Goal: Task Accomplishment & Management: Manage account settings

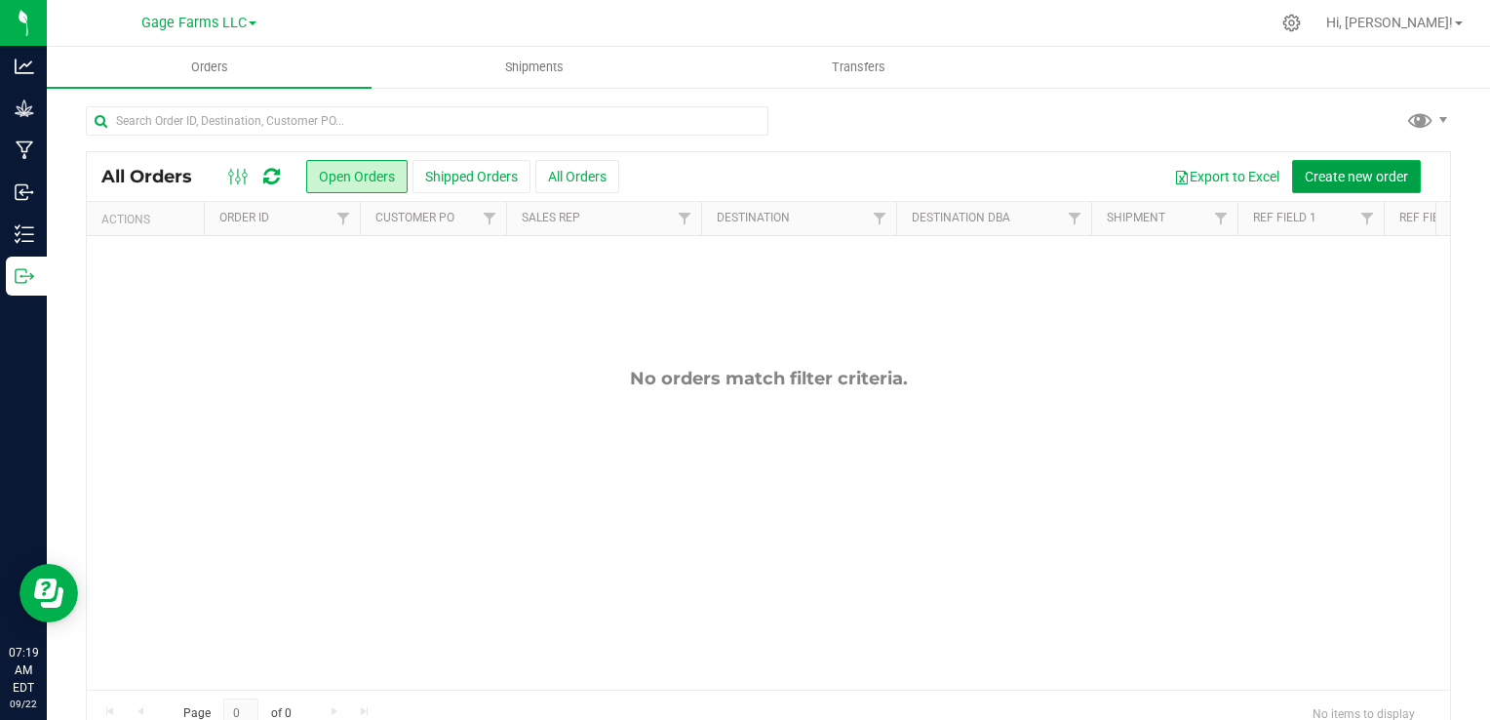
click at [1305, 177] on span "Create new order" at bounding box center [1356, 177] width 103 height 16
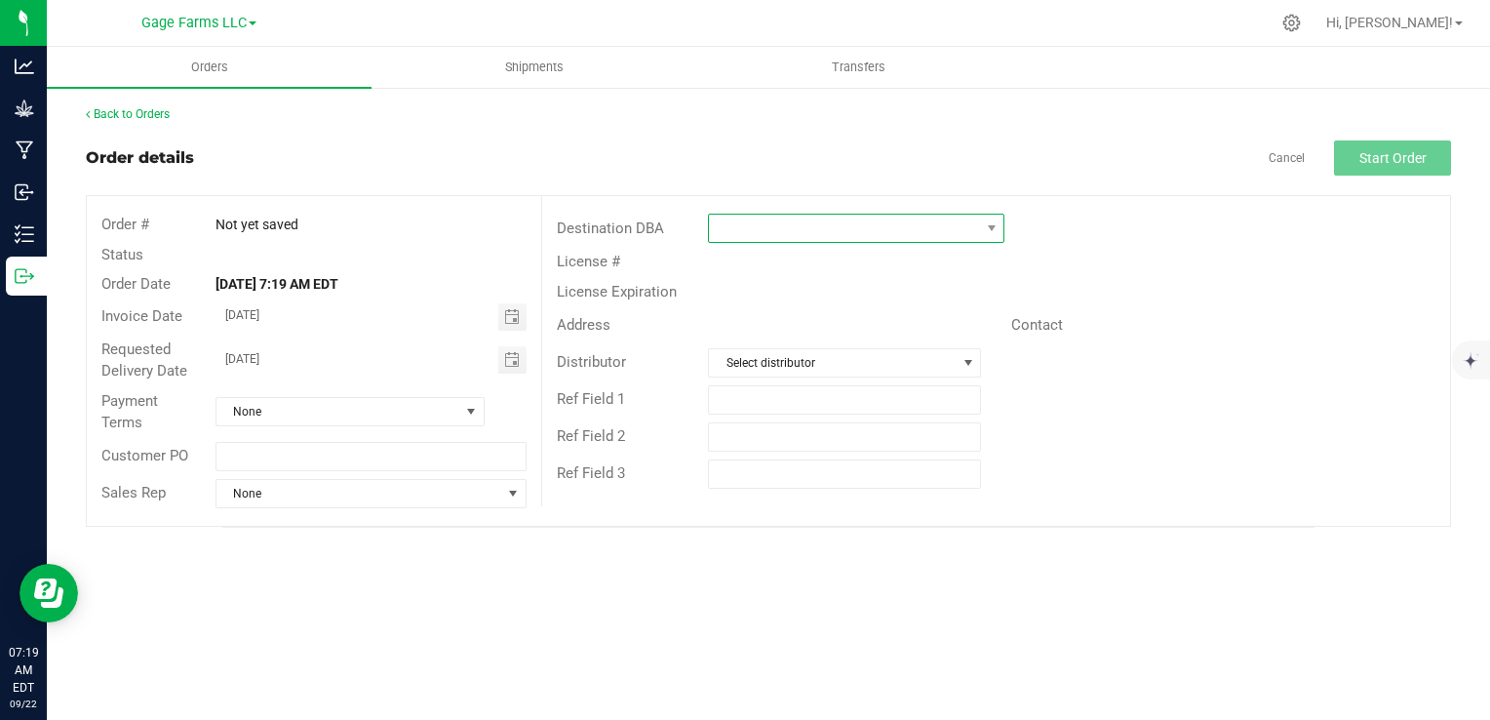
click at [901, 223] on span at bounding box center [844, 228] width 270 height 27
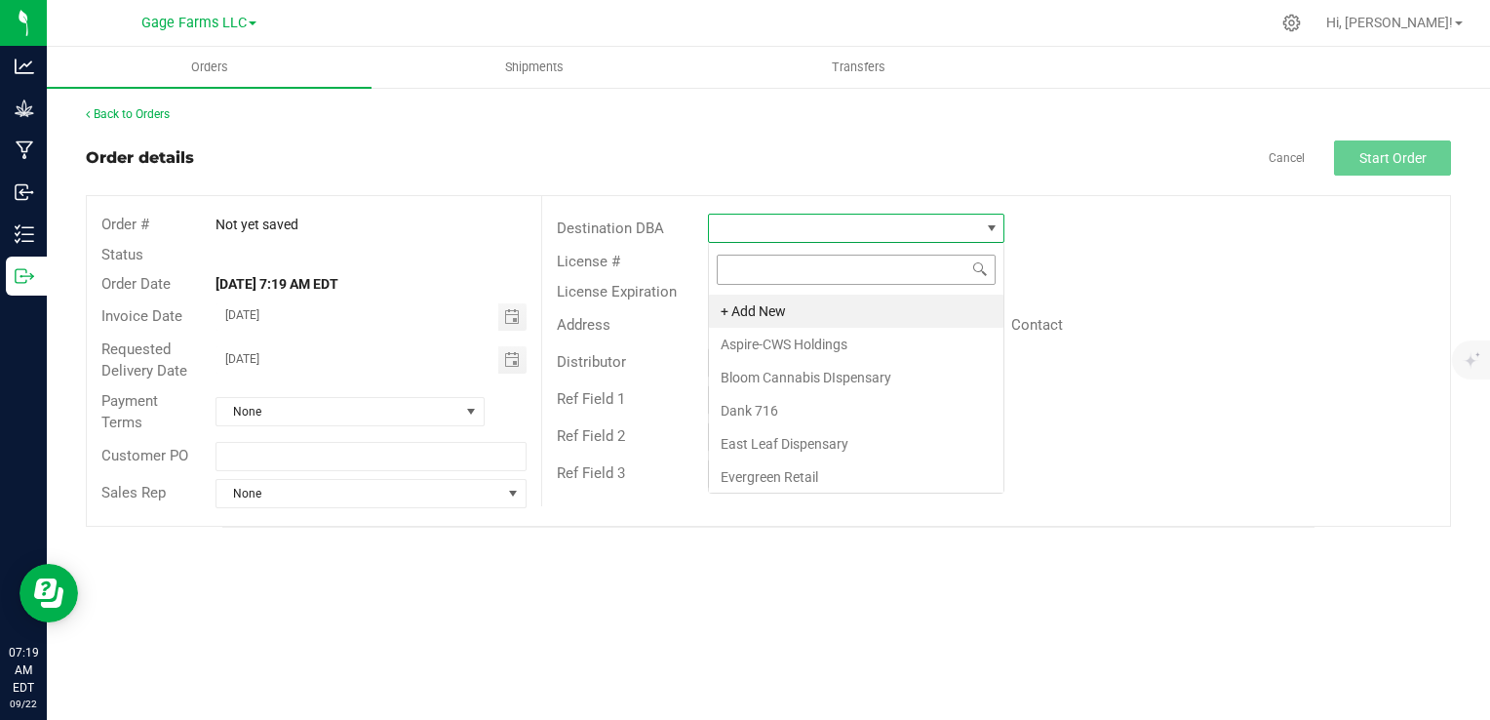
scroll to position [28, 296]
click at [765, 476] on li "Evergreen Retail" at bounding box center [856, 476] width 295 height 33
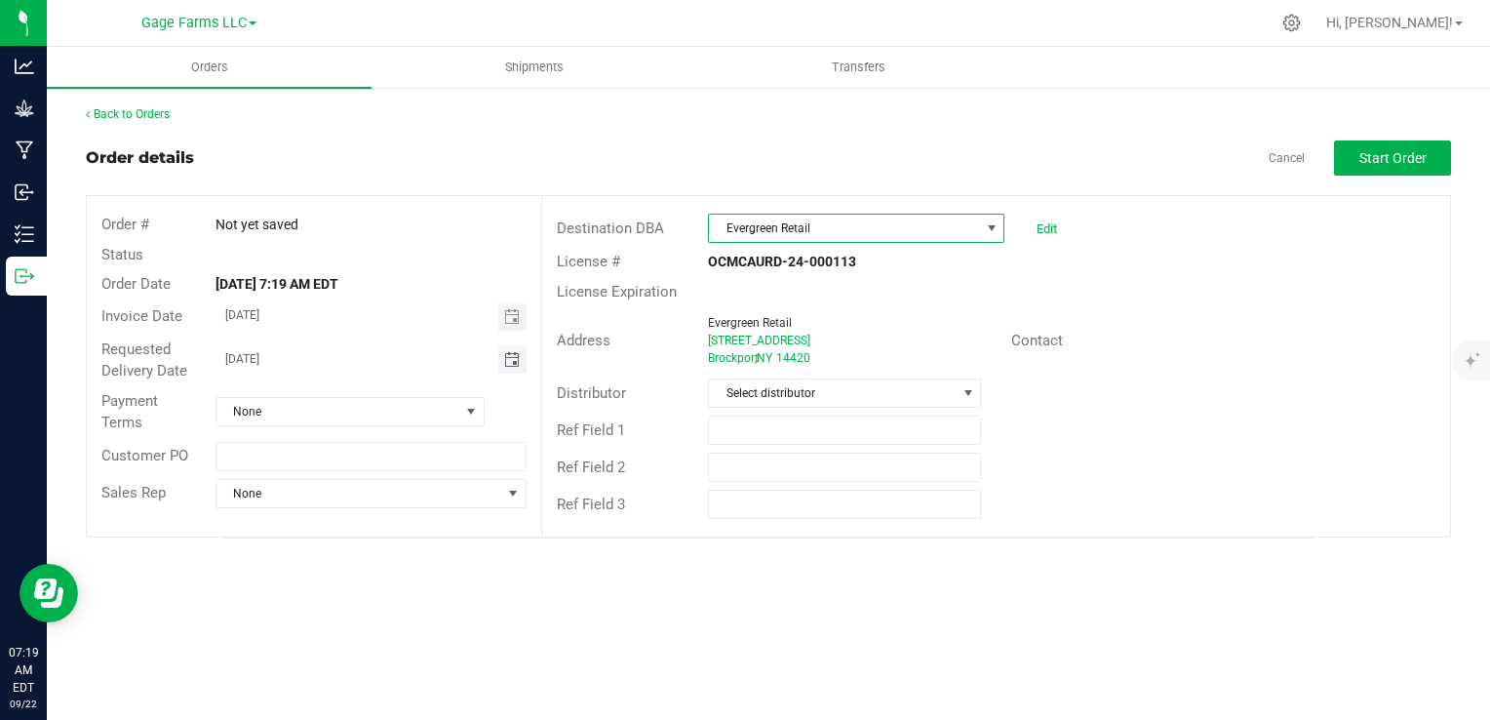
click at [507, 363] on span "Toggle calendar" at bounding box center [512, 360] width 16 height 16
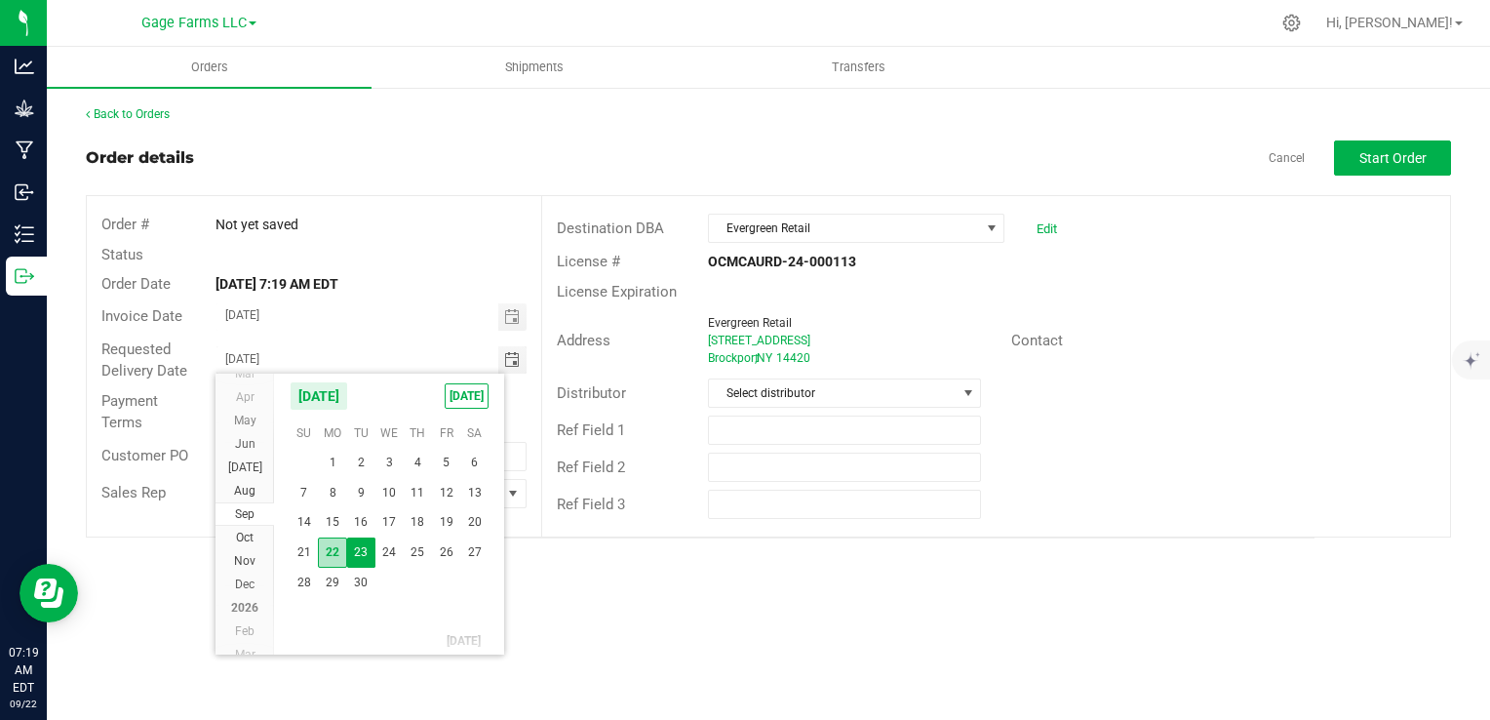
click at [340, 557] on span "22" at bounding box center [332, 552] width 28 height 30
type input "[DATE]"
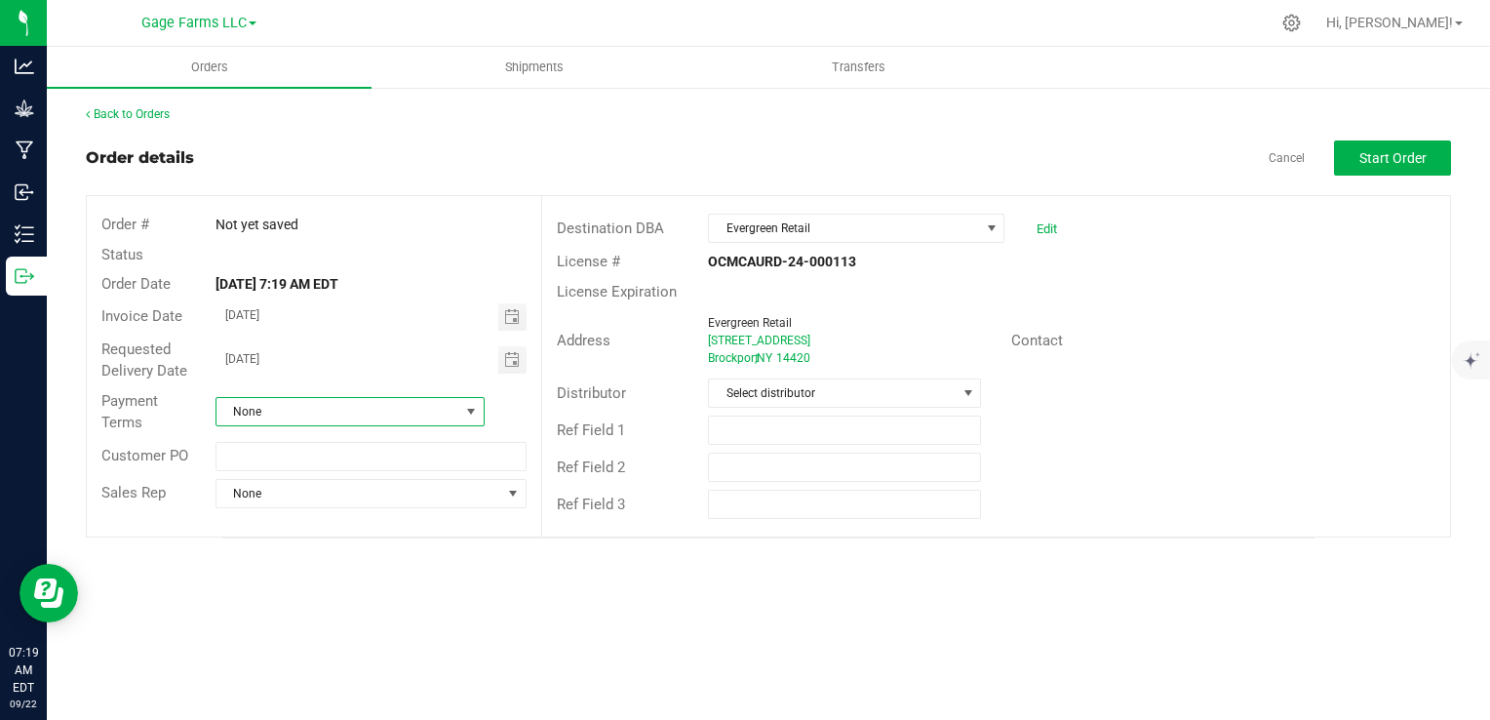
click at [482, 404] on span at bounding box center [471, 411] width 24 height 27
click at [288, 600] on li "Net 30" at bounding box center [349, 597] width 267 height 33
click at [1370, 146] on button "Start Order" at bounding box center [1392, 157] width 117 height 35
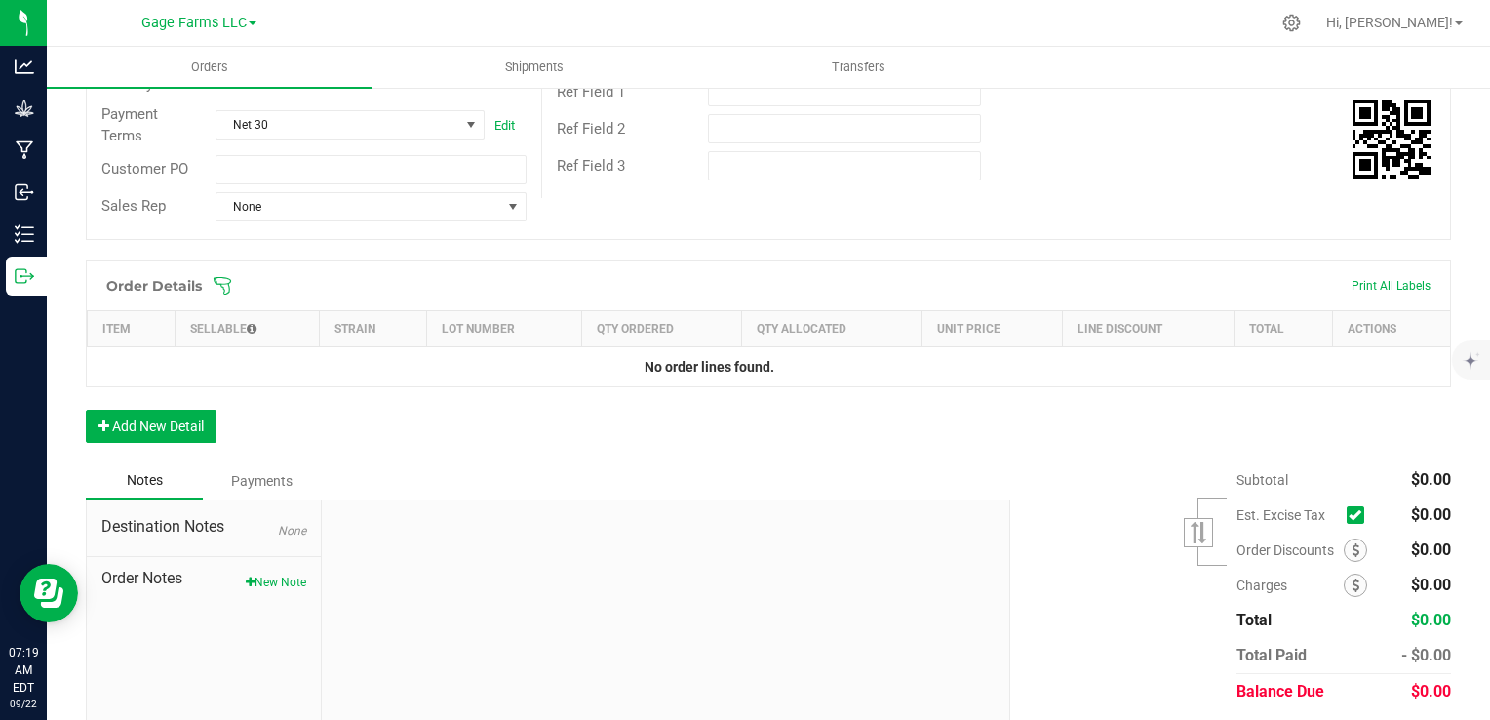
scroll to position [390, 0]
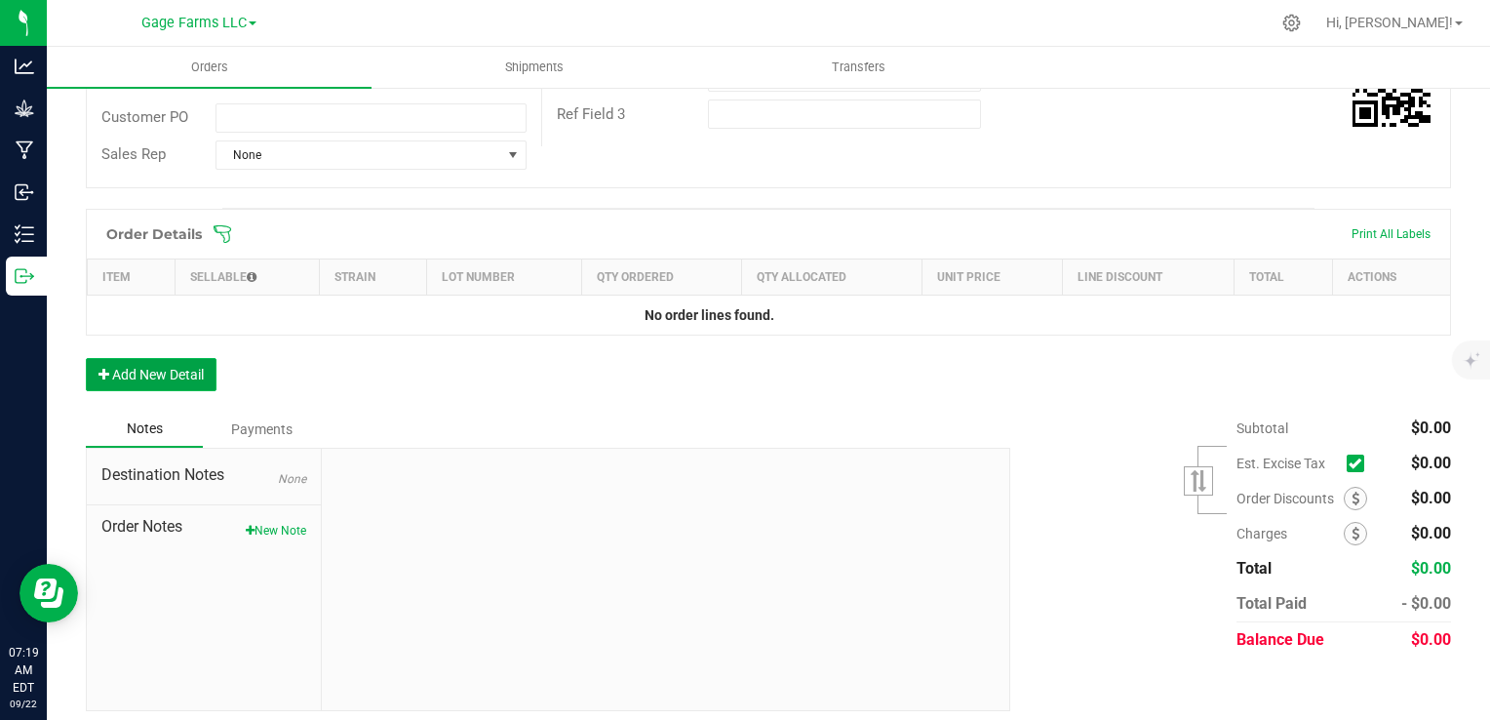
click at [202, 373] on button "Add New Detail" at bounding box center [151, 374] width 131 height 33
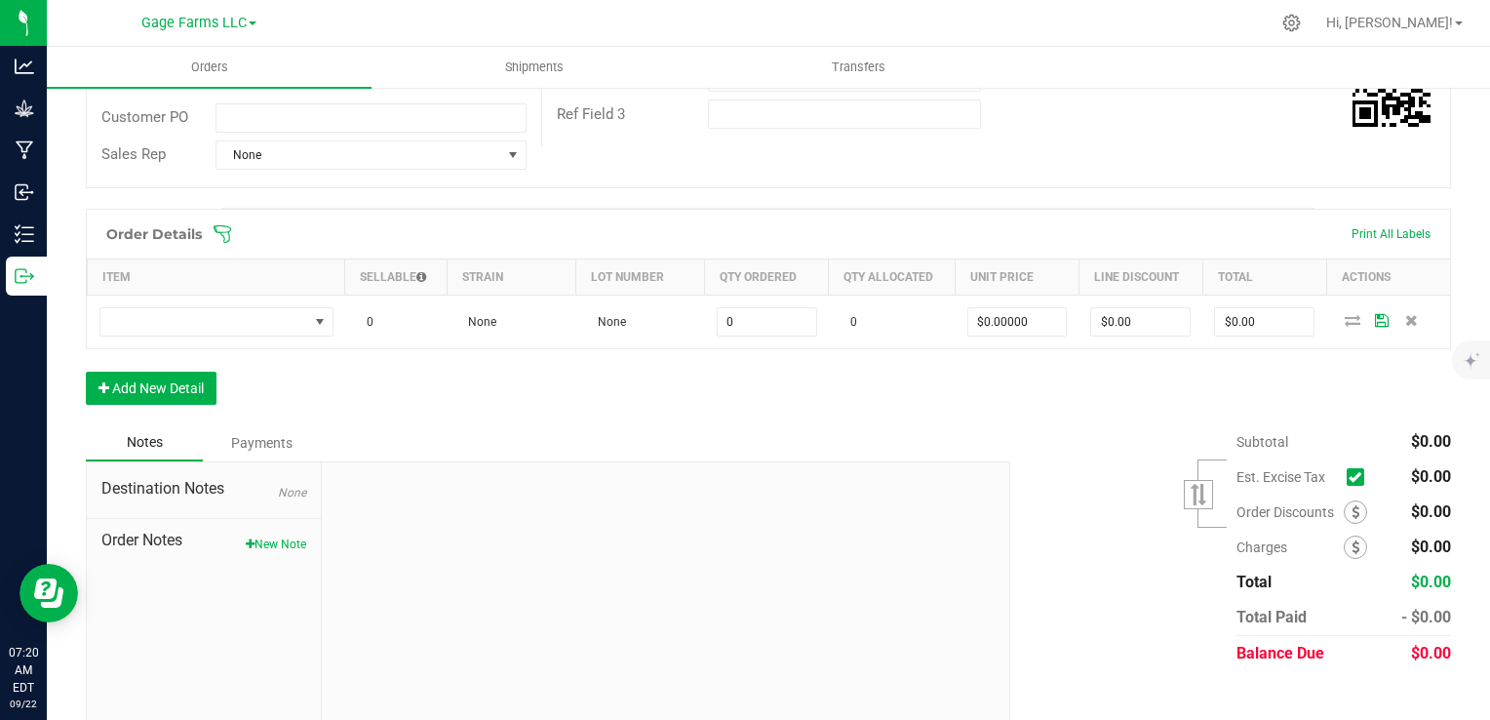
click at [1349, 477] on icon at bounding box center [1355, 477] width 13 height 0
click at [0, 0] on input "checkbox" at bounding box center [0, 0] width 0 height 0
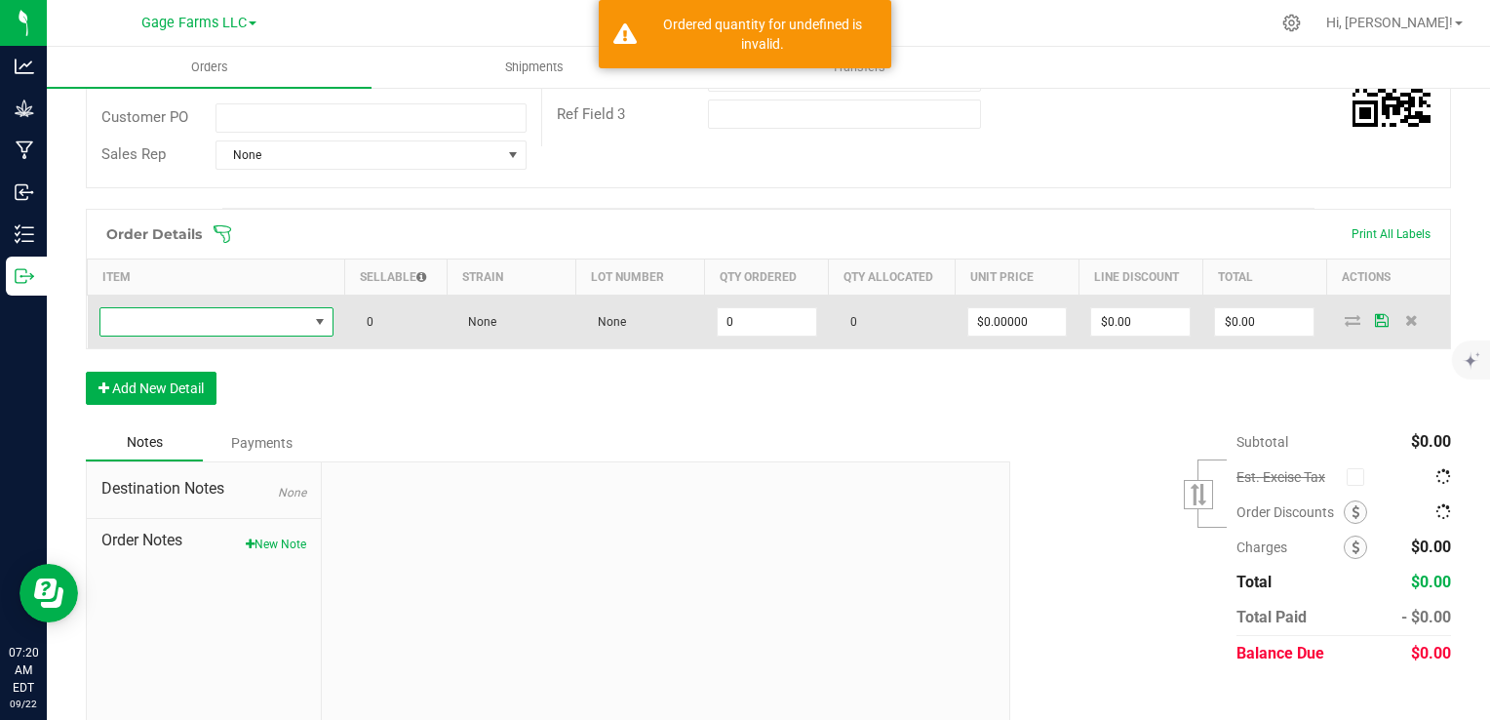
click at [246, 329] on span "NO DATA FOUND" at bounding box center [204, 321] width 208 height 27
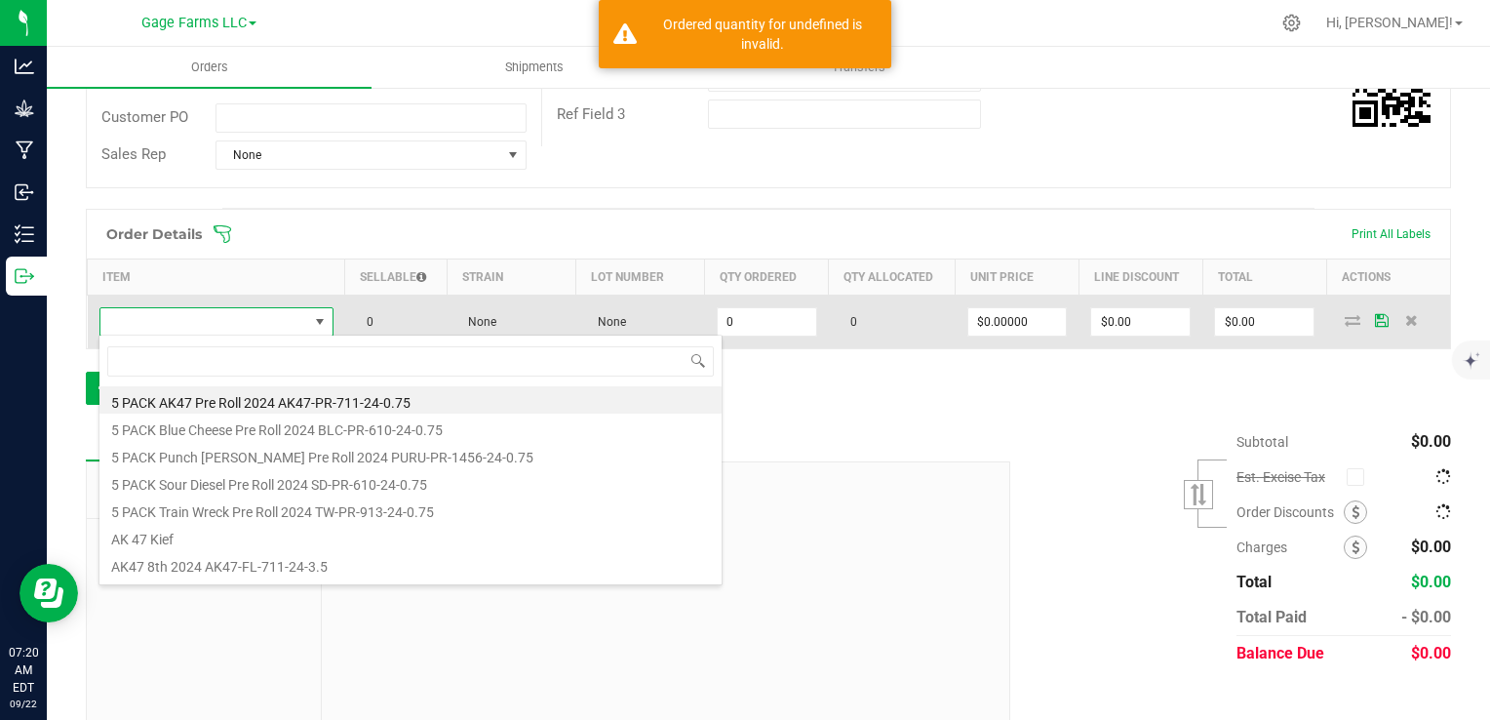
scroll to position [28, 228]
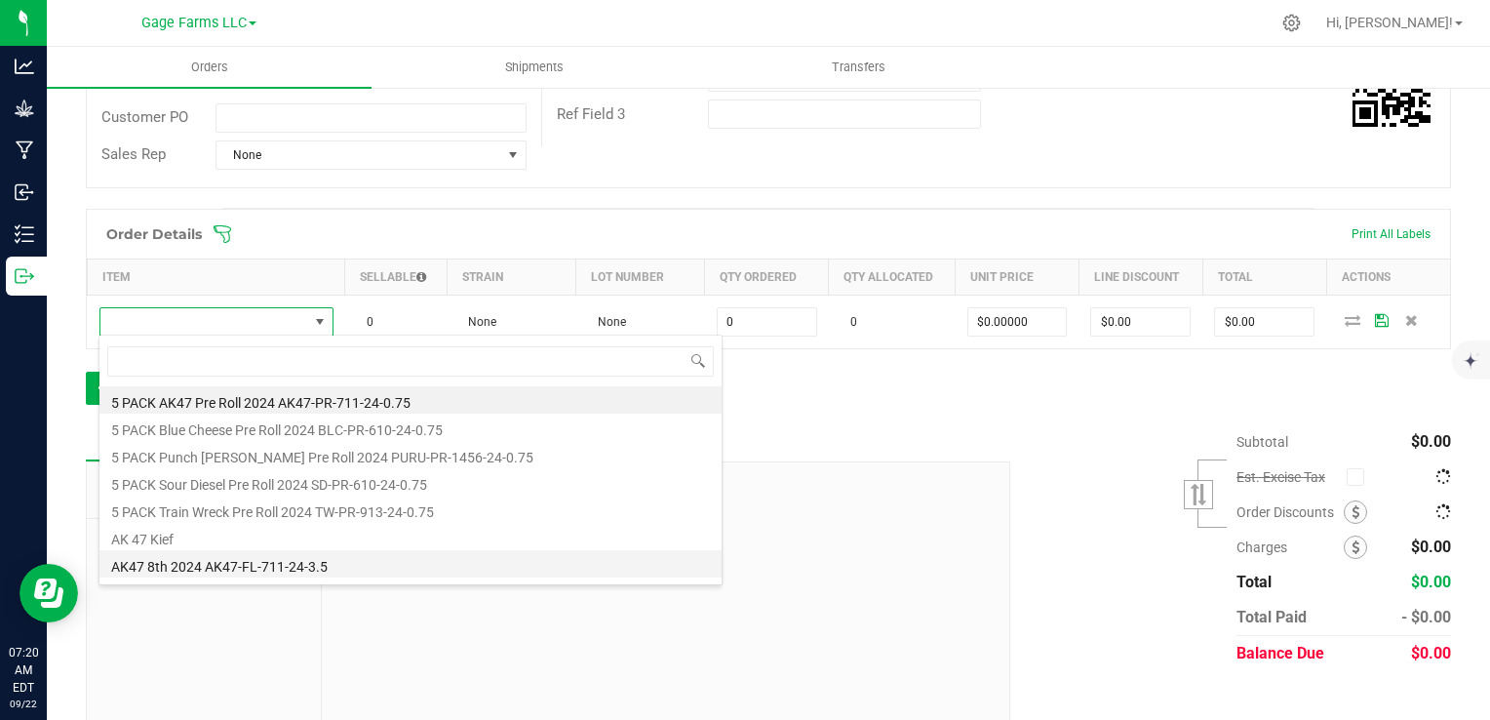
click at [253, 568] on li "AK47 8th 2024 AK47-FL-711-24-3.5" at bounding box center [410, 563] width 622 height 27
type input "0 ea"
type input "$14.00000"
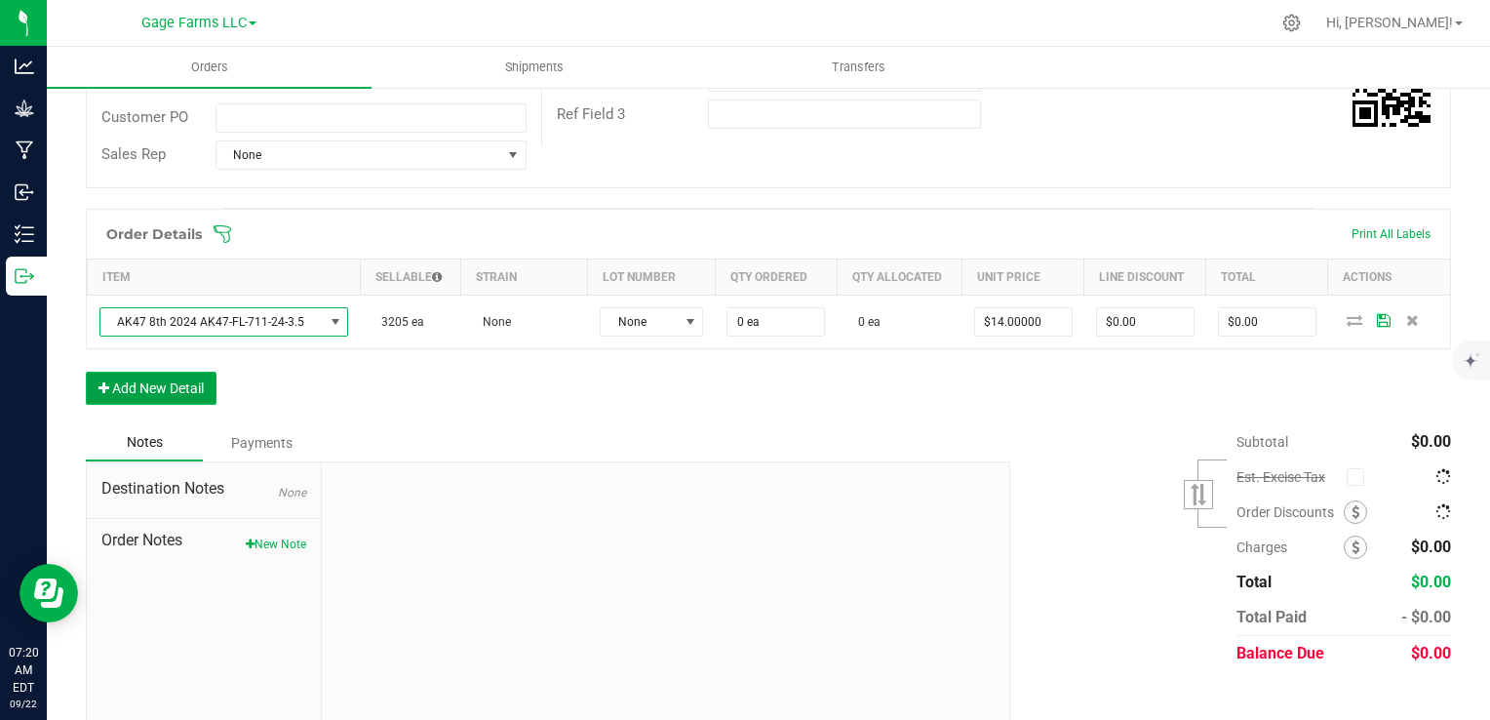
click at [179, 382] on button "Add New Detail" at bounding box center [151, 388] width 131 height 33
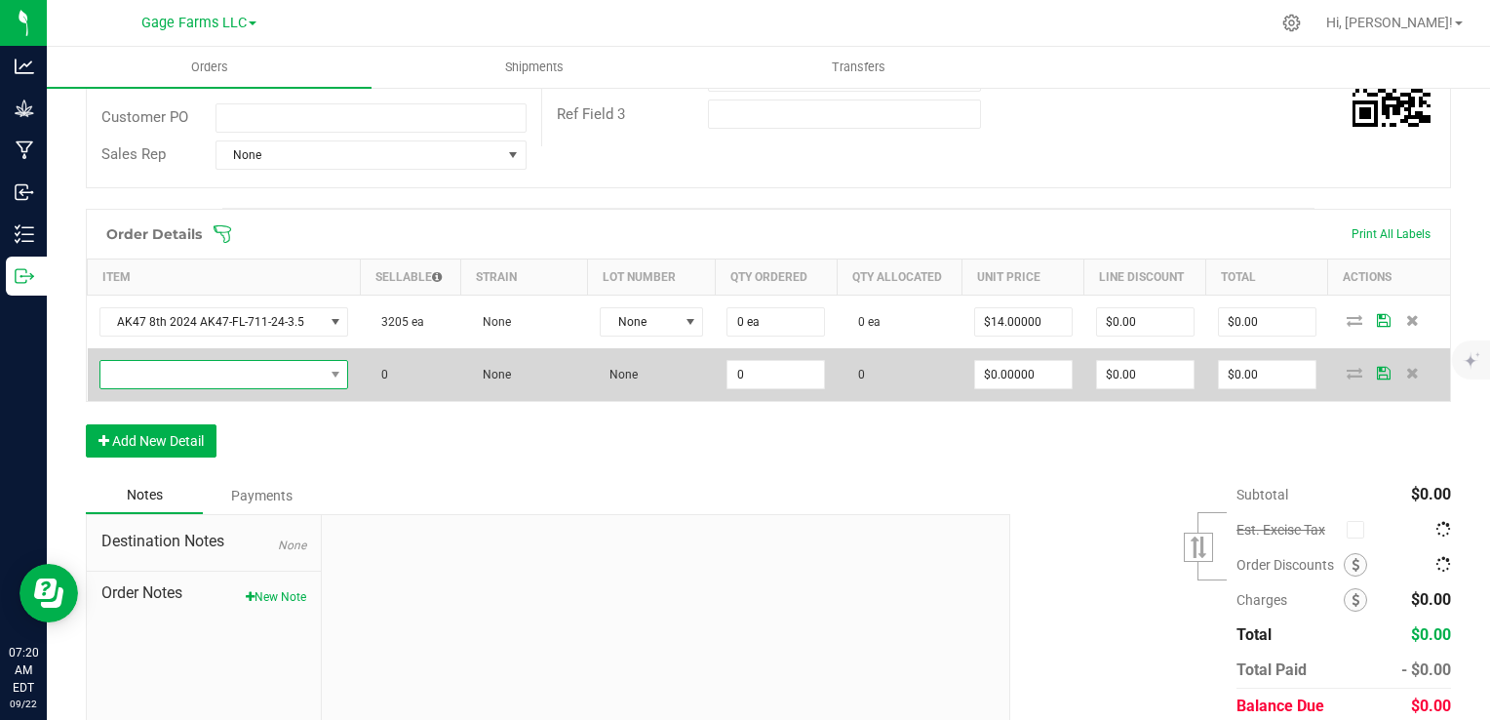
click at [179, 382] on span "NO DATA FOUND" at bounding box center [211, 374] width 223 height 27
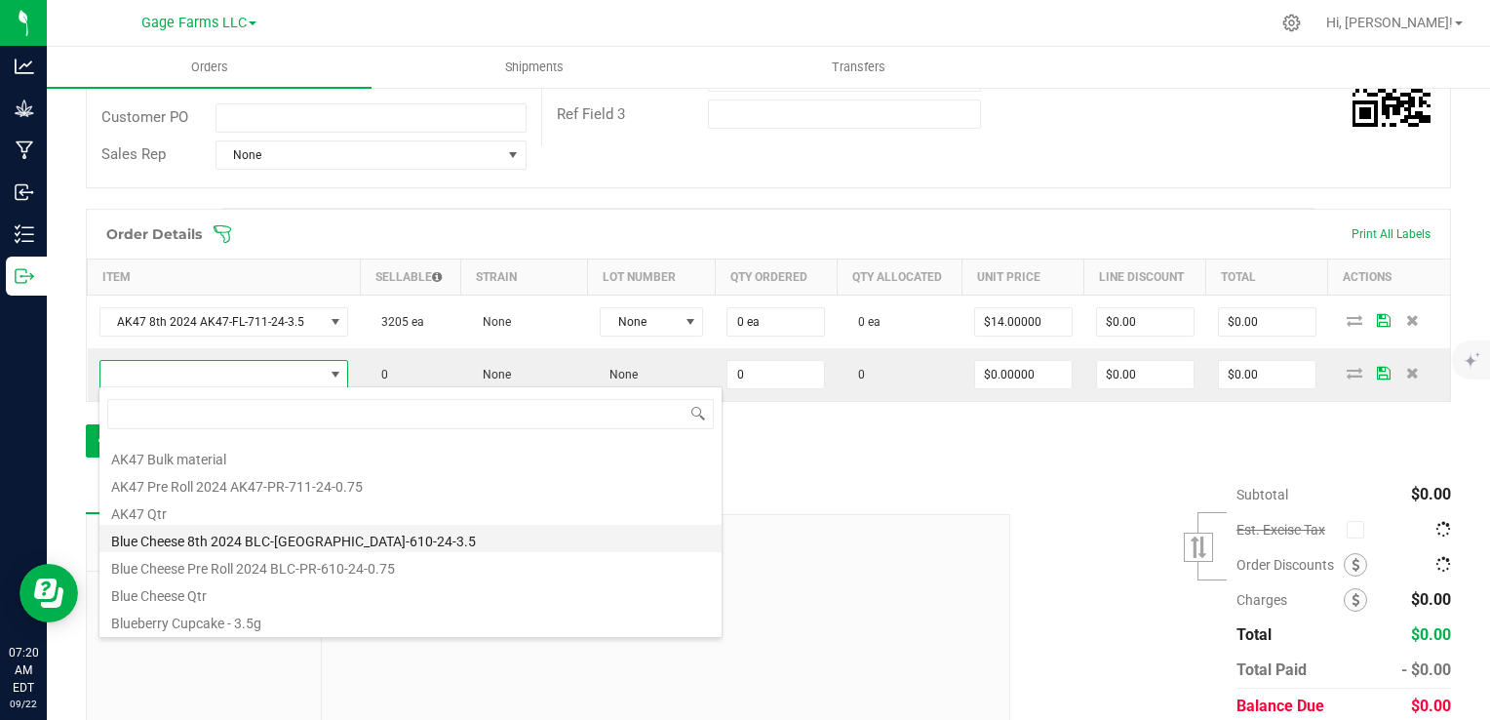
scroll to position [195, 0]
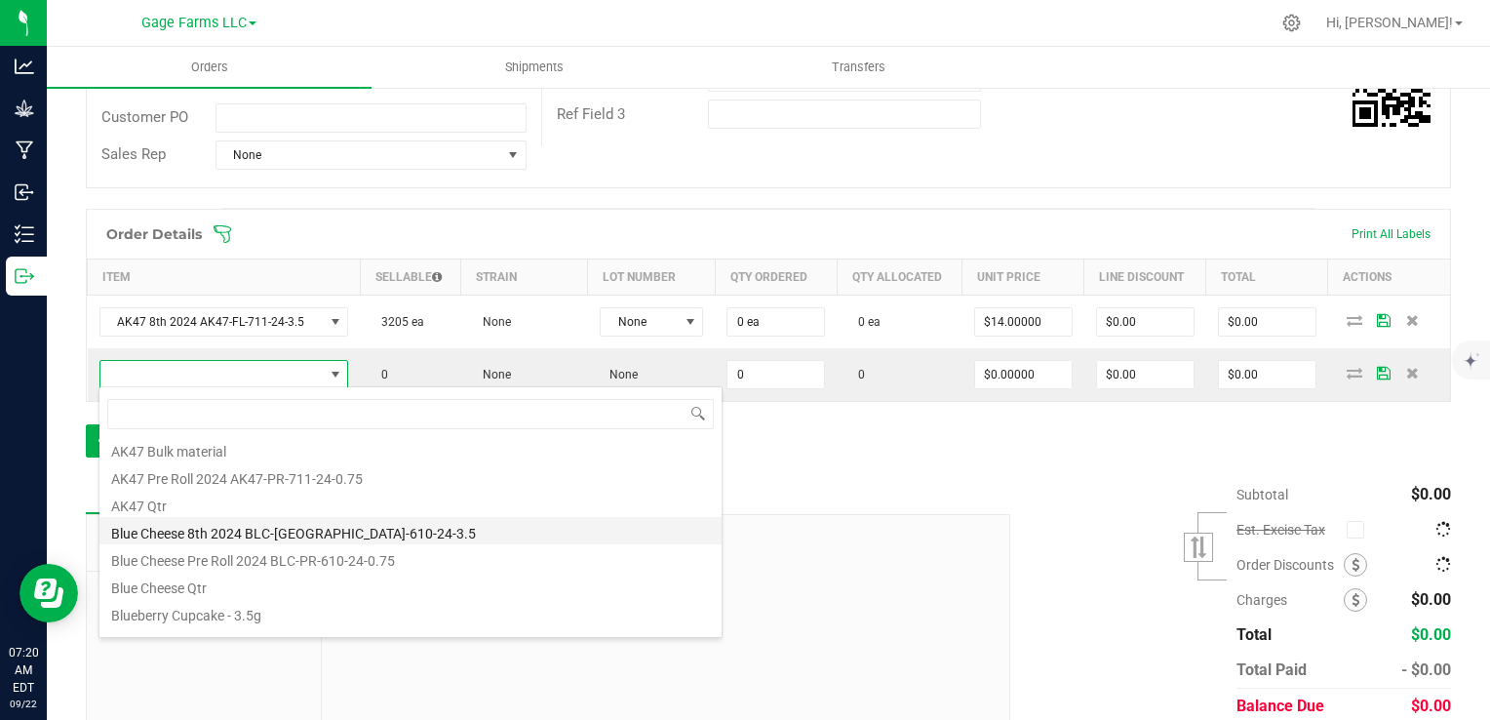
click at [144, 523] on li "Blue Cheese 8th 2024 BLC-[GEOGRAPHIC_DATA]-610-24-3.5" at bounding box center [410, 530] width 622 height 27
type input "0 ea"
type input "$14.00000"
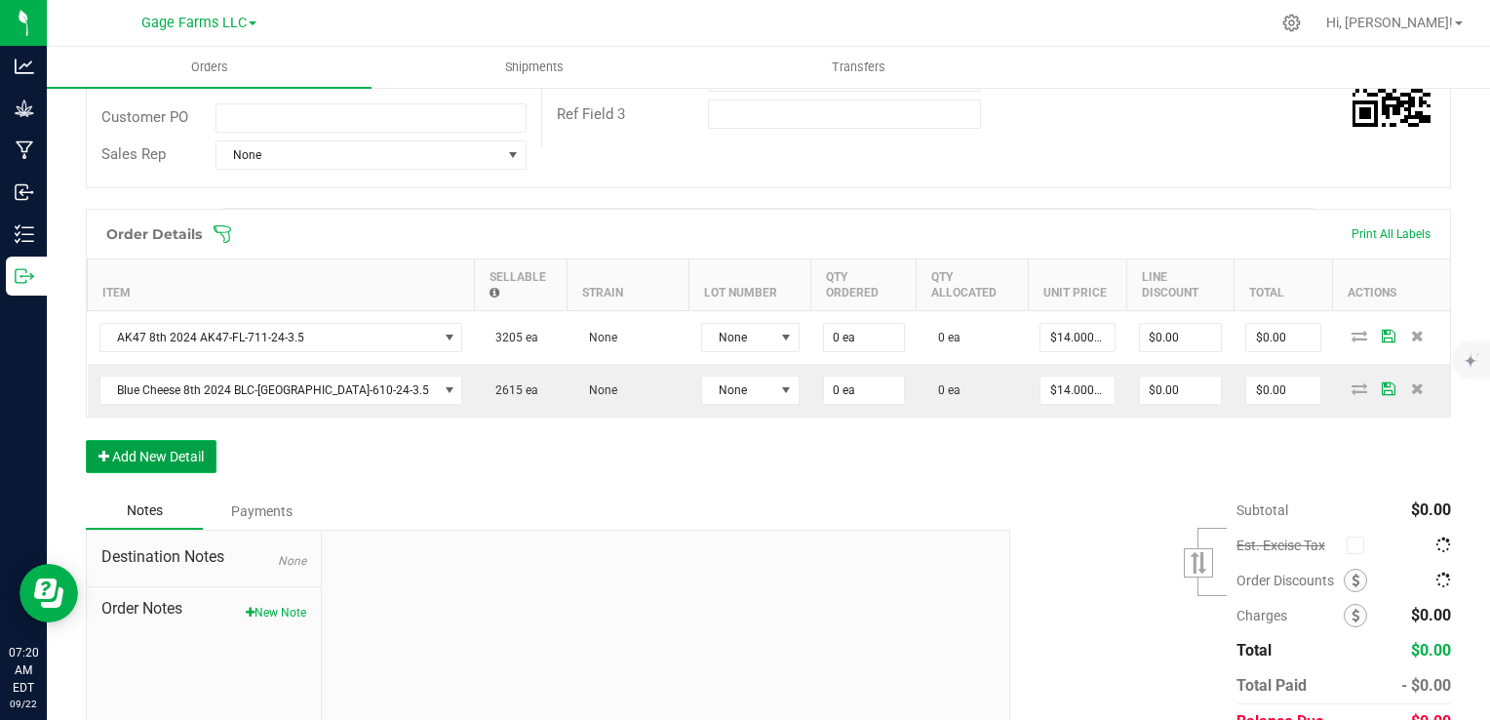
click at [130, 440] on button "Add New Detail" at bounding box center [151, 456] width 131 height 33
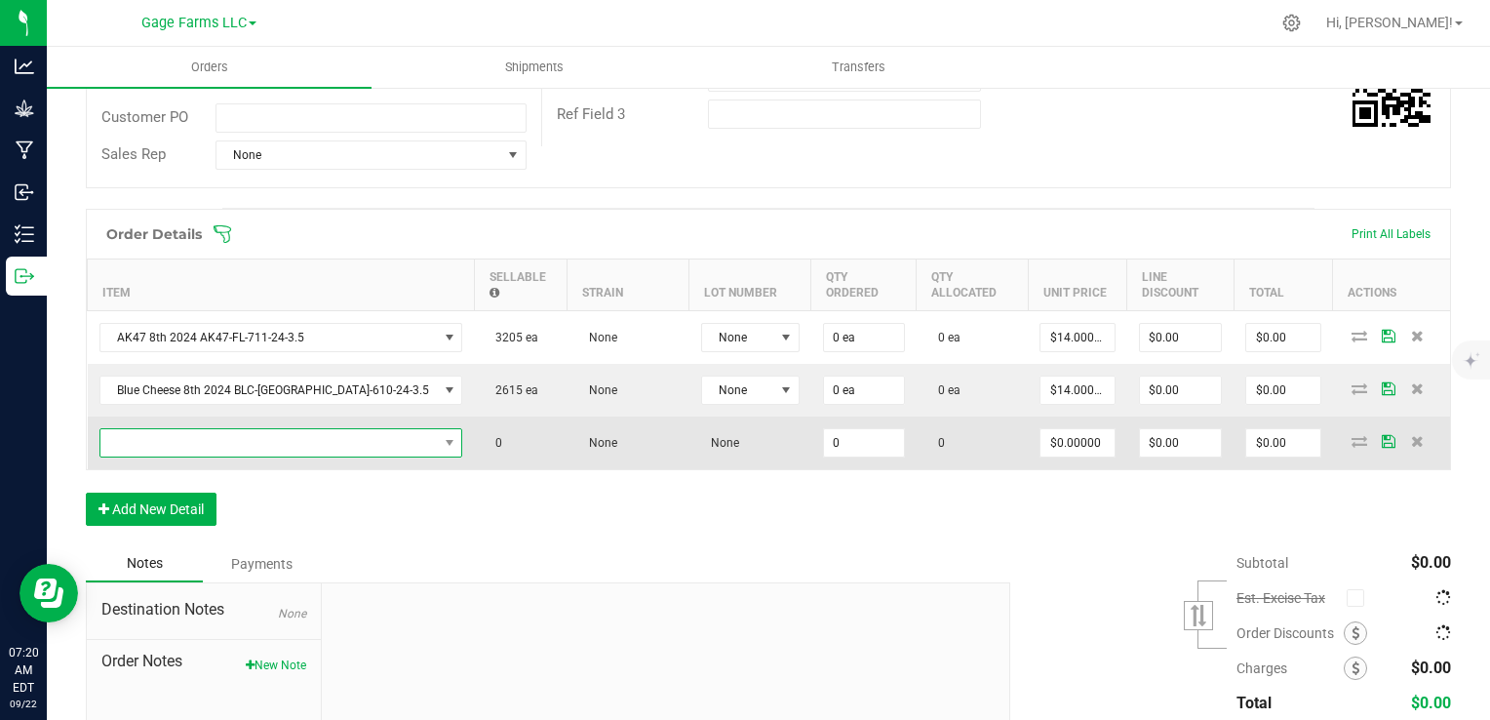
click at [129, 429] on span "NO DATA FOUND" at bounding box center [268, 442] width 337 height 27
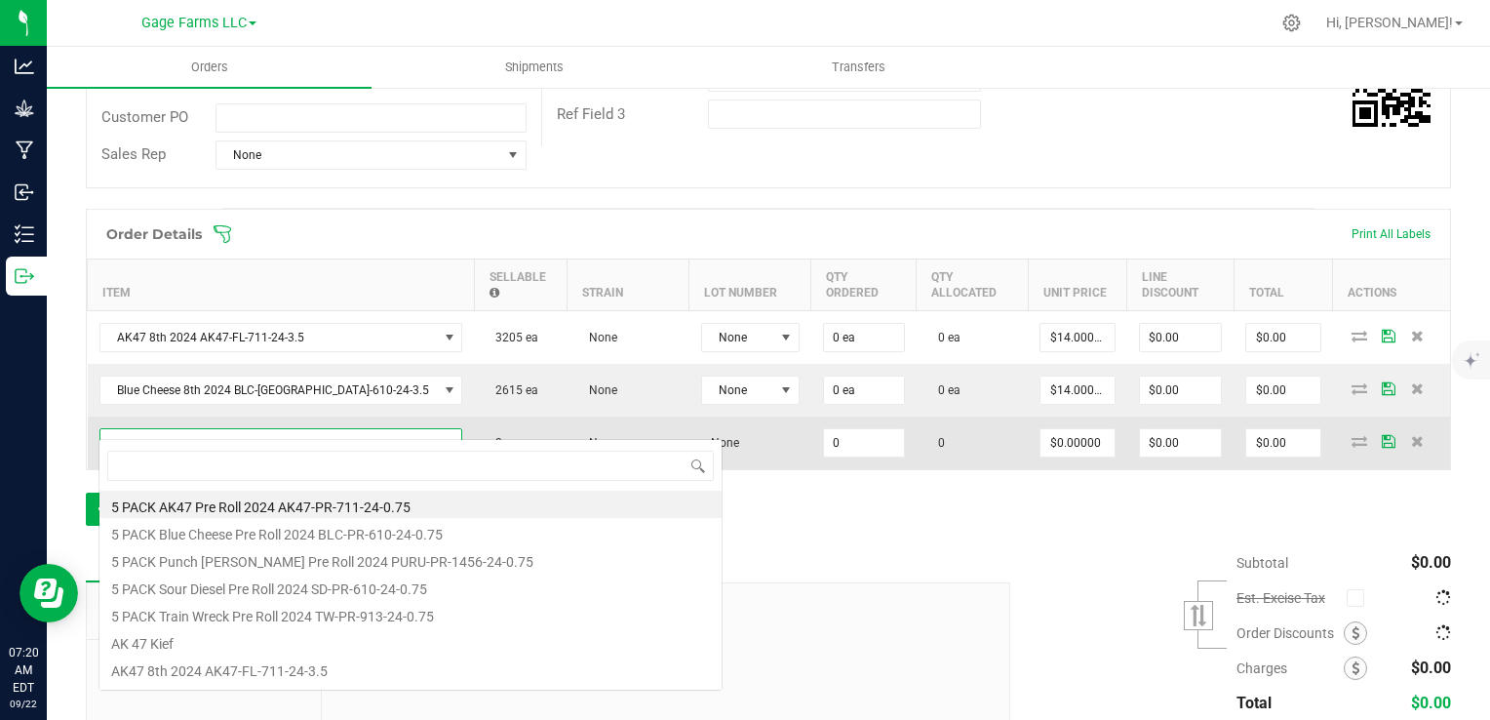
scroll to position [28, 262]
type input "v"
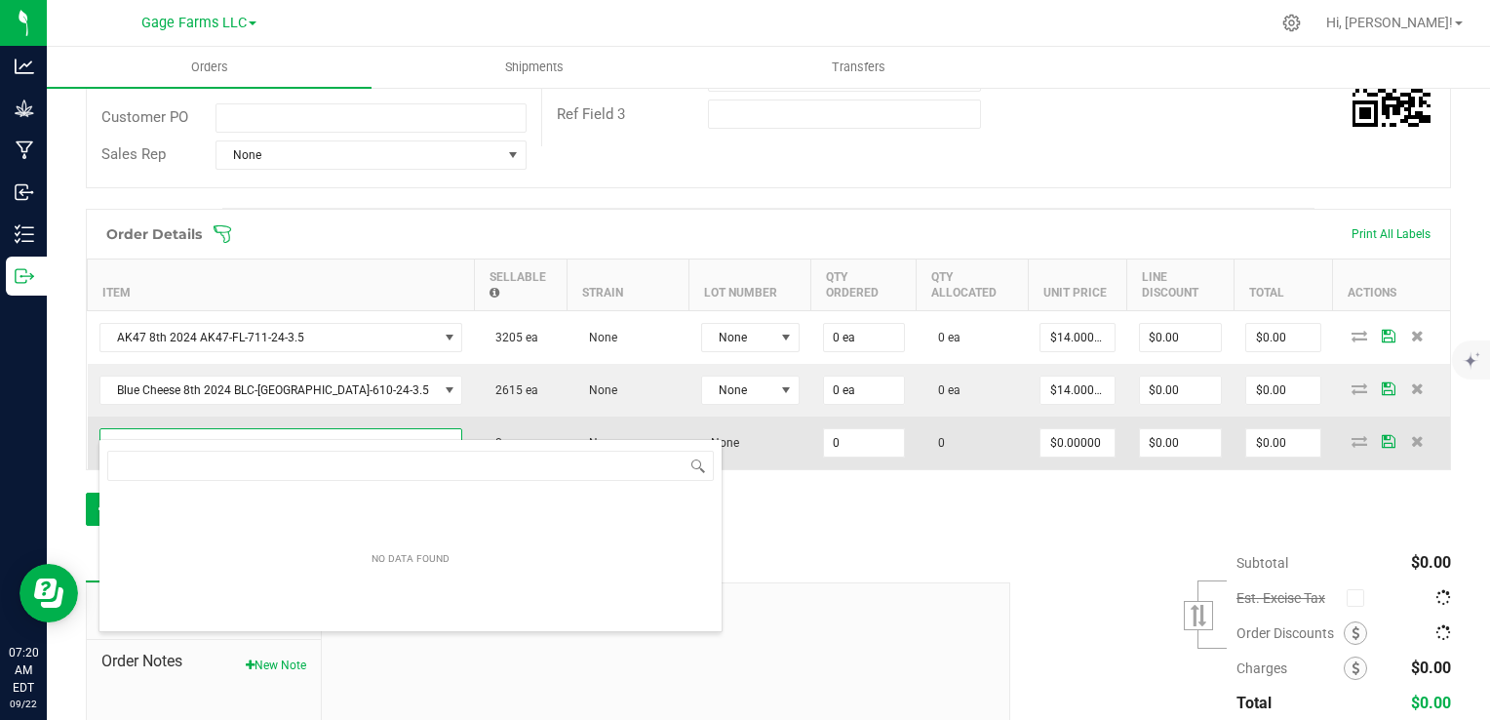
type input "b"
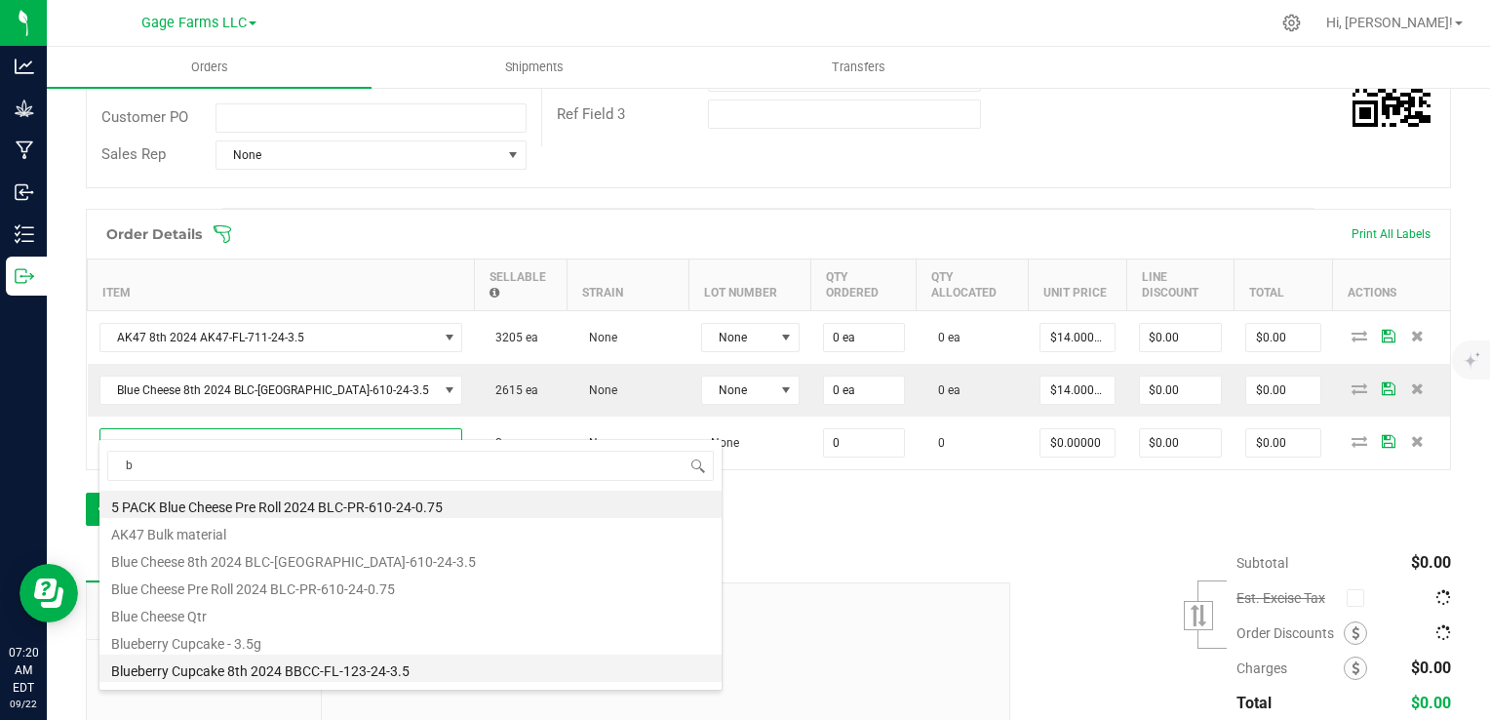
click at [216, 666] on li "Blueberry Cupcake 8th 2024 BBCC-FL-123-24-3.5" at bounding box center [410, 667] width 622 height 27
type input "0 ea"
type input "$14.00000"
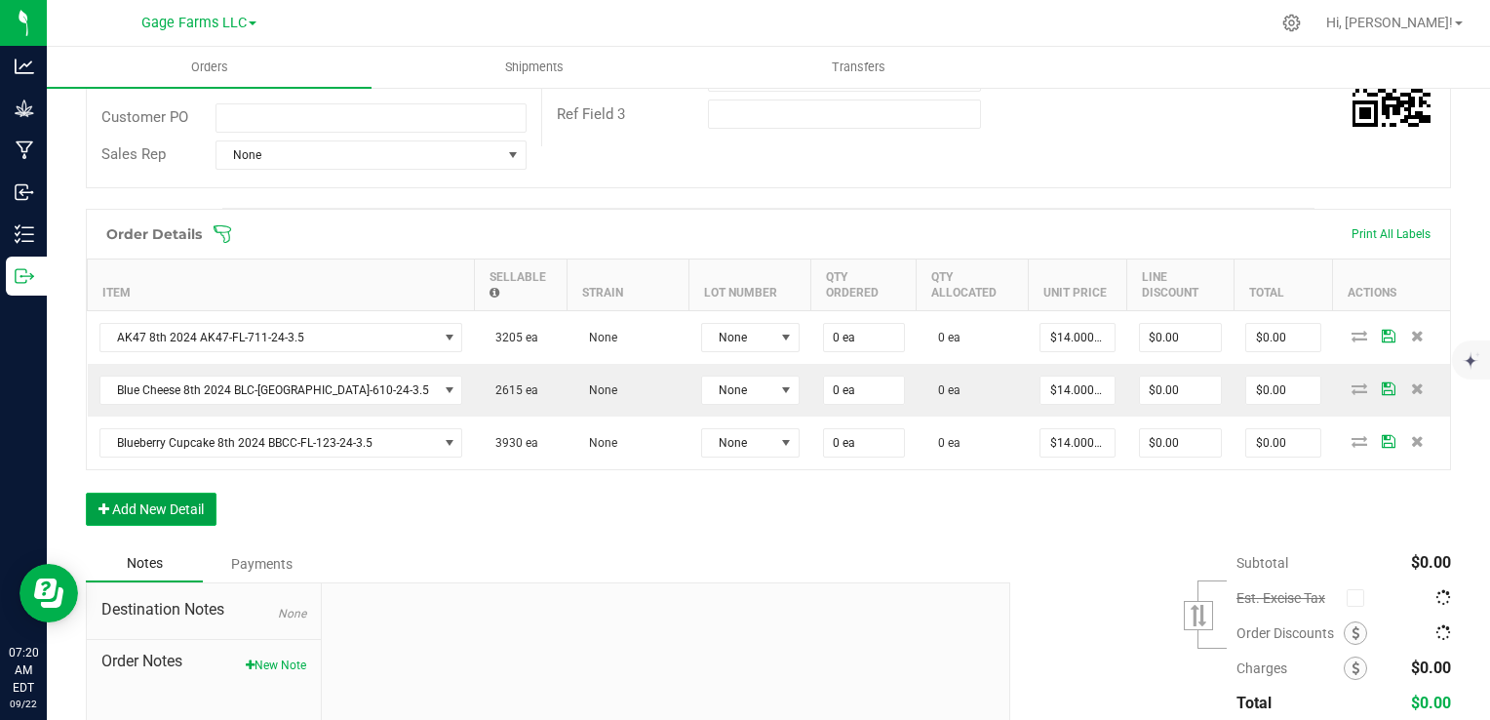
click at [180, 498] on button "Add New Detail" at bounding box center [151, 508] width 131 height 33
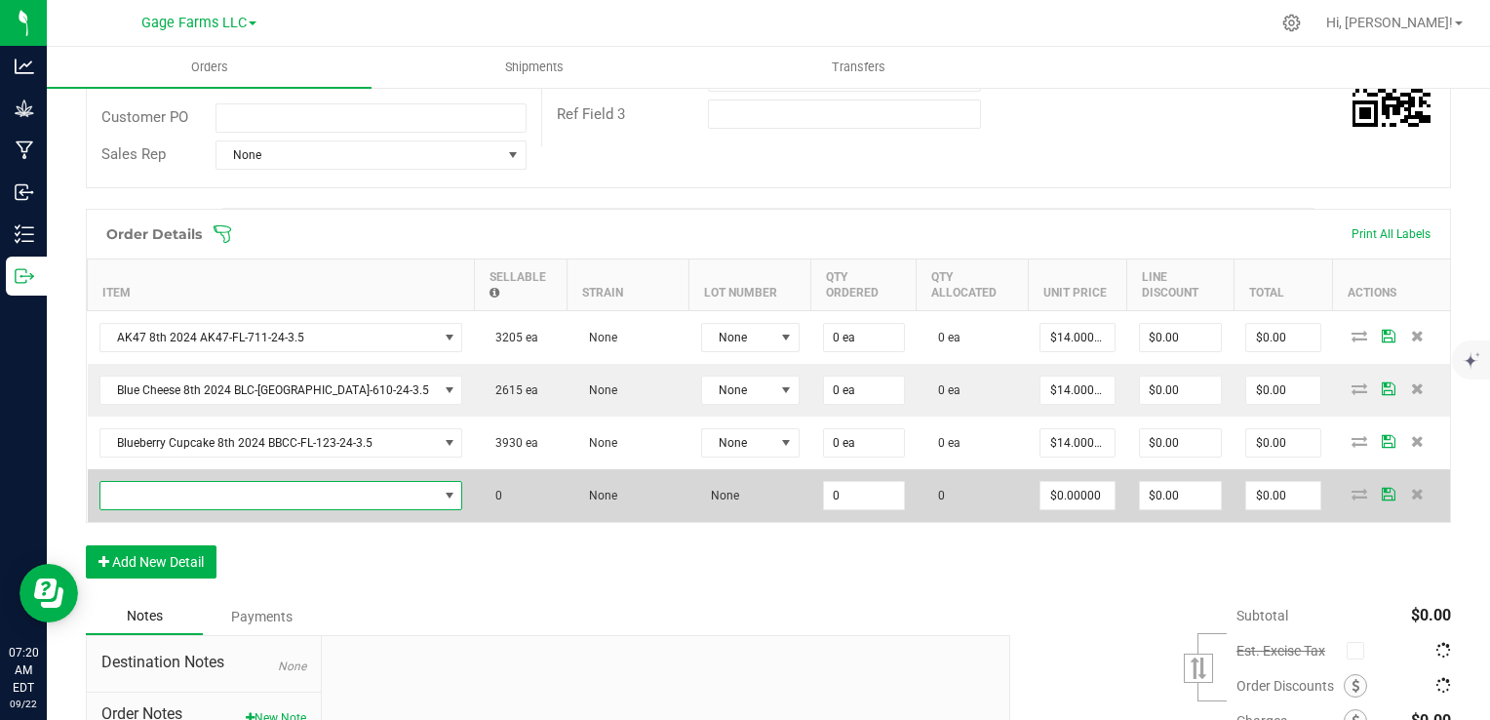
click at [179, 497] on span "NO DATA FOUND" at bounding box center [268, 495] width 337 height 27
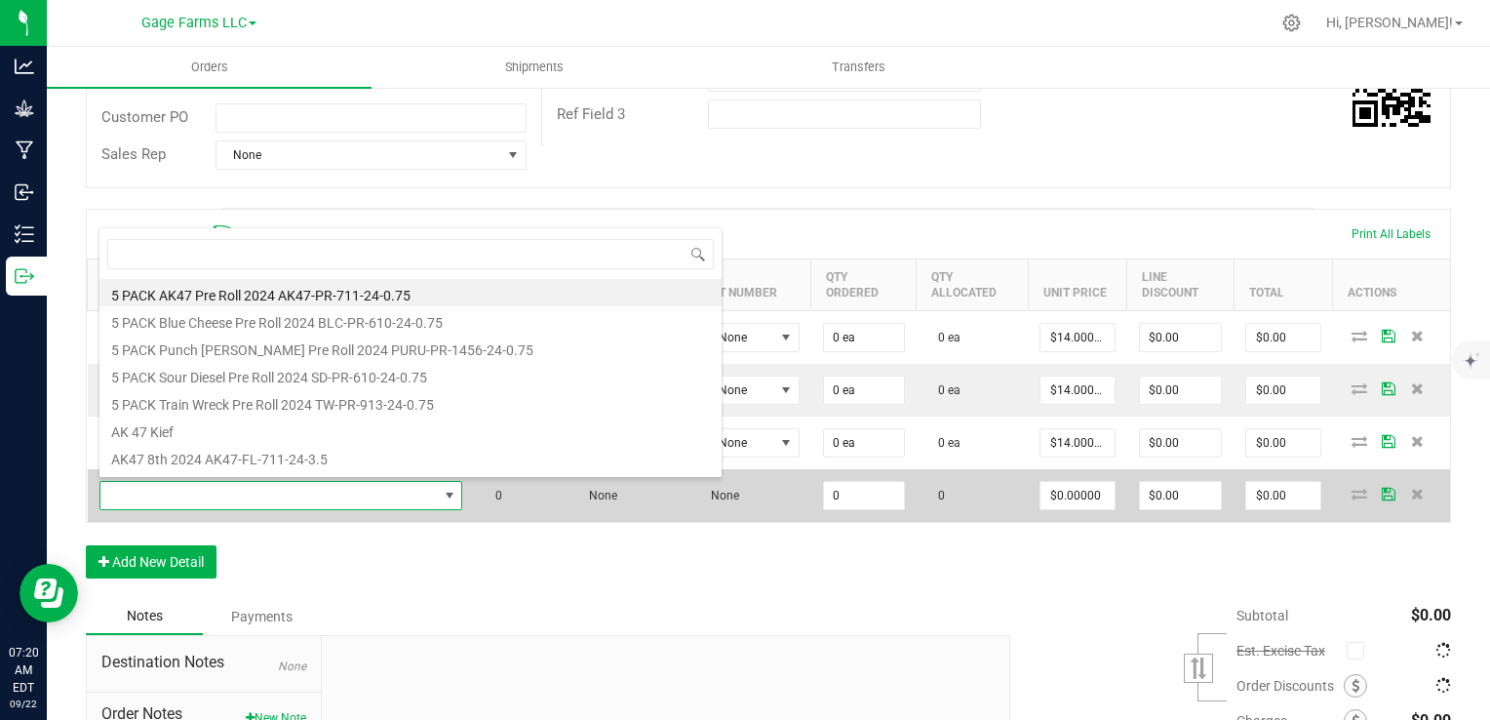
scroll to position [28, 304]
click at [173, 499] on span at bounding box center [268, 495] width 337 height 27
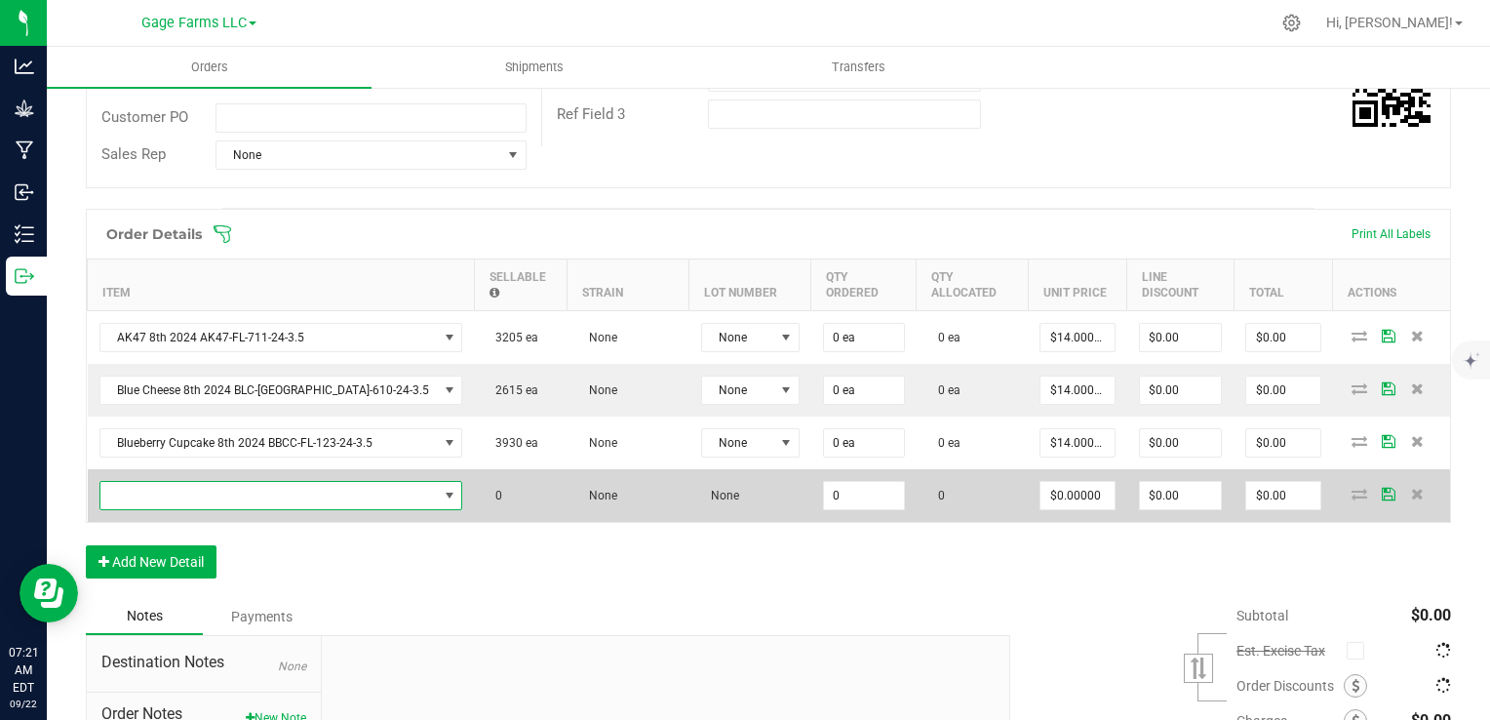
click at [149, 482] on span "NO DATA FOUND" at bounding box center [268, 495] width 337 height 27
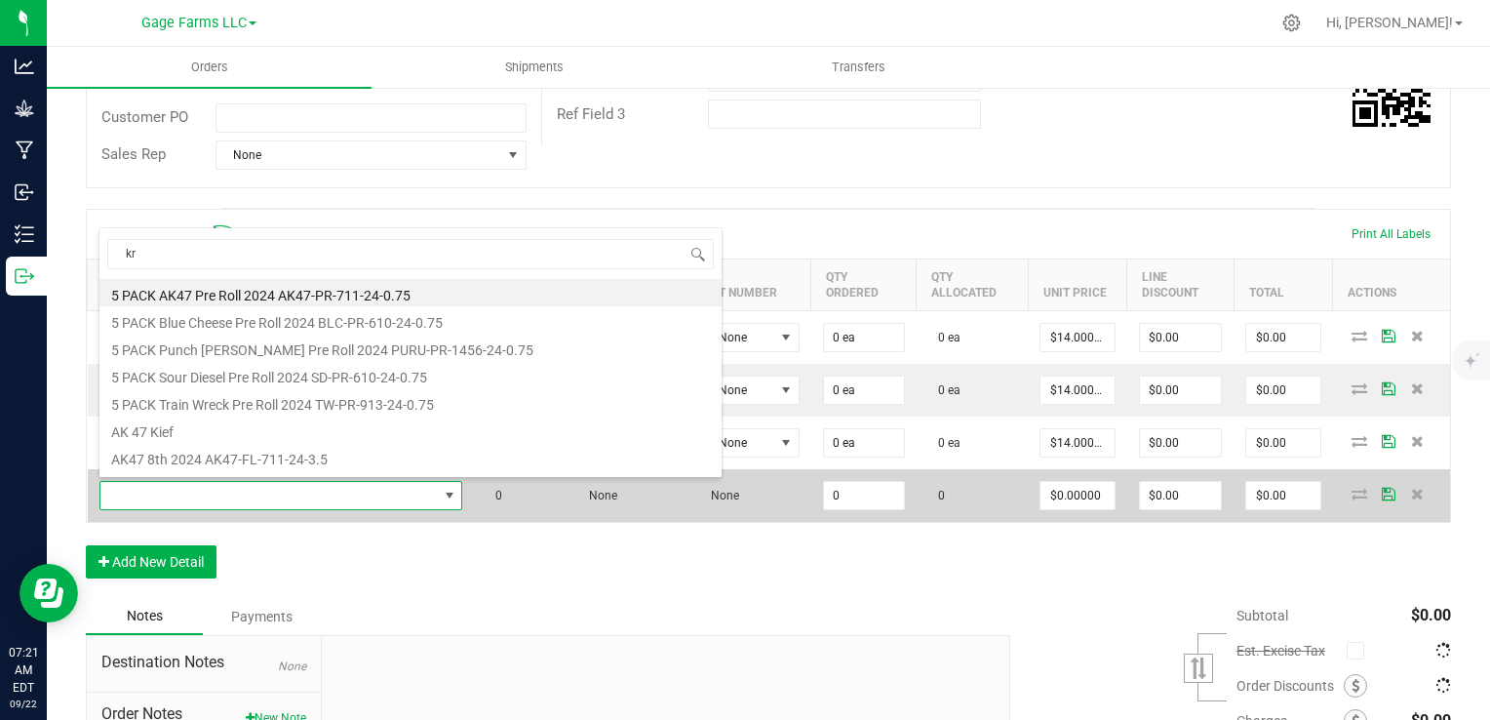
type input "kra"
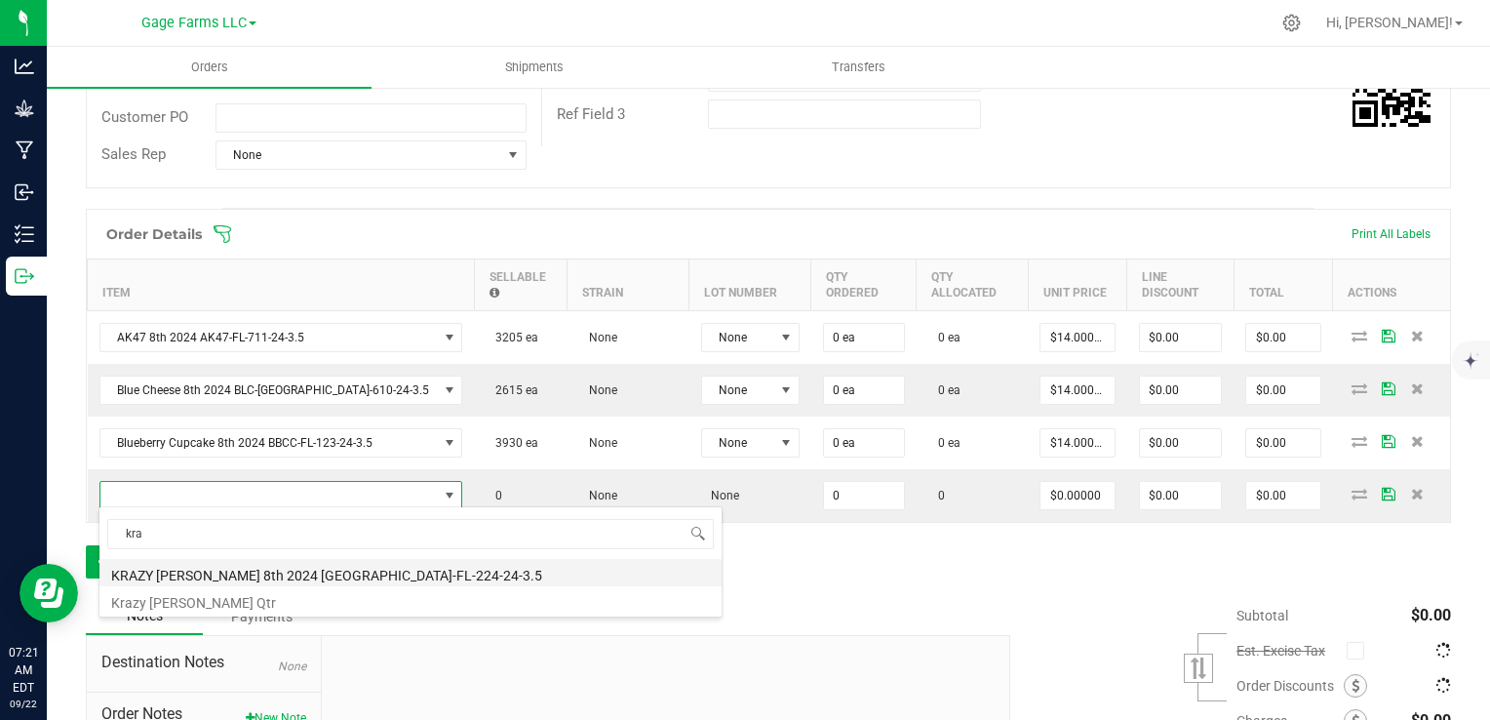
click at [213, 575] on li "KRAZY [PERSON_NAME] 8th 2024 [GEOGRAPHIC_DATA]-FL-224-24-3.5" at bounding box center [410, 572] width 622 height 27
type input "0 ea"
type input "$14.00000"
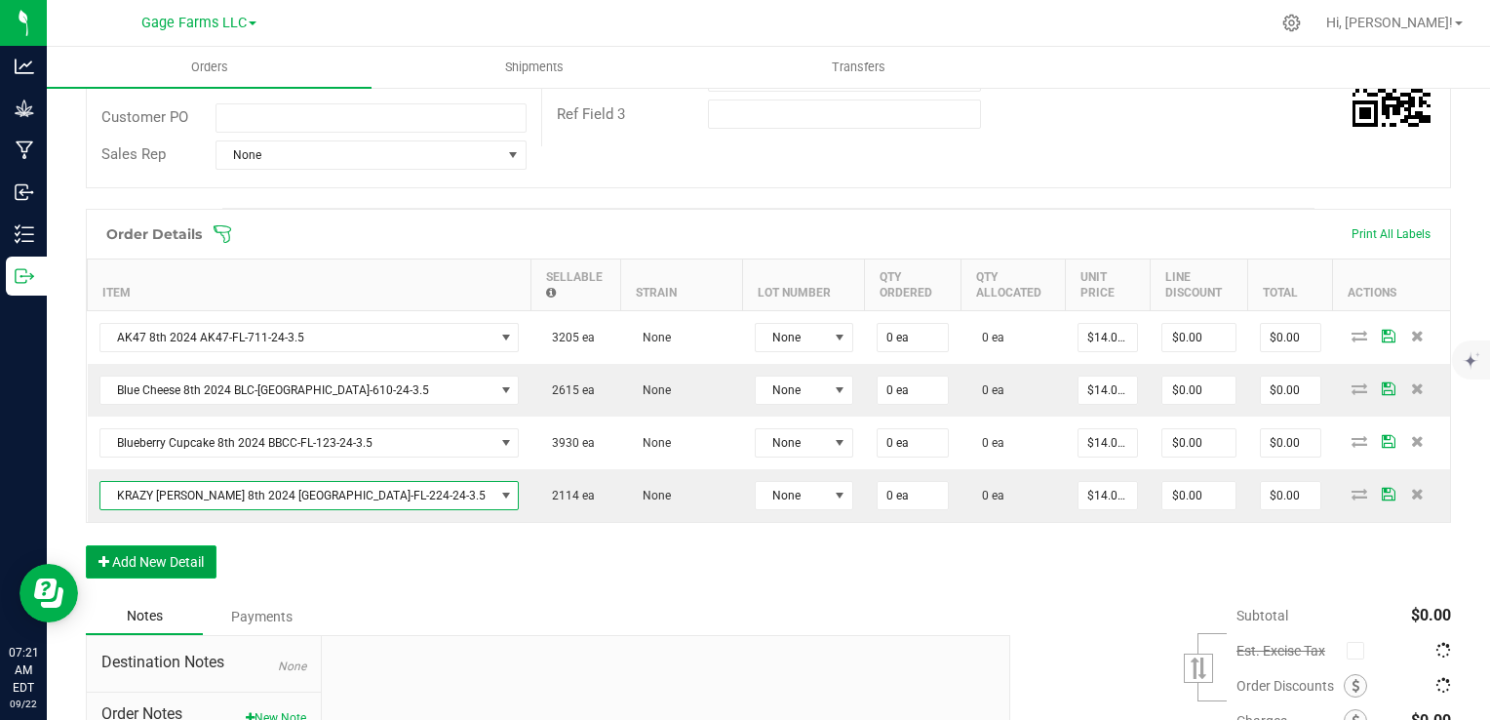
click at [151, 545] on button "Add New Detail" at bounding box center [151, 561] width 131 height 33
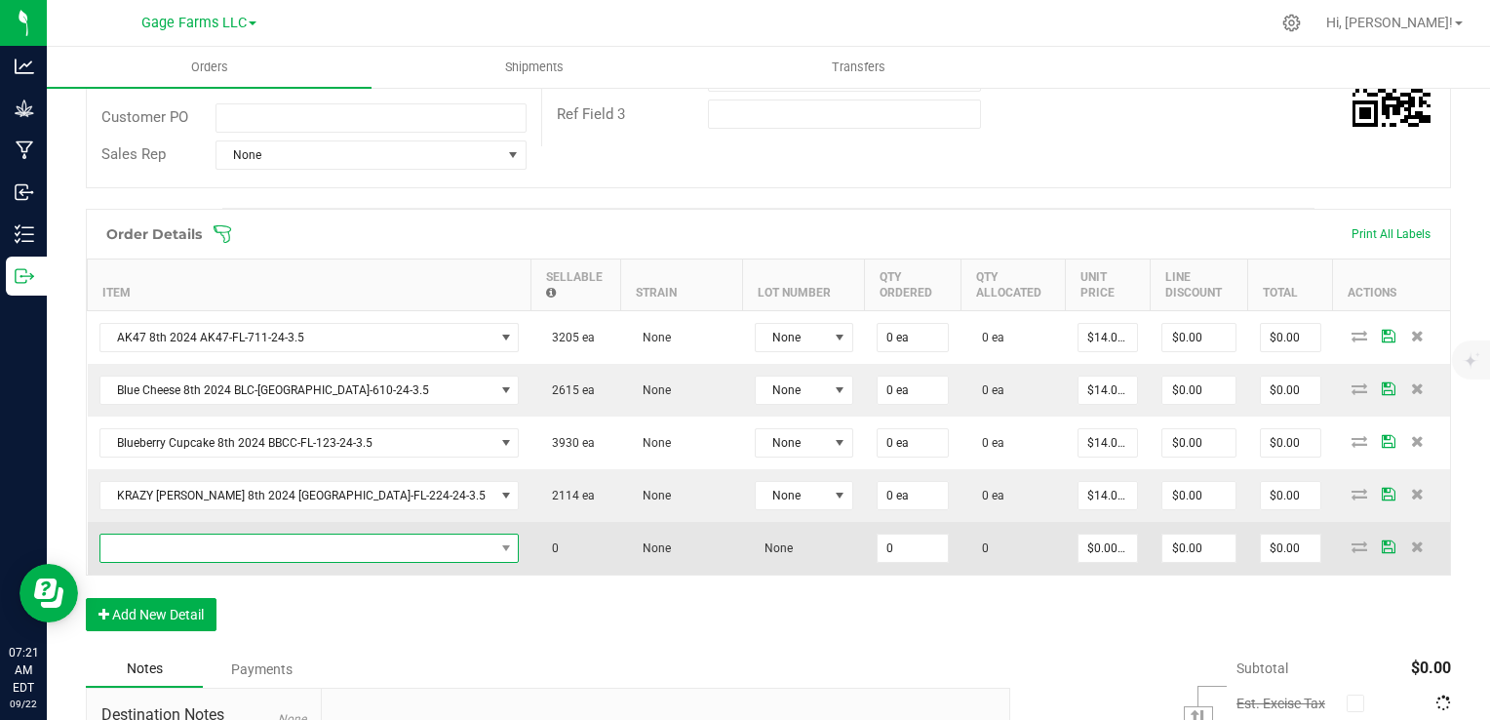
click at [177, 545] on span "NO DATA FOUND" at bounding box center [297, 547] width 394 height 27
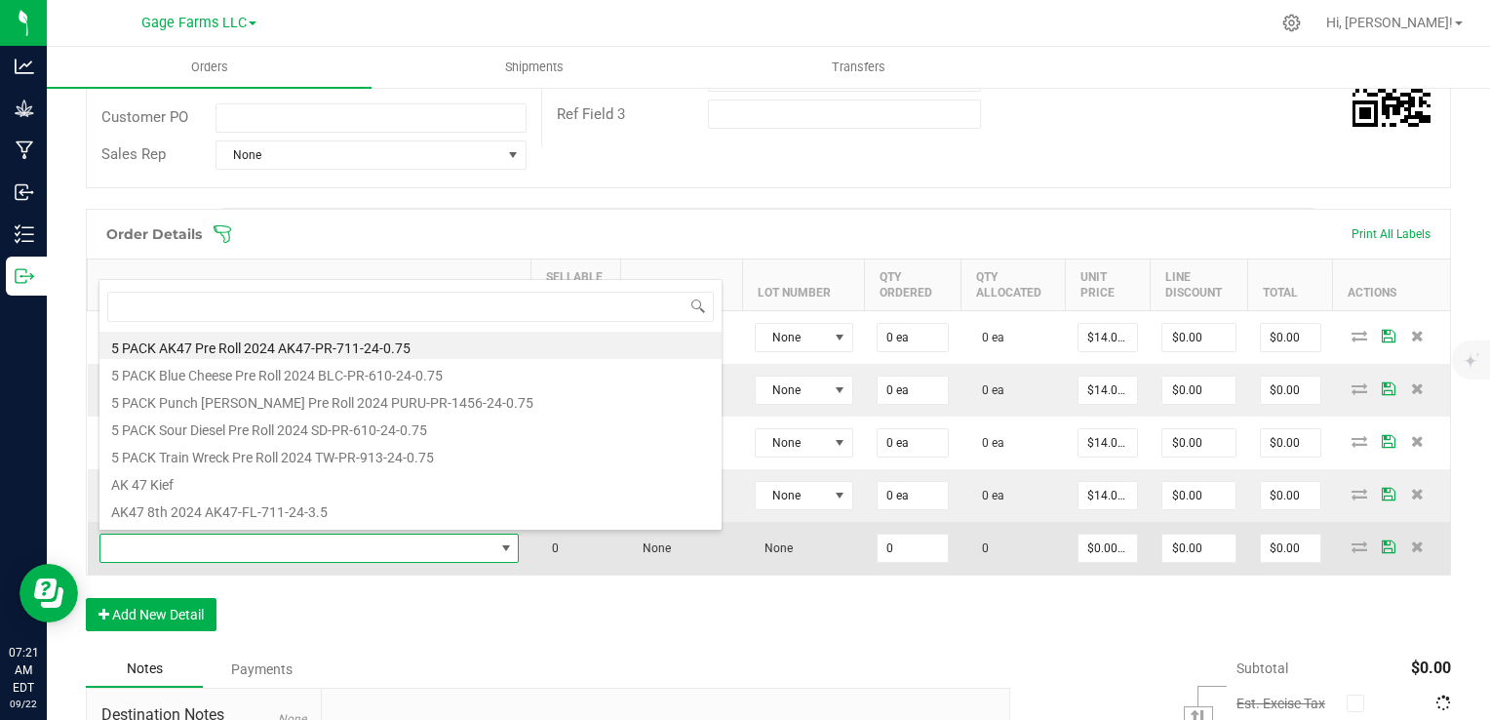
click at [209, 552] on span at bounding box center [297, 547] width 394 height 27
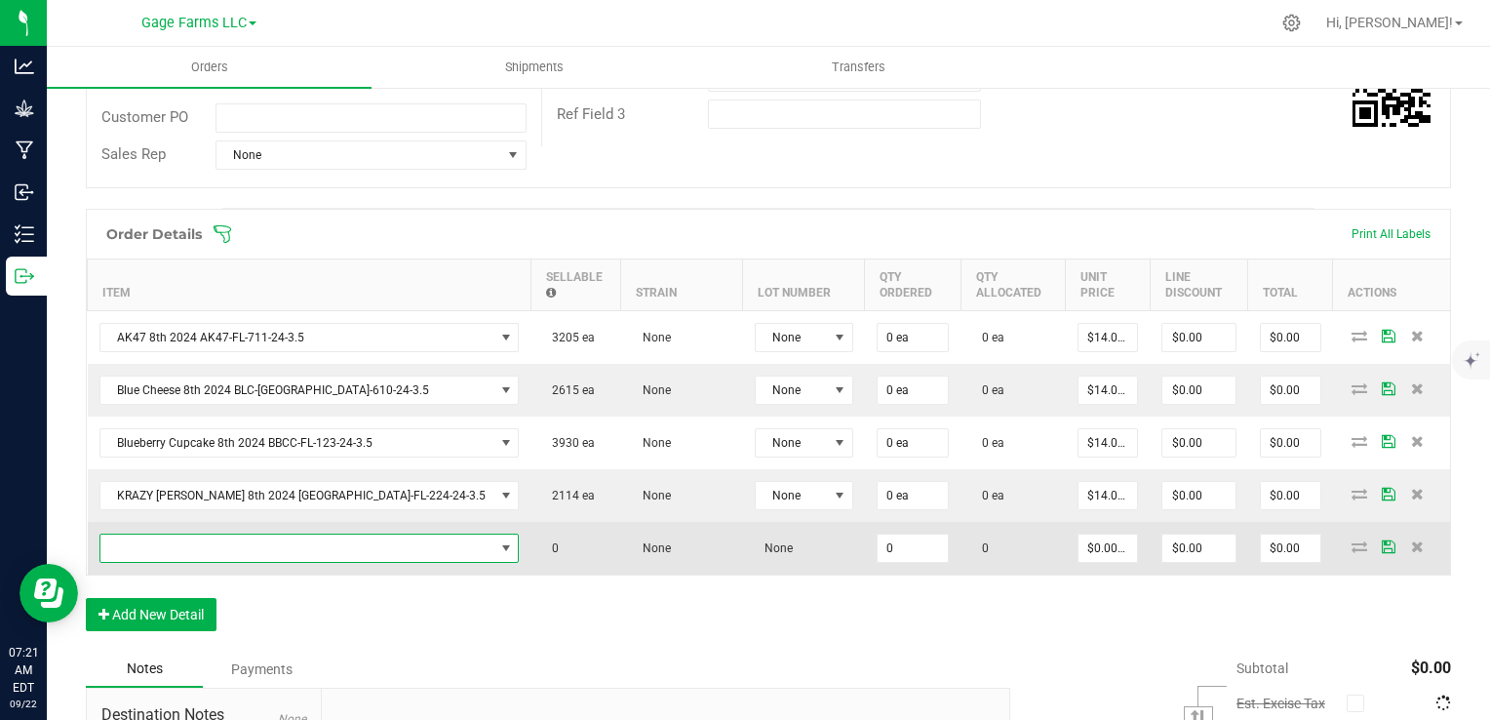
click at [209, 552] on span "NO DATA FOUND" at bounding box center [297, 547] width 394 height 27
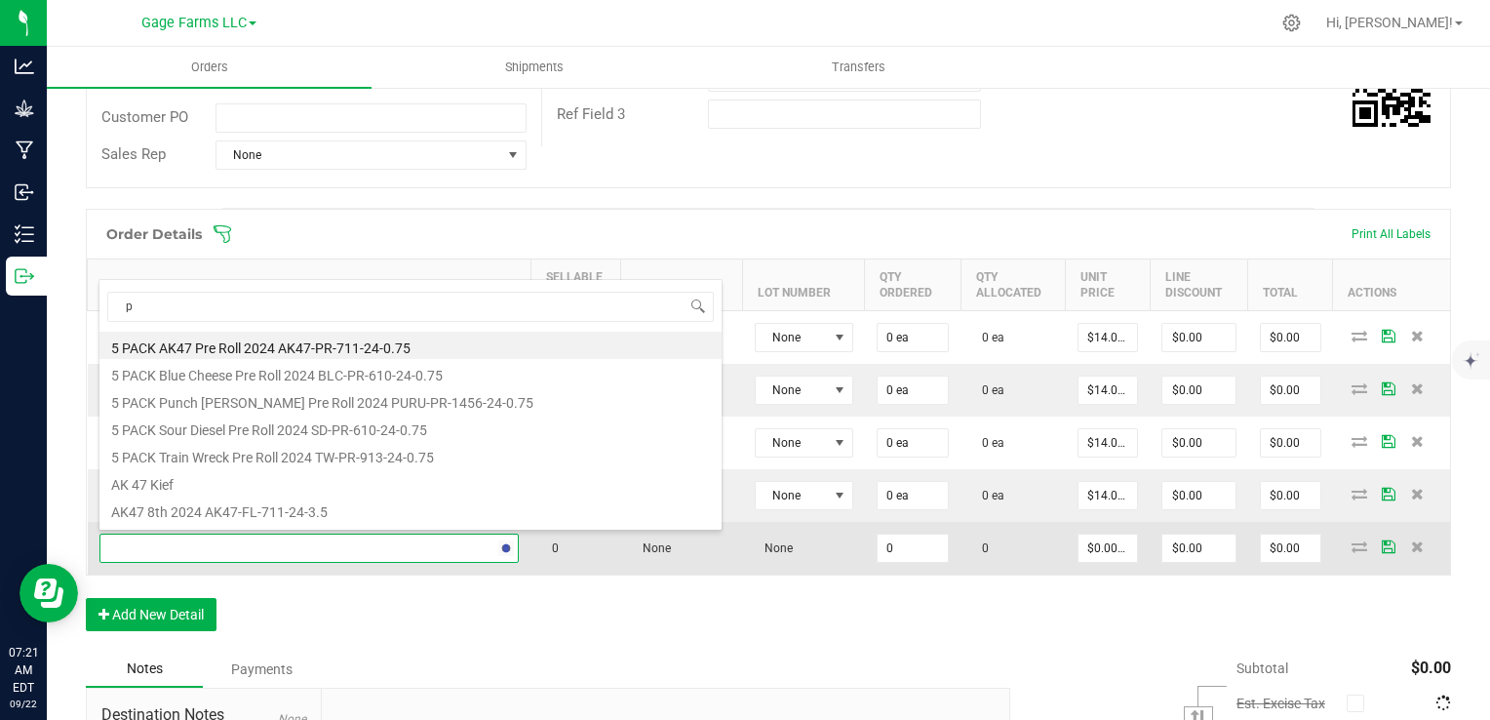
type input "pu"
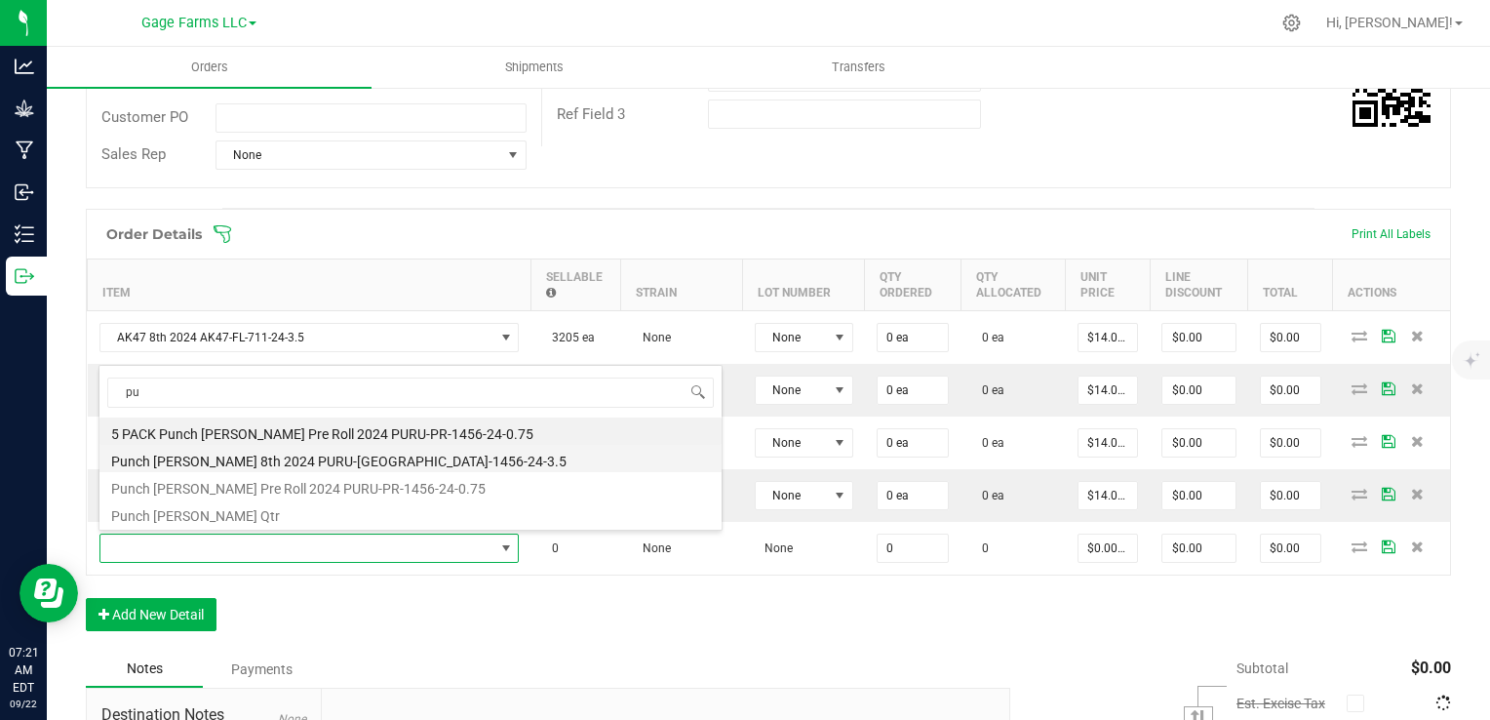
click at [212, 463] on li "Punch [PERSON_NAME] 8th 2024 PURU-[GEOGRAPHIC_DATA]-1456-24-3.5" at bounding box center [410, 458] width 622 height 27
type input "0 ea"
type input "$14.00000"
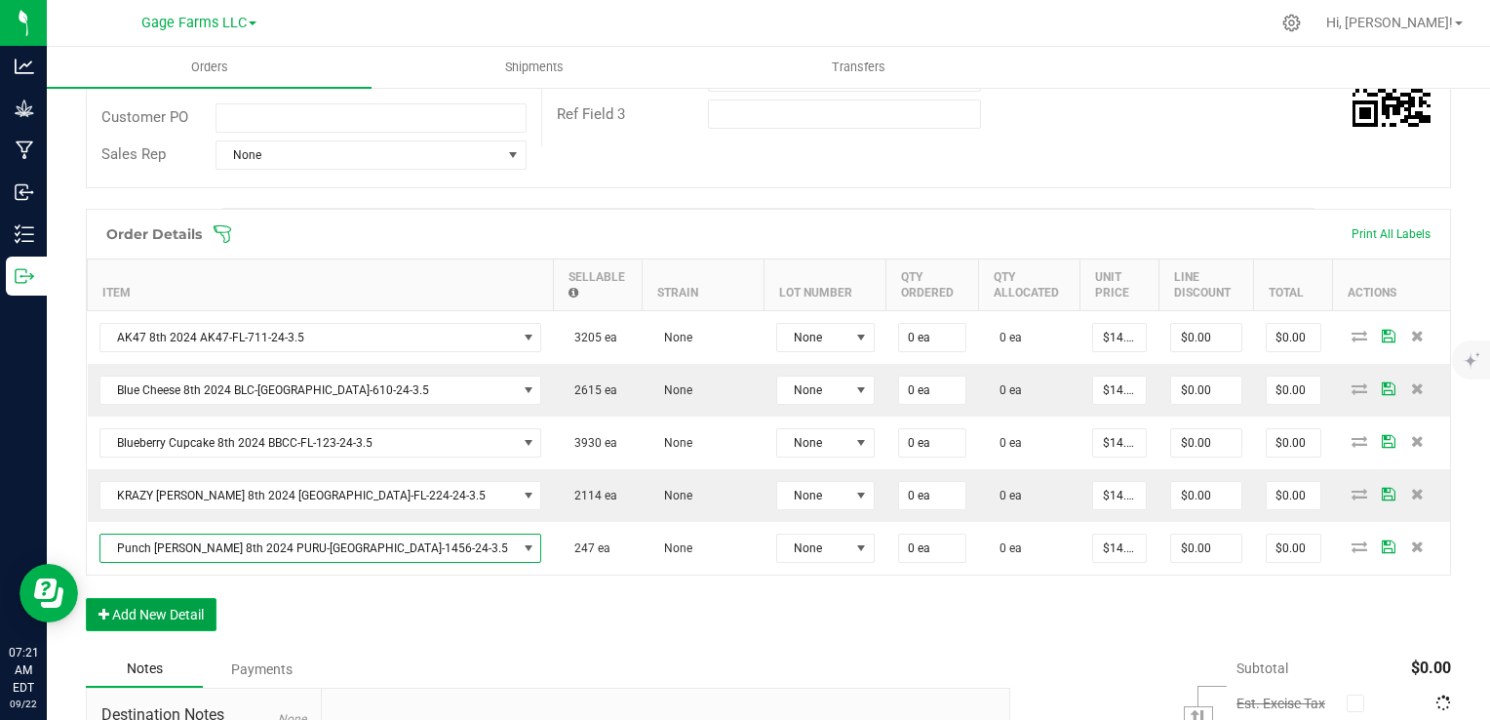
click at [187, 609] on button "Add New Detail" at bounding box center [151, 614] width 131 height 33
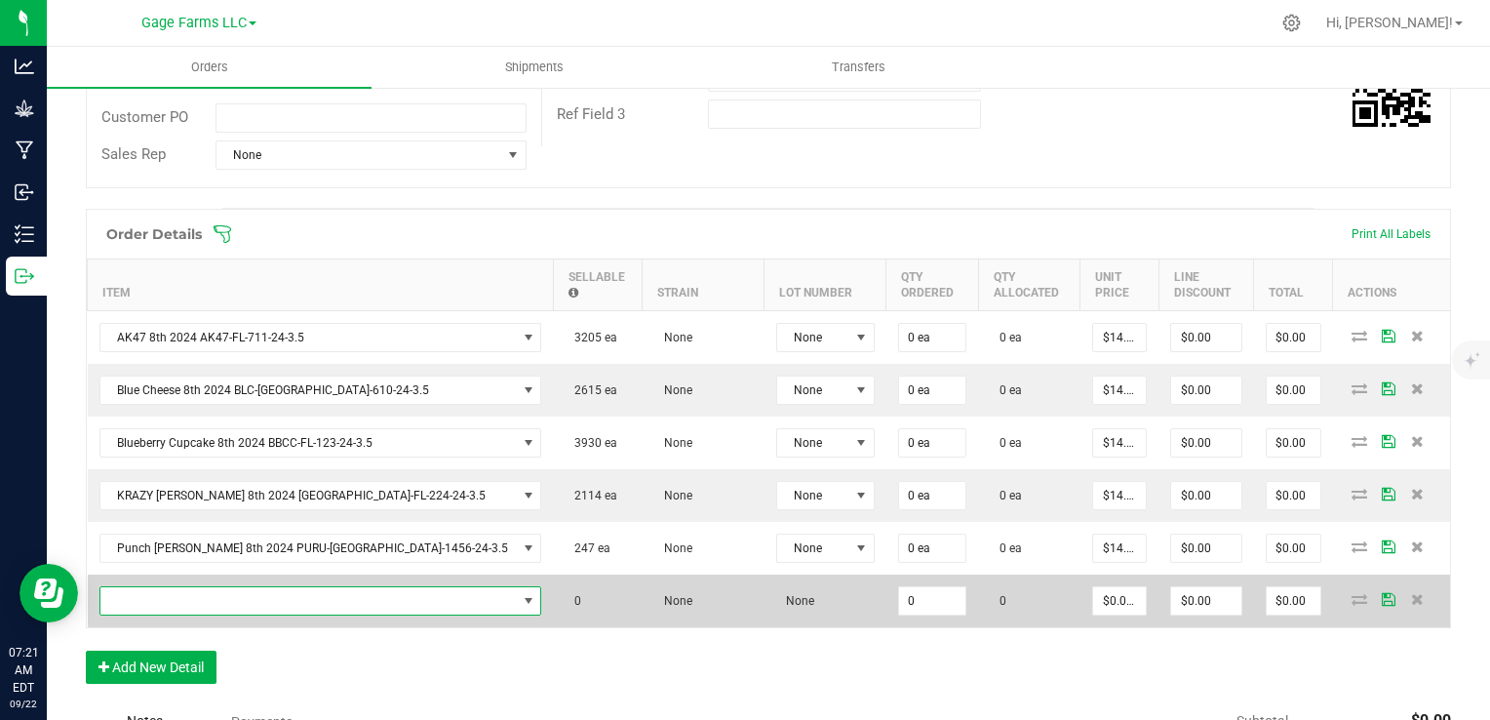
click at [202, 606] on span "NO DATA FOUND" at bounding box center [308, 600] width 416 height 27
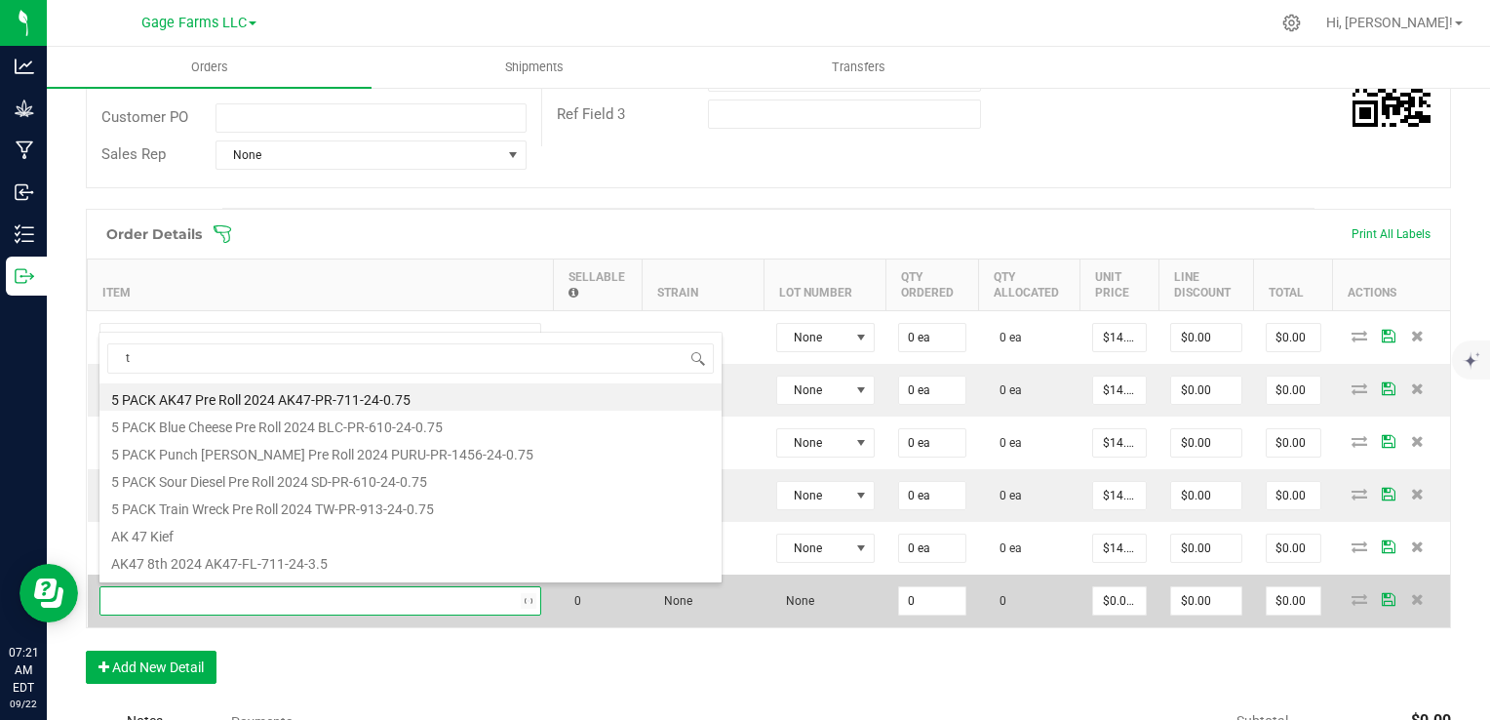
type input "tw"
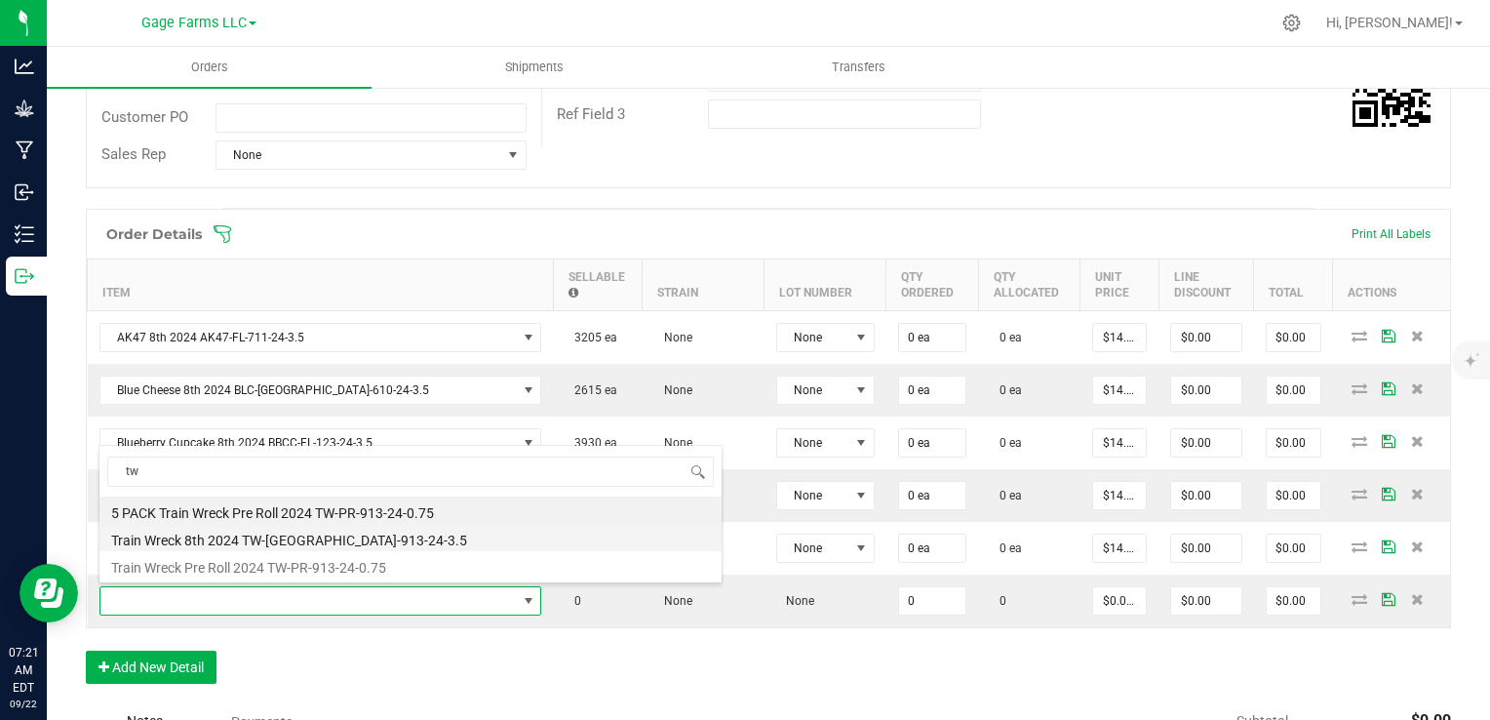
click at [214, 544] on li "Train Wreck 8th 2024 TW-[GEOGRAPHIC_DATA]-913-24-3.5" at bounding box center [410, 537] width 622 height 27
type input "0 ea"
type input "$14.00000"
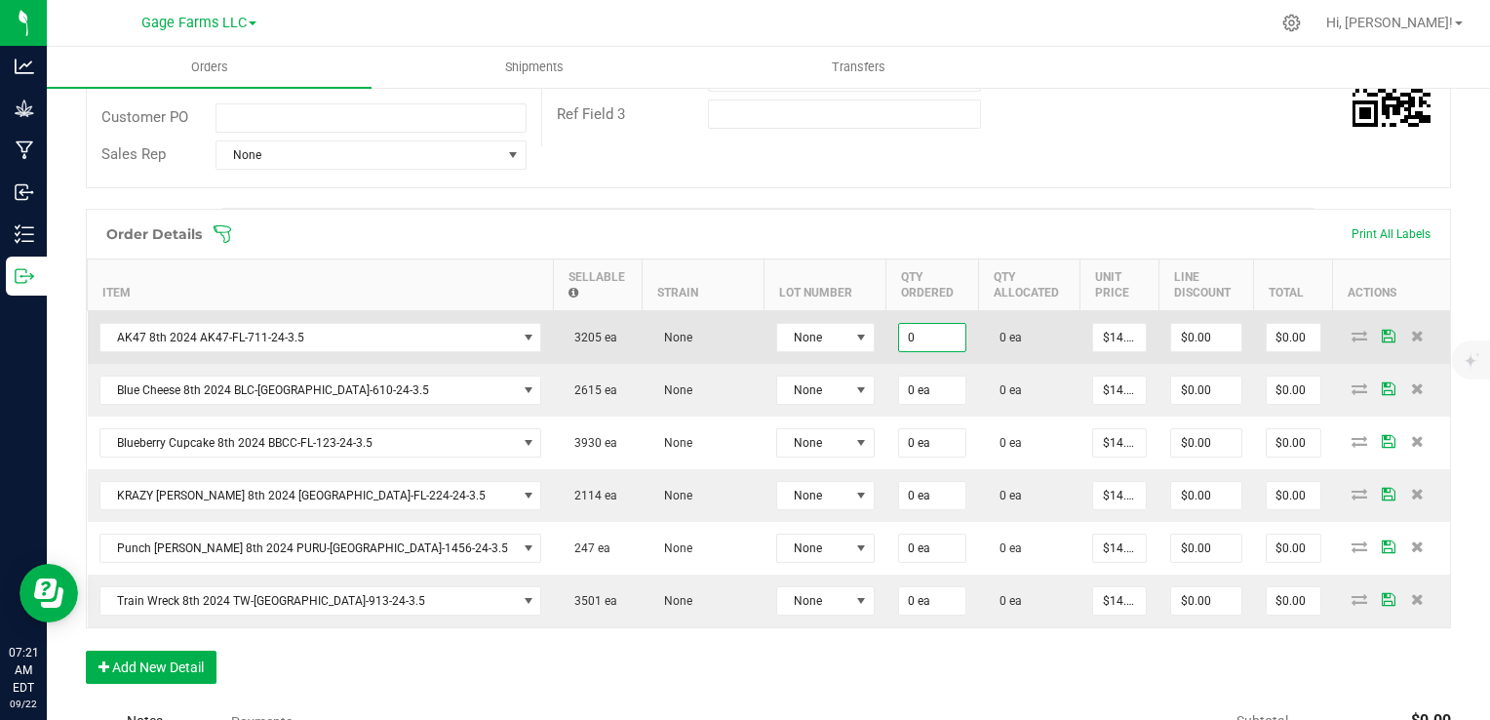
click at [899, 332] on input "0" at bounding box center [932, 337] width 66 height 27
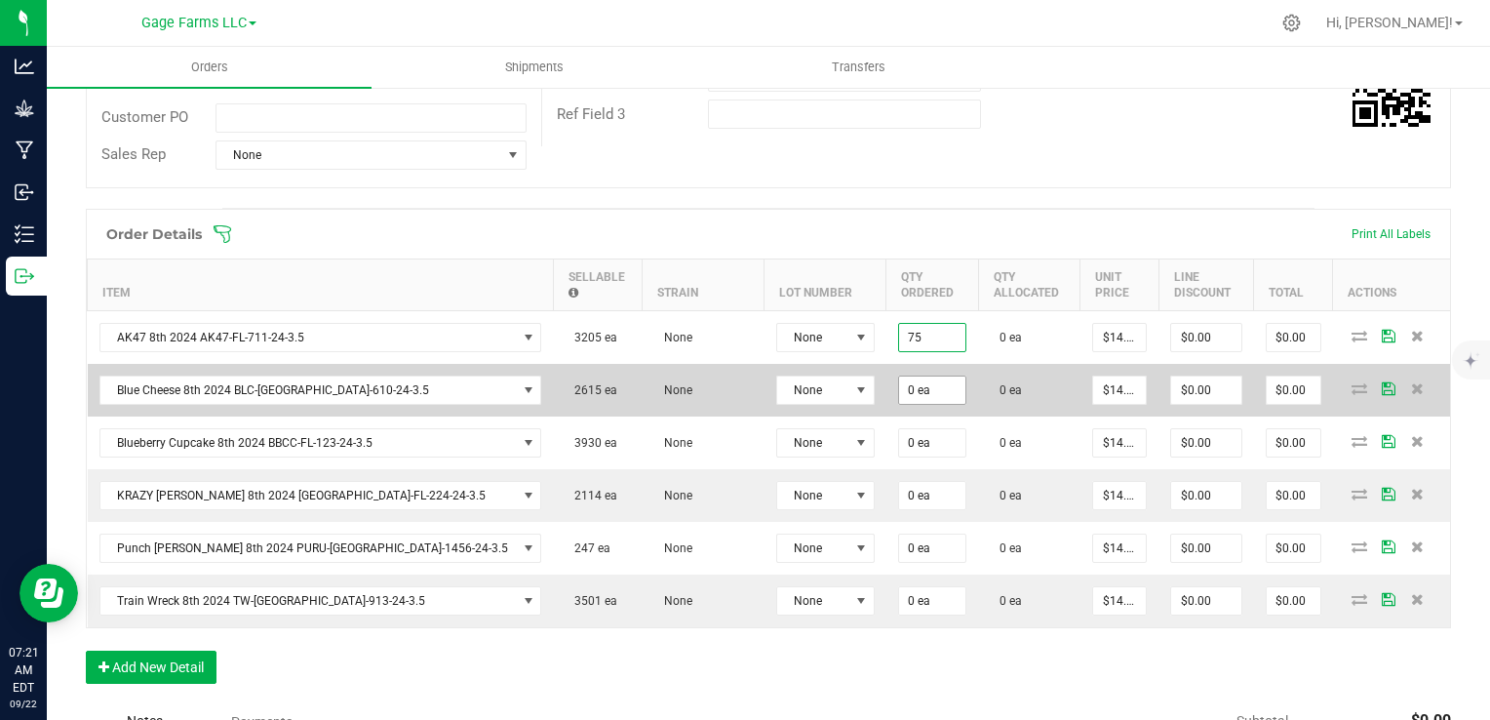
type input "75 ea"
type input "$1,050.00"
click at [899, 377] on input "0" at bounding box center [932, 389] width 66 height 27
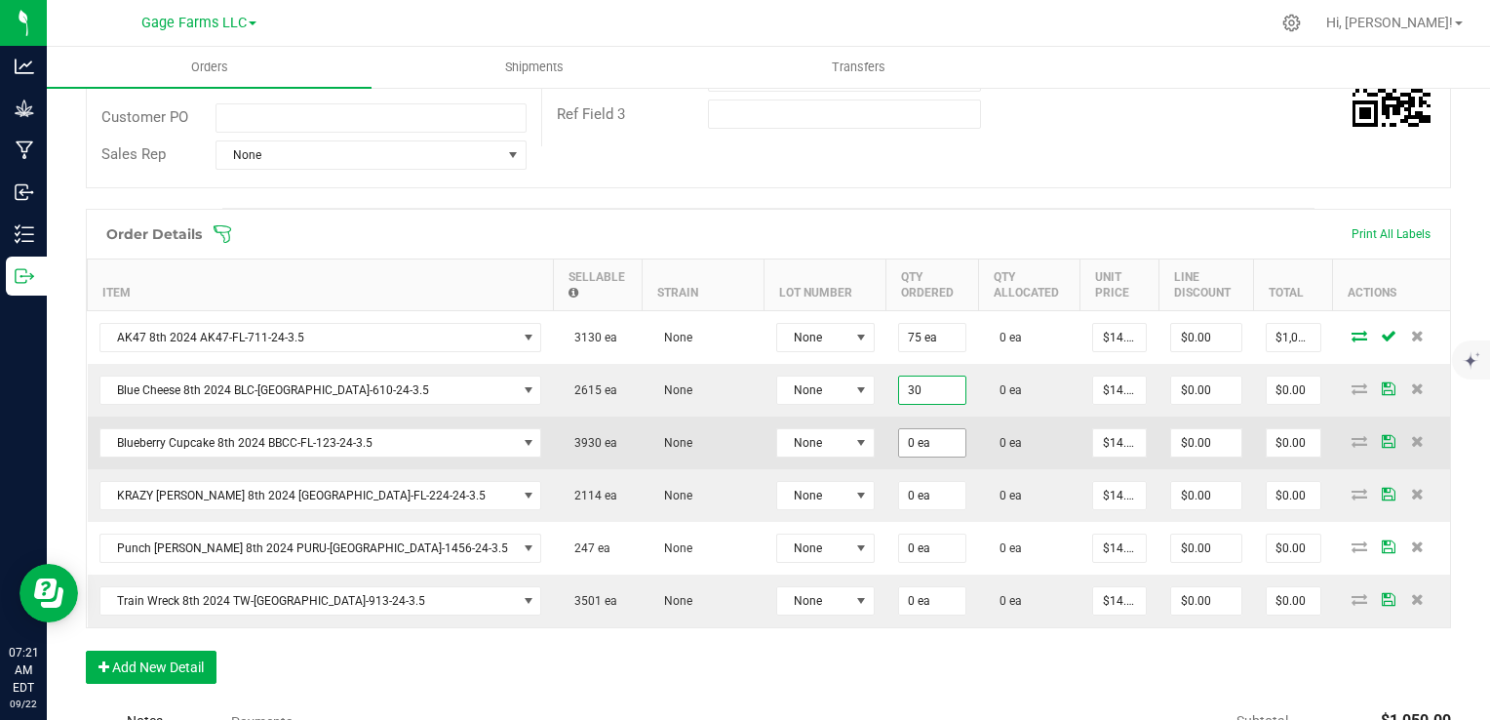
type input "30 ea"
type input "$420.00"
click at [899, 443] on input "0" at bounding box center [932, 442] width 66 height 27
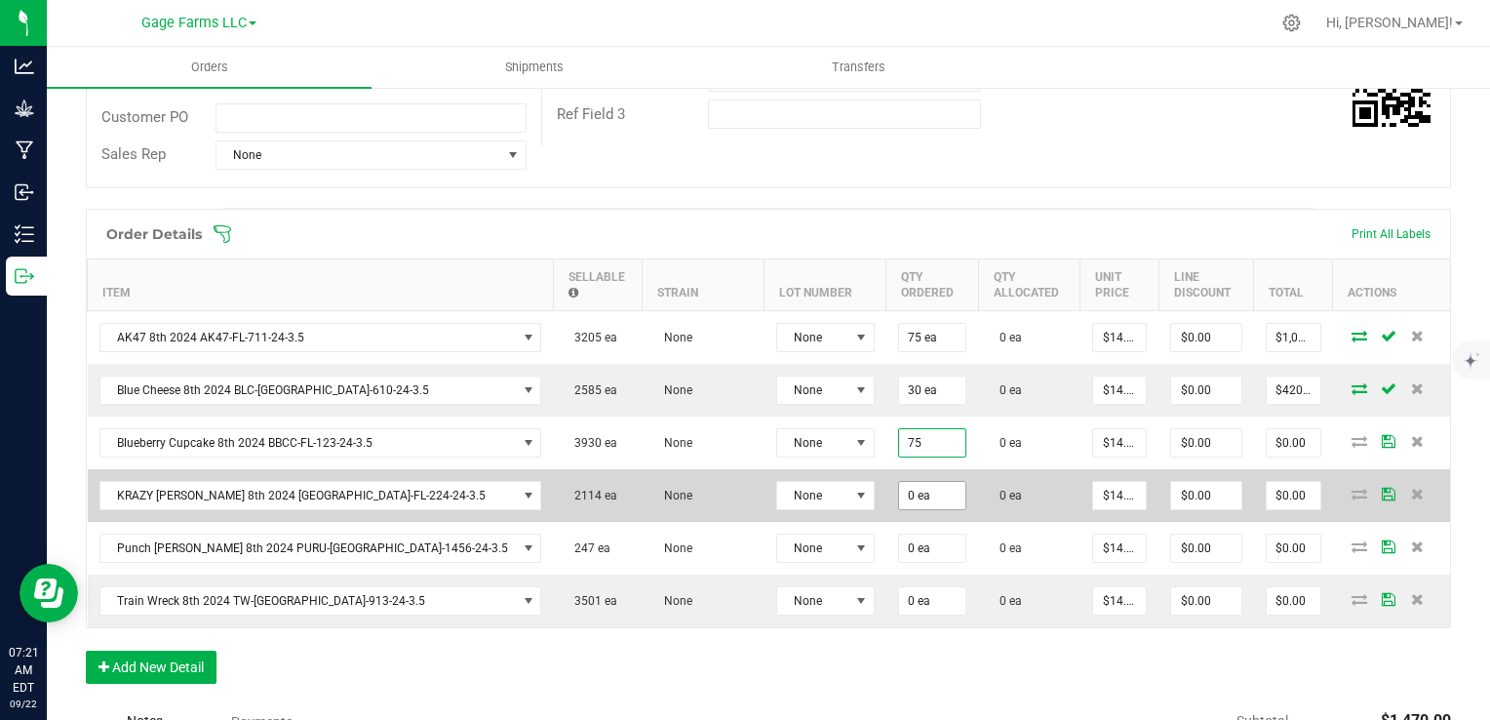
type input "75 ea"
type input "$1,050.00"
click at [899, 497] on input "0" at bounding box center [932, 495] width 66 height 27
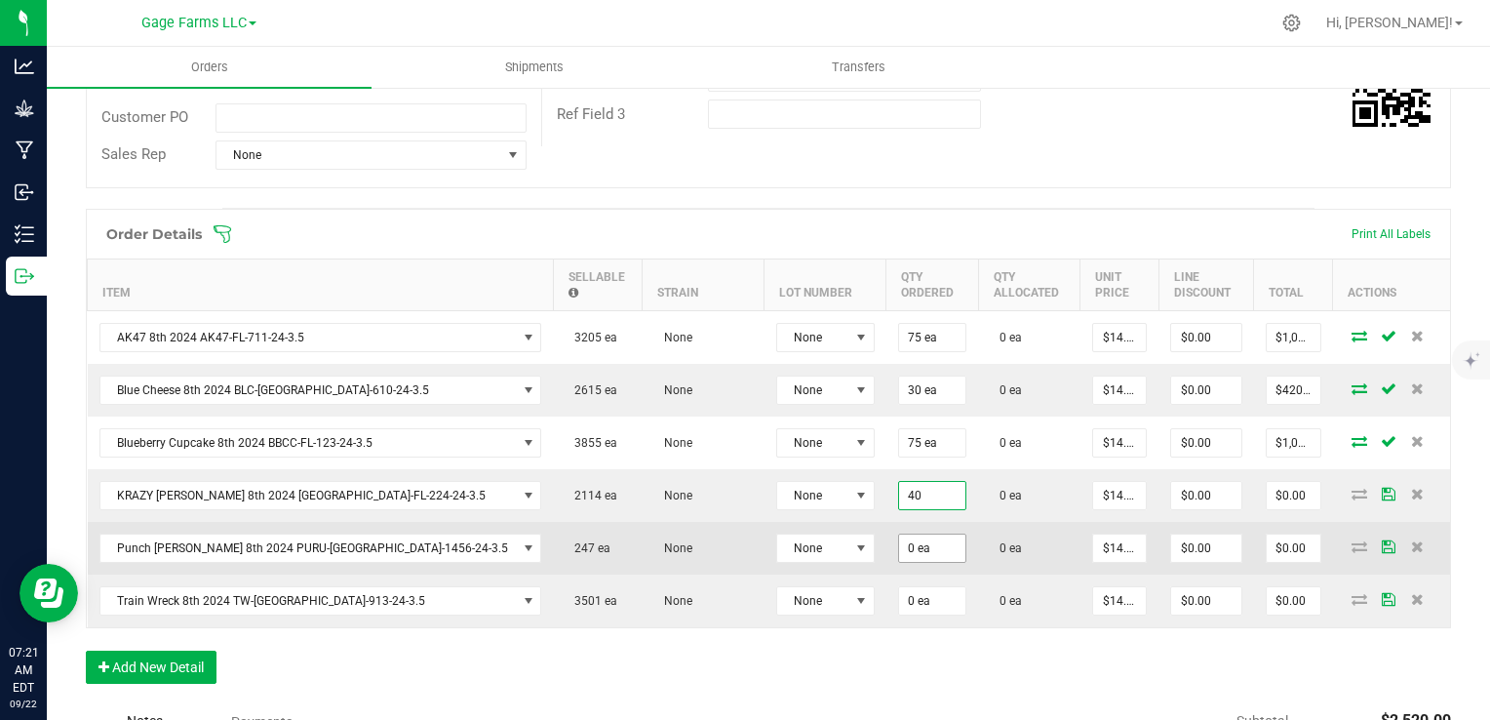
type input "40 ea"
type input "$560.00"
click at [899, 536] on input "0" at bounding box center [932, 547] width 66 height 27
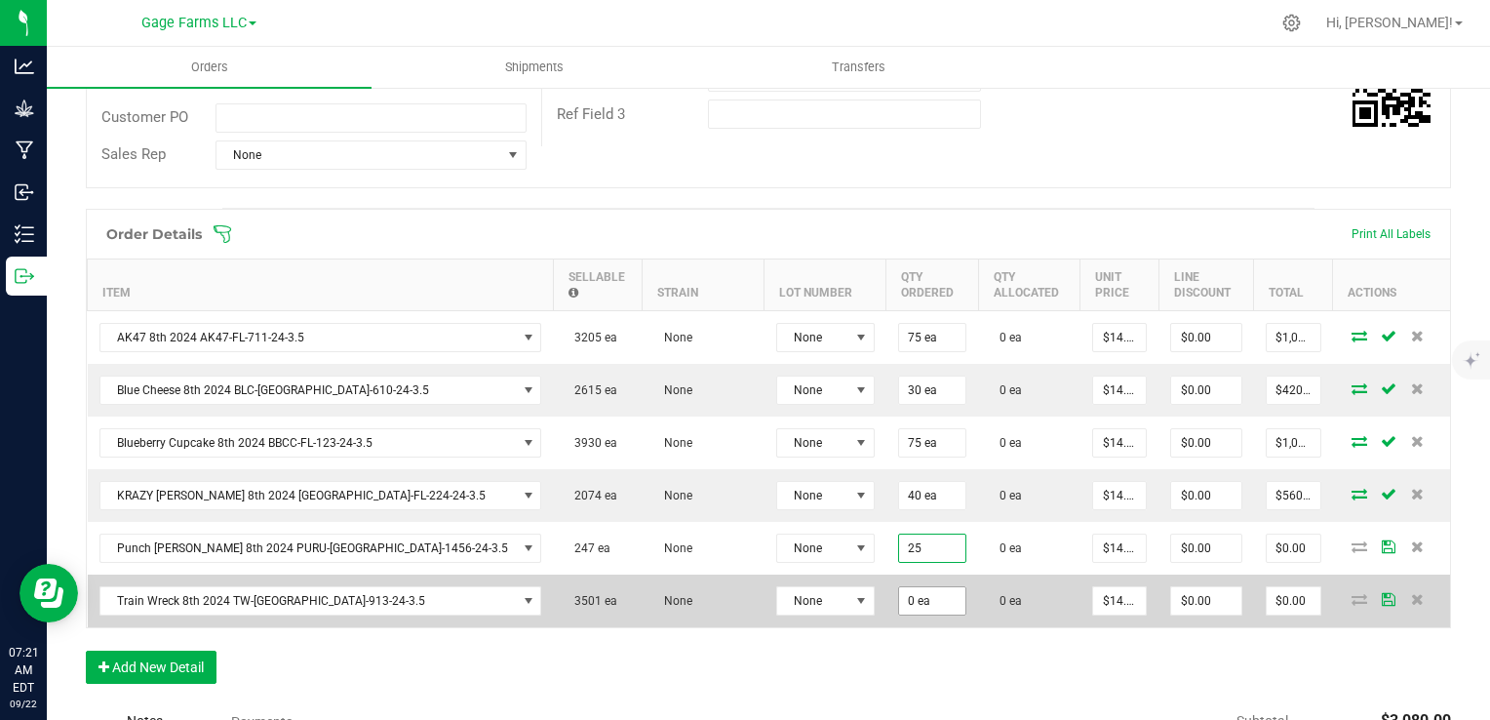
type input "25 ea"
type input "$350.00"
click at [899, 587] on input "0" at bounding box center [932, 600] width 66 height 27
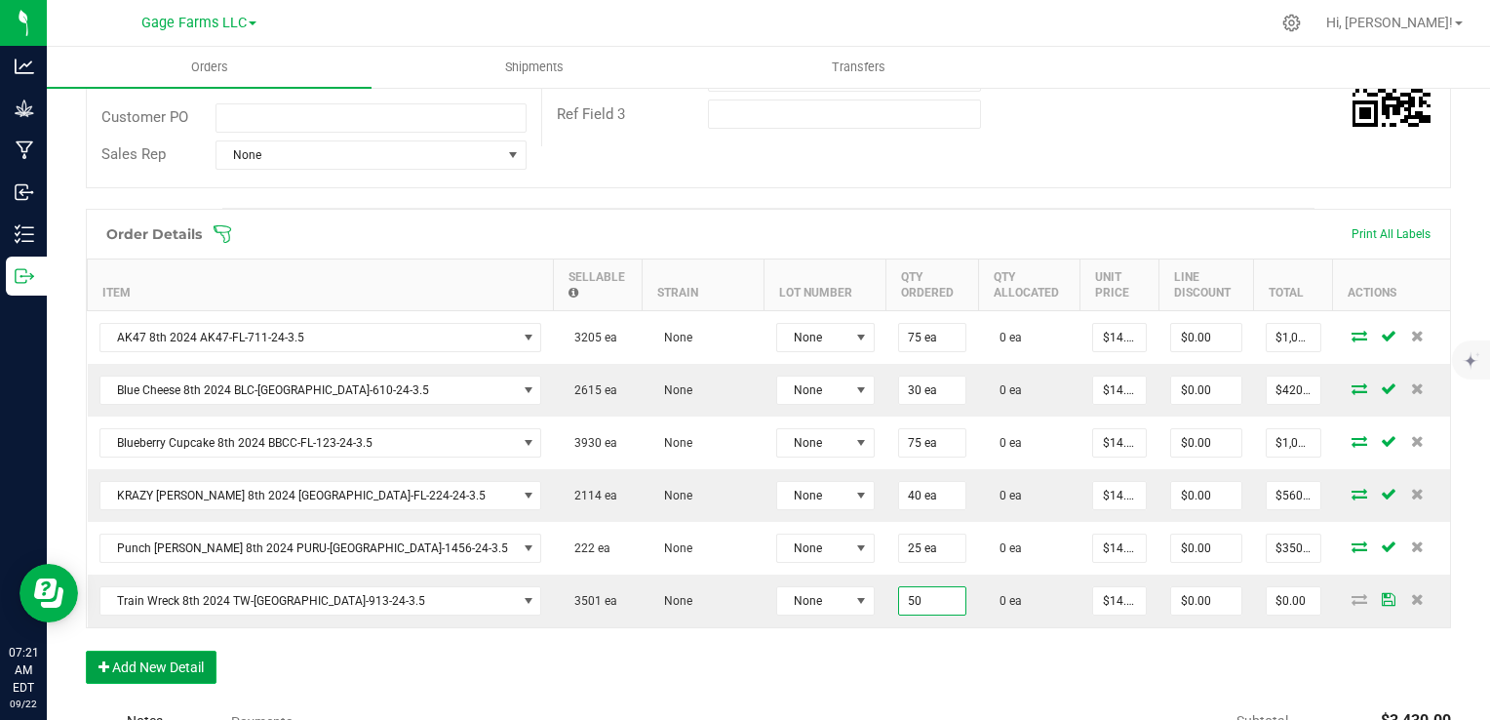
type input "50 ea"
type input "$700.00"
click at [176, 672] on button "Add New Detail" at bounding box center [151, 666] width 131 height 33
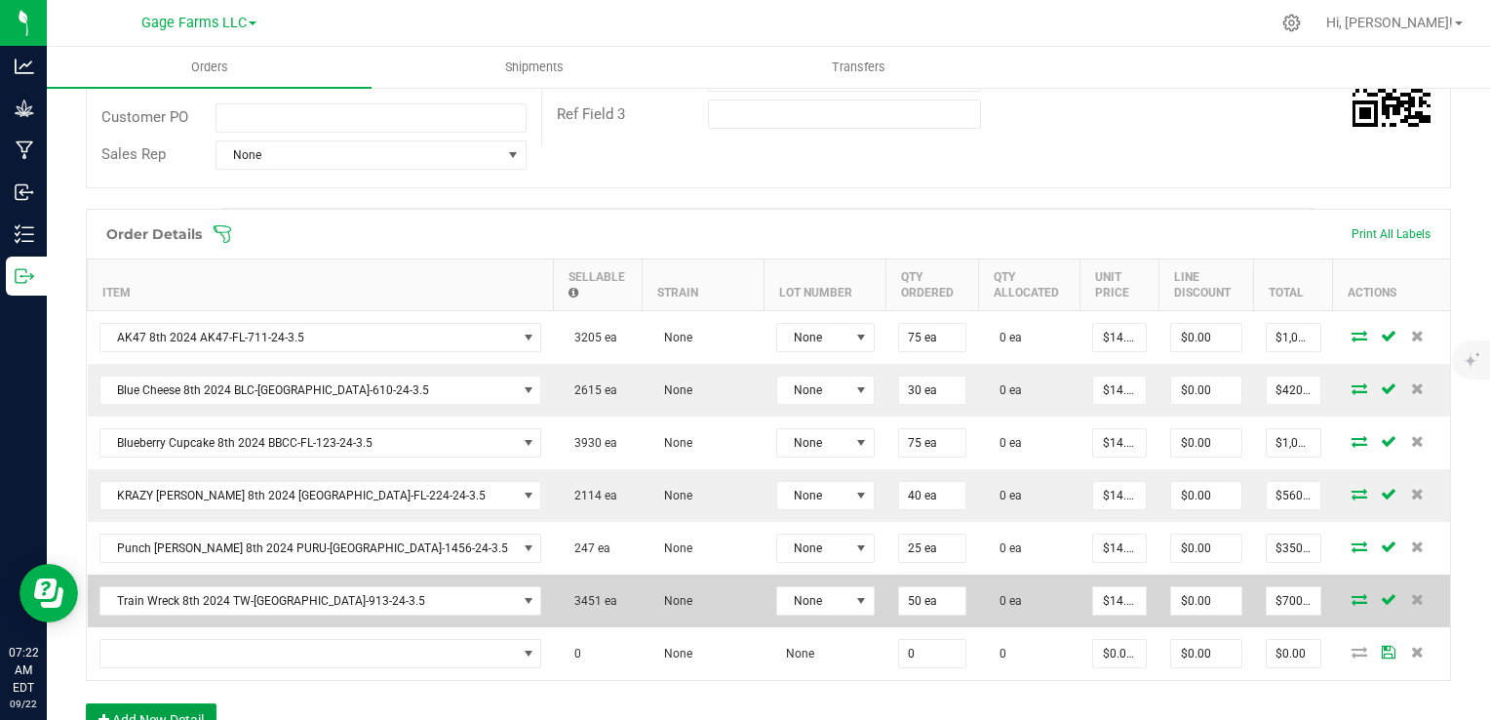
scroll to position [488, 0]
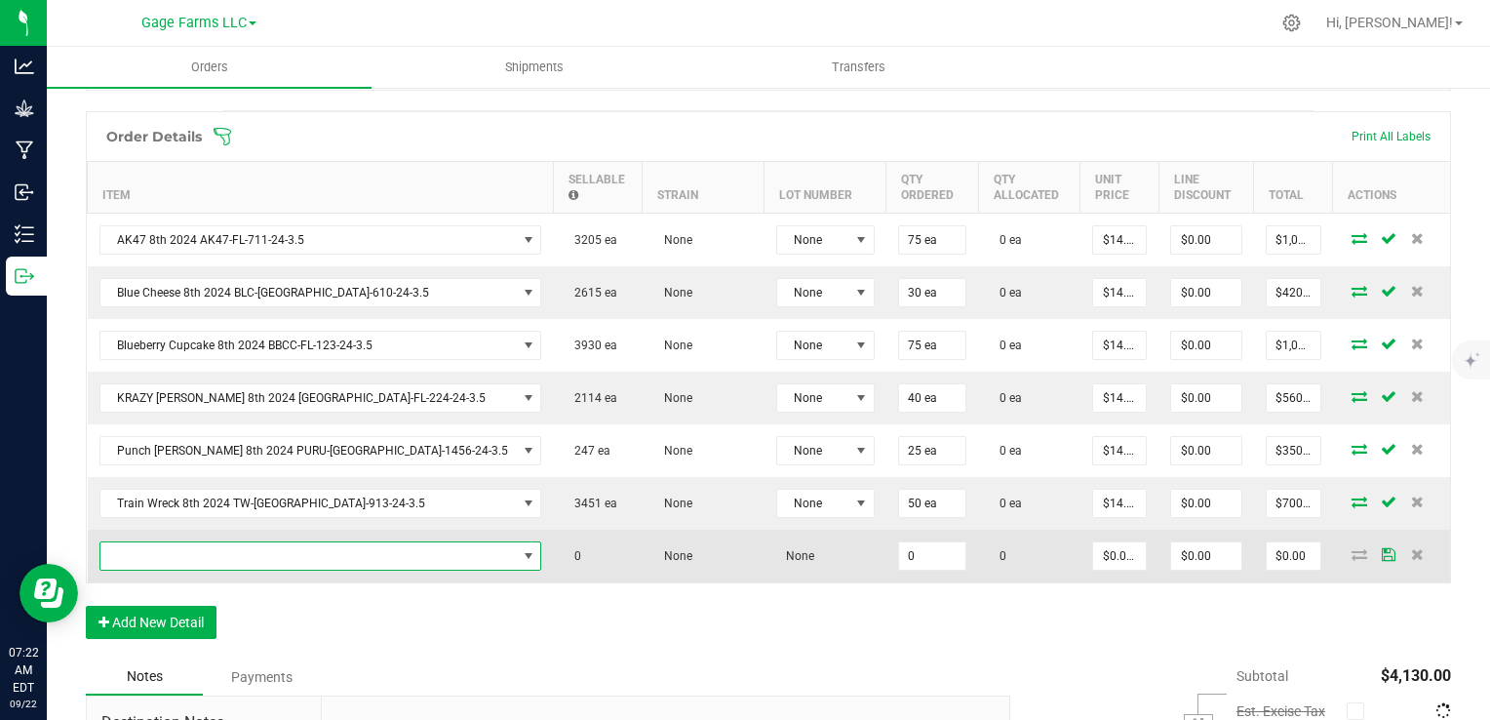
click at [521, 554] on span "NO DATA FOUND" at bounding box center [529, 556] width 16 height 16
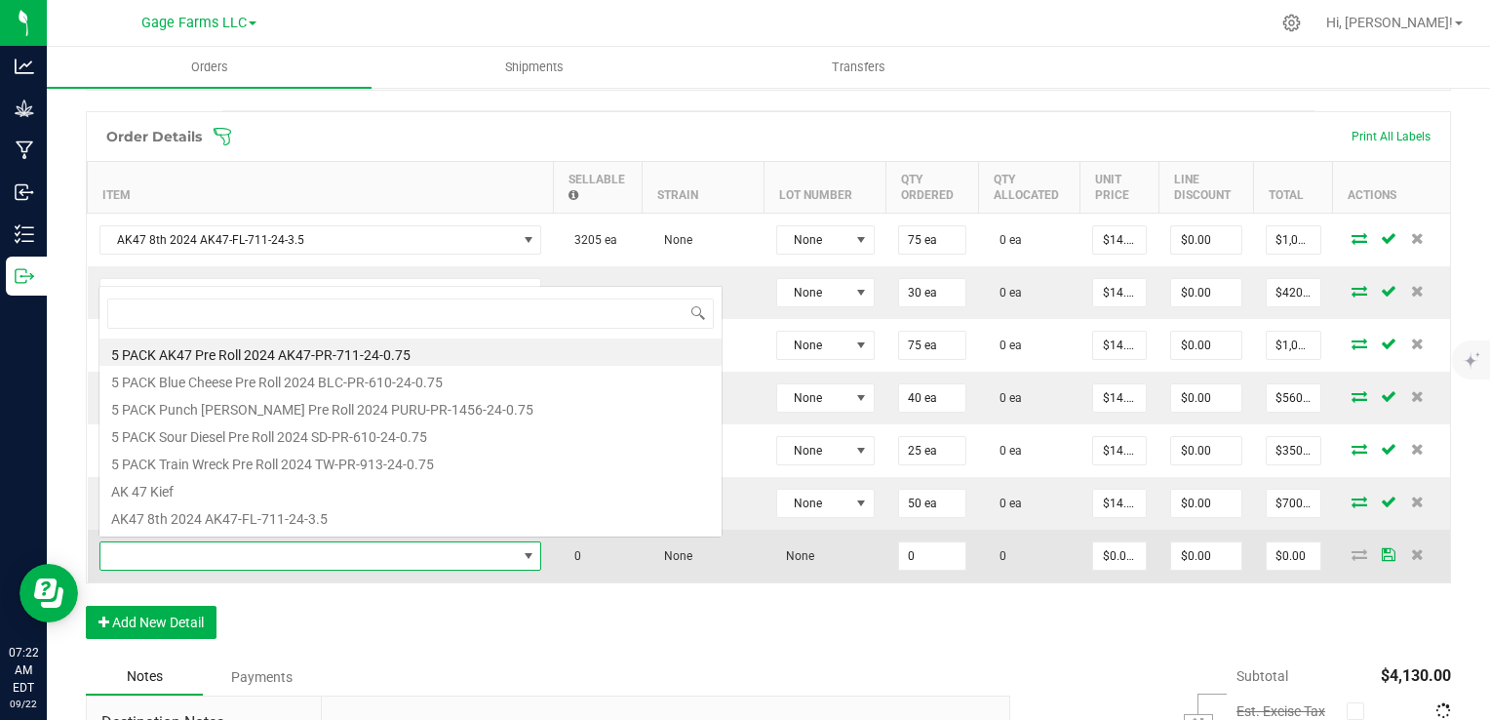
scroll to position [28, 304]
type input "q"
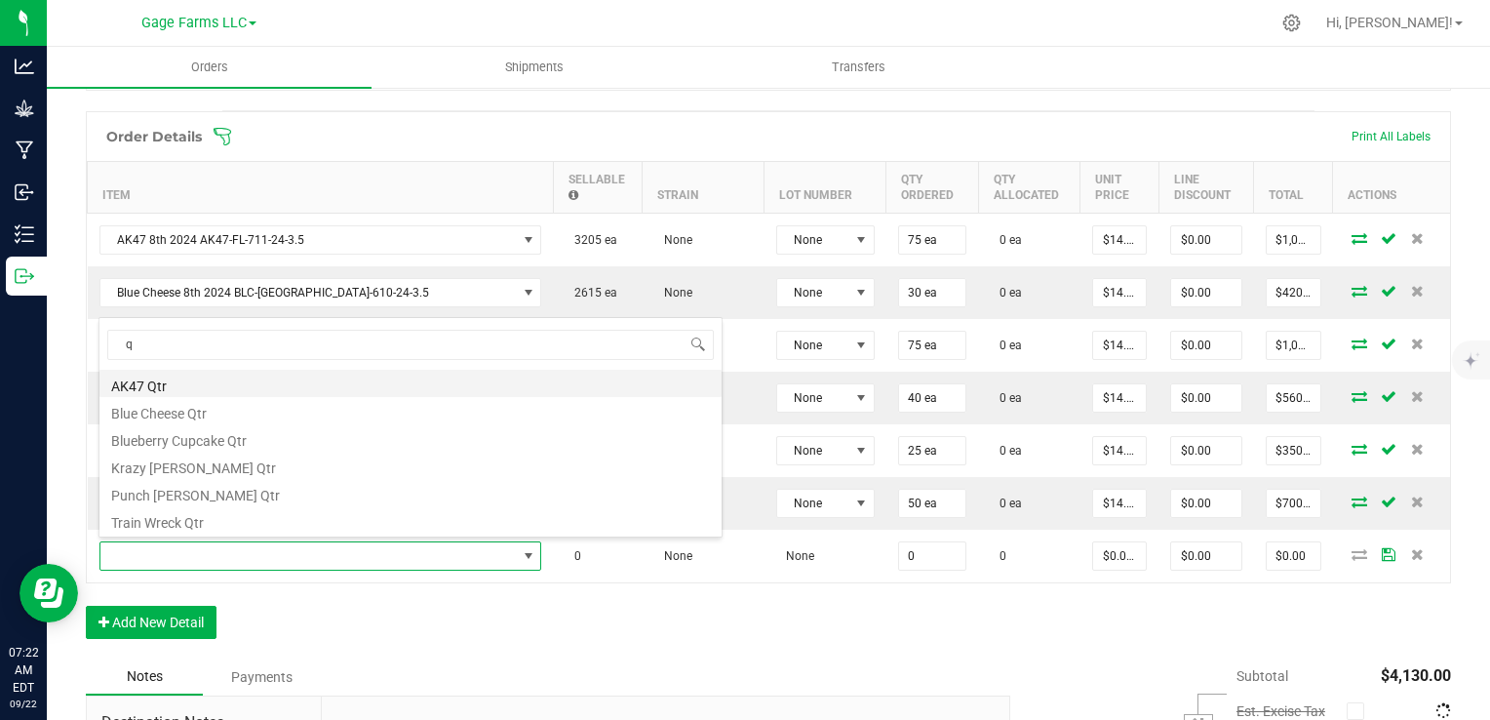
click at [190, 385] on li "AK47 Qtr" at bounding box center [410, 383] width 622 height 27
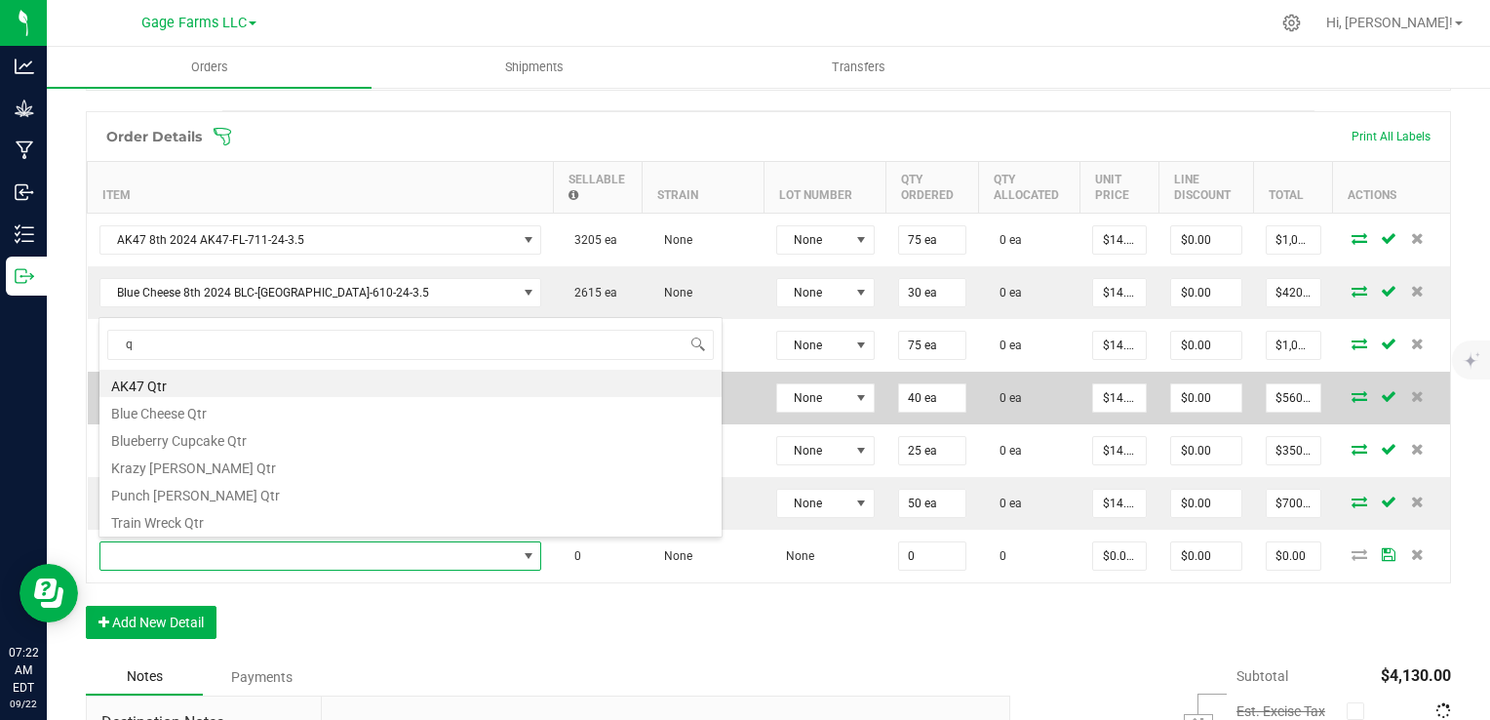
type input "0 ea"
type input "$22.50000"
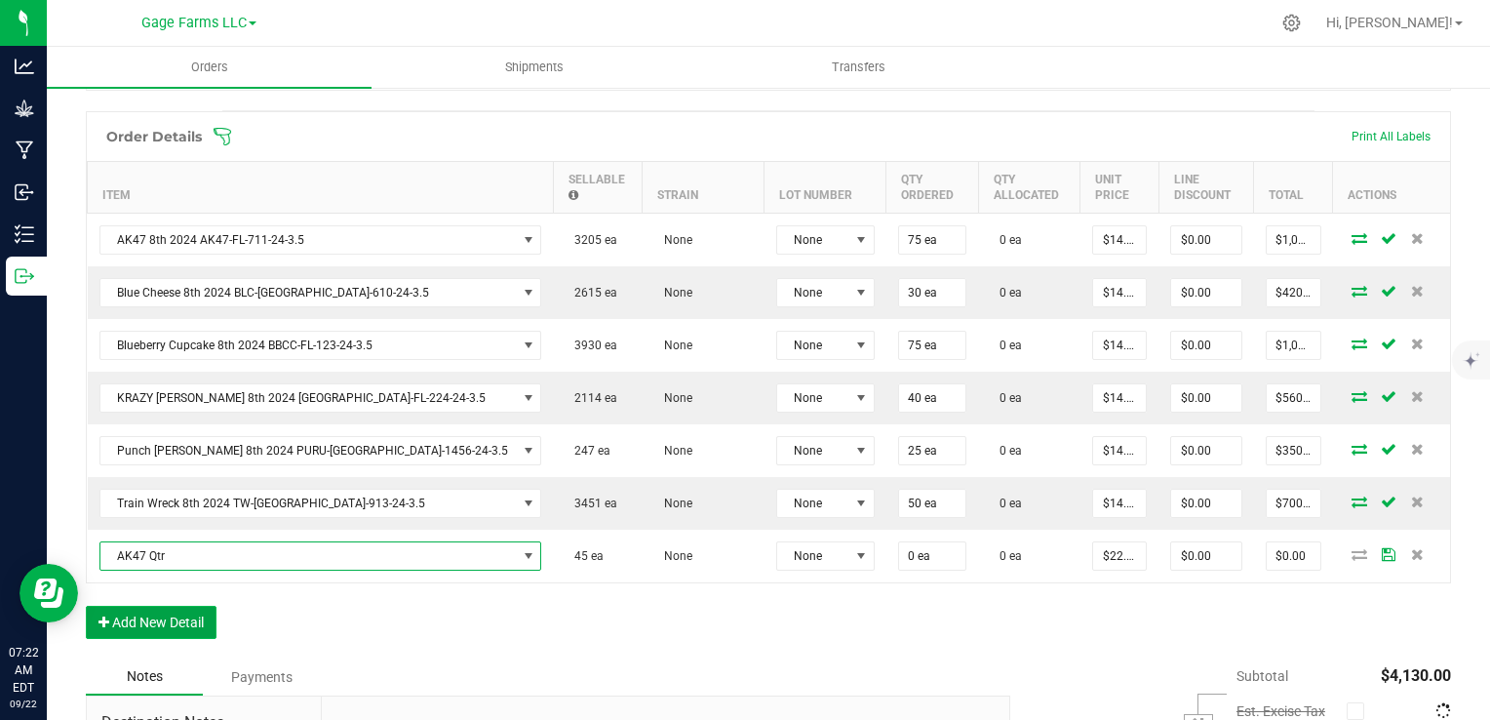
click at [122, 617] on button "Add New Detail" at bounding box center [151, 622] width 131 height 33
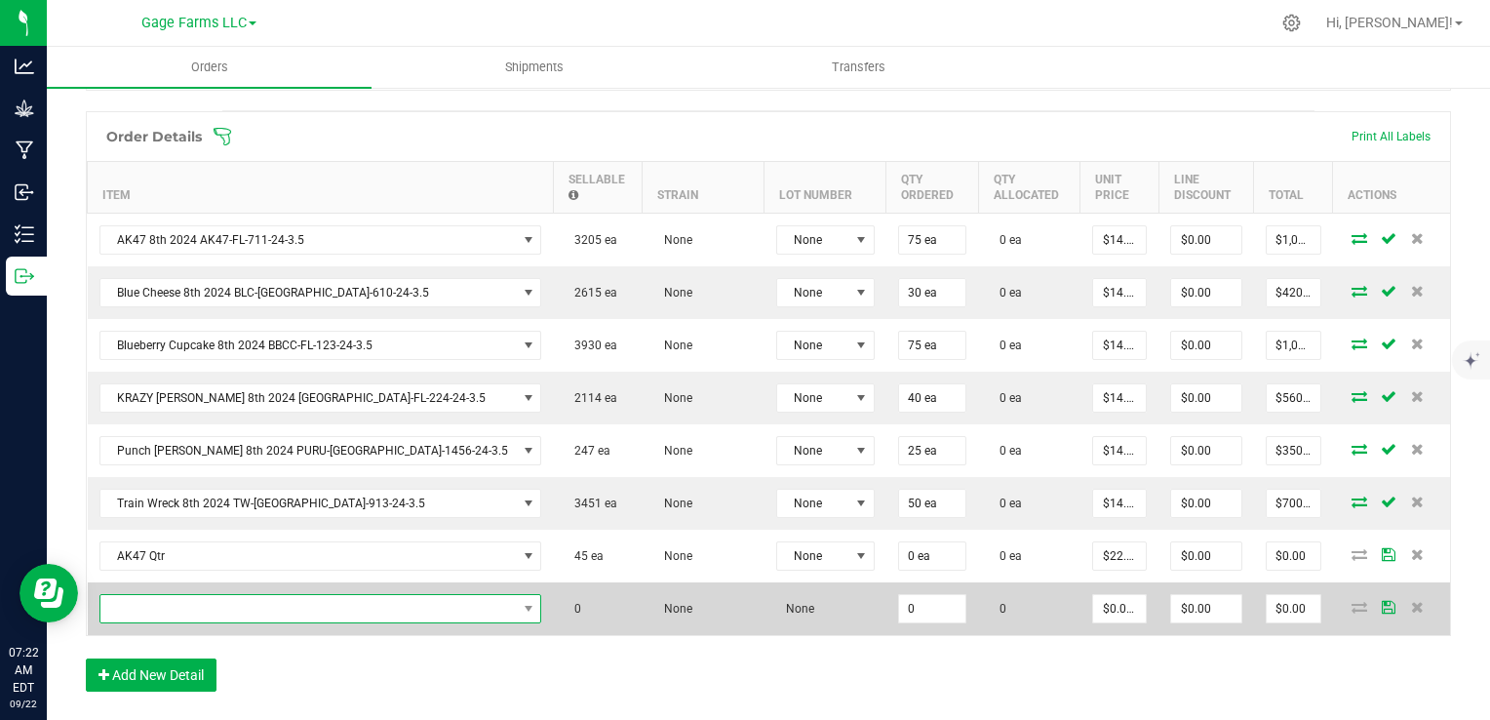
click at [137, 610] on span "NO DATA FOUND" at bounding box center [308, 608] width 416 height 27
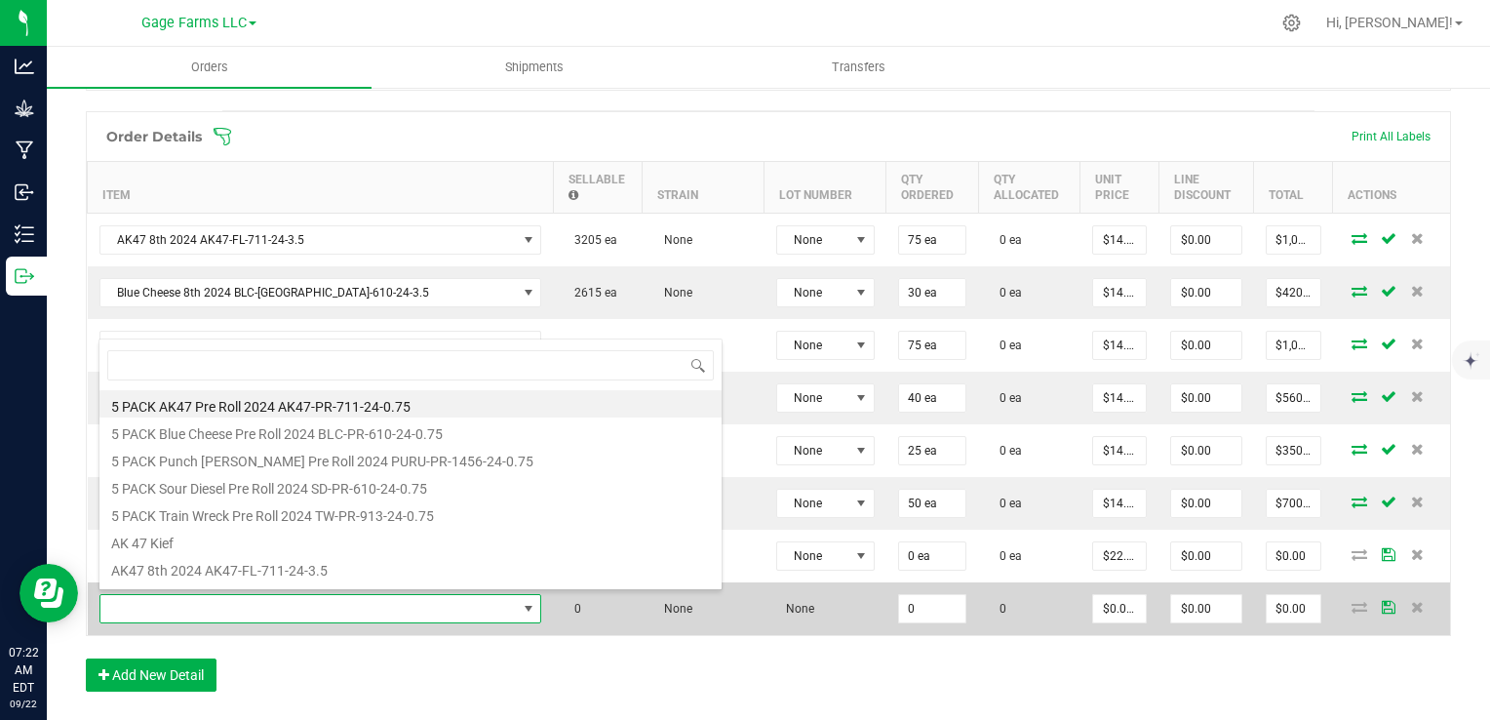
type input "q"
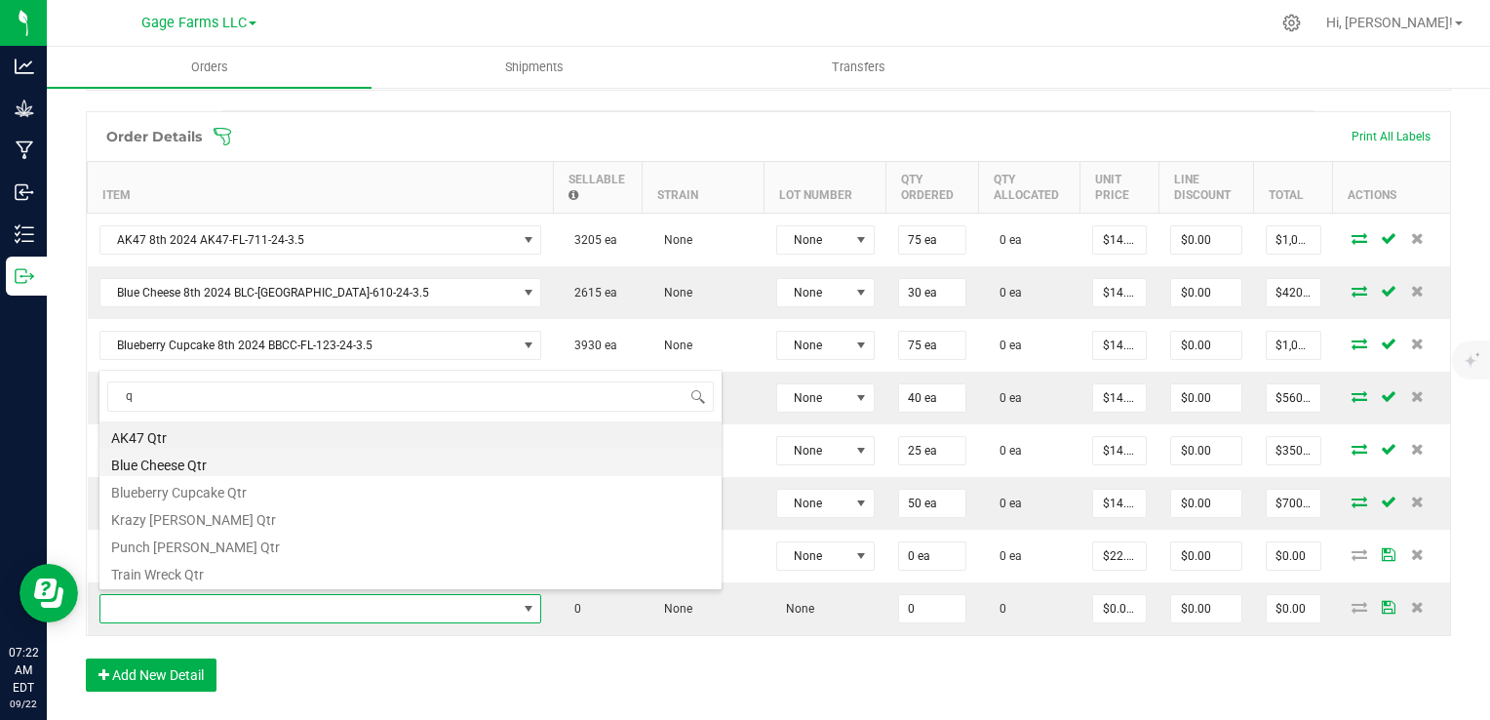
click at [187, 463] on li "Blue Cheese Qtr" at bounding box center [410, 462] width 622 height 27
type input "0 ea"
type input "$22.50000"
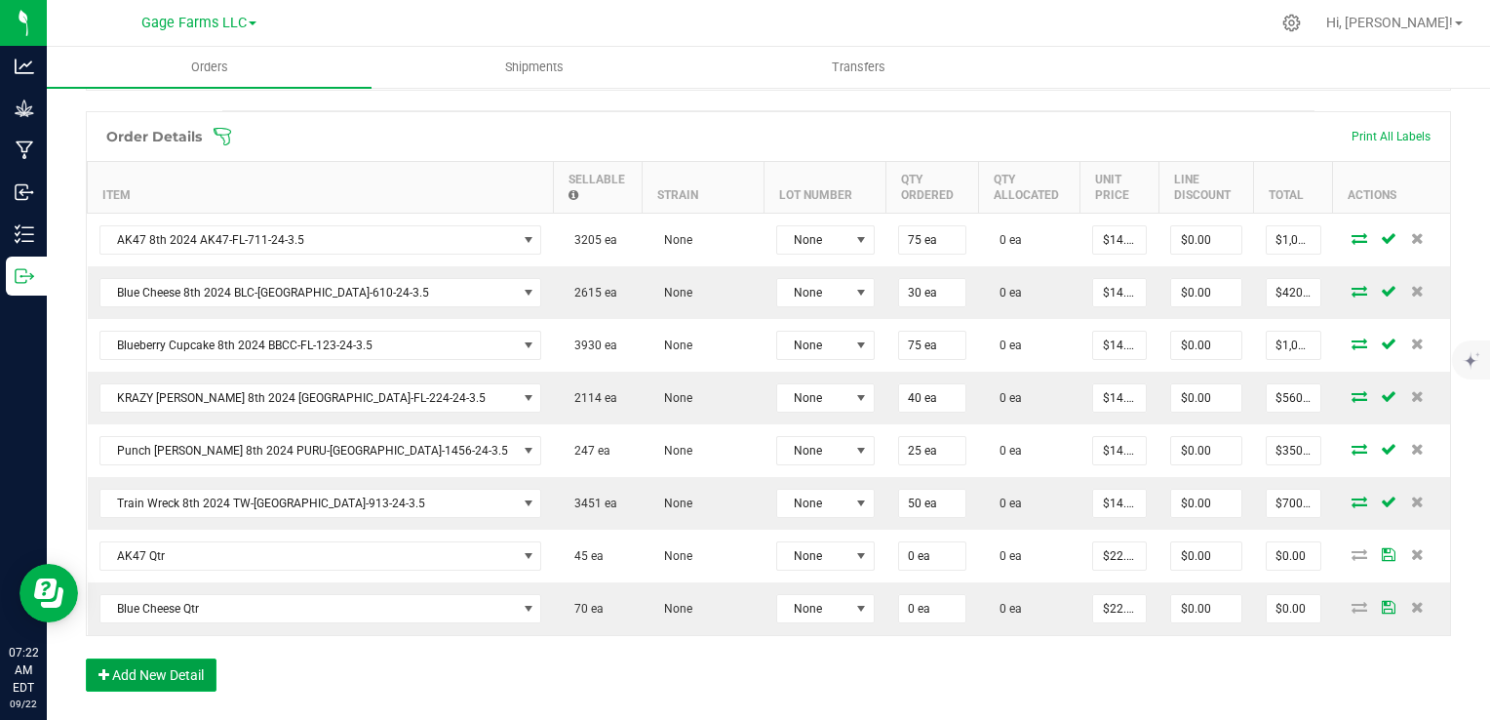
click at [190, 665] on button "Add New Detail" at bounding box center [151, 674] width 131 height 33
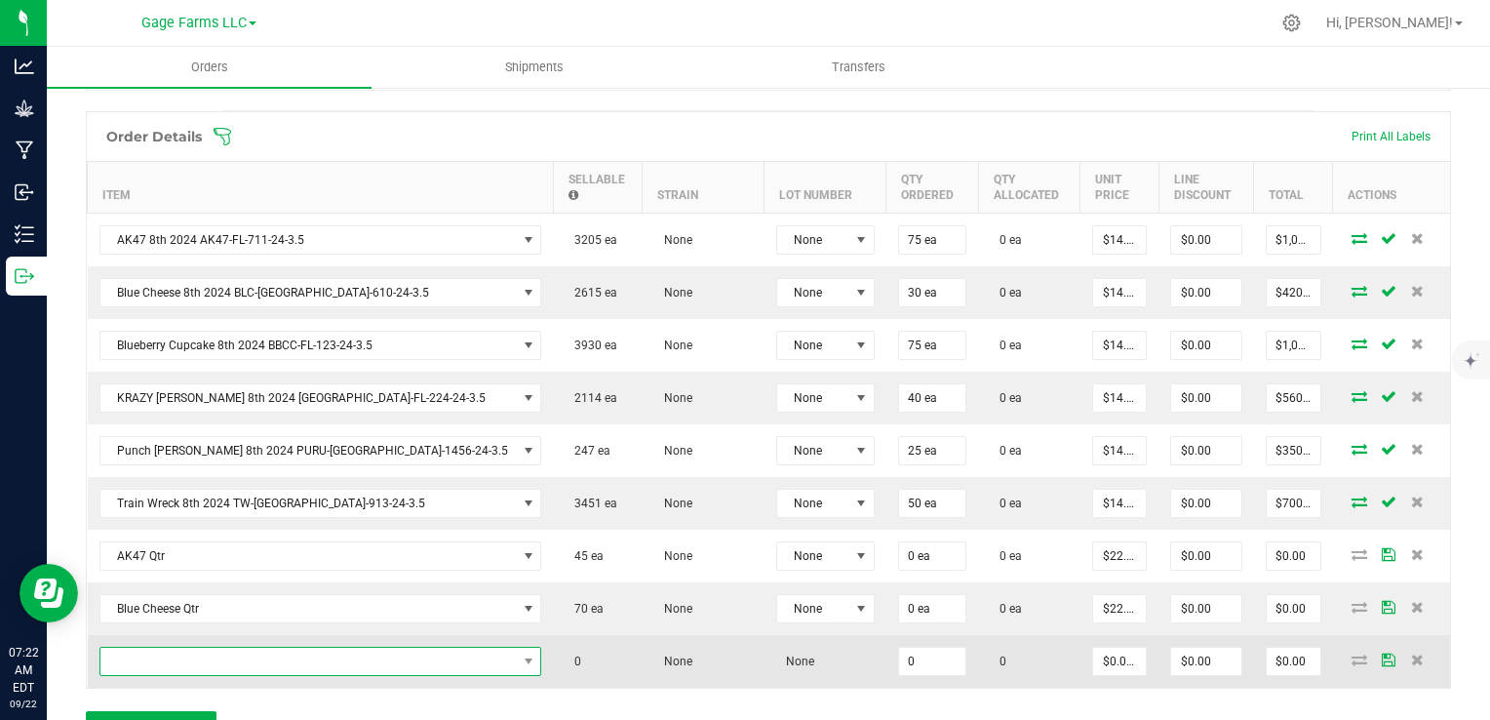
click at [177, 660] on span "NO DATA FOUND" at bounding box center [308, 661] width 416 height 27
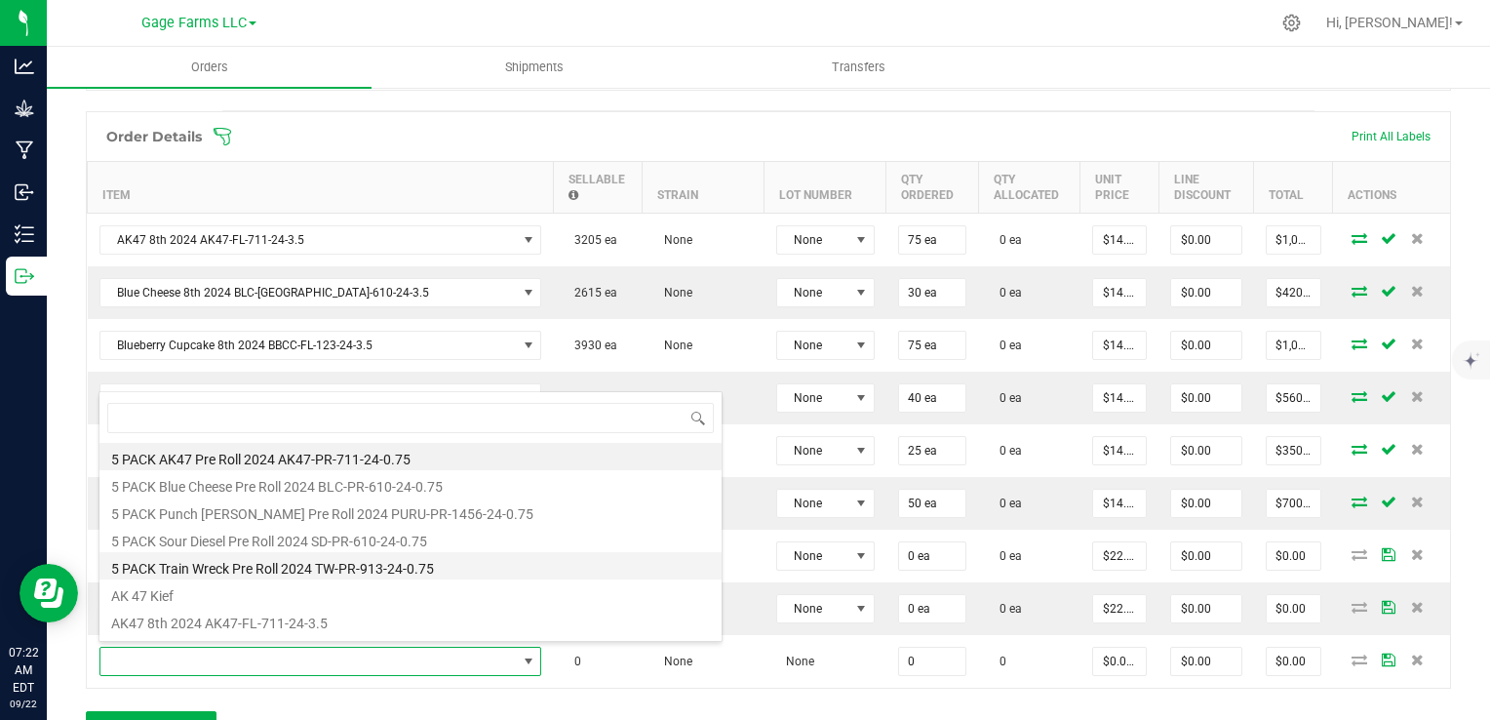
type input "q"
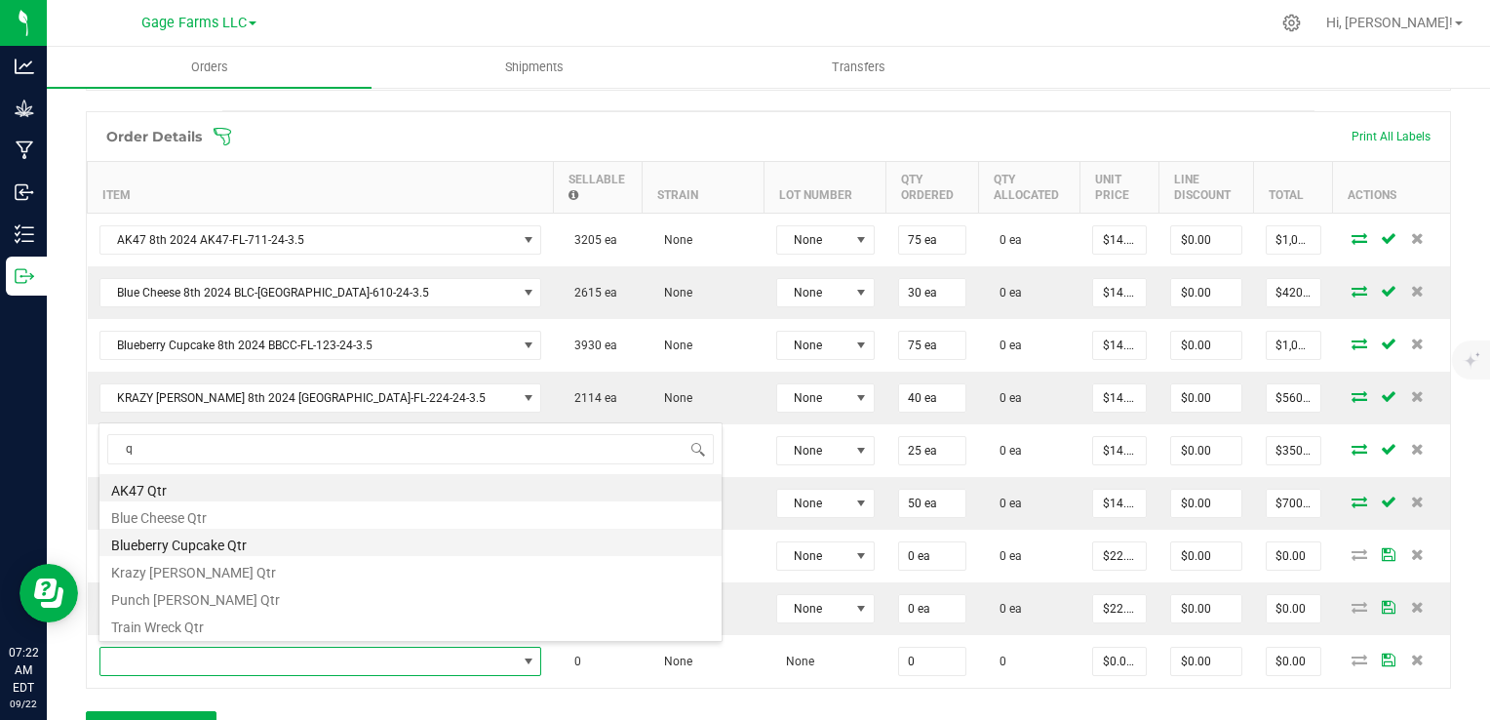
click at [152, 549] on li "Blueberry Cupcake Qtr" at bounding box center [410, 542] width 622 height 27
type input "0 ea"
type input "$22.50000"
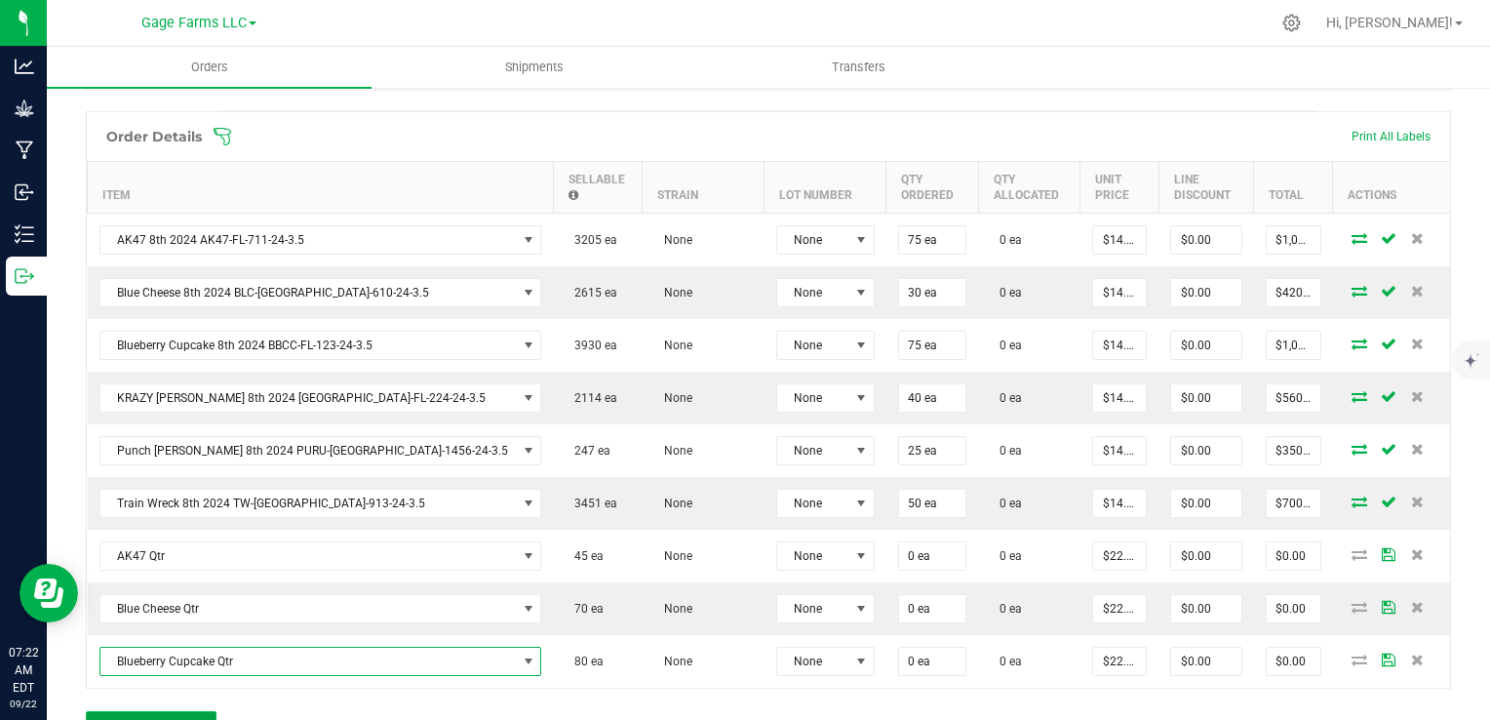
click at [140, 711] on button "Add New Detail" at bounding box center [151, 727] width 131 height 33
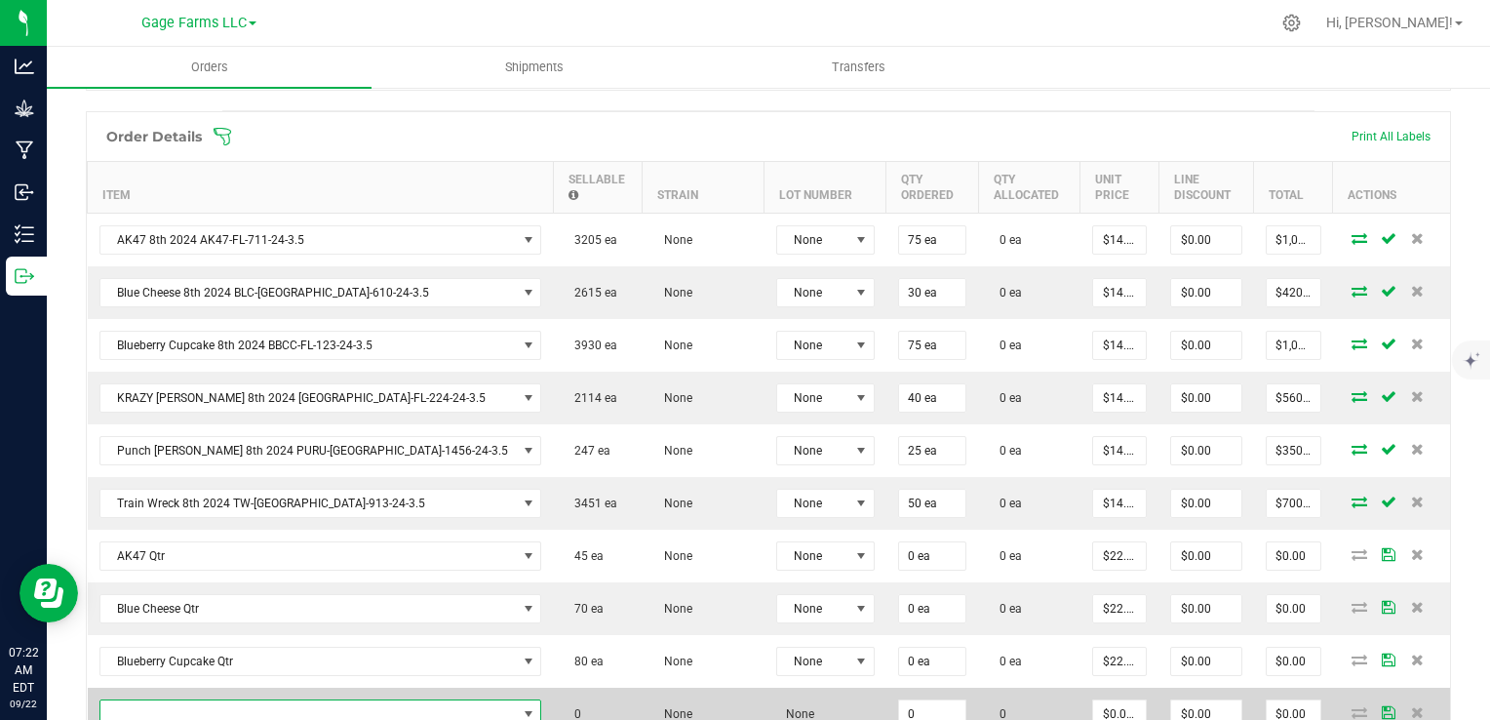
click at [138, 702] on span "NO DATA FOUND" at bounding box center [308, 713] width 416 height 27
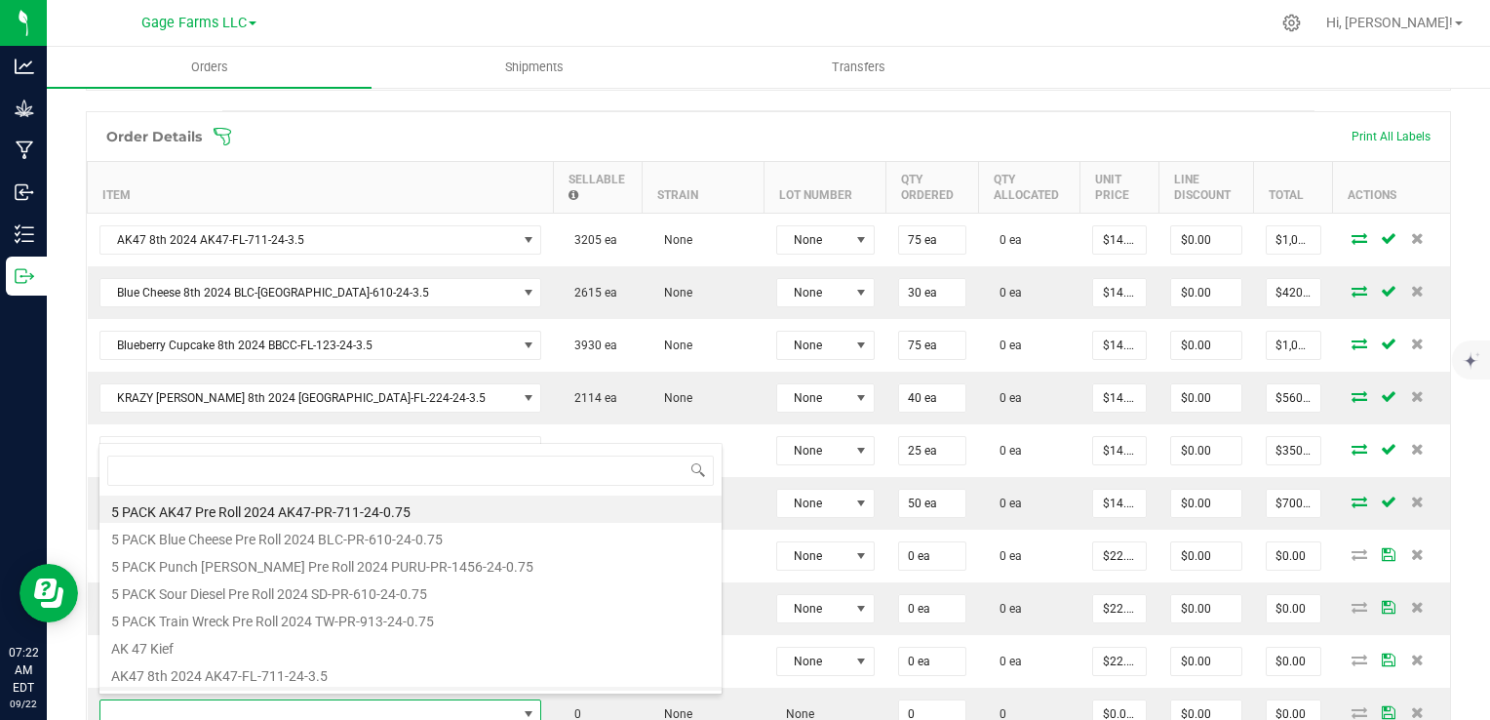
type input "q"
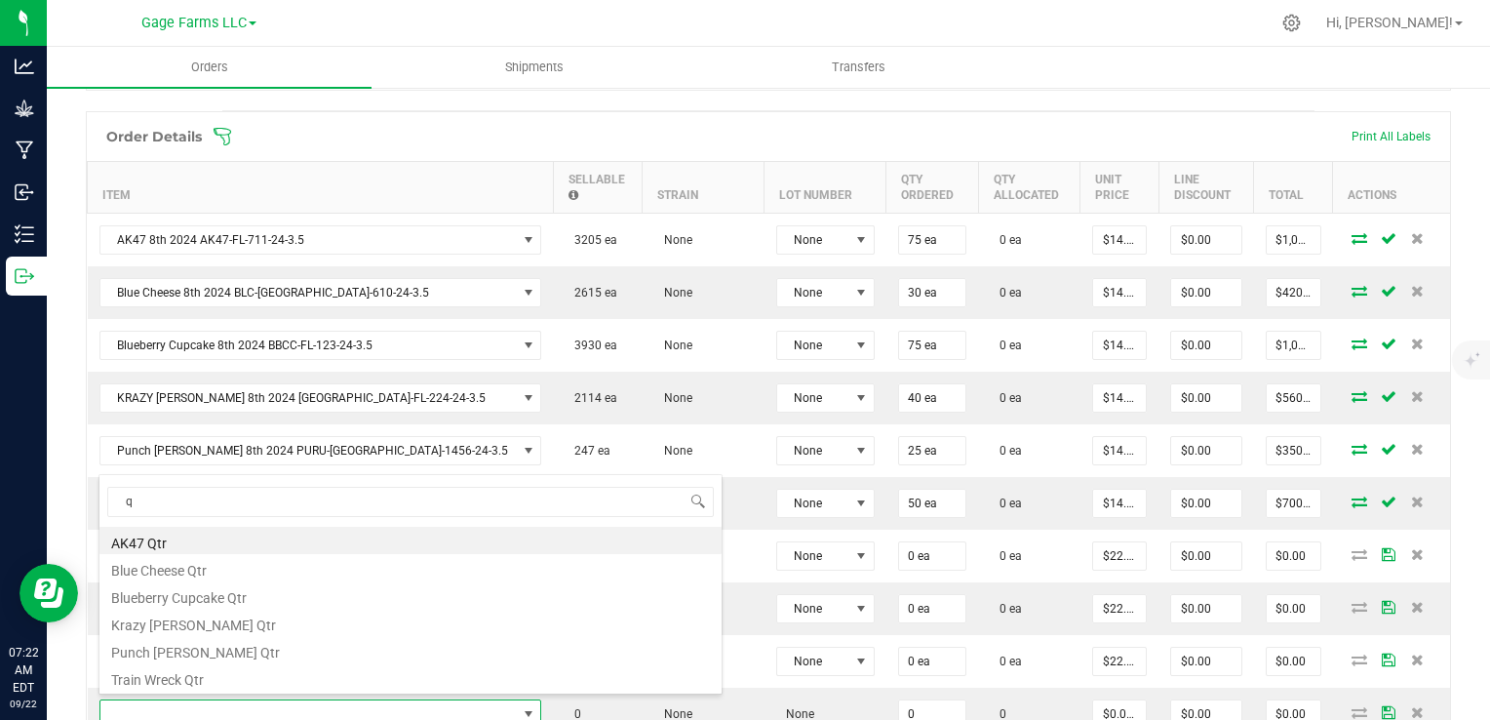
click at [147, 687] on li "Train Wreck Qtr" at bounding box center [410, 676] width 622 height 27
type input "0 ea"
type input "$22.50000"
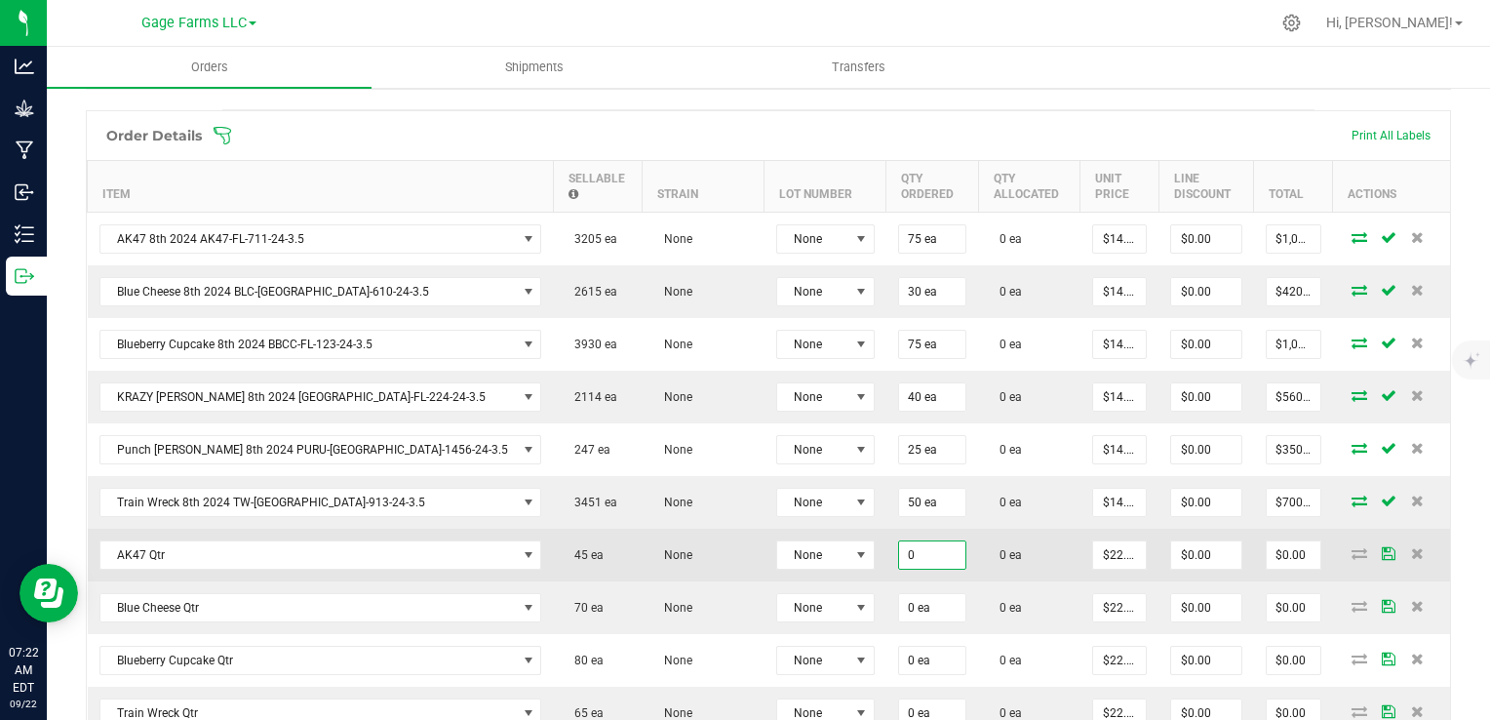
click at [899, 541] on input "0" at bounding box center [932, 554] width 66 height 27
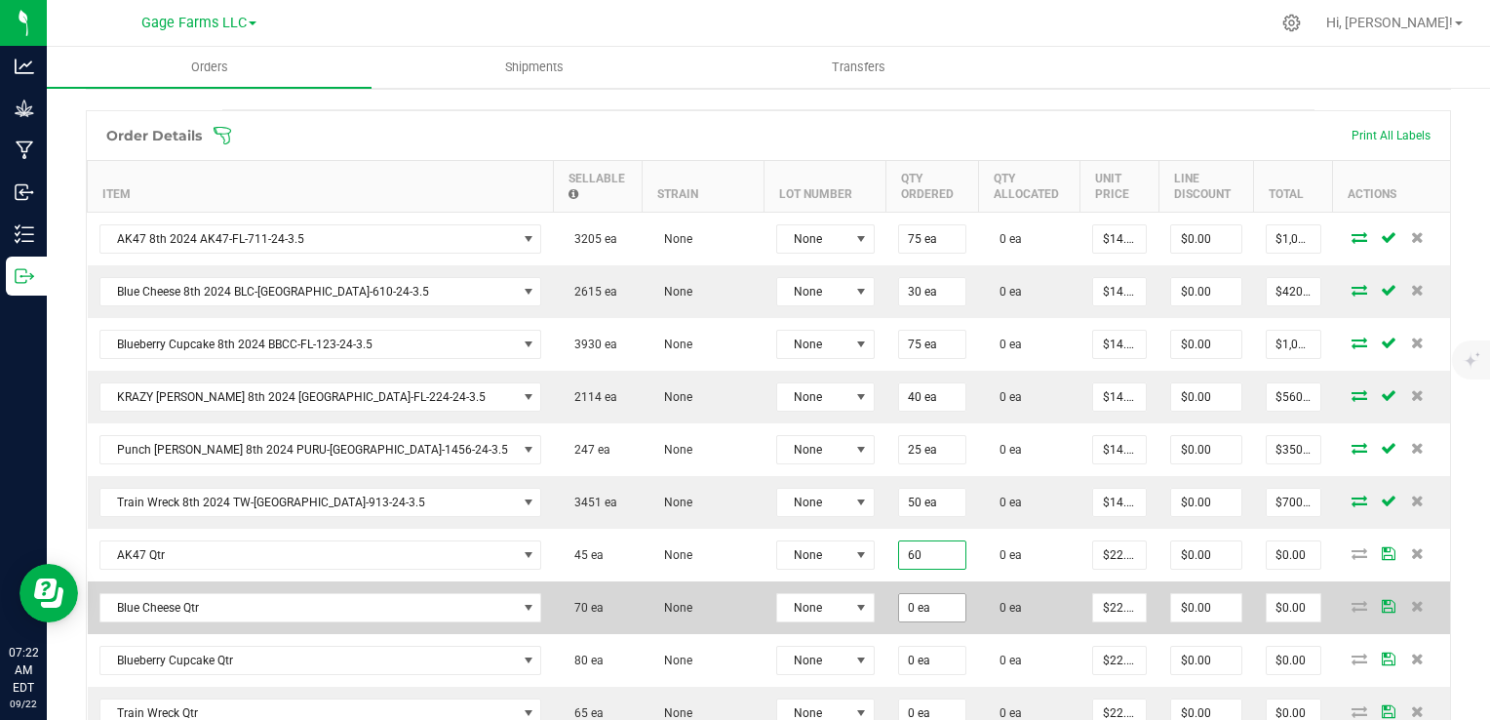
type input "60 ea"
type input "$1,350.00"
click at [899, 604] on input "0" at bounding box center [932, 607] width 66 height 27
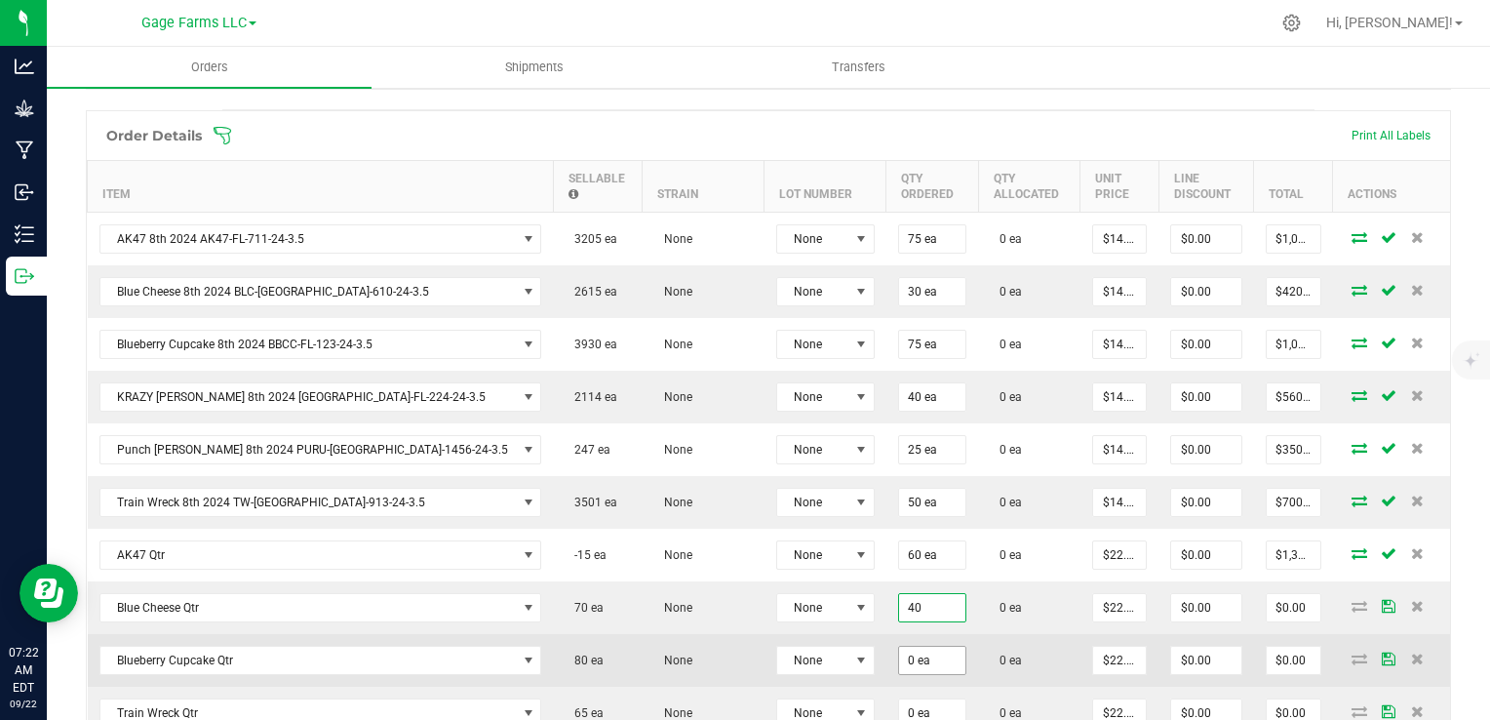
type input "40 ea"
type input "$900.00"
click at [899, 657] on input "0" at bounding box center [932, 660] width 66 height 27
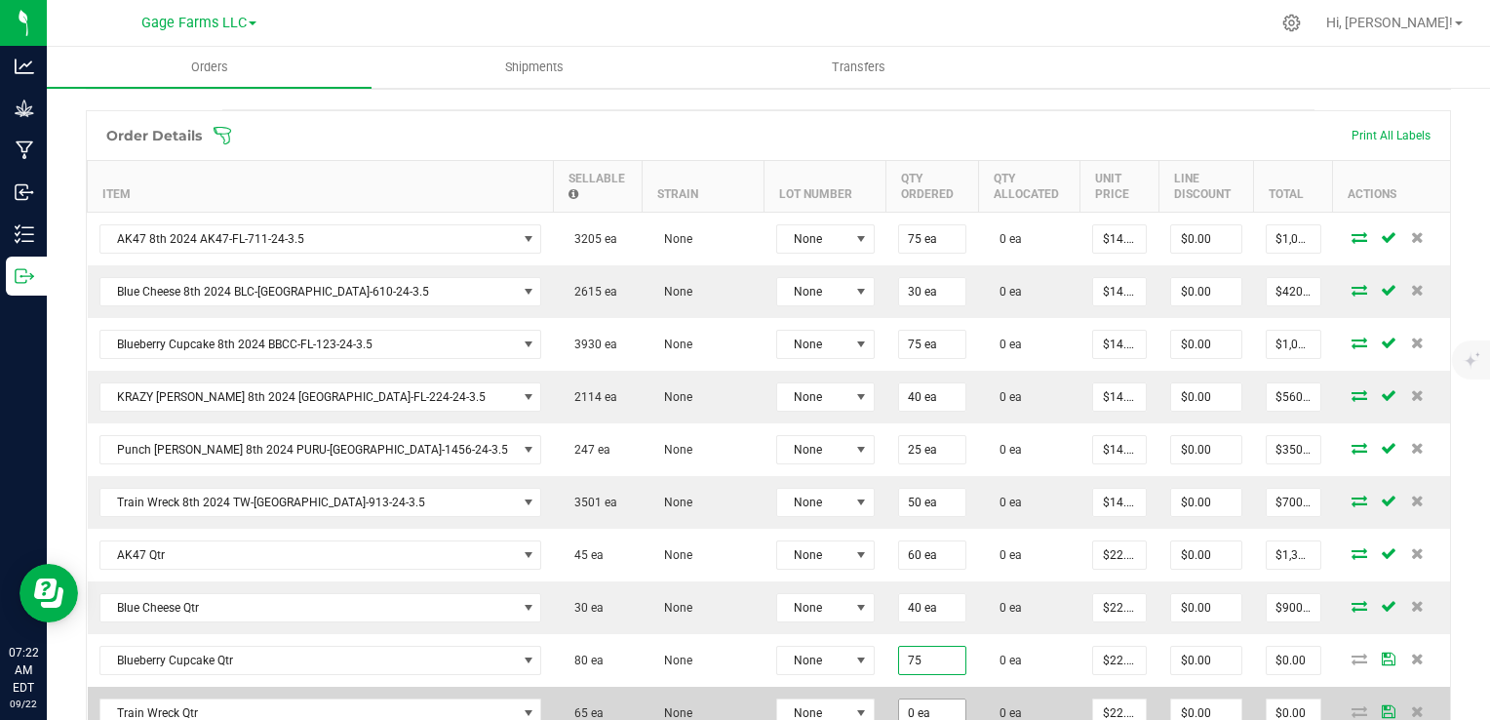
type input "75 ea"
type input "$1,687.50"
click at [899, 709] on input "0" at bounding box center [932, 712] width 66 height 27
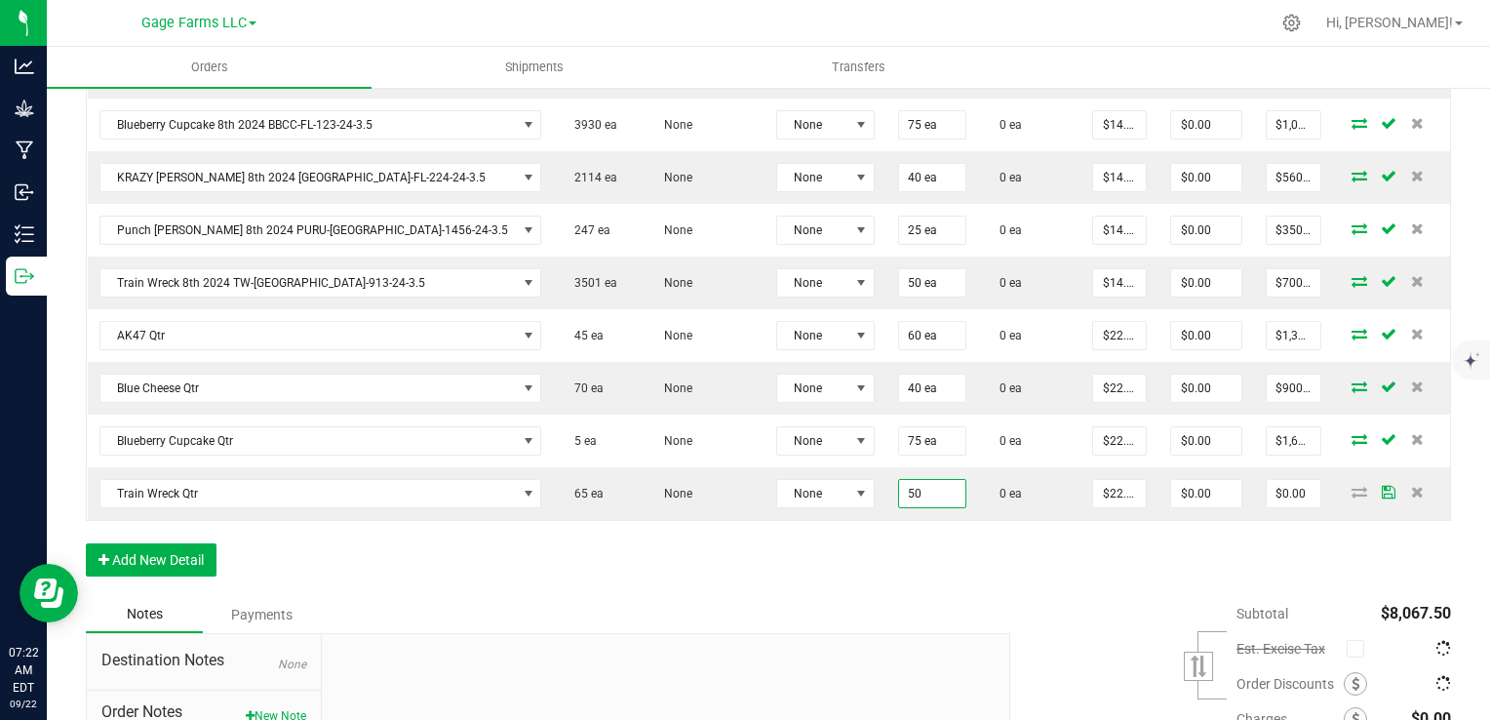
scroll to position [737, 0]
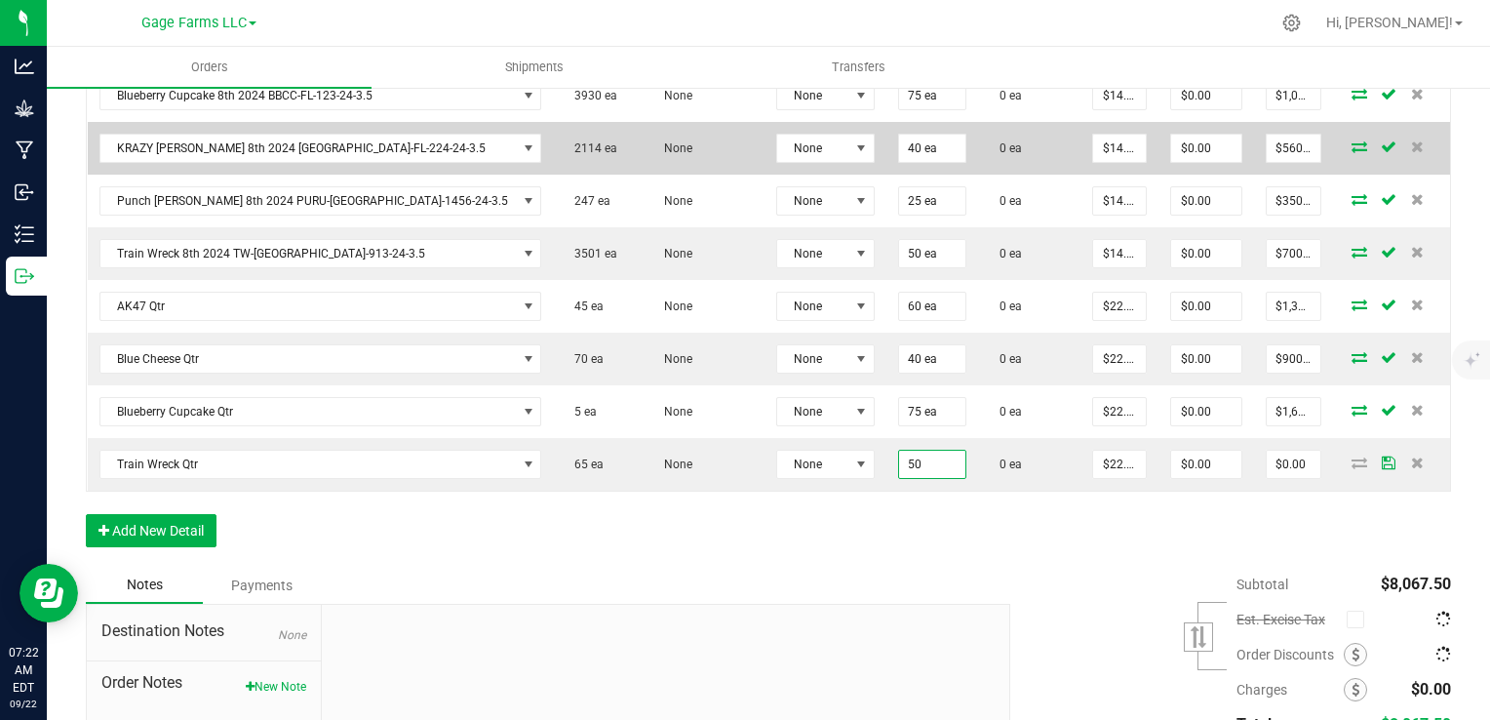
type input "50 ea"
type input "$1,125.00"
click at [1352, 147] on icon at bounding box center [1360, 146] width 16 height 12
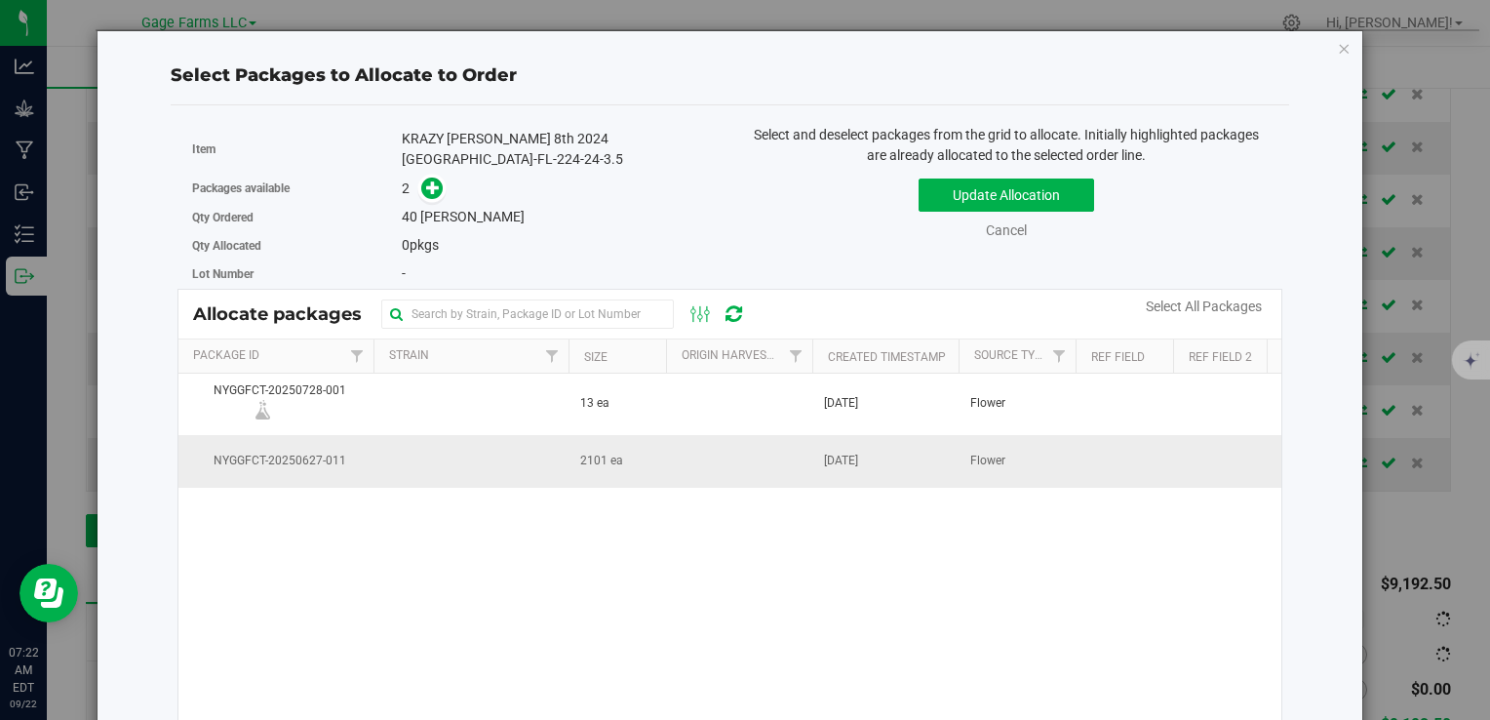
click at [722, 459] on td at bounding box center [739, 461] width 146 height 53
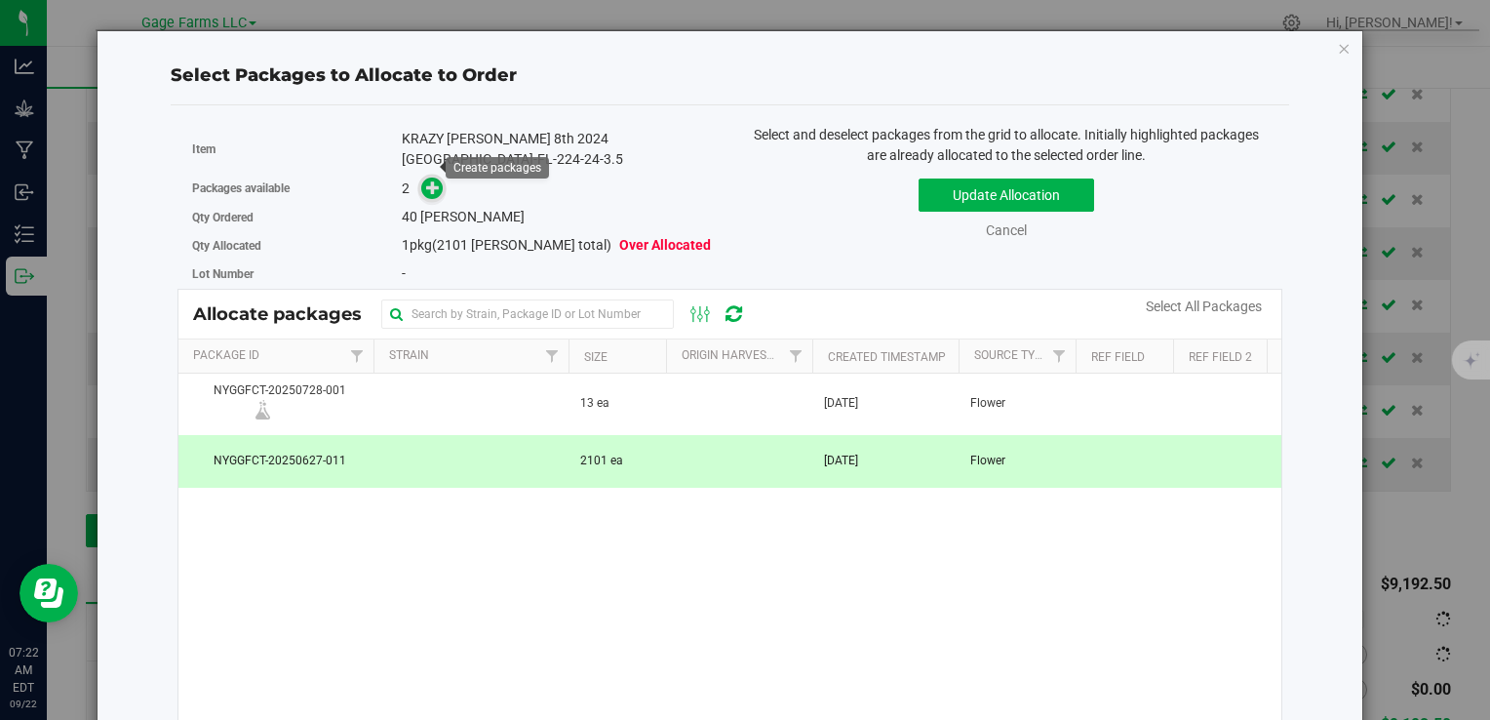
click at [429, 179] on icon at bounding box center [433, 186] width 15 height 15
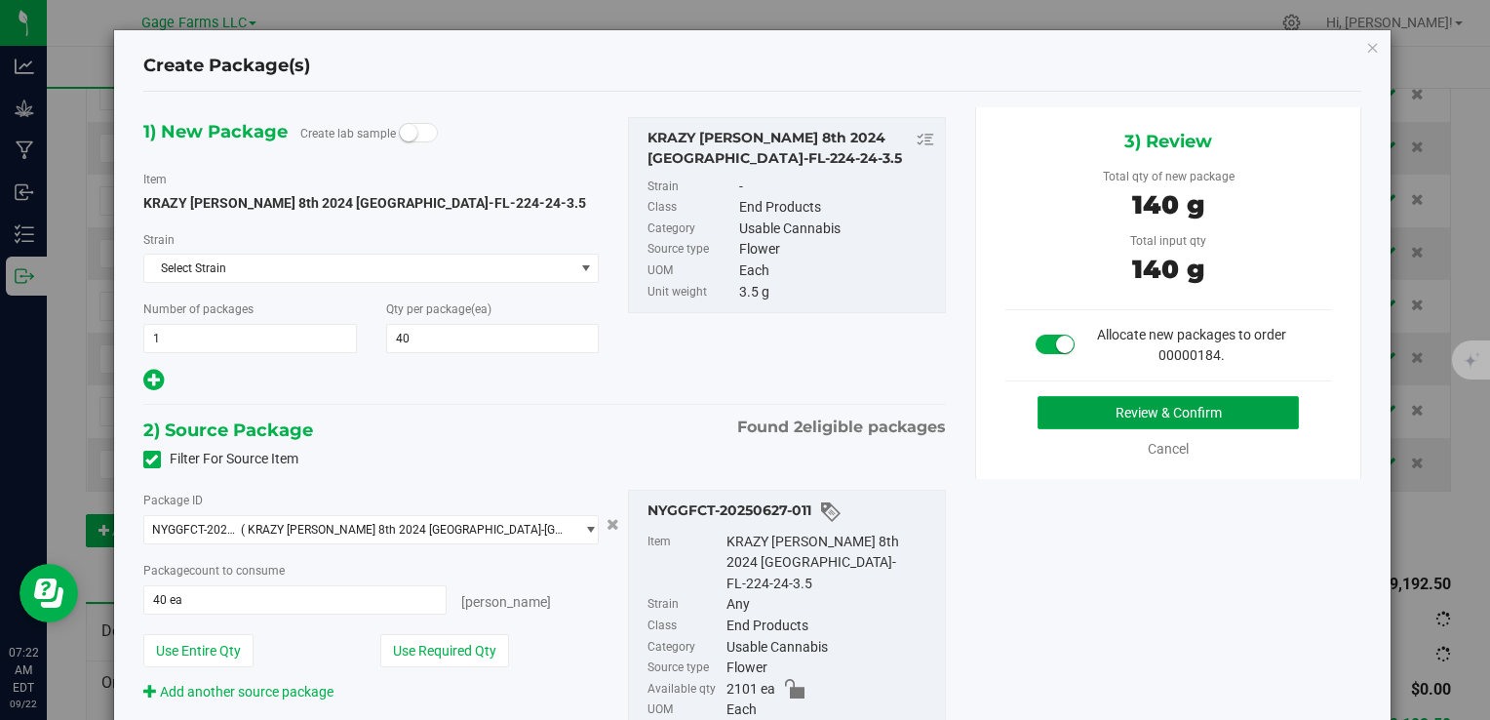
click at [1190, 408] on button "Review & Confirm" at bounding box center [1168, 412] width 261 height 33
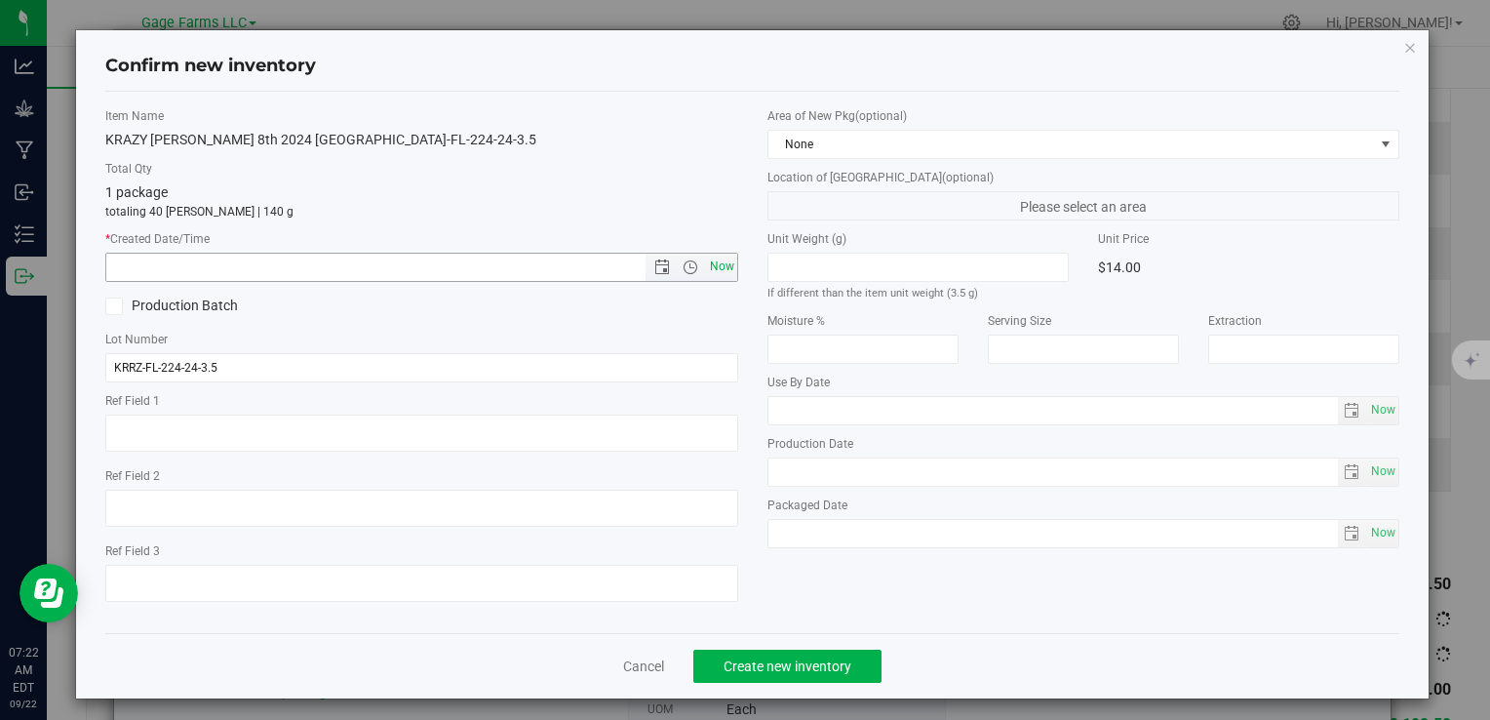
click at [726, 265] on span "Now" at bounding box center [721, 267] width 33 height 28
type input "[DATE] 7:22 AM"
click at [789, 655] on button "Create new inventory" at bounding box center [787, 665] width 188 height 33
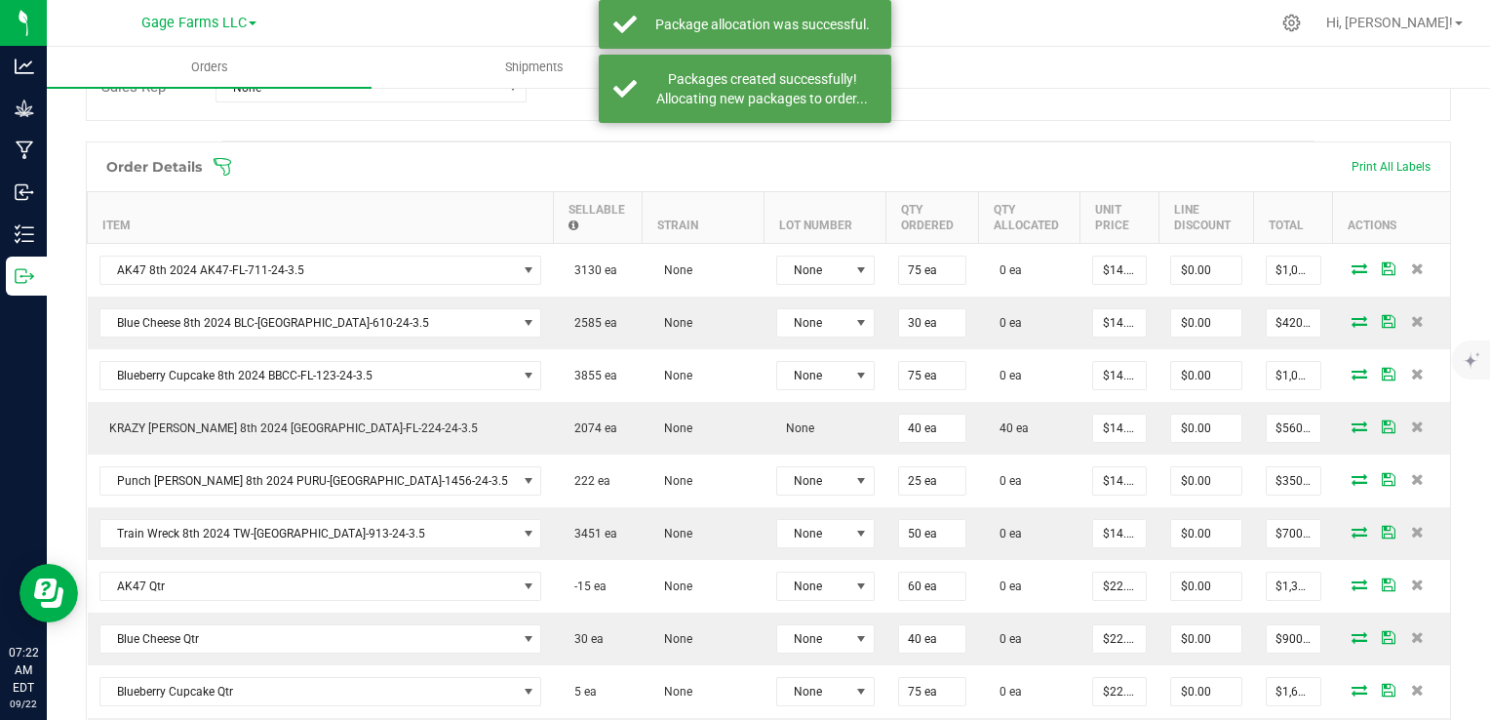
scroll to position [445, 0]
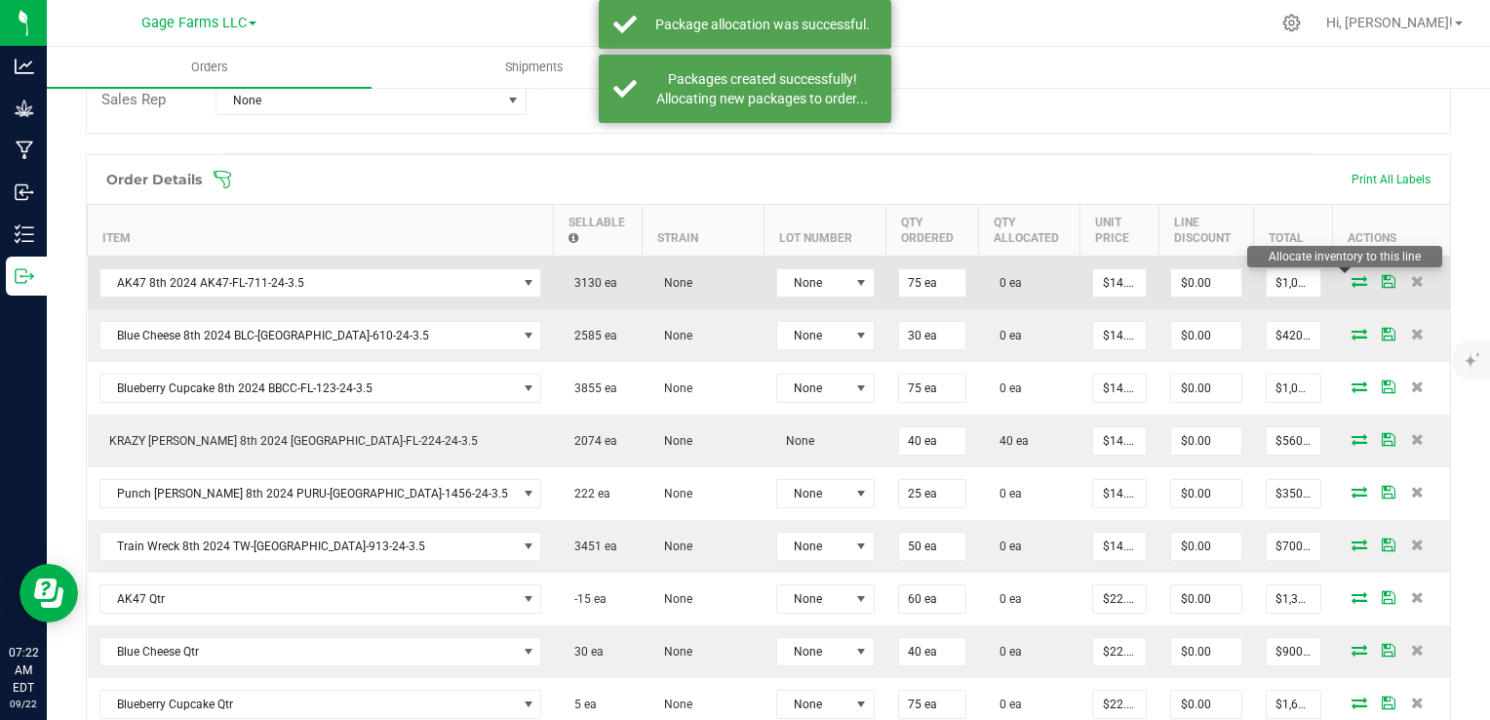
click at [1352, 283] on icon at bounding box center [1360, 281] width 16 height 12
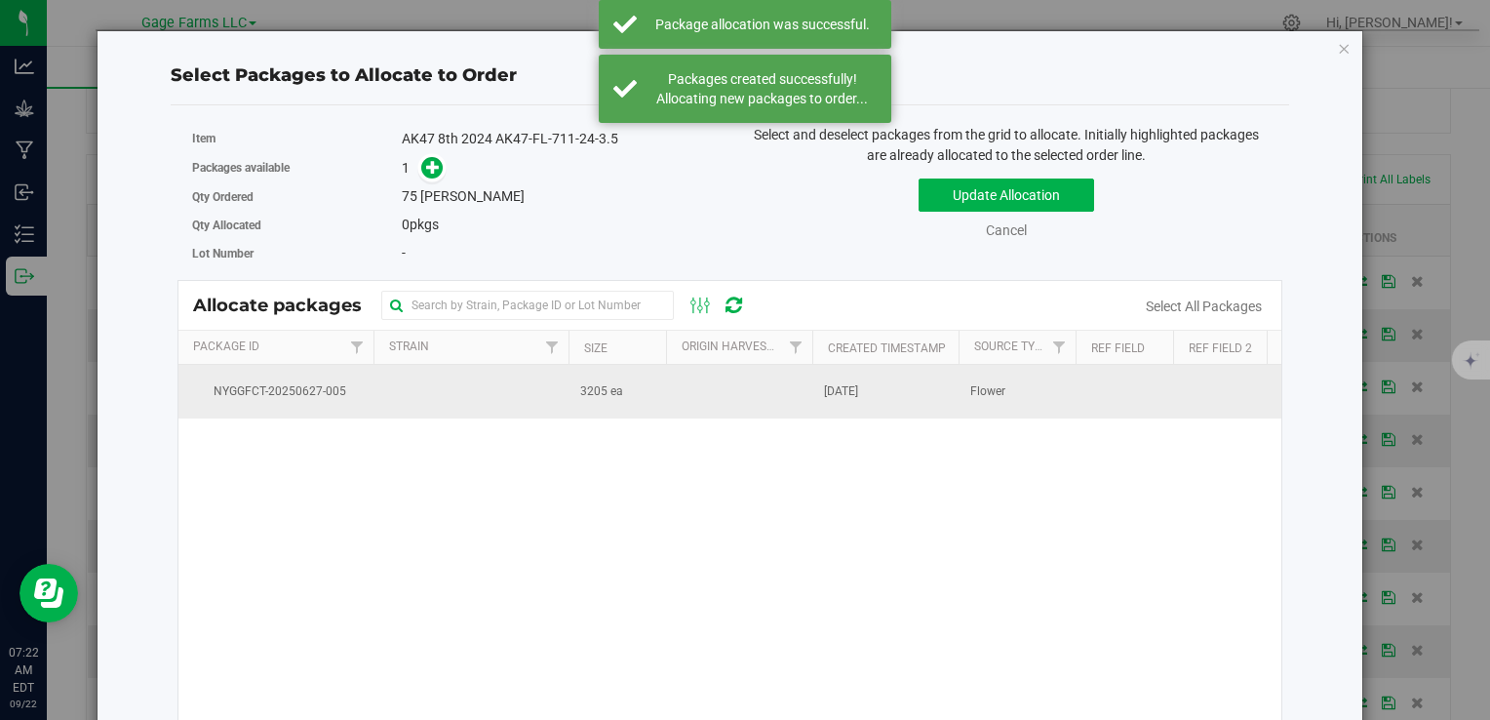
click at [743, 375] on td at bounding box center [739, 391] width 146 height 53
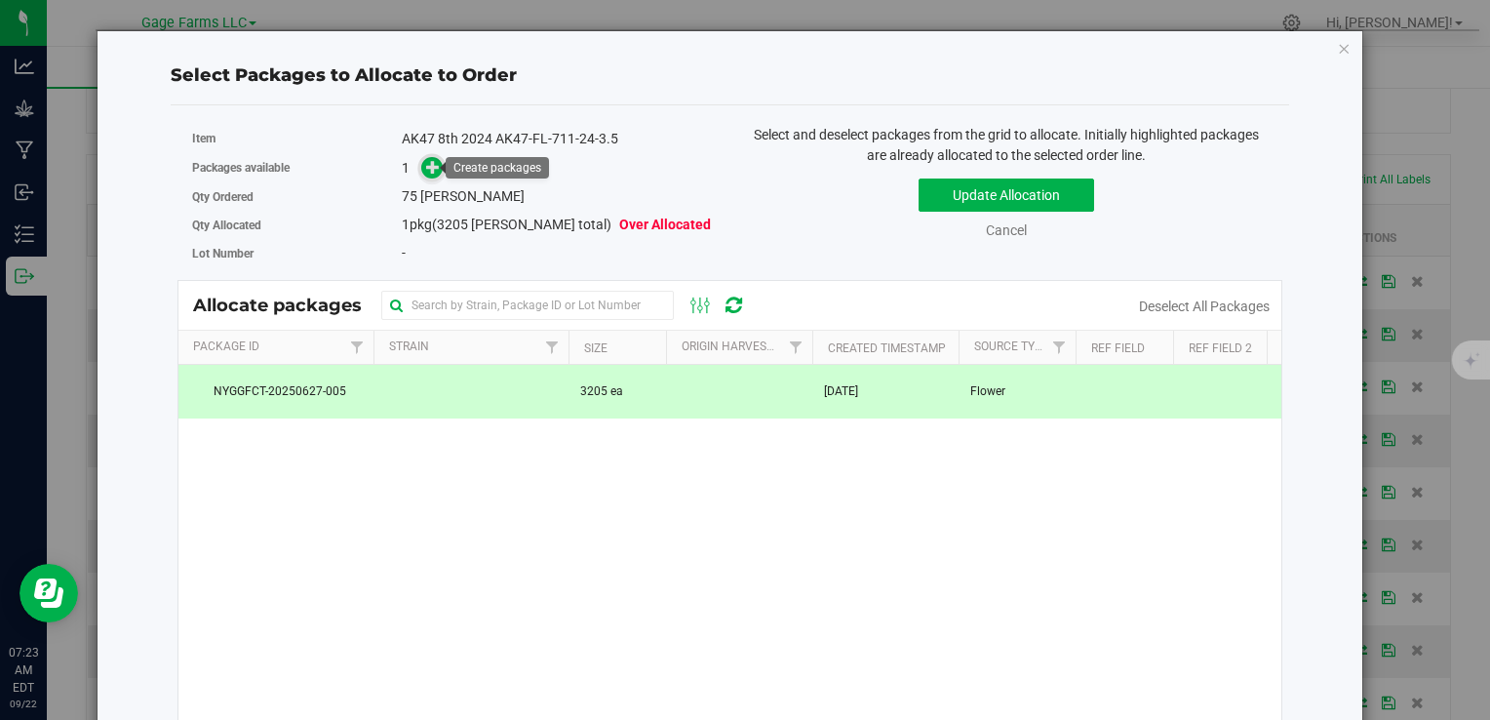
click at [427, 171] on icon at bounding box center [433, 167] width 14 height 14
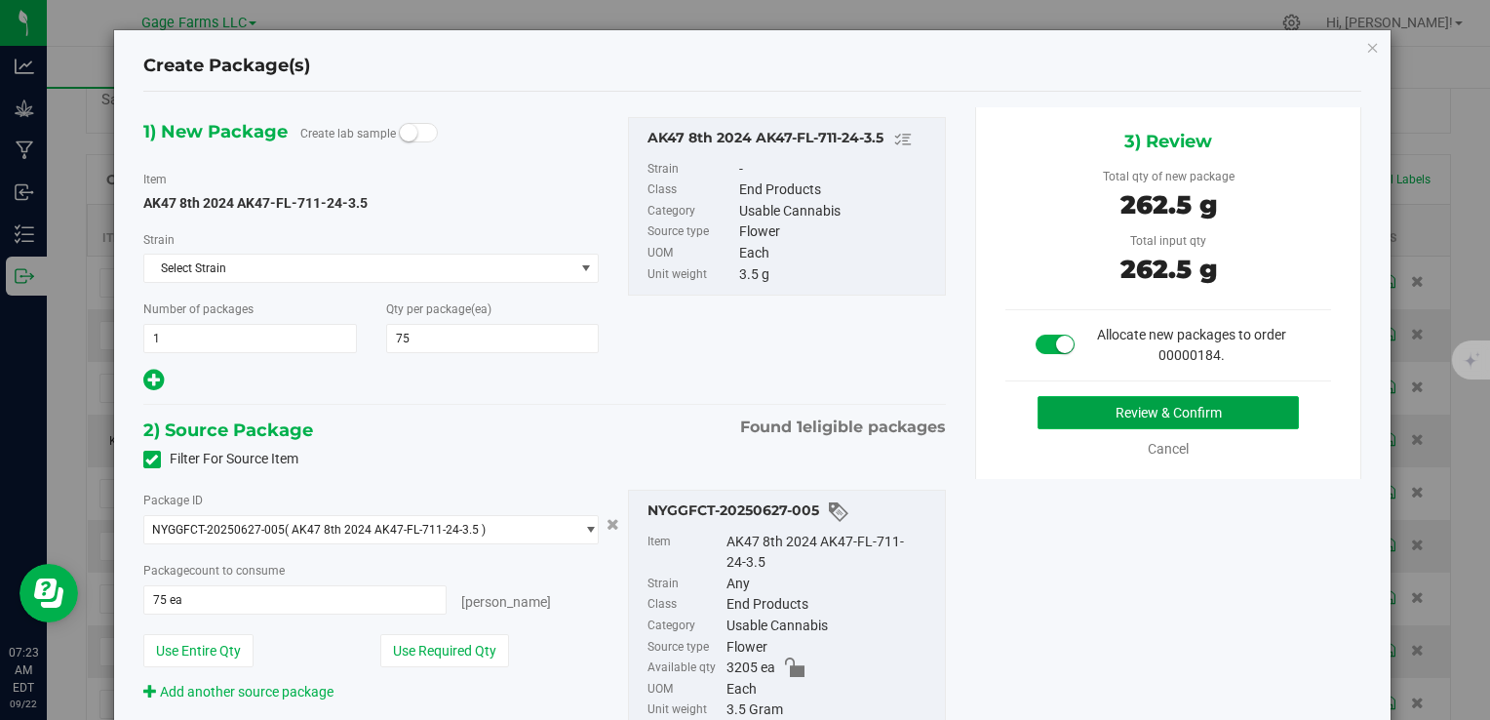
click at [1127, 400] on button "Review & Confirm" at bounding box center [1168, 412] width 261 height 33
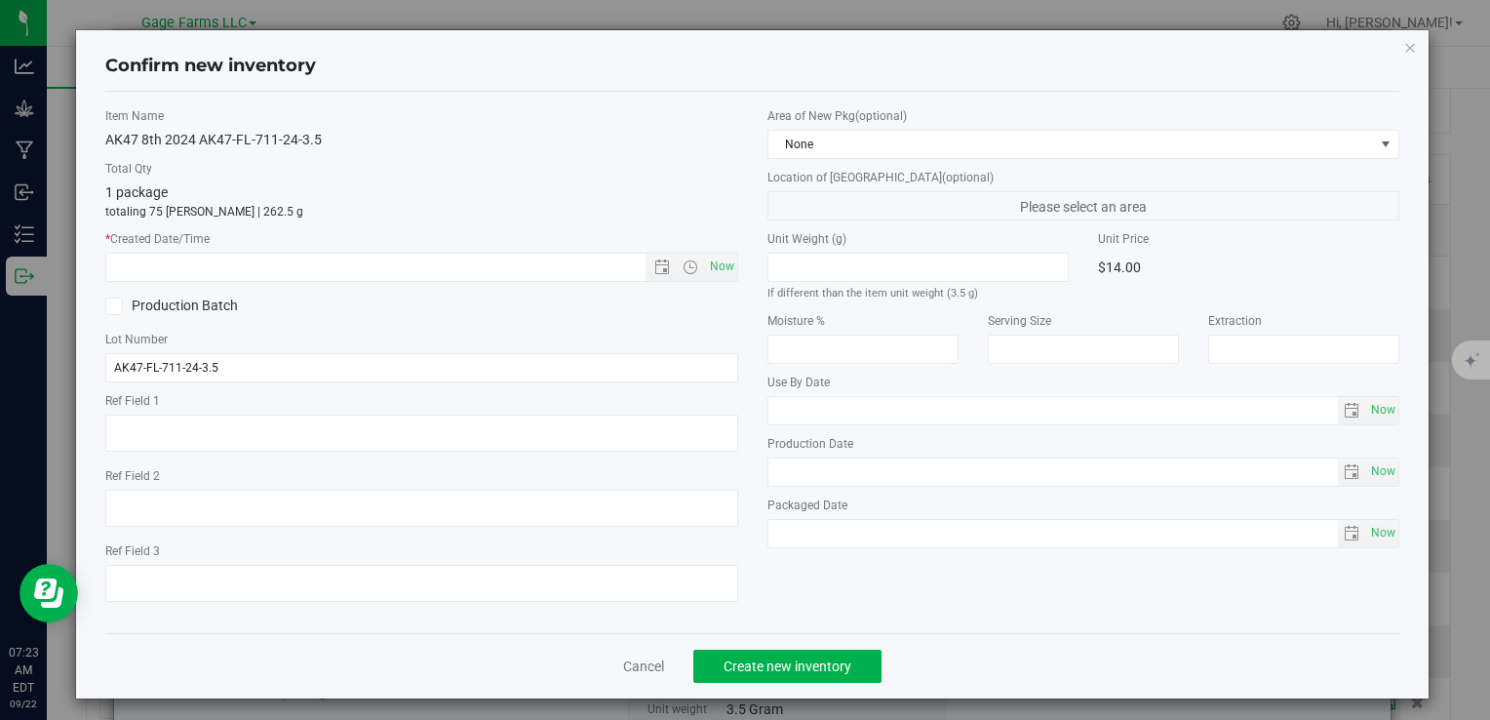
click at [730, 275] on div "Item Name AK47 8th 2024 AK47-FL-711-24-3.5 Total Qty 1 package totaling 75 [PER…" at bounding box center [421, 362] width 661 height 510
click at [705, 276] on span "Now" at bounding box center [721, 267] width 33 height 28
type input "[DATE] 7:23 AM"
click at [749, 675] on button "Create new inventory" at bounding box center [787, 665] width 188 height 33
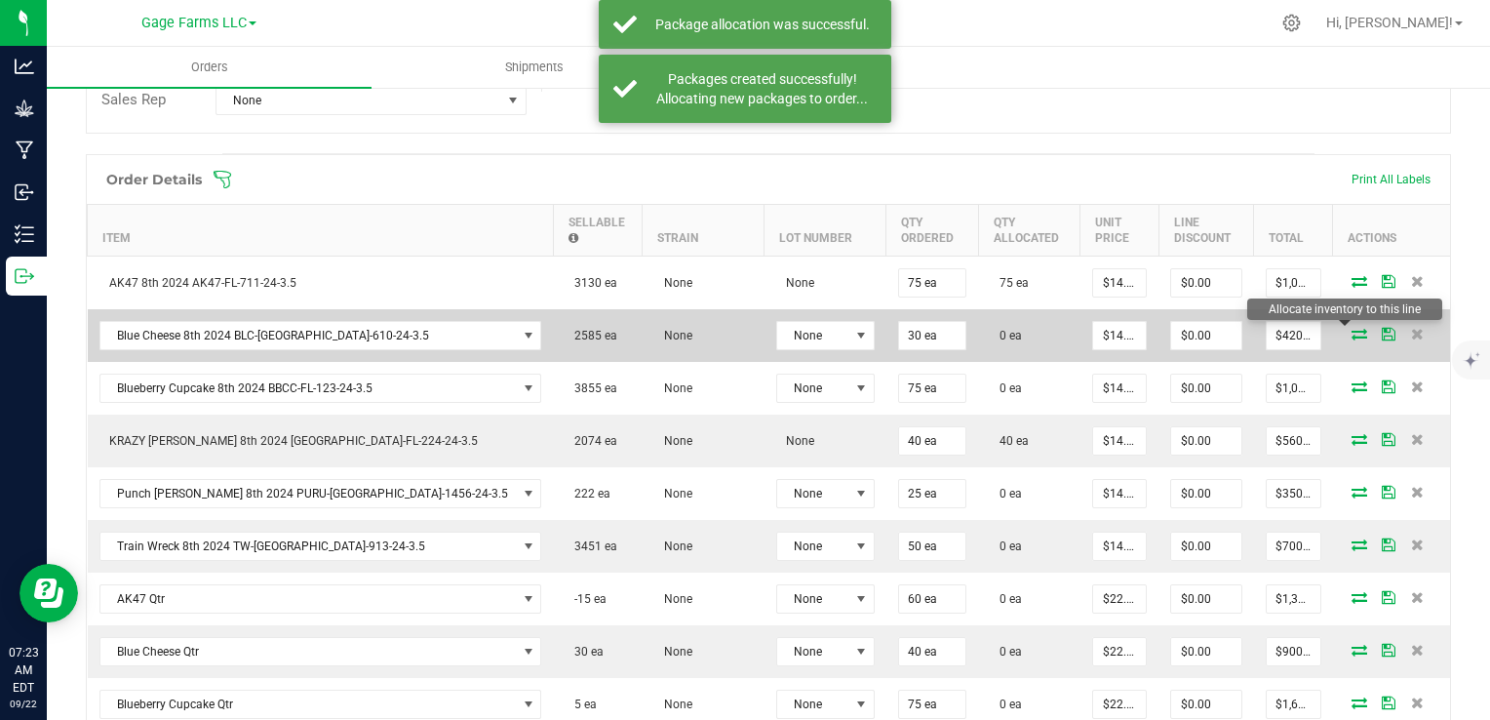
click at [1352, 330] on icon at bounding box center [1360, 334] width 16 height 12
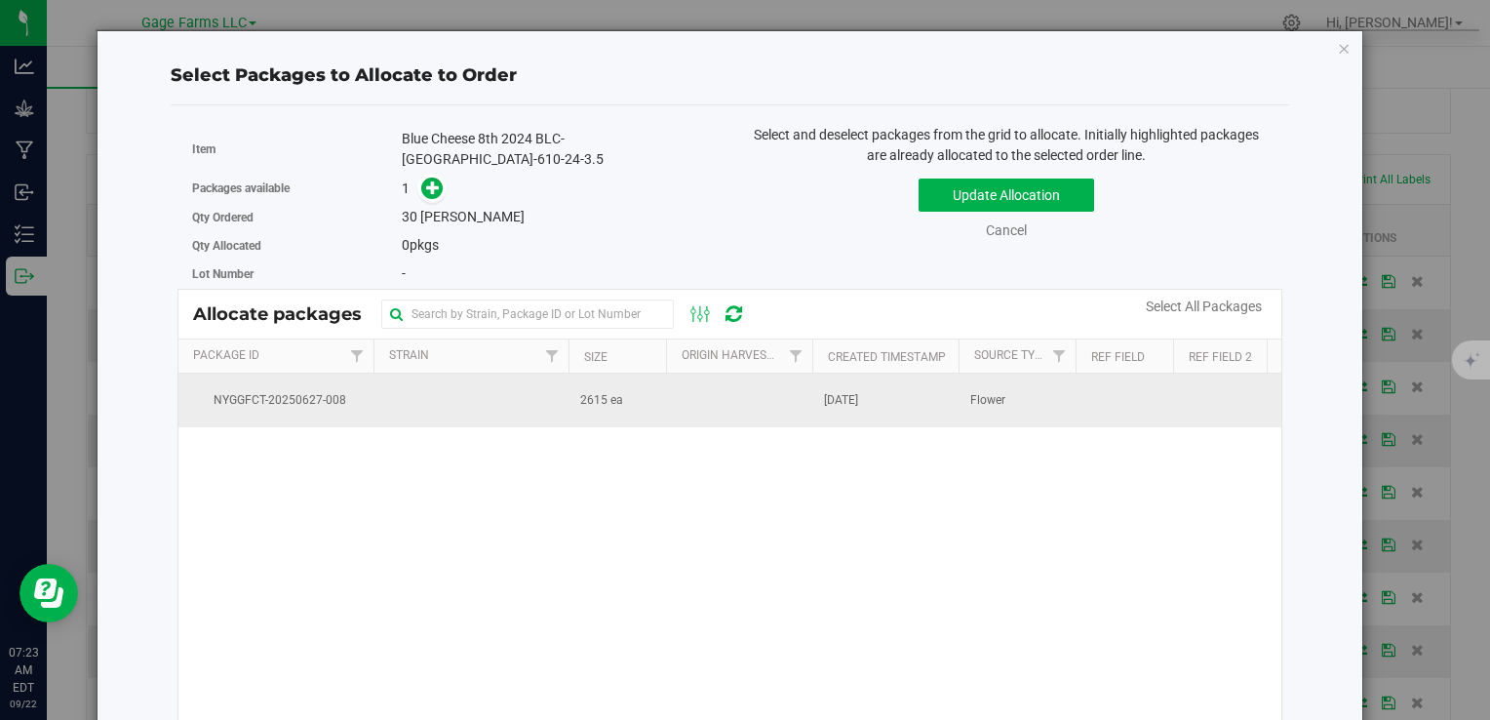
click at [843, 391] on span "[DATE]" at bounding box center [841, 400] width 34 height 19
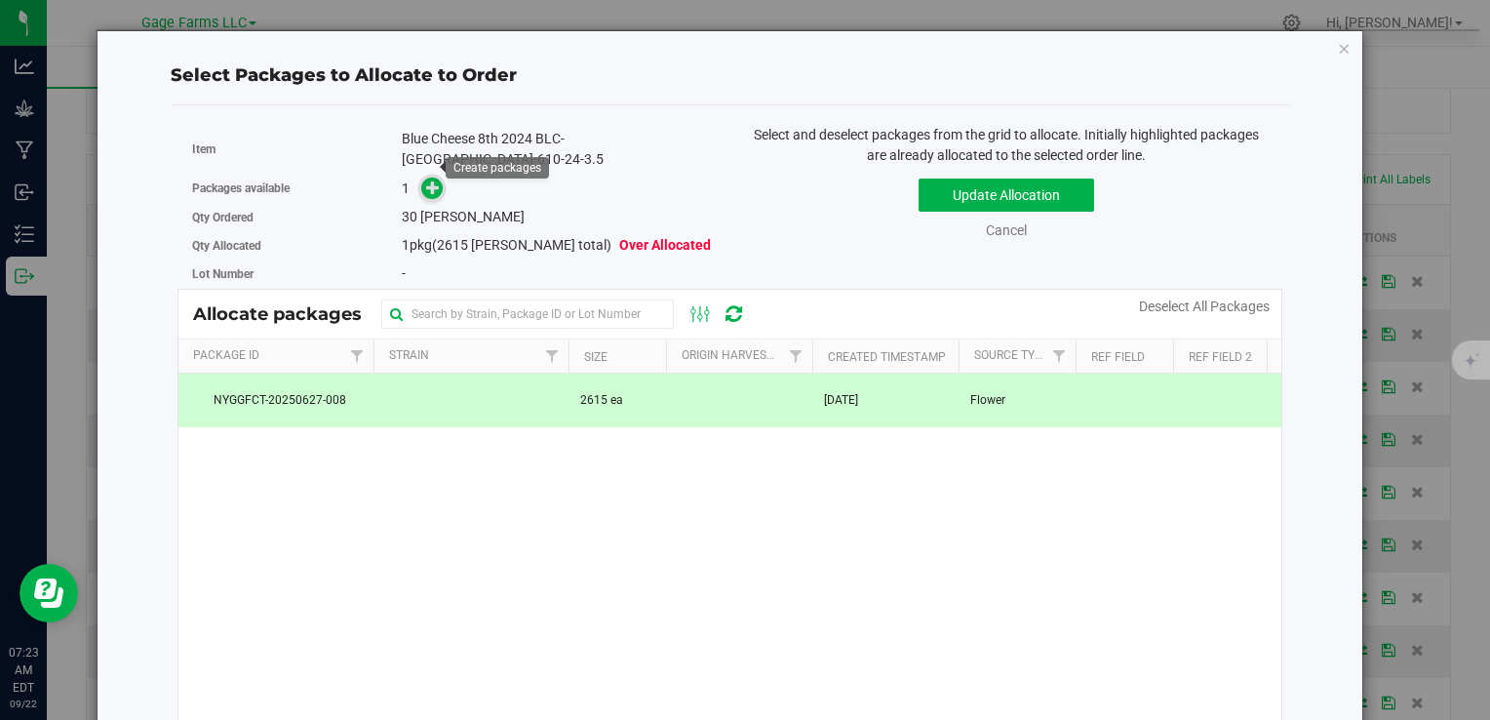
click at [433, 180] on icon at bounding box center [433, 187] width 14 height 14
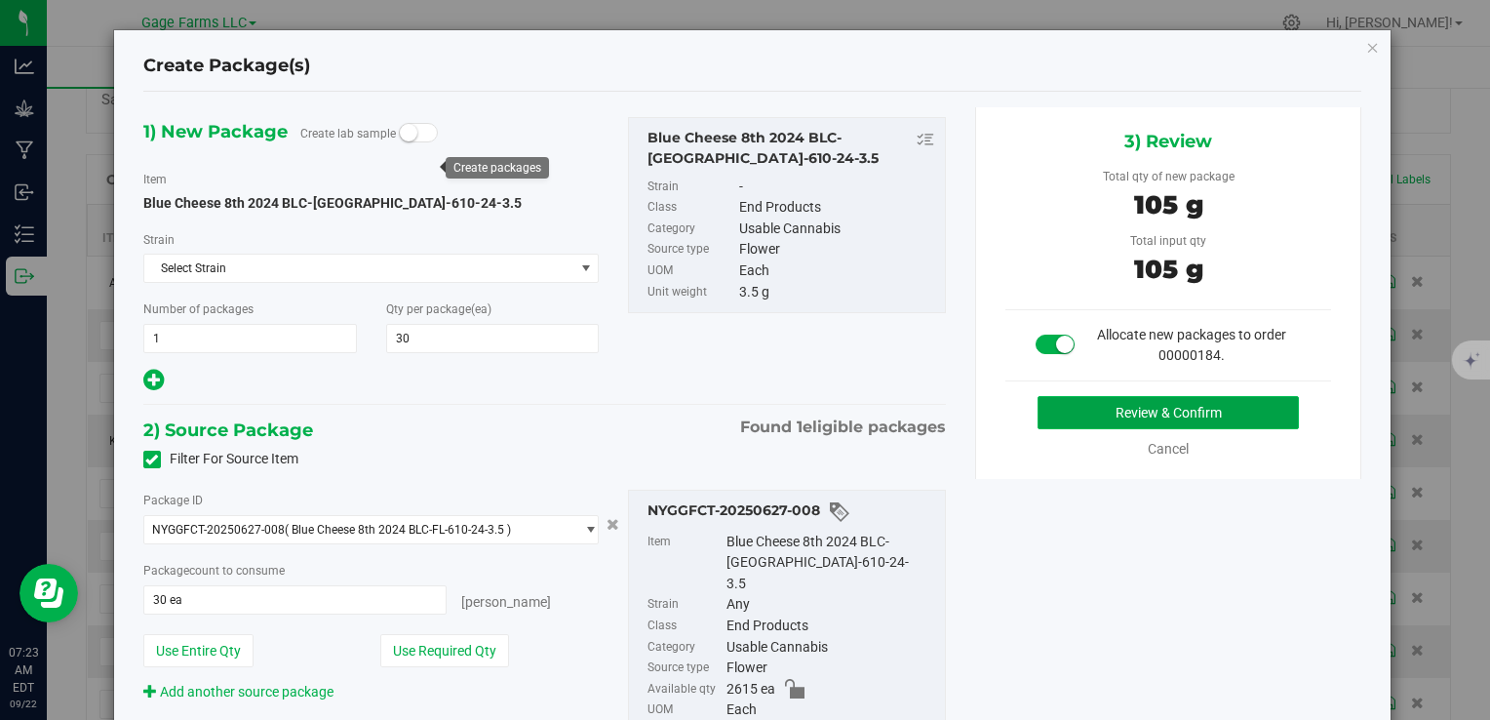
click at [1209, 410] on button "Review & Confirm" at bounding box center [1168, 412] width 261 height 33
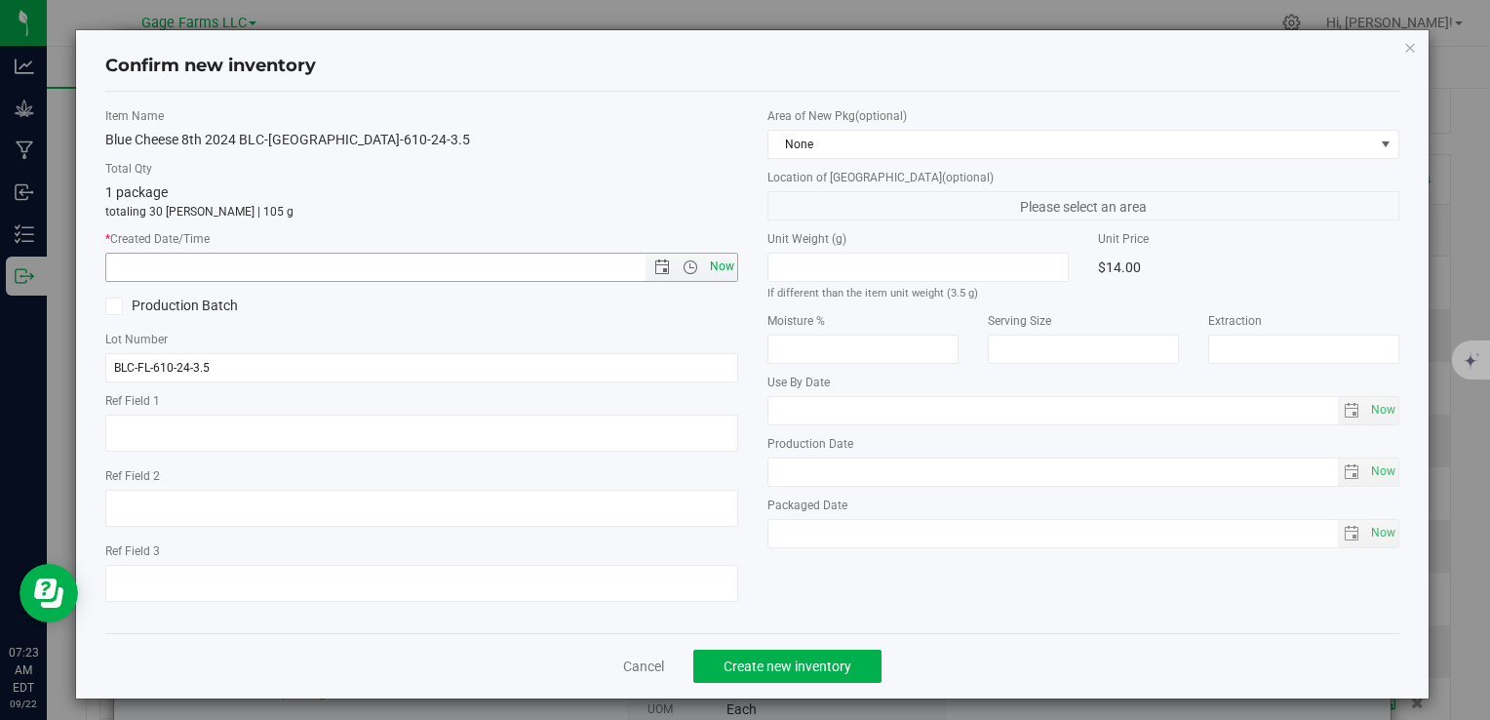
click at [727, 269] on span "Now" at bounding box center [721, 267] width 33 height 28
type input "[DATE] 7:23 AM"
click at [823, 670] on span "Create new inventory" at bounding box center [788, 666] width 128 height 16
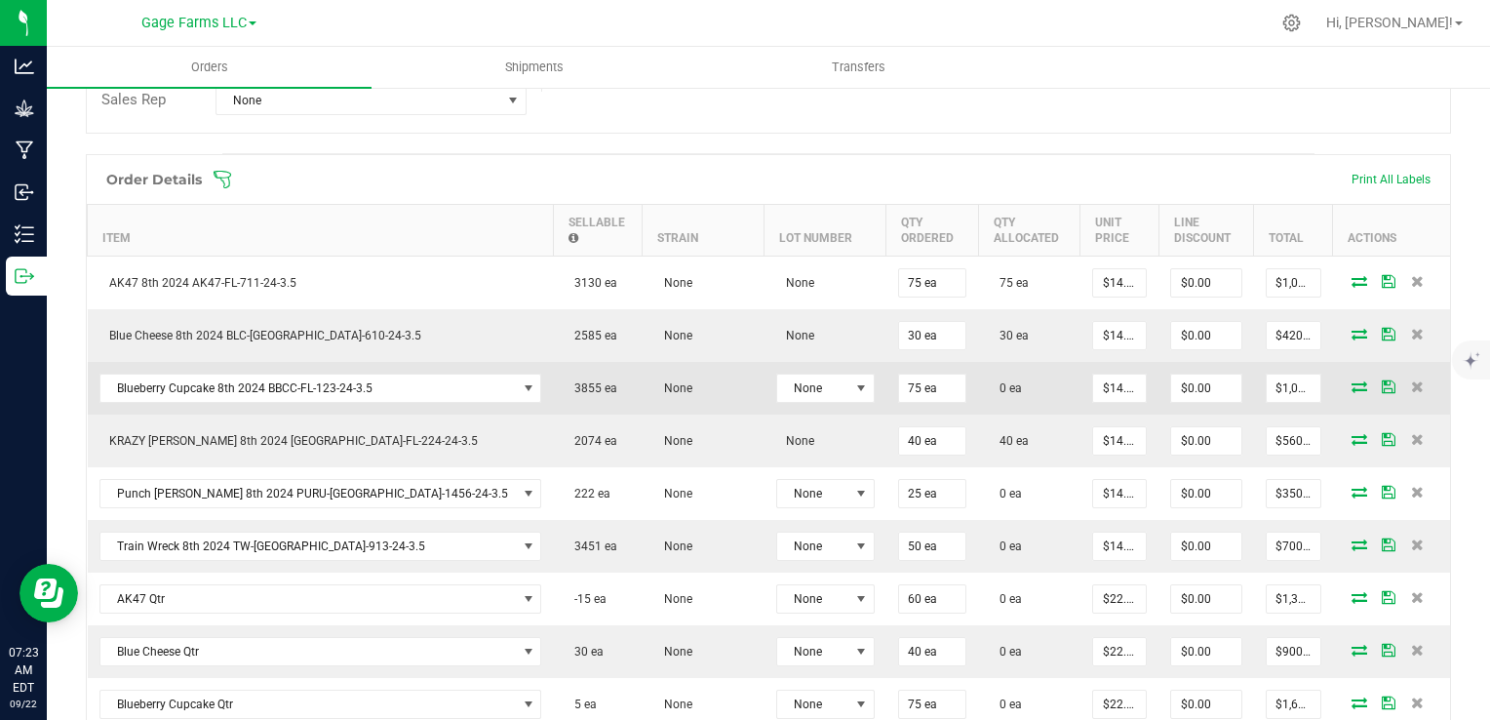
click at [1352, 382] on icon at bounding box center [1360, 386] width 16 height 12
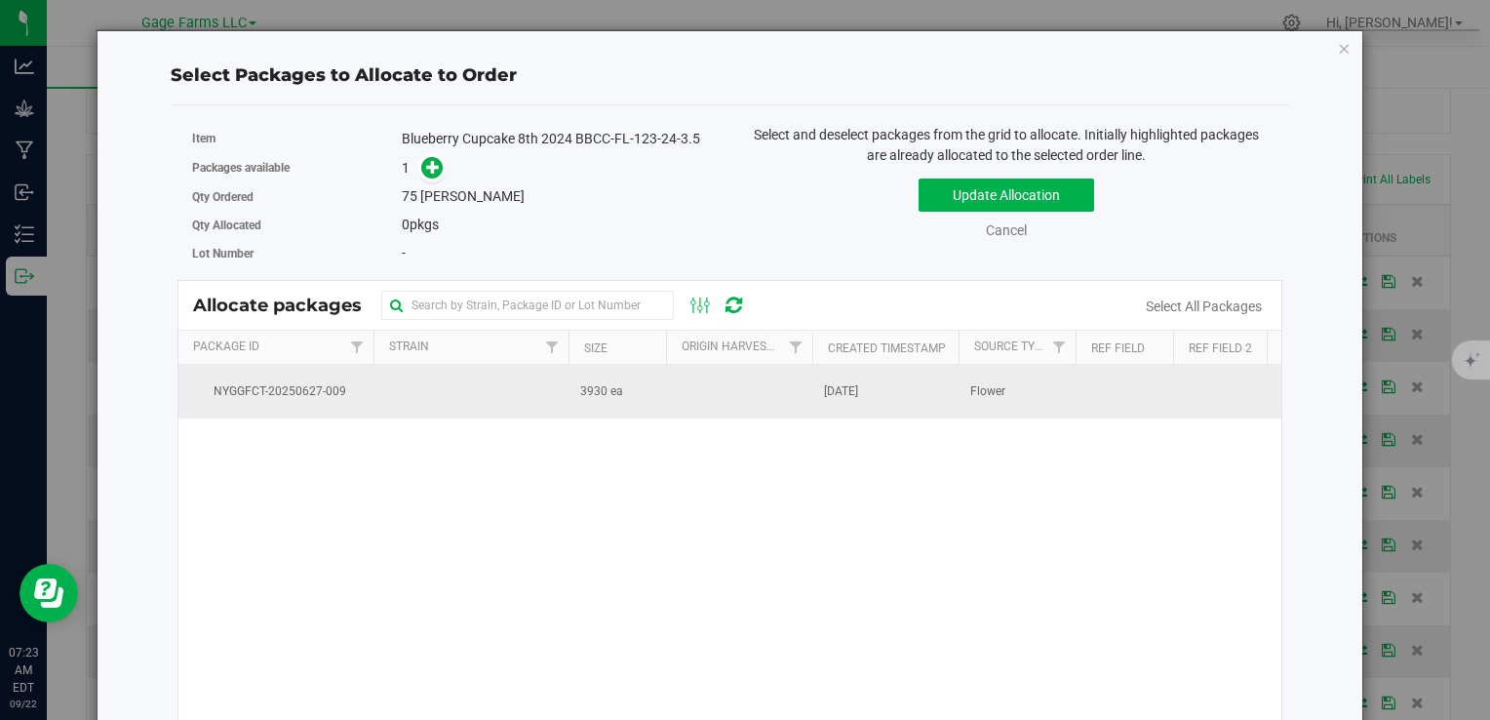
click at [770, 404] on td at bounding box center [739, 391] width 146 height 53
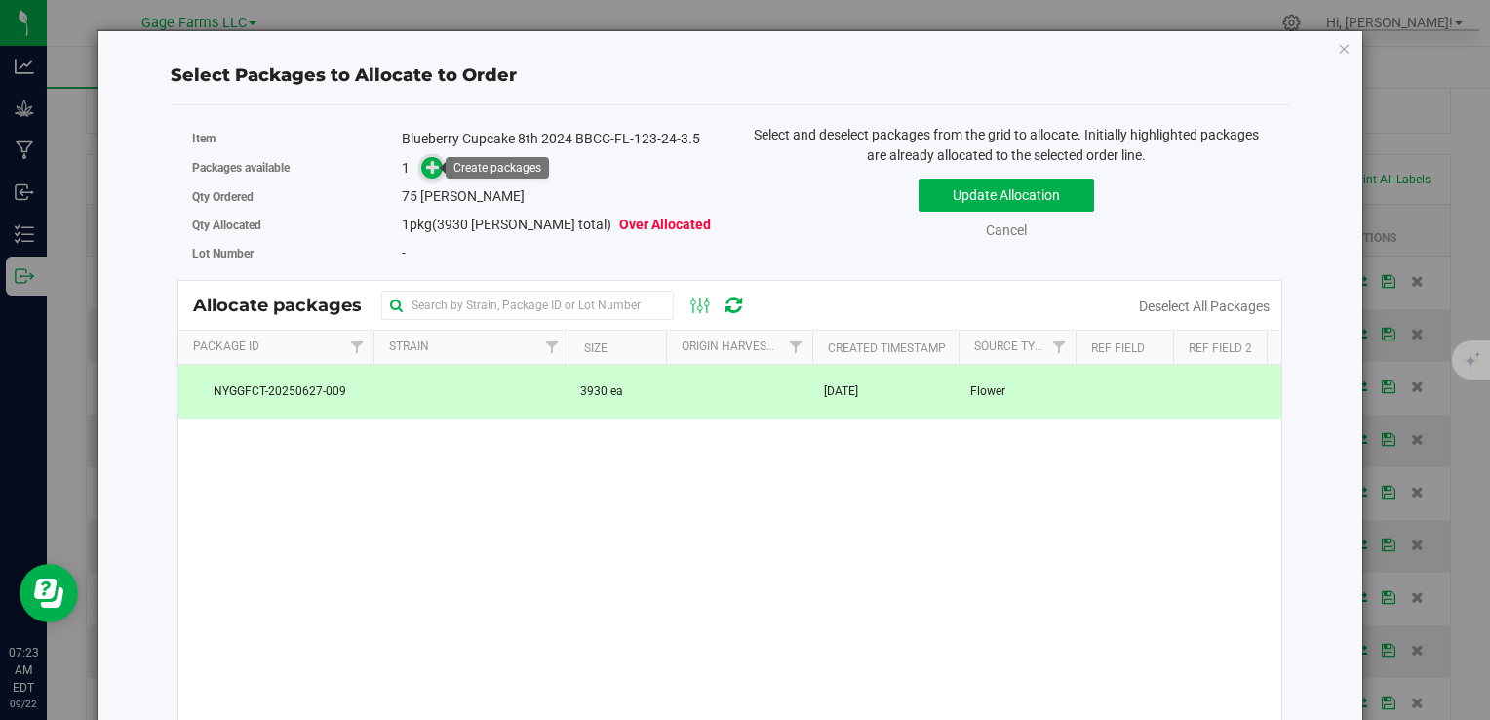
click at [426, 171] on icon at bounding box center [433, 167] width 14 height 14
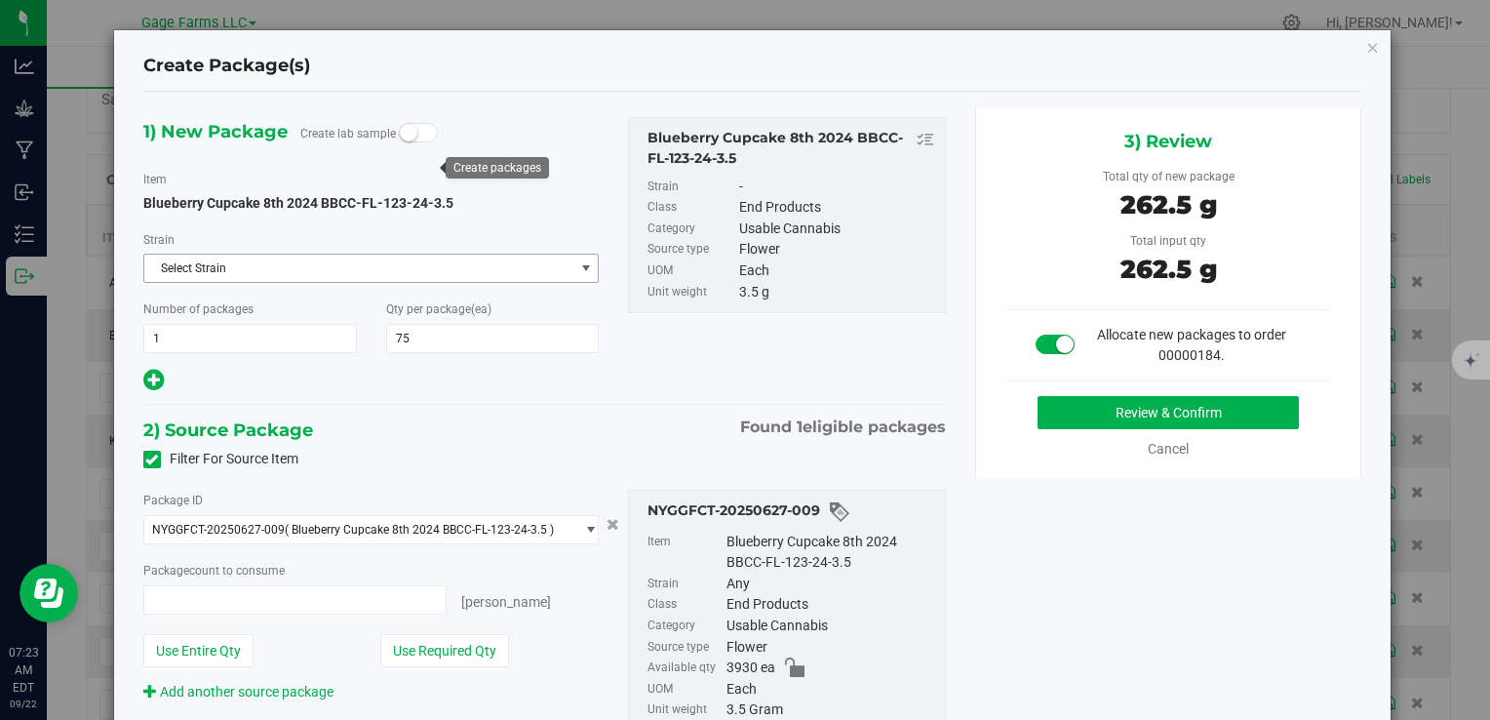
type input "75 ea"
click at [1153, 417] on button "Review & Confirm" at bounding box center [1168, 412] width 261 height 33
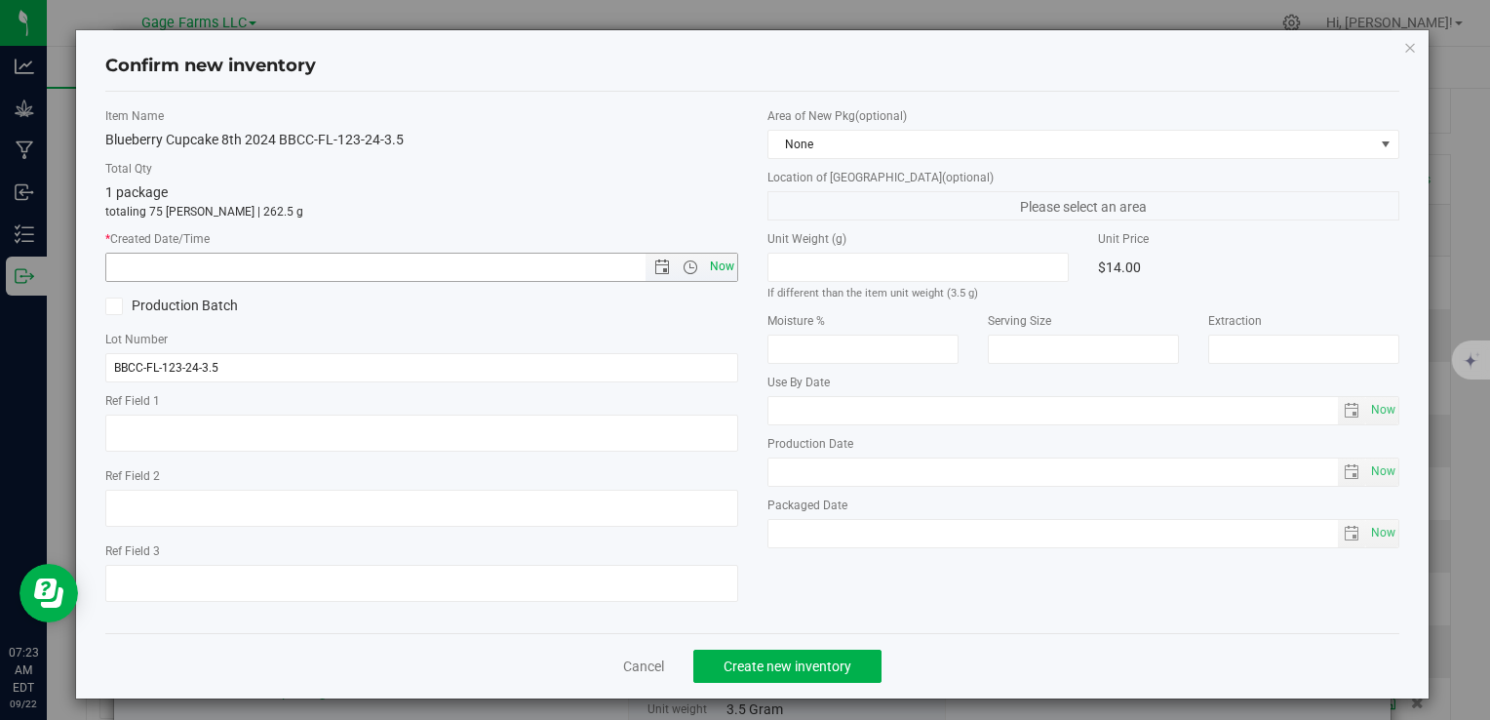
click at [725, 271] on span "Now" at bounding box center [721, 267] width 33 height 28
type input "[DATE] 7:23 AM"
click at [805, 674] on button "Create new inventory" at bounding box center [787, 665] width 188 height 33
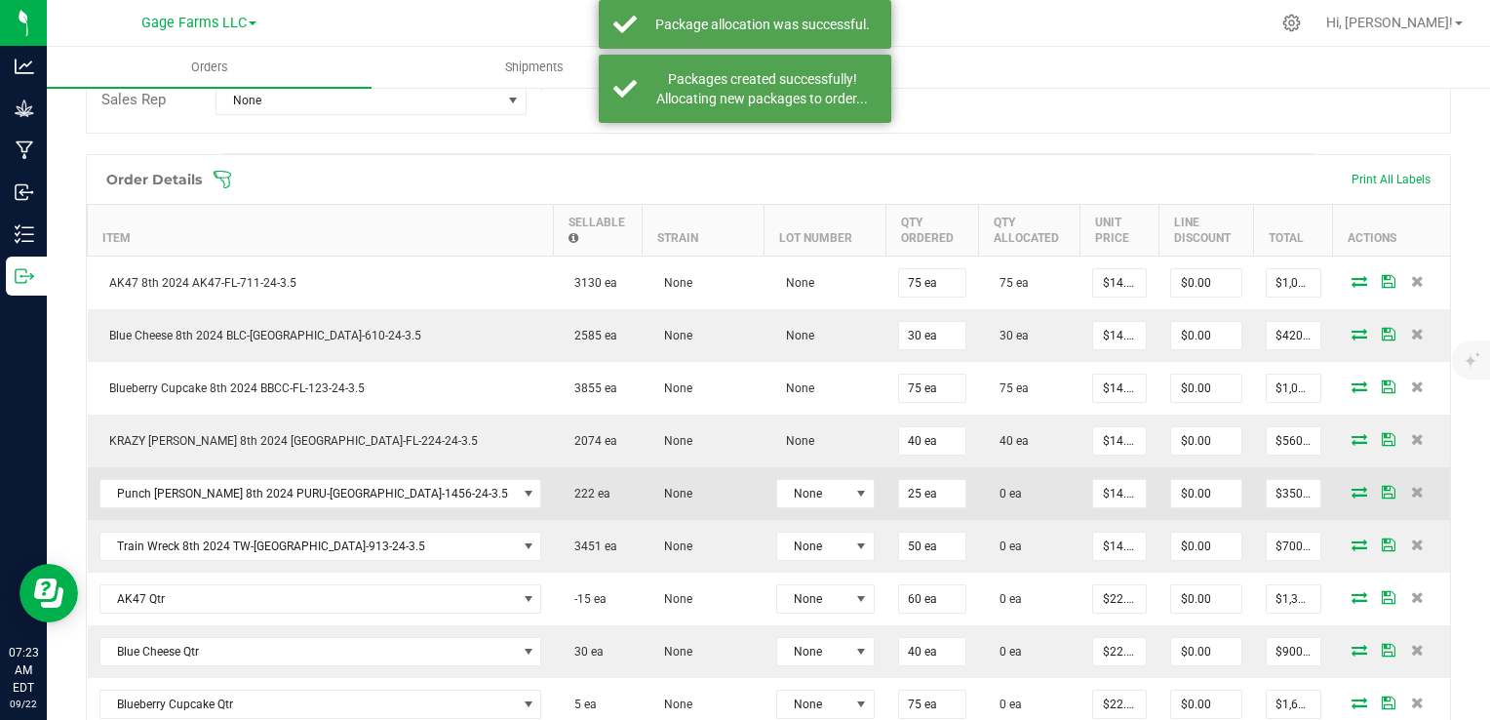
click at [1352, 490] on icon at bounding box center [1360, 492] width 16 height 12
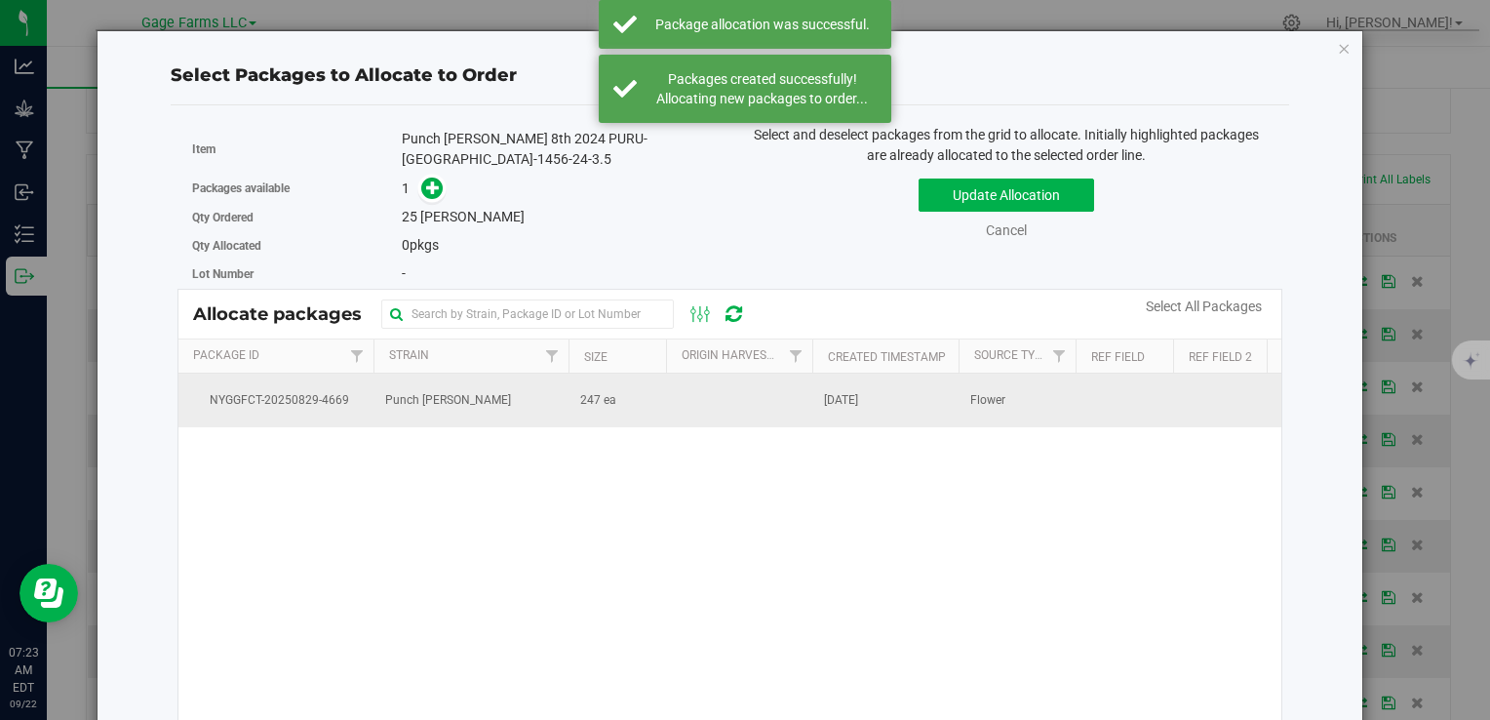
click at [871, 407] on td "[DATE]" at bounding box center [885, 399] width 146 height 53
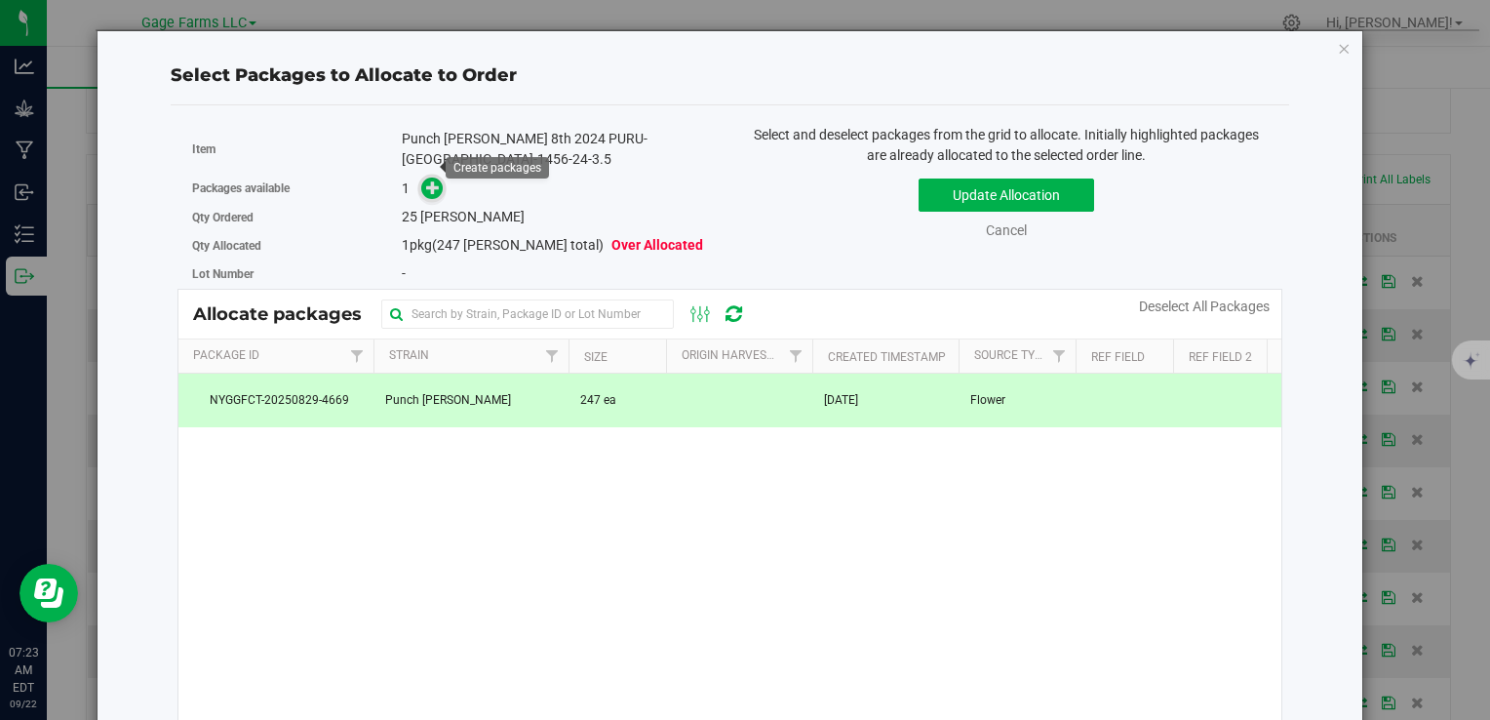
click at [433, 180] on icon at bounding box center [433, 187] width 14 height 14
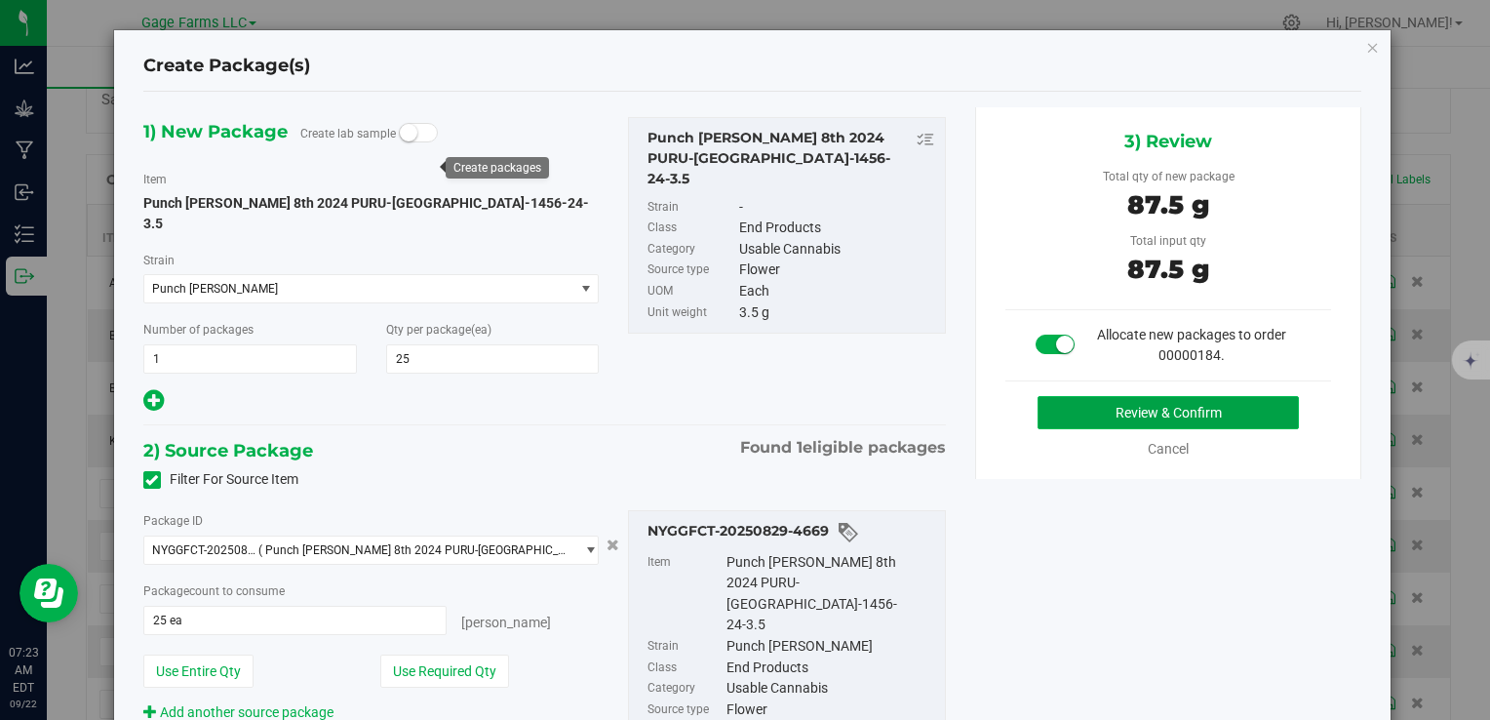
click at [1242, 412] on button "Review & Confirm" at bounding box center [1168, 412] width 261 height 33
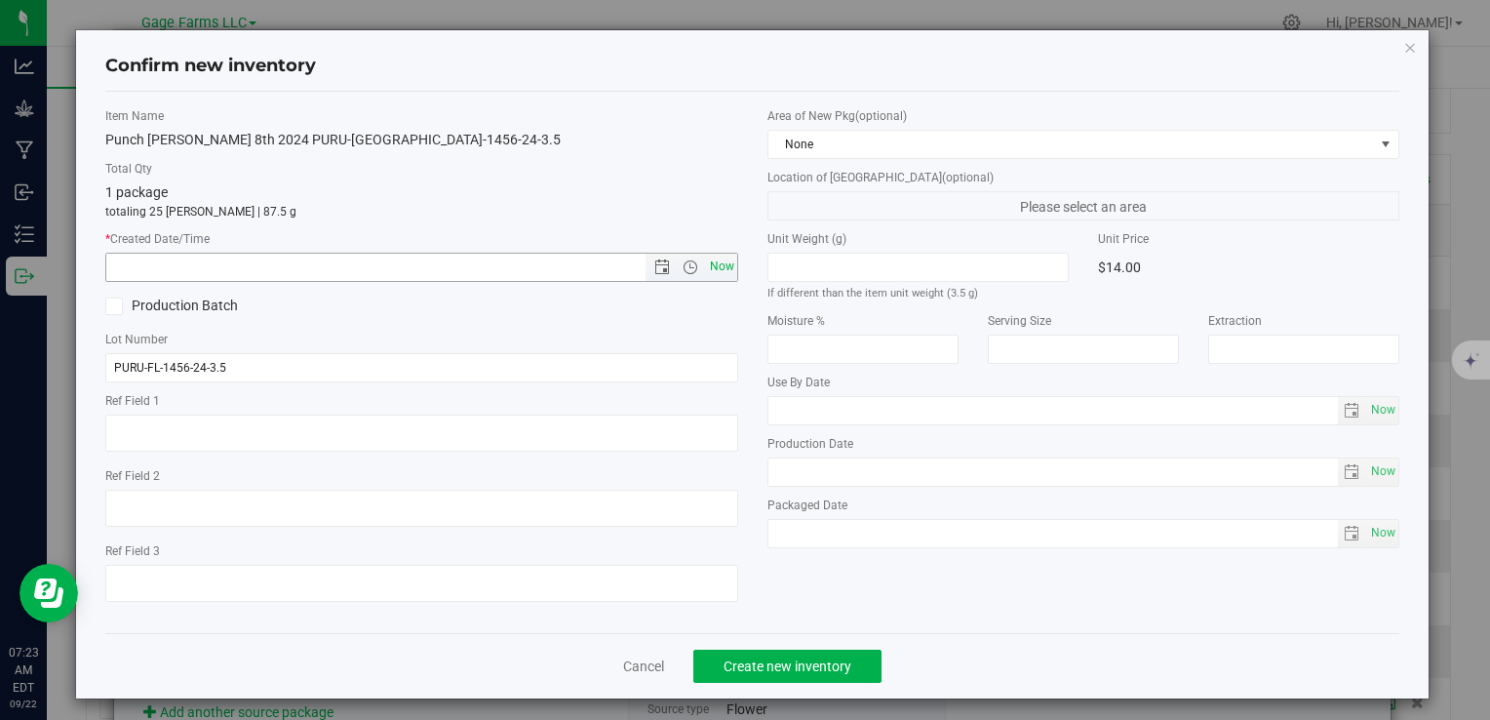
click at [727, 257] on span "Now" at bounding box center [721, 267] width 33 height 28
type input "[DATE] 7:23 AM"
click at [793, 667] on span "Create new inventory" at bounding box center [788, 666] width 128 height 16
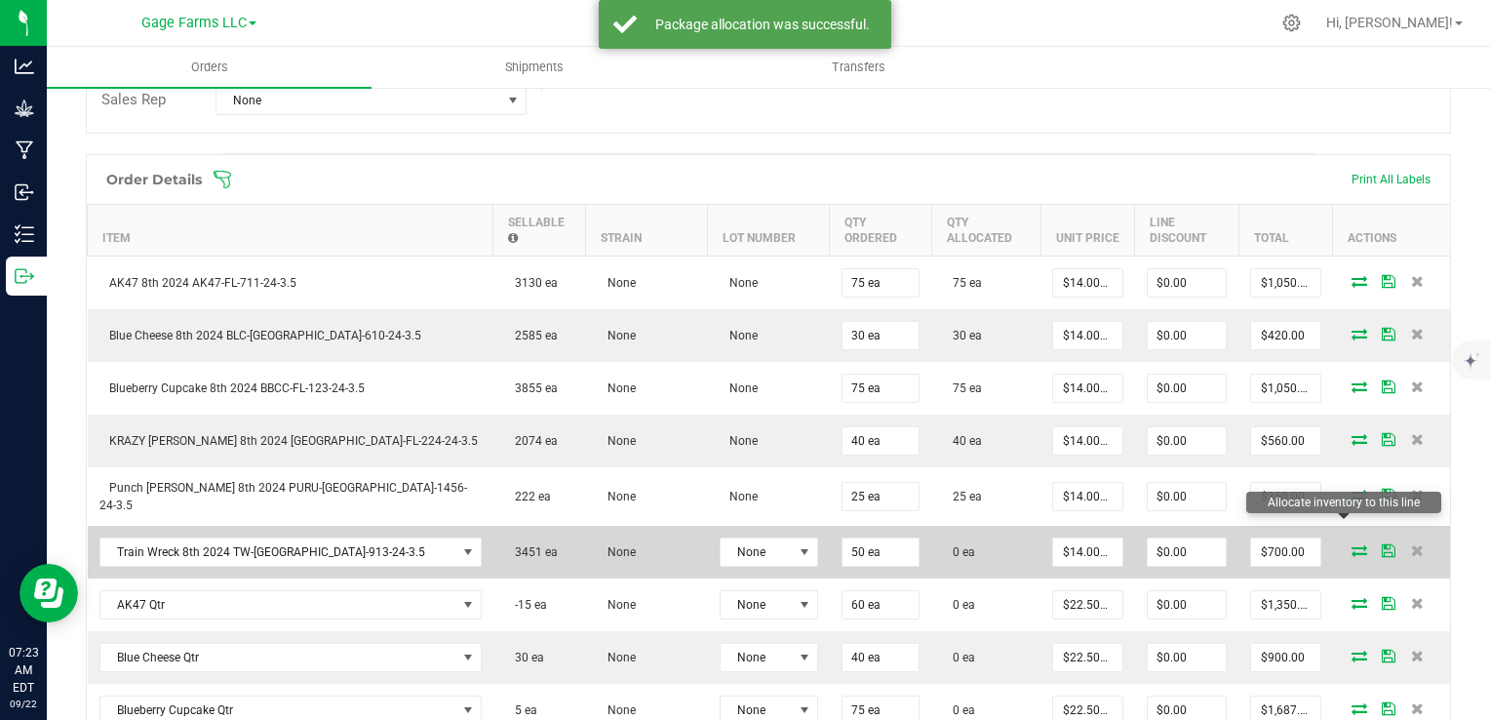
click at [1352, 544] on icon at bounding box center [1360, 550] width 16 height 12
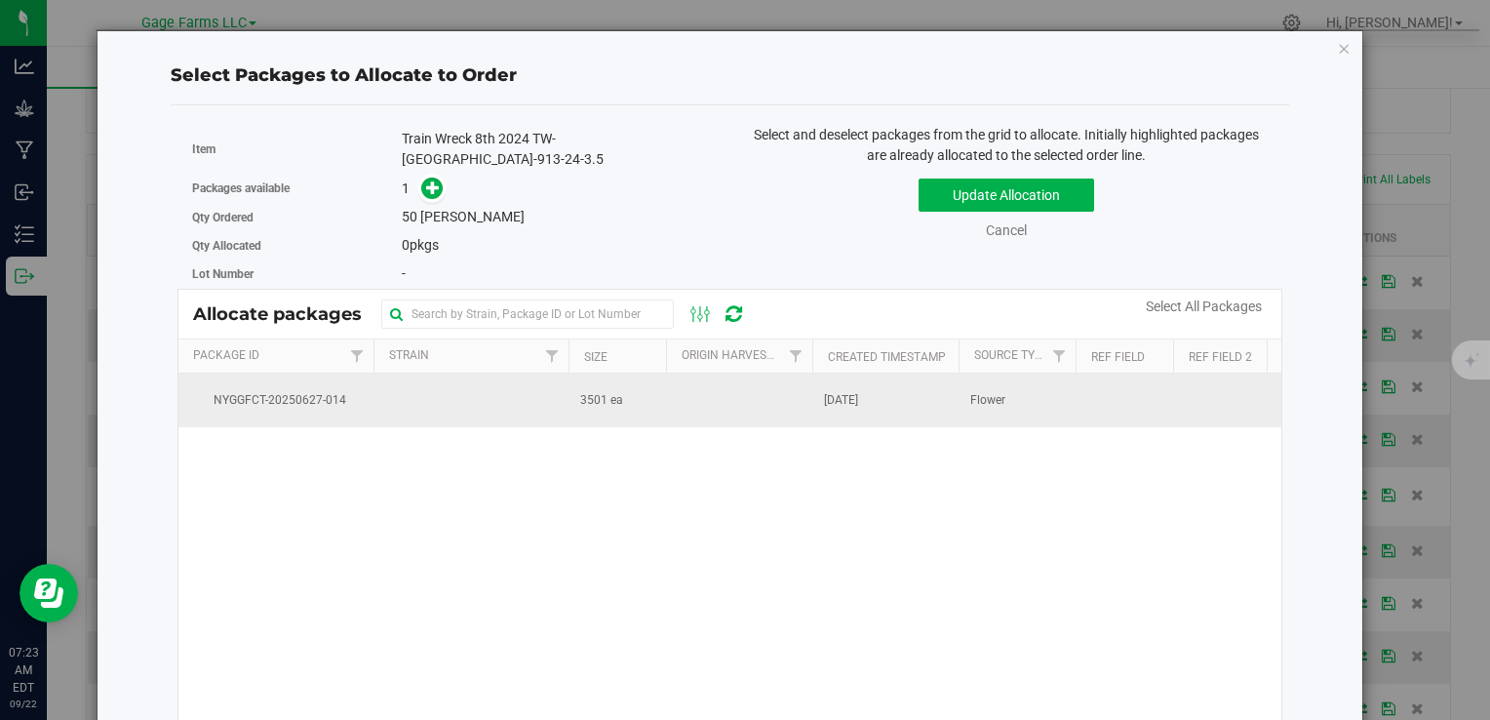
click at [959, 412] on td "Flower" at bounding box center [1017, 399] width 117 height 53
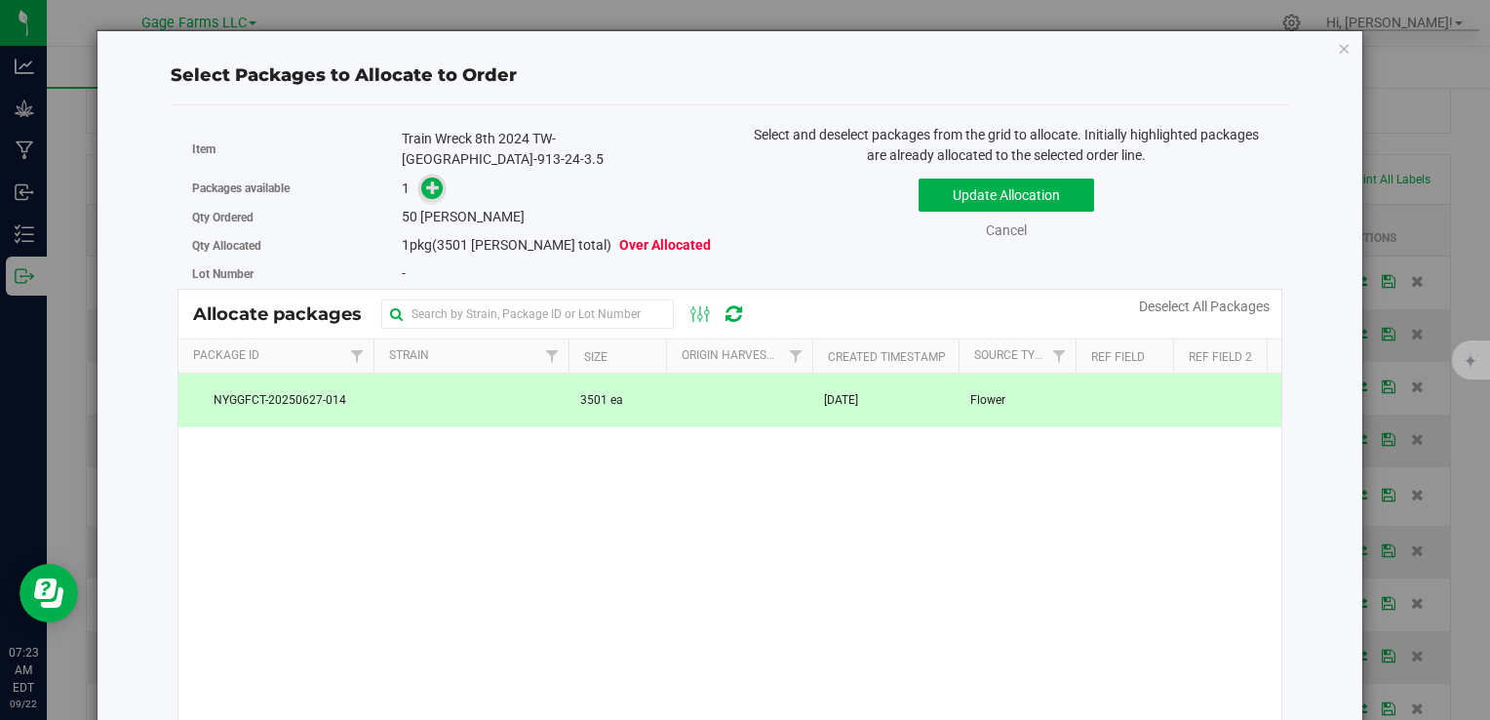
click at [432, 180] on icon at bounding box center [433, 187] width 14 height 14
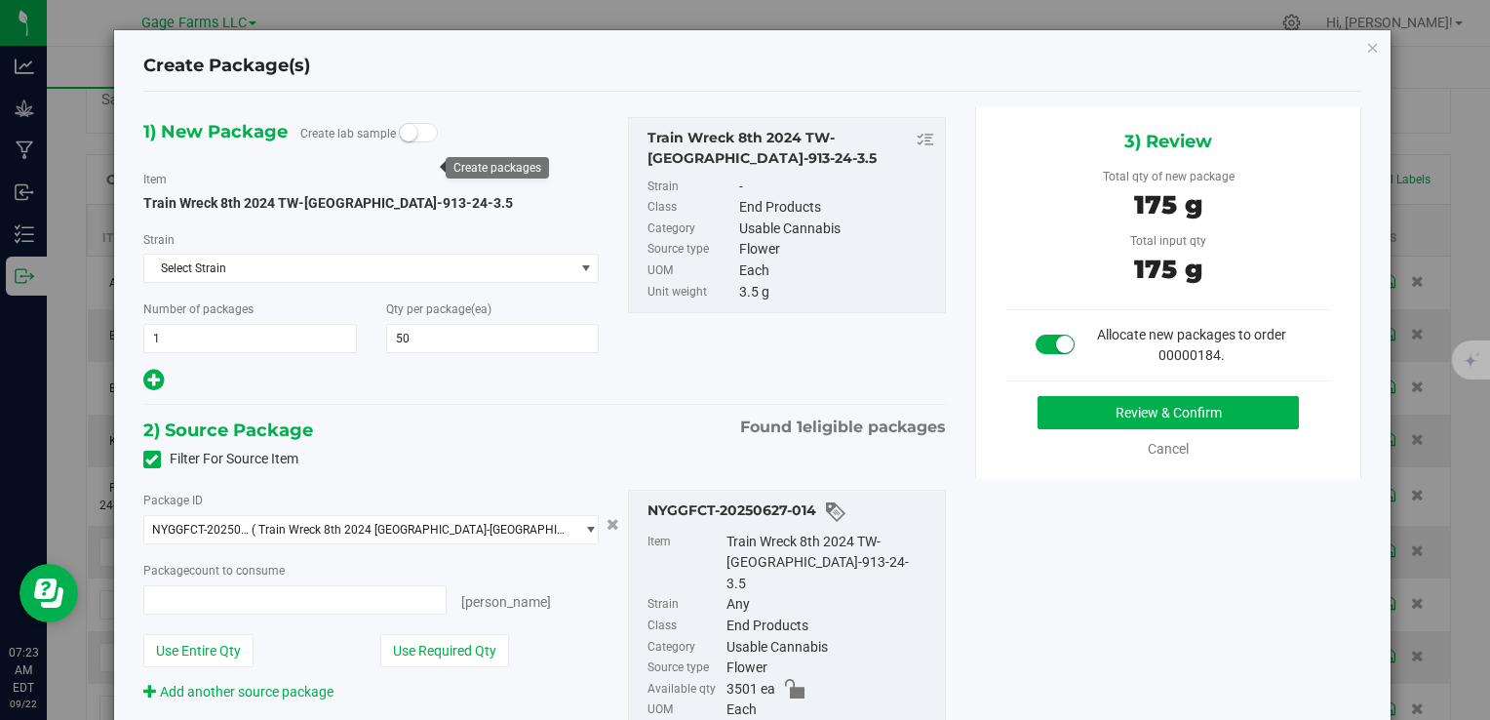
type input "50 ea"
click at [1195, 404] on button "Review & Confirm" at bounding box center [1168, 412] width 261 height 33
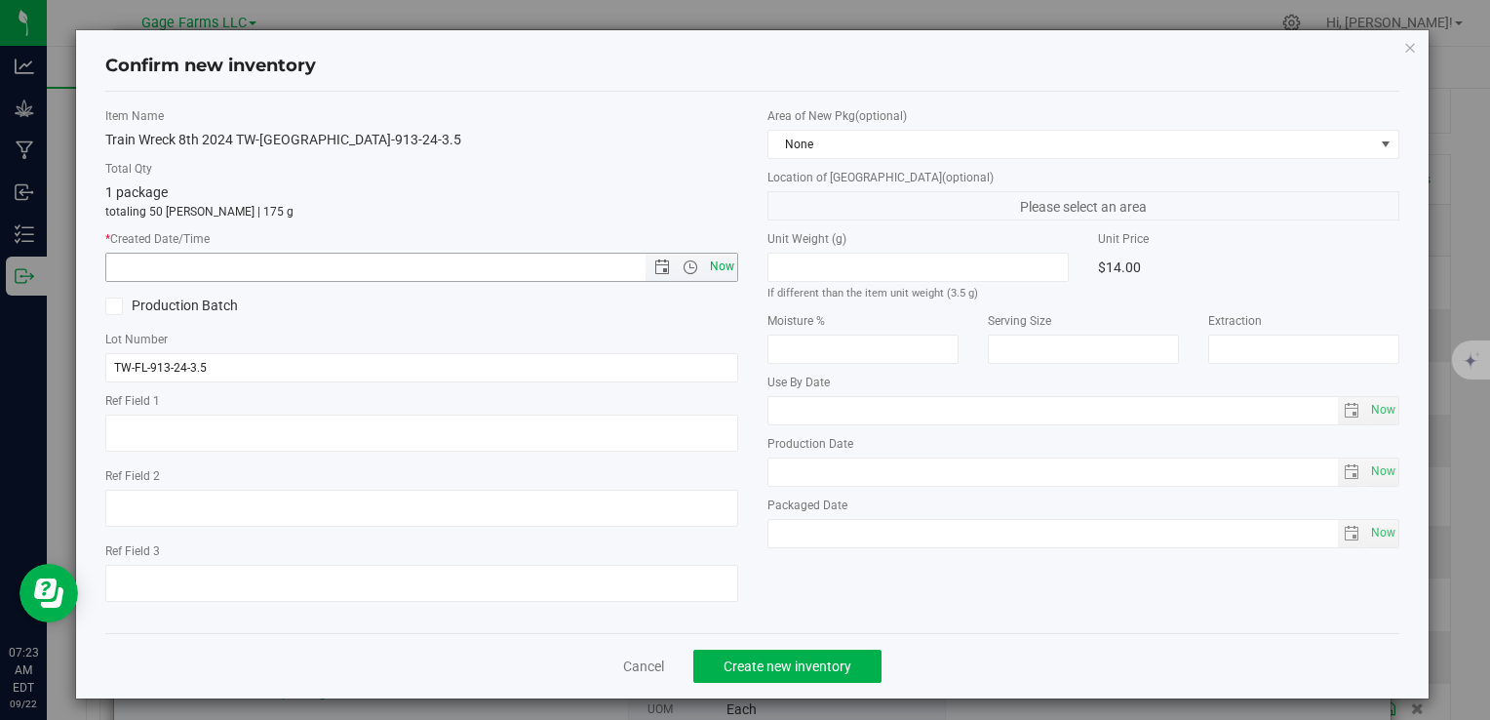
click at [713, 257] on span "Now" at bounding box center [721, 267] width 33 height 28
type input "[DATE] 7:24 AM"
click at [748, 673] on span "Create new inventory" at bounding box center [788, 666] width 128 height 16
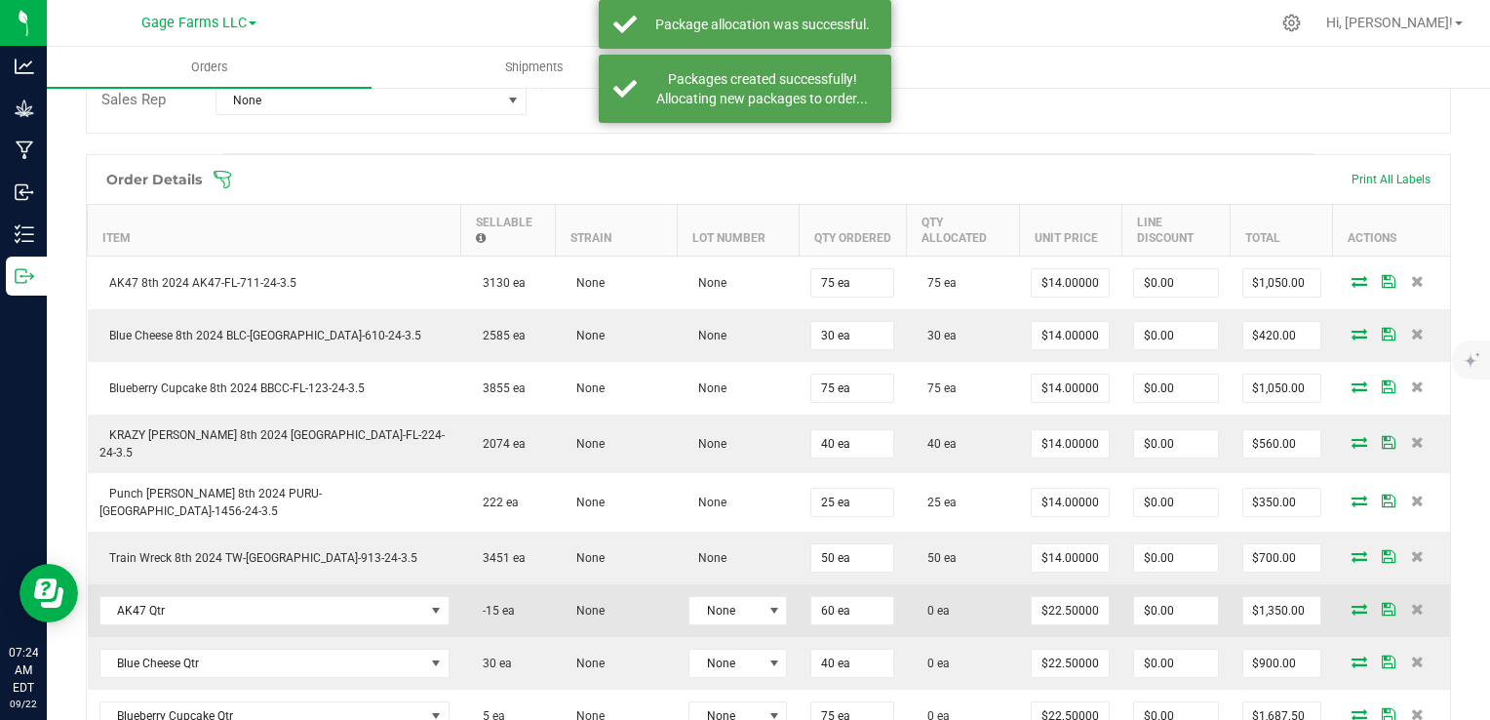
click at [1352, 603] on icon at bounding box center [1360, 609] width 16 height 12
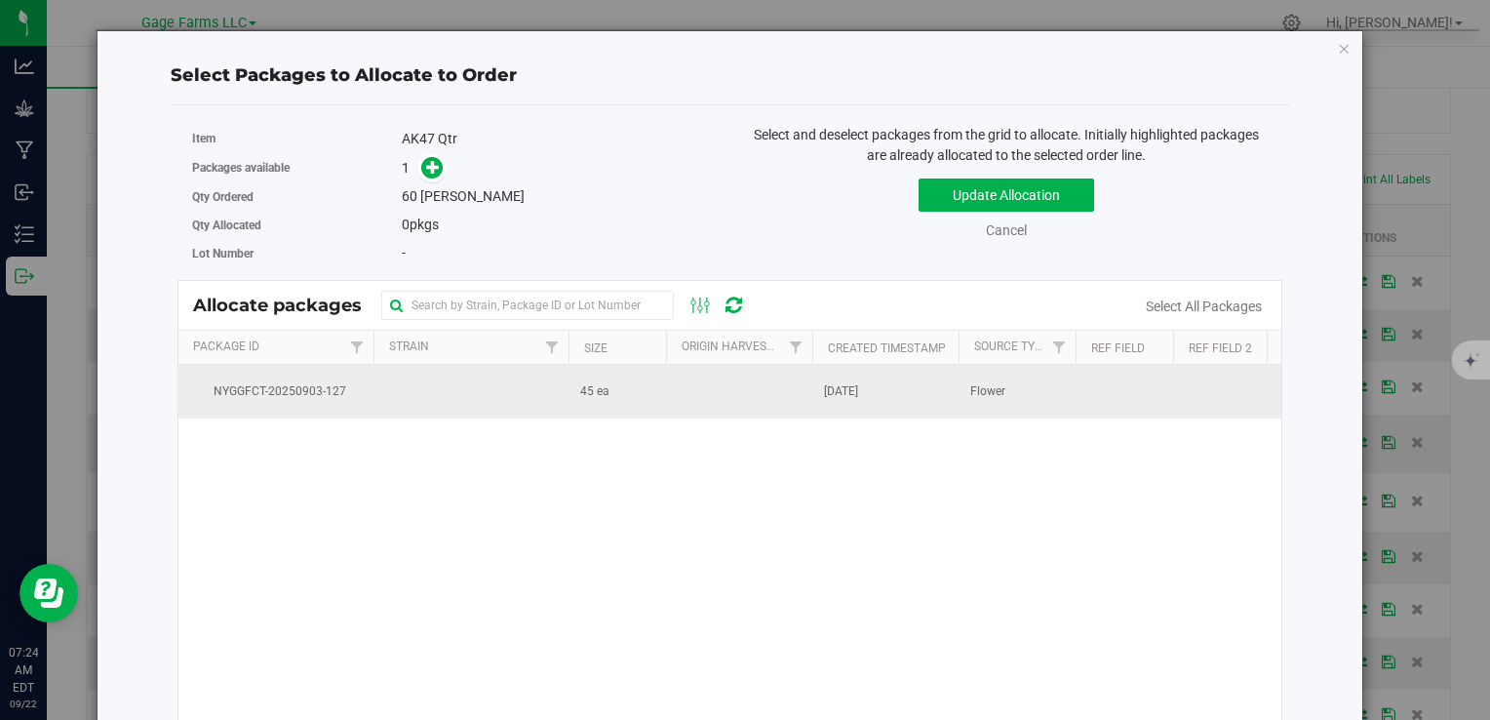
click at [791, 387] on td at bounding box center [739, 391] width 146 height 53
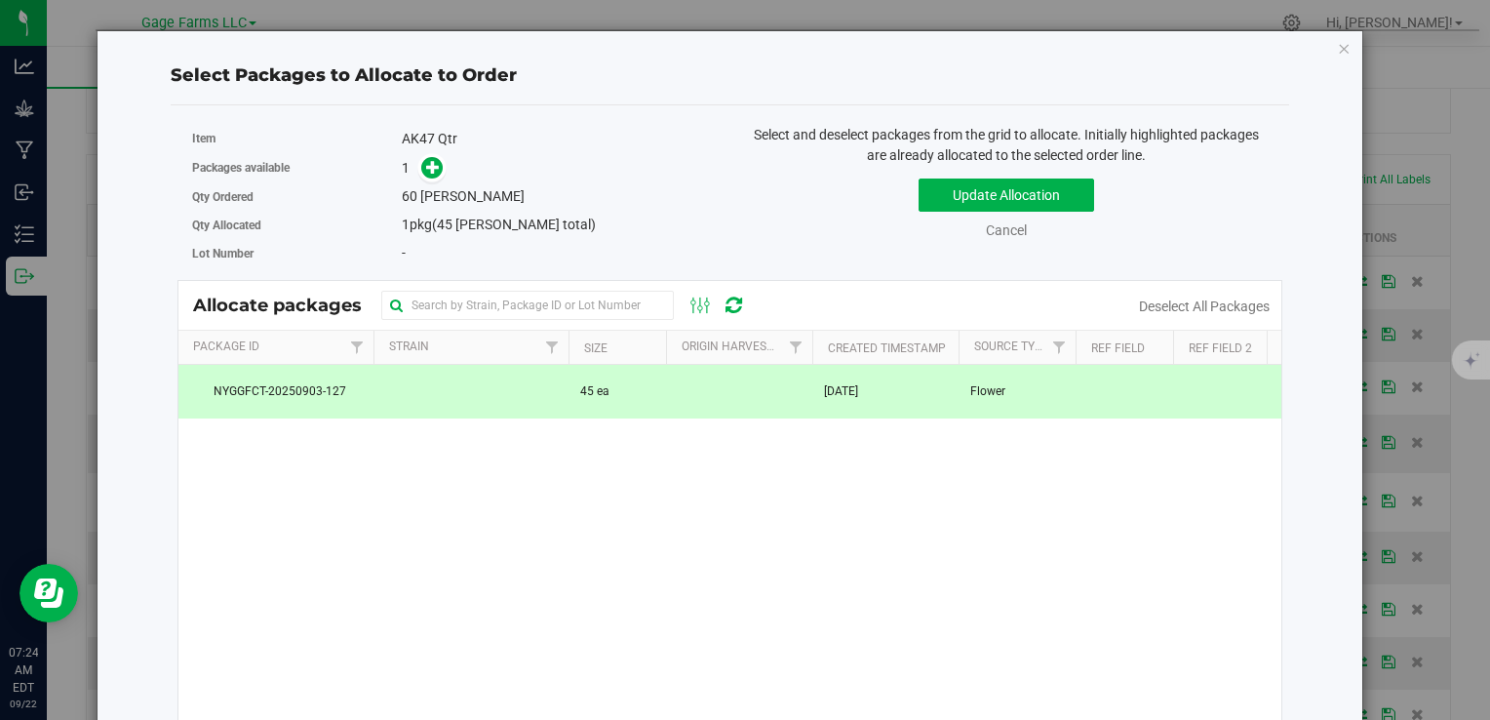
click at [414, 169] on span at bounding box center [427, 168] width 31 height 22
click at [426, 169] on icon at bounding box center [433, 167] width 14 height 14
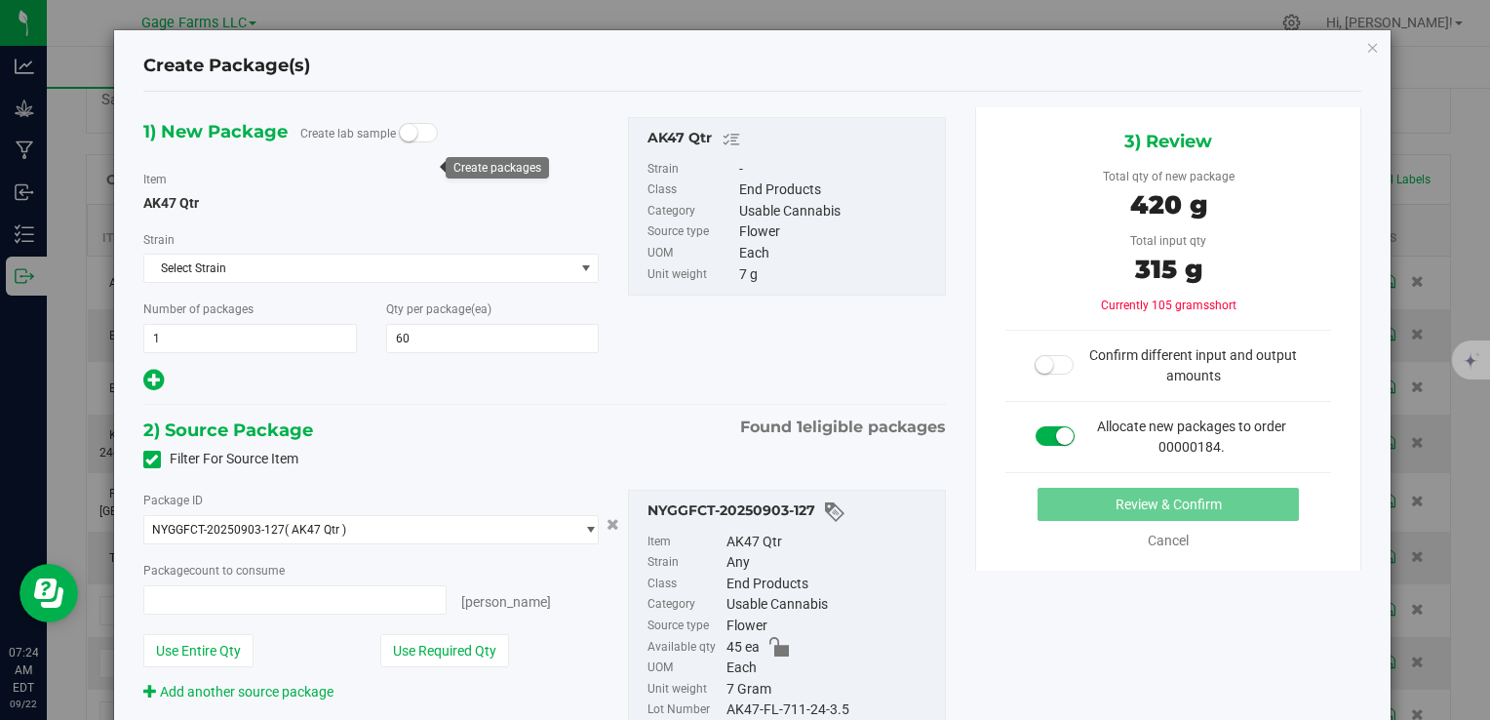
type input "45 ea"
click at [1368, 44] on div "Create Package(s) 1) New Package Create lab sample Item AK47 Qtr [GEOGRAPHIC_DA…" at bounding box center [752, 409] width 1277 height 758
click at [1366, 48] on icon "button" at bounding box center [1373, 46] width 14 height 23
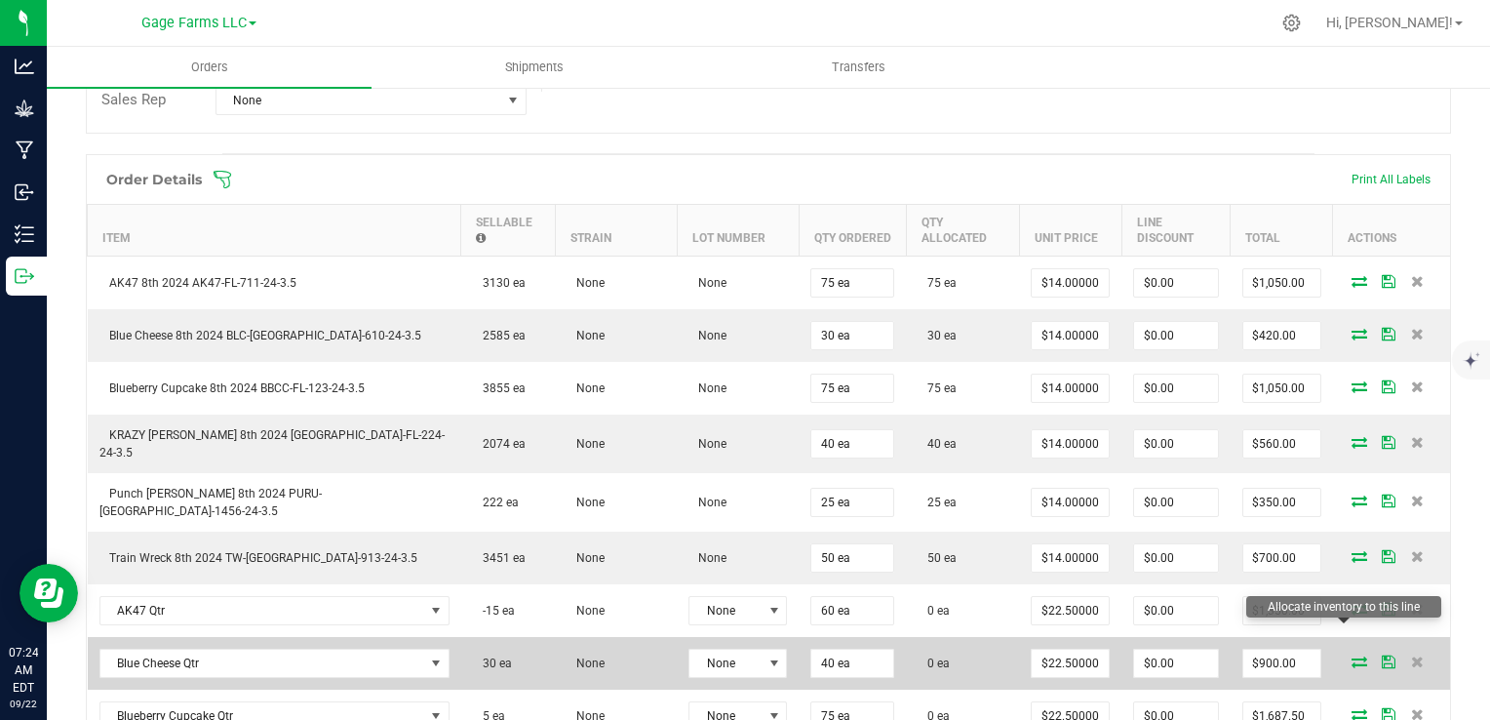
click at [1352, 655] on icon at bounding box center [1360, 661] width 16 height 12
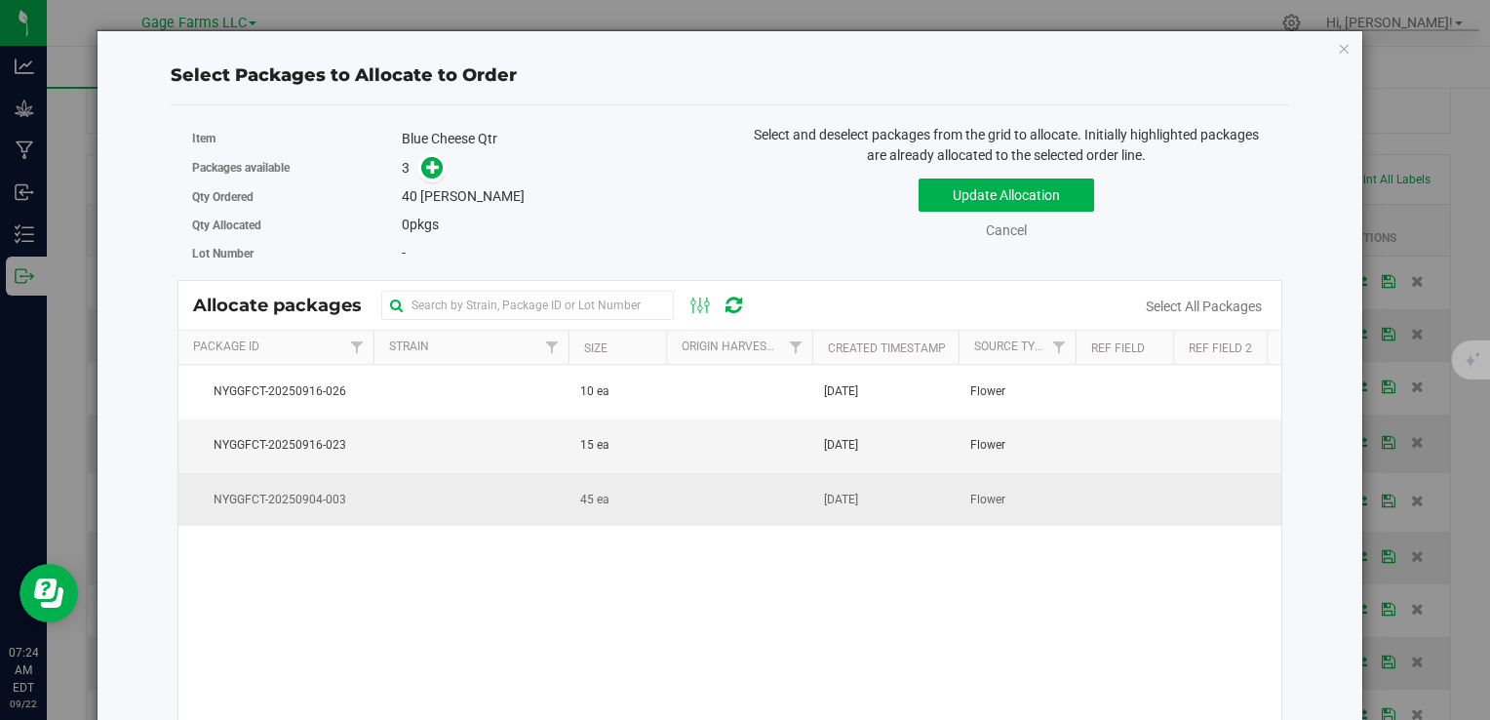
click at [632, 505] on td "45 ea" at bounding box center [618, 499] width 98 height 53
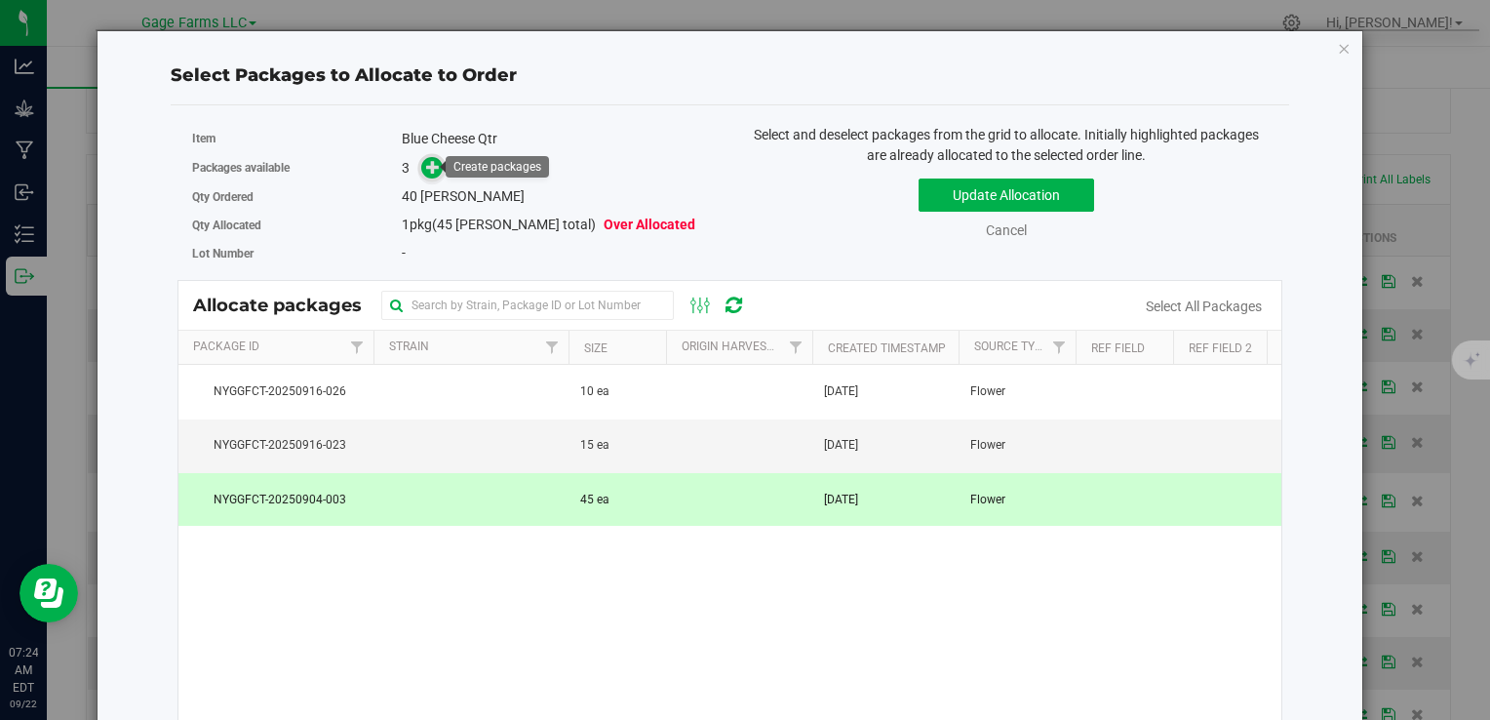
click at [430, 171] on icon at bounding box center [433, 166] width 14 height 14
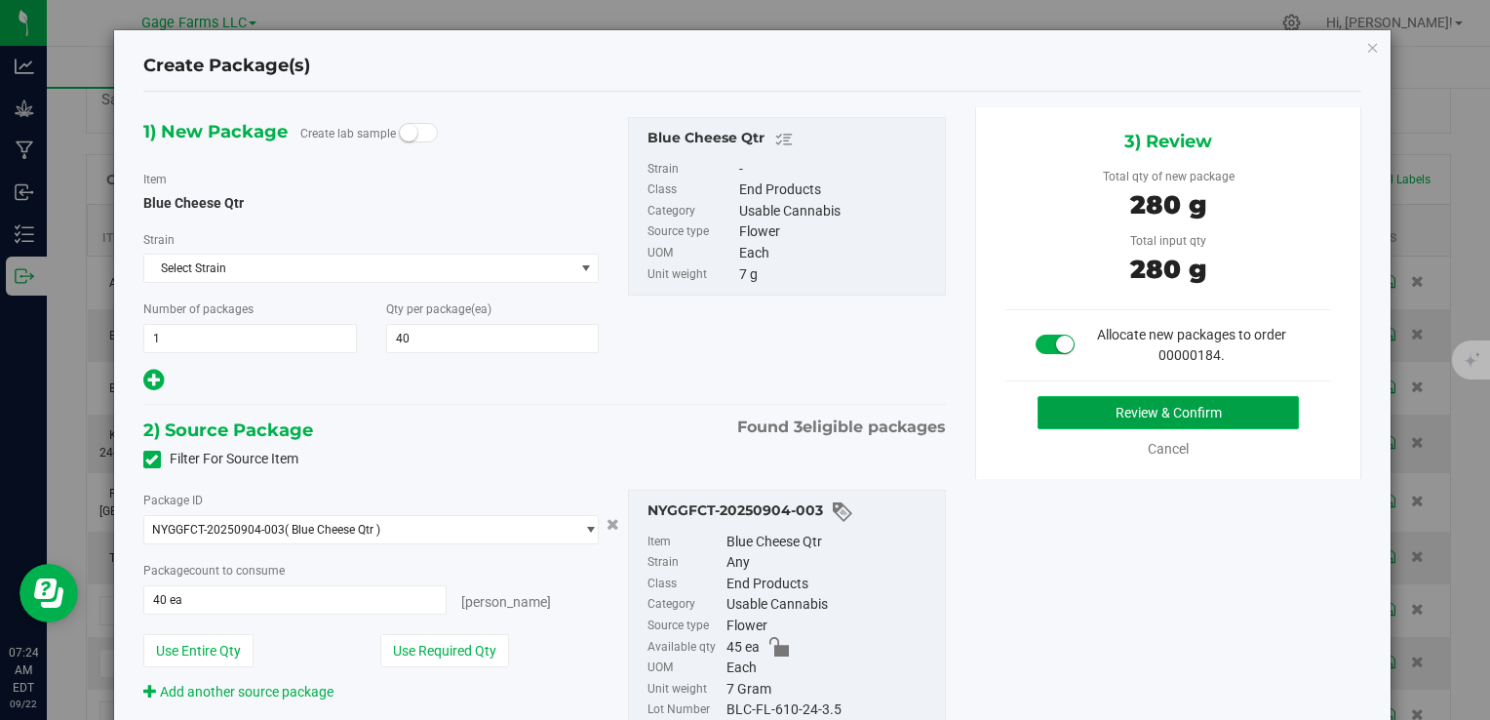
click at [1189, 405] on button "Review & Confirm" at bounding box center [1168, 412] width 261 height 33
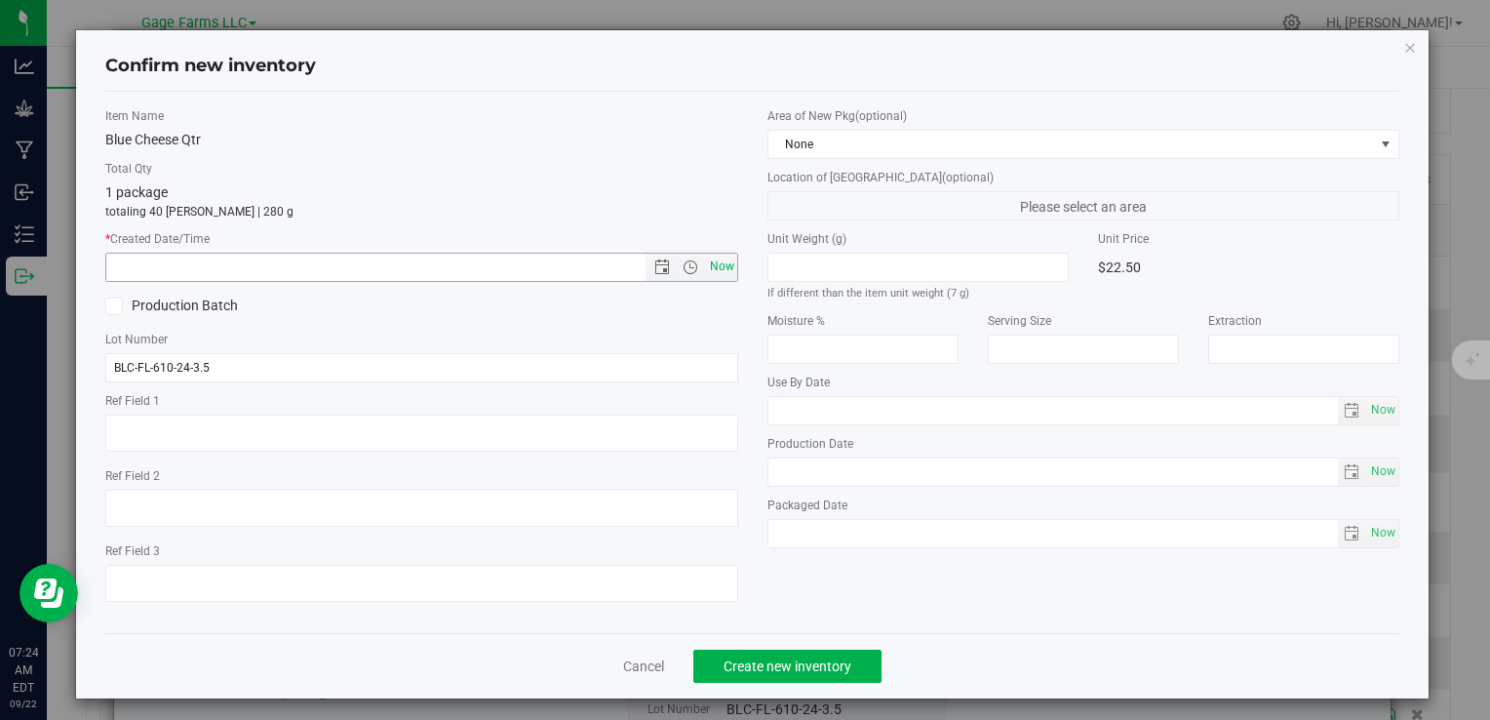
click at [710, 273] on span "Now" at bounding box center [721, 267] width 33 height 28
type input "[DATE] 7:24 AM"
click at [737, 658] on span "Create new inventory" at bounding box center [788, 666] width 128 height 16
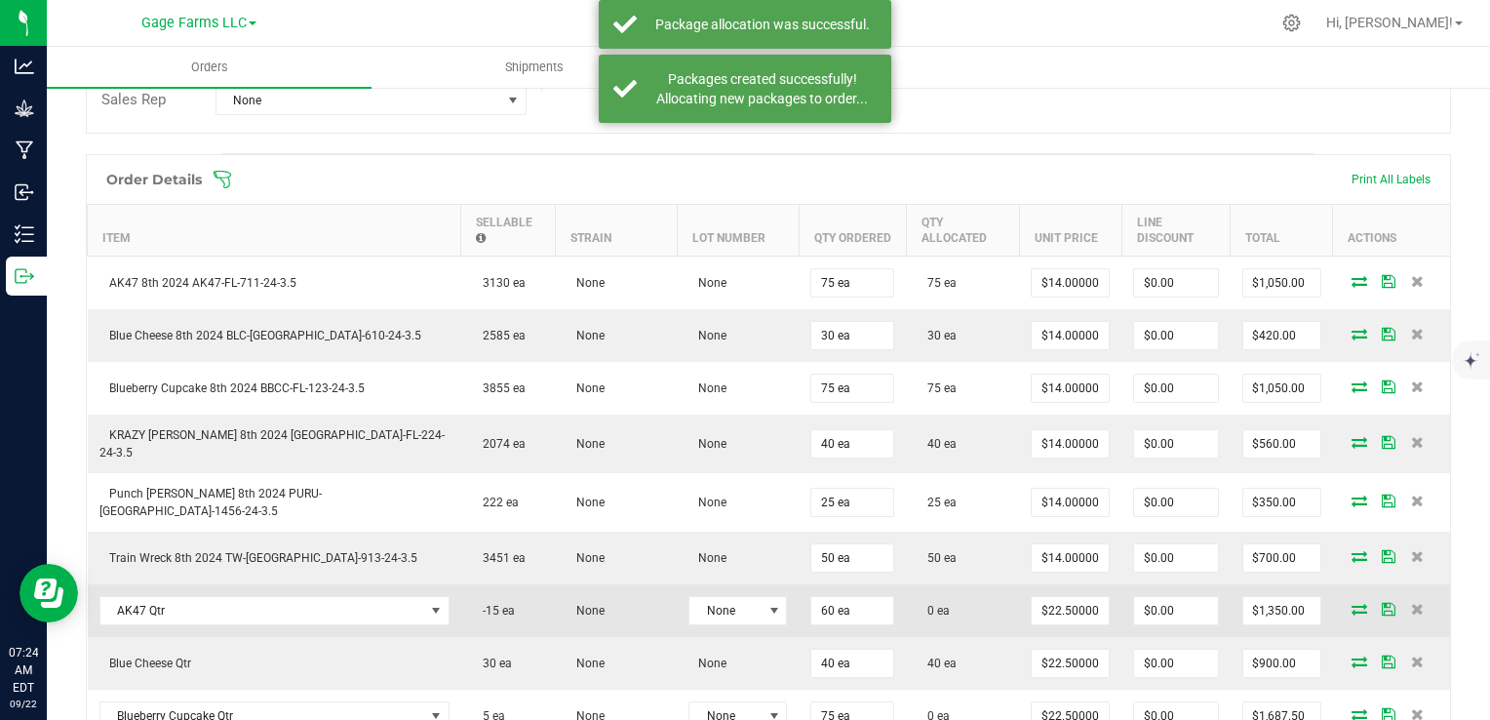
click at [1352, 603] on icon at bounding box center [1360, 609] width 16 height 12
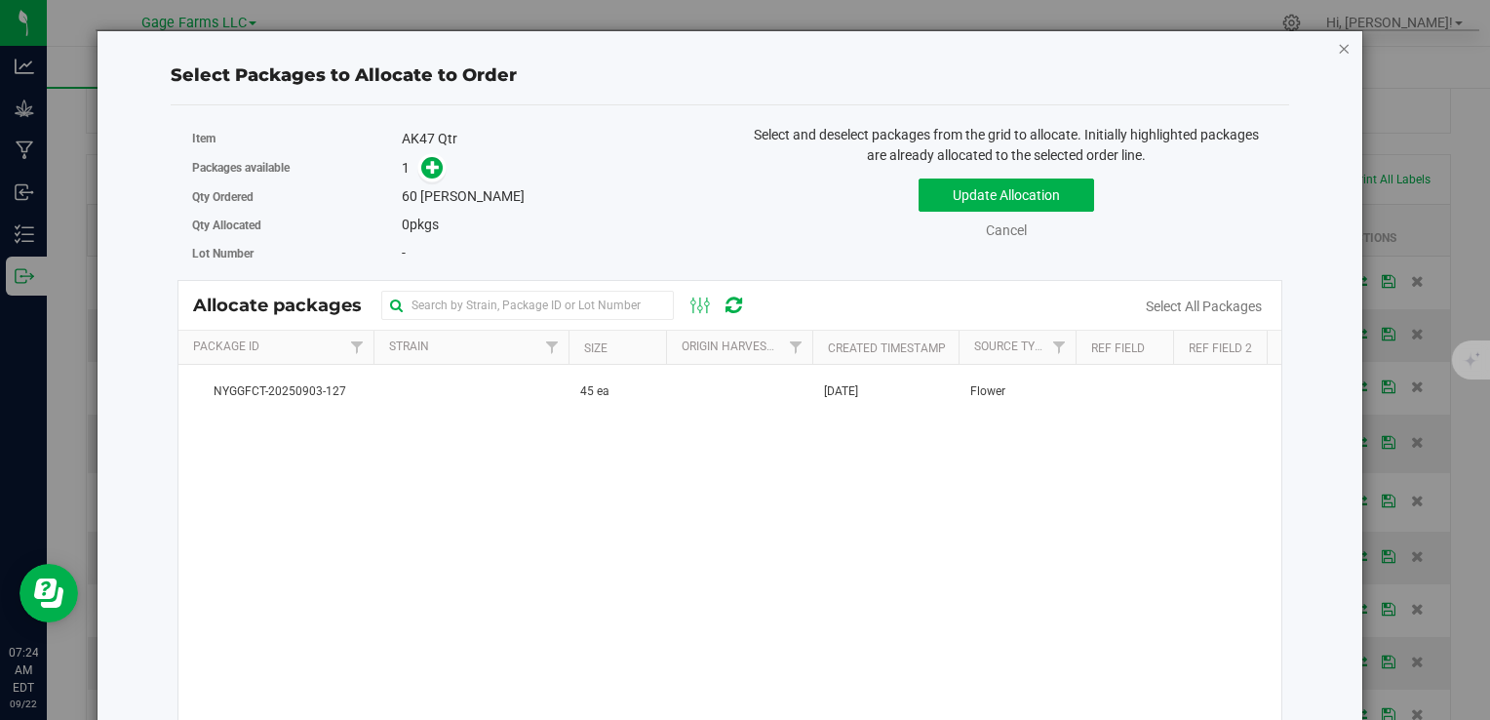
click at [1338, 42] on icon "button" at bounding box center [1345, 47] width 14 height 23
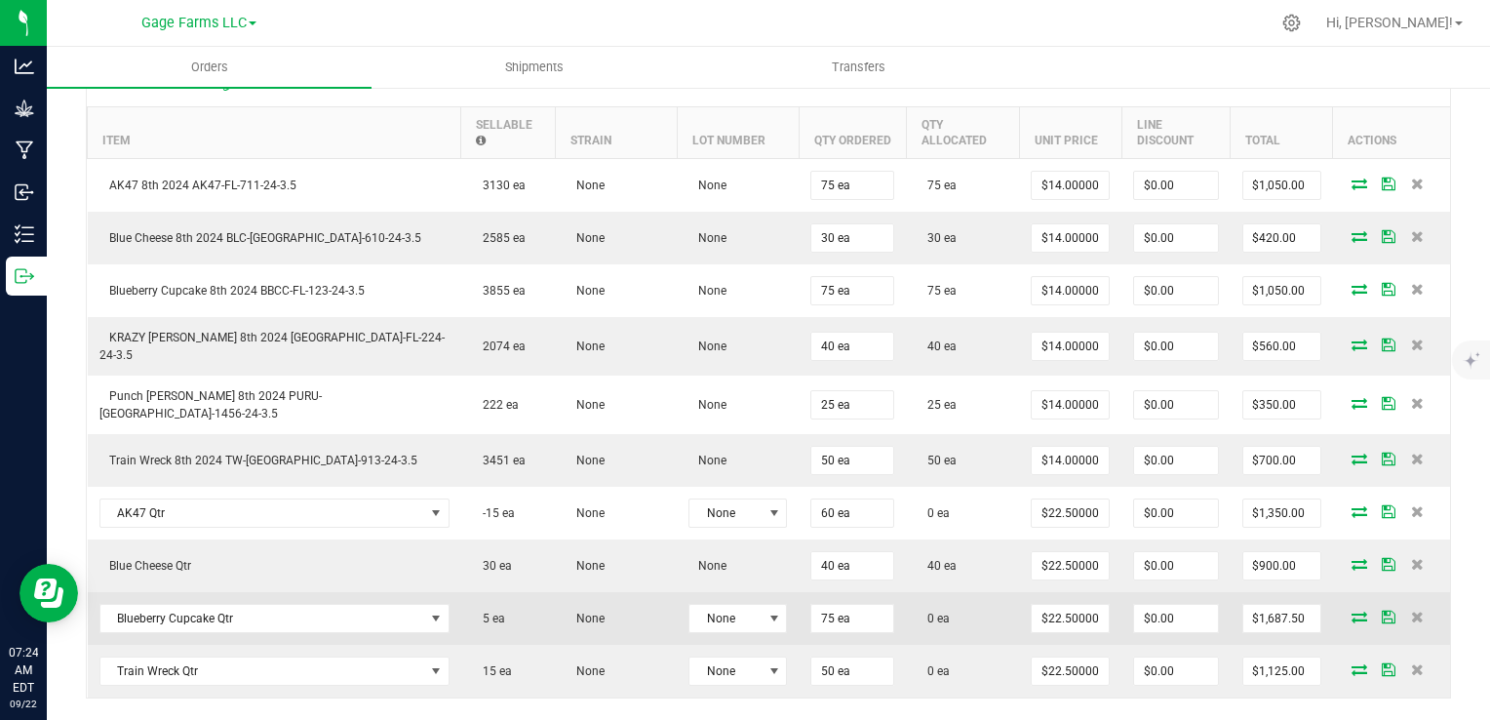
scroll to position [640, 0]
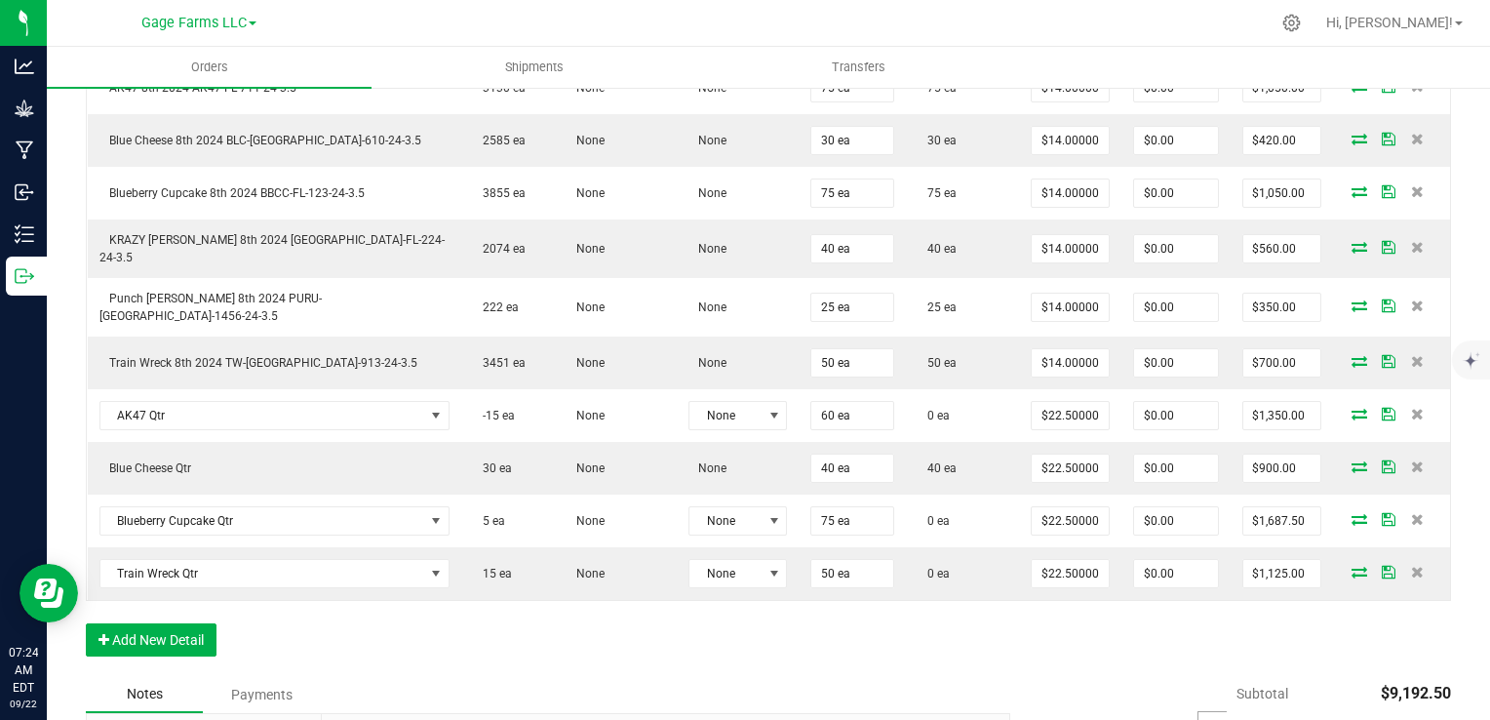
click at [1349, 719] on icon at bounding box center [1355, 728] width 13 height 0
click at [0, 0] on input "checkbox" at bounding box center [0, 0] width 0 height 0
click at [128, 623] on button "Add New Detail" at bounding box center [151, 639] width 131 height 33
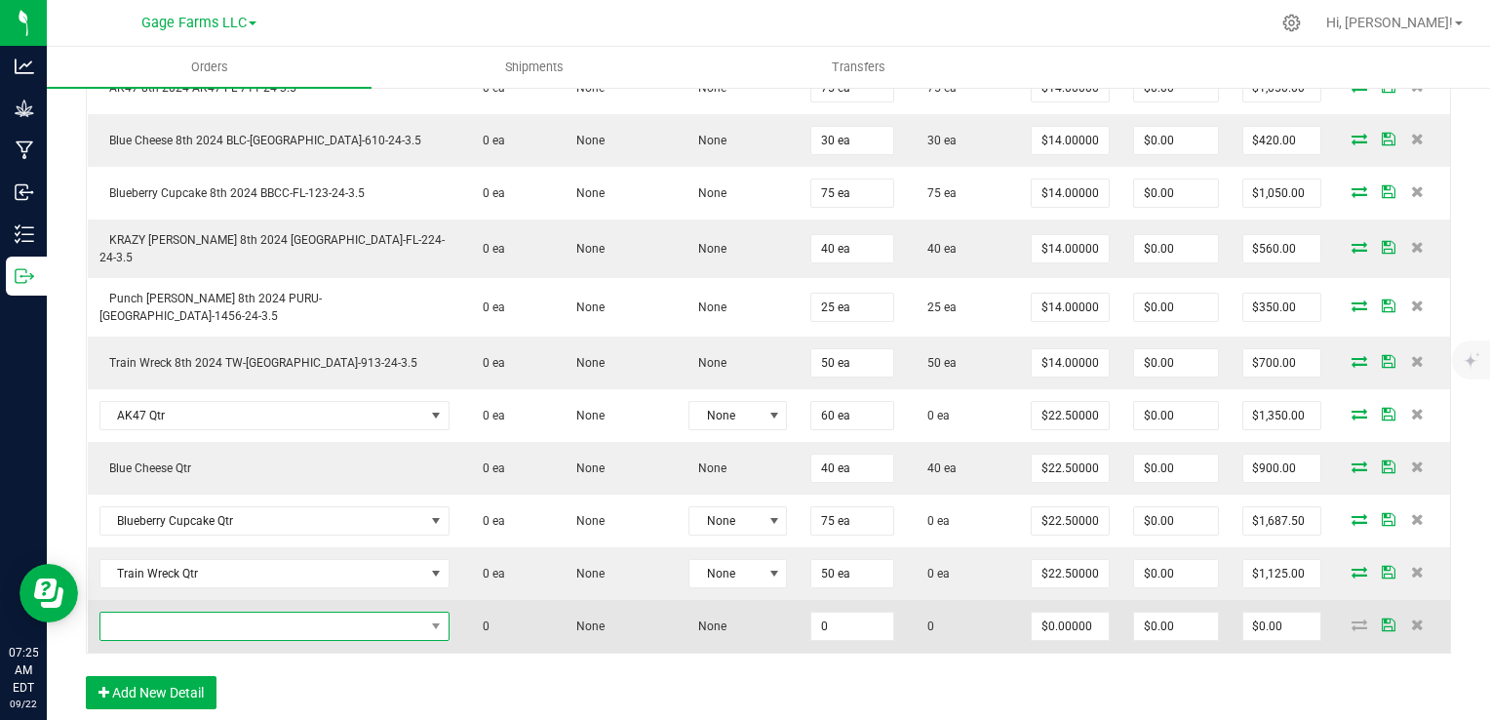
click at [179, 612] on span "NO DATA FOUND" at bounding box center [262, 625] width 324 height 27
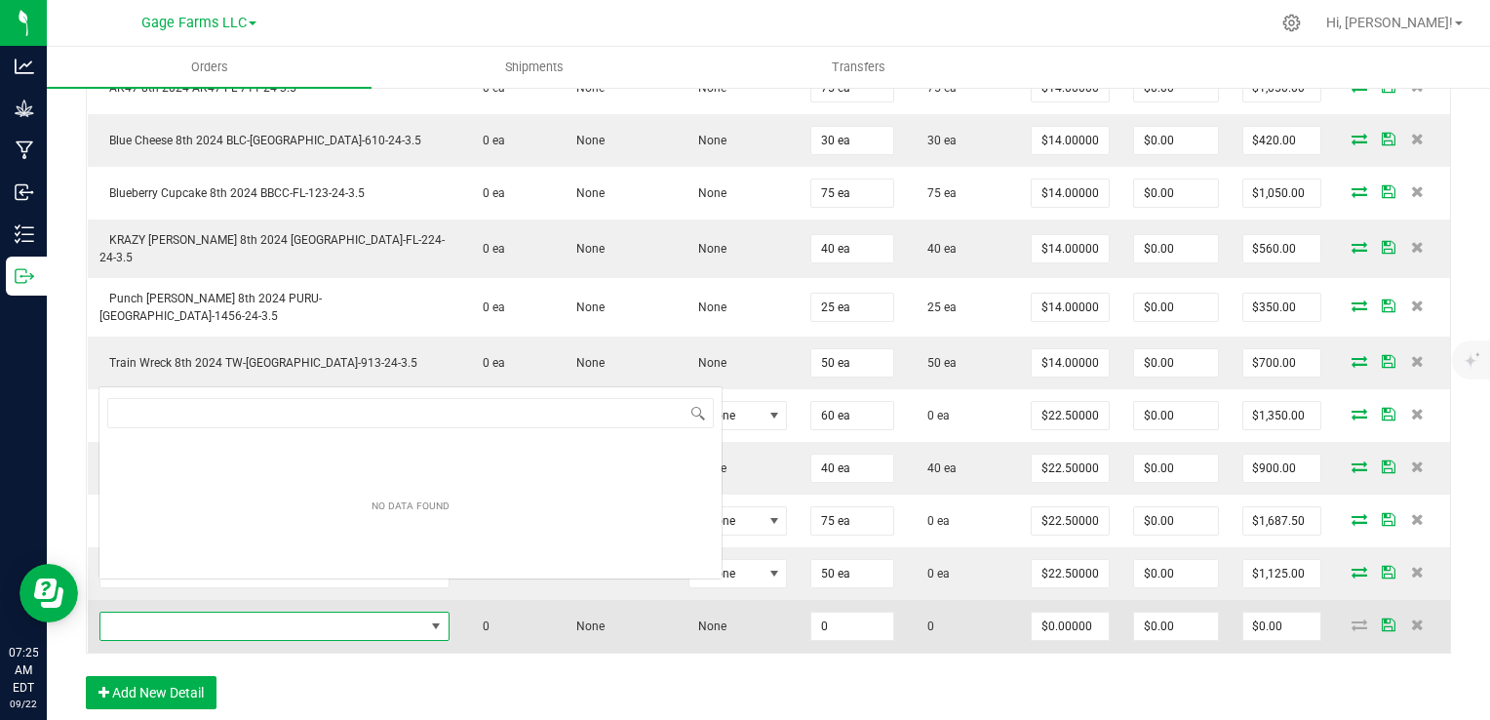
scroll to position [28, 263]
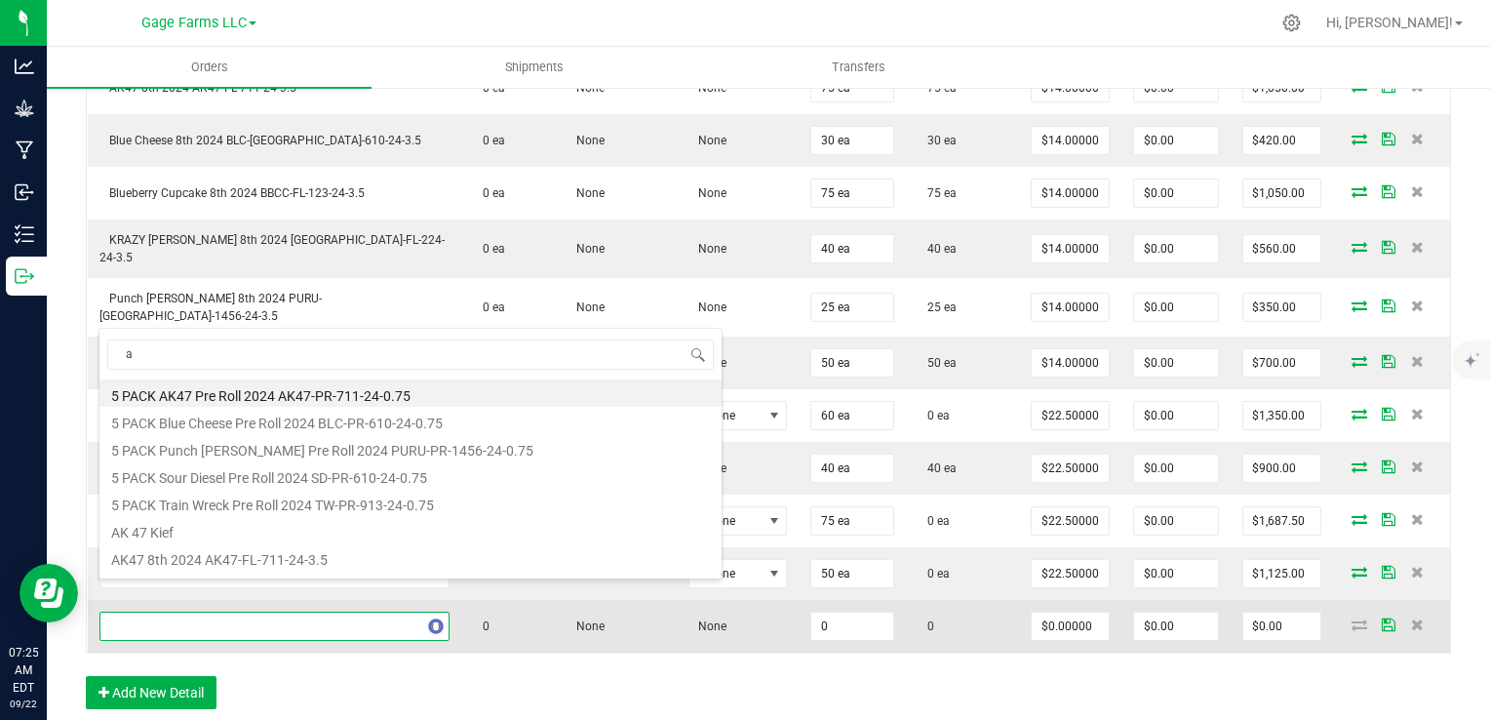
type input "ak"
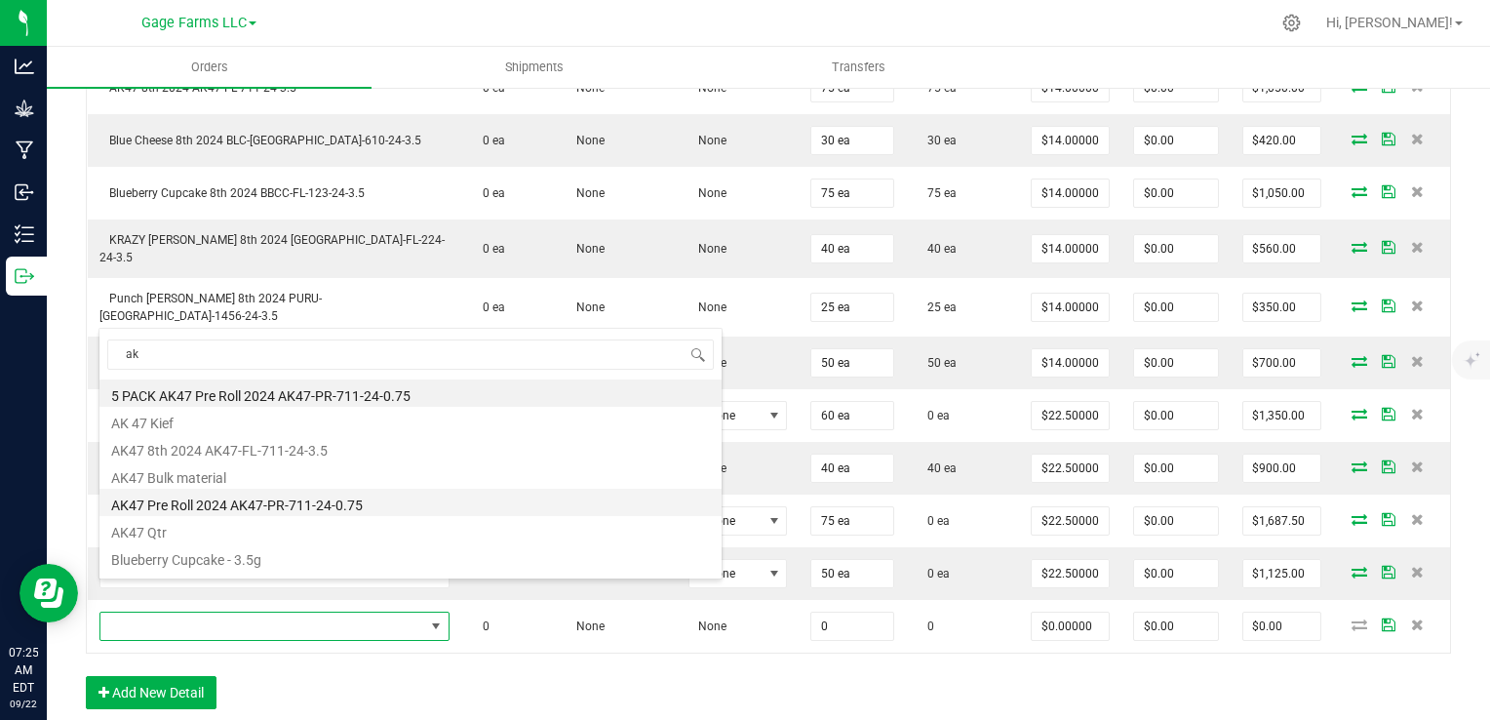
click at [185, 503] on li "AK47 Pre Roll 2024 AK47-PR-711-24-0.75" at bounding box center [410, 502] width 622 height 27
type input "0 ea"
type input "$5.00000"
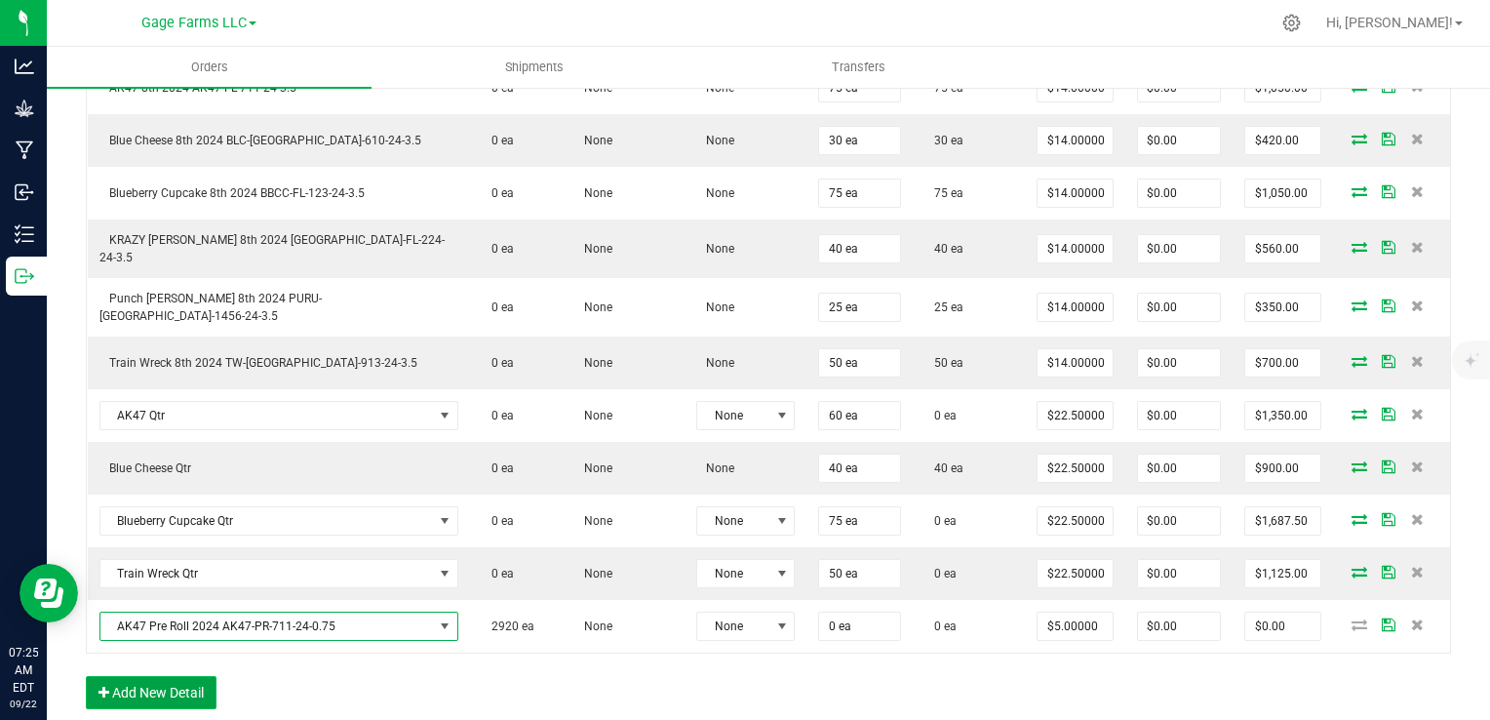
click at [168, 676] on button "Add New Detail" at bounding box center [151, 692] width 131 height 33
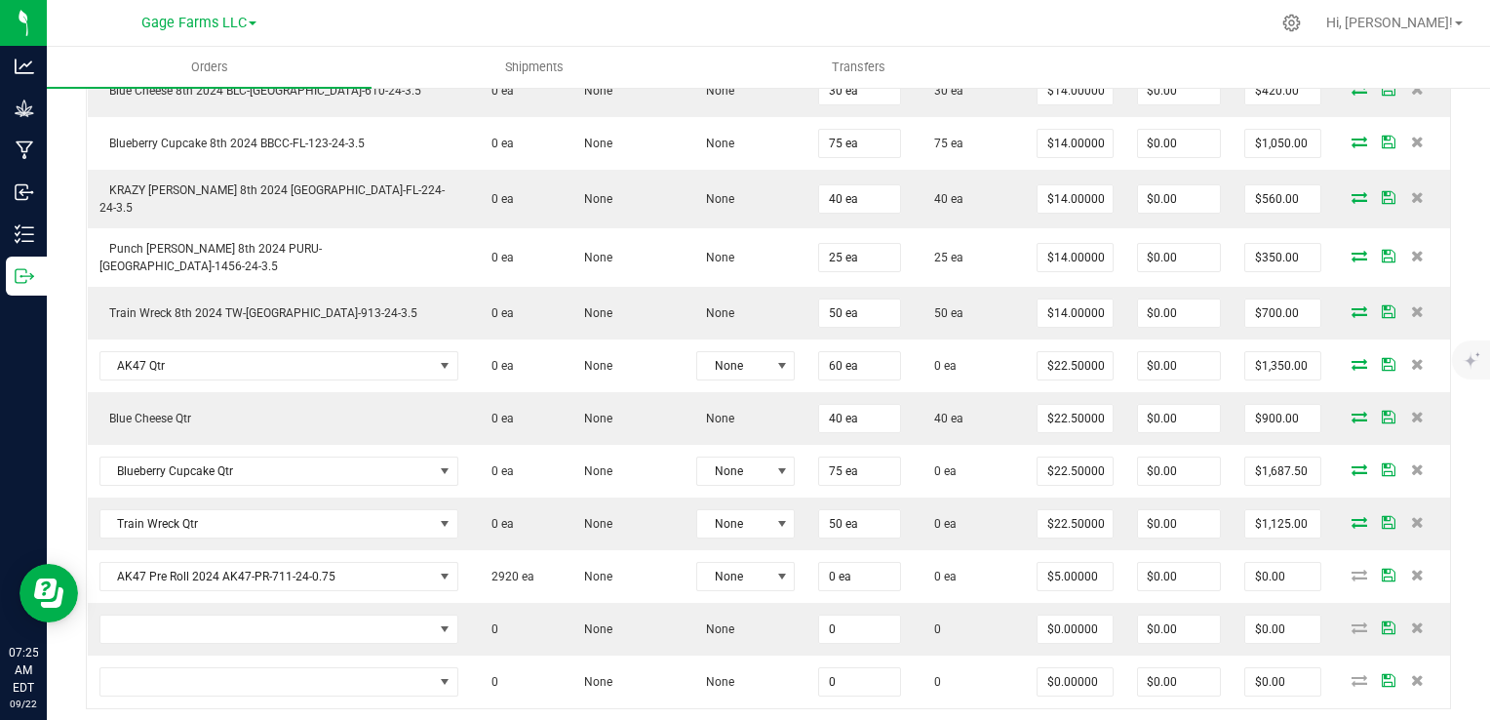
scroll to position [737, 0]
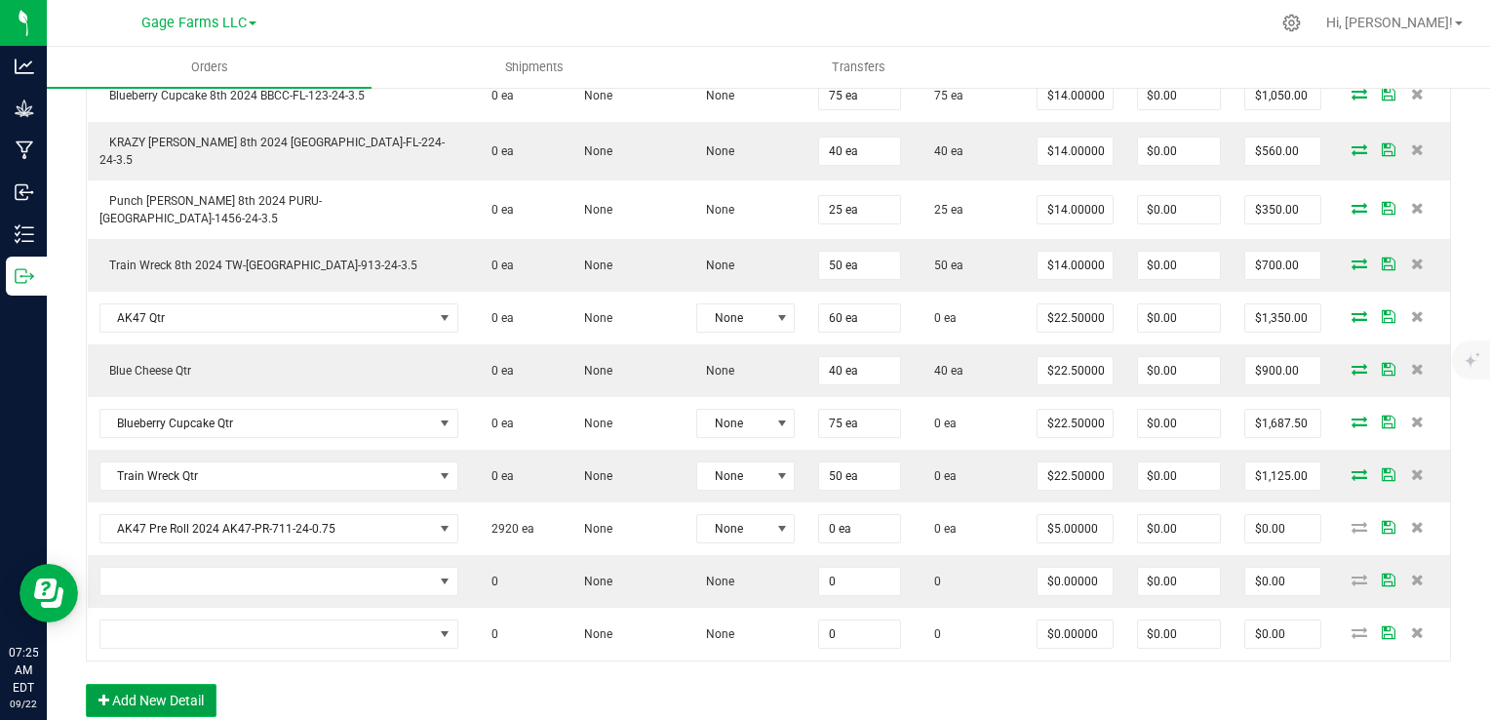
click at [155, 684] on button "Add New Detail" at bounding box center [151, 700] width 131 height 33
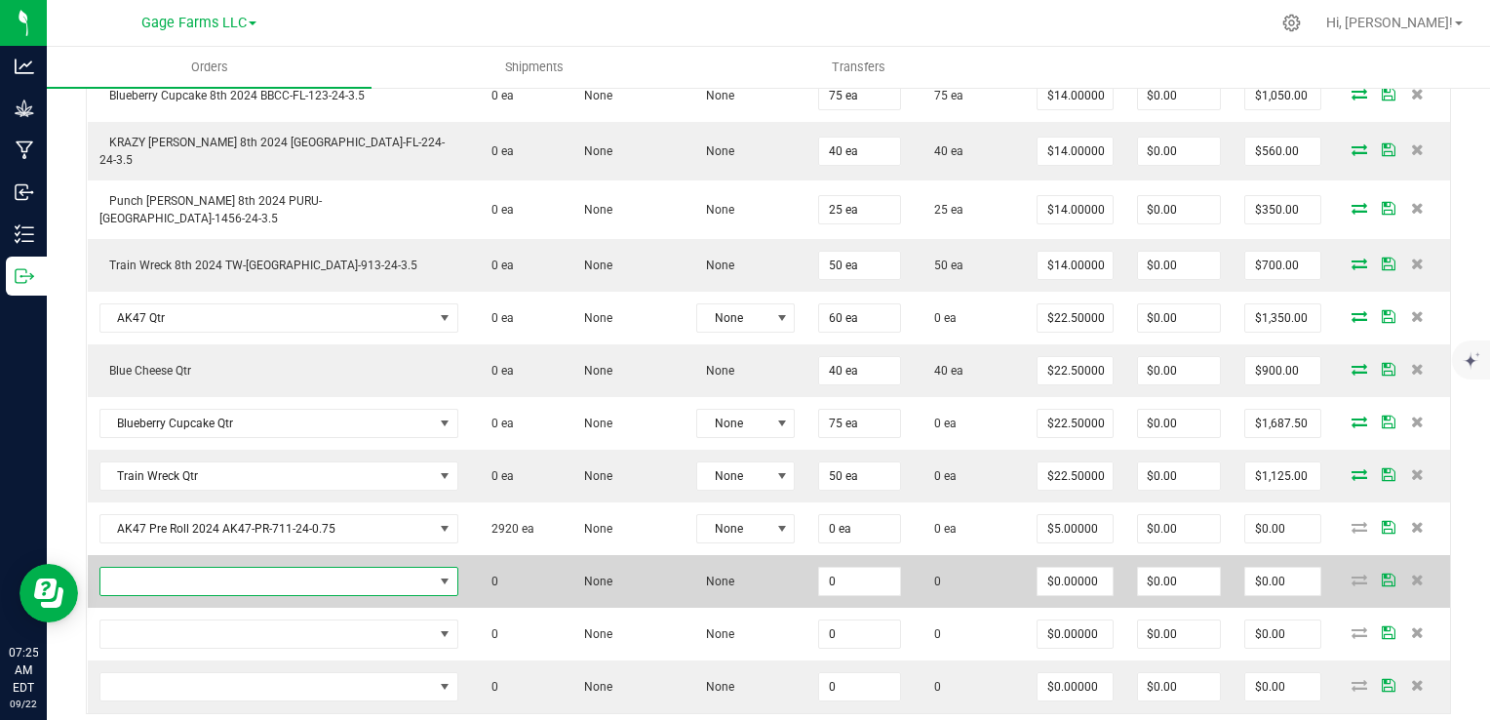
click at [170, 568] on span "NO DATA FOUND" at bounding box center [266, 581] width 333 height 27
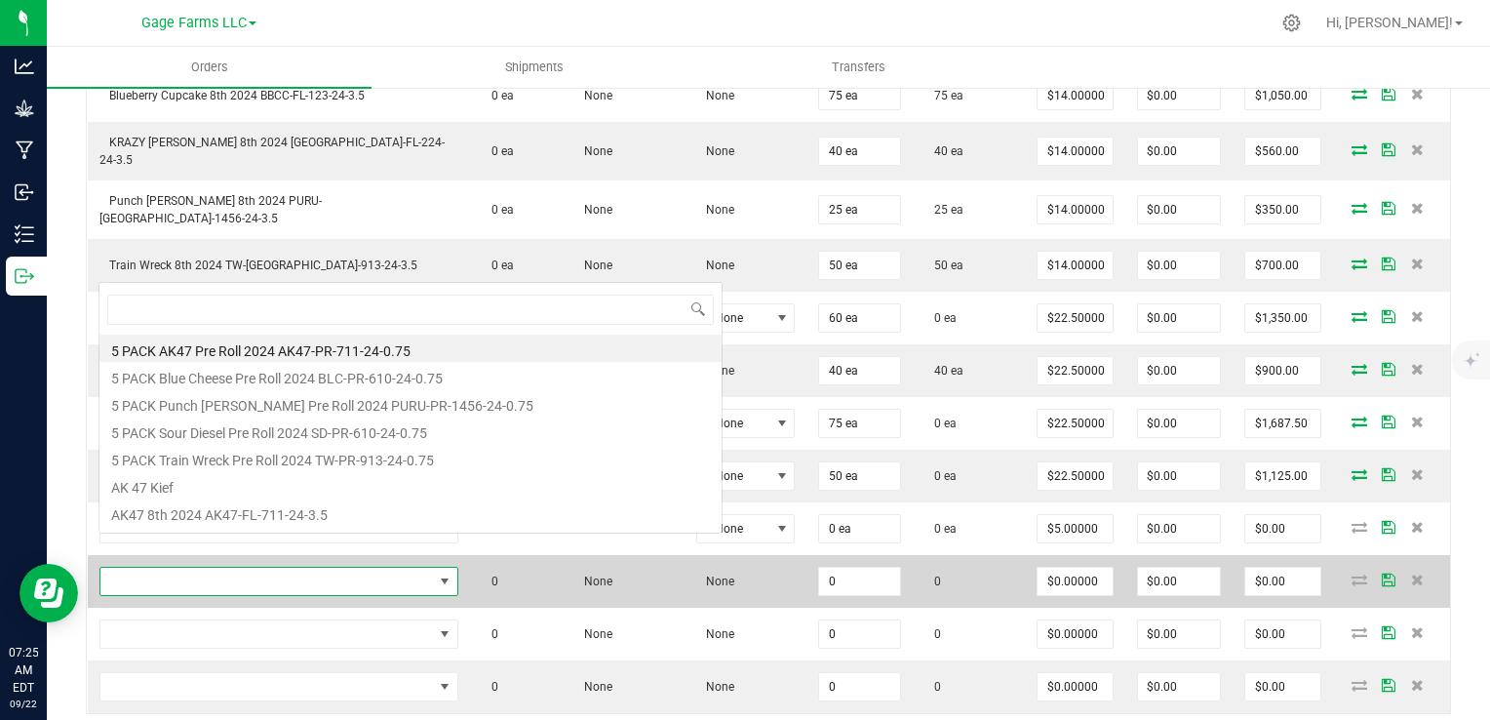
scroll to position [28, 265]
type input "bl"
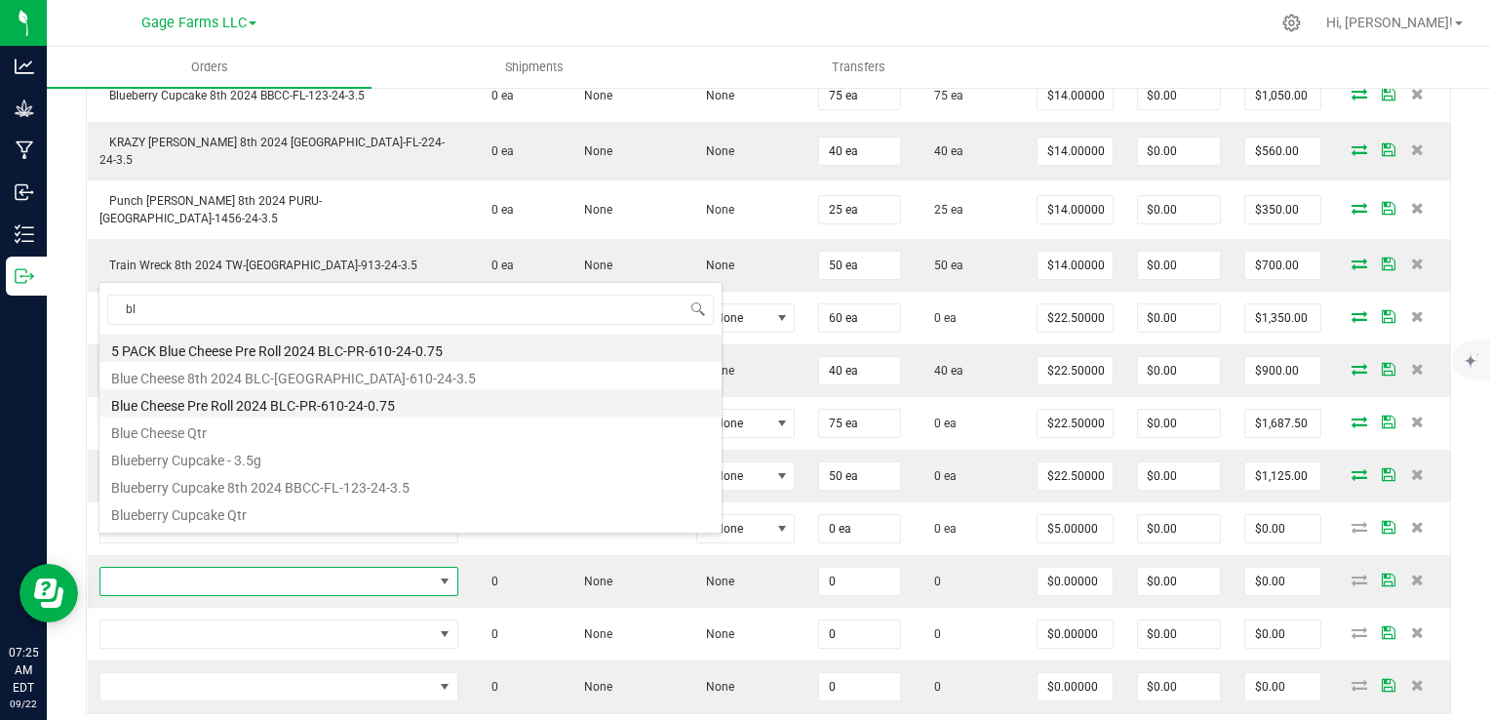
click at [198, 400] on li "Blue Cheese Pre Roll 2024 BLC-PR-610-24-0.75" at bounding box center [410, 402] width 622 height 27
type input "0 ea"
type input "$5.00000"
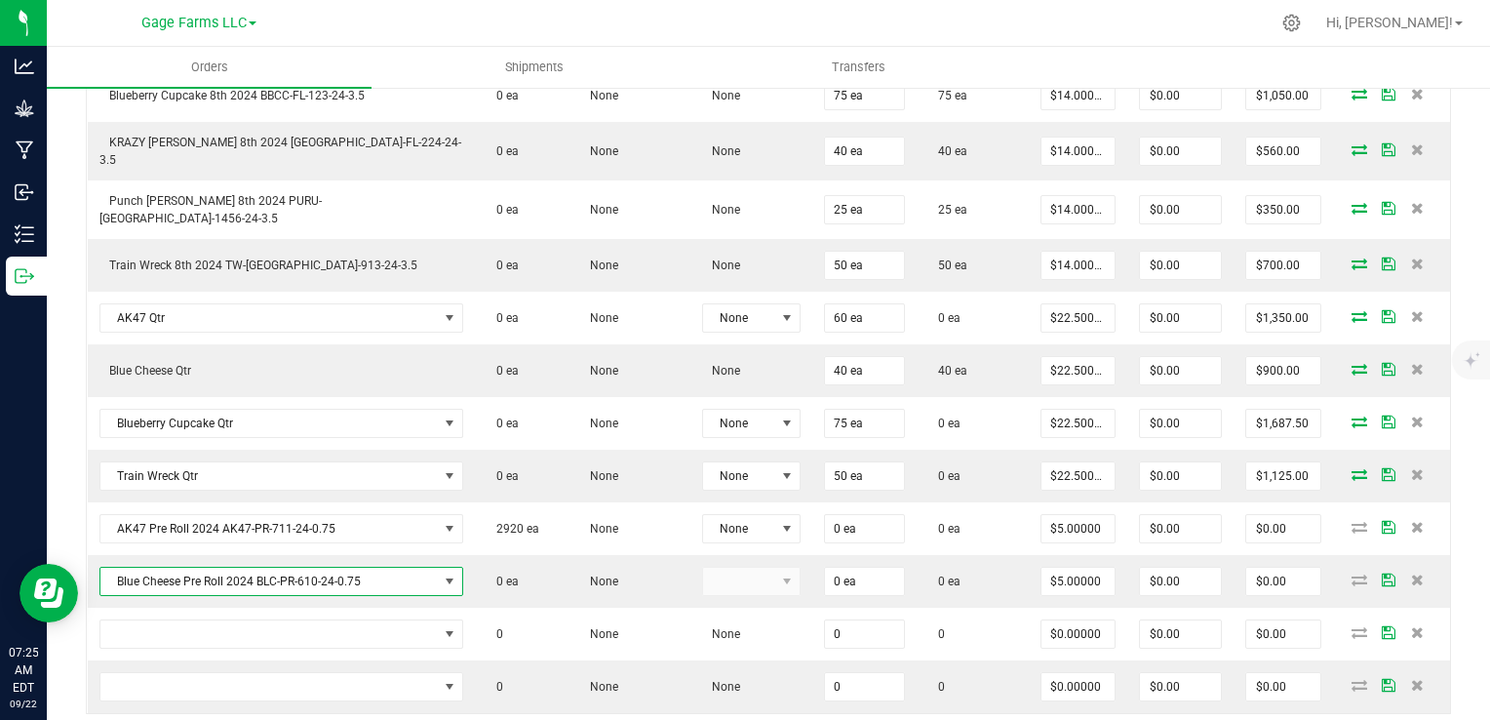
scroll to position [753, 0]
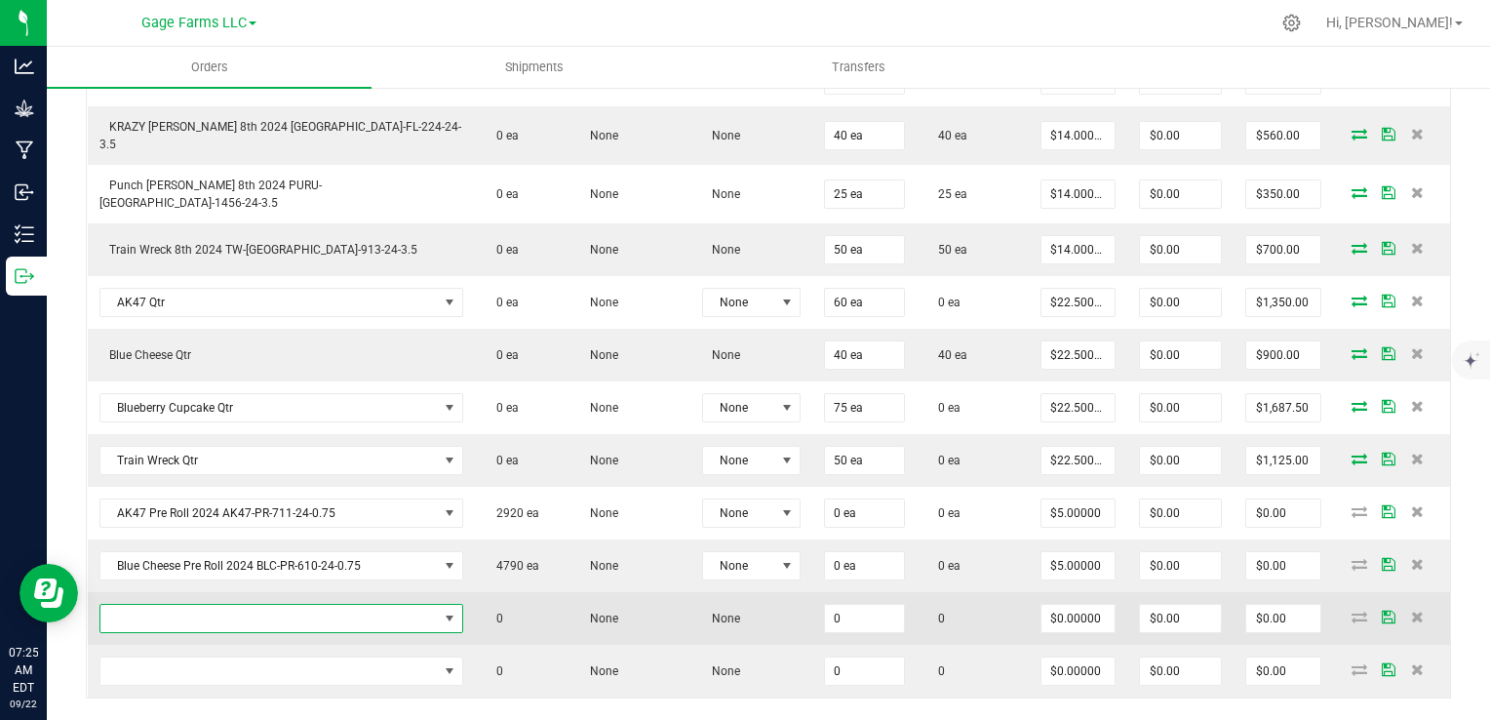
click at [257, 605] on span "NO DATA FOUND" at bounding box center [268, 618] width 337 height 27
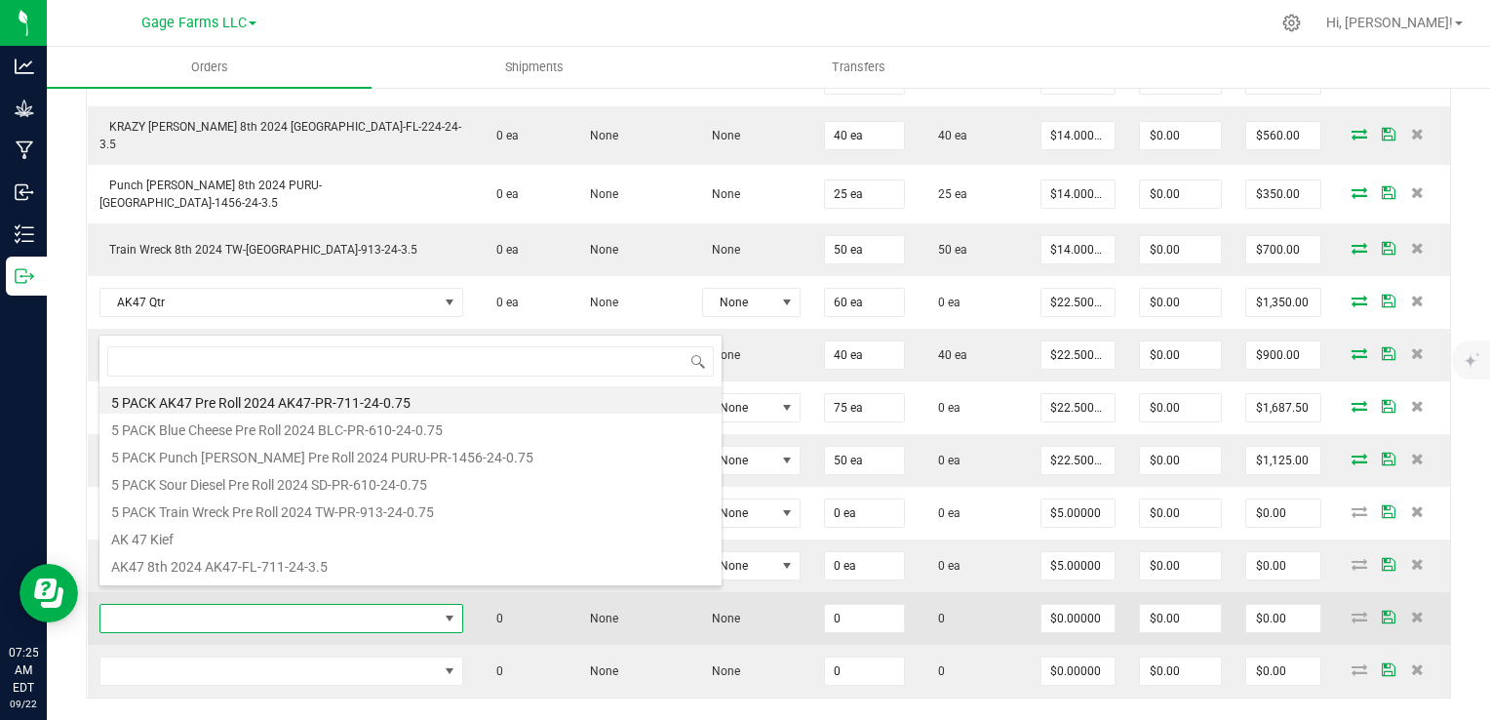
scroll to position [28, 295]
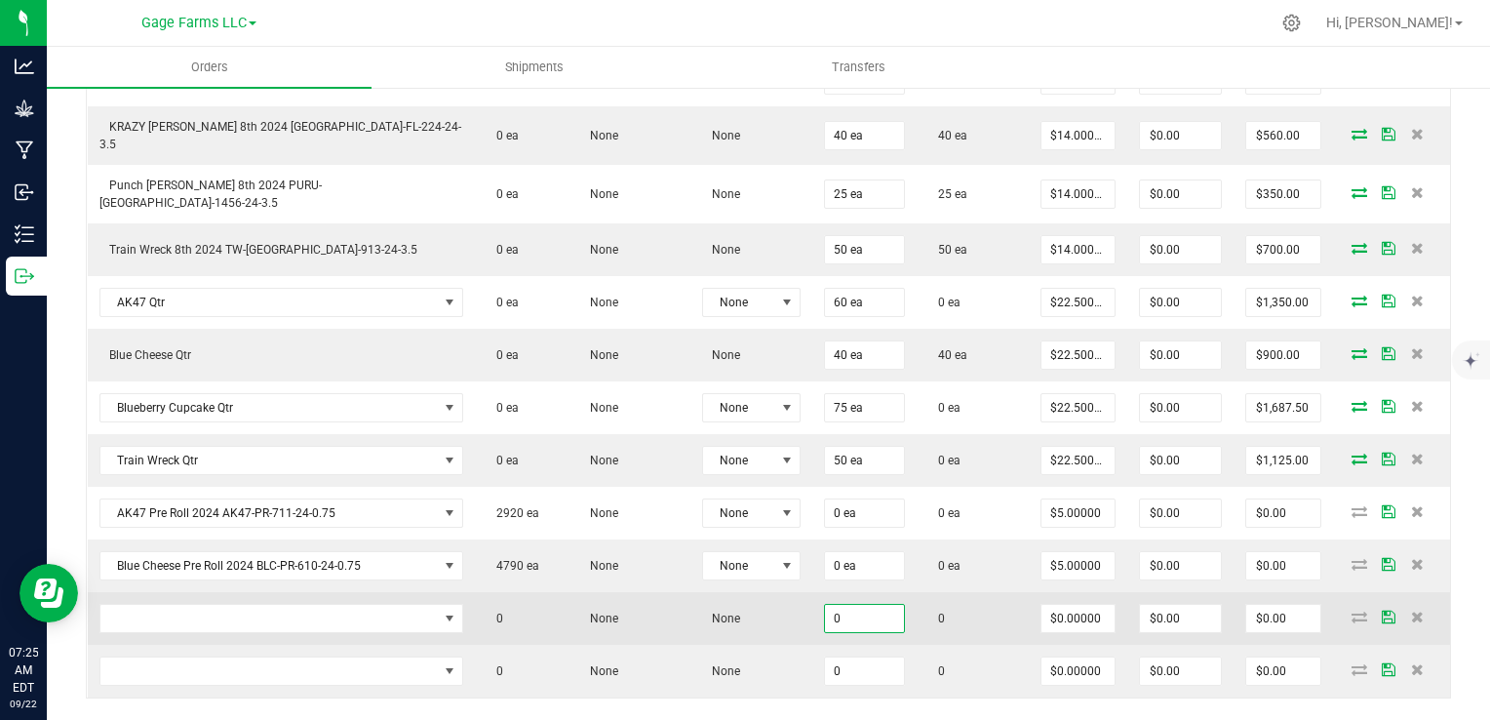
click at [825, 605] on input "0" at bounding box center [865, 618] width 80 height 27
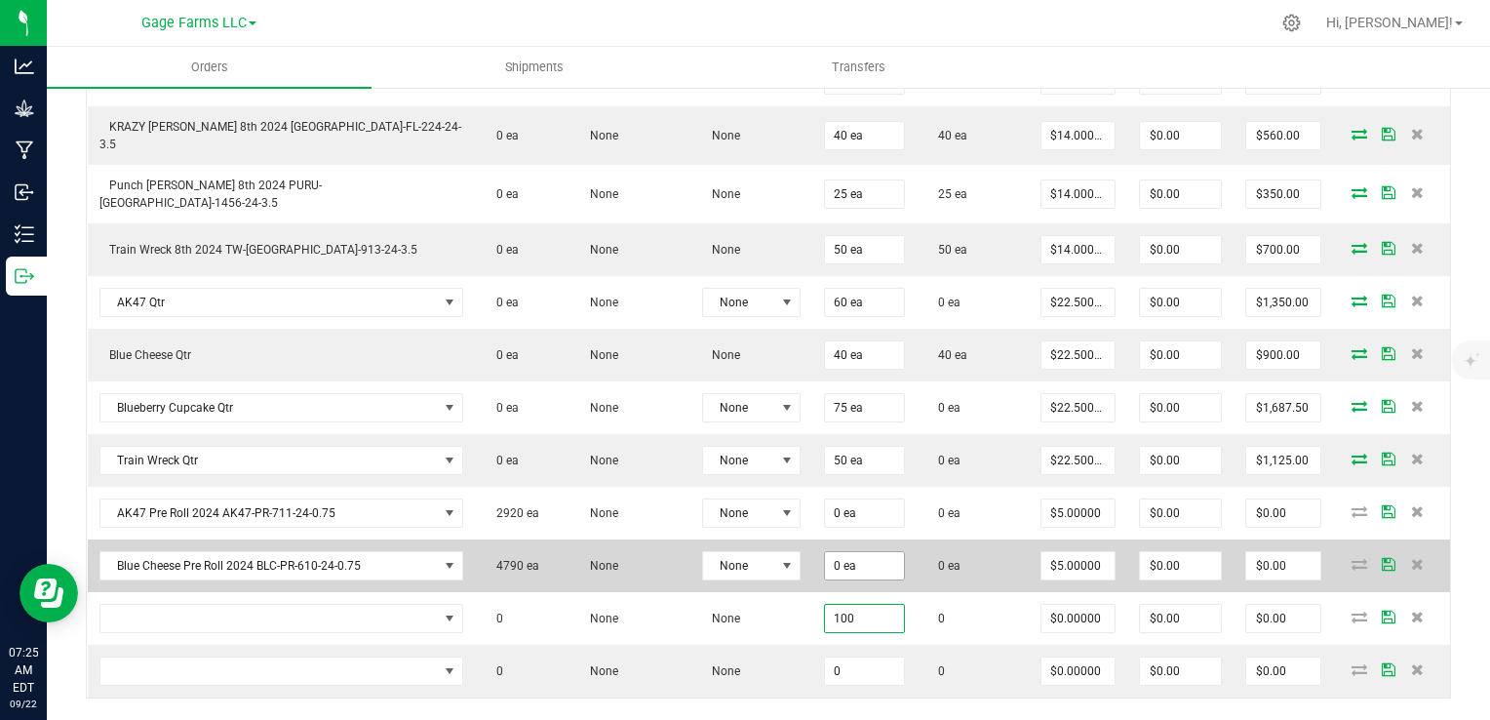
type input "100"
click at [825, 552] on input "0" at bounding box center [865, 565] width 80 height 27
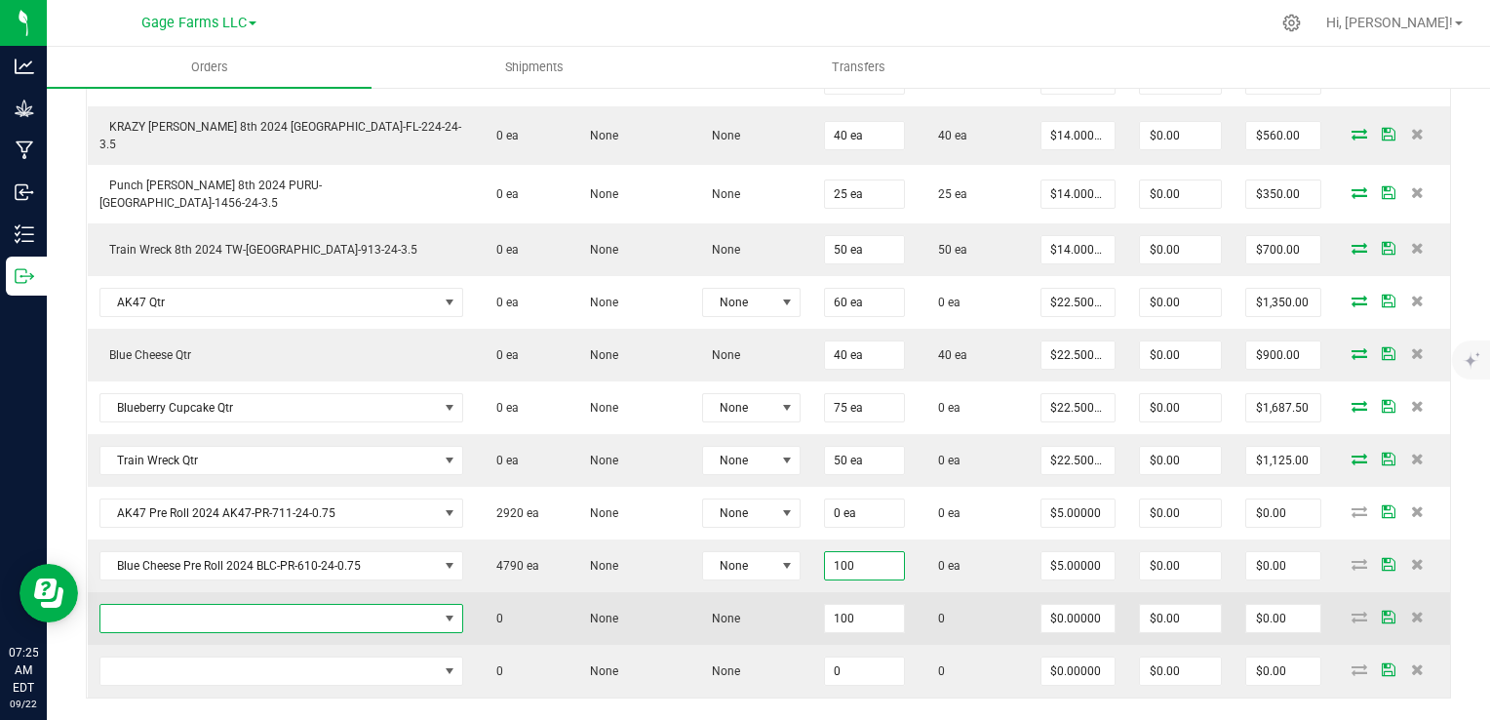
type input "100 ea"
type input "$500.00"
click at [442, 610] on span "NO DATA FOUND" at bounding box center [450, 618] width 16 height 16
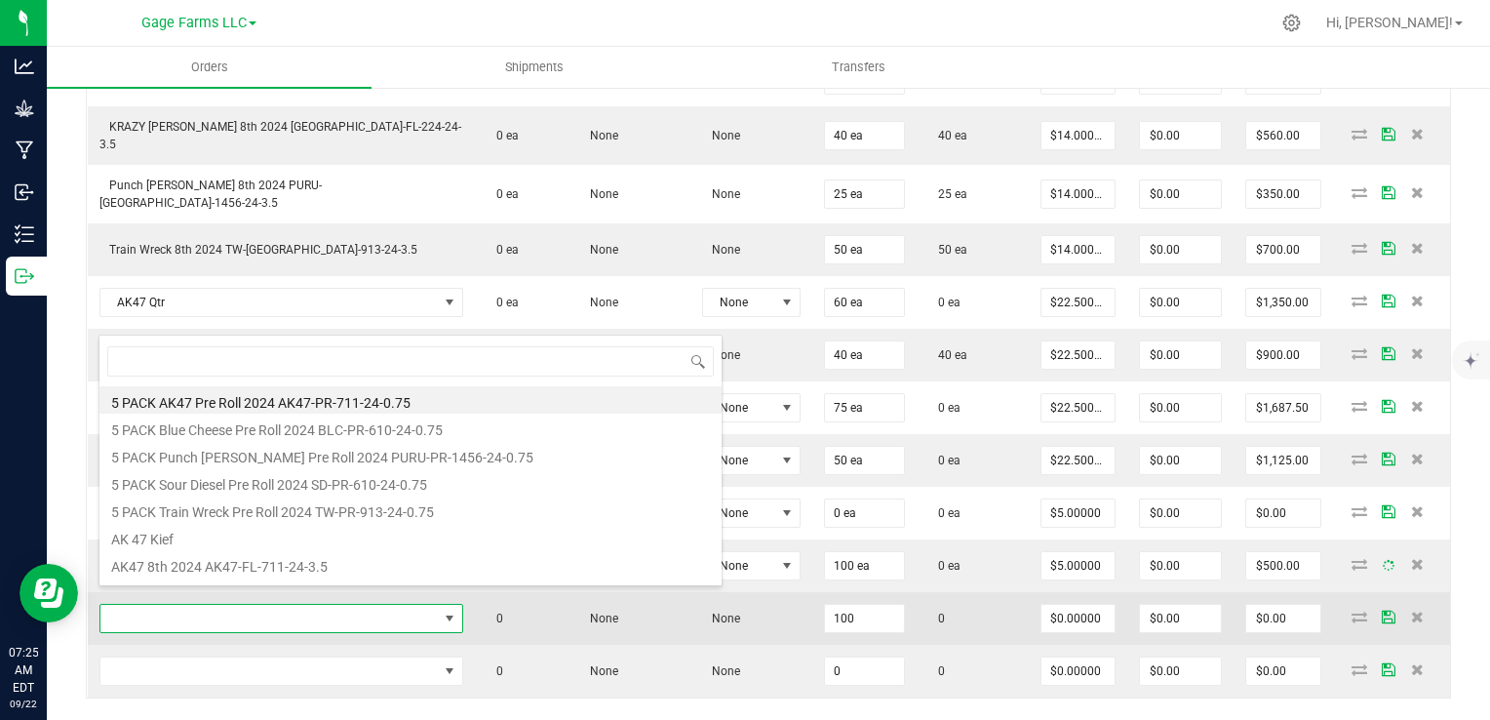
scroll to position [28, 265]
type input "pu"
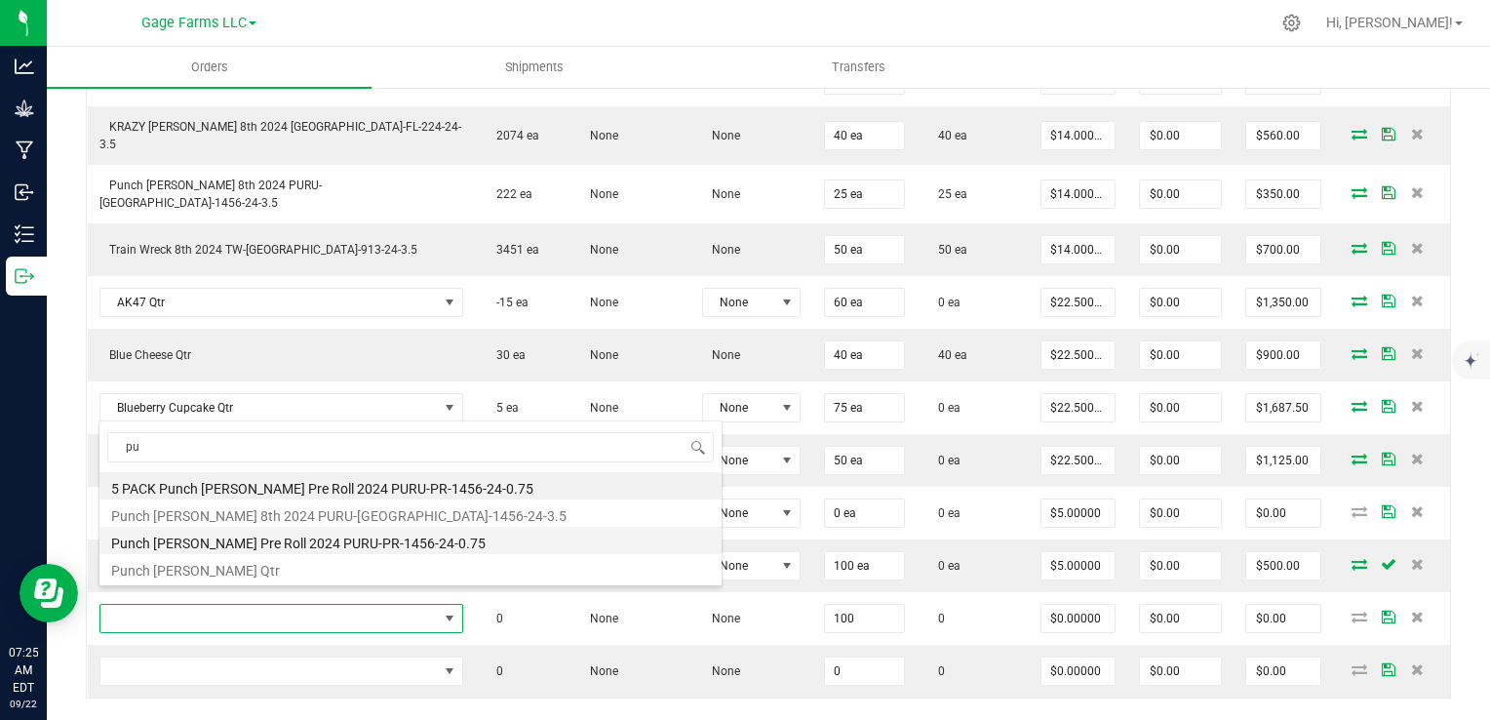
click at [305, 536] on li "Punch [PERSON_NAME] Pre Roll 2024 PURU-PR-1456-24-0.75" at bounding box center [410, 540] width 622 height 27
type input "100 ea"
type input "$5.00000"
type input "$500.00"
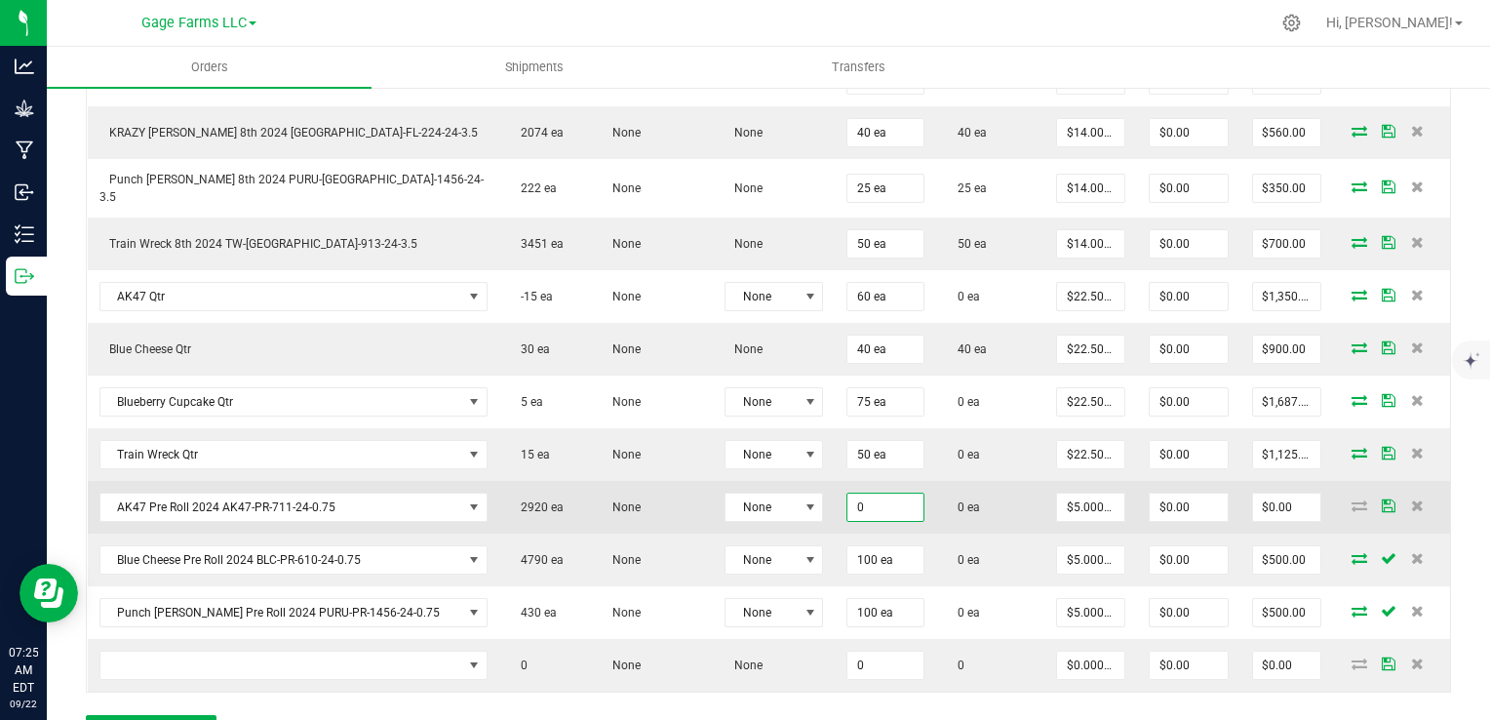
click at [847, 496] on input "0" at bounding box center [885, 506] width 76 height 27
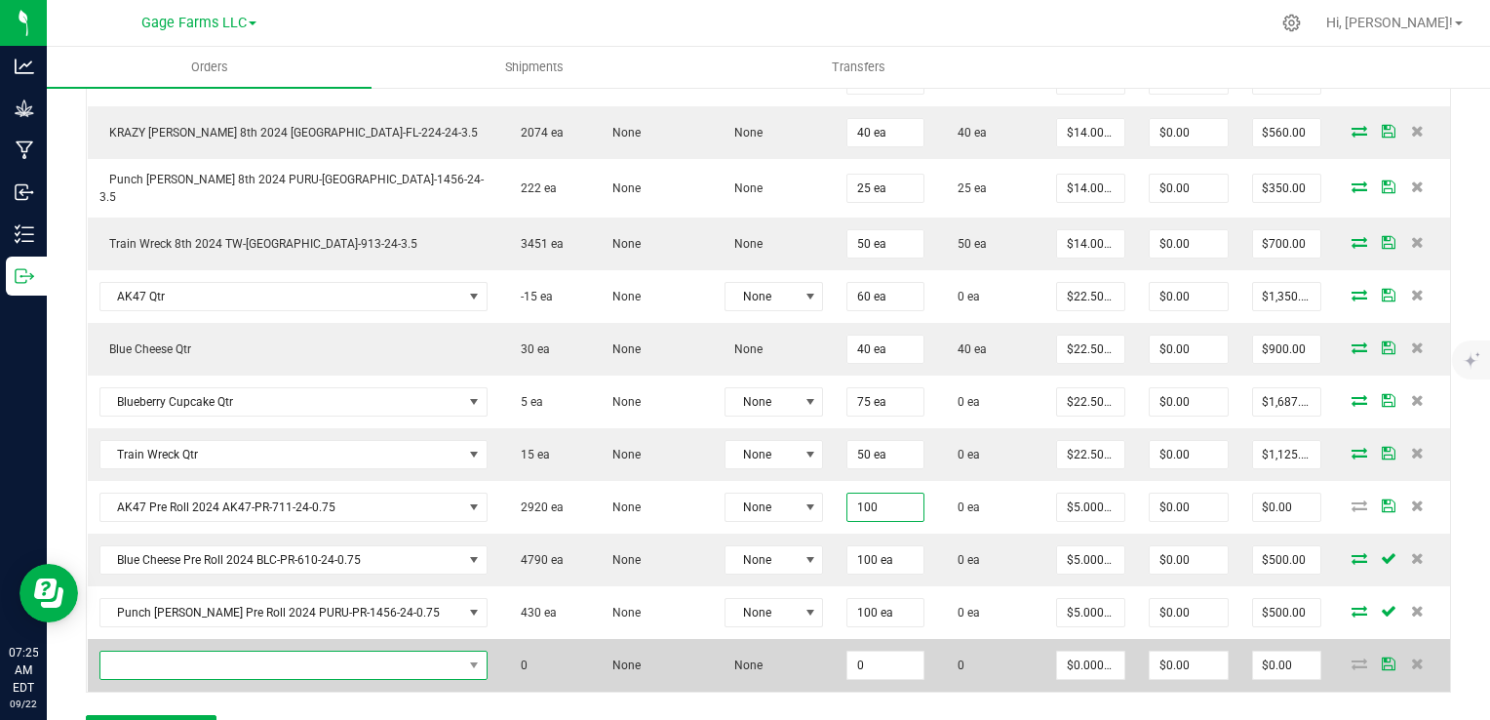
type input "100 ea"
type input "$500.00"
click at [359, 651] on span "NO DATA FOUND" at bounding box center [281, 664] width 362 height 27
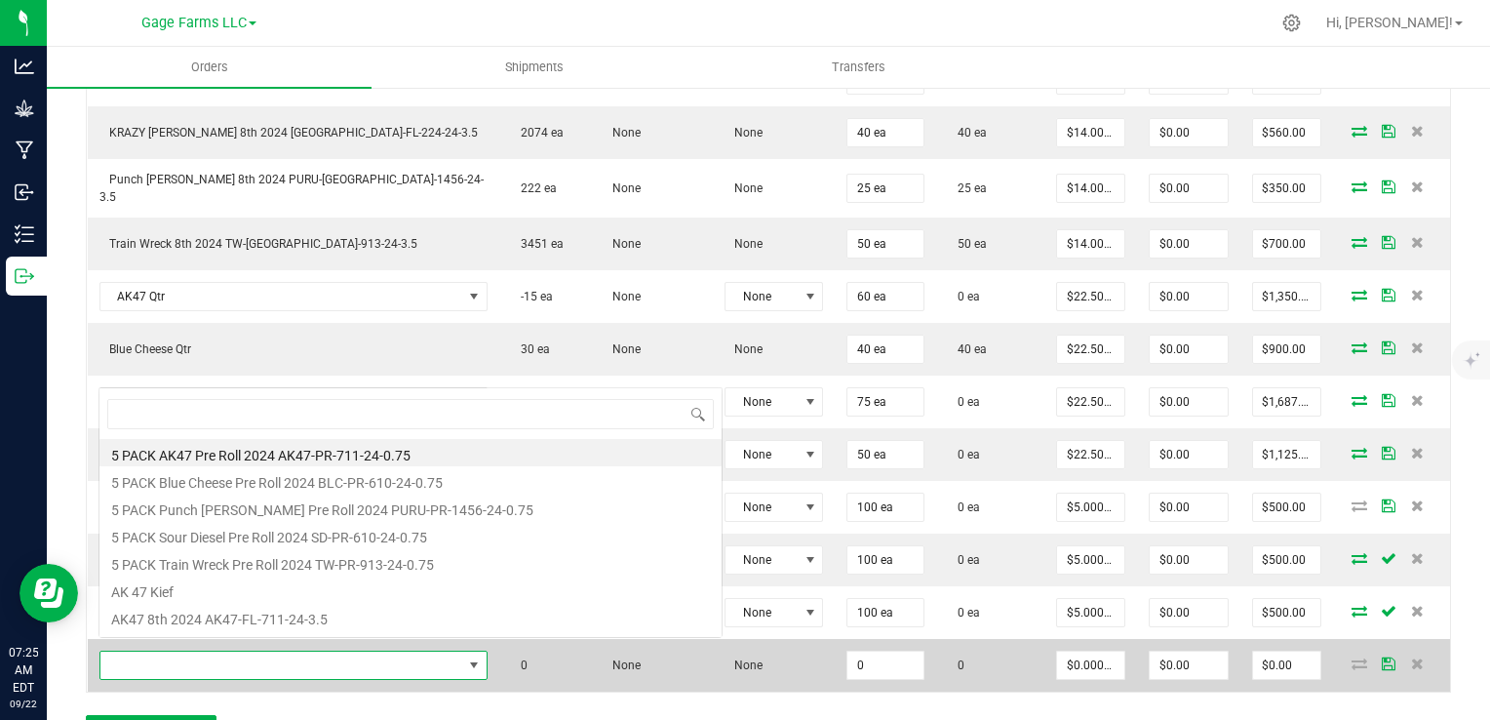
scroll to position [28, 310]
type input "sd"
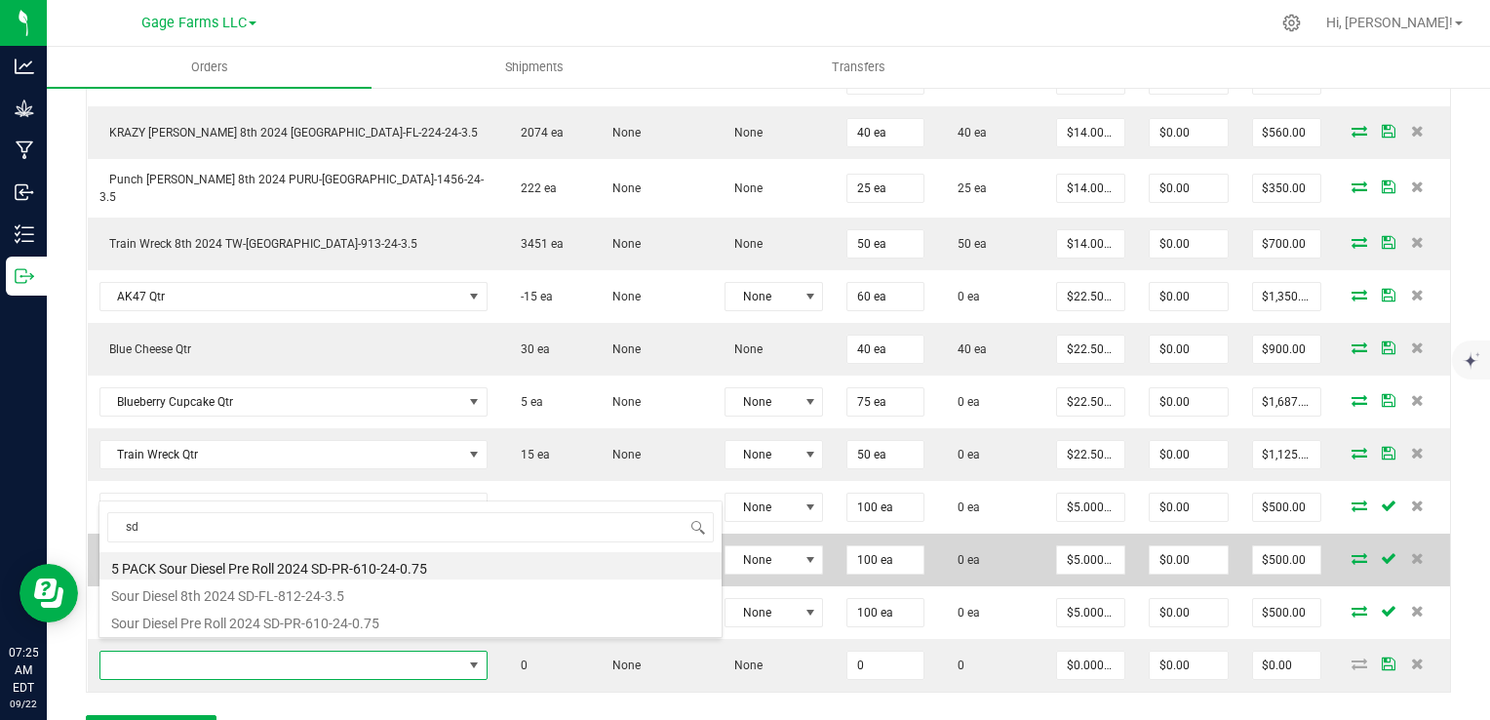
click at [319, 568] on li "5 PACK Sour Diesel Pre Roll 2024 SD-PR-610-24-0.75" at bounding box center [410, 565] width 622 height 27
type input "0 ea"
type input "$22.50000"
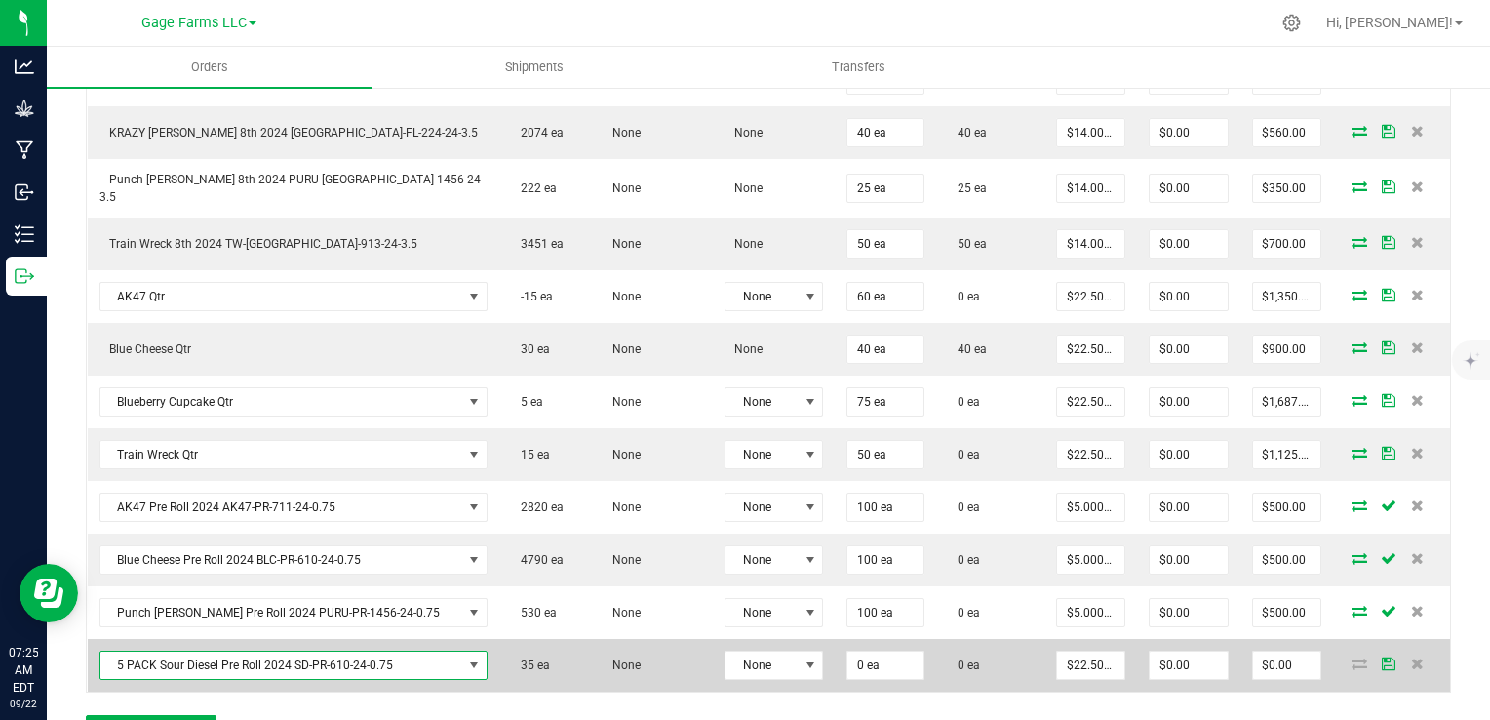
click at [466, 657] on span at bounding box center [474, 665] width 16 height 16
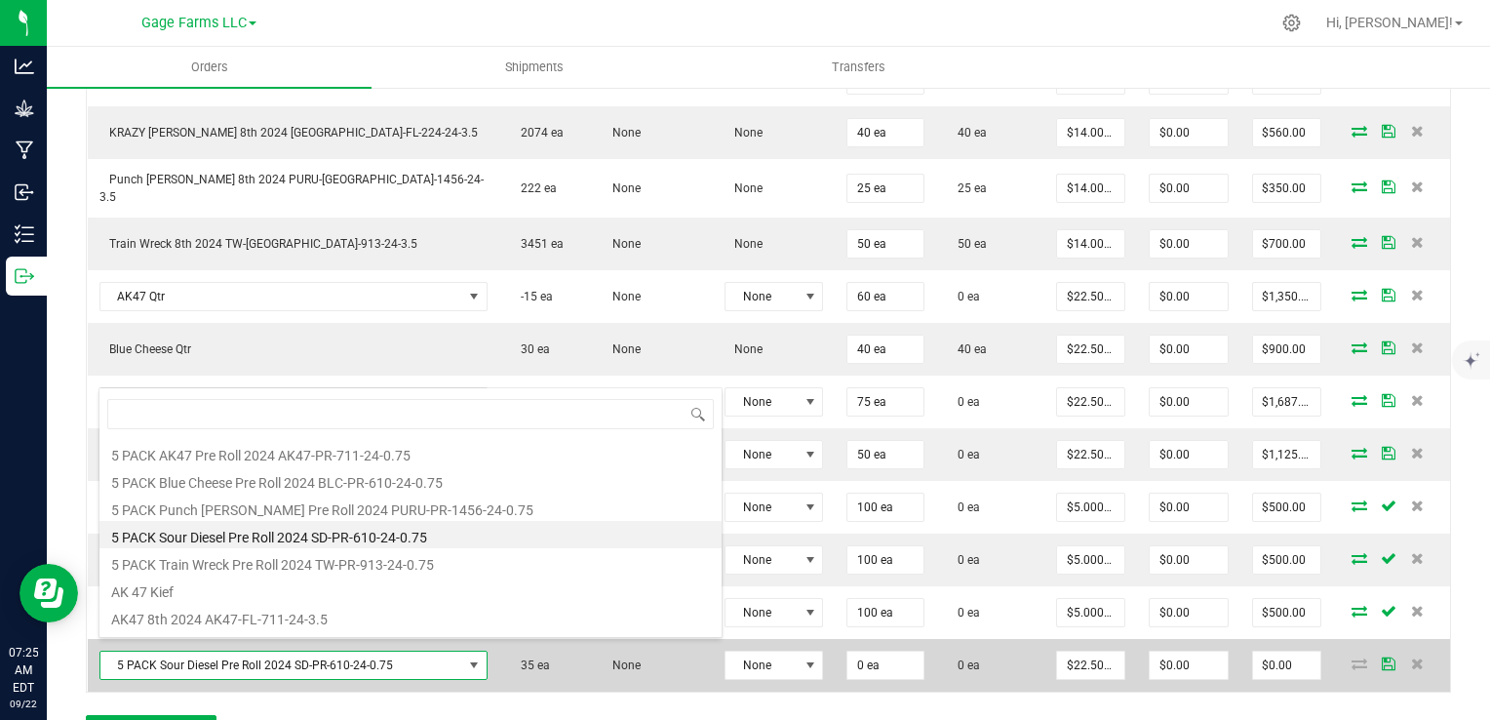
scroll to position [28, 324]
type input "sd"
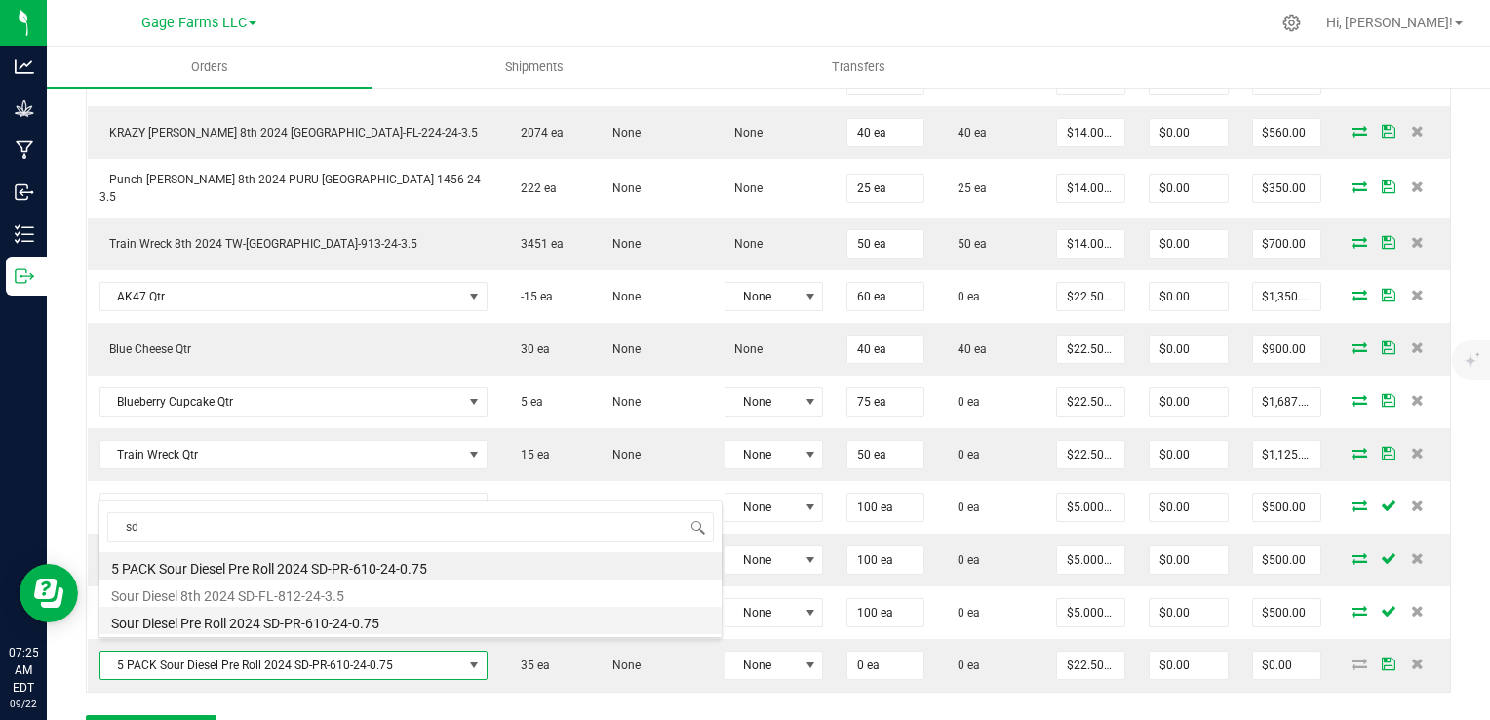
click at [260, 618] on li "Sour Diesel Pre Roll 2024 SD-PR-610-24-0.75" at bounding box center [410, 620] width 622 height 27
type input "$5.00000"
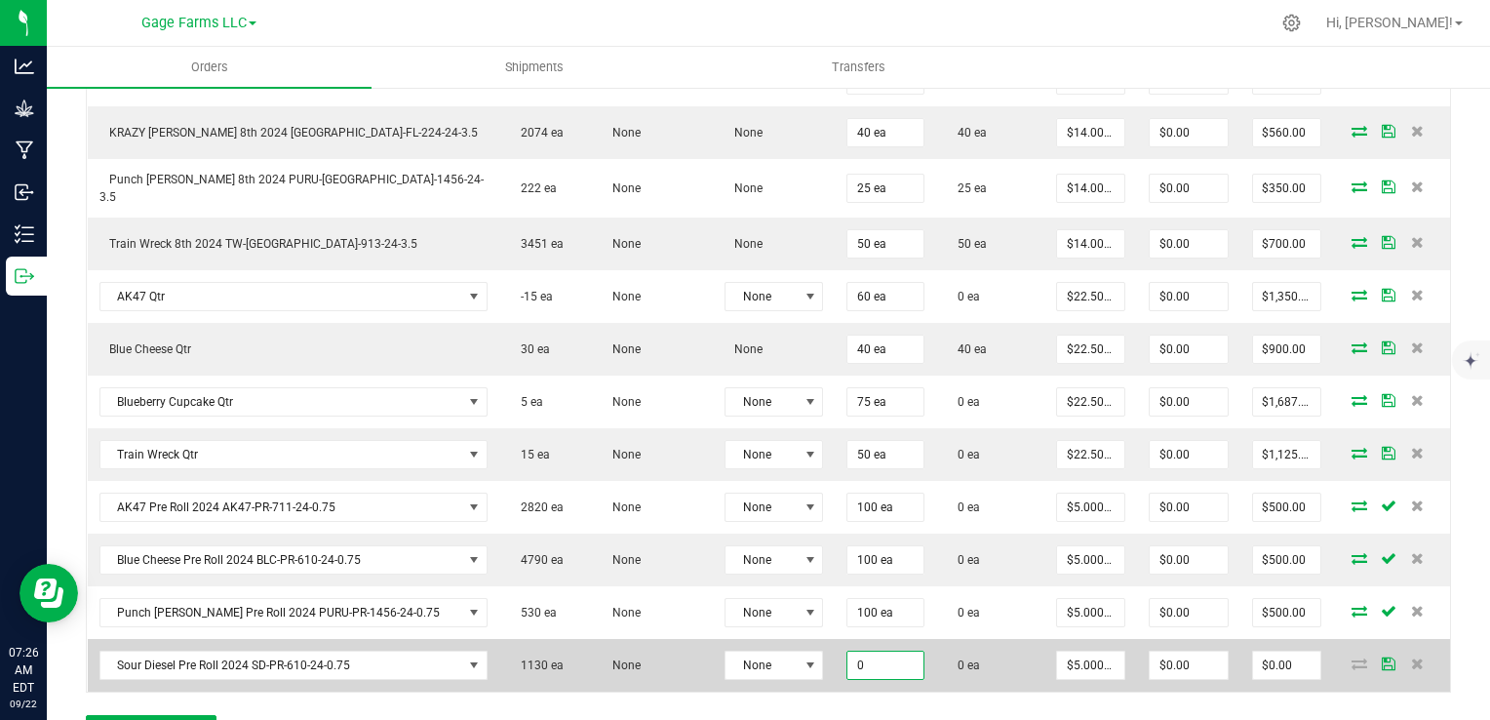
click at [847, 651] on input "0" at bounding box center [885, 664] width 76 height 27
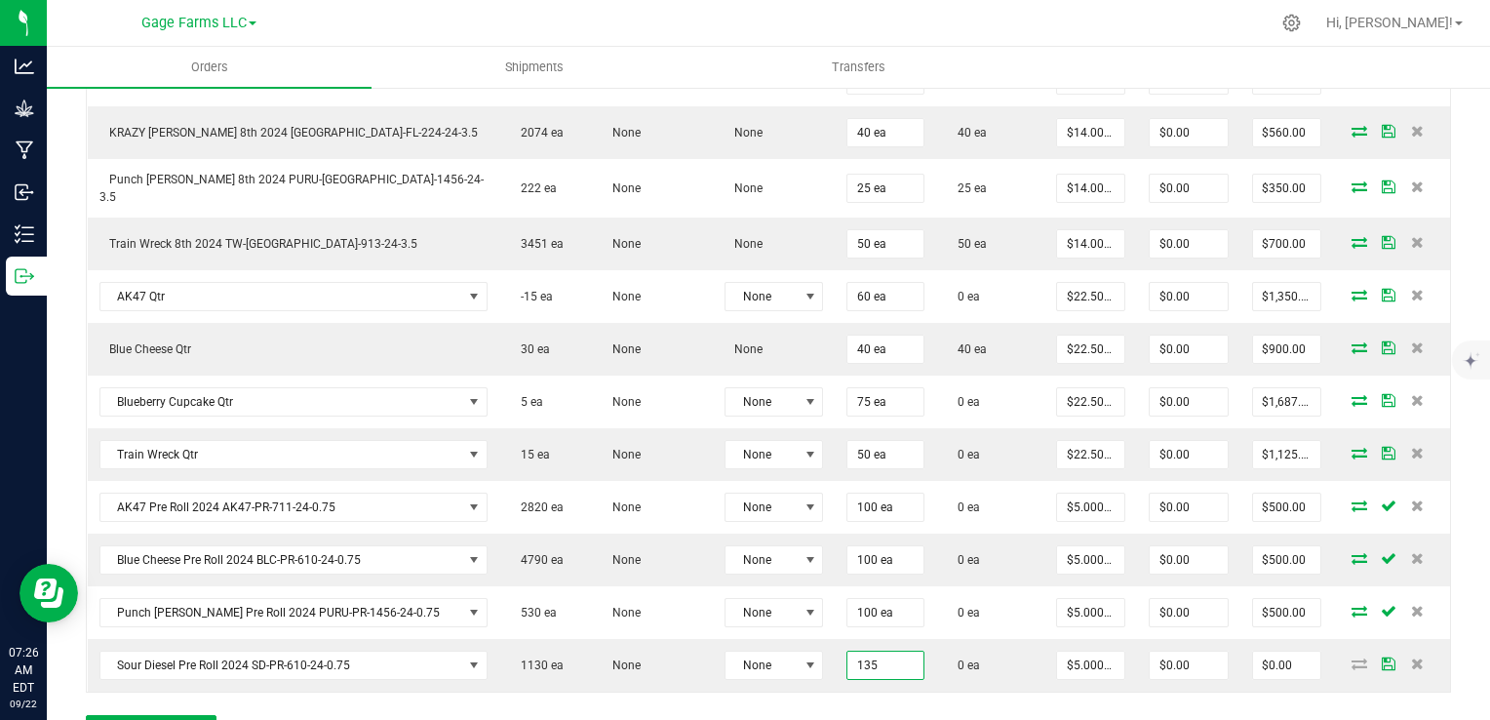
type input "135 ea"
type input "$675.00"
click at [782, 699] on div "Order Details Print All Labels Item Sellable Strain Lot Number Qty Ordered Qty …" at bounding box center [768, 307] width 1365 height 922
click at [195, 715] on button "Add New Detail" at bounding box center [151, 731] width 131 height 33
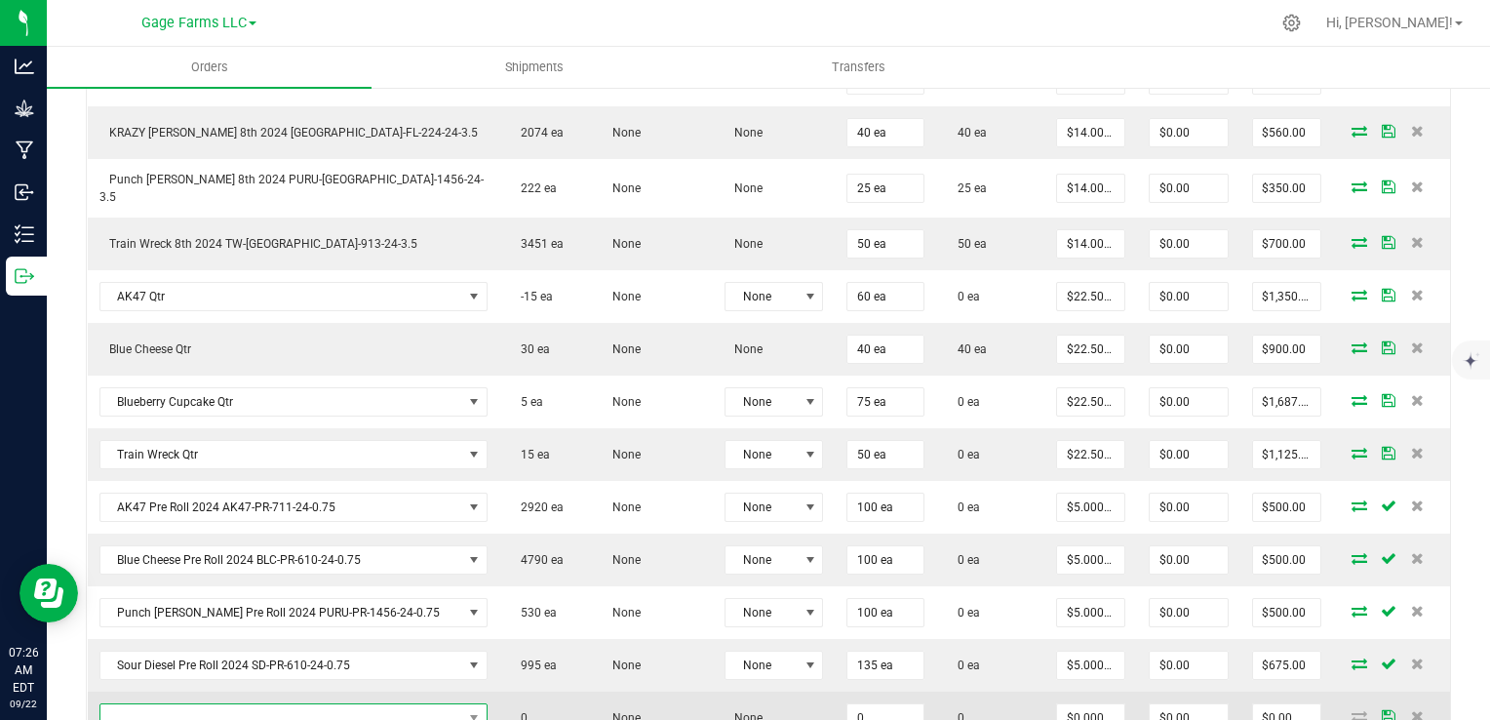
click at [206, 704] on span "NO DATA FOUND" at bounding box center [281, 717] width 362 height 27
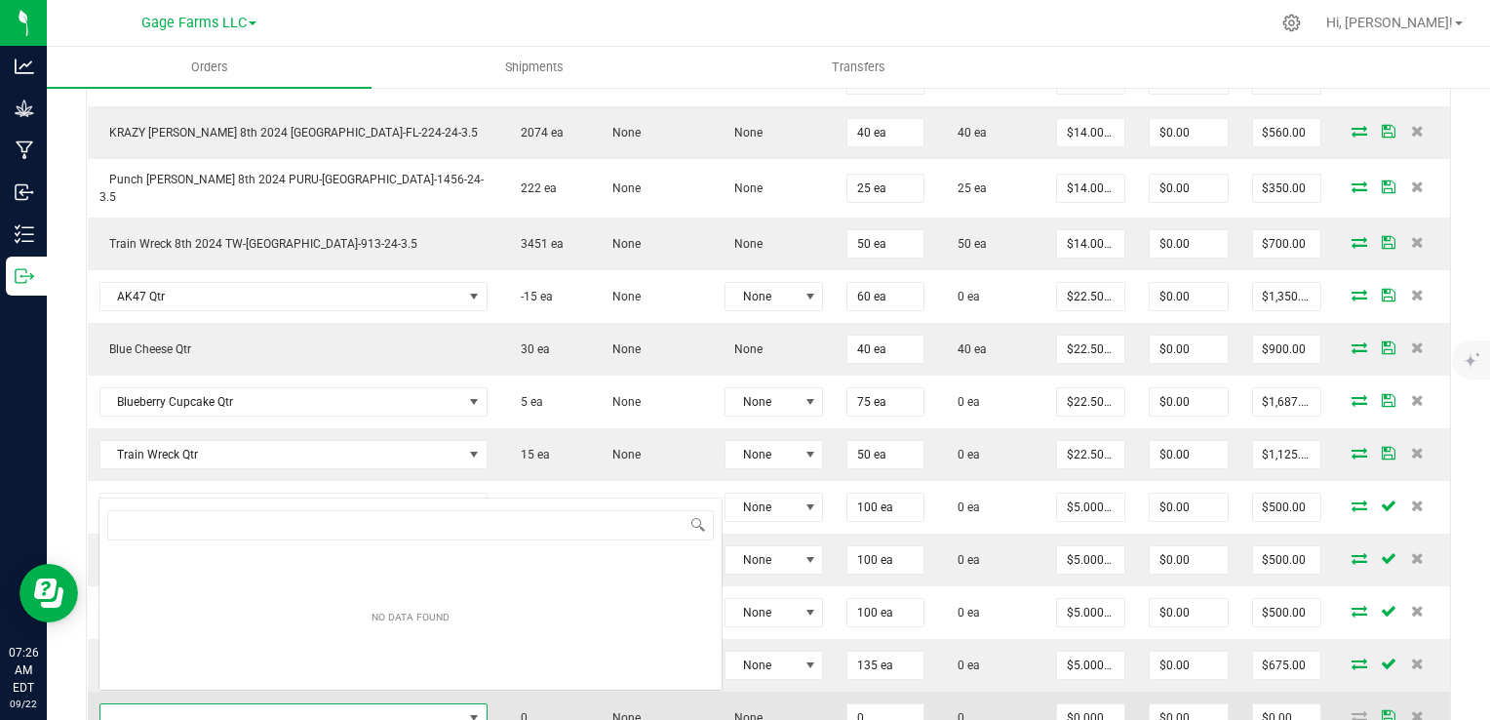
scroll to position [28, 310]
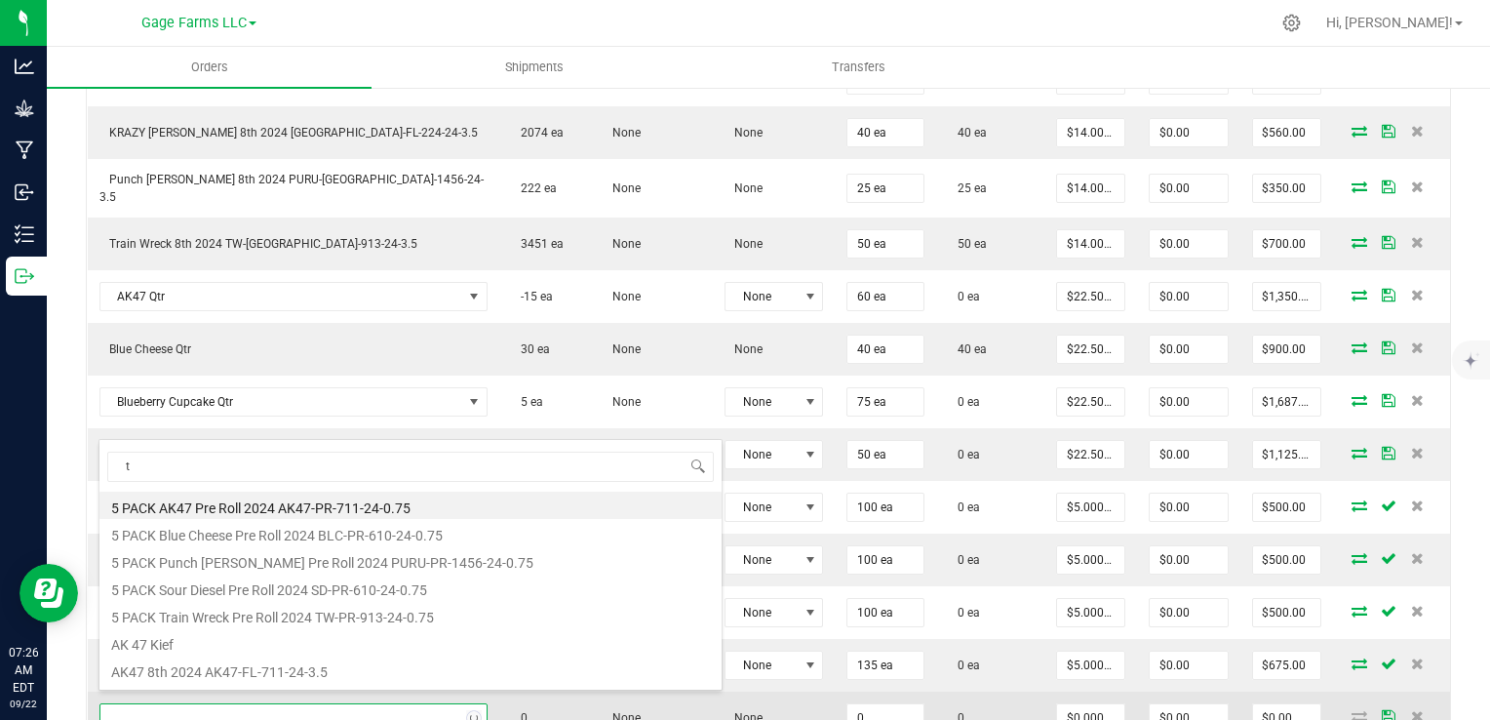
type input "tw"
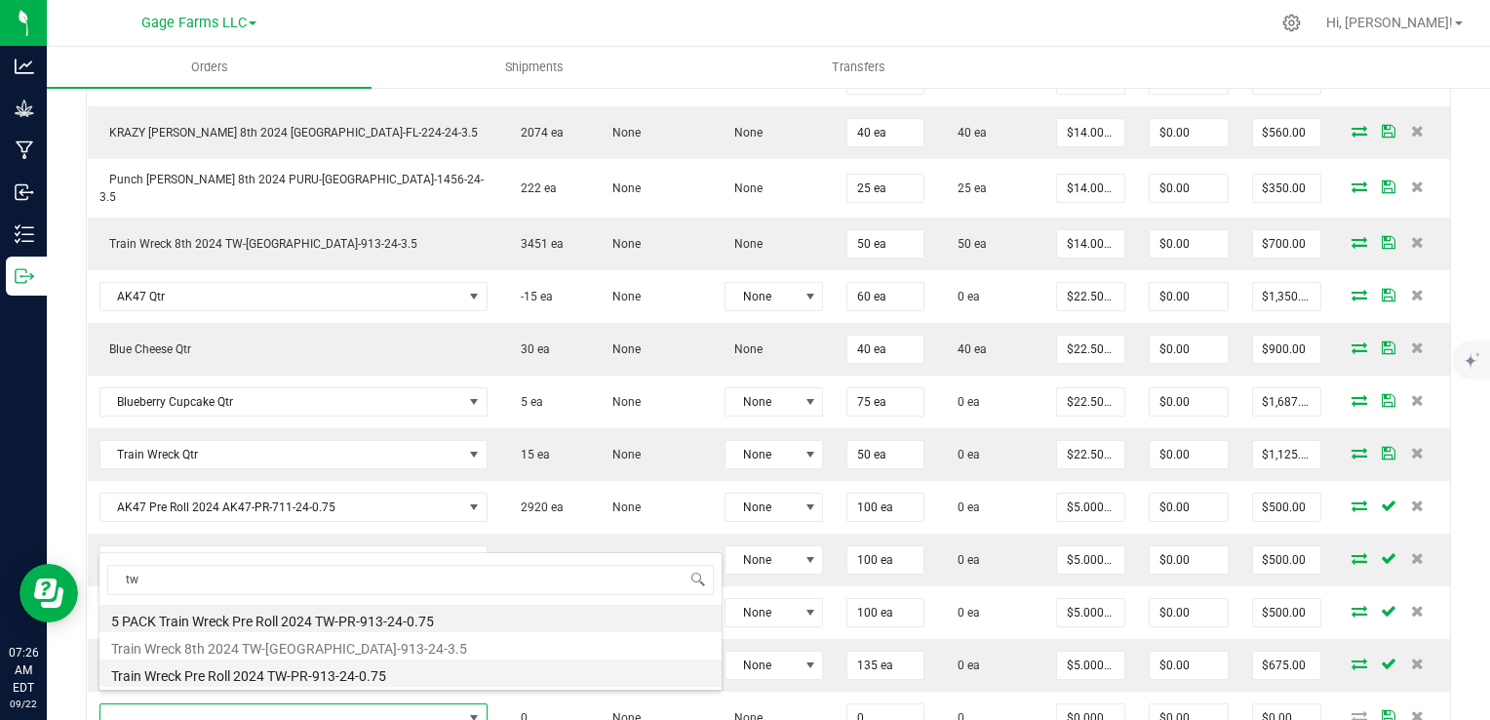
click at [217, 676] on li "Train Wreck Pre Roll 2024 TW-PR-913-24-0.75" at bounding box center [410, 672] width 622 height 27
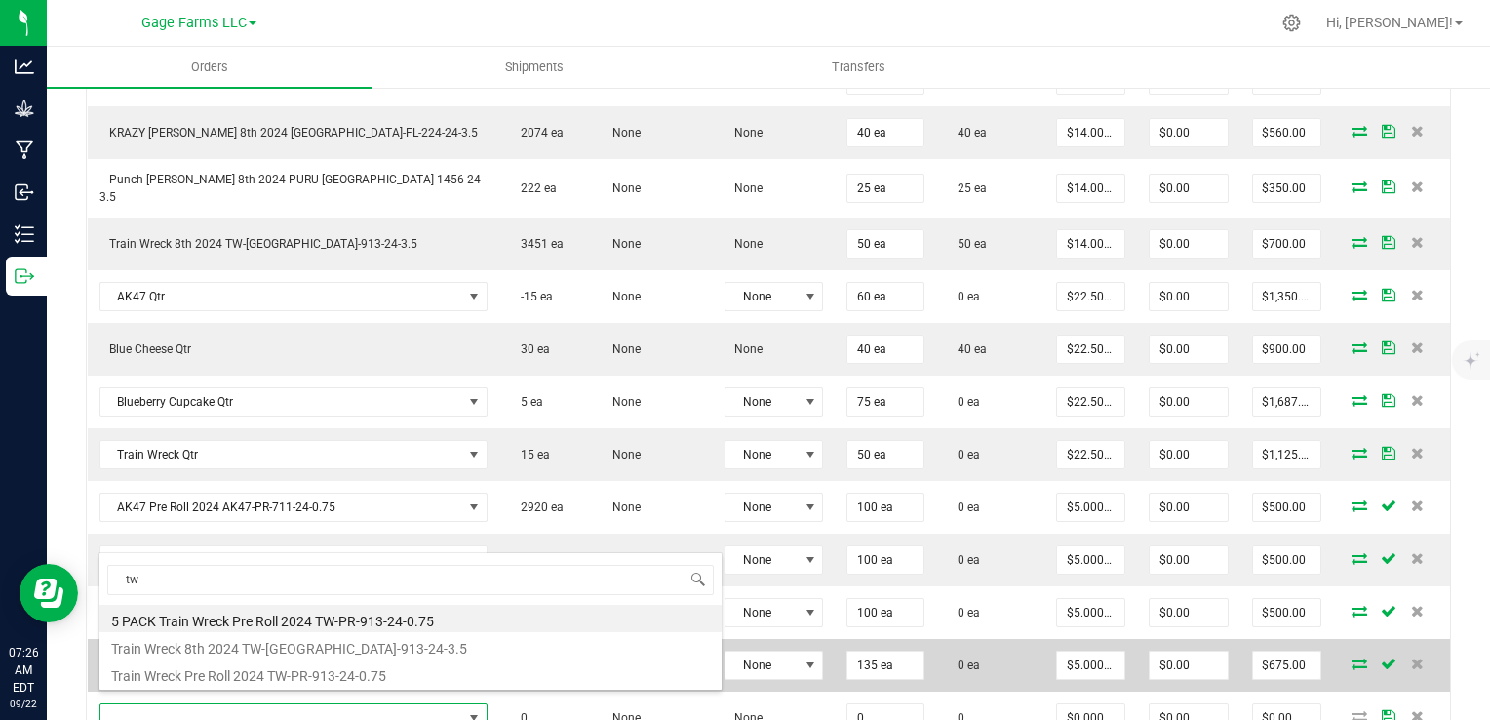
type input "0 ea"
type input "$5.00000"
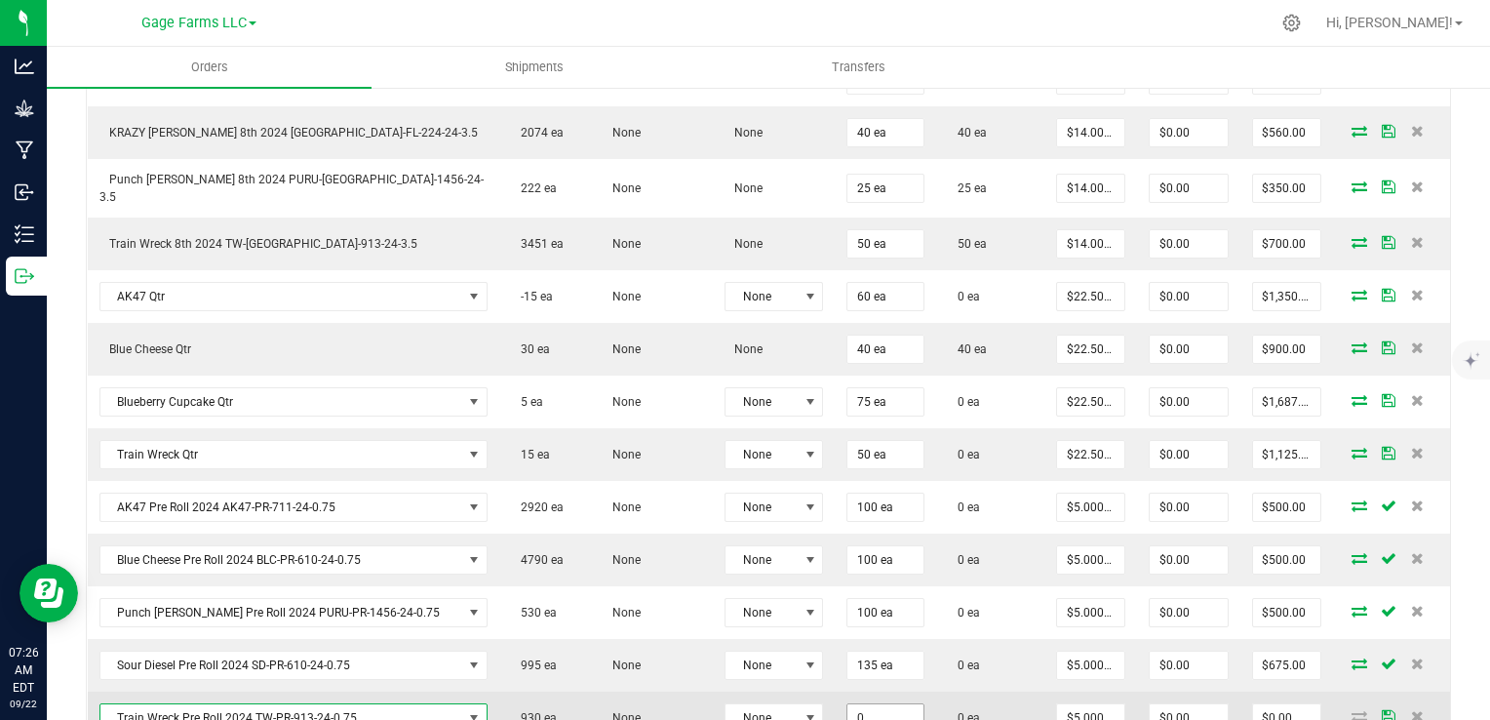
click at [847, 708] on input "0" at bounding box center [885, 717] width 76 height 27
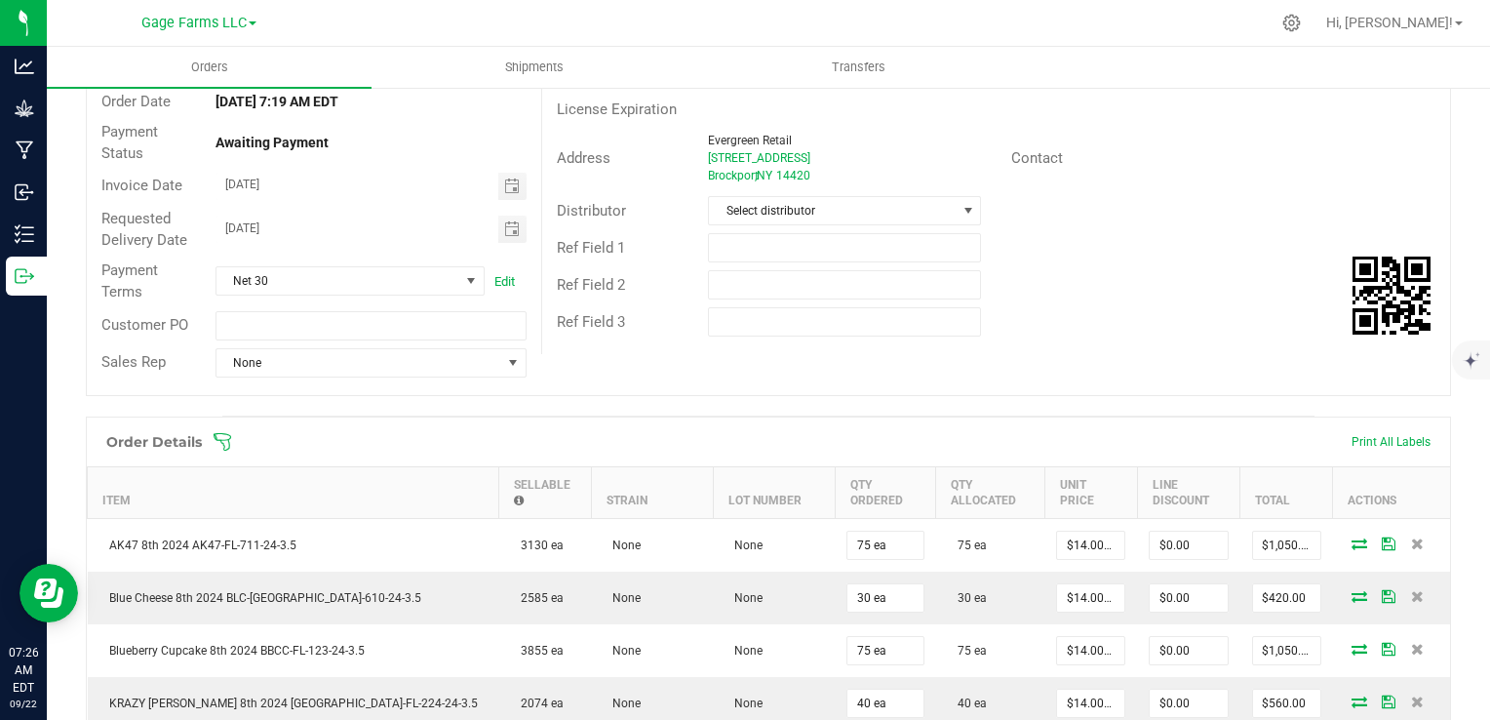
scroll to position [0, 0]
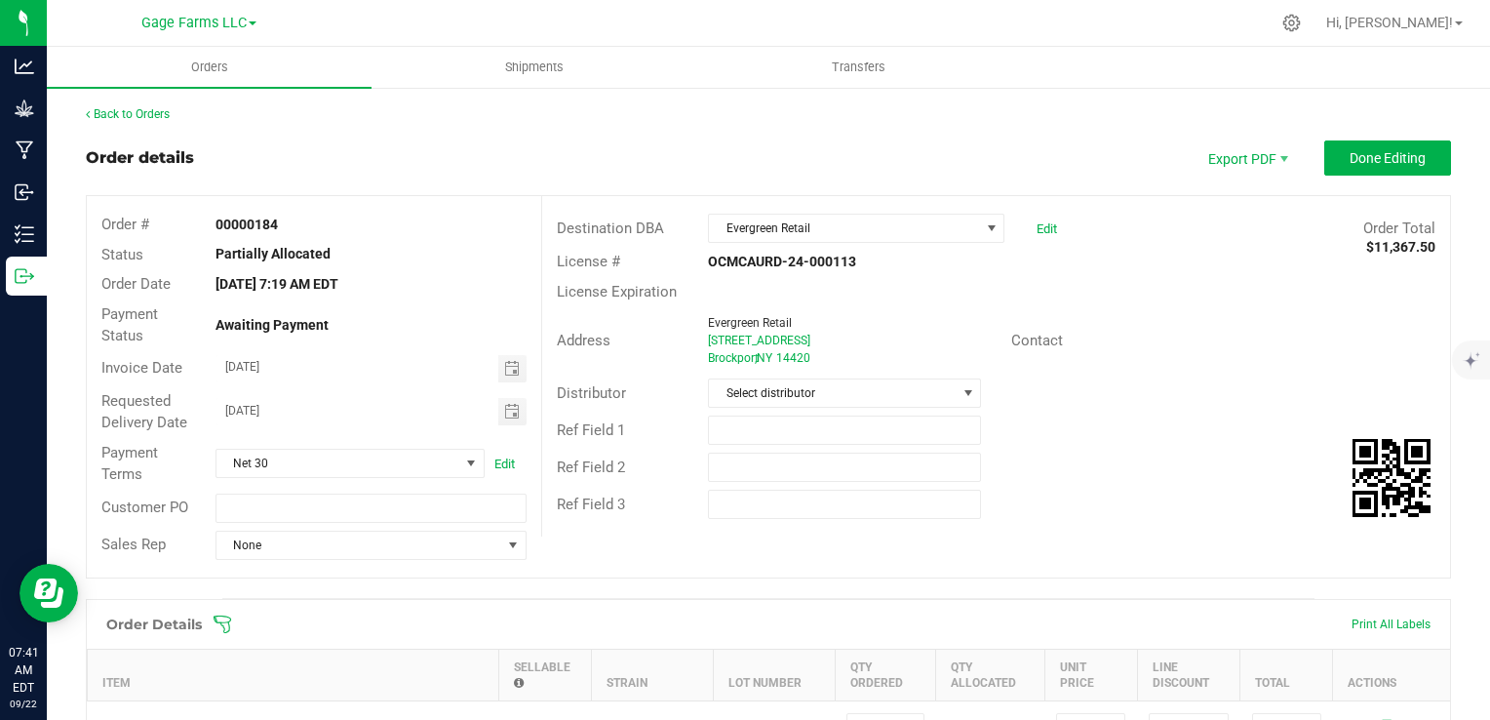
type input "100 ea"
type input "$500.00"
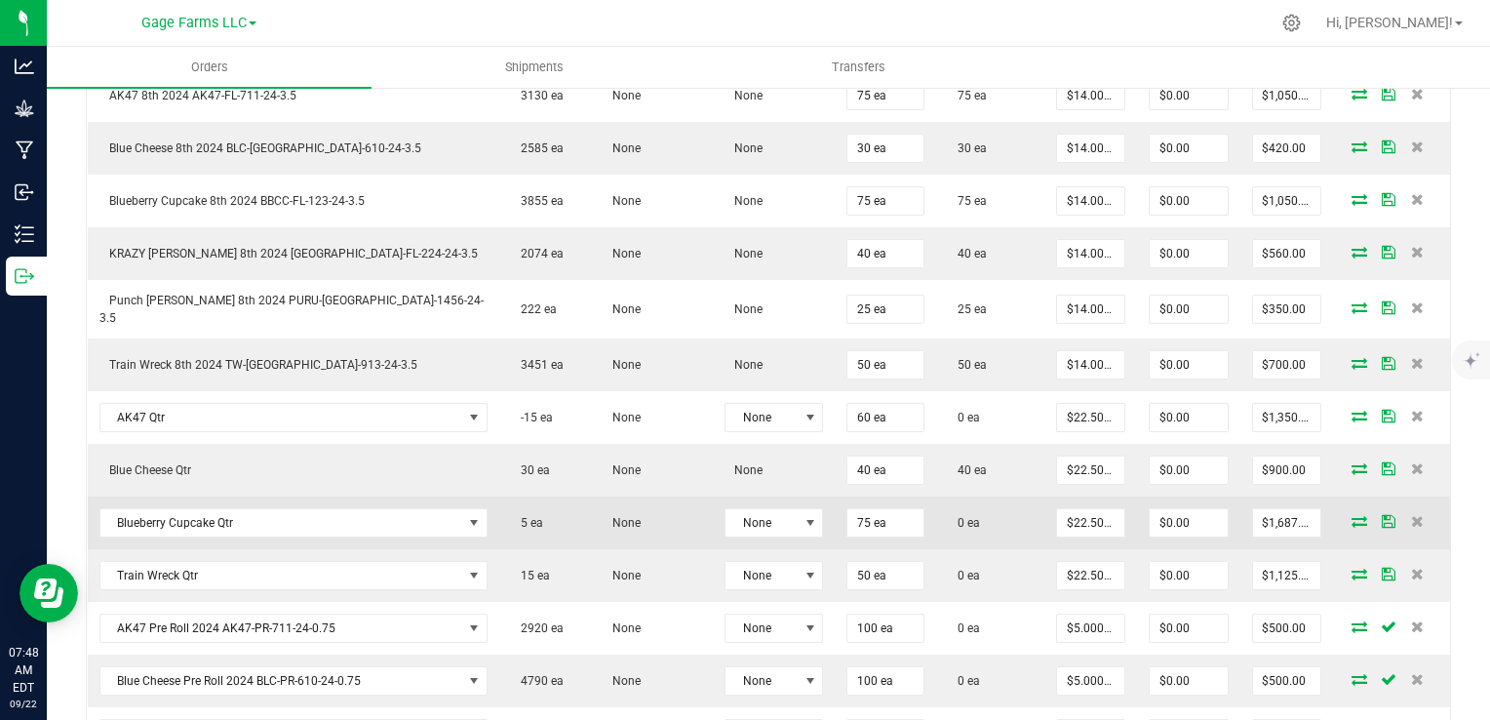
scroll to position [780, 0]
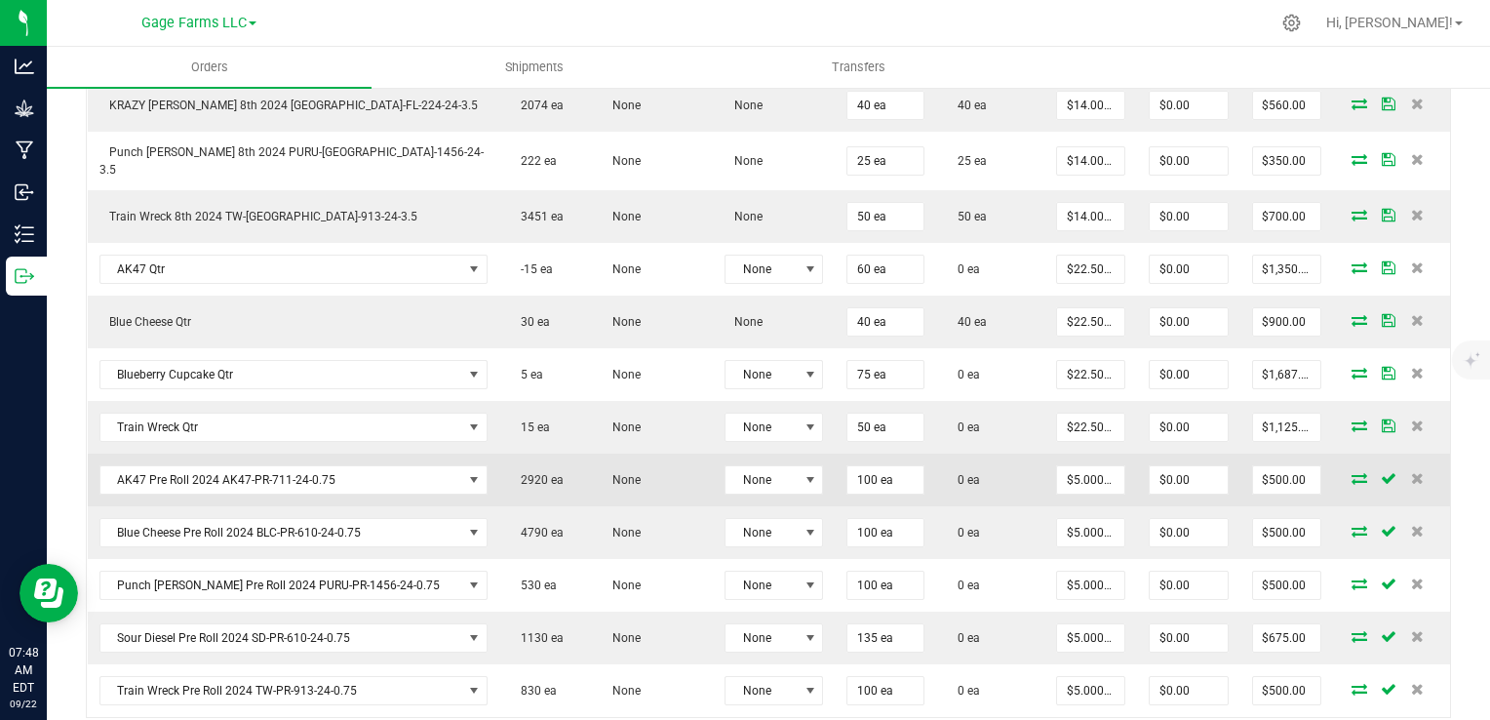
click at [1352, 472] on icon at bounding box center [1360, 478] width 16 height 12
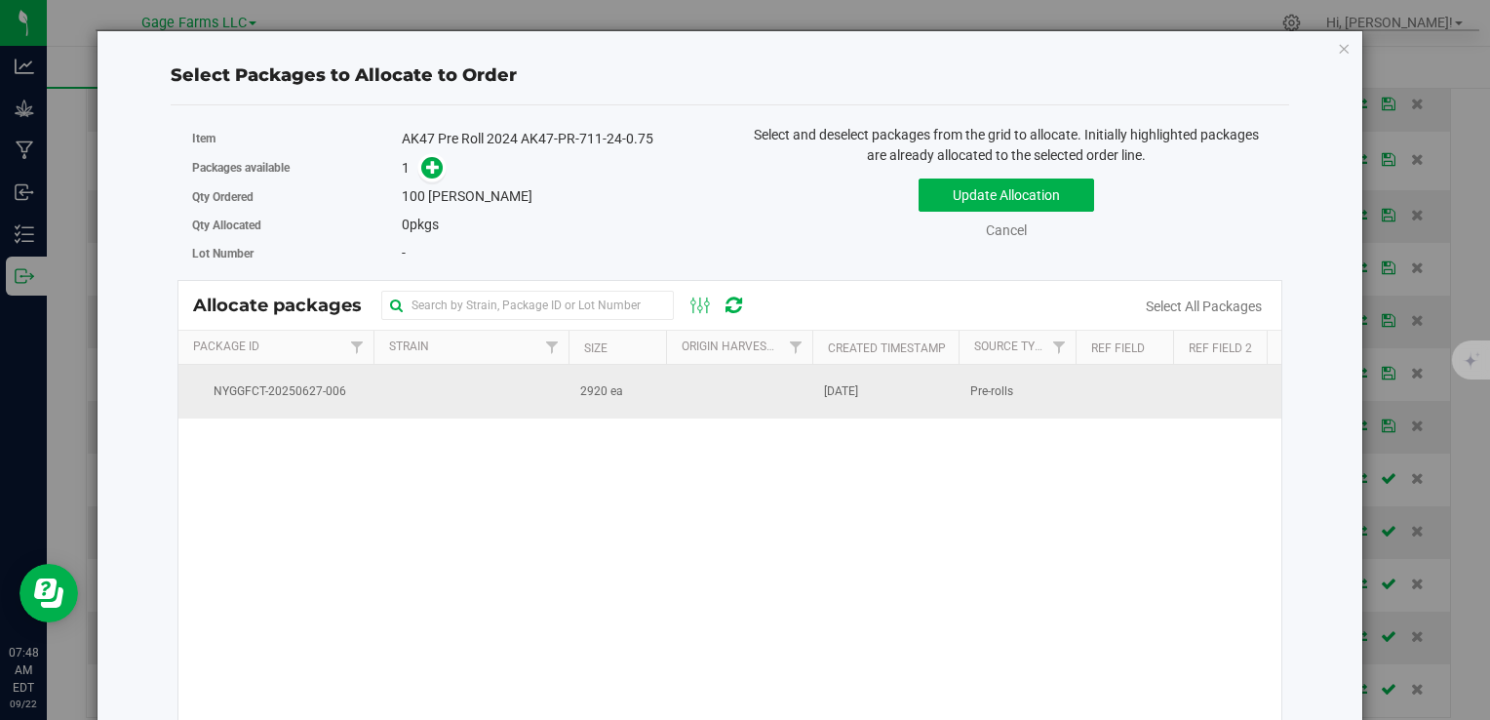
click at [706, 401] on td at bounding box center [739, 391] width 146 height 53
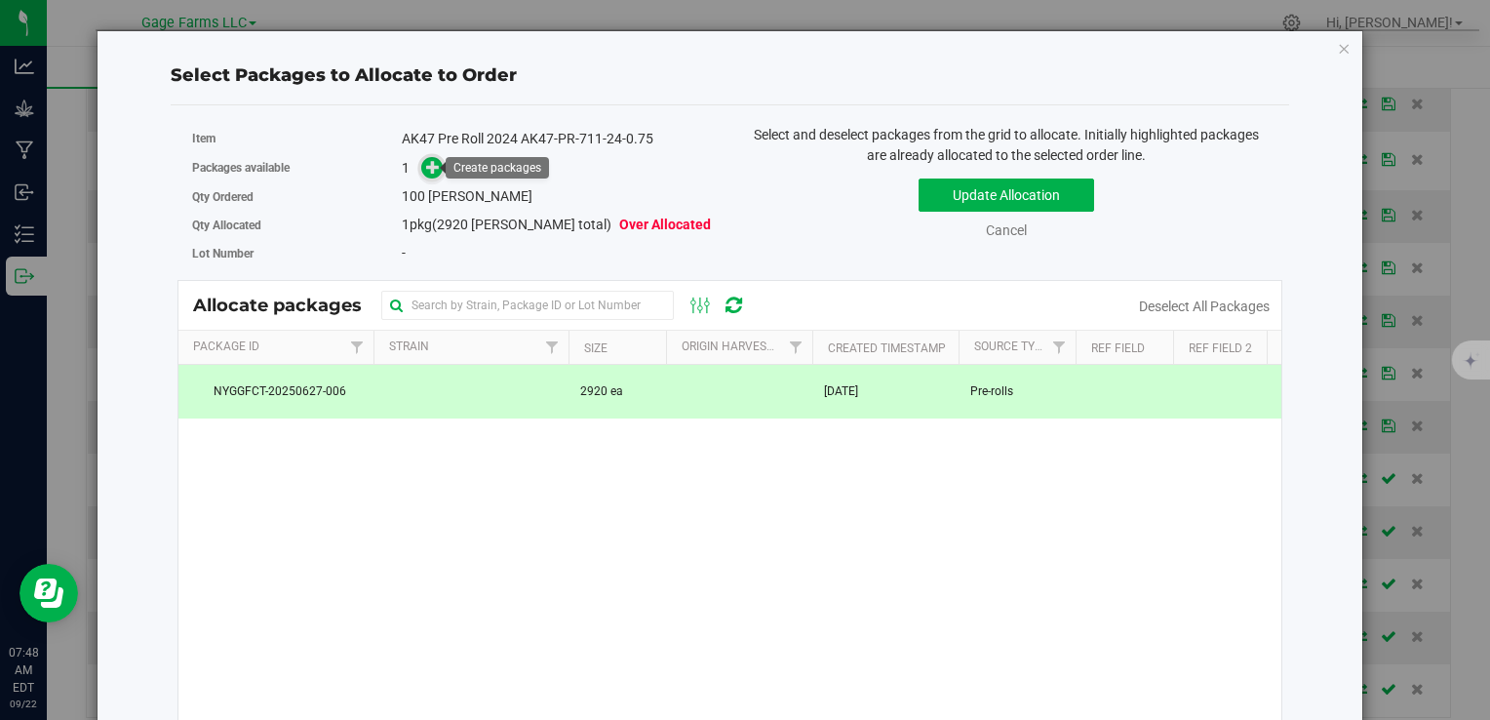
click at [426, 167] on icon at bounding box center [433, 167] width 14 height 14
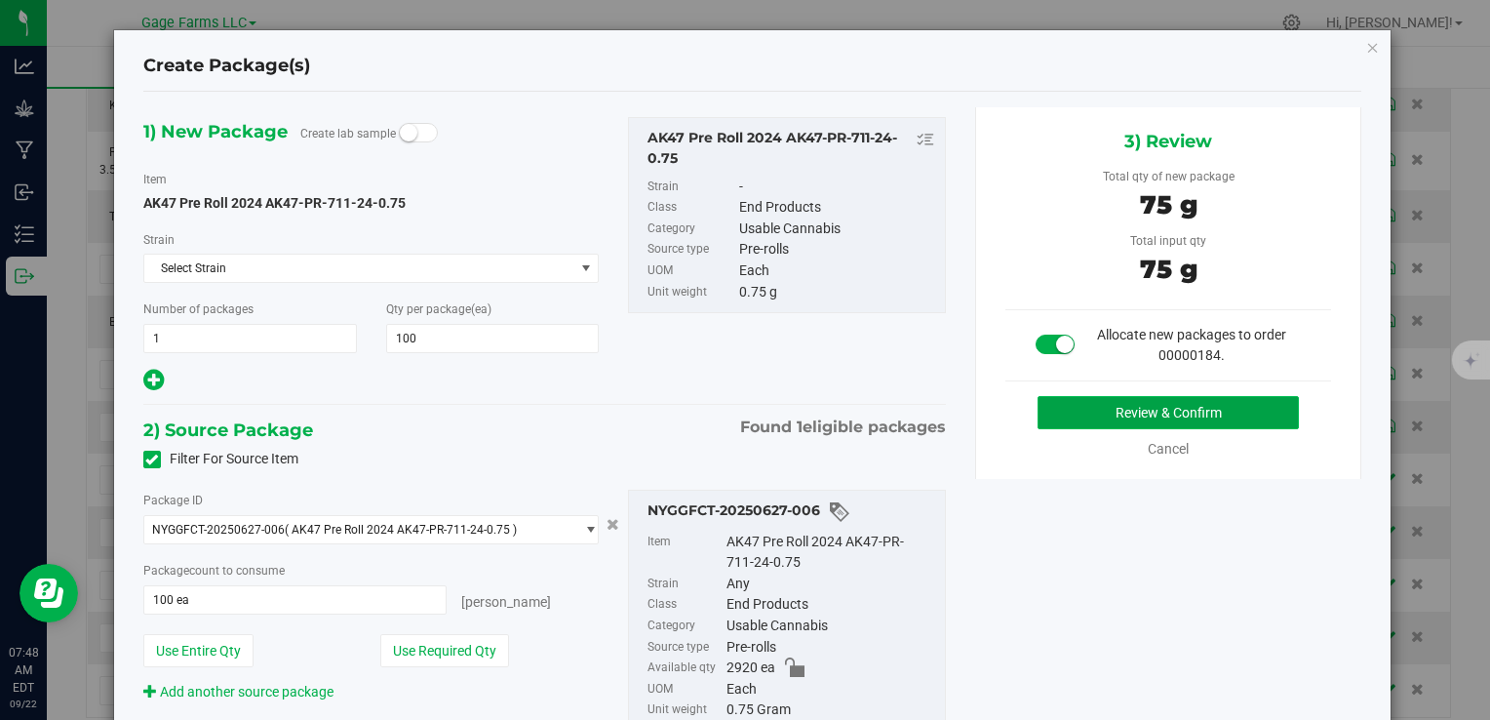
click at [1232, 413] on button "Review & Confirm" at bounding box center [1168, 412] width 261 height 33
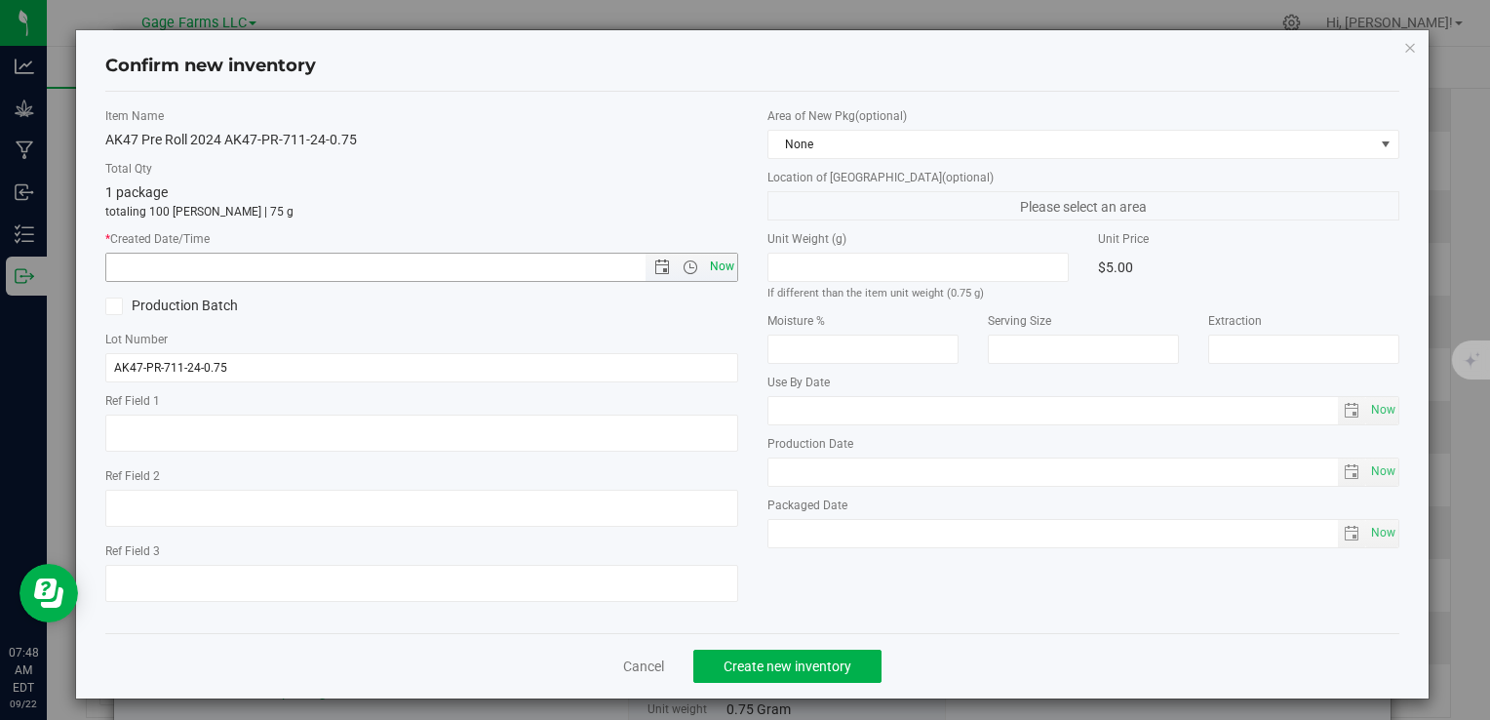
click at [727, 267] on span "Now" at bounding box center [721, 267] width 33 height 28
type input "[DATE] 7:48 AM"
click at [767, 675] on button "Create new inventory" at bounding box center [787, 665] width 188 height 33
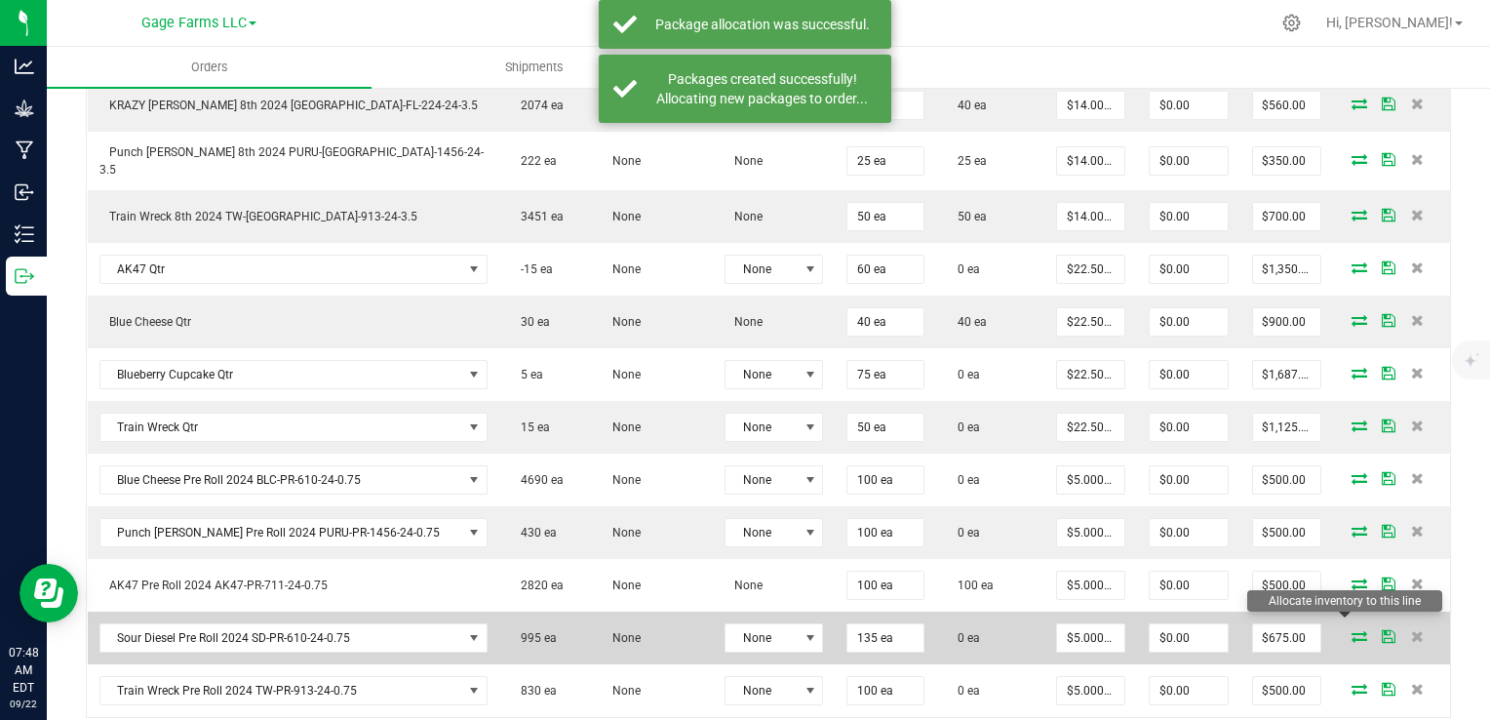
click at [1352, 630] on icon at bounding box center [1360, 636] width 16 height 12
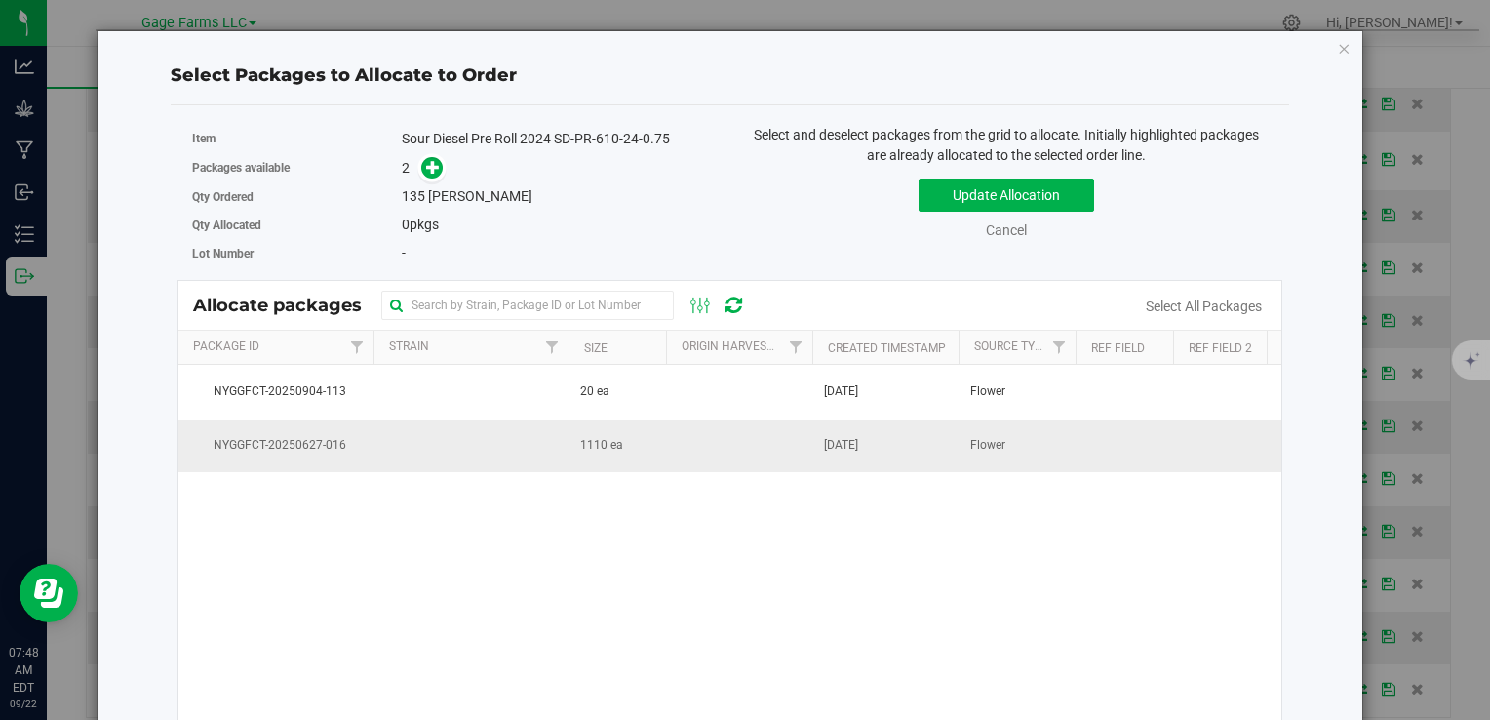
click at [778, 445] on td at bounding box center [739, 445] width 146 height 53
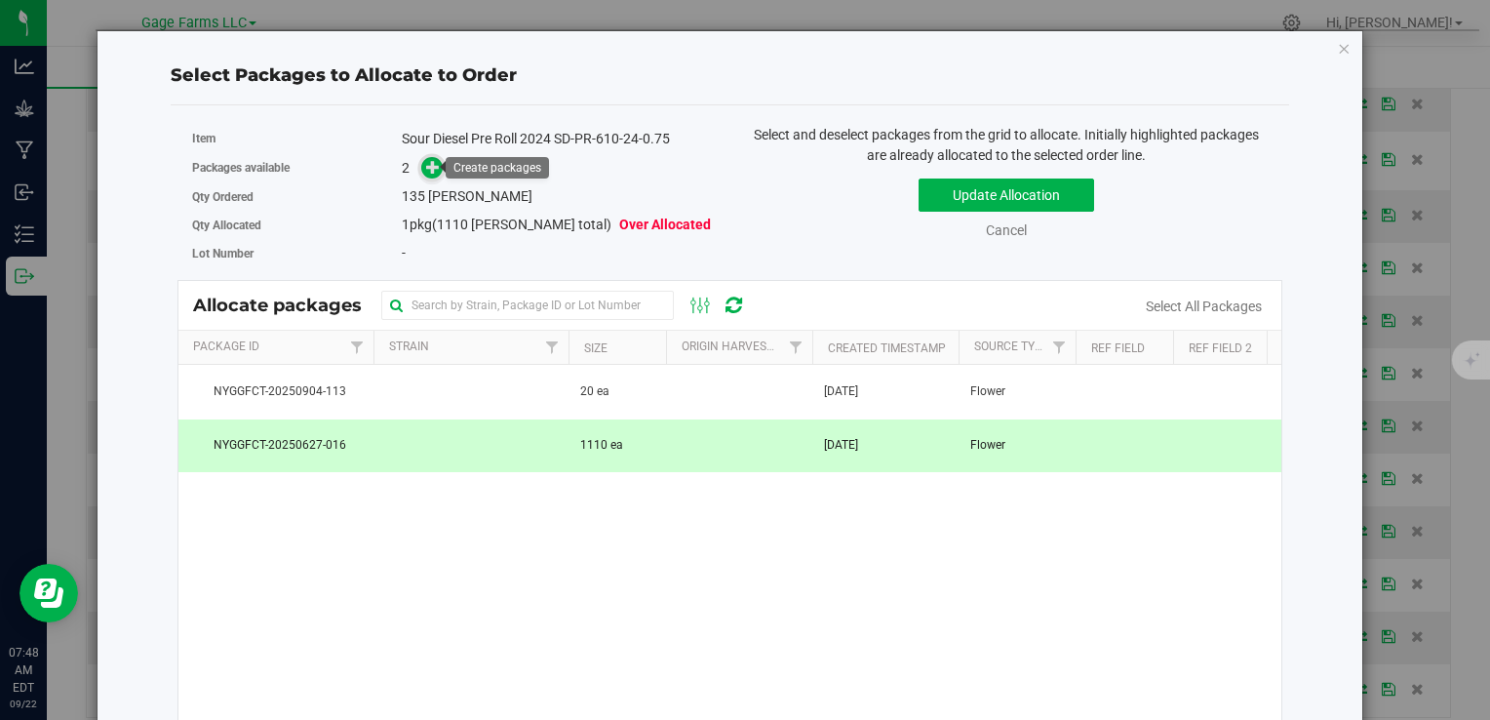
click at [421, 163] on span at bounding box center [432, 168] width 22 height 22
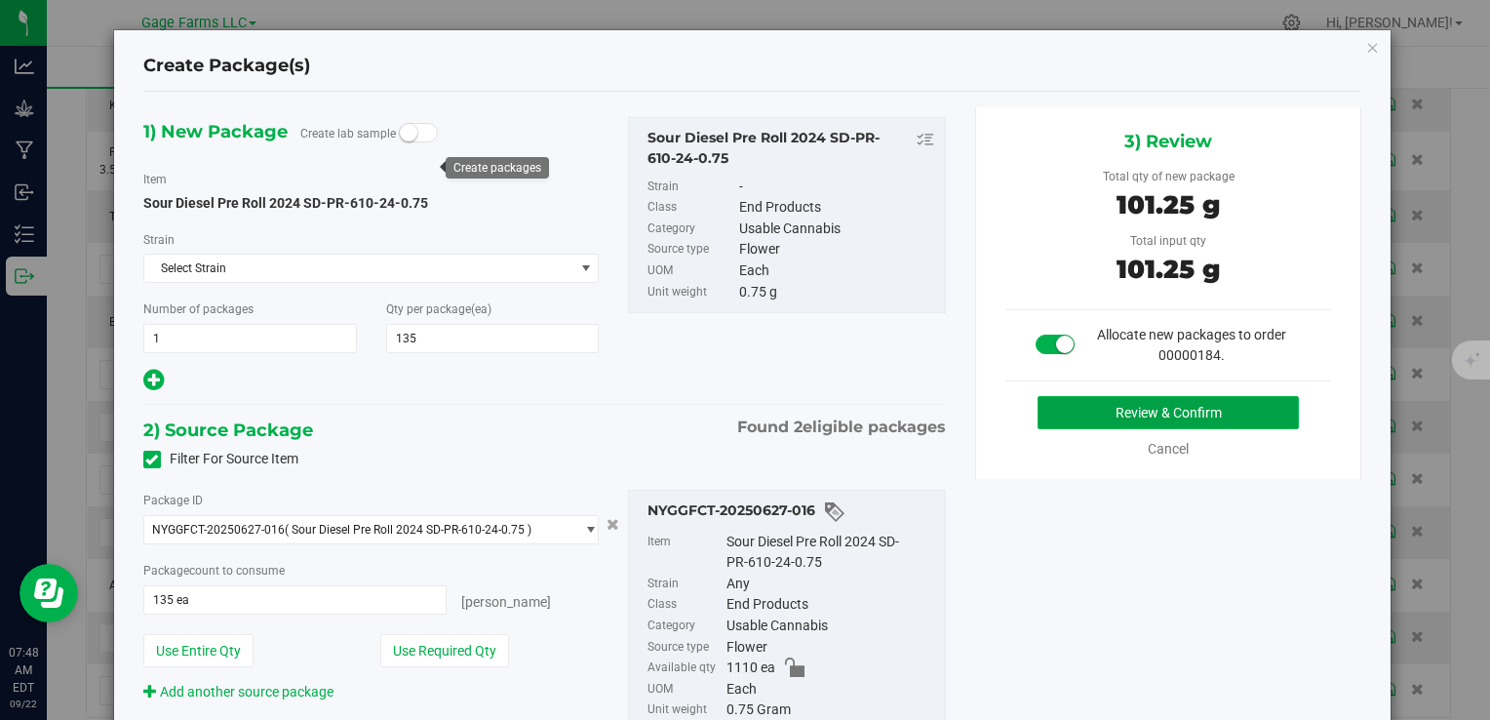
click at [1068, 396] on button "Review & Confirm" at bounding box center [1168, 412] width 261 height 33
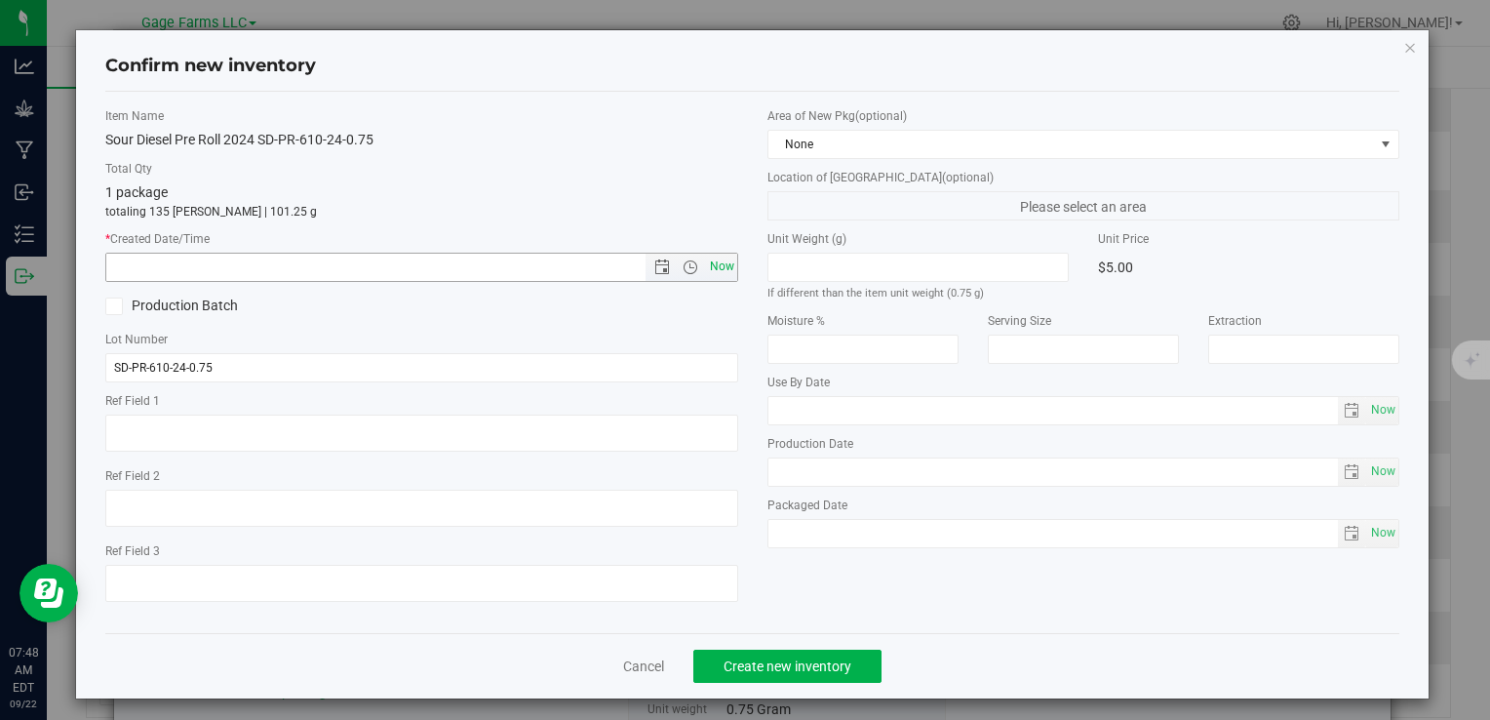
click at [729, 270] on span "Now" at bounding box center [721, 267] width 33 height 28
type input "[DATE] 7:48 AM"
click at [765, 652] on button "Create new inventory" at bounding box center [787, 665] width 188 height 33
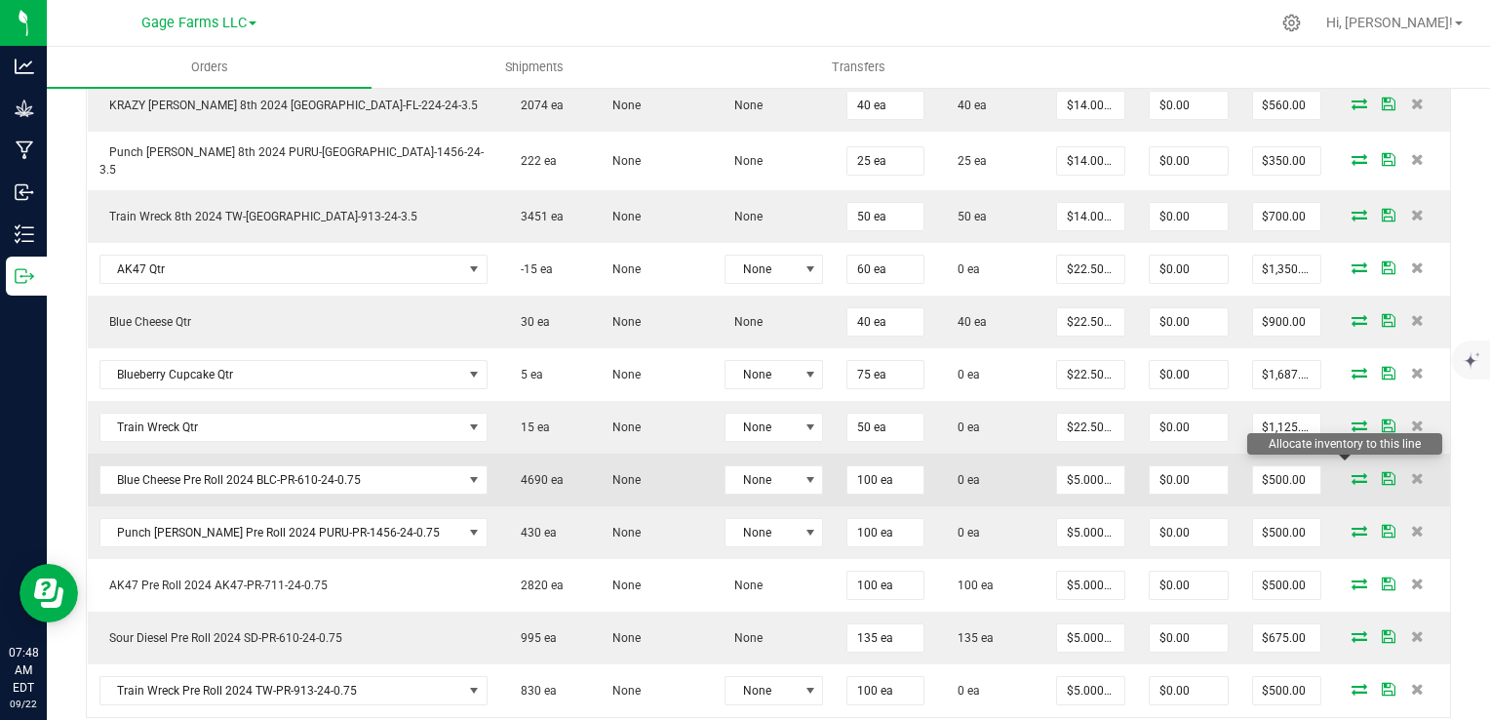
click at [1352, 472] on icon at bounding box center [1360, 478] width 16 height 12
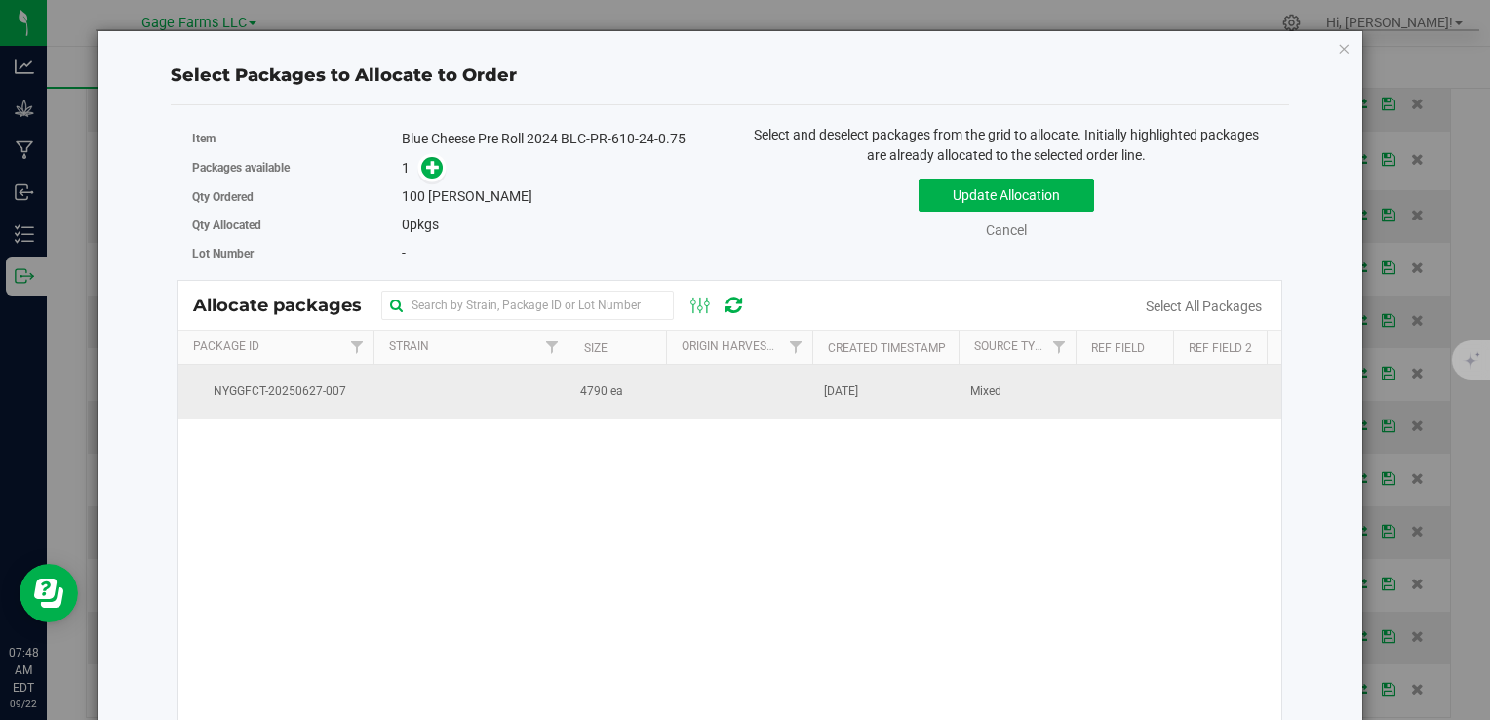
click at [772, 400] on td at bounding box center [739, 391] width 146 height 53
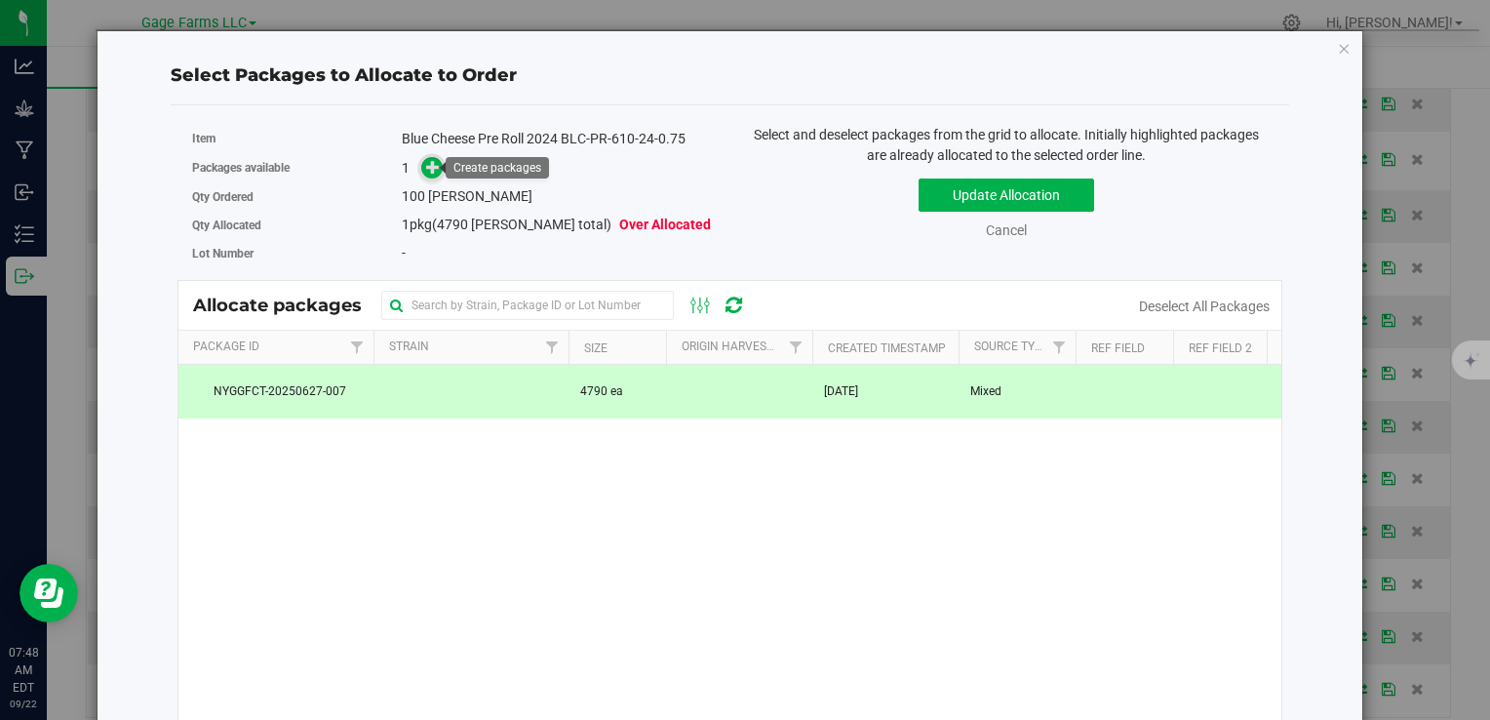
click at [430, 162] on icon at bounding box center [433, 166] width 15 height 15
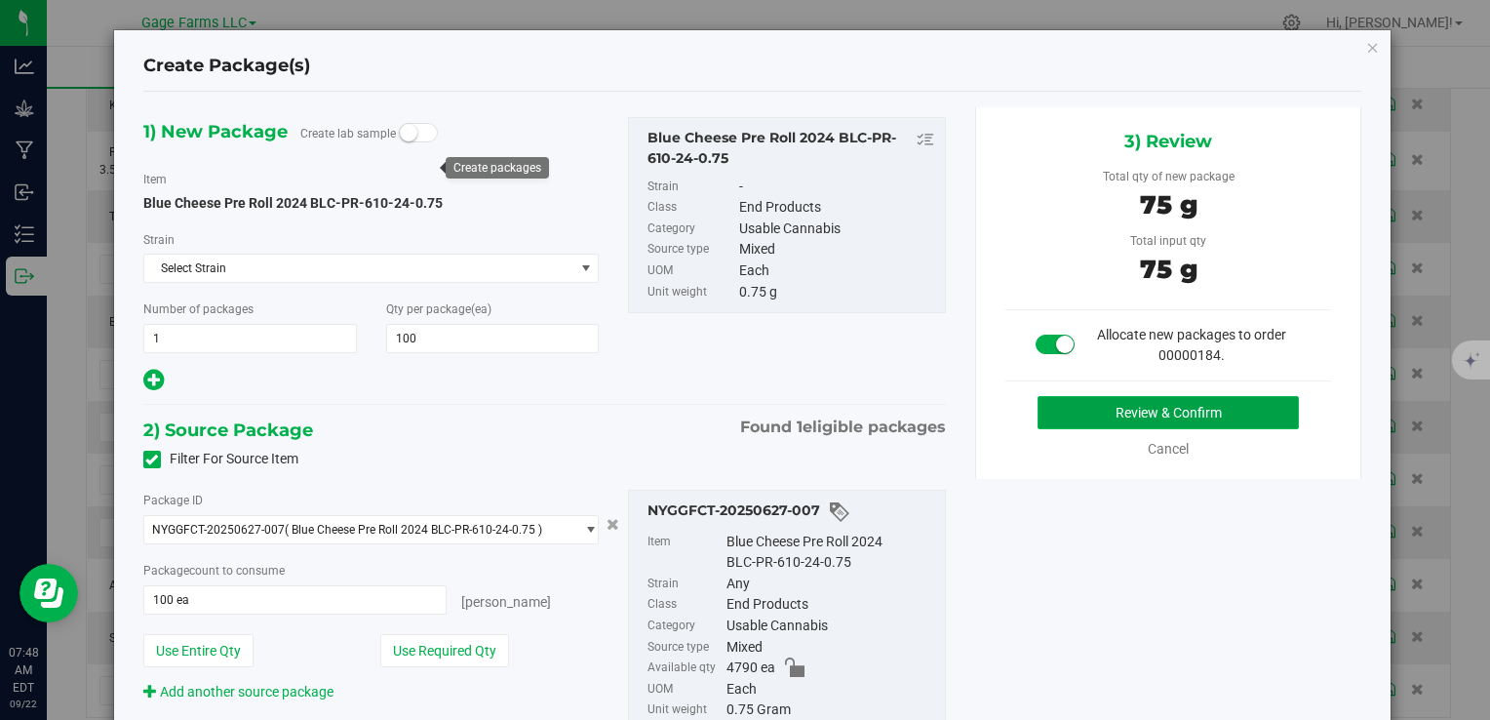
click at [1112, 411] on button "Review & Confirm" at bounding box center [1168, 412] width 261 height 33
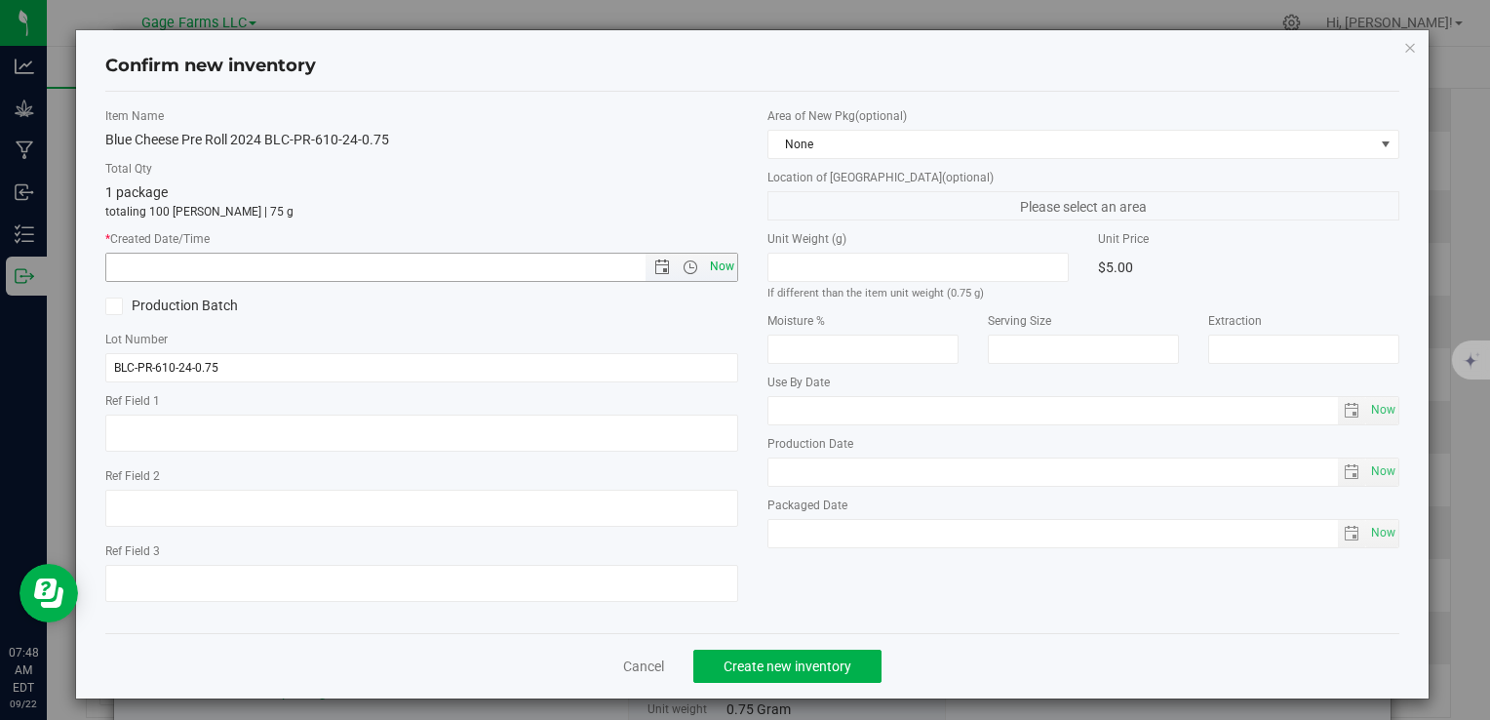
click at [706, 268] on span "Now" at bounding box center [721, 267] width 33 height 28
type input "[DATE] 7:48 AM"
click at [748, 661] on span "Create new inventory" at bounding box center [788, 666] width 128 height 16
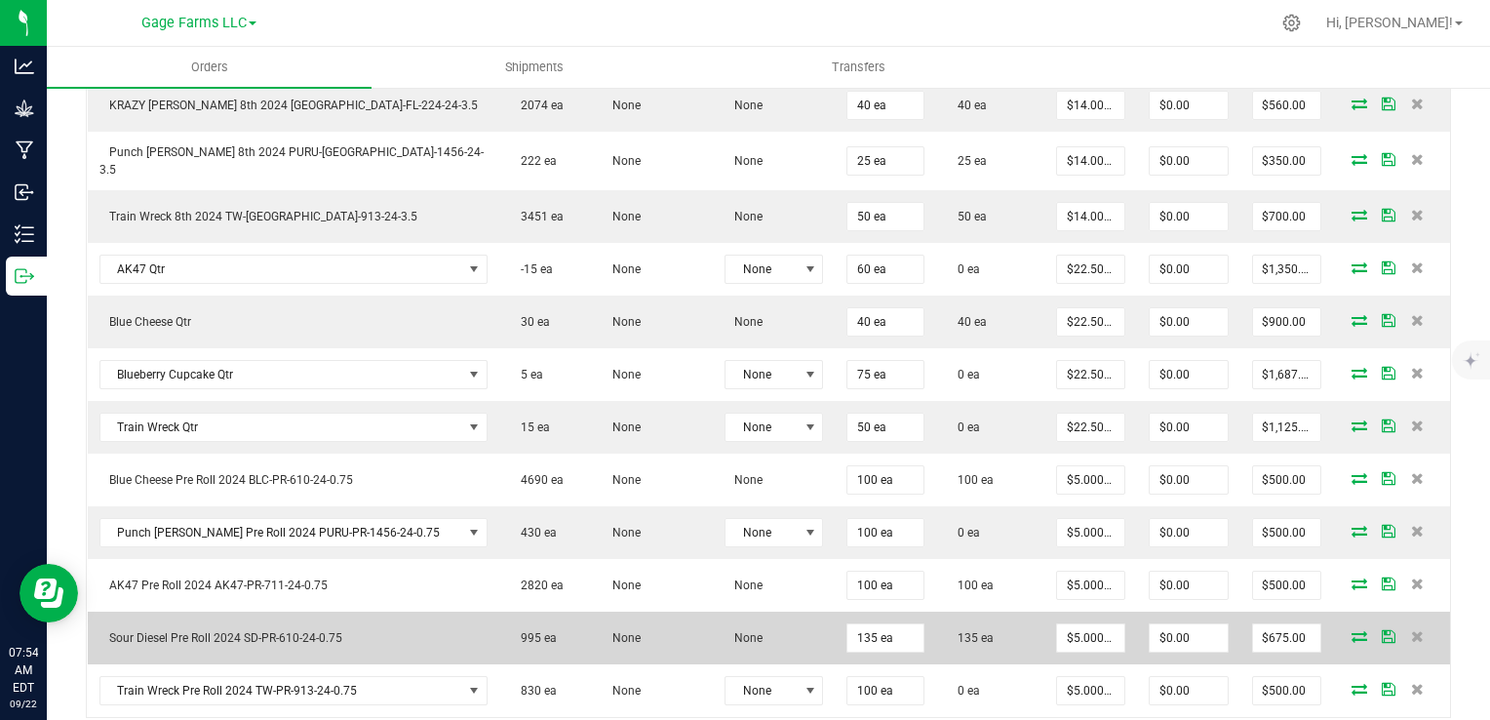
click at [1333, 640] on td at bounding box center [1391, 637] width 117 height 53
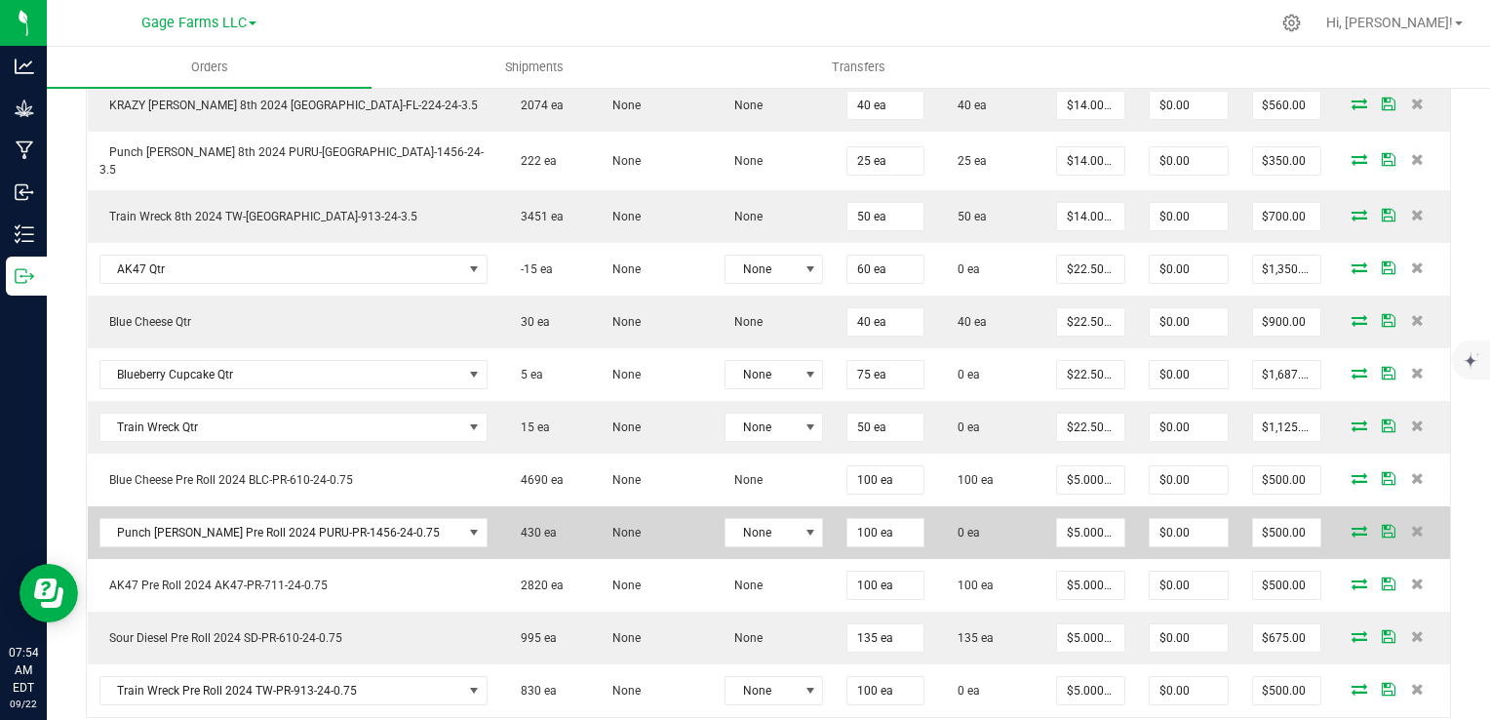
click at [1352, 525] on icon at bounding box center [1360, 531] width 16 height 12
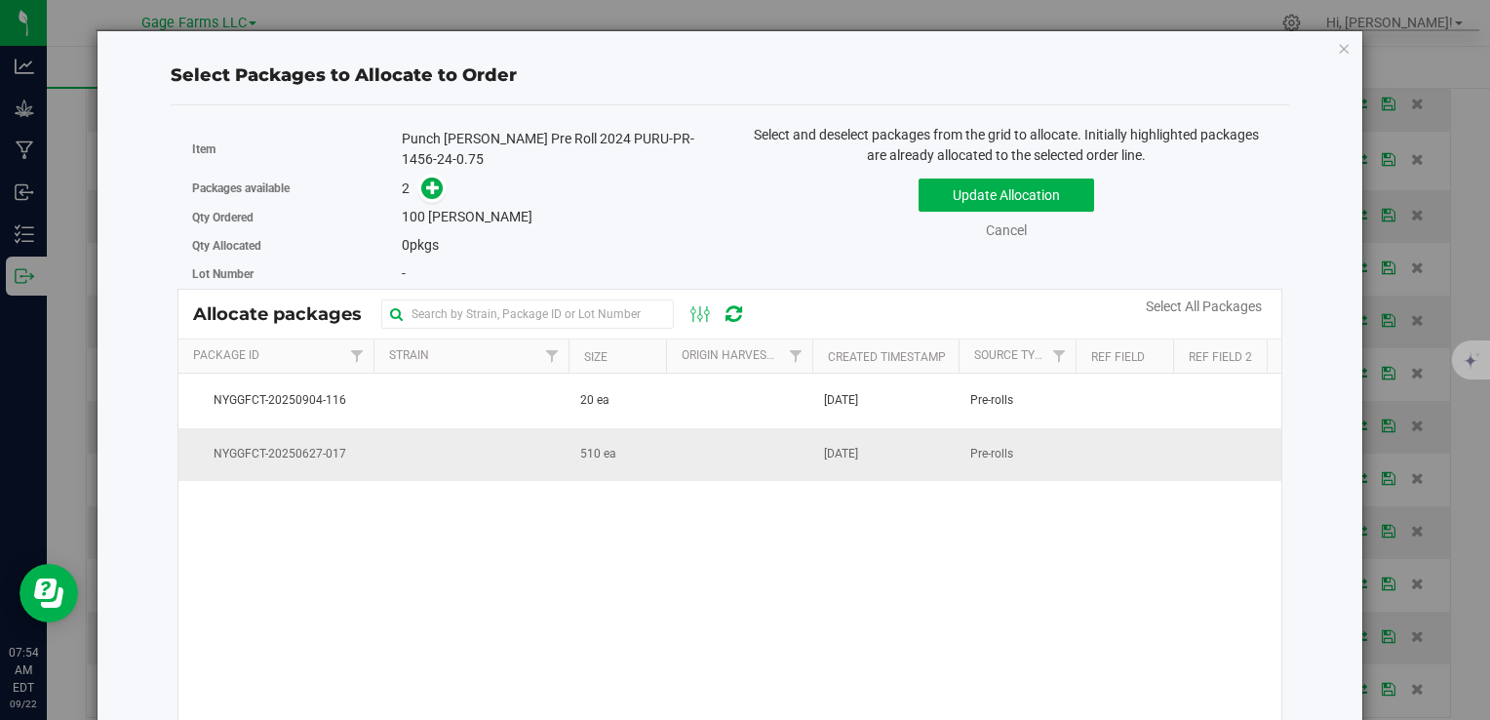
click at [733, 447] on td at bounding box center [739, 454] width 146 height 53
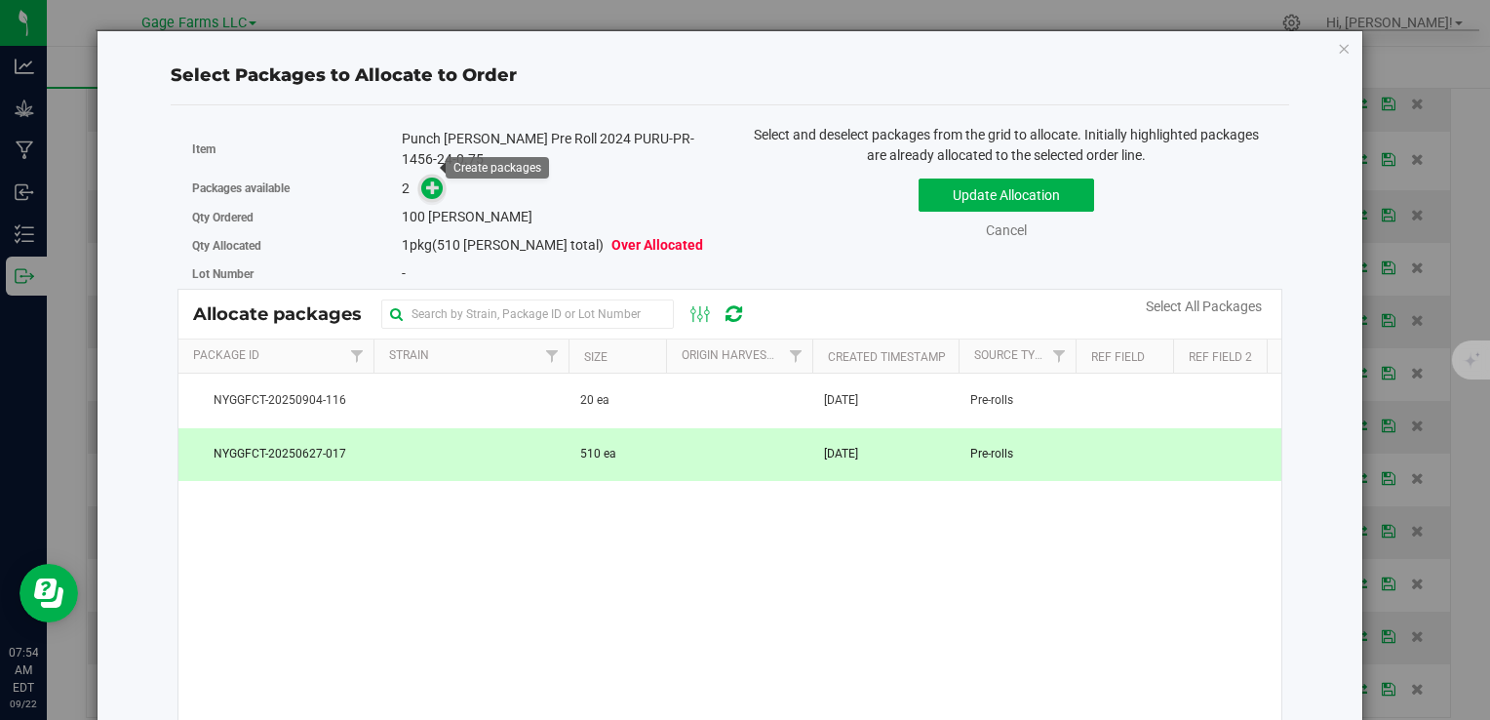
click at [426, 180] on icon at bounding box center [433, 187] width 14 height 14
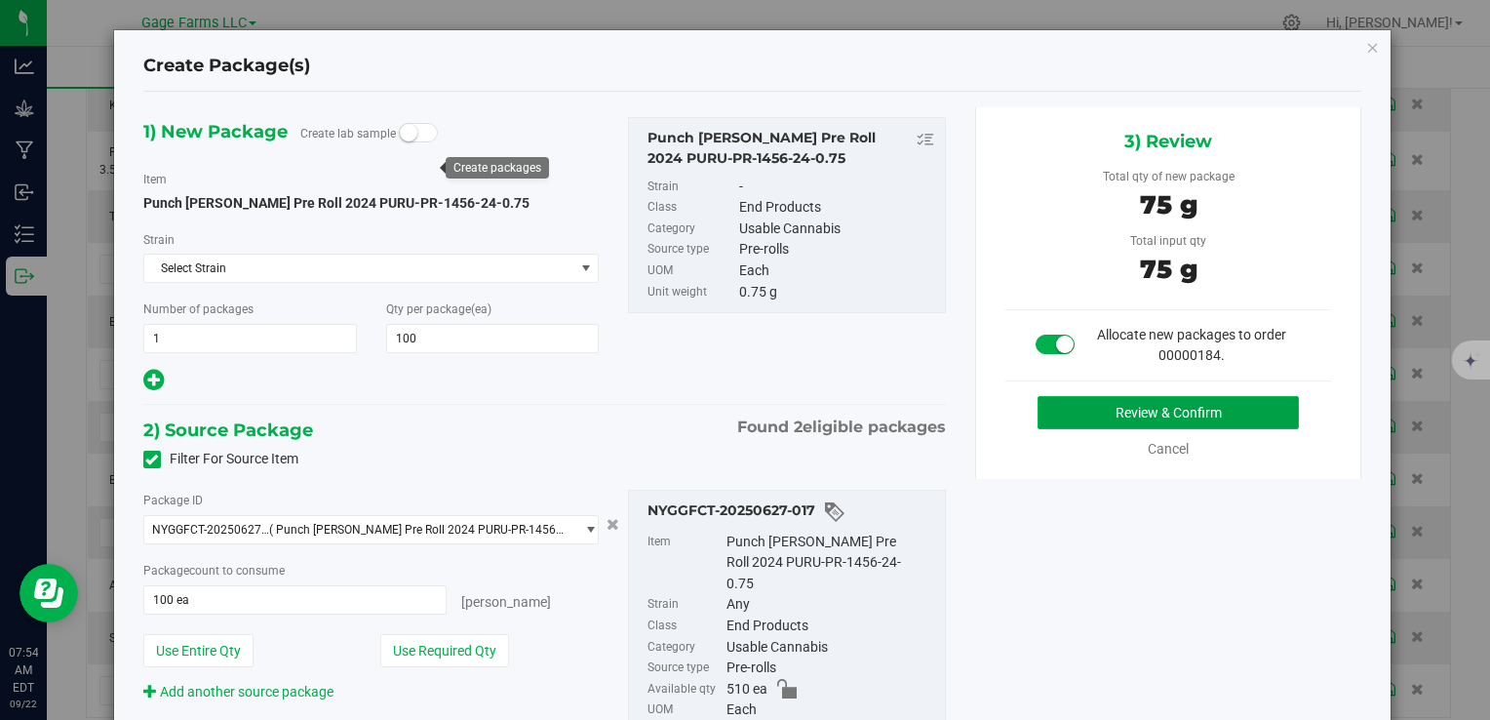
click at [1237, 406] on button "Review & Confirm" at bounding box center [1168, 412] width 261 height 33
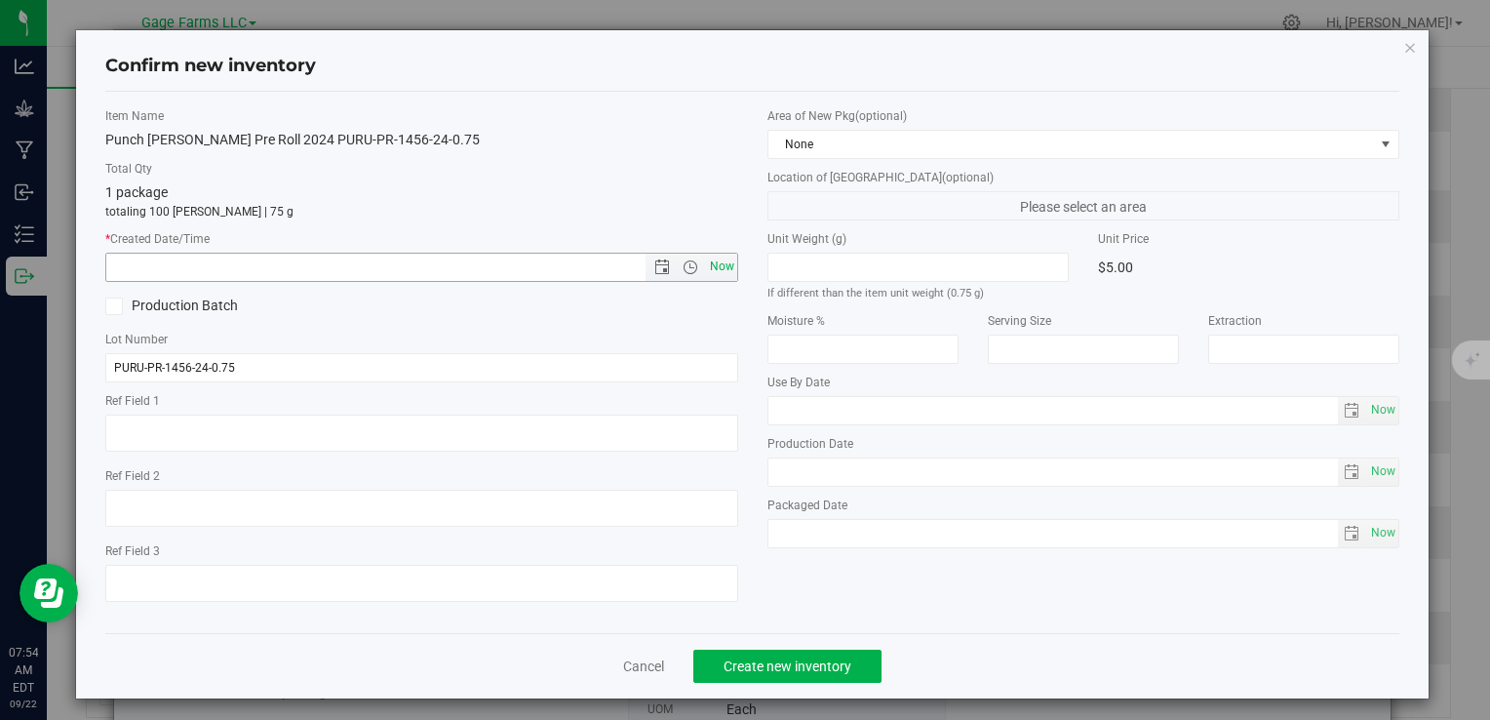
click at [705, 268] on span "Now" at bounding box center [721, 267] width 33 height 28
type input "[DATE] 7:54 AM"
click at [745, 658] on span "Create new inventory" at bounding box center [788, 666] width 128 height 16
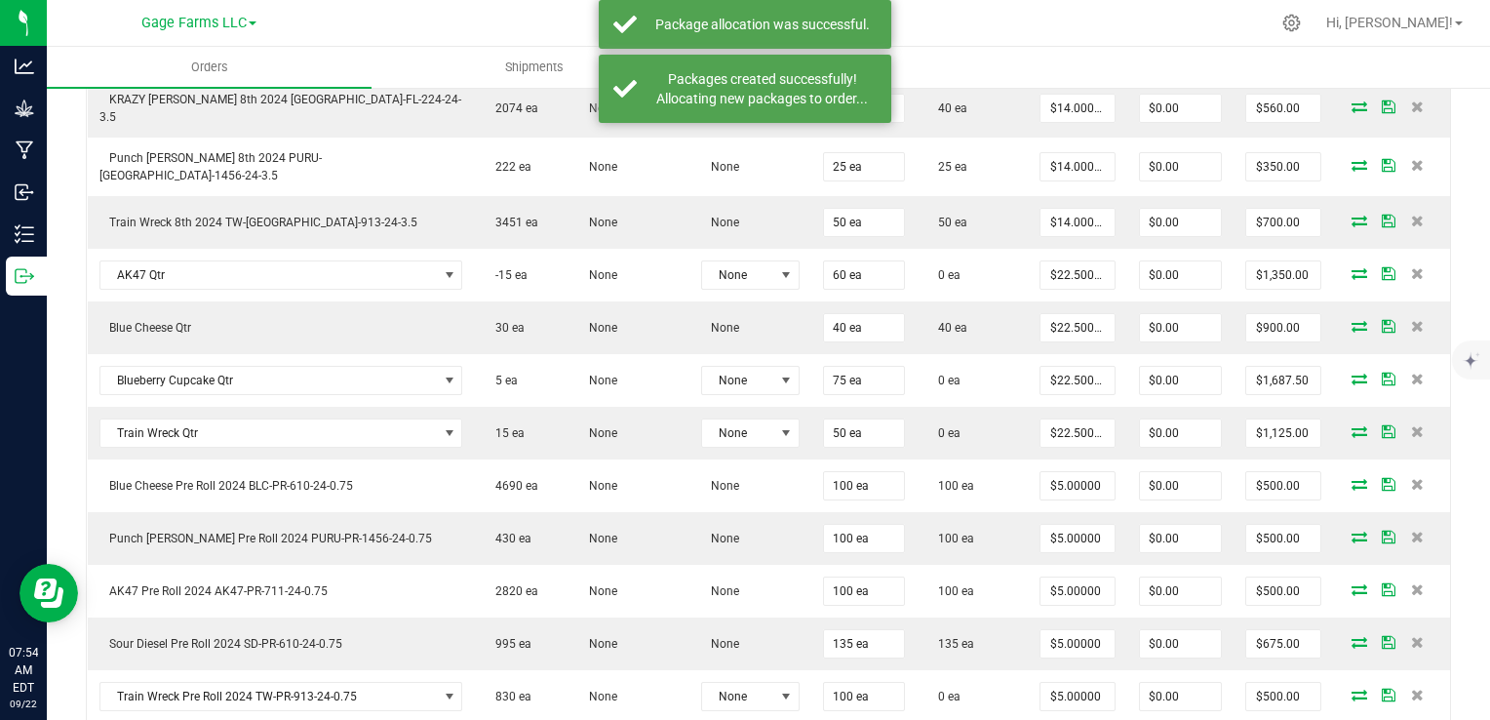
scroll to position [878, 0]
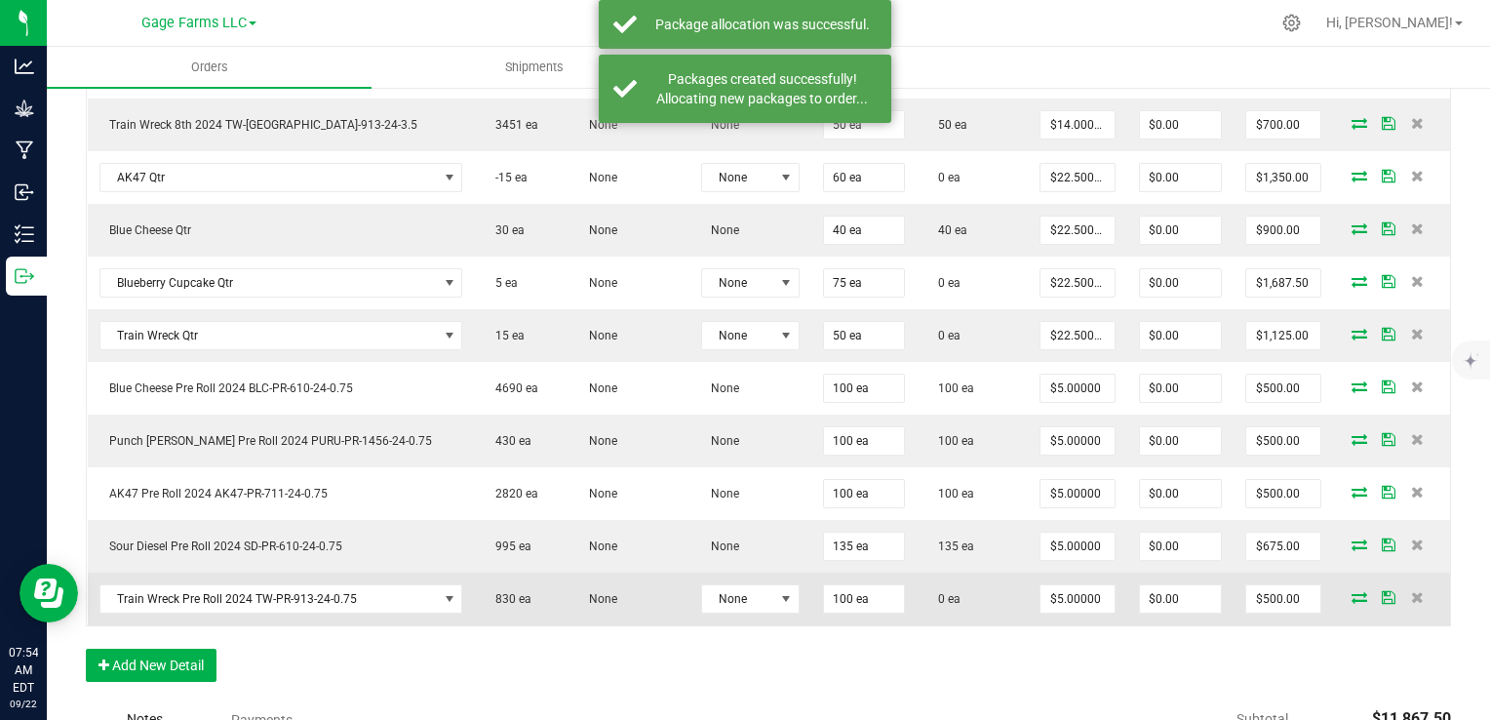
click at [1352, 591] on icon at bounding box center [1360, 597] width 16 height 12
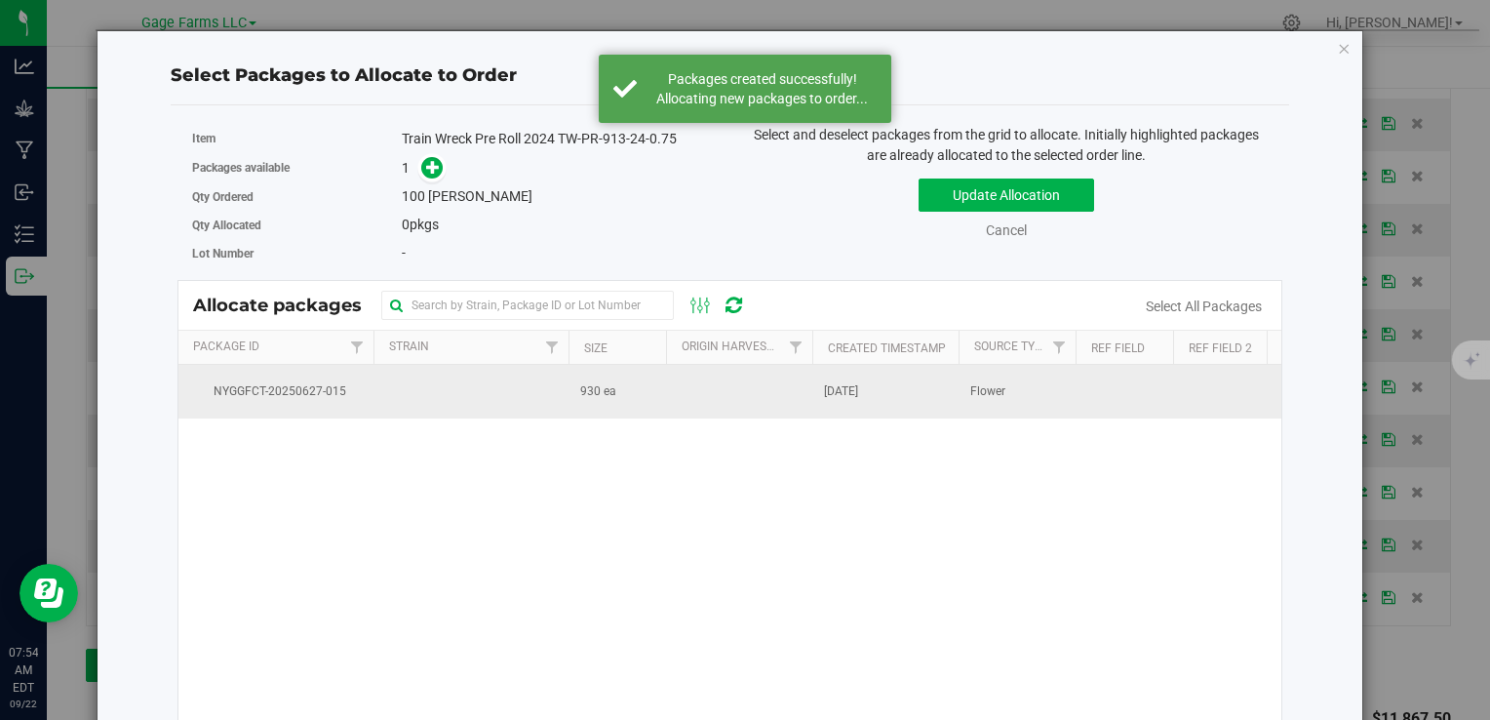
click at [578, 375] on td "930 ea" at bounding box center [618, 391] width 98 height 53
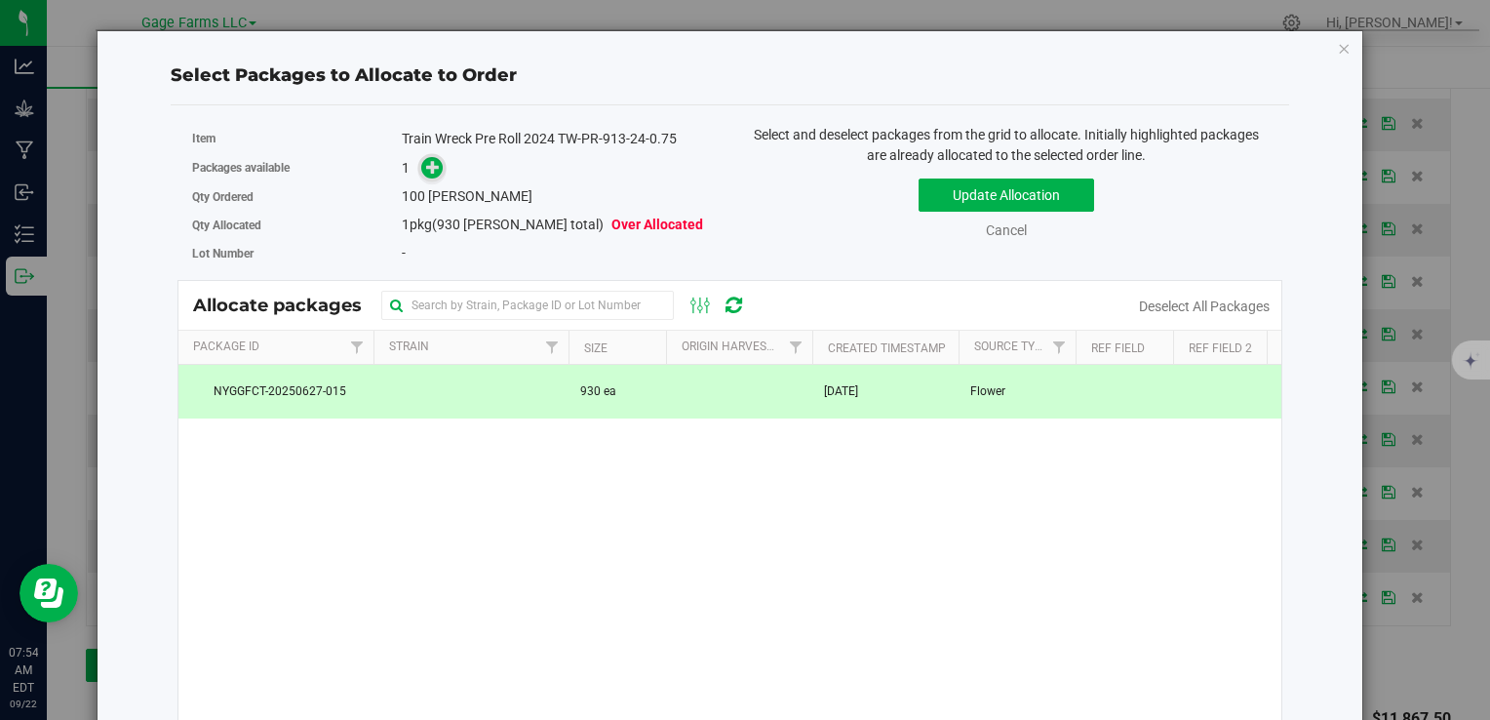
click at [434, 168] on icon at bounding box center [433, 167] width 14 height 14
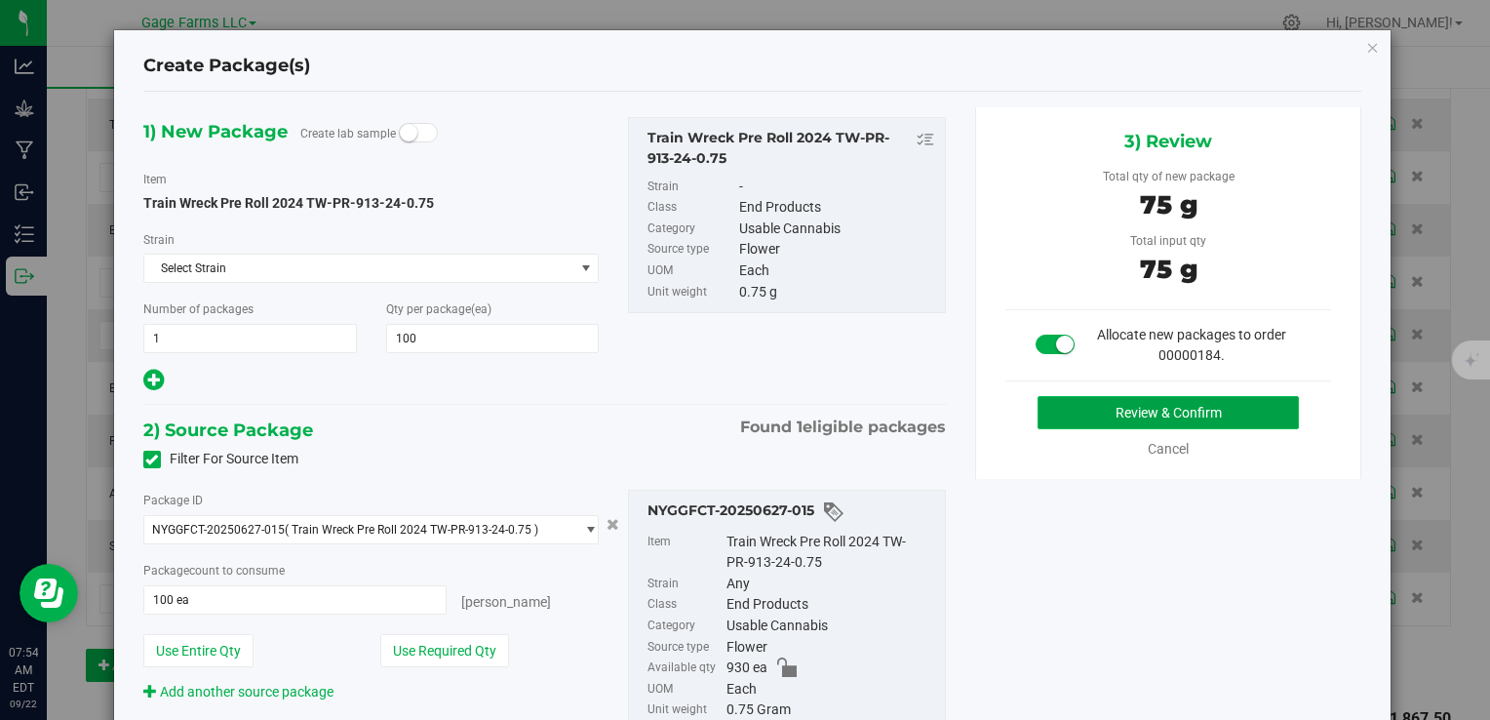
click at [1226, 396] on button "Review & Confirm" at bounding box center [1168, 412] width 261 height 33
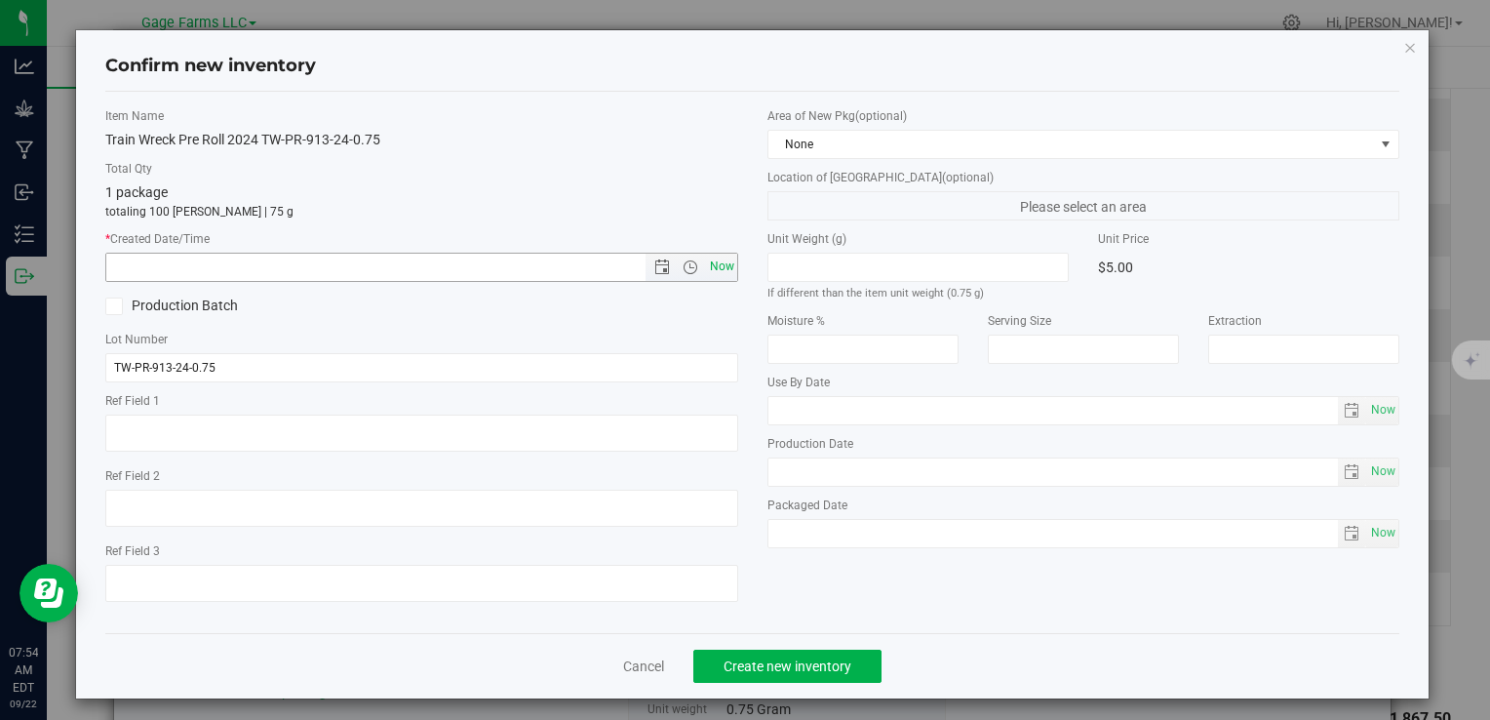
click at [705, 259] on span "Now" at bounding box center [721, 267] width 33 height 28
type input "[DATE] 7:54 AM"
click at [823, 658] on span "Create new inventory" at bounding box center [788, 666] width 128 height 16
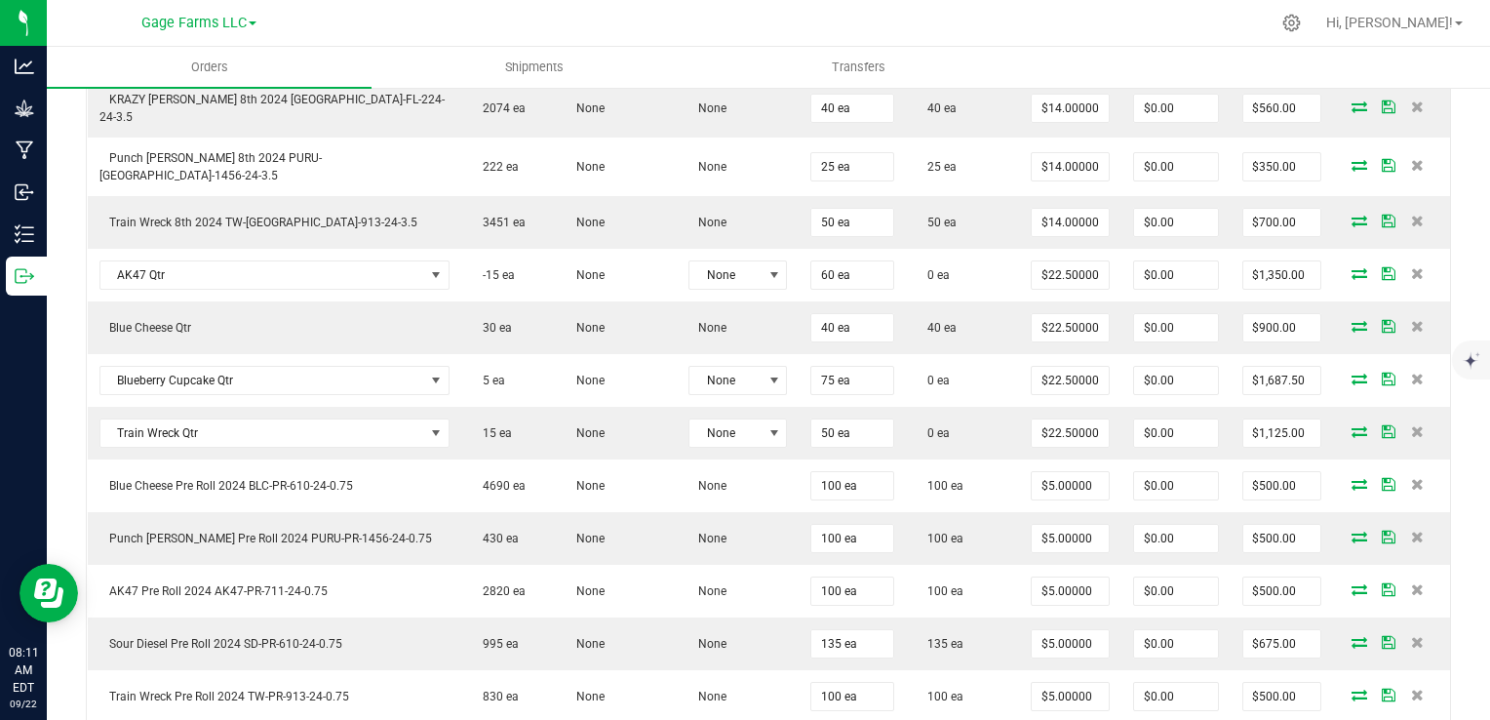
scroll to position [390, 0]
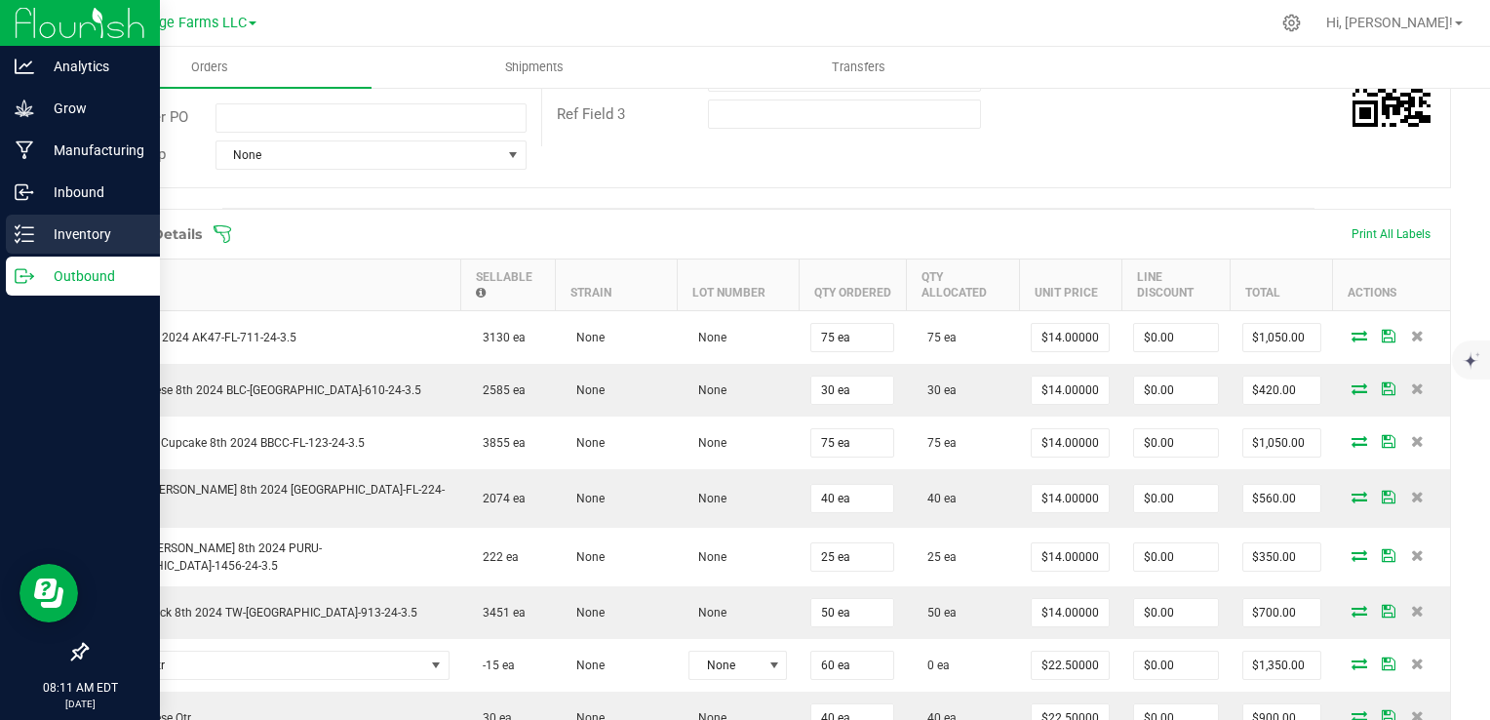
click at [25, 230] on icon at bounding box center [25, 234] width 20 height 20
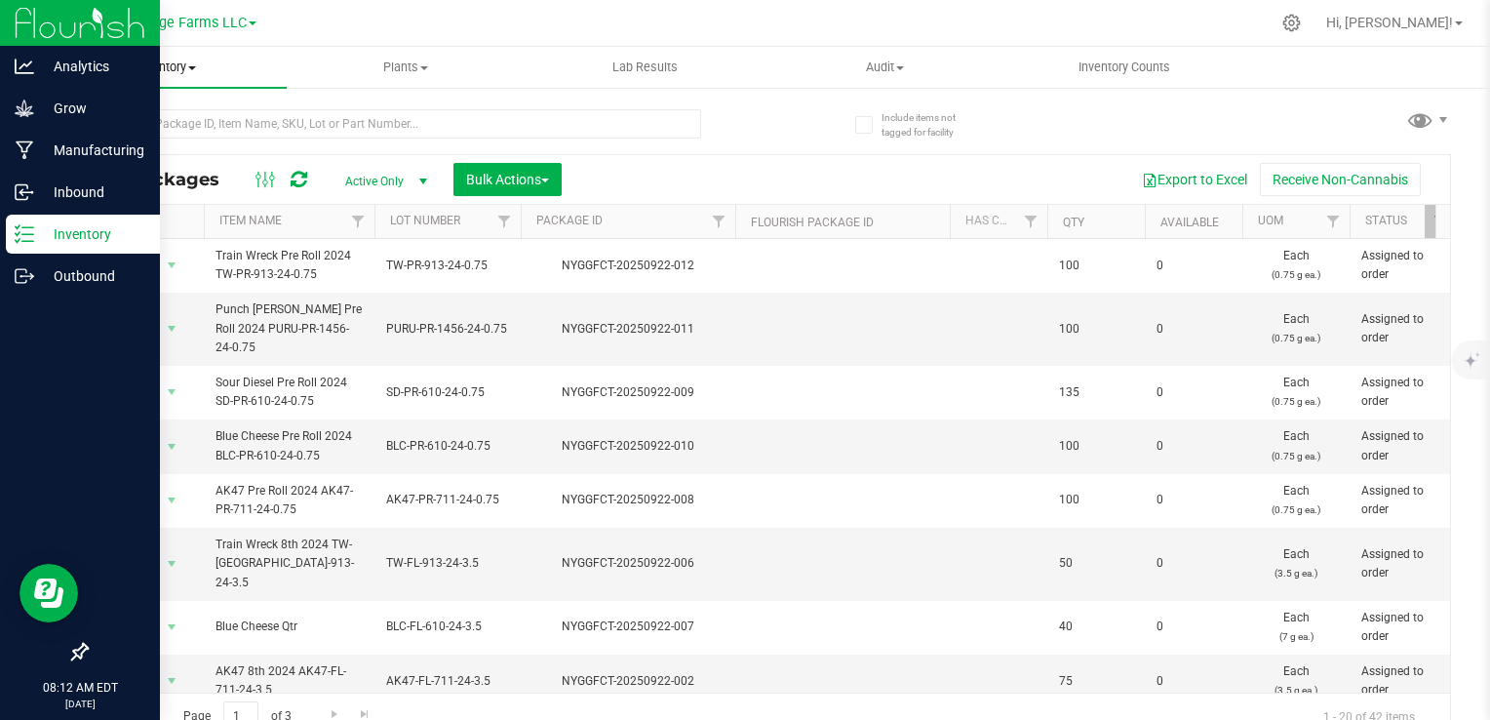
click at [177, 66] on span "Inventory" at bounding box center [167, 68] width 240 height 18
click at [150, 201] on li "From packages" at bounding box center [167, 211] width 240 height 23
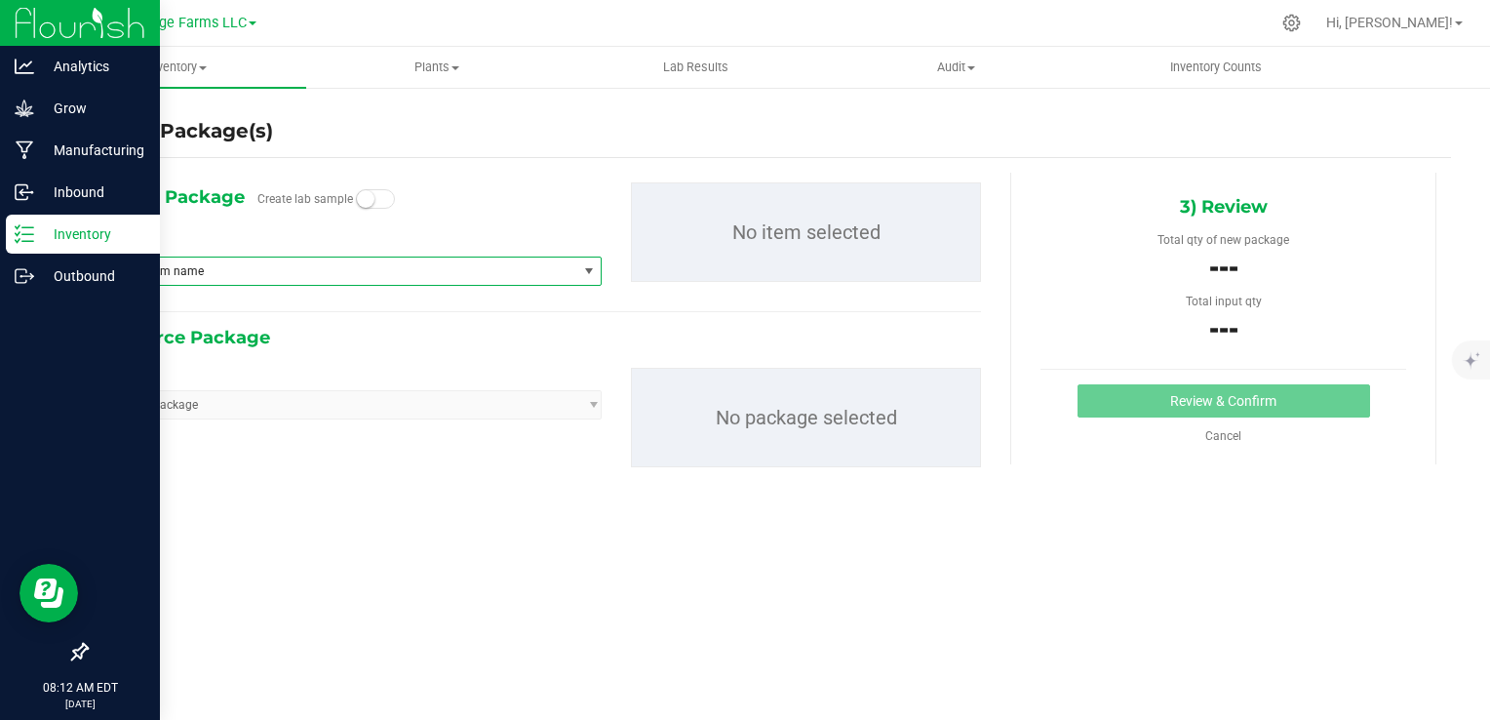
click at [518, 267] on span "Type item name" at bounding box center [338, 270] width 475 height 27
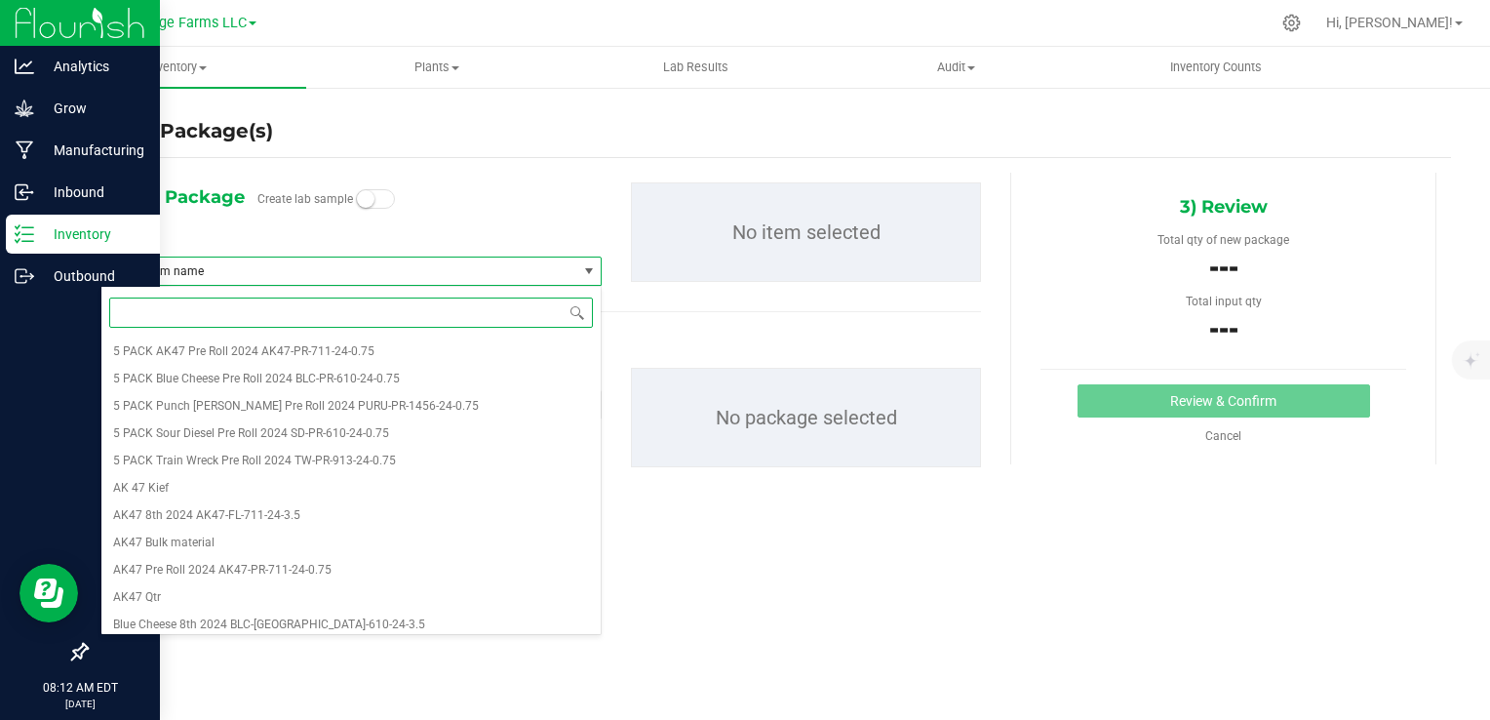
type input "q"
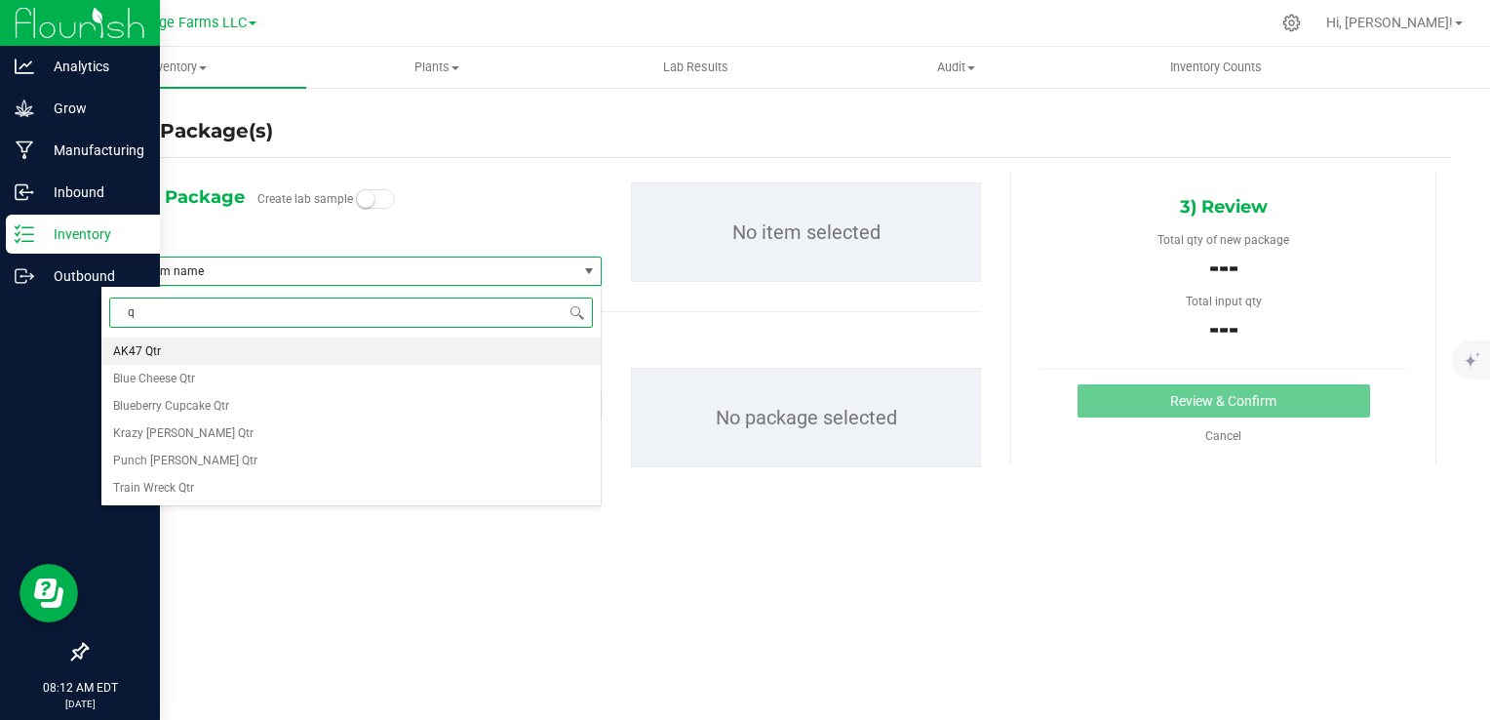
click at [317, 353] on li "AK47 Qtr" at bounding box center [350, 350] width 499 height 27
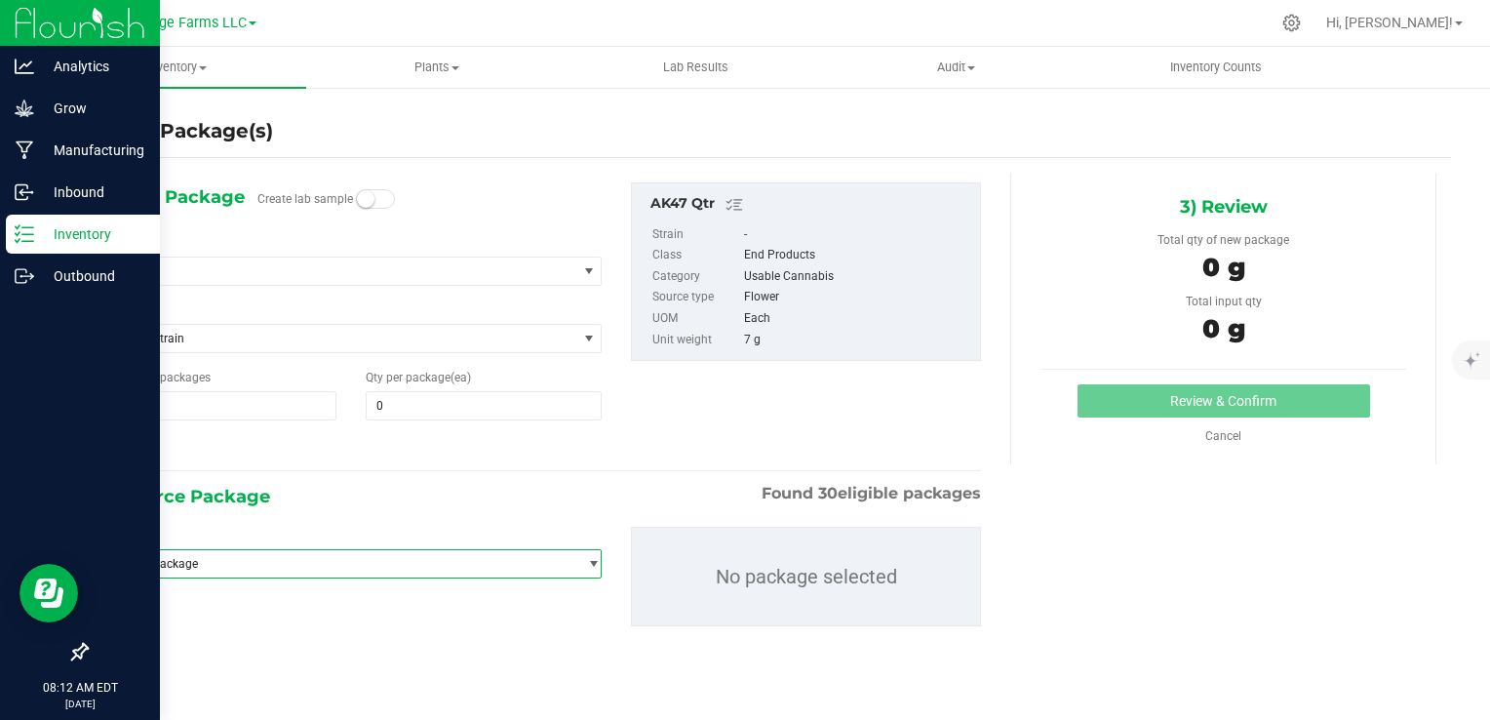
click at [281, 570] on span "Select package" at bounding box center [338, 563] width 475 height 27
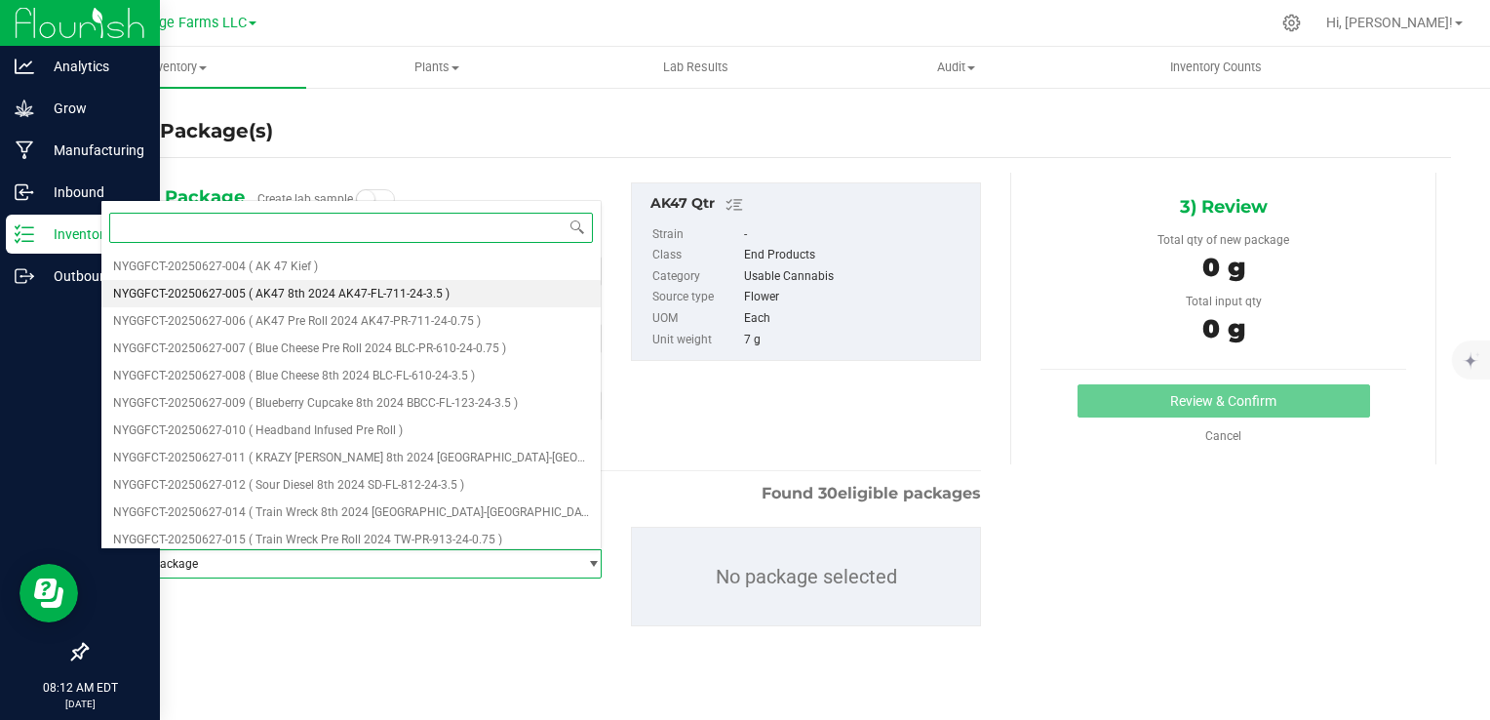
click at [266, 299] on li "NYGGFCT-20250627-005 ( AK47 8th 2024 AK47-FL-711-24-3.5 )" at bounding box center [350, 293] width 499 height 27
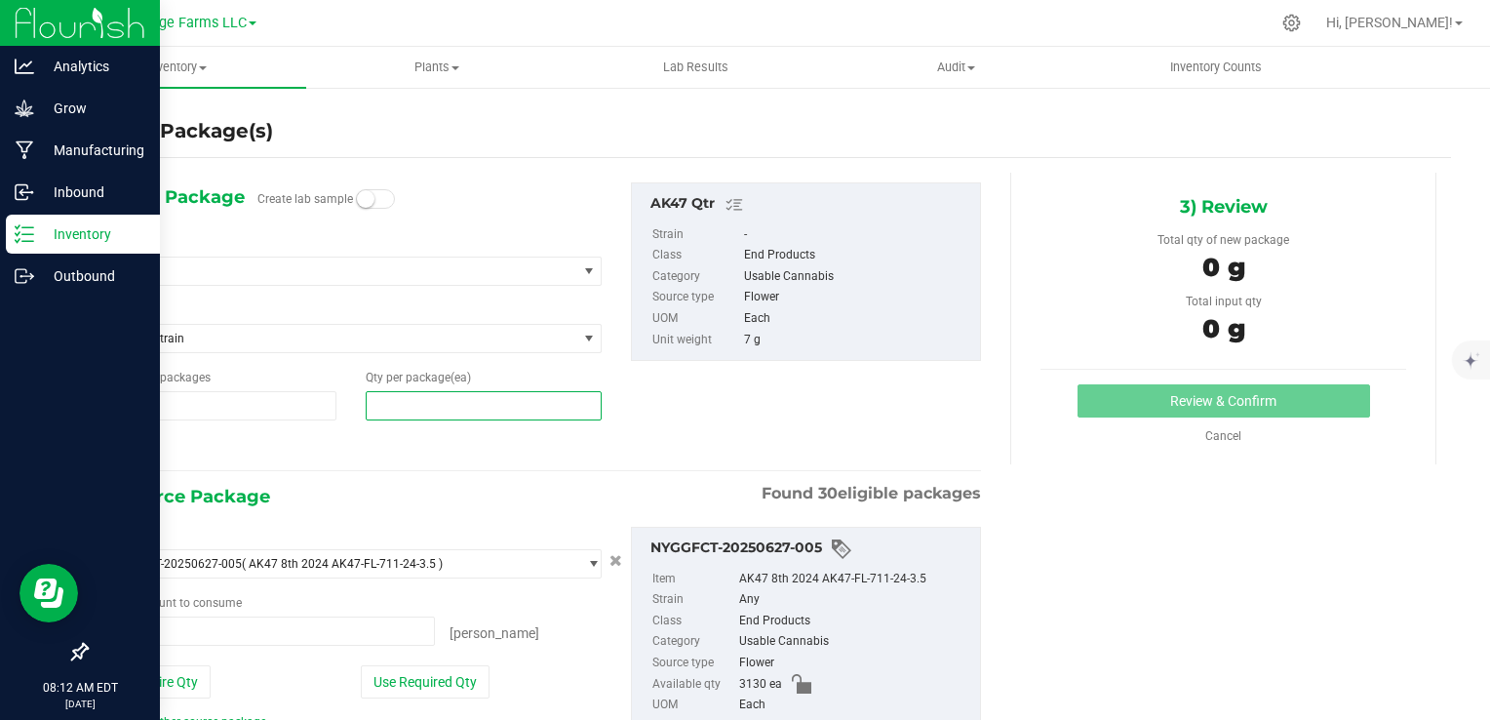
click at [409, 410] on span at bounding box center [484, 405] width 236 height 29
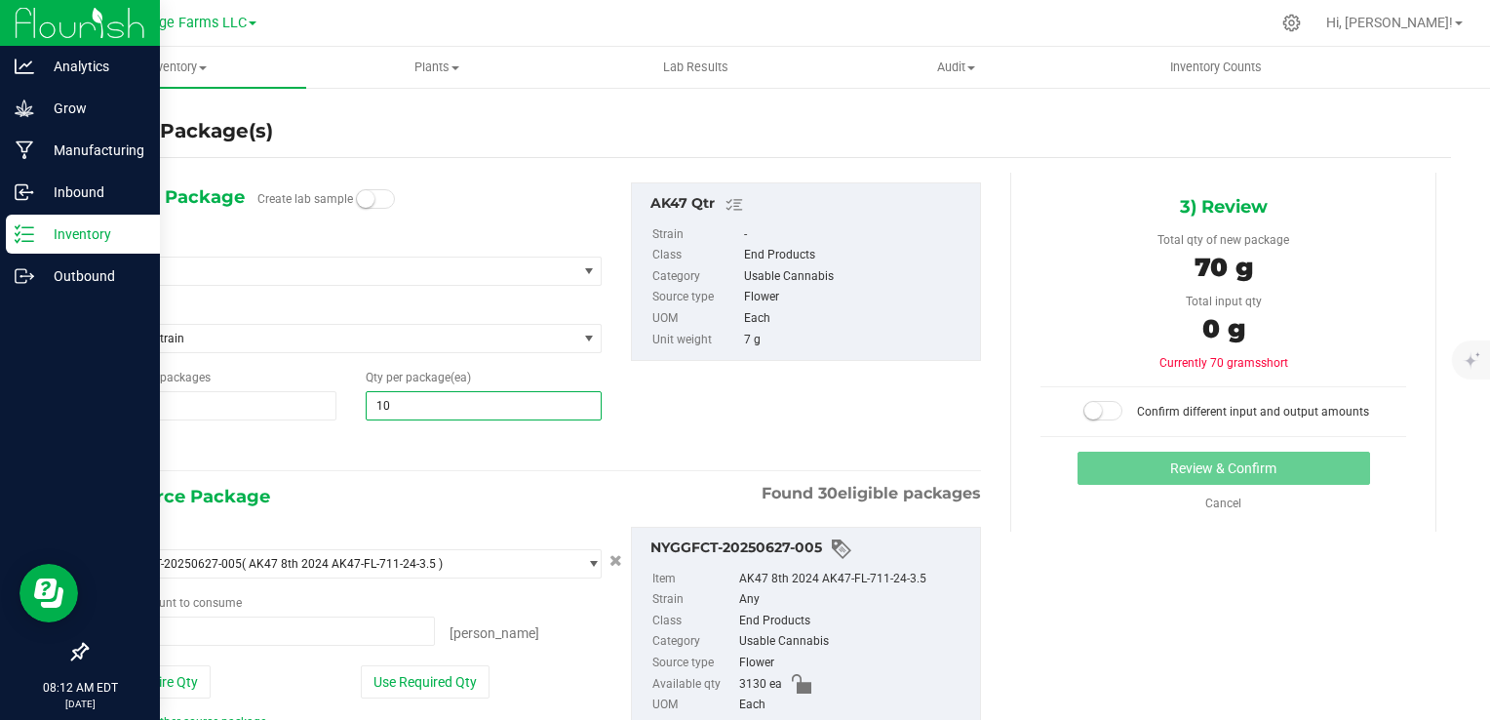
type input "100"
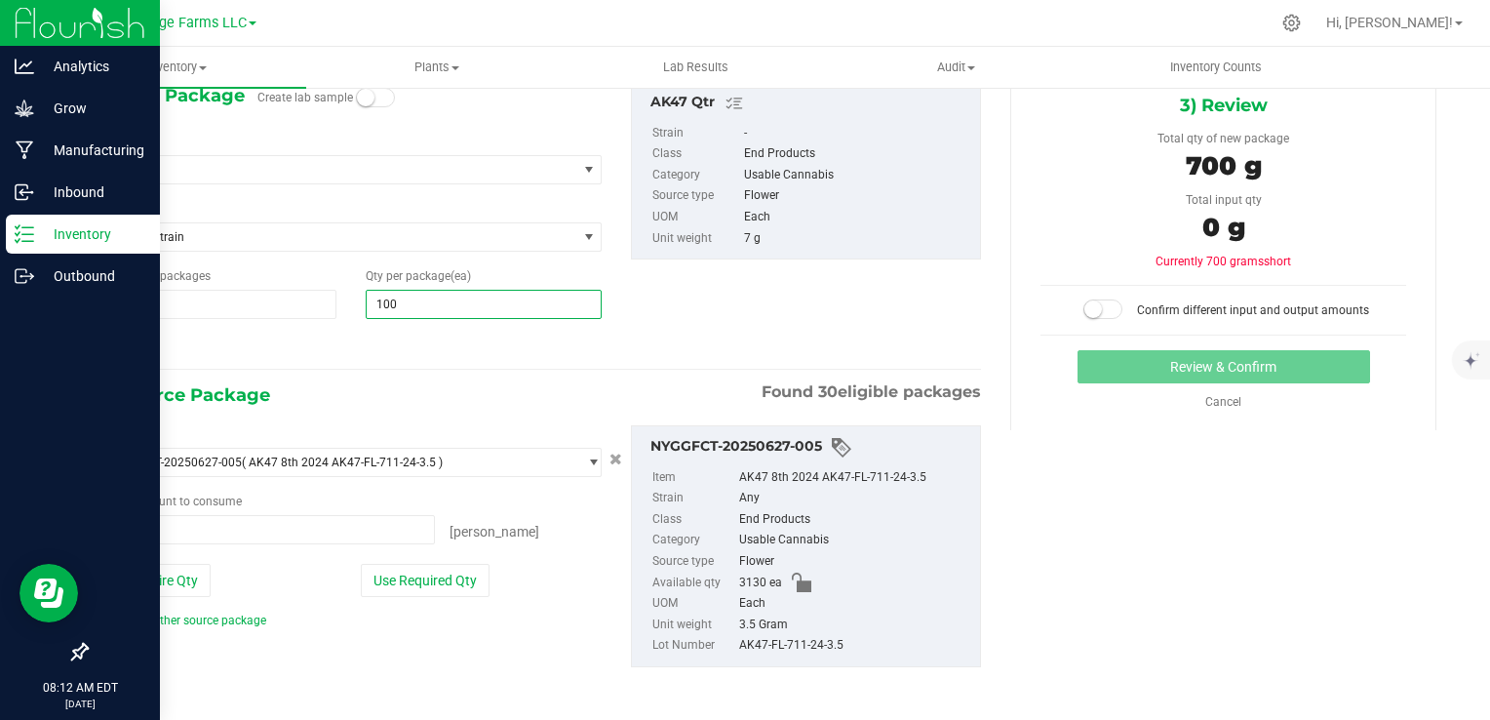
scroll to position [102, 0]
type input "100"
click at [452, 588] on button "Use Required Qty" at bounding box center [425, 579] width 129 height 33
type input "200 ea"
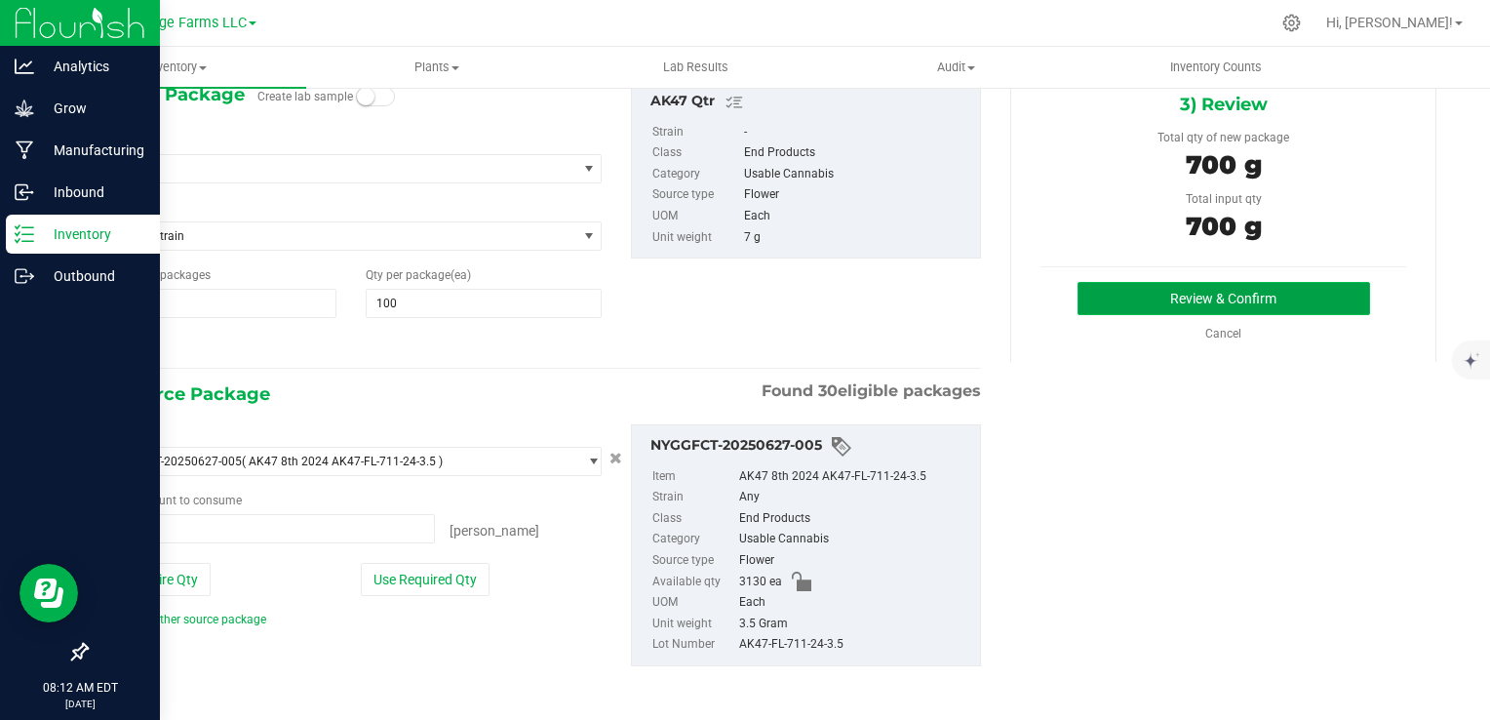
click at [1296, 298] on button "Review & Confirm" at bounding box center [1224, 298] width 293 height 33
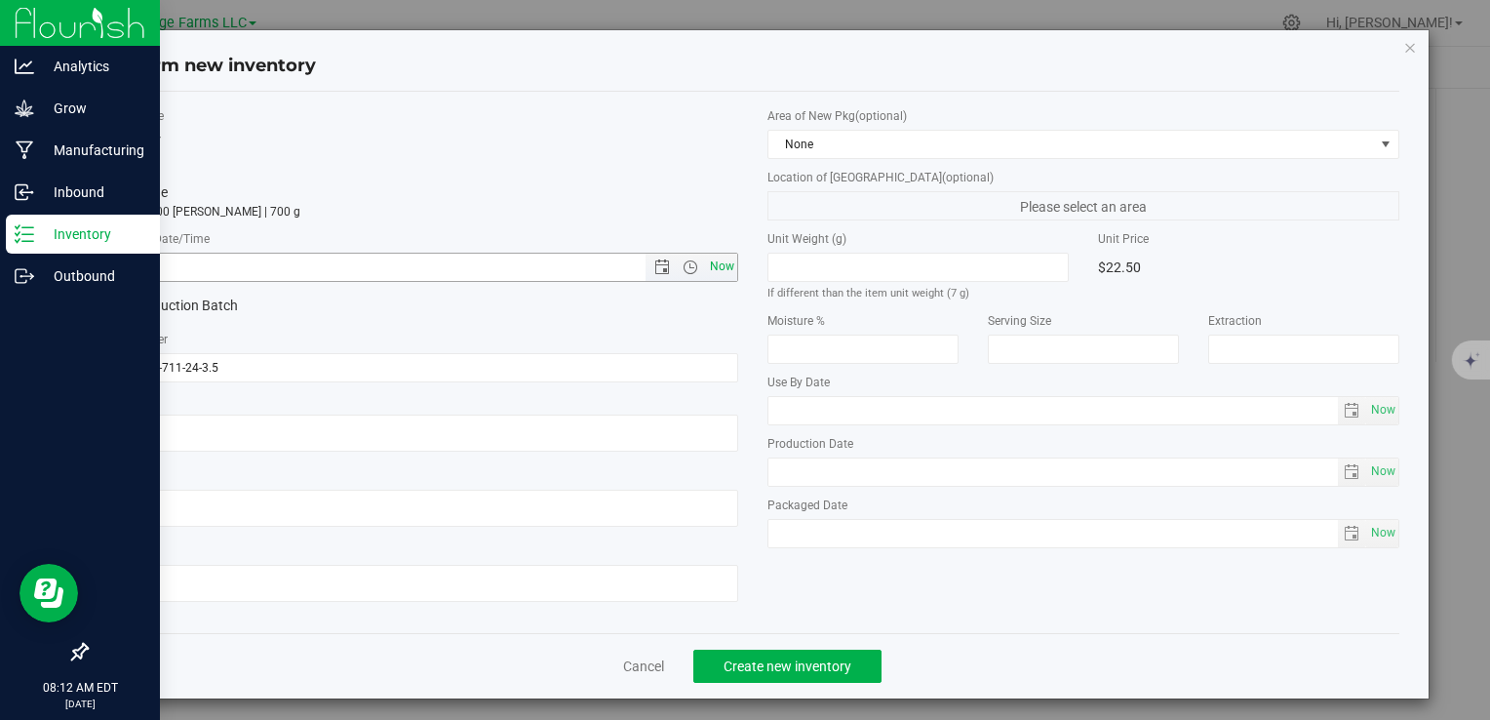
click at [705, 257] on span "Now" at bounding box center [721, 267] width 33 height 28
type input "[DATE] 8:12 AM"
click at [722, 673] on button "Create new inventory" at bounding box center [787, 665] width 188 height 33
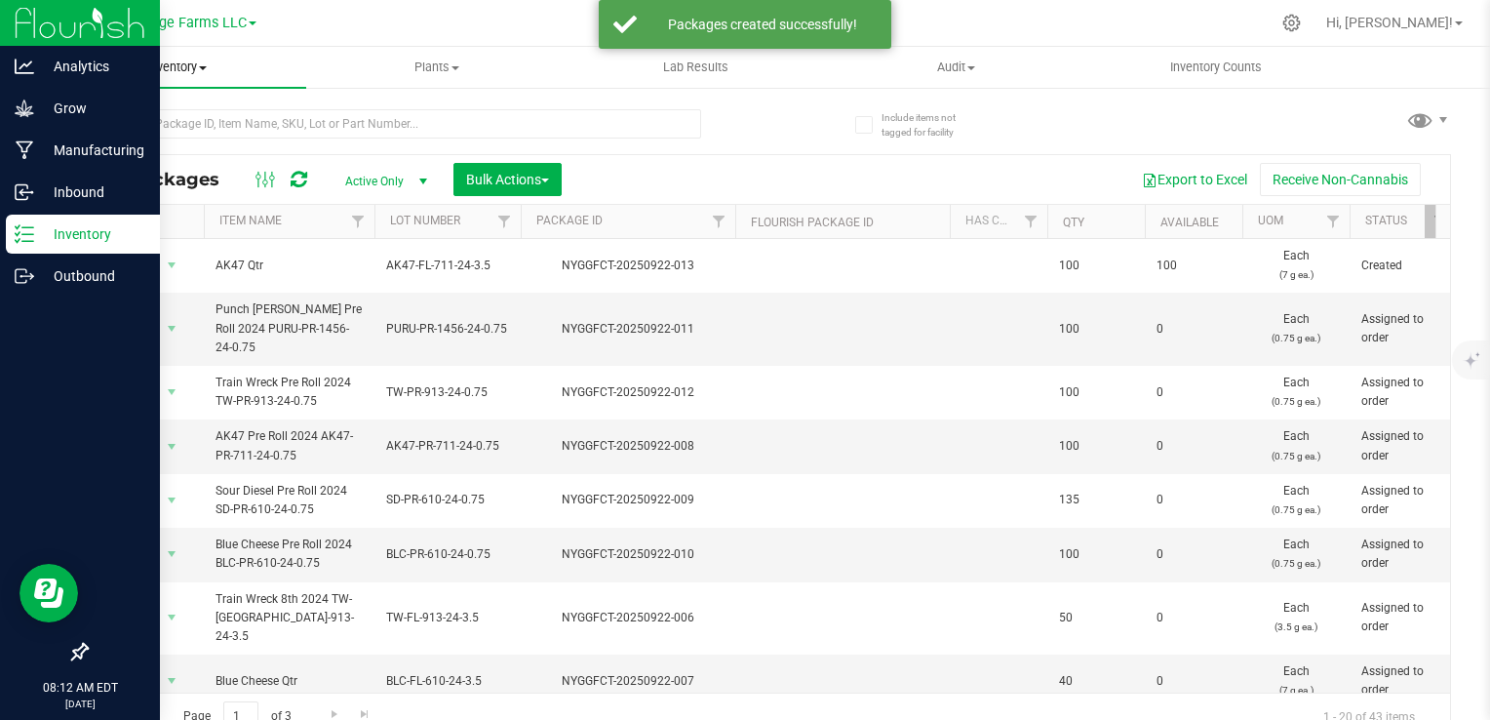
click at [183, 67] on span "Inventory" at bounding box center [176, 68] width 259 height 18
click at [157, 200] on li "From packages" at bounding box center [176, 211] width 259 height 23
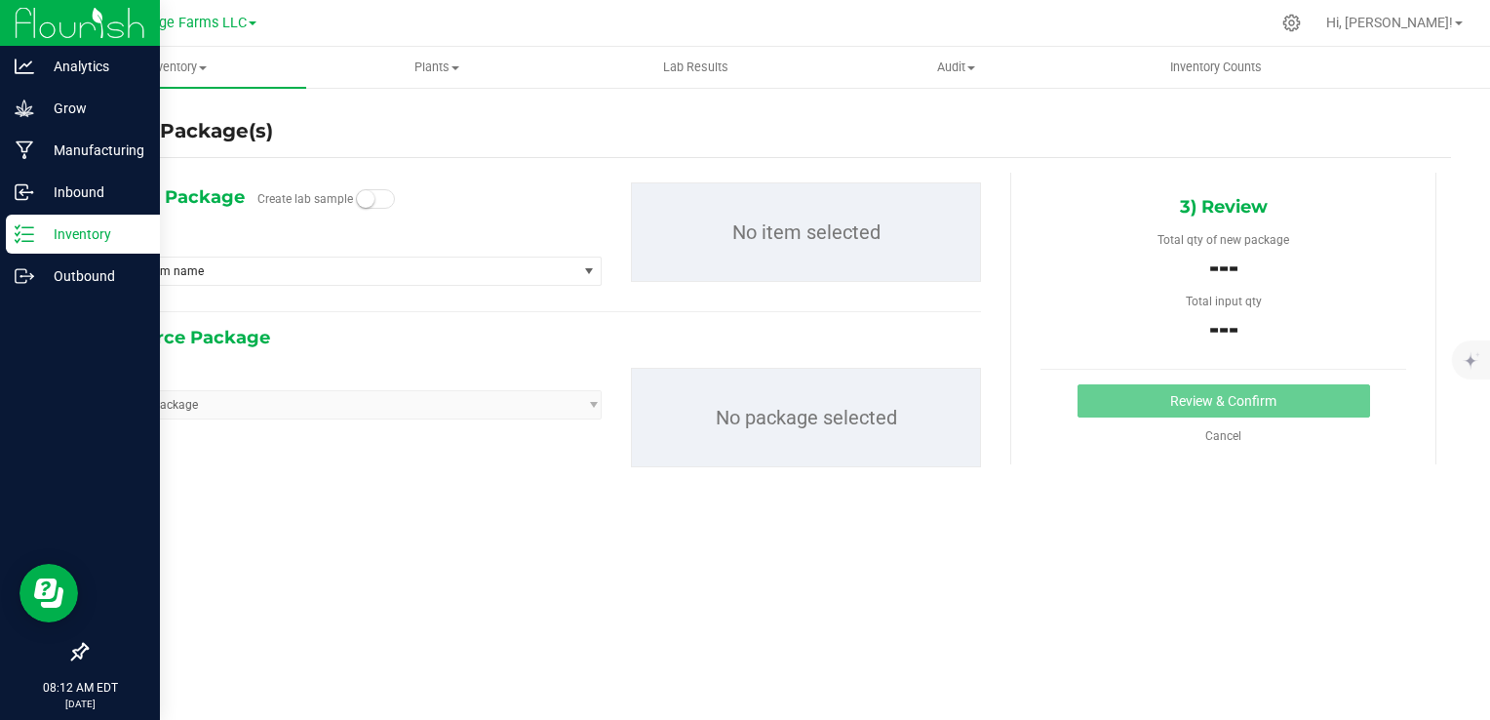
click at [240, 294] on div "1) New Package Create lab sample Select Item Type item name 5 PACK AK47 Pre Rol…" at bounding box center [351, 241] width 530 height 119
click at [230, 281] on span "Type item name" at bounding box center [338, 270] width 475 height 27
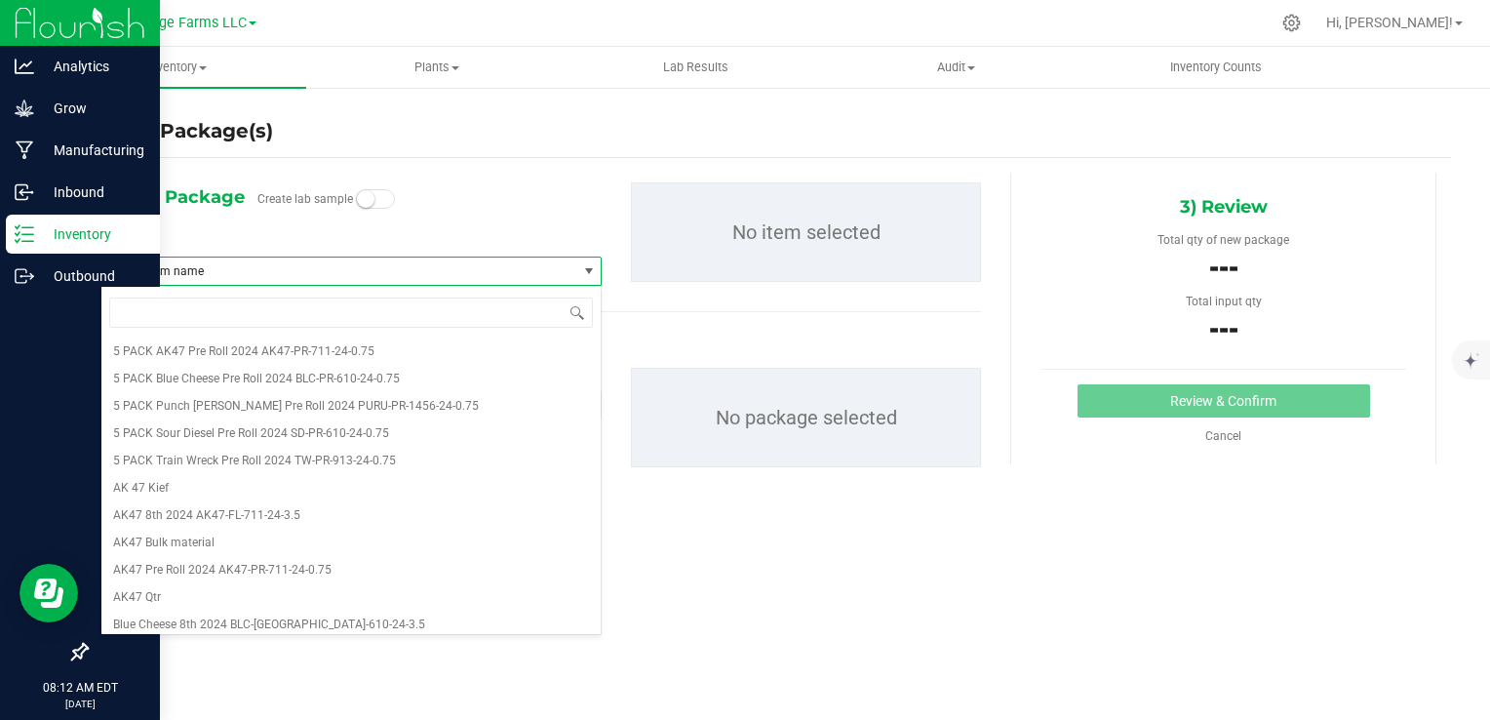
type input "q"
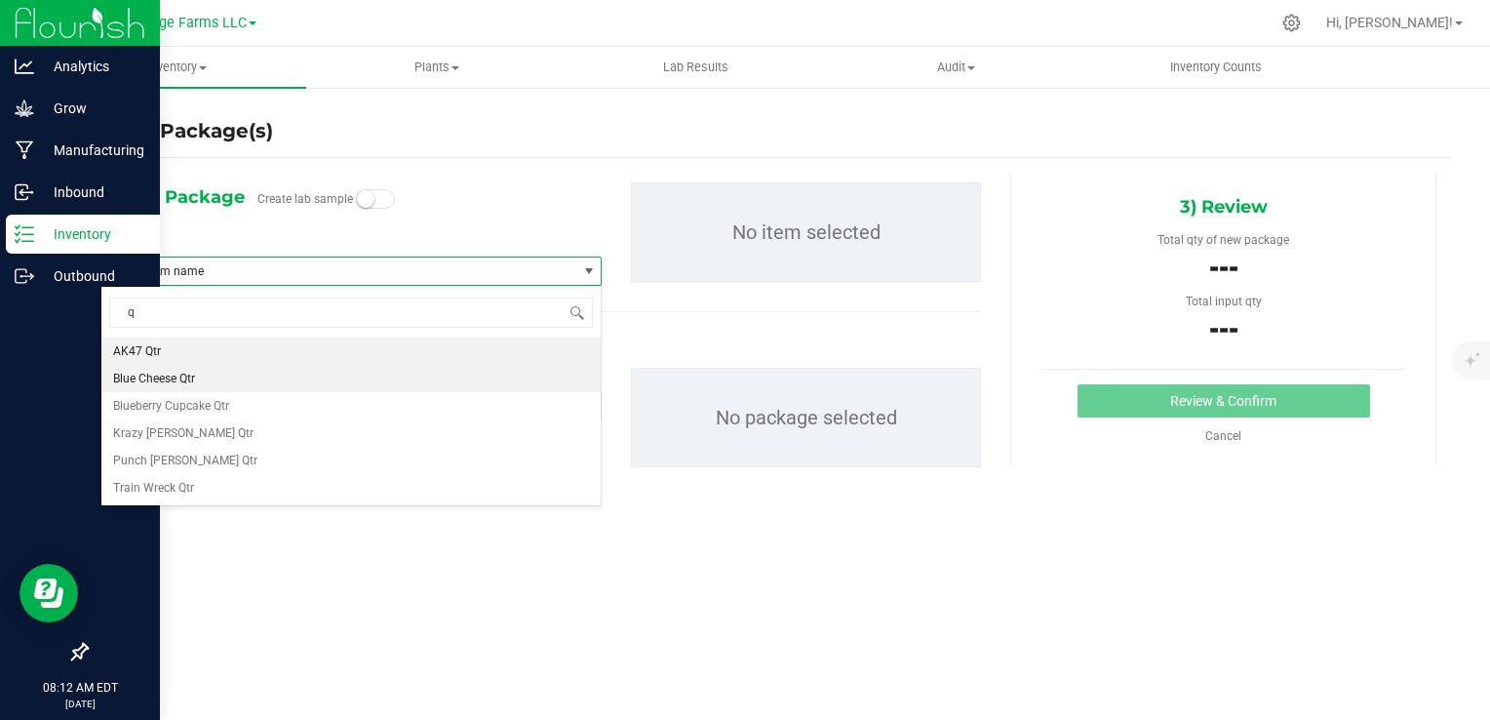
click at [199, 383] on li "Blue Cheese Qtr" at bounding box center [350, 378] width 499 height 27
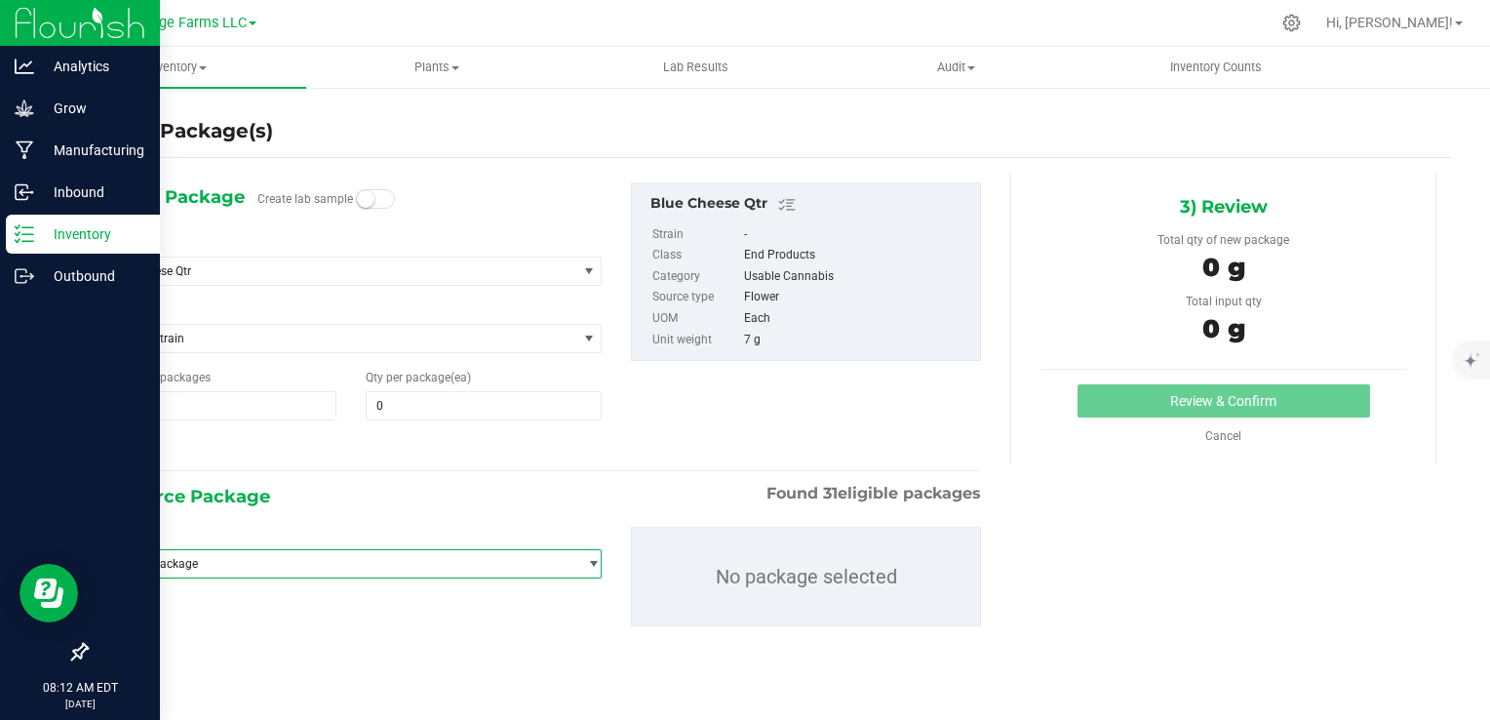
click at [581, 561] on span "select" at bounding box center [588, 563] width 24 height 27
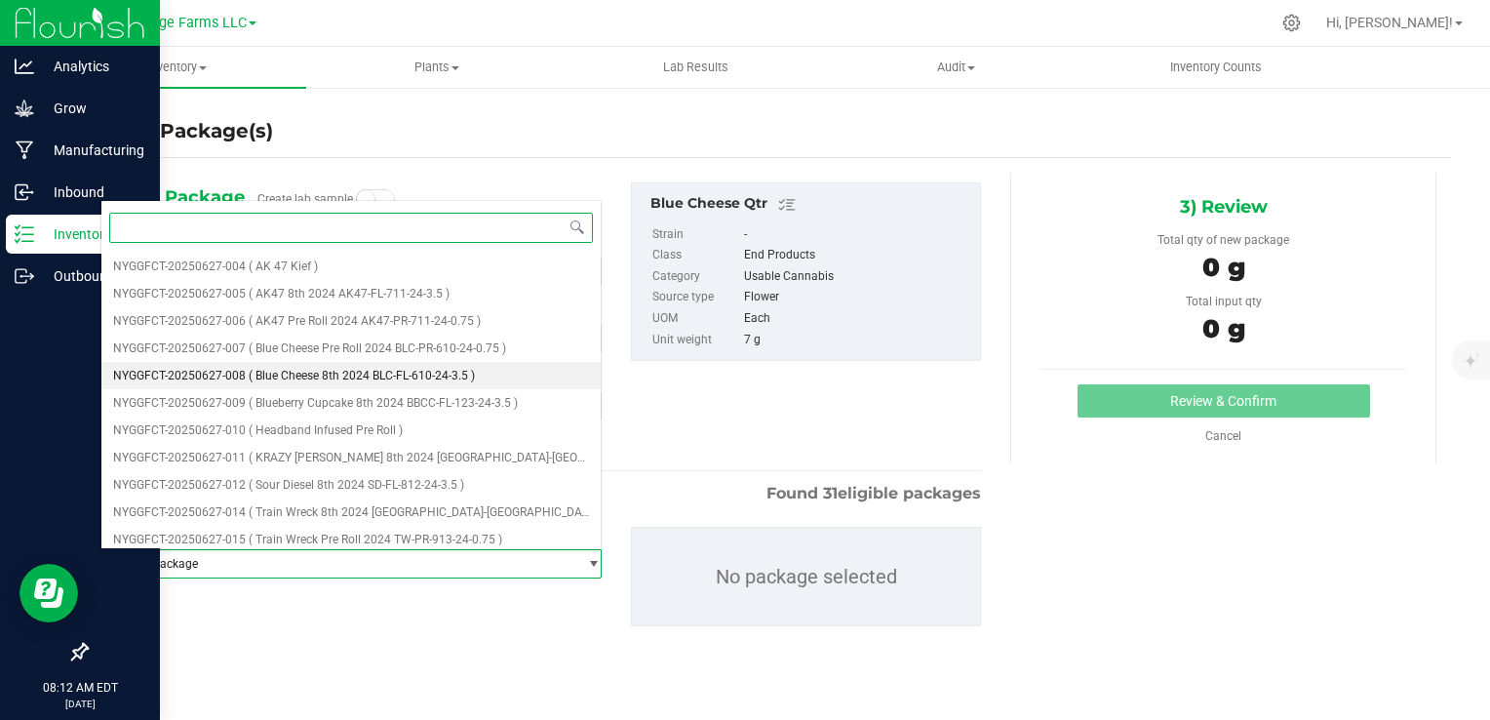
click at [335, 377] on span "( Blue Cheese 8th 2024 BLC-FL-610-24-3.5 )" at bounding box center [362, 376] width 226 height 14
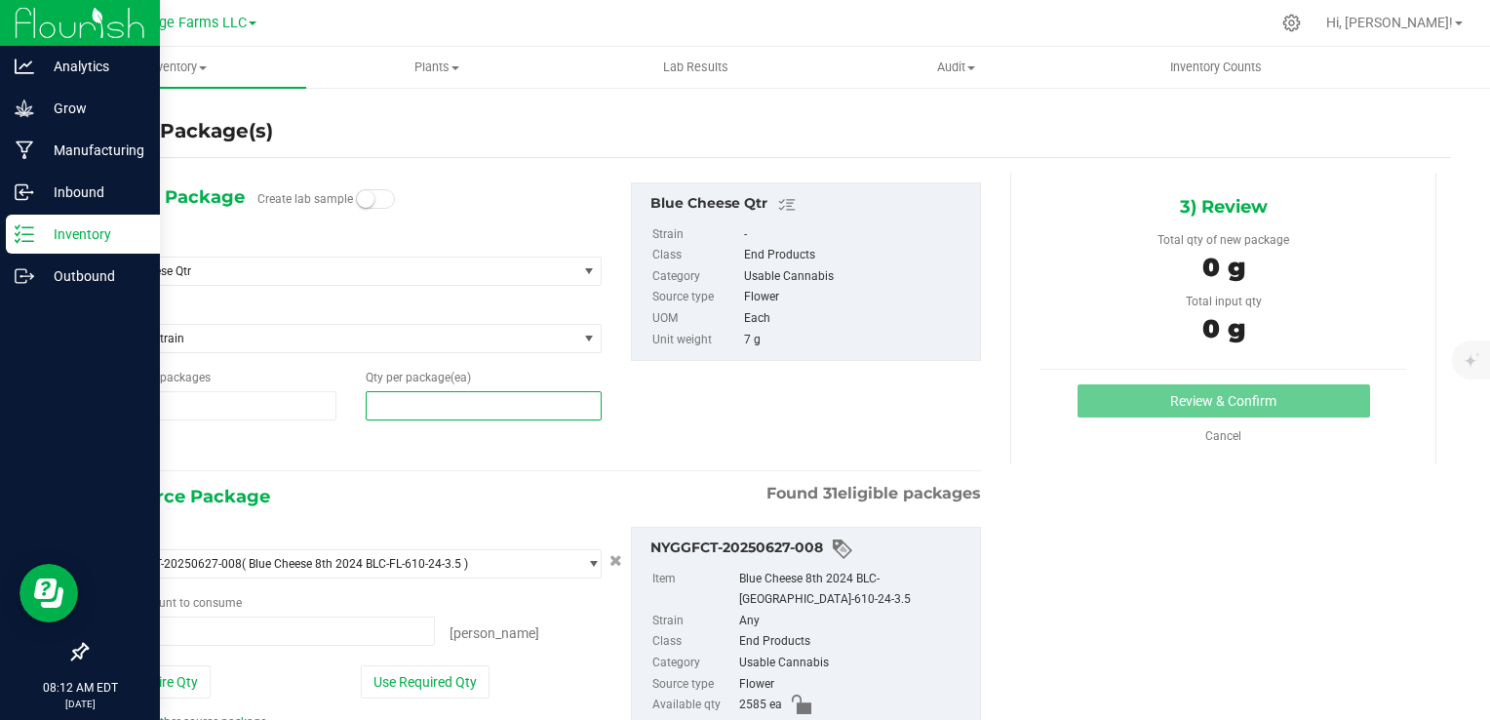
click at [393, 399] on span at bounding box center [484, 405] width 236 height 29
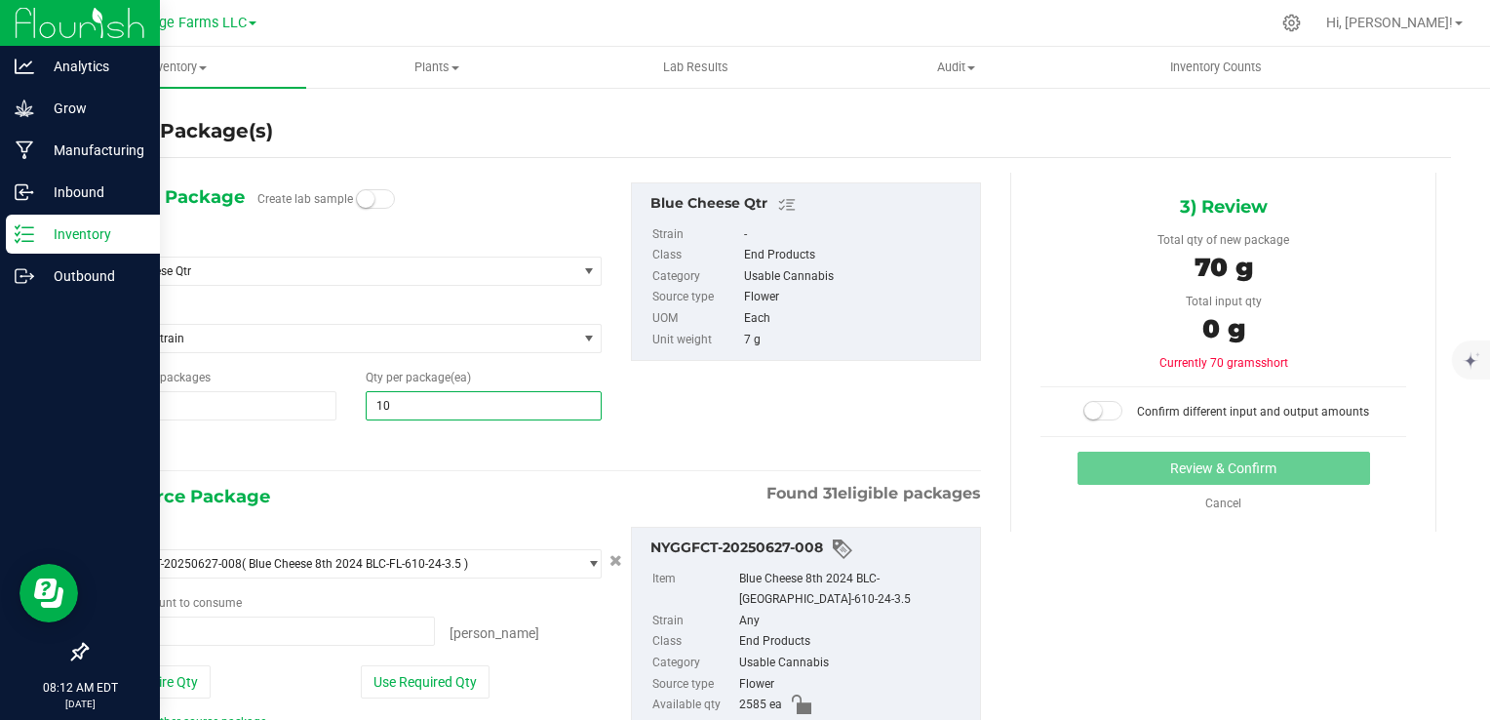
type input "100"
click at [433, 491] on div "2) Source Package Found 31 eligible packages" at bounding box center [540, 496] width 881 height 29
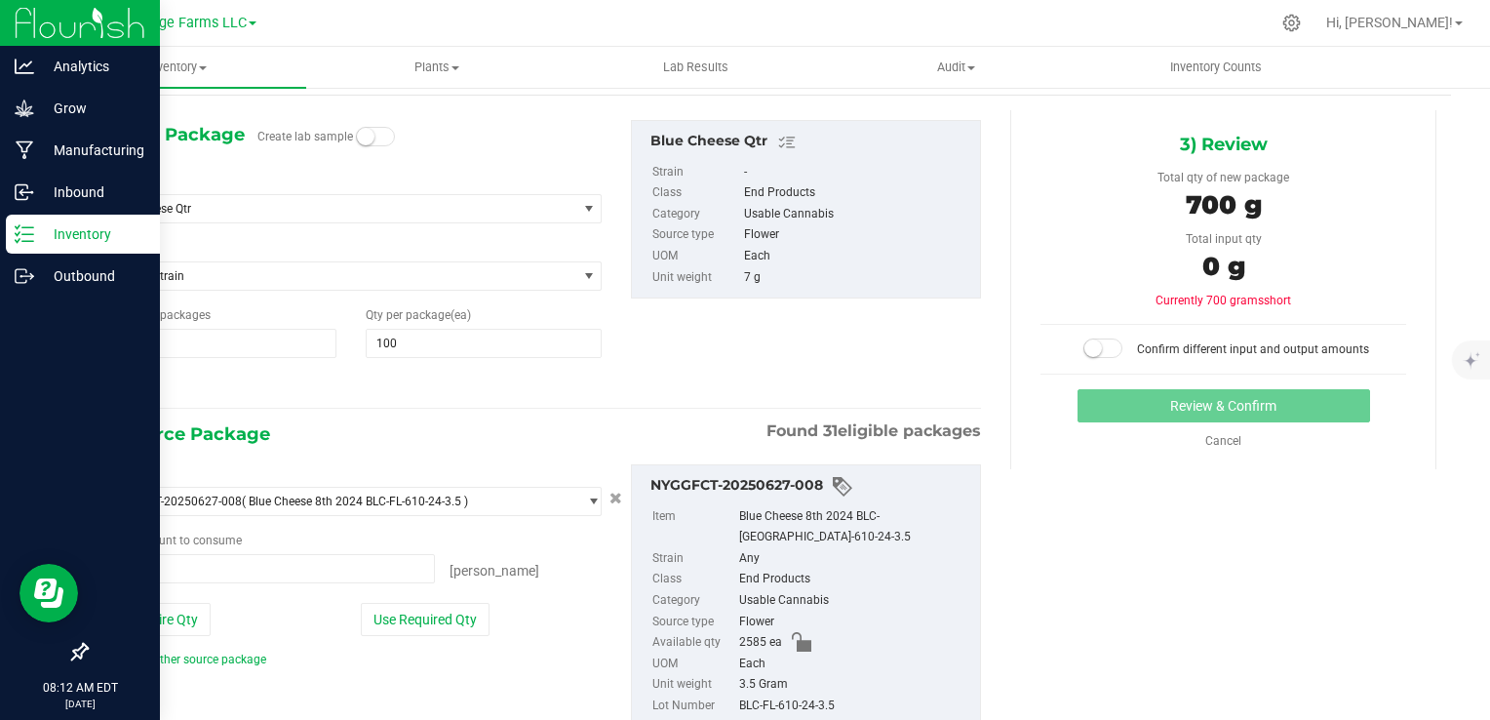
scroll to position [98, 0]
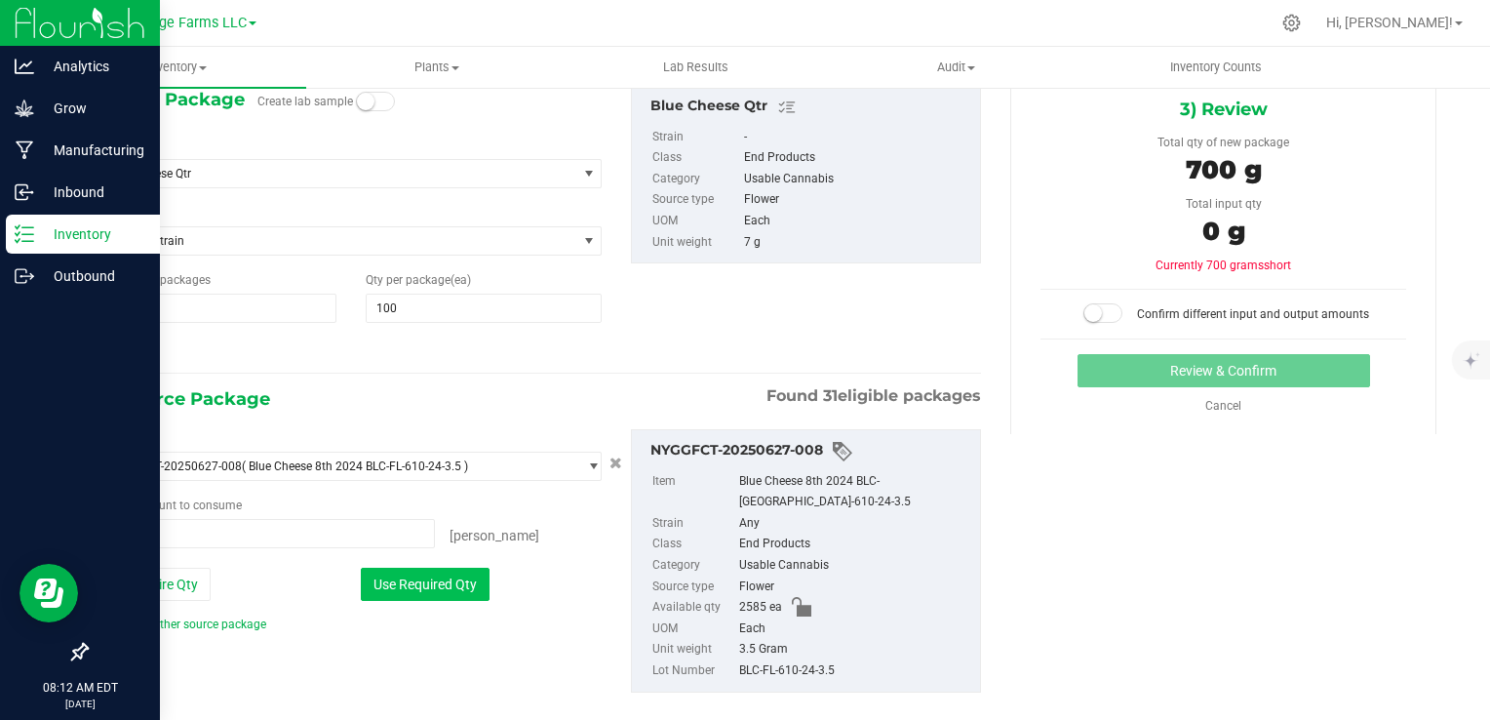
click at [485, 583] on button "Use Required Qty" at bounding box center [425, 584] width 129 height 33
type input "200 ea"
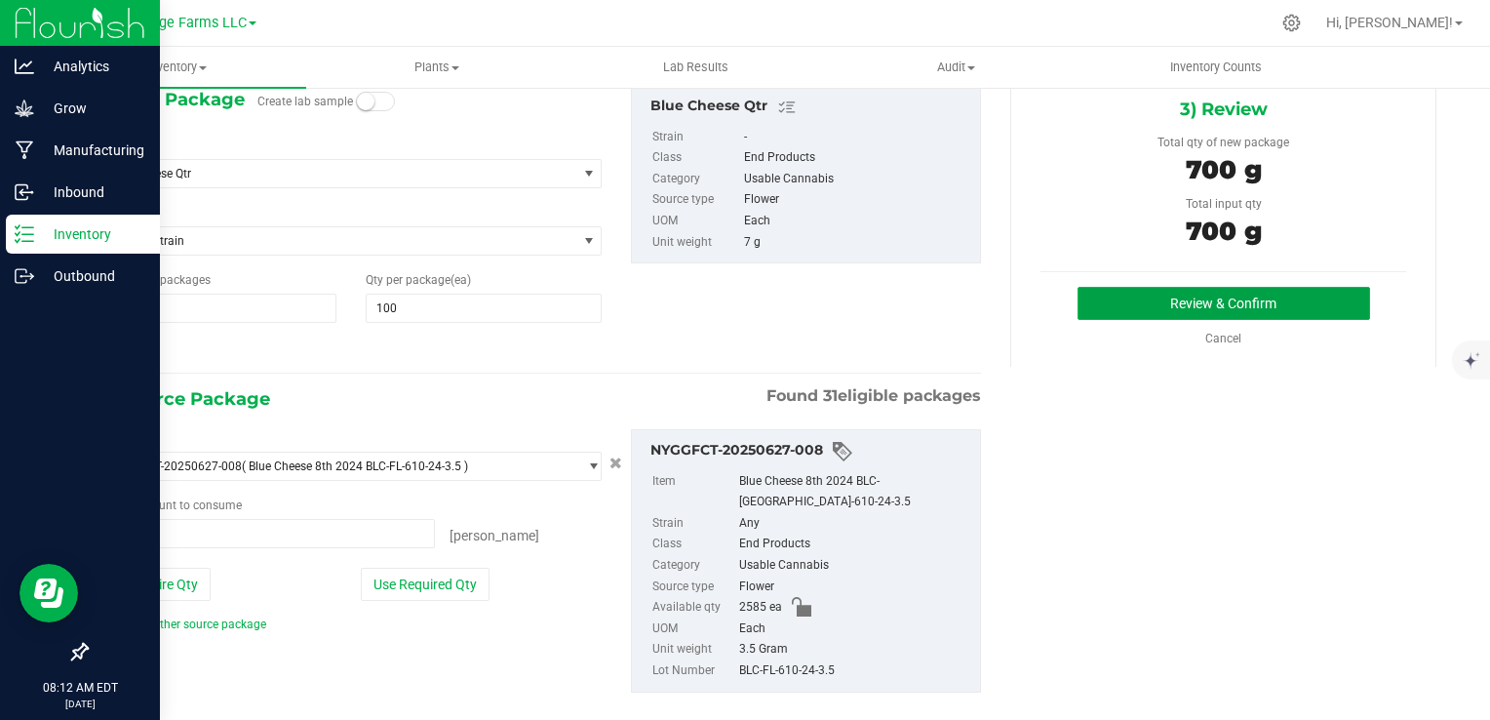
click at [1324, 298] on button "Review & Confirm" at bounding box center [1224, 303] width 293 height 33
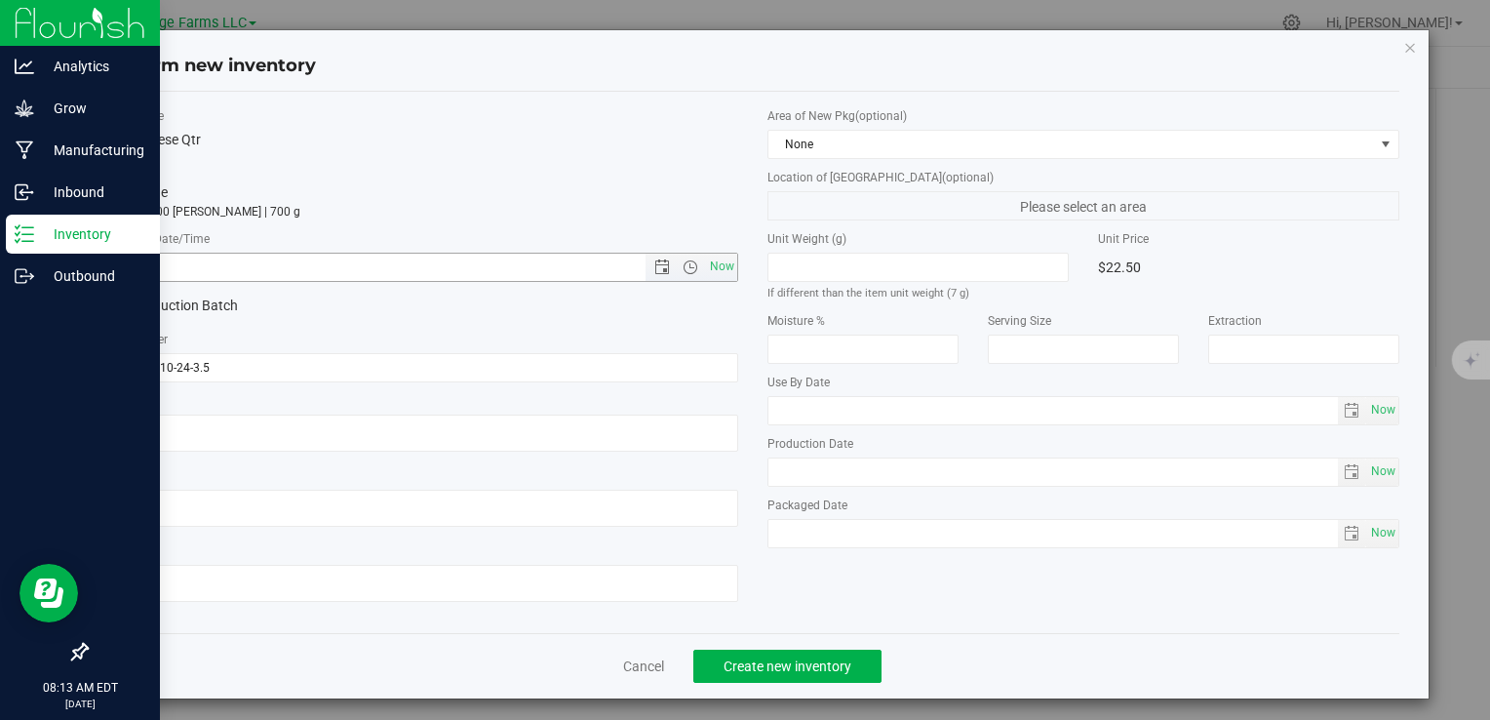
click at [729, 266] on span "Now" at bounding box center [421, 267] width 632 height 29
click at [713, 266] on span "Now" at bounding box center [721, 267] width 33 height 28
type input "[DATE] 8:13 AM"
click at [778, 662] on span "Create new inventory" at bounding box center [788, 666] width 128 height 16
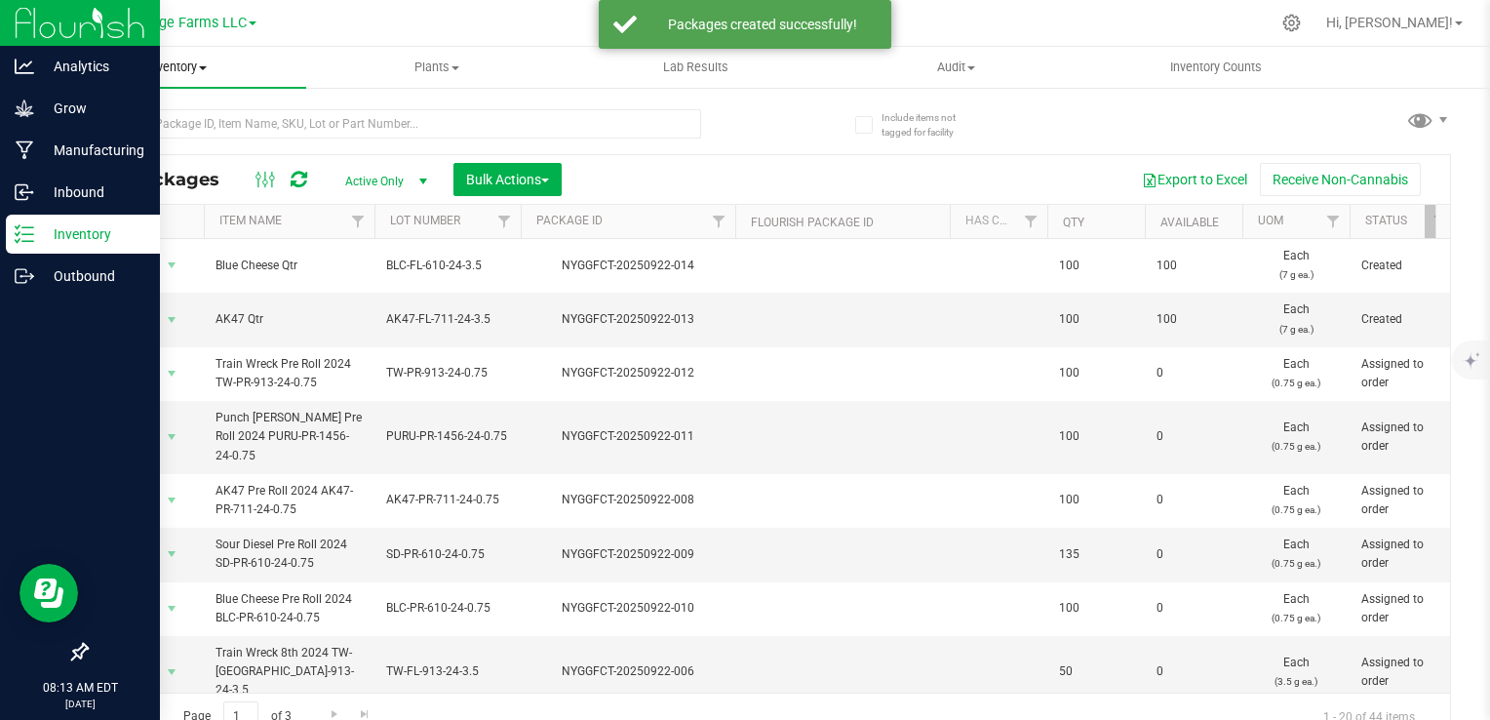
click at [184, 69] on span "Inventory" at bounding box center [176, 68] width 259 height 18
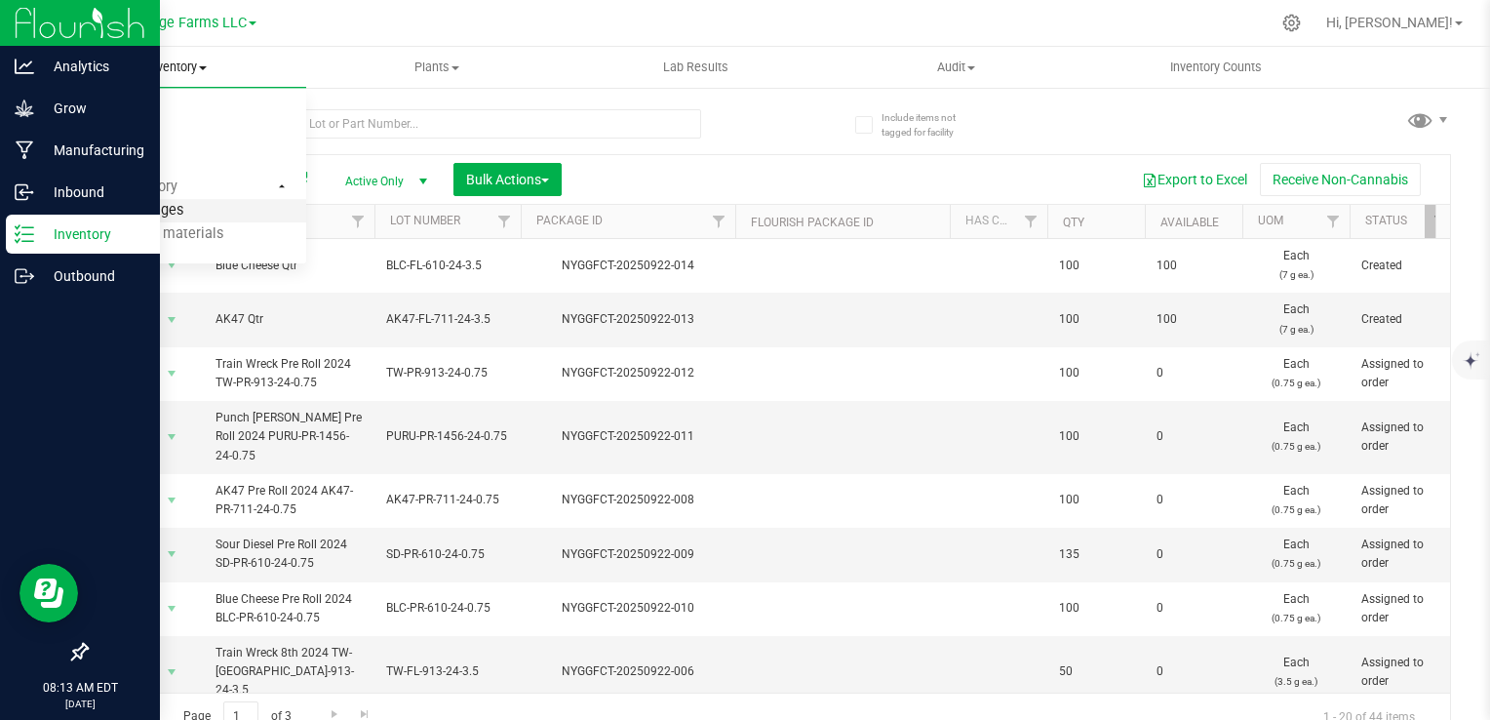
click at [121, 206] on span "From packages" at bounding box center [115, 211] width 137 height 17
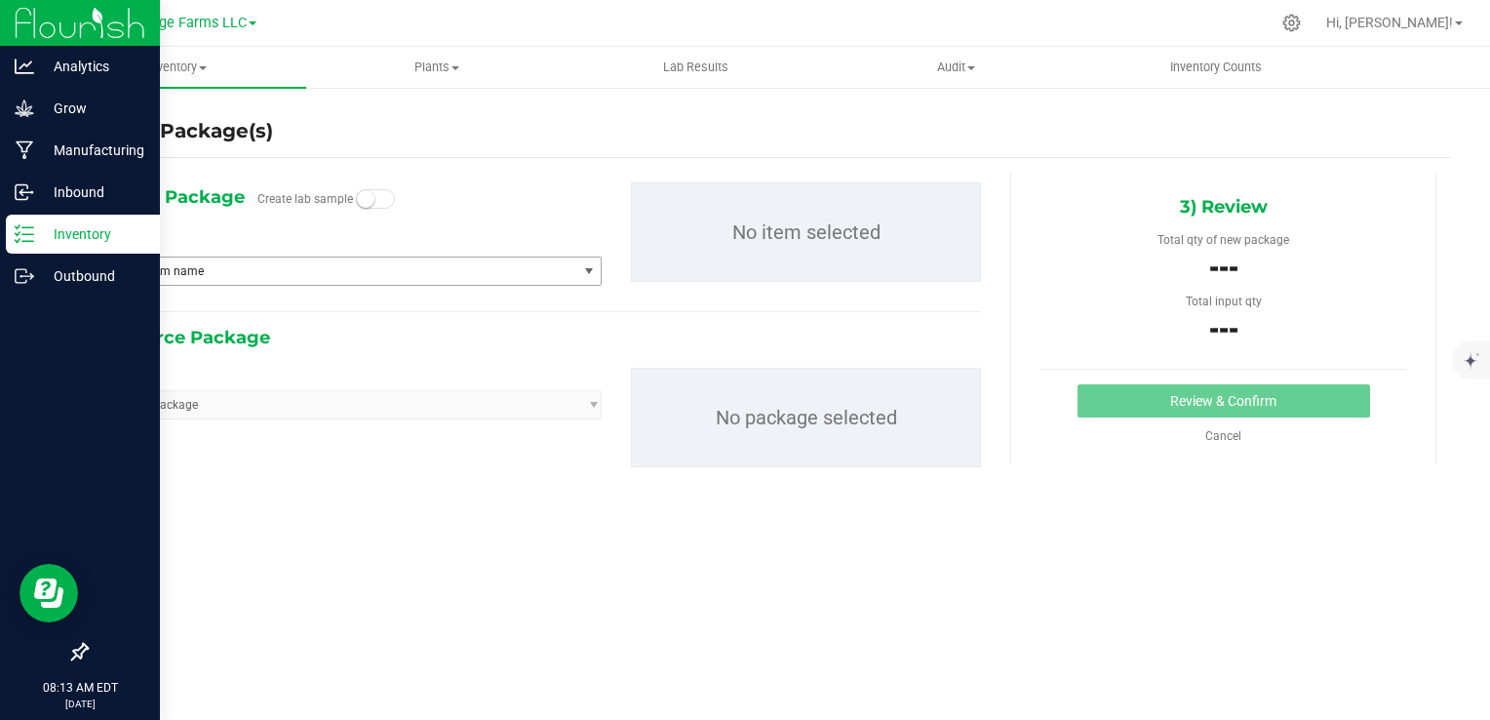
click at [339, 274] on span "Type item name" at bounding box center [338, 270] width 475 height 27
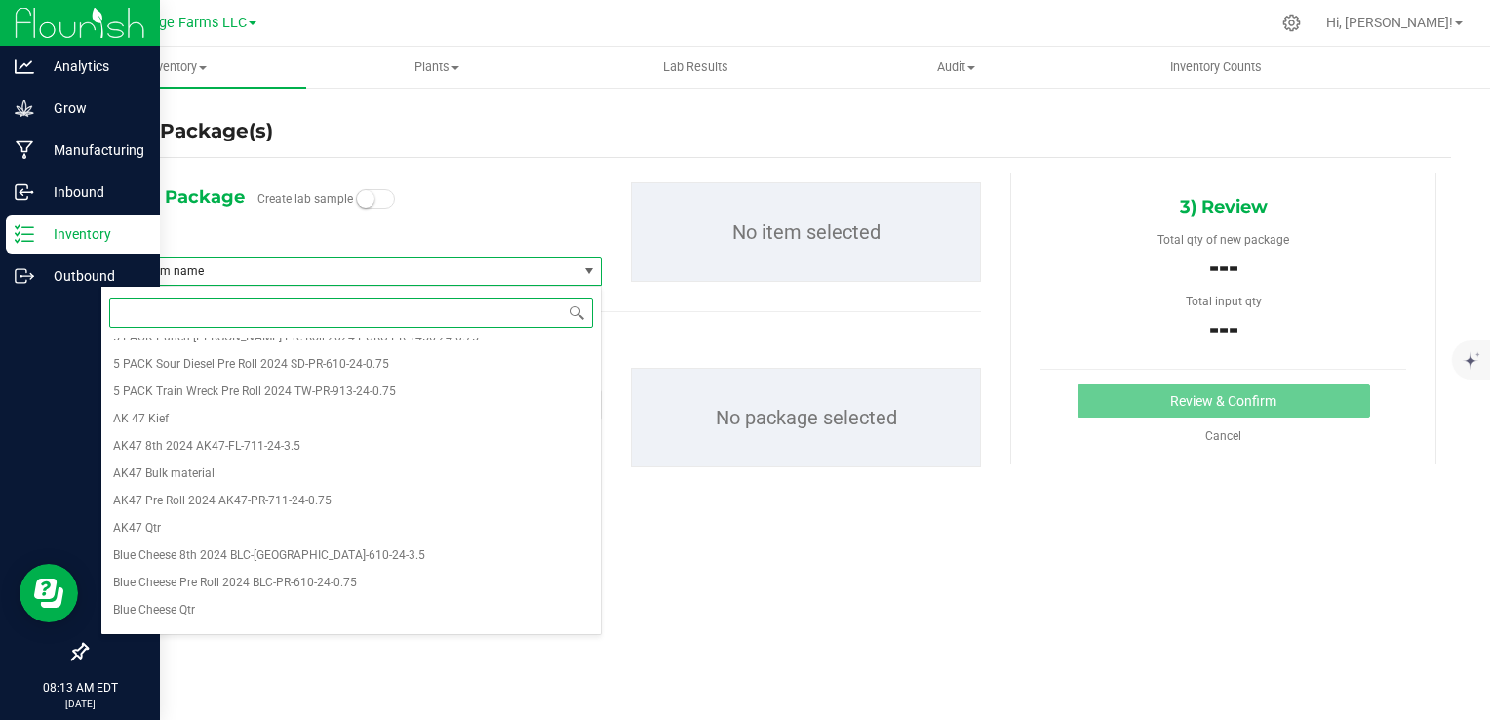
scroll to position [98, 0]
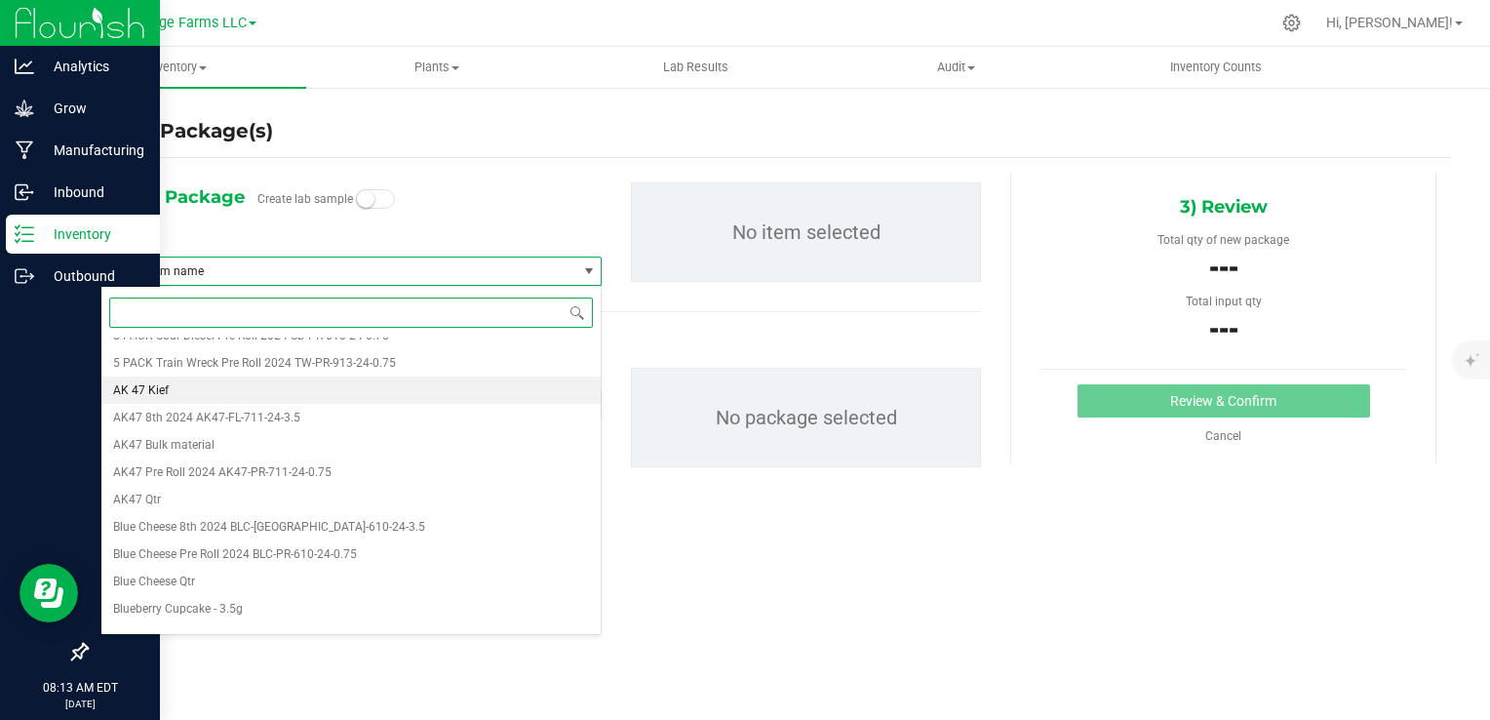
type input "q"
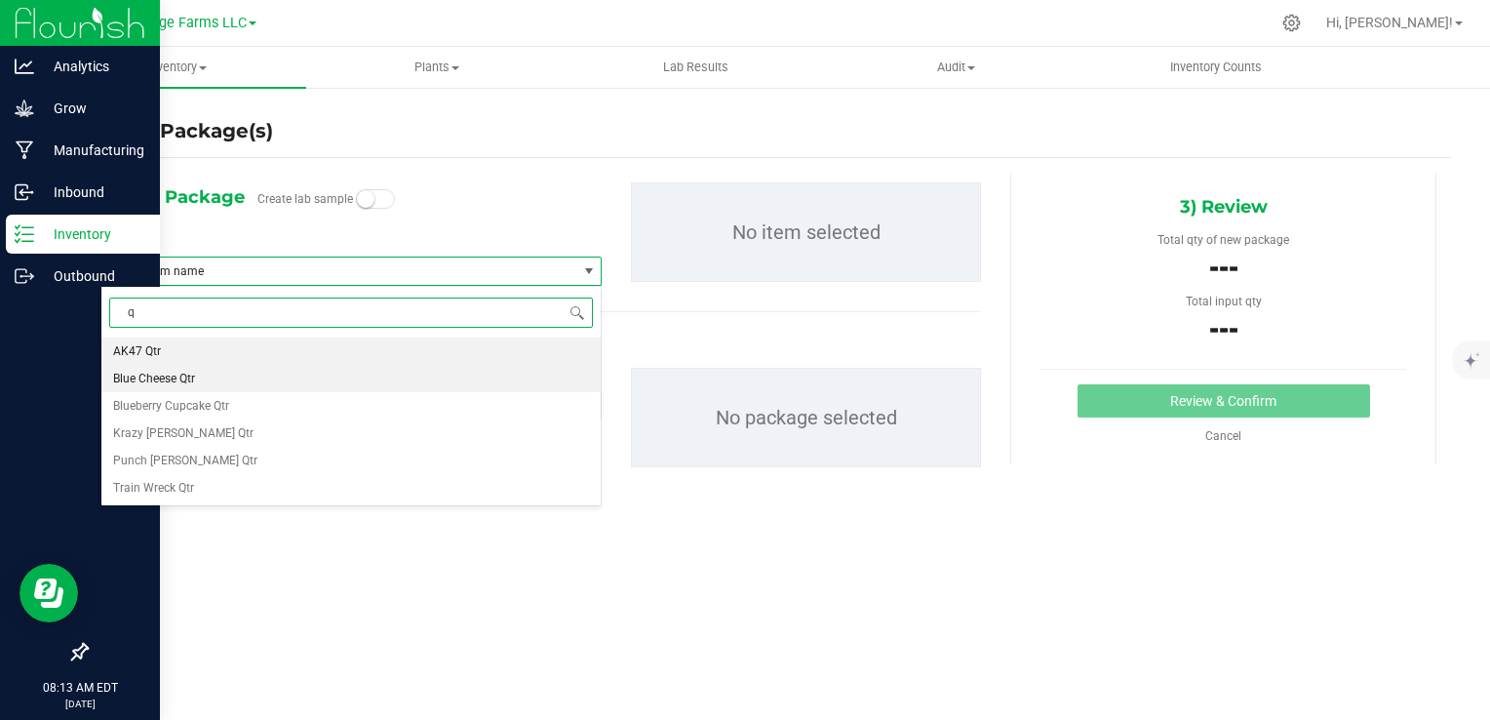
scroll to position [0, 0]
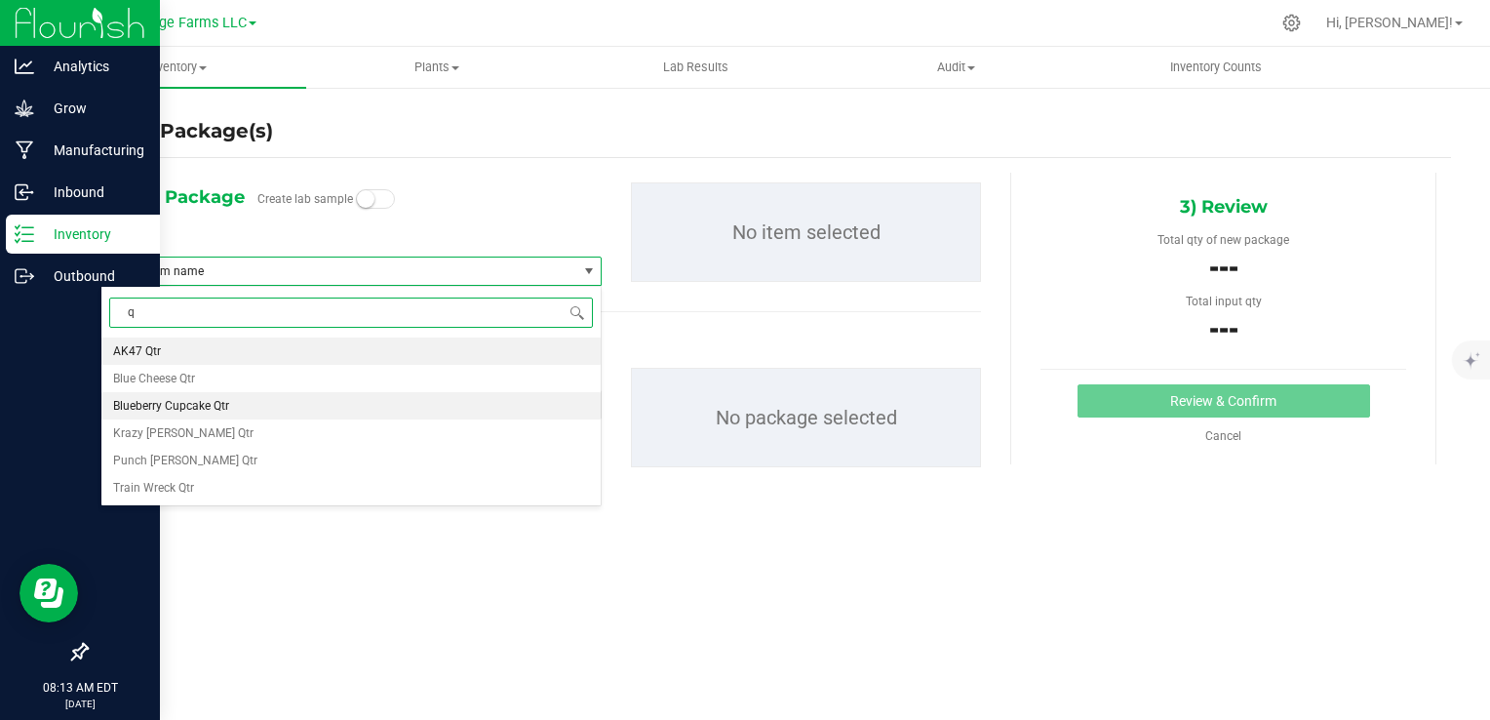
click at [264, 403] on li "Blueberry Cupcake Qtr" at bounding box center [350, 405] width 499 height 27
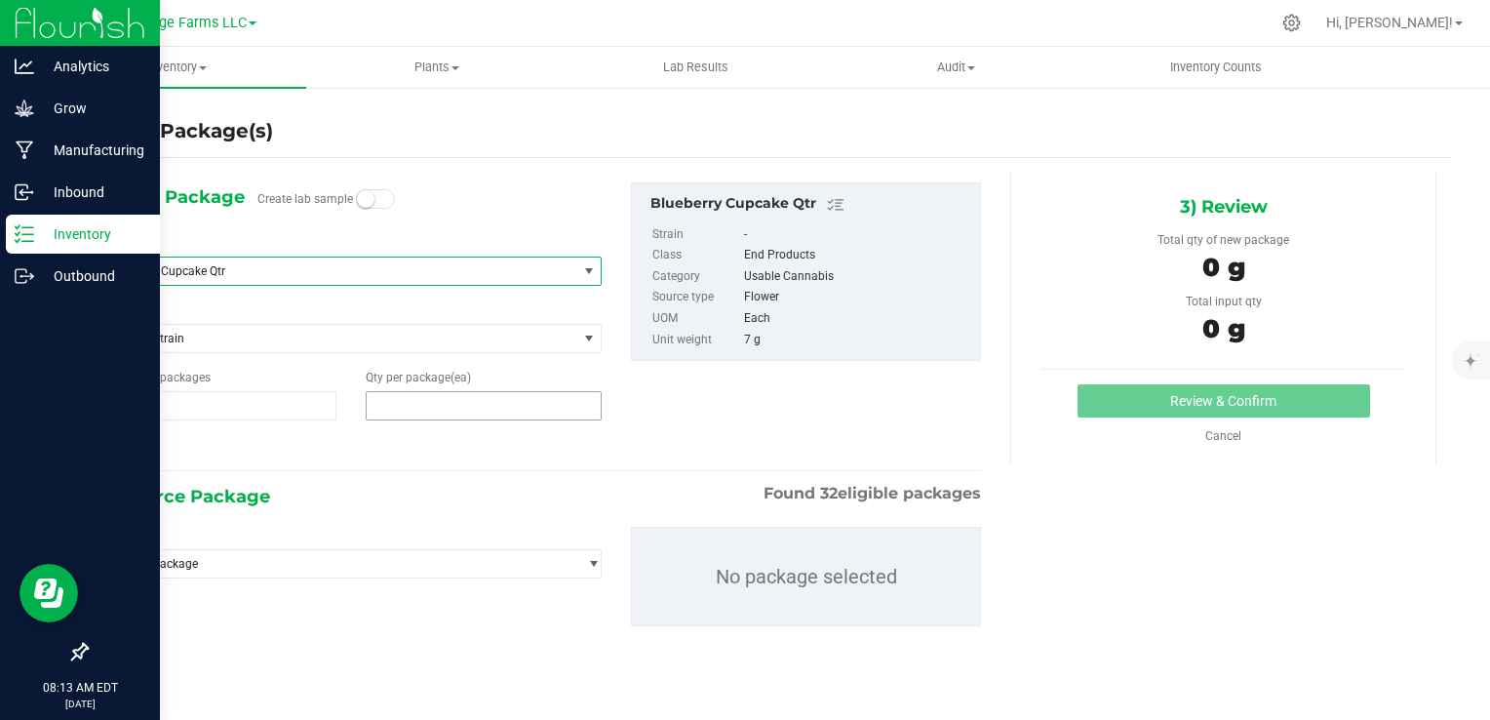
click at [567, 400] on span at bounding box center [484, 405] width 236 height 29
type input "50"
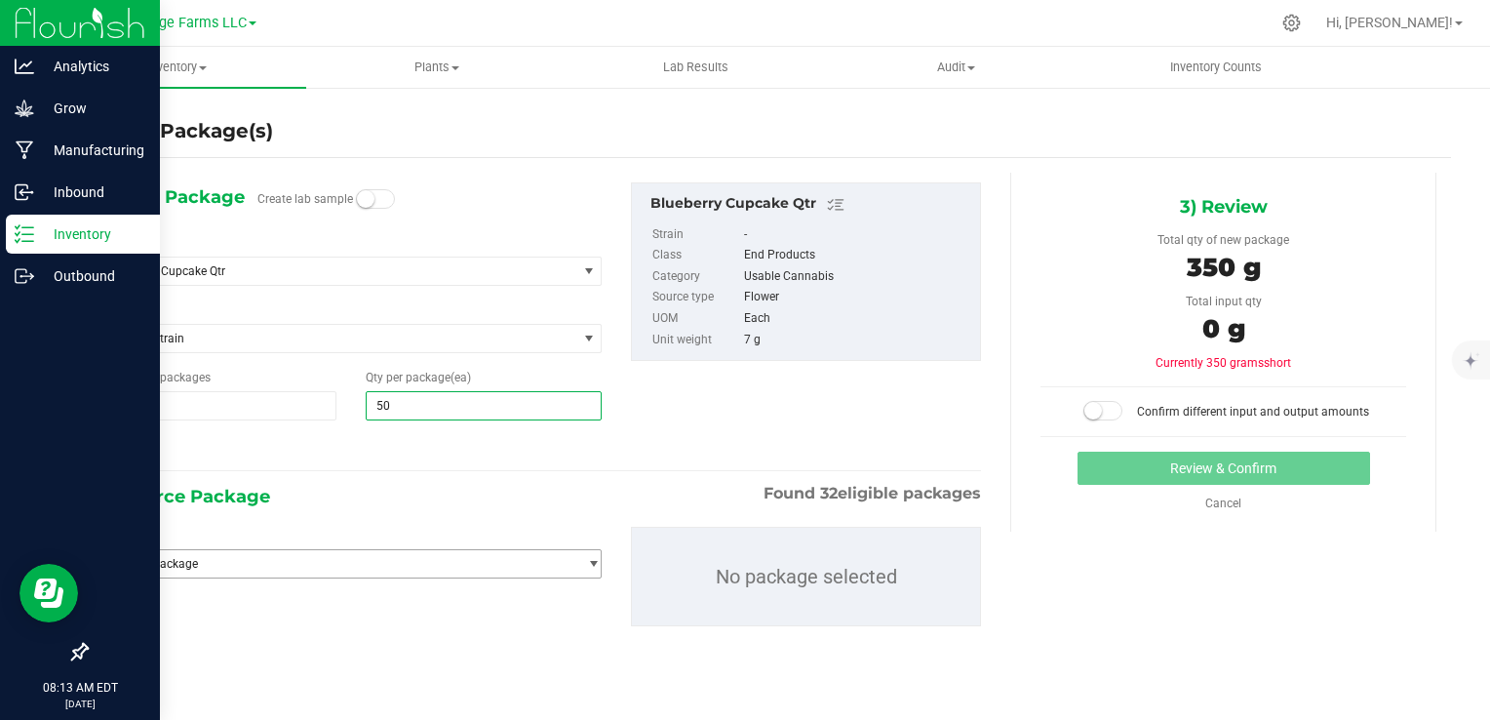
type input "50"
click at [571, 560] on span "Select package" at bounding box center [338, 563] width 475 height 27
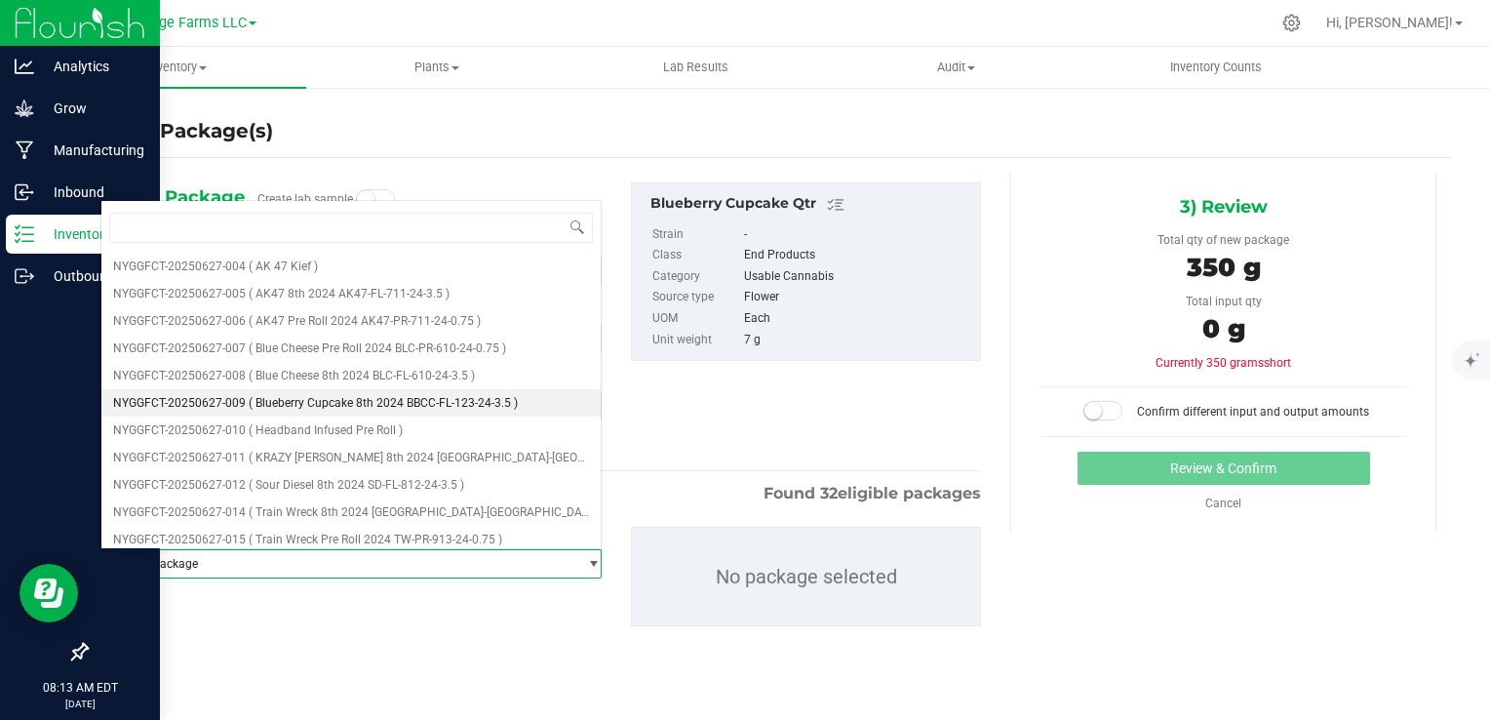
click at [266, 405] on span "( Blueberry Cupcake 8th 2024 BBCC-FL-123-24-3.5 )" at bounding box center [383, 403] width 269 height 14
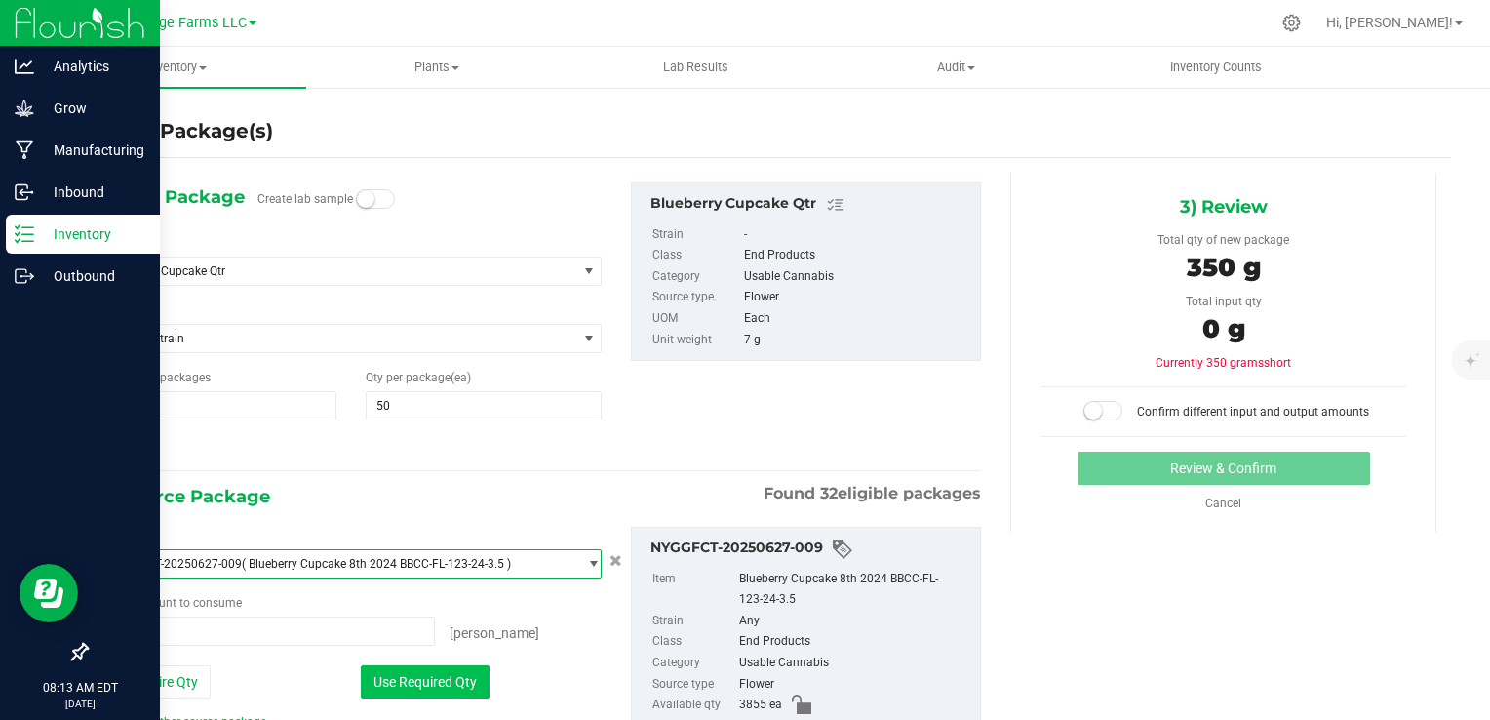
click at [438, 675] on button "Use Required Qty" at bounding box center [425, 681] width 129 height 33
type input "100 ea"
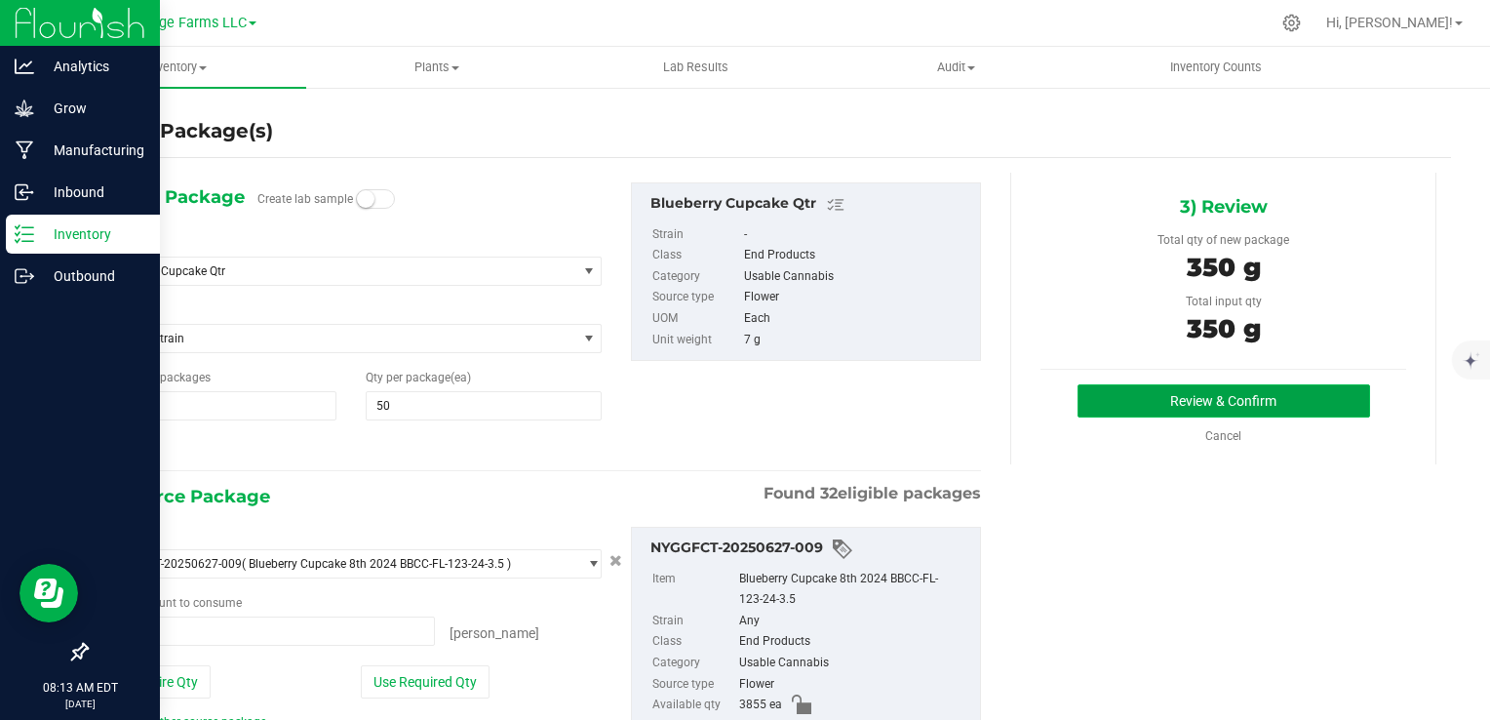
click at [1315, 408] on button "Review & Confirm" at bounding box center [1224, 400] width 293 height 33
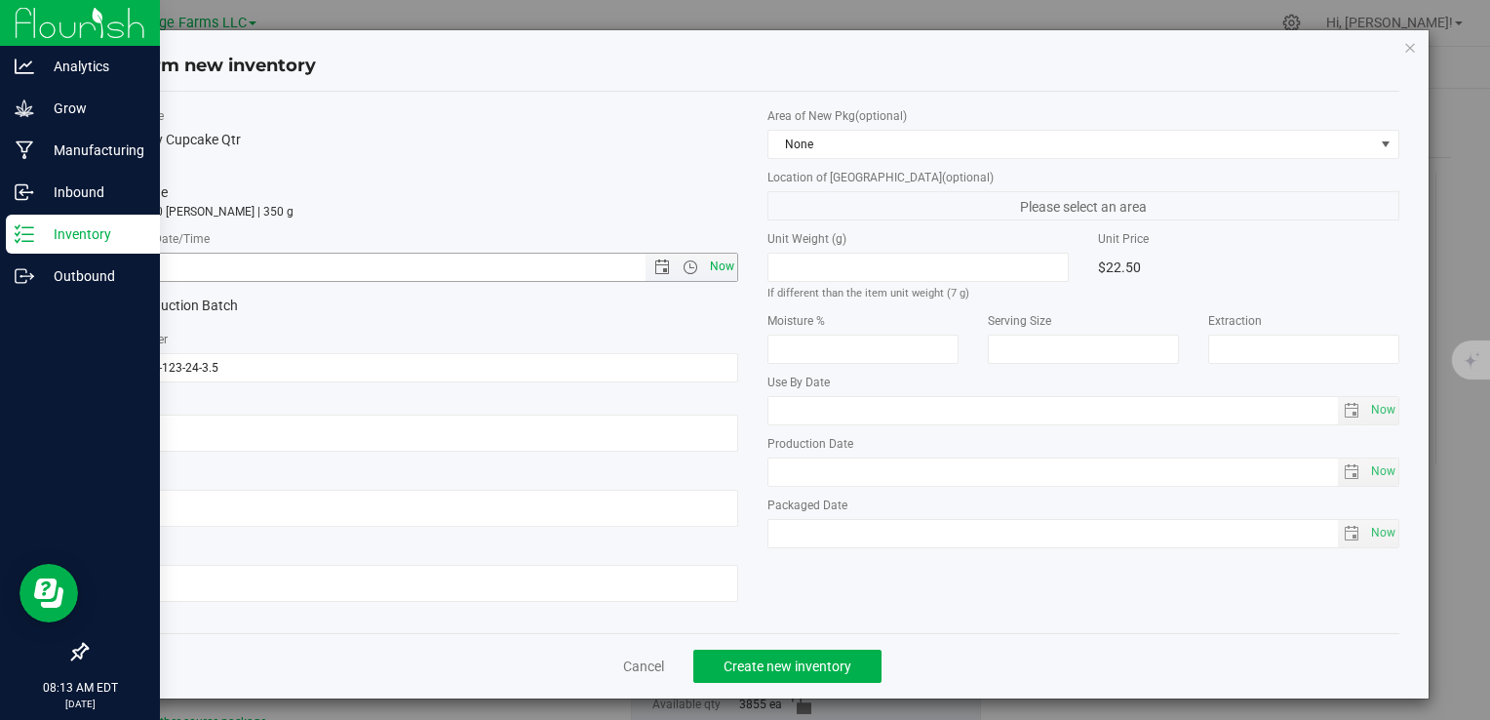
click at [705, 260] on span "Now" at bounding box center [721, 267] width 33 height 28
type input "[DATE] 8:13 AM"
click at [741, 648] on div "Cancel Create new inventory" at bounding box center [752, 665] width 1294 height 65
click at [739, 654] on button "Create new inventory" at bounding box center [787, 665] width 188 height 33
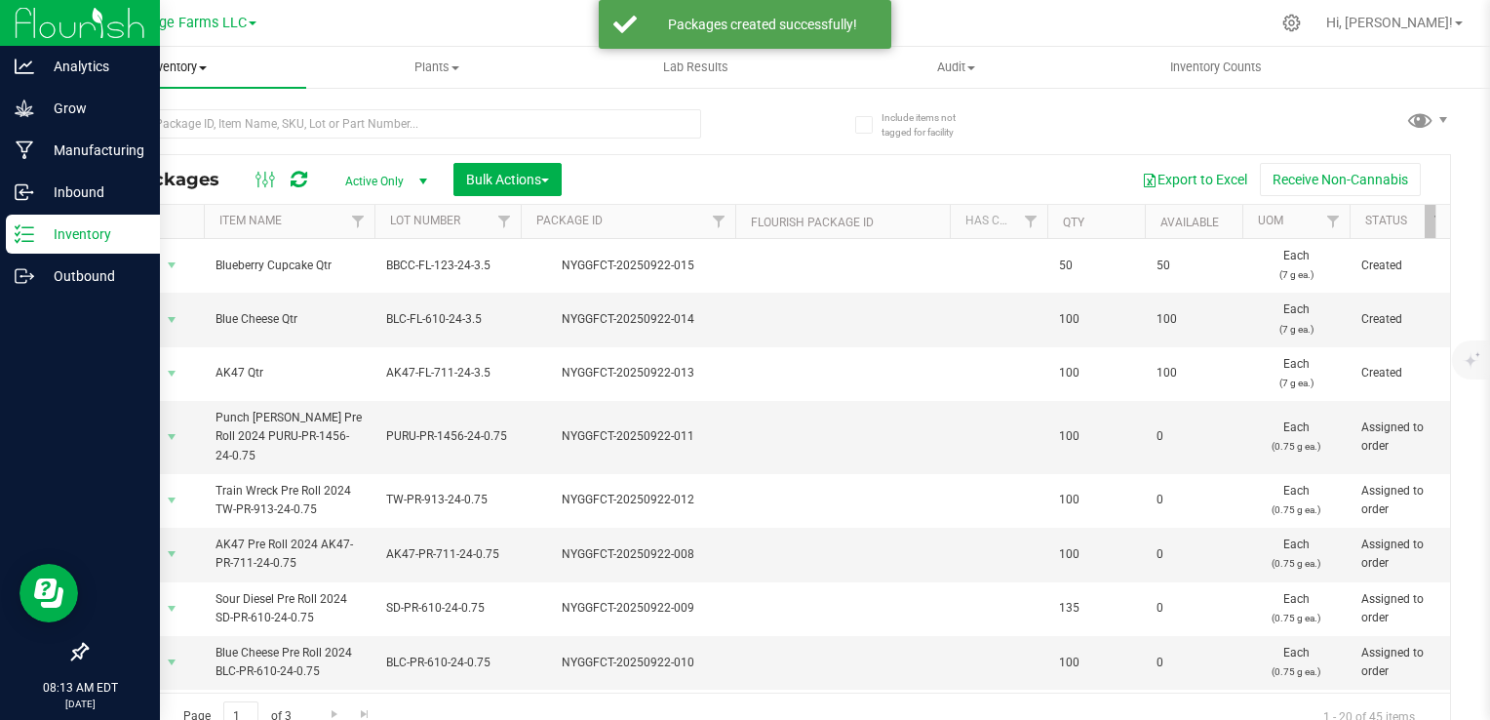
click at [176, 68] on span "Inventory" at bounding box center [176, 68] width 259 height 18
click at [134, 216] on span "From packages" at bounding box center [115, 211] width 137 height 17
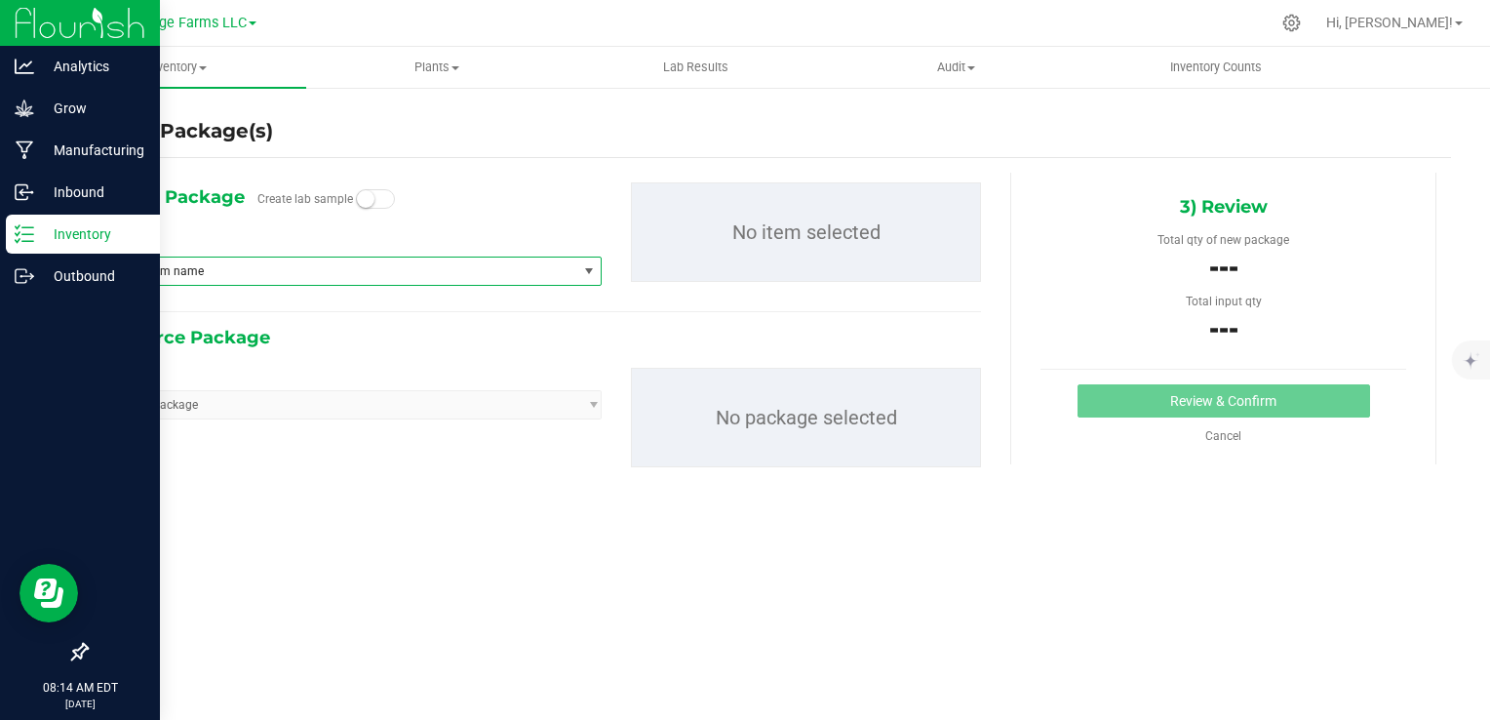
click at [294, 275] on span "Type item name" at bounding box center [338, 270] width 475 height 27
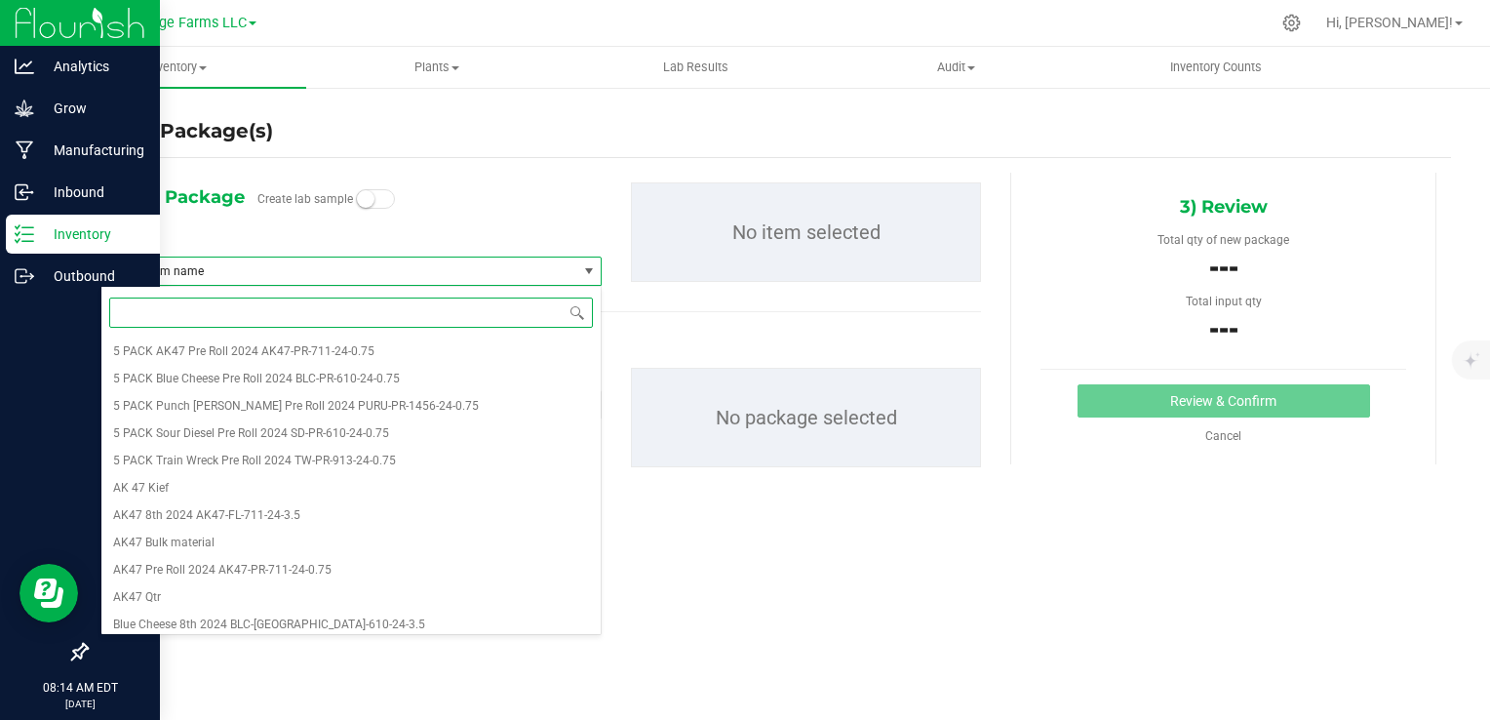
type input "q"
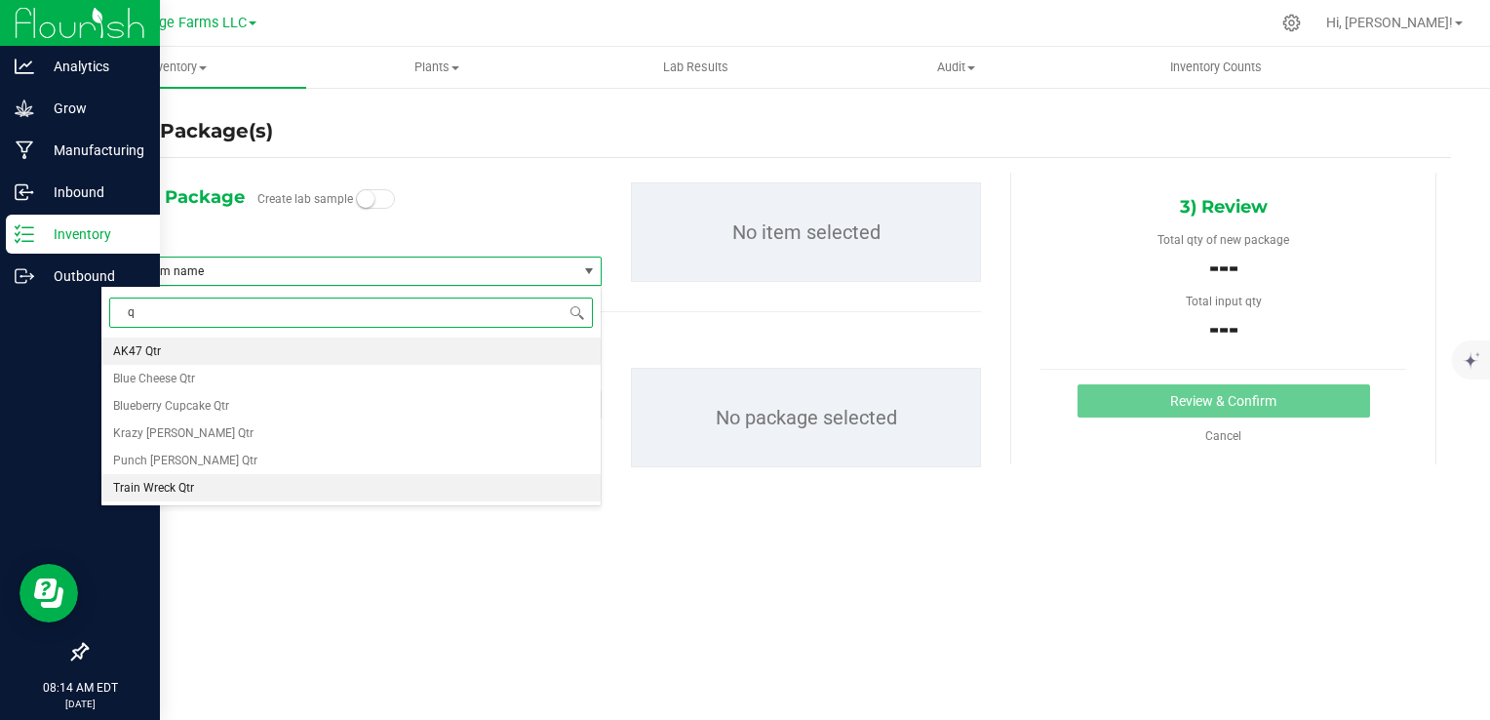
click at [221, 482] on li "Train Wreck Qtr" at bounding box center [350, 487] width 499 height 27
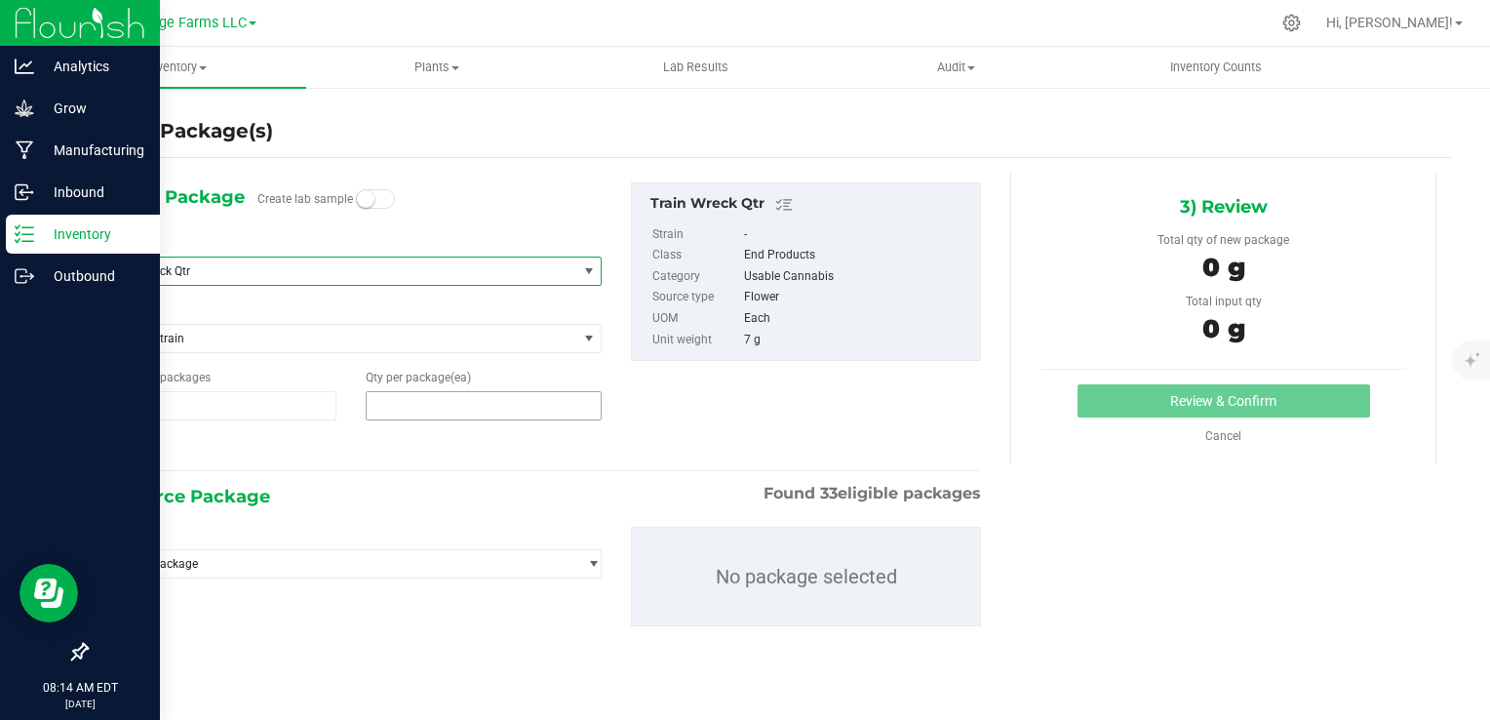
click at [449, 407] on span at bounding box center [484, 405] width 236 height 29
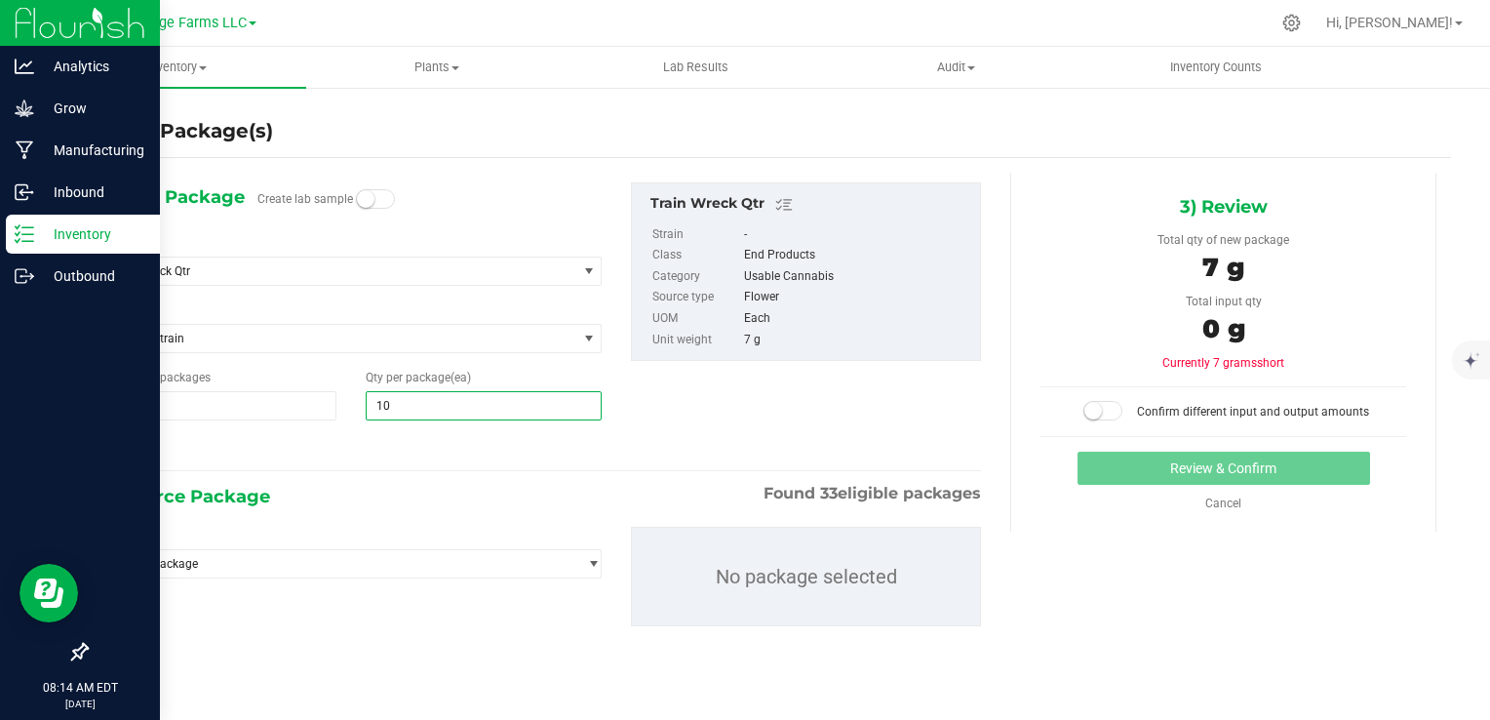
type input "100"
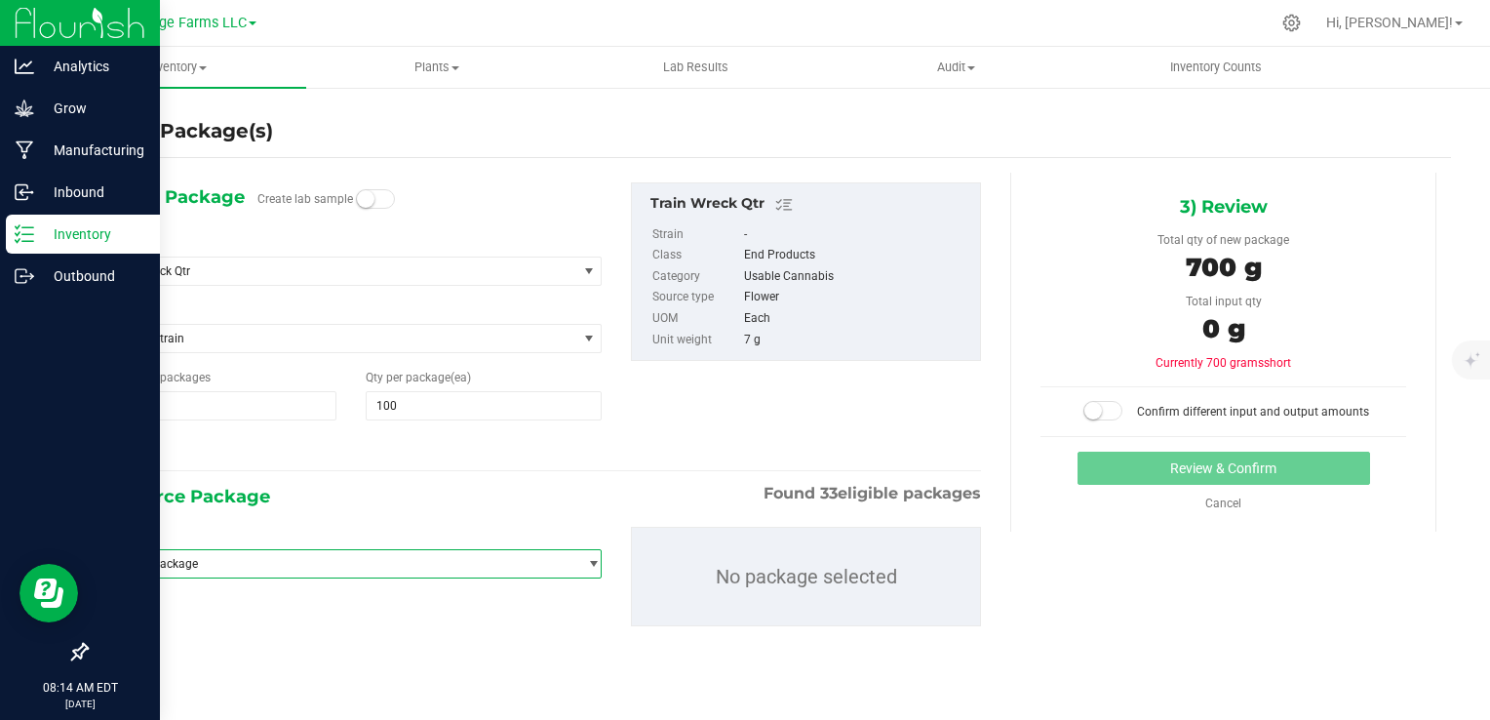
click at [304, 562] on span "Select package" at bounding box center [338, 563] width 475 height 27
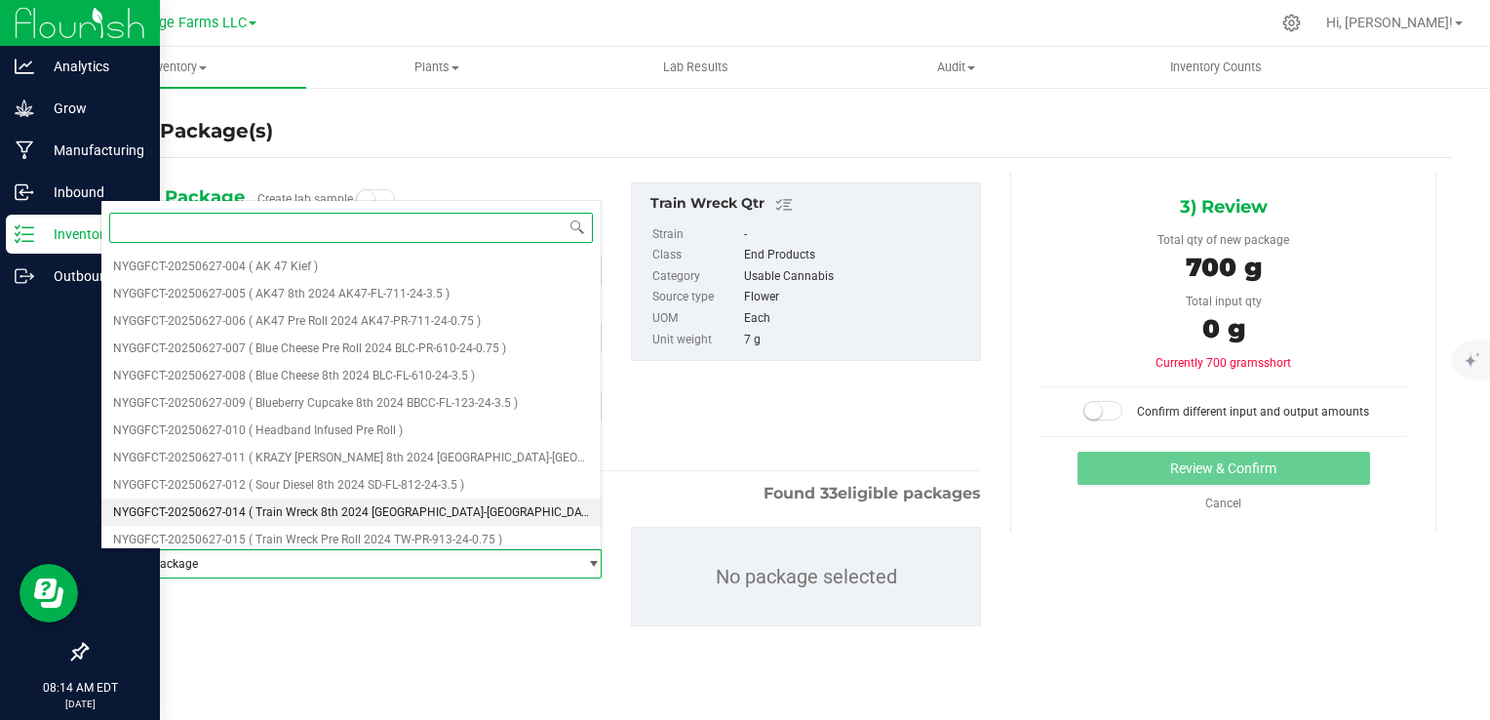
click at [299, 506] on span "( Train Wreck 8th 2024 [GEOGRAPHIC_DATA]-[GEOGRAPHIC_DATA]-913-24-3.5 )" at bounding box center [457, 512] width 416 height 14
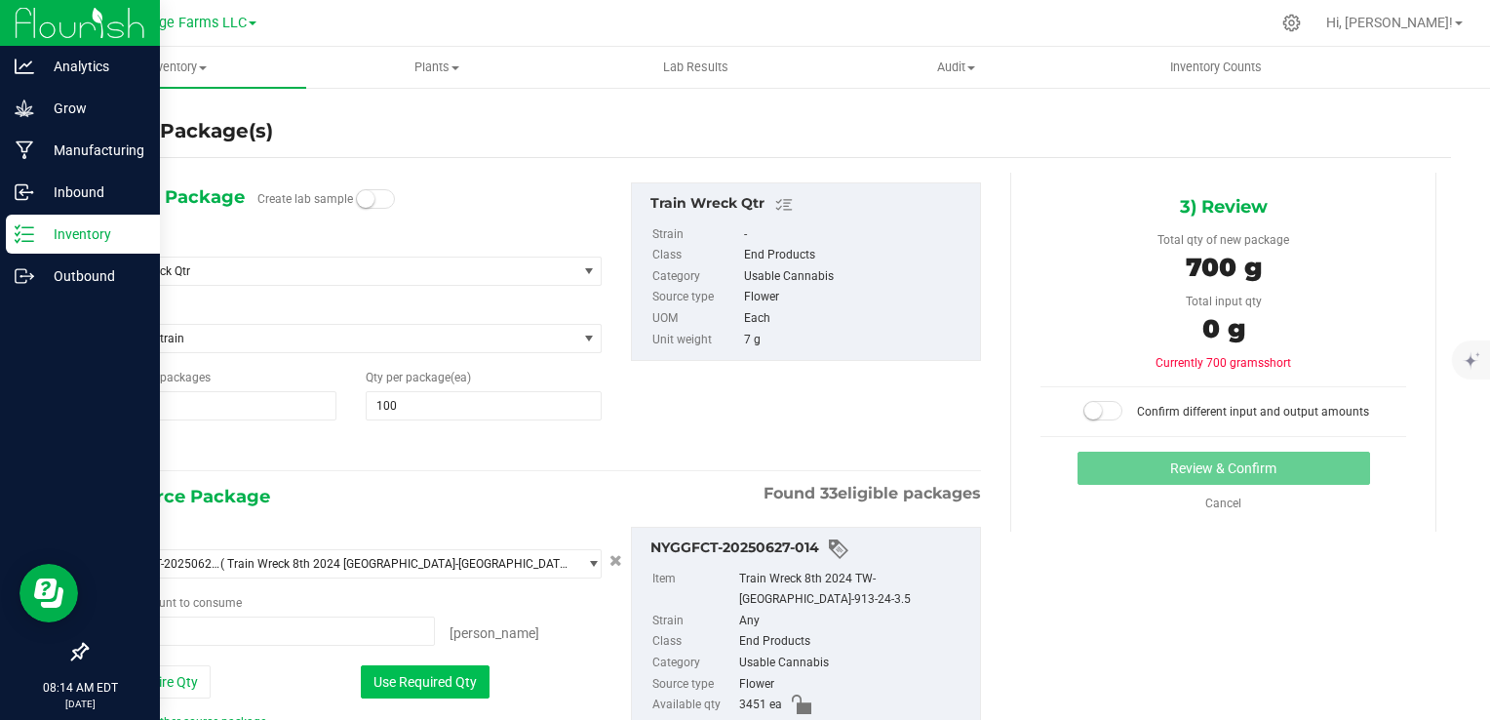
click at [452, 673] on button "Use Required Qty" at bounding box center [425, 681] width 129 height 33
type input "200 ea"
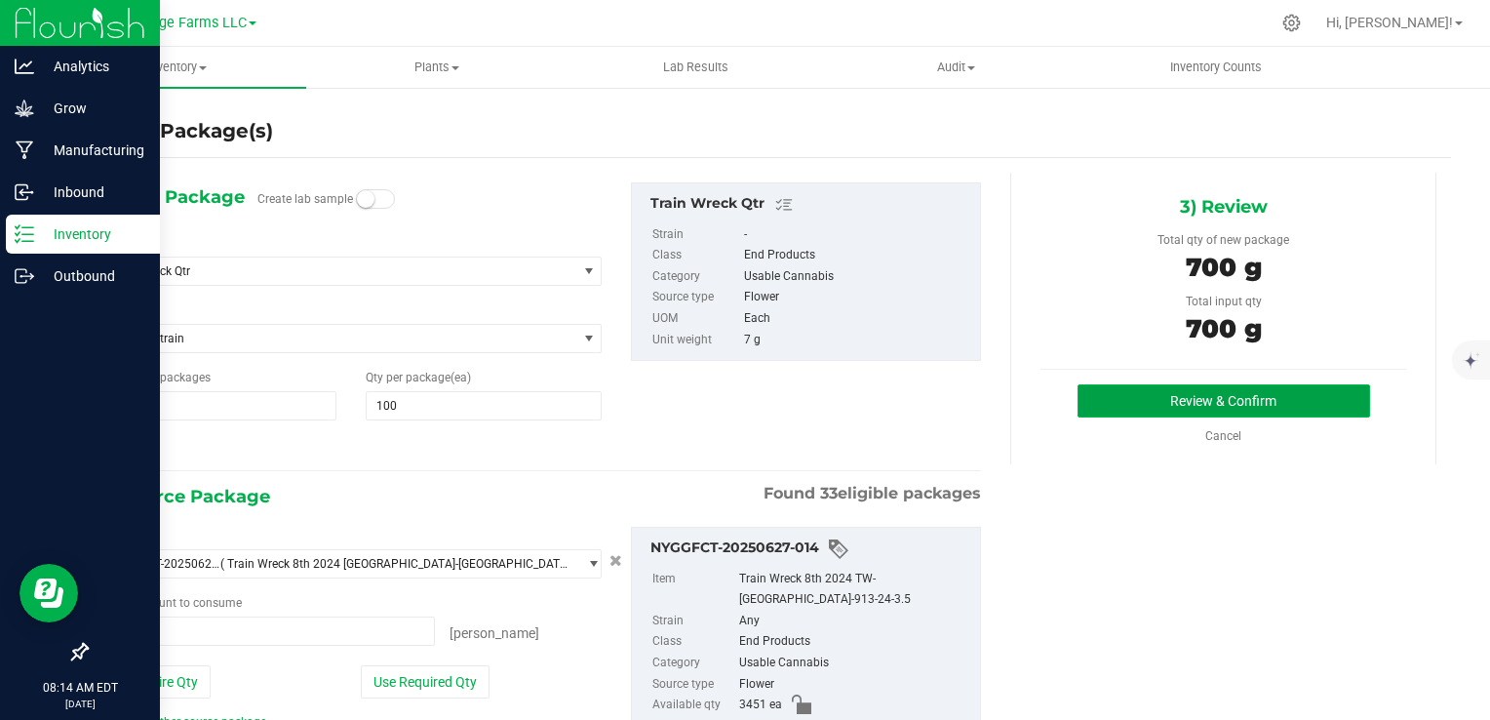
click at [1311, 404] on button "Review & Confirm" at bounding box center [1224, 400] width 293 height 33
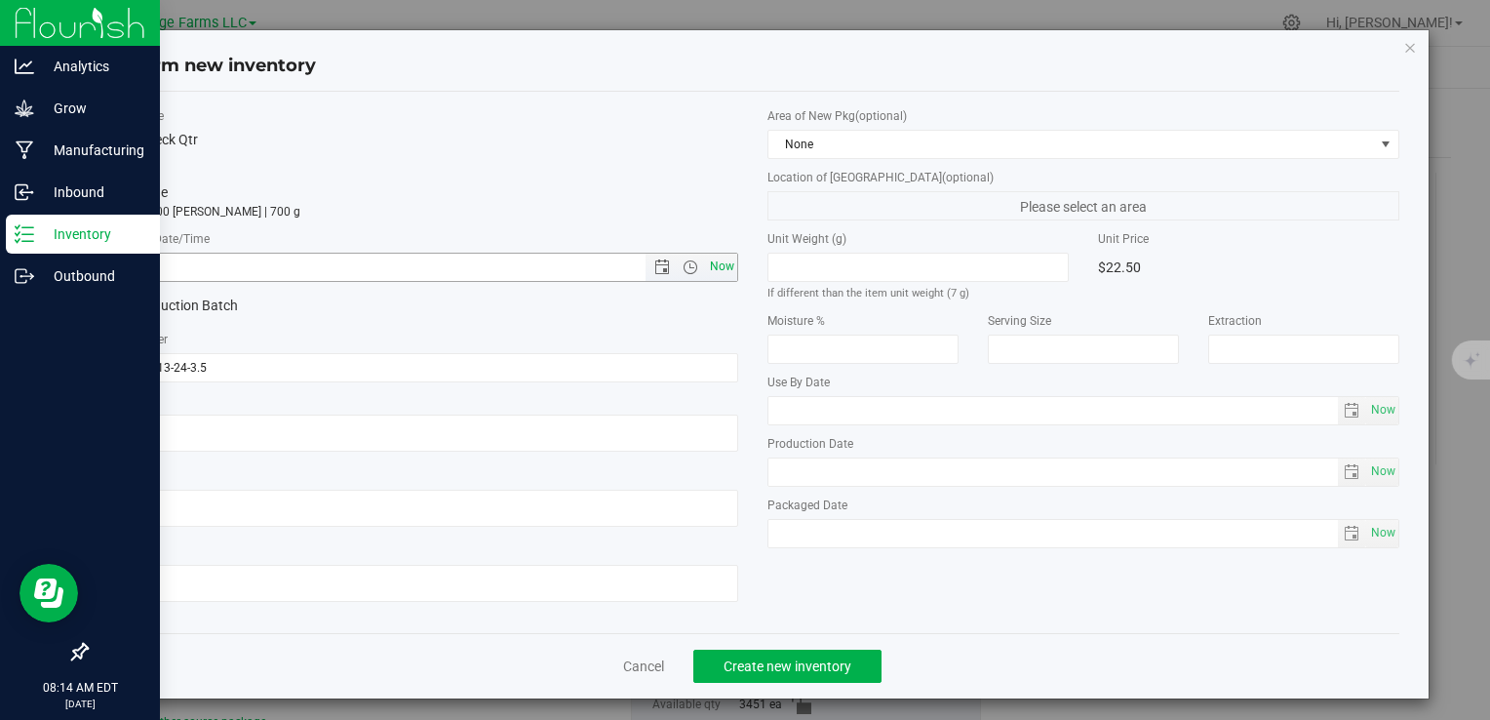
click at [724, 259] on span "Now" at bounding box center [721, 267] width 33 height 28
type input "[DATE] 8:14 AM"
click at [798, 683] on div "Cancel Create new inventory" at bounding box center [752, 665] width 1294 height 65
click at [798, 681] on button "Create new inventory" at bounding box center [787, 665] width 188 height 33
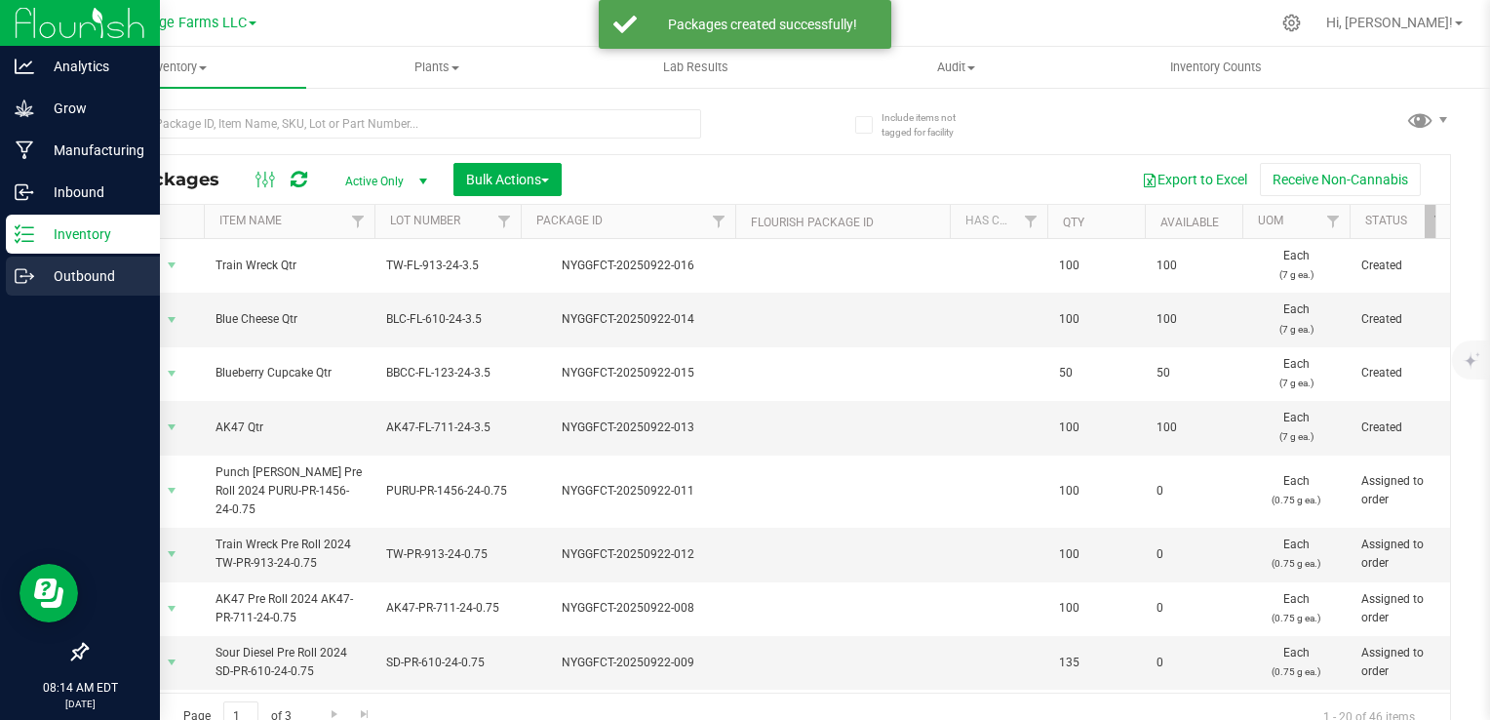
click at [32, 262] on div "Outbound" at bounding box center [83, 275] width 154 height 39
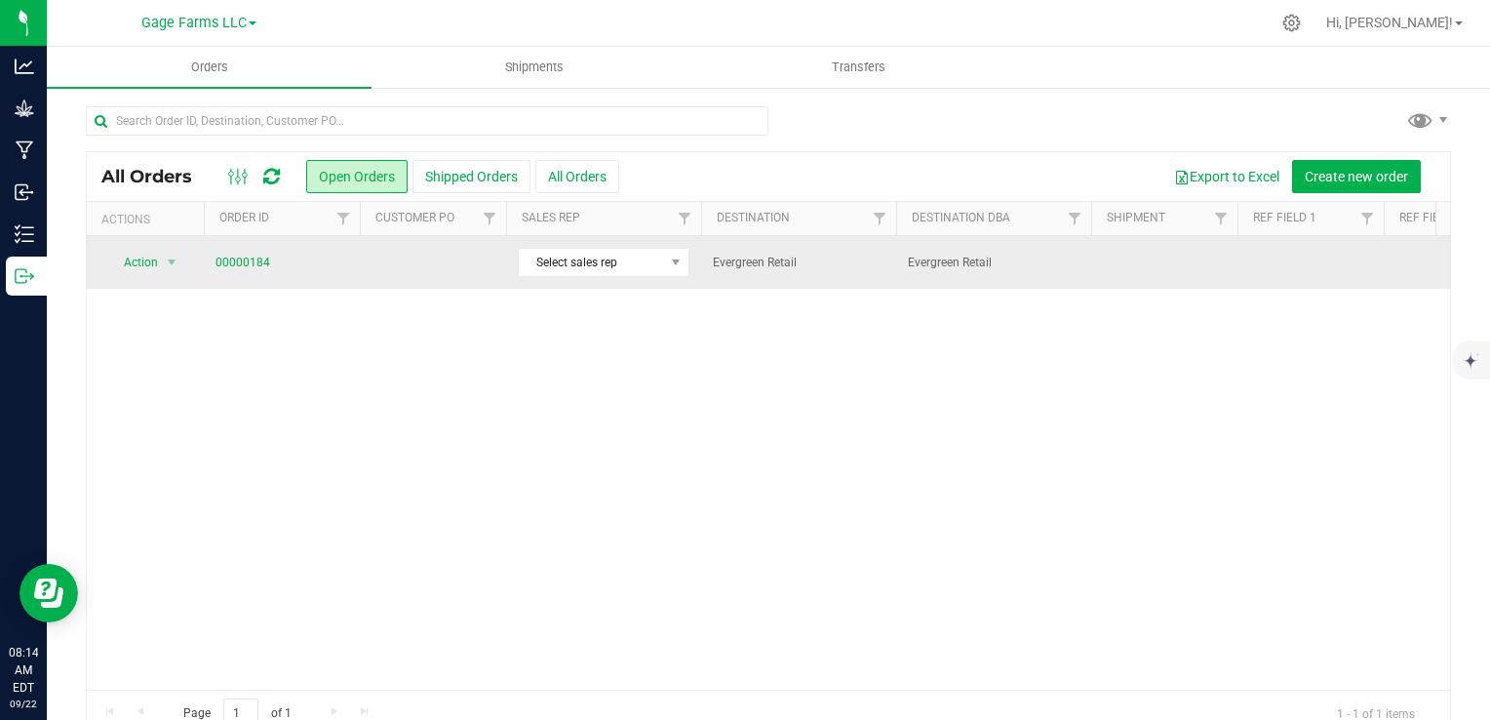
click at [214, 261] on td "00000184" at bounding box center [282, 262] width 156 height 53
click at [246, 255] on link "00000184" at bounding box center [243, 263] width 55 height 19
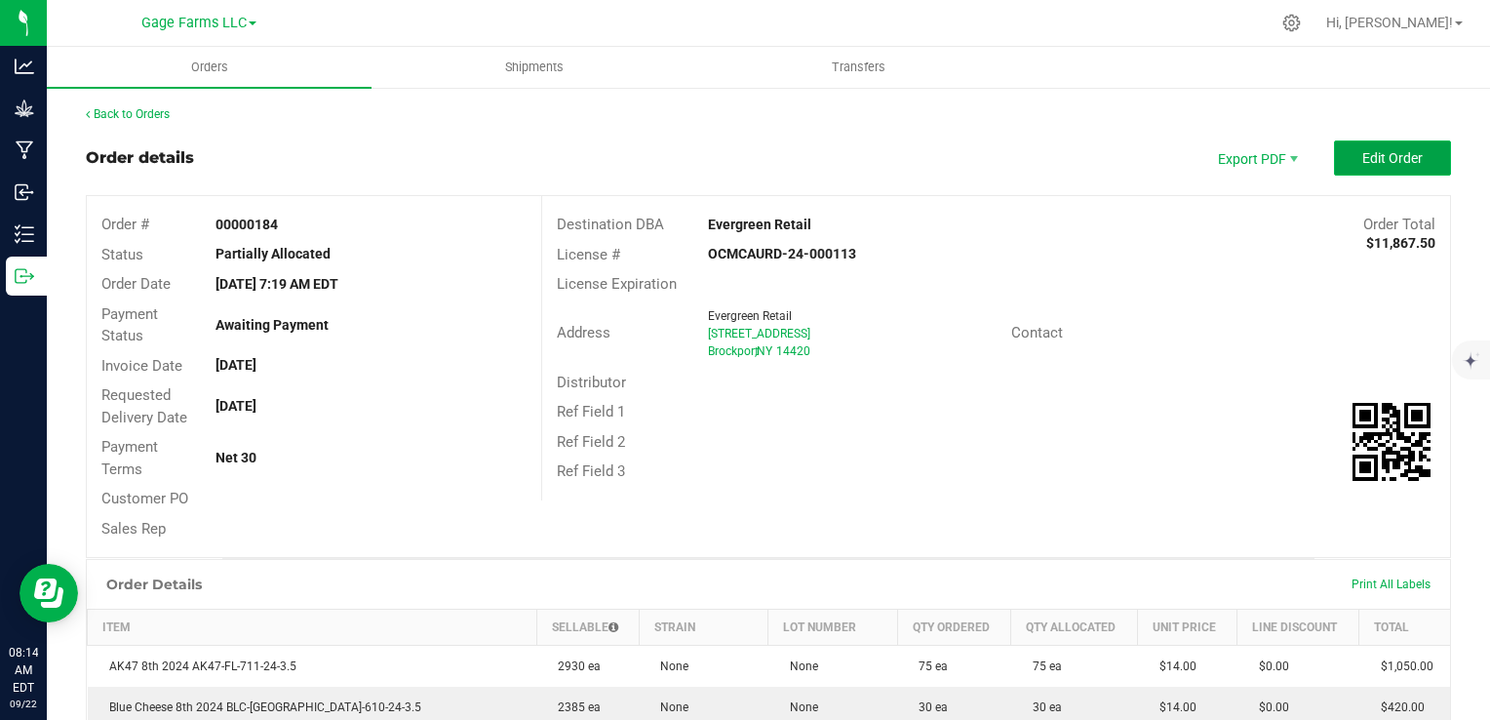
click at [1385, 165] on span "Edit Order" at bounding box center [1392, 158] width 60 height 16
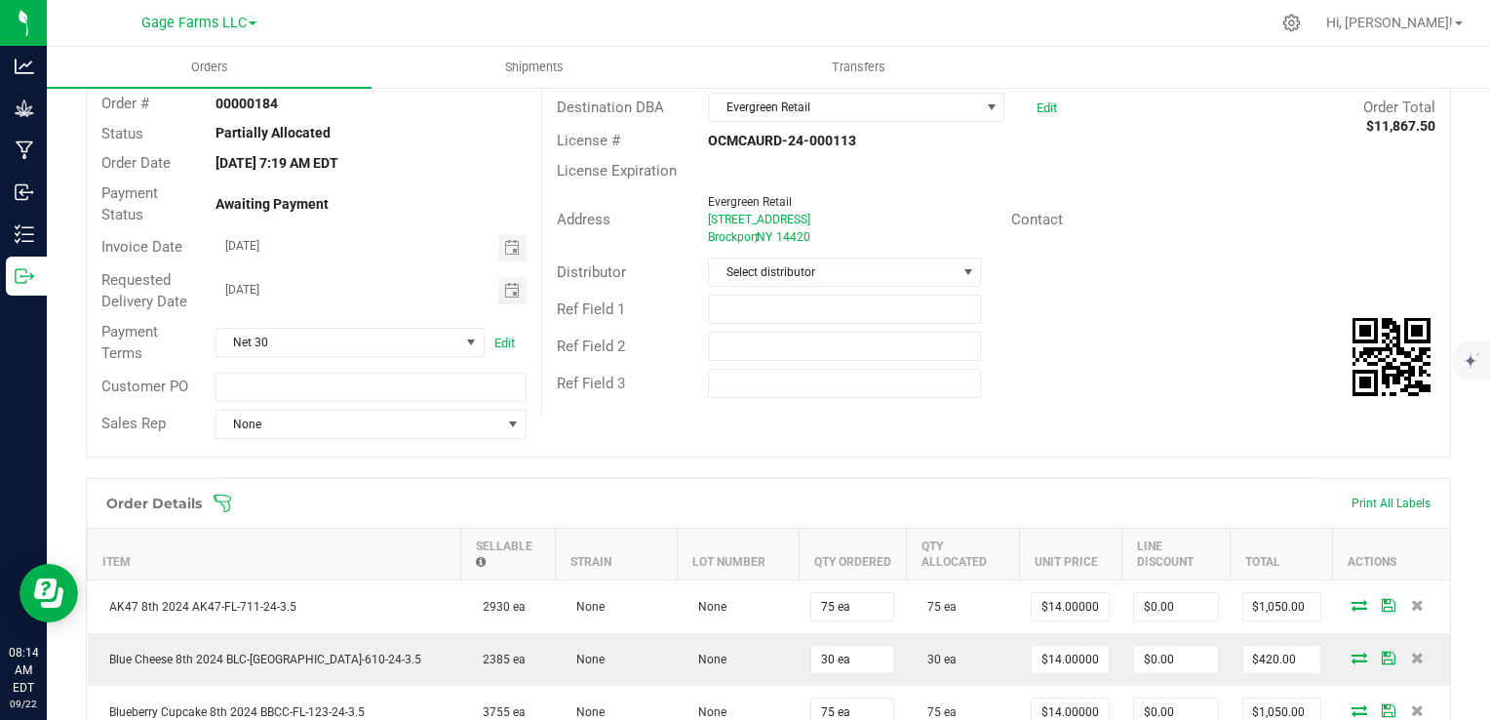
scroll to position [585, 0]
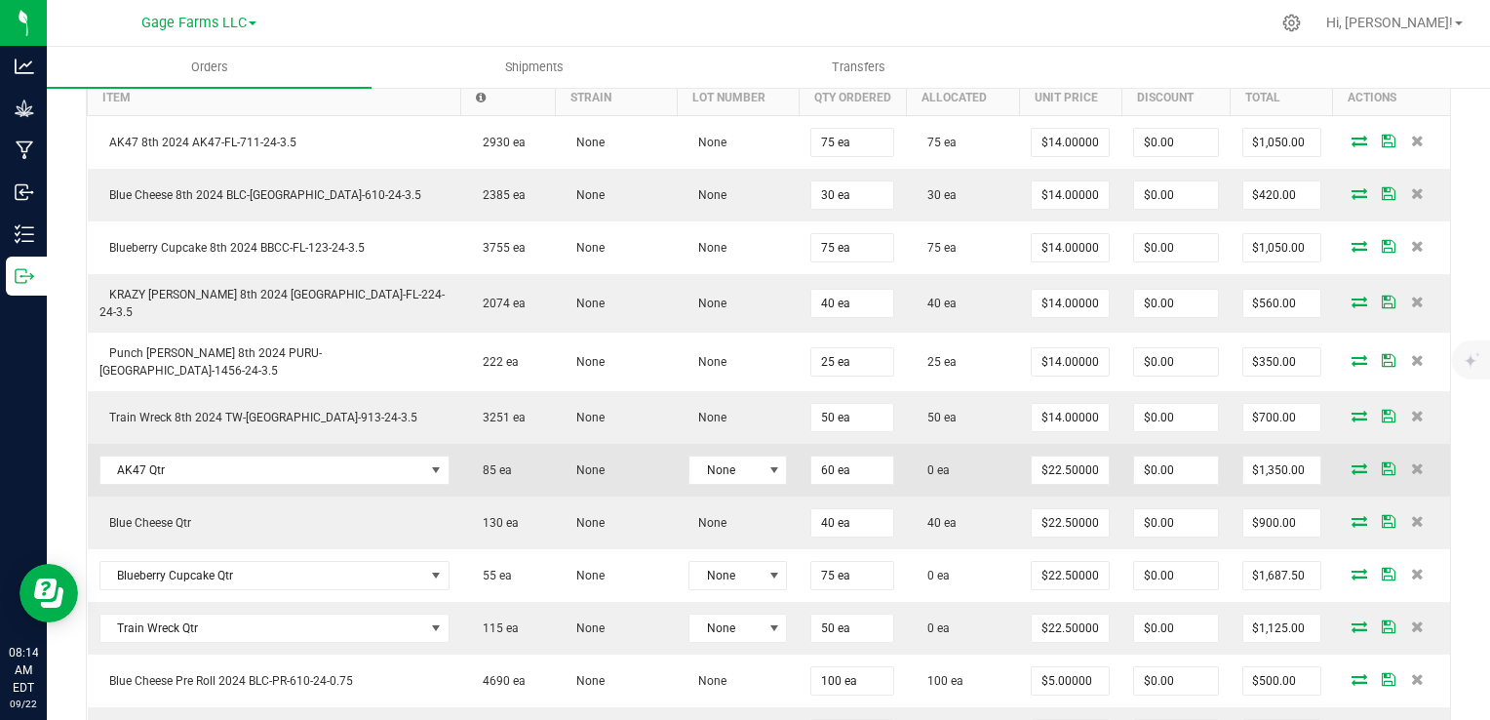
click at [1352, 462] on icon at bounding box center [1360, 468] width 16 height 12
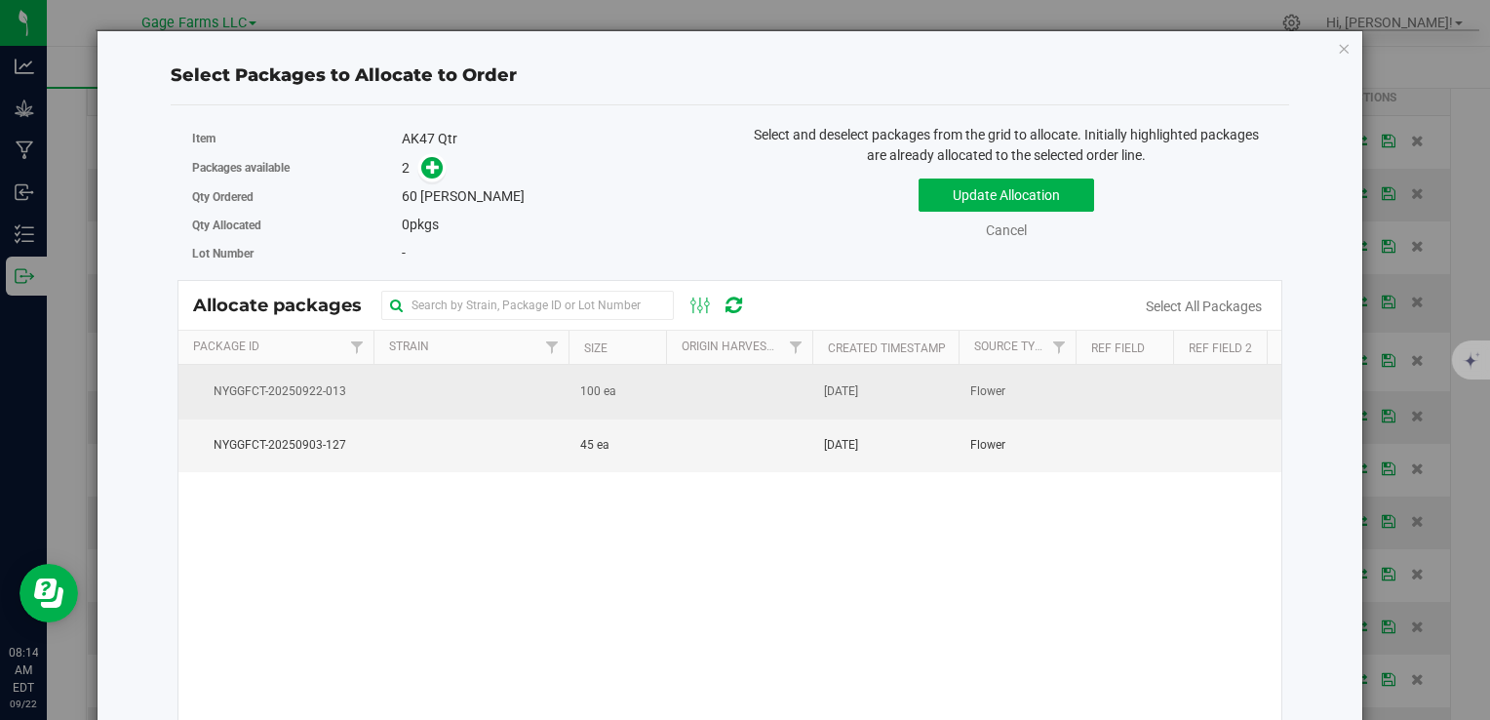
click at [389, 401] on td at bounding box center [470, 392] width 195 height 54
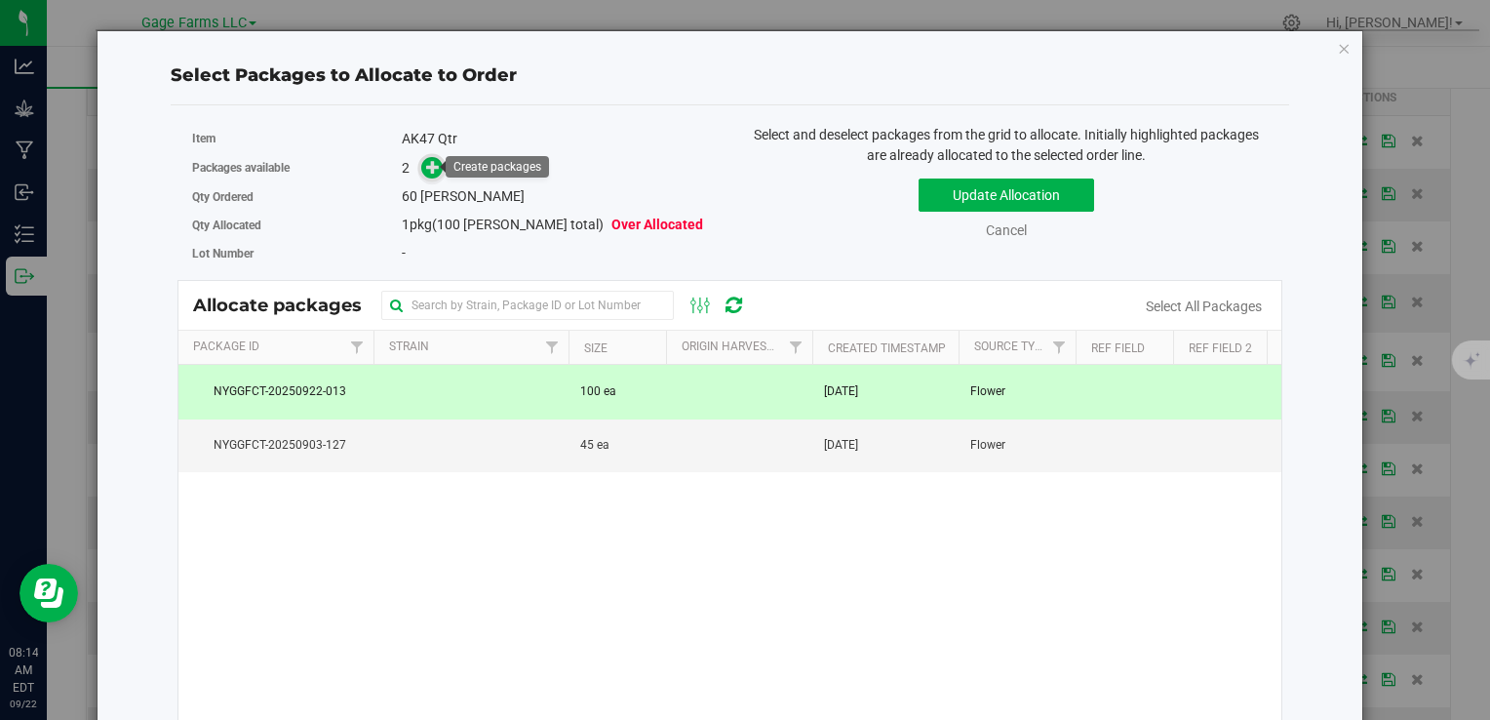
click at [426, 172] on icon at bounding box center [433, 167] width 14 height 14
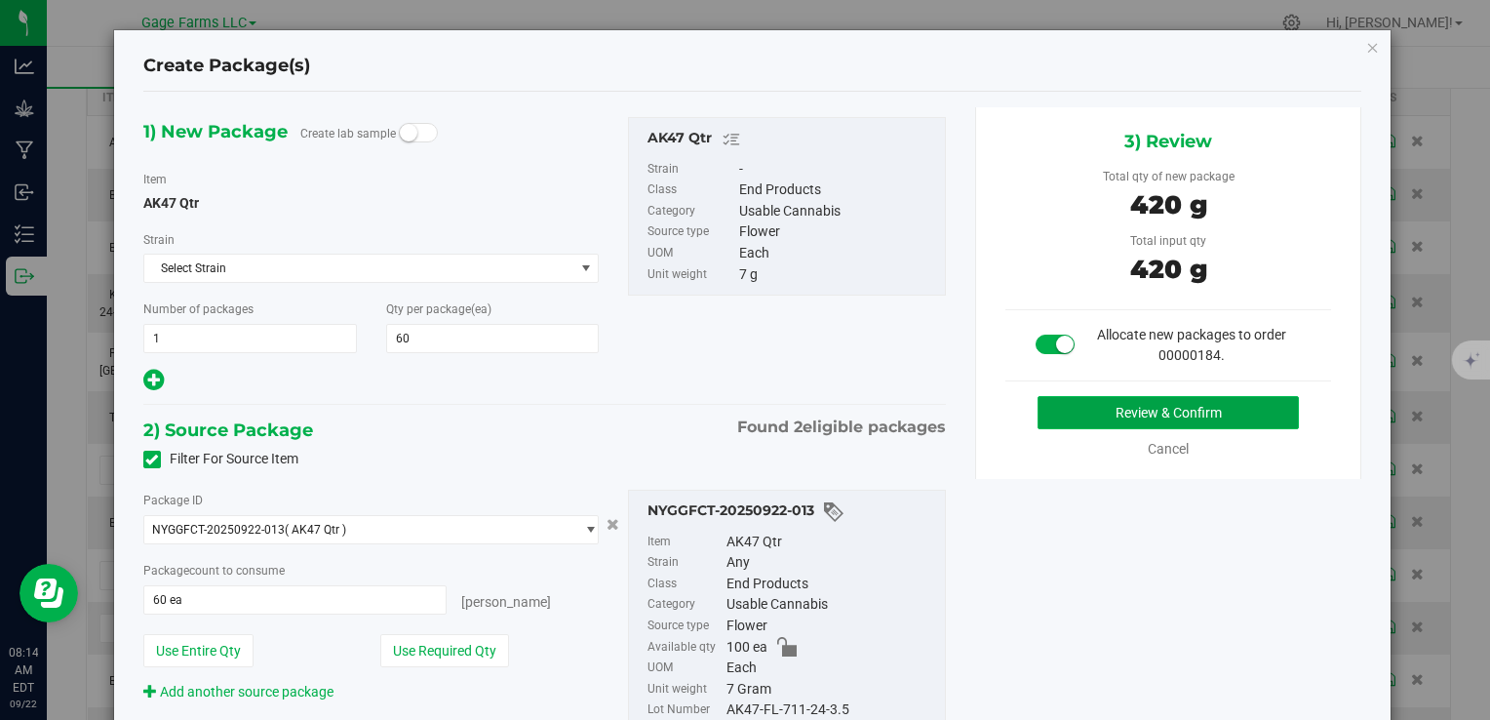
click at [1108, 415] on button "Review & Confirm" at bounding box center [1168, 412] width 261 height 33
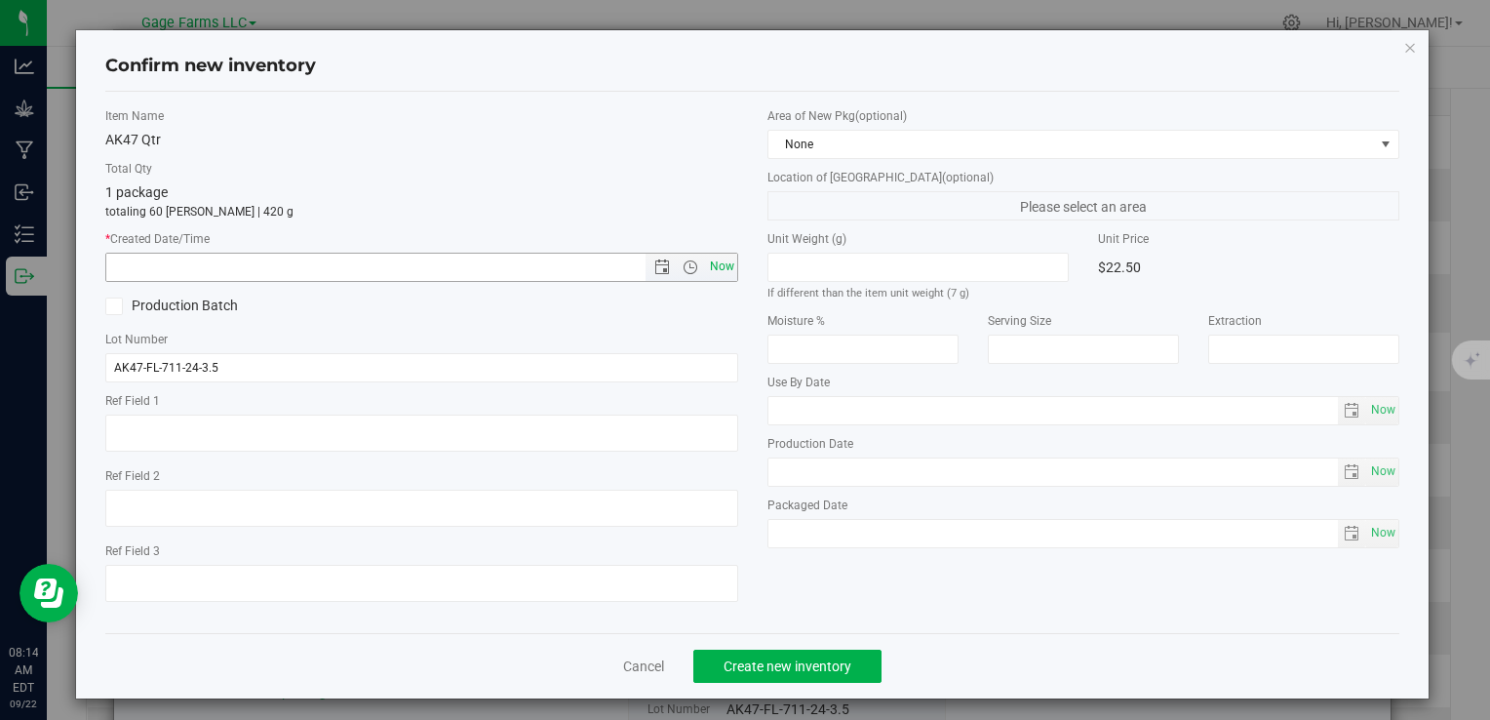
click at [715, 275] on span "Now" at bounding box center [721, 267] width 33 height 28
type input "[DATE] 8:14 AM"
click at [724, 666] on span "Create new inventory" at bounding box center [788, 666] width 128 height 16
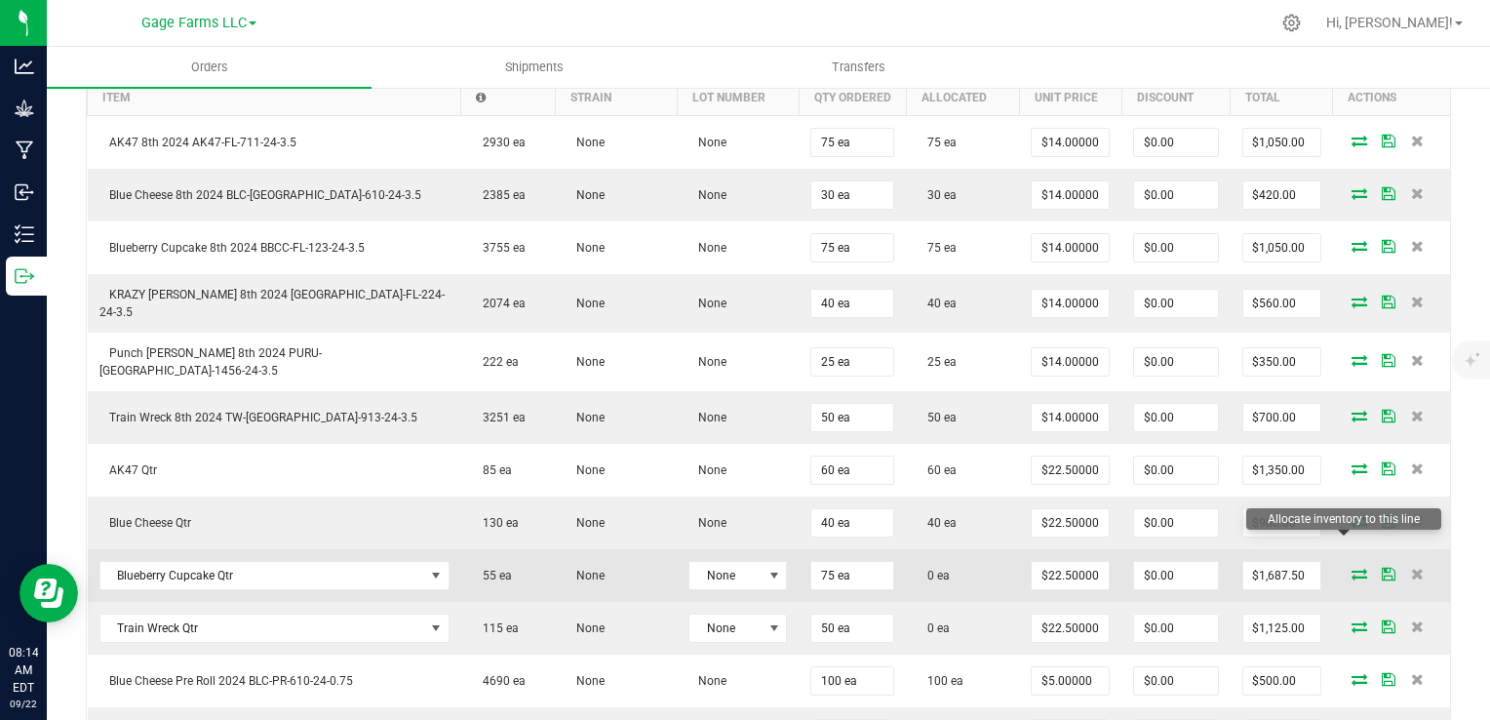
click at [1352, 568] on icon at bounding box center [1360, 574] width 16 height 12
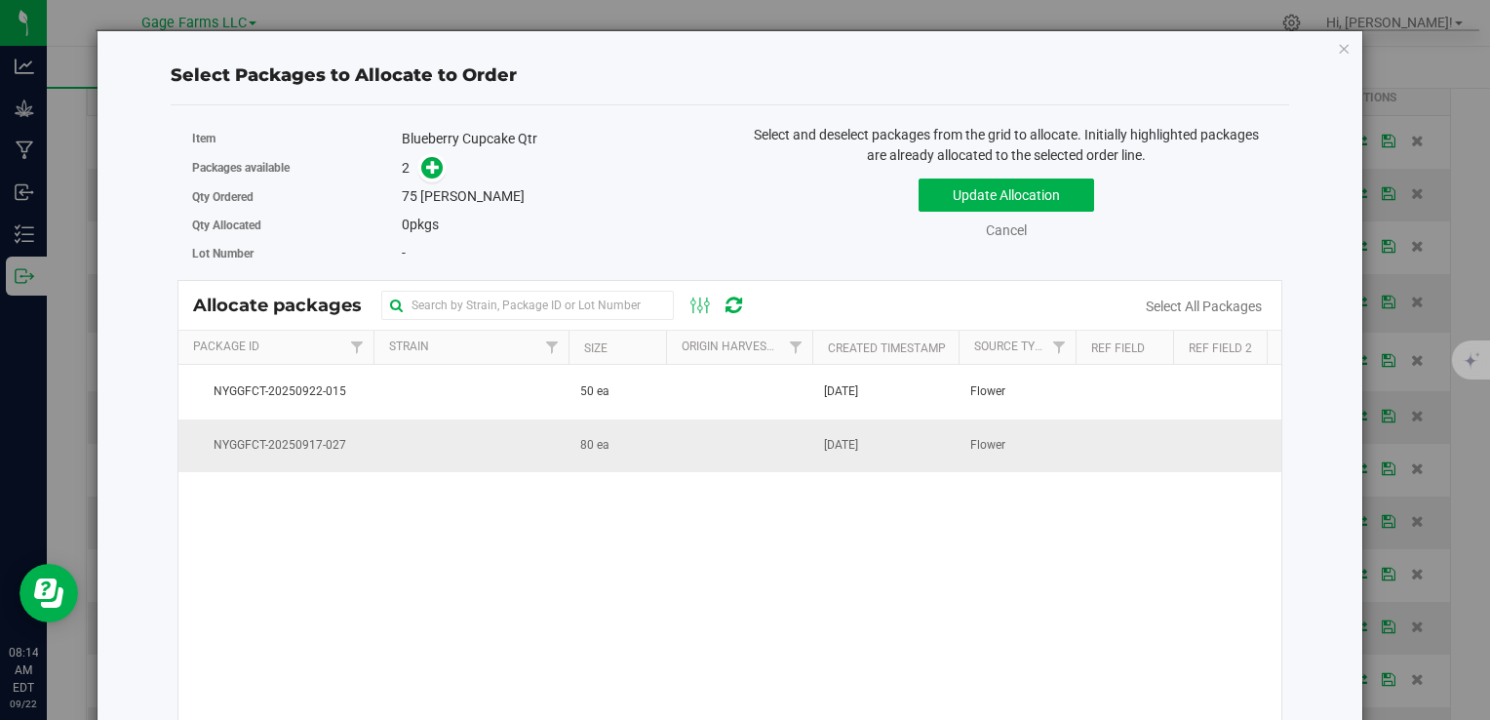
click at [718, 448] on td at bounding box center [739, 445] width 146 height 53
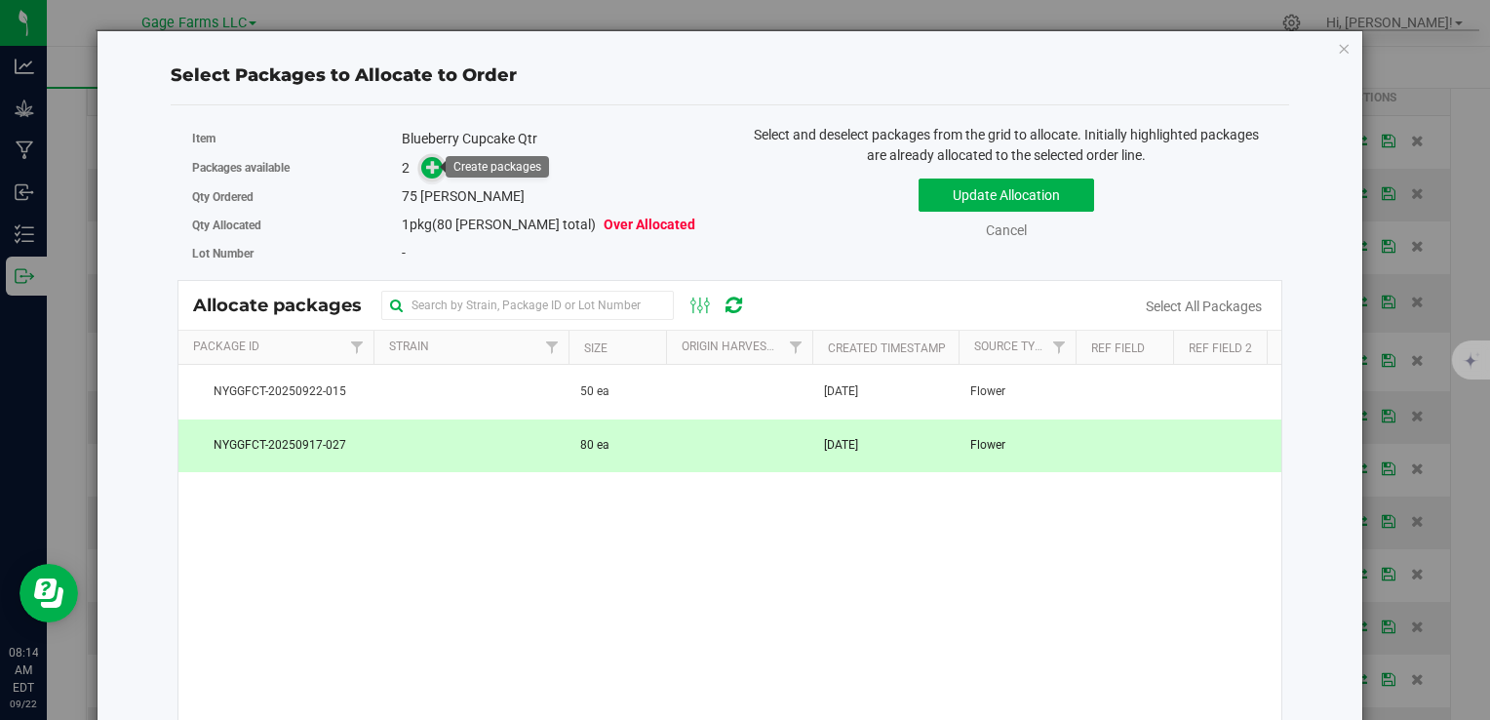
click at [429, 163] on icon at bounding box center [433, 167] width 14 height 14
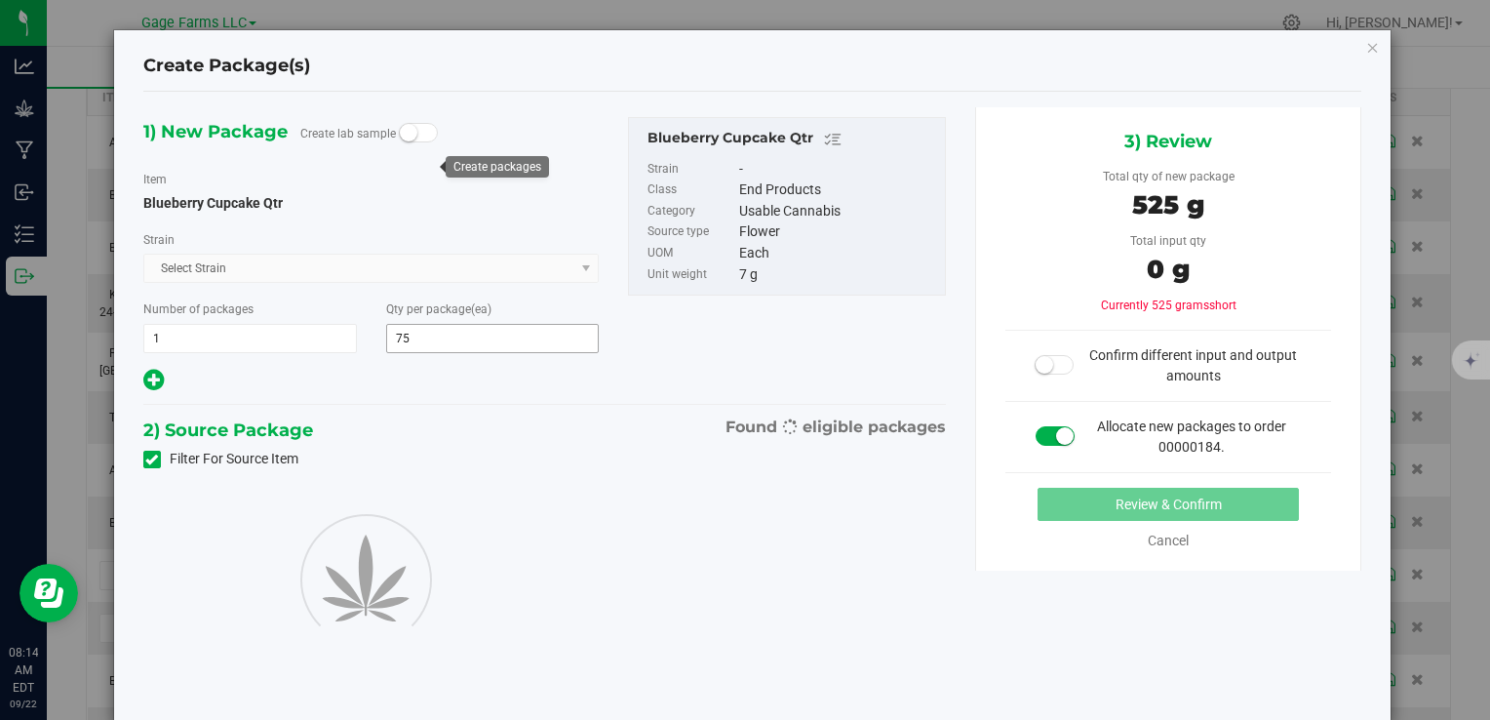
type input "75"
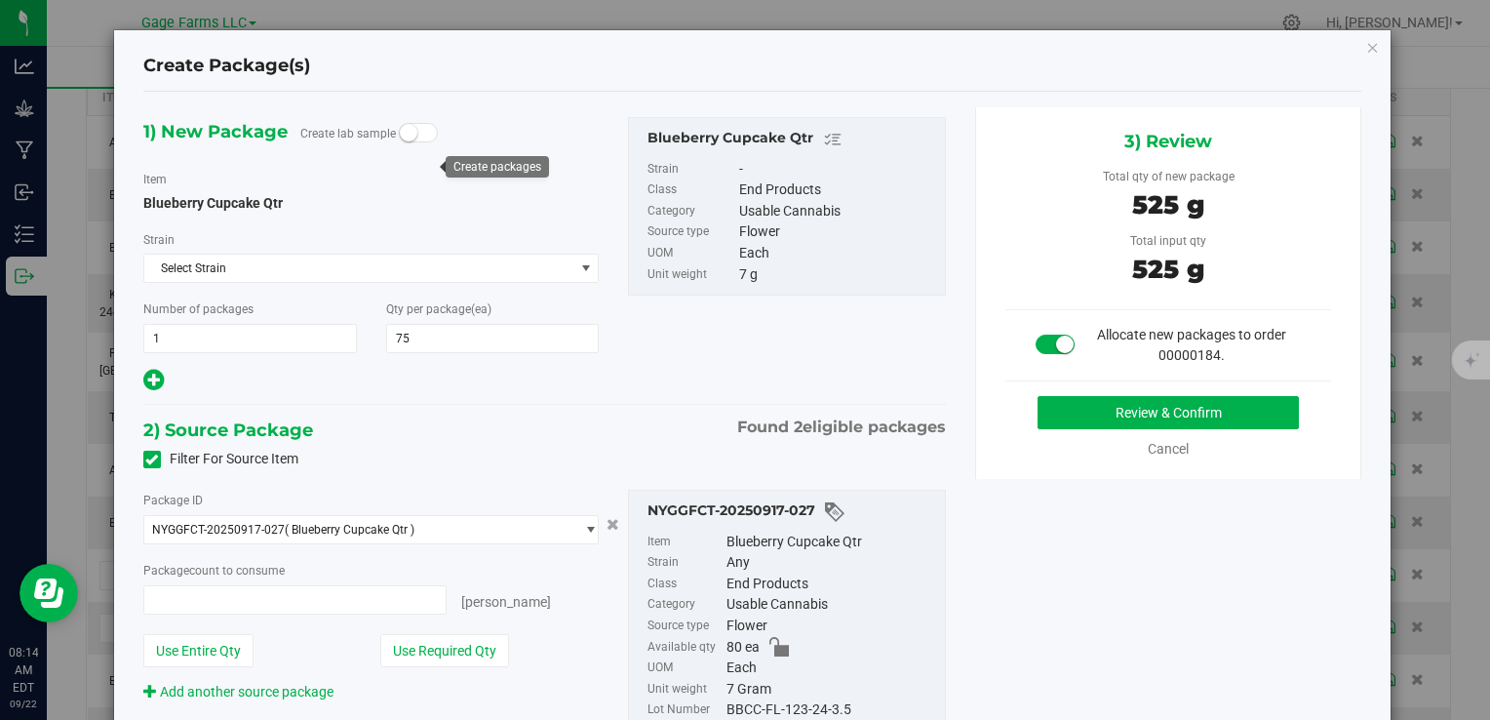
type input "75 ea"
click at [1233, 412] on button "Review & Confirm" at bounding box center [1168, 412] width 261 height 33
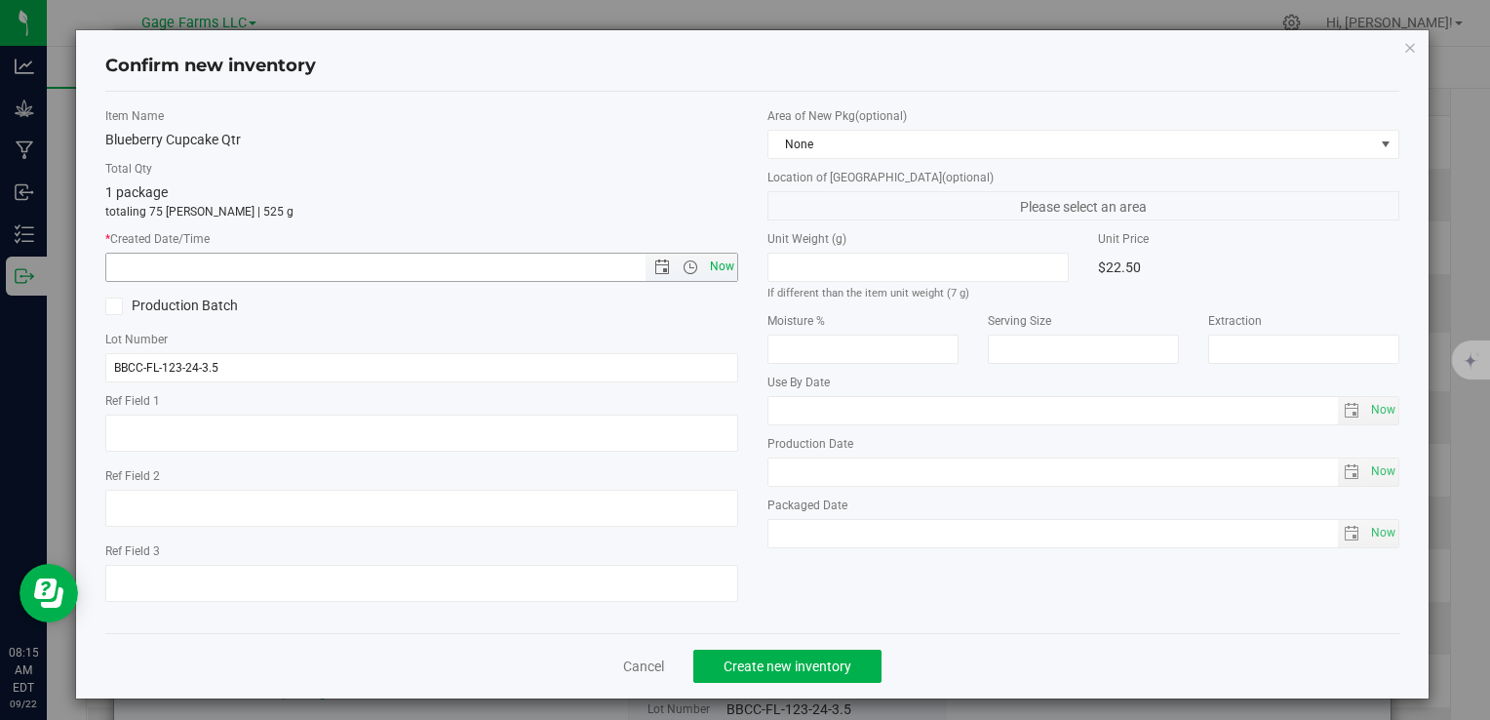
click at [705, 268] on span "Now" at bounding box center [721, 267] width 33 height 28
type input "[DATE] 8:15 AM"
click at [810, 665] on span "Create new inventory" at bounding box center [788, 666] width 128 height 16
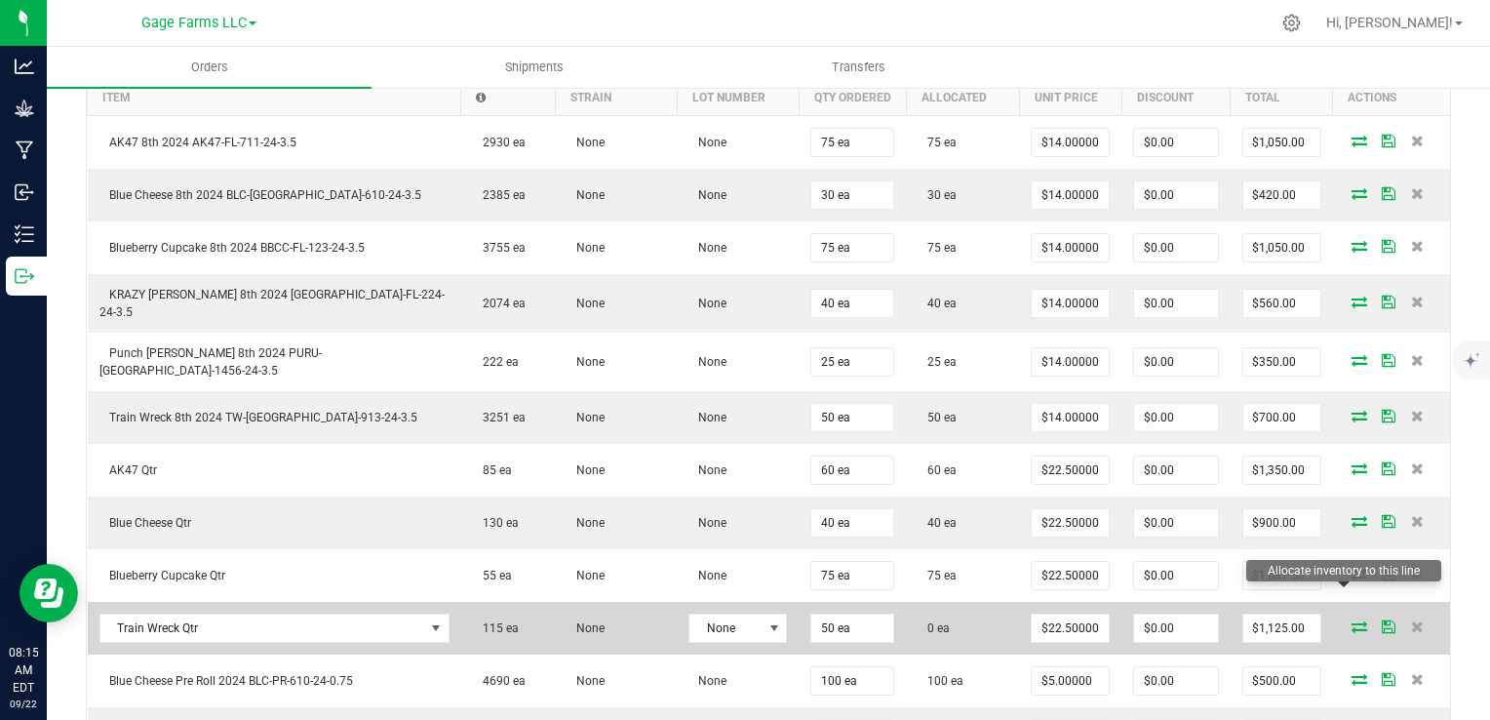
click at [1352, 620] on icon at bounding box center [1360, 626] width 16 height 12
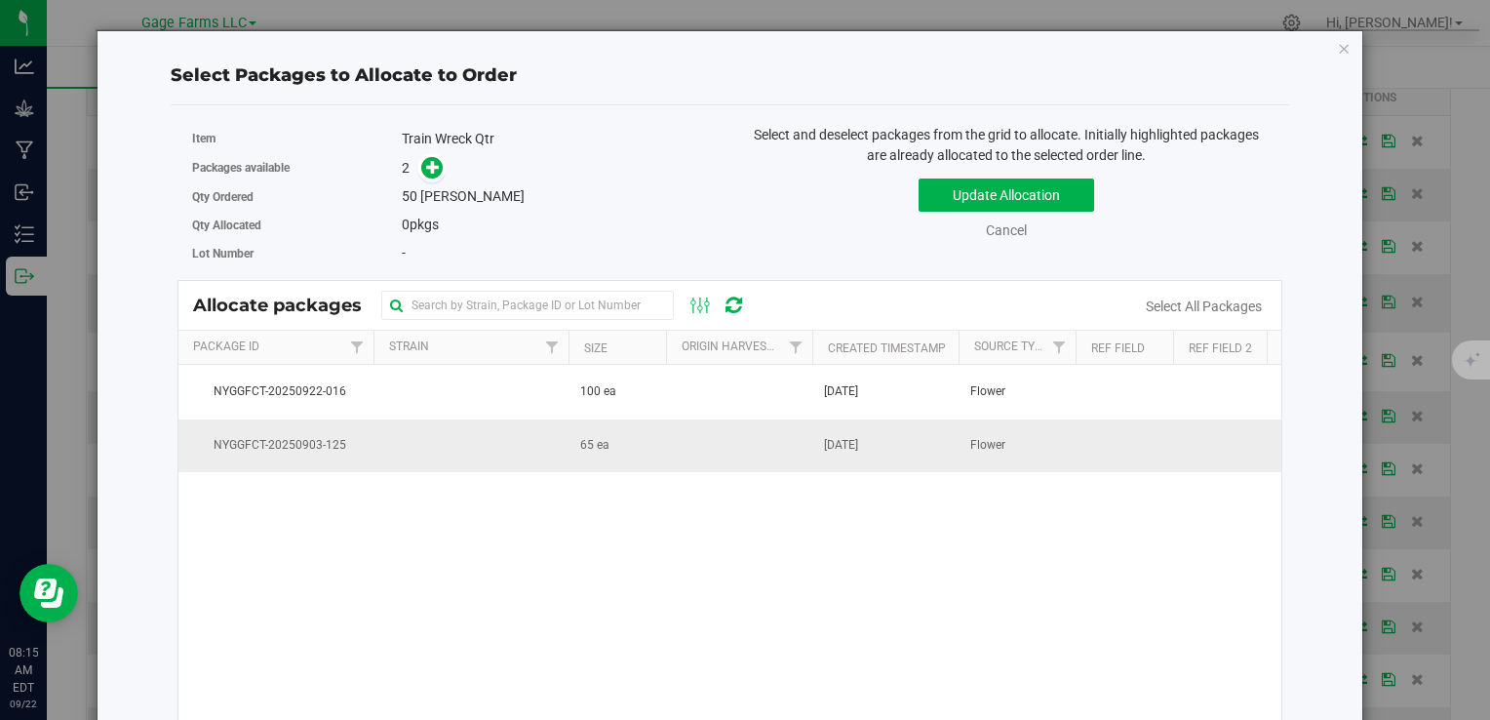
click at [685, 435] on td at bounding box center [739, 445] width 146 height 53
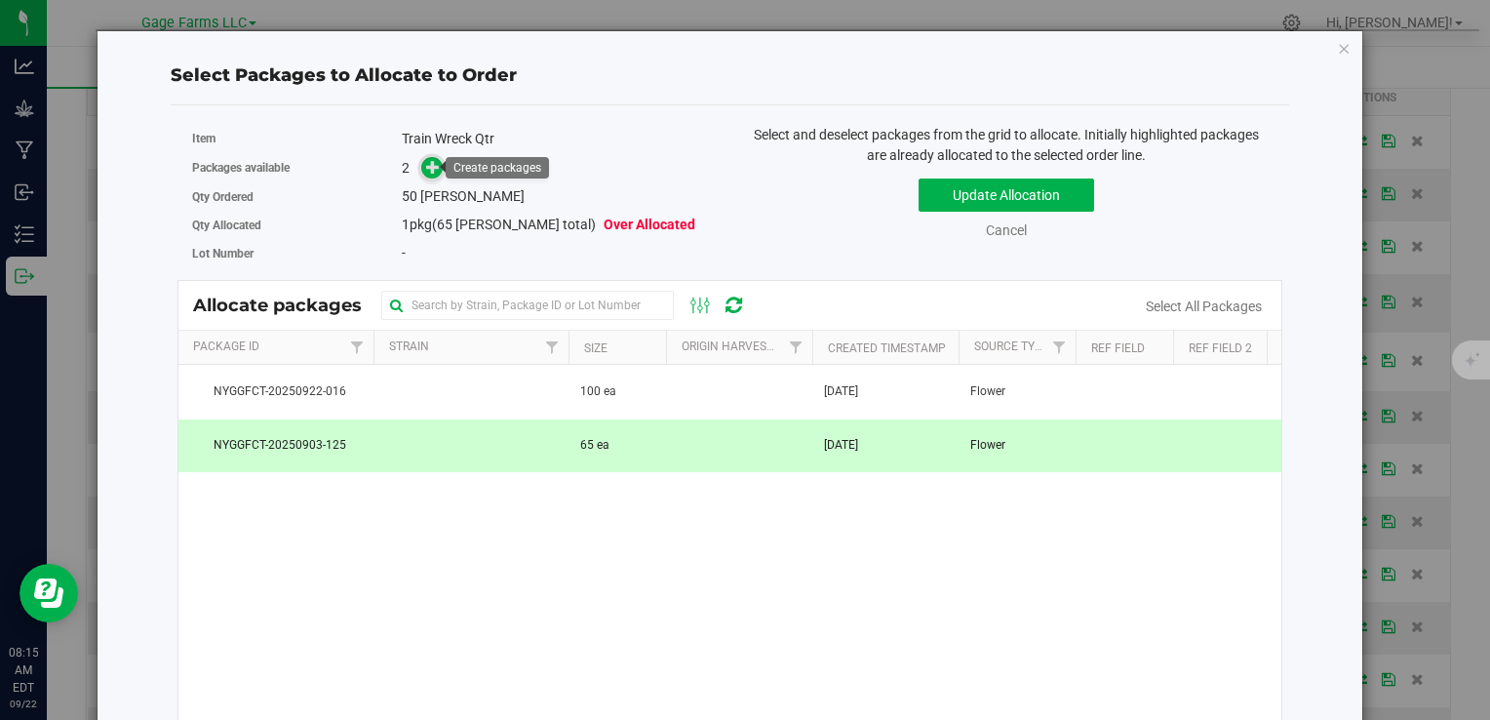
click at [431, 174] on icon at bounding box center [433, 167] width 14 height 14
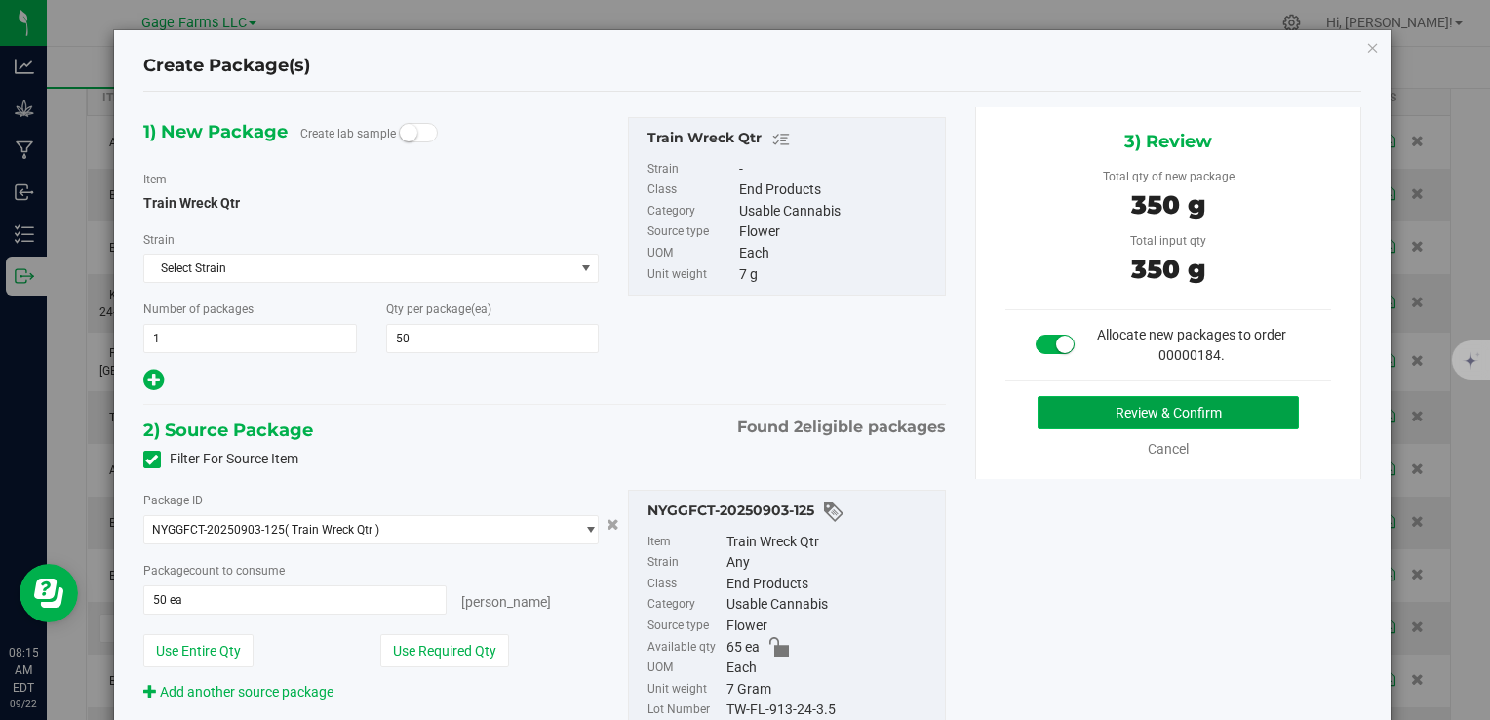
click at [1110, 404] on button "Review & Confirm" at bounding box center [1168, 412] width 261 height 33
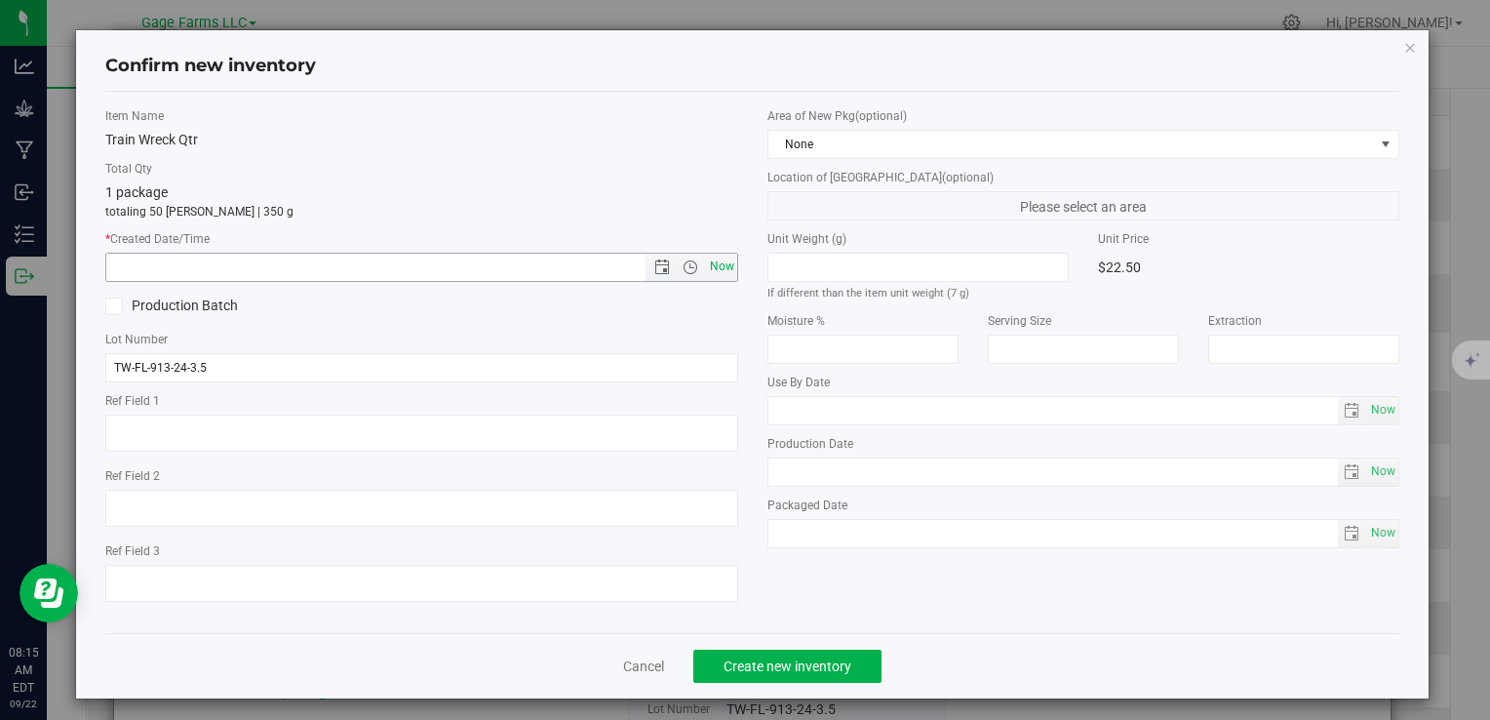
click at [705, 271] on span "Now" at bounding box center [721, 267] width 33 height 28
type input "[DATE] 8:15 AM"
click at [805, 633] on div "Cancel Create new inventory" at bounding box center [752, 665] width 1294 height 65
click at [803, 660] on span "Create new inventory" at bounding box center [788, 666] width 128 height 16
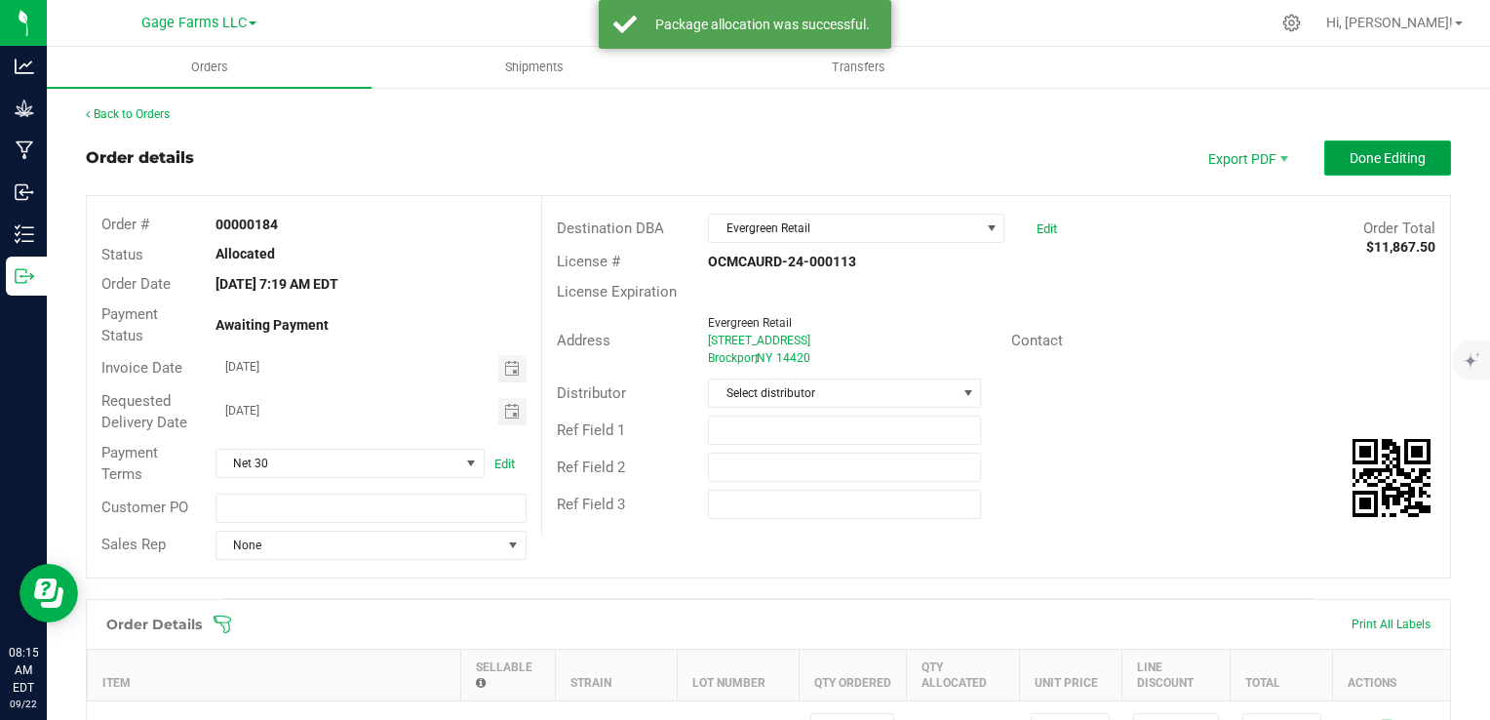
click at [1383, 174] on button "Done Editing" at bounding box center [1387, 157] width 127 height 35
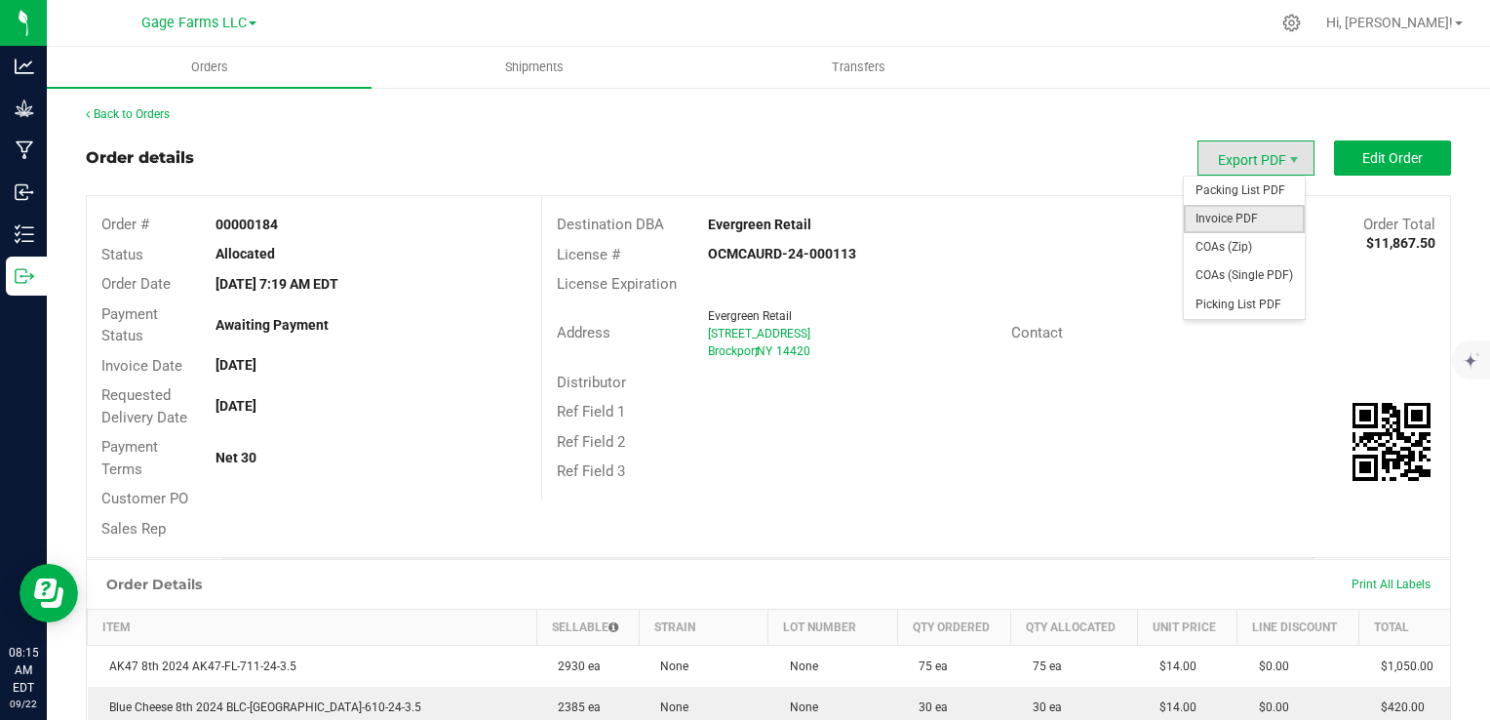
click at [1237, 213] on span "Invoice PDF" at bounding box center [1244, 219] width 121 height 28
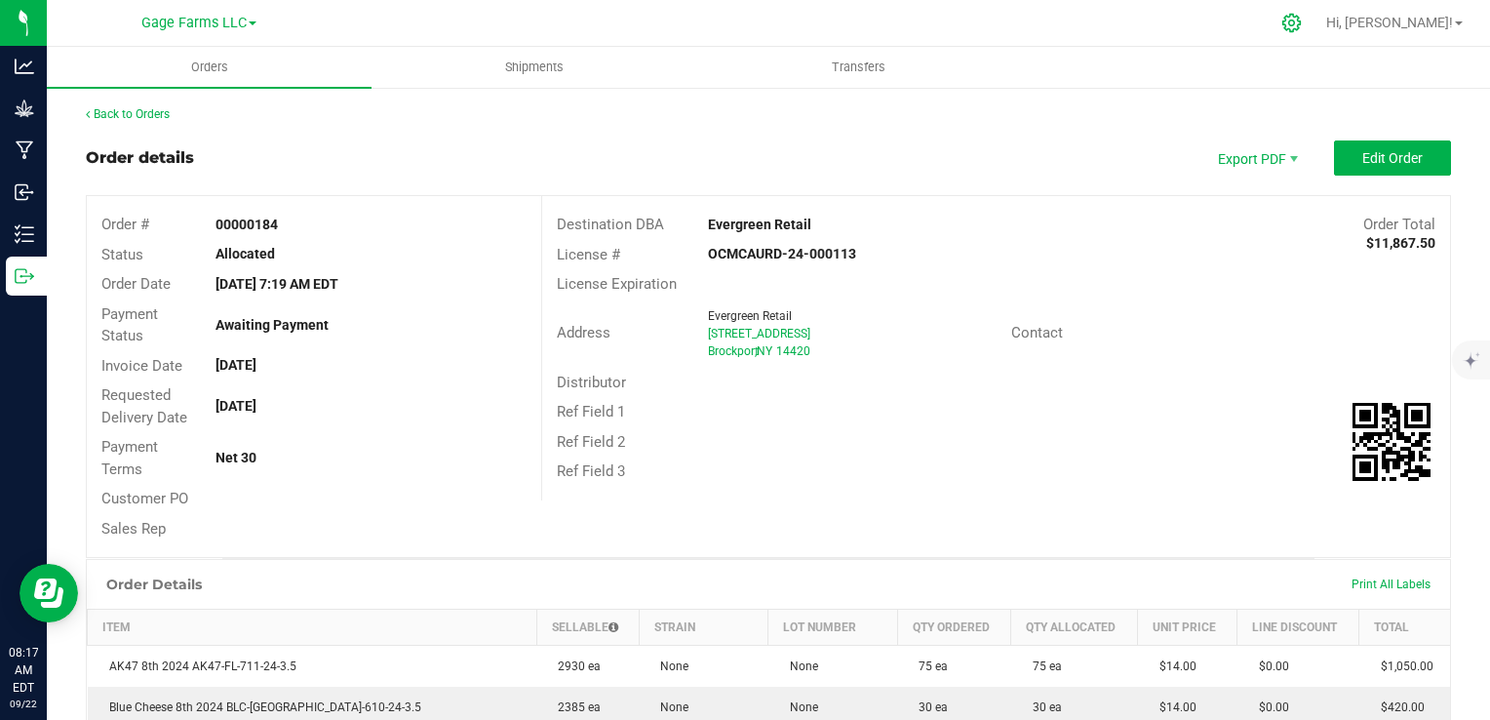
click at [1301, 21] on icon at bounding box center [1291, 23] width 19 height 19
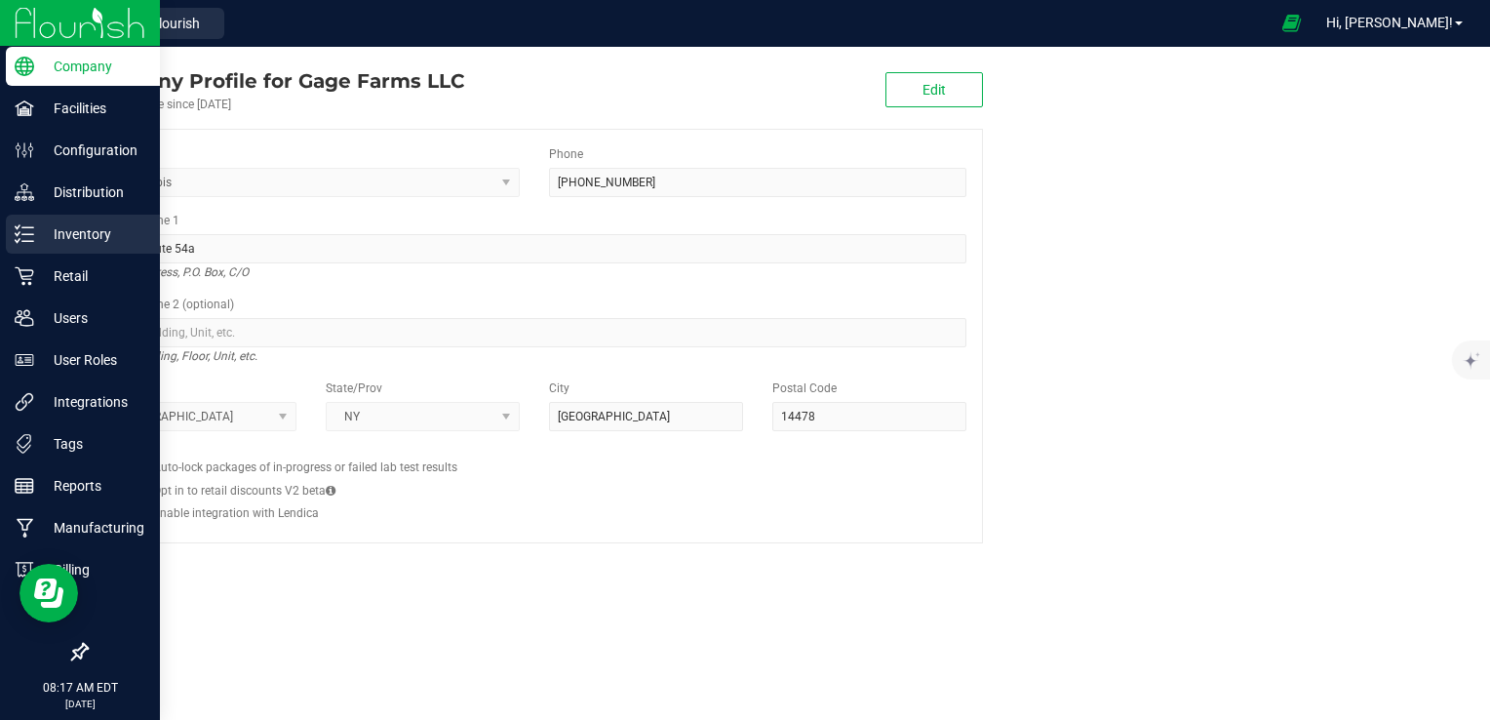
click at [45, 239] on p "Inventory" at bounding box center [92, 233] width 117 height 23
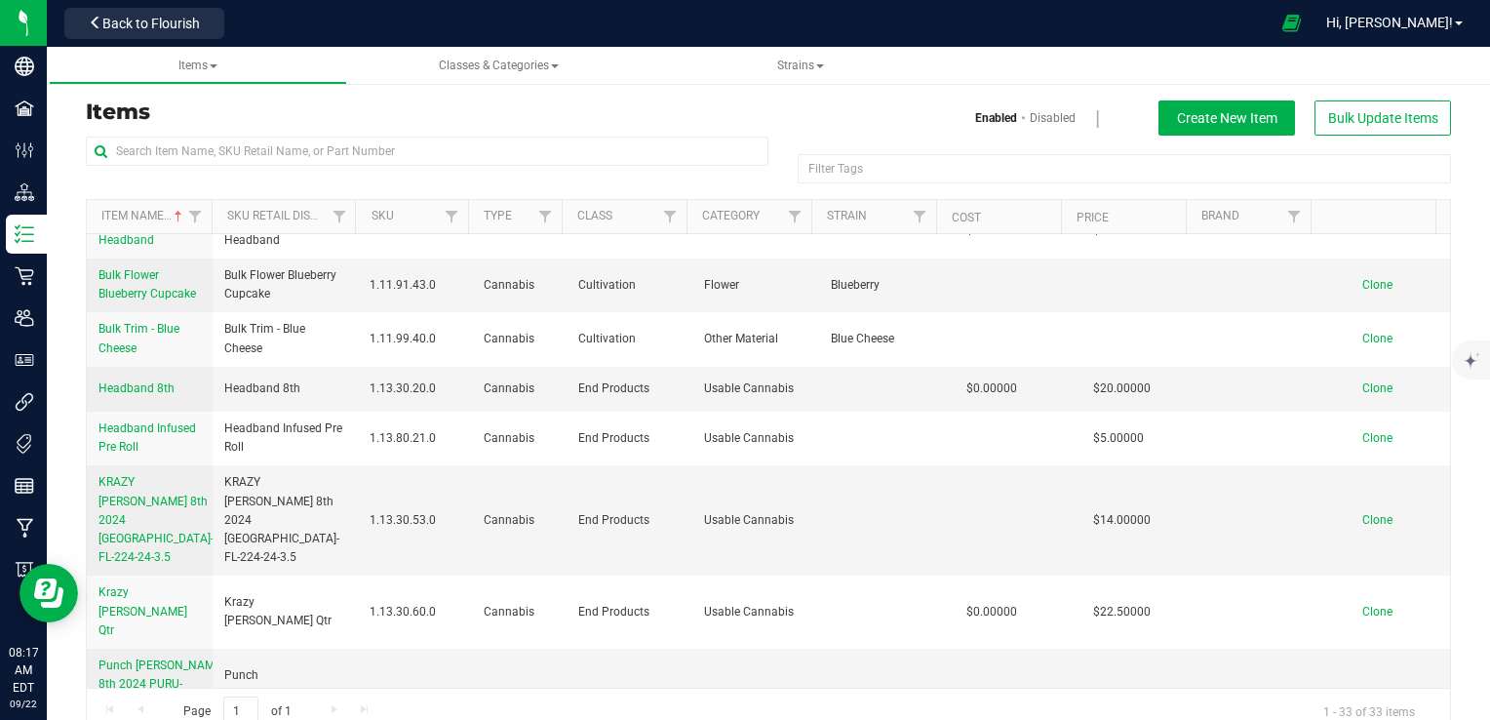
scroll to position [1463, 0]
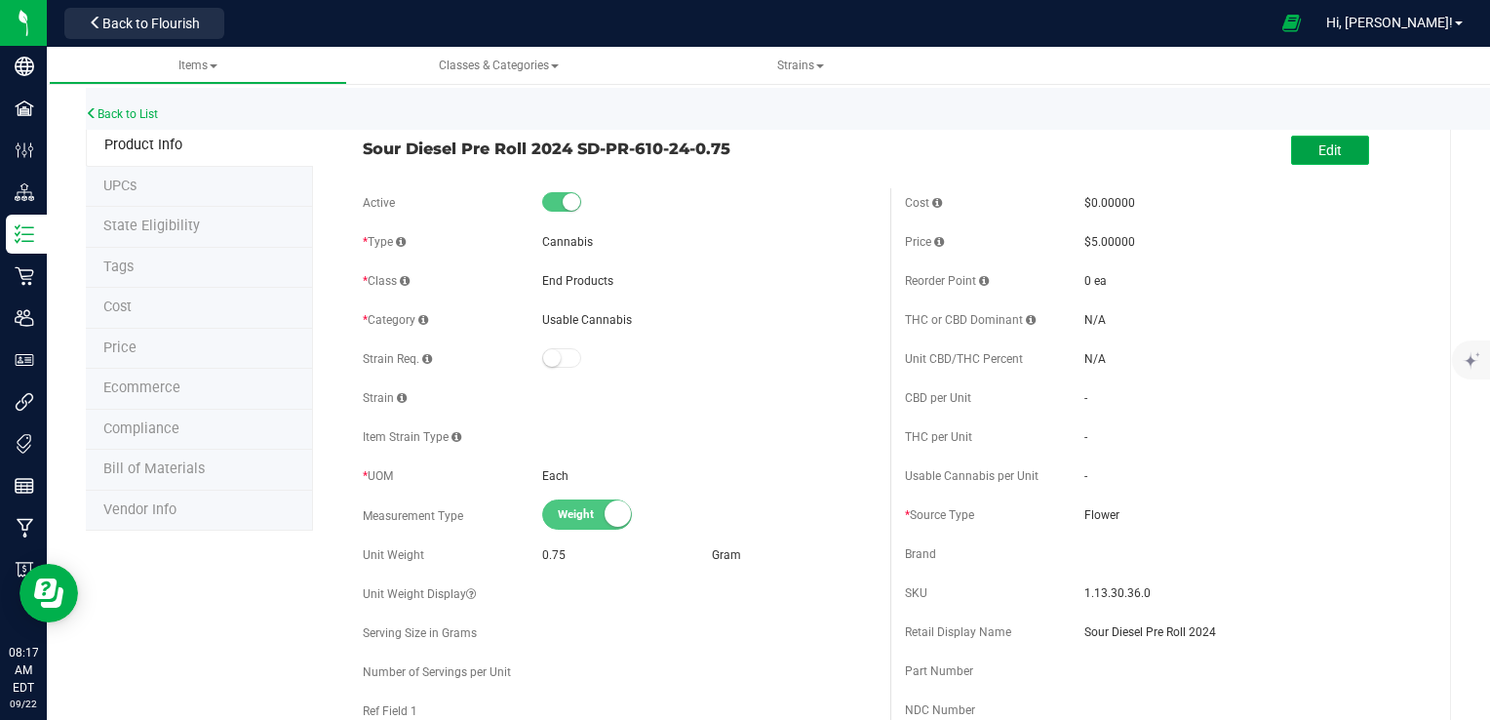
click at [1318, 149] on span "Edit" at bounding box center [1329, 150] width 23 height 16
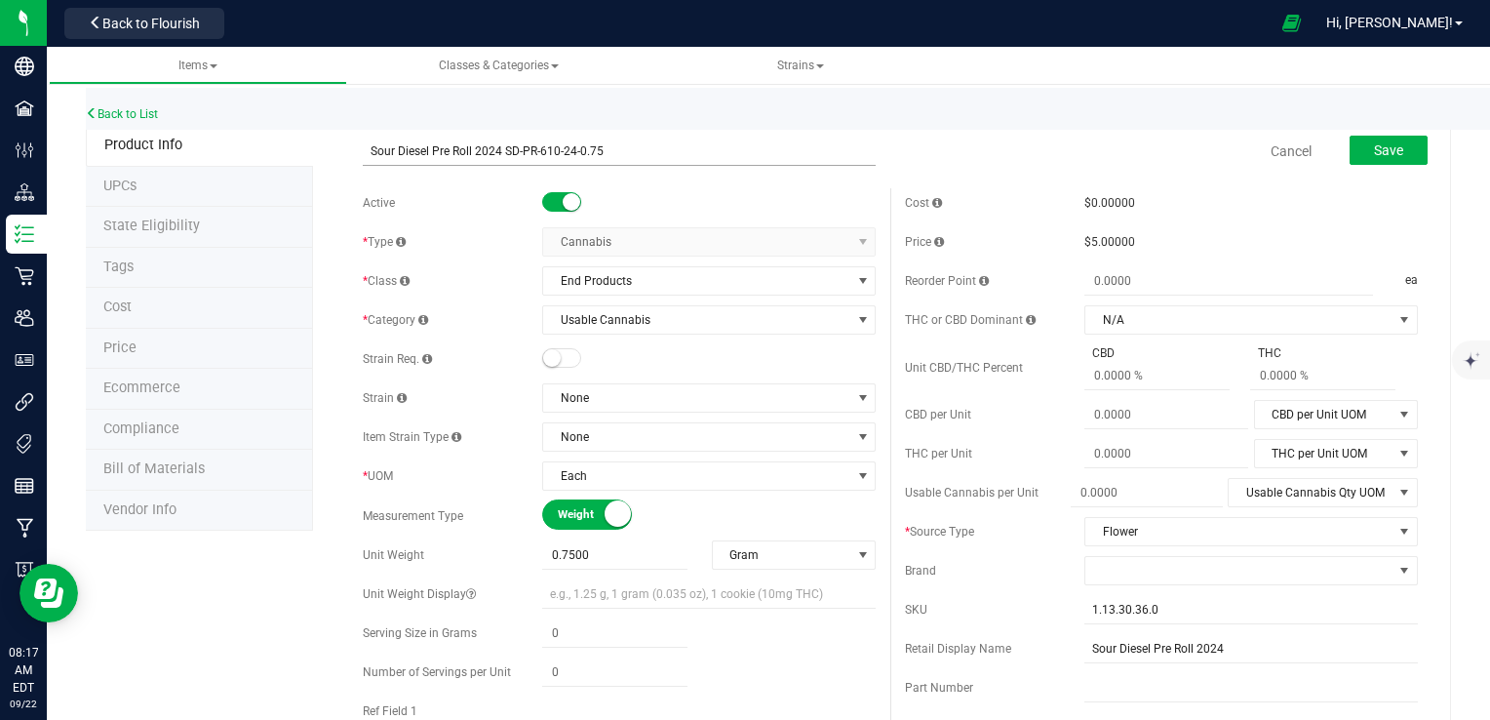
click at [552, 150] on input "Sour Diesel Pre Roll 2024 SD-PR-610-24-0.75" at bounding box center [619, 151] width 513 height 29
type input "Sour Diesel Pre Roll 2024 SD-PR-812-24-0.75"
click at [1394, 144] on button "Save" at bounding box center [1389, 150] width 78 height 29
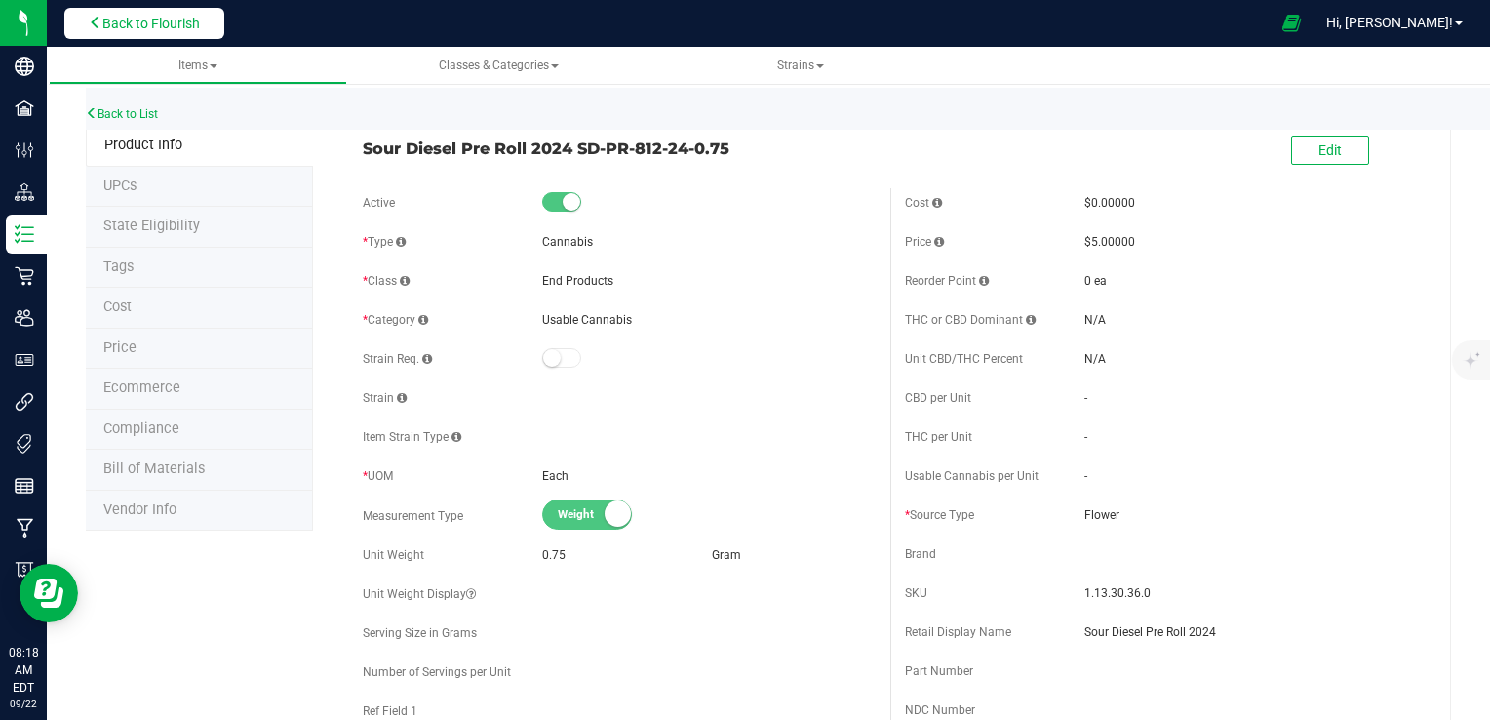
click at [156, 29] on span "Back to Flourish" at bounding box center [151, 24] width 98 height 16
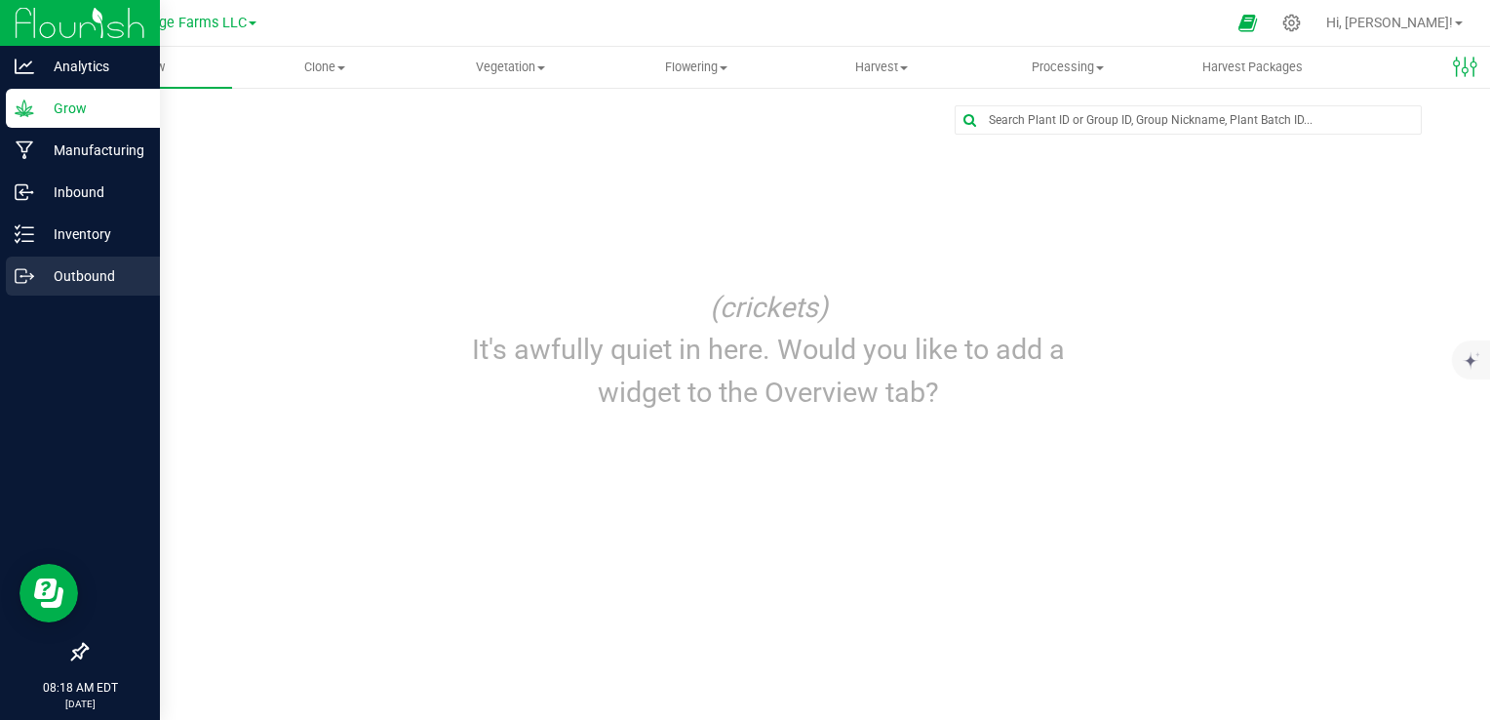
click at [28, 273] on icon at bounding box center [25, 276] width 20 height 20
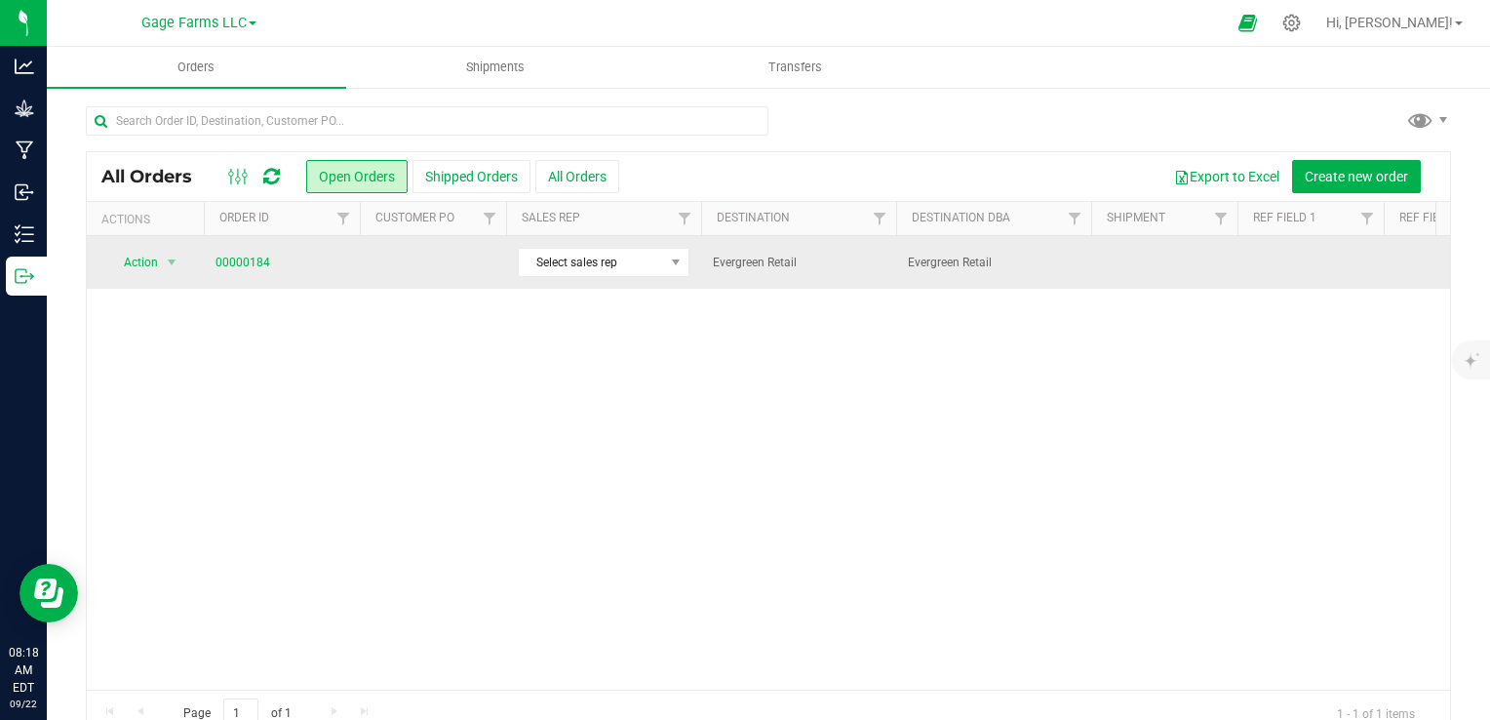
click at [292, 267] on span "00000184" at bounding box center [282, 263] width 133 height 19
click at [226, 255] on link "00000184" at bounding box center [243, 263] width 55 height 19
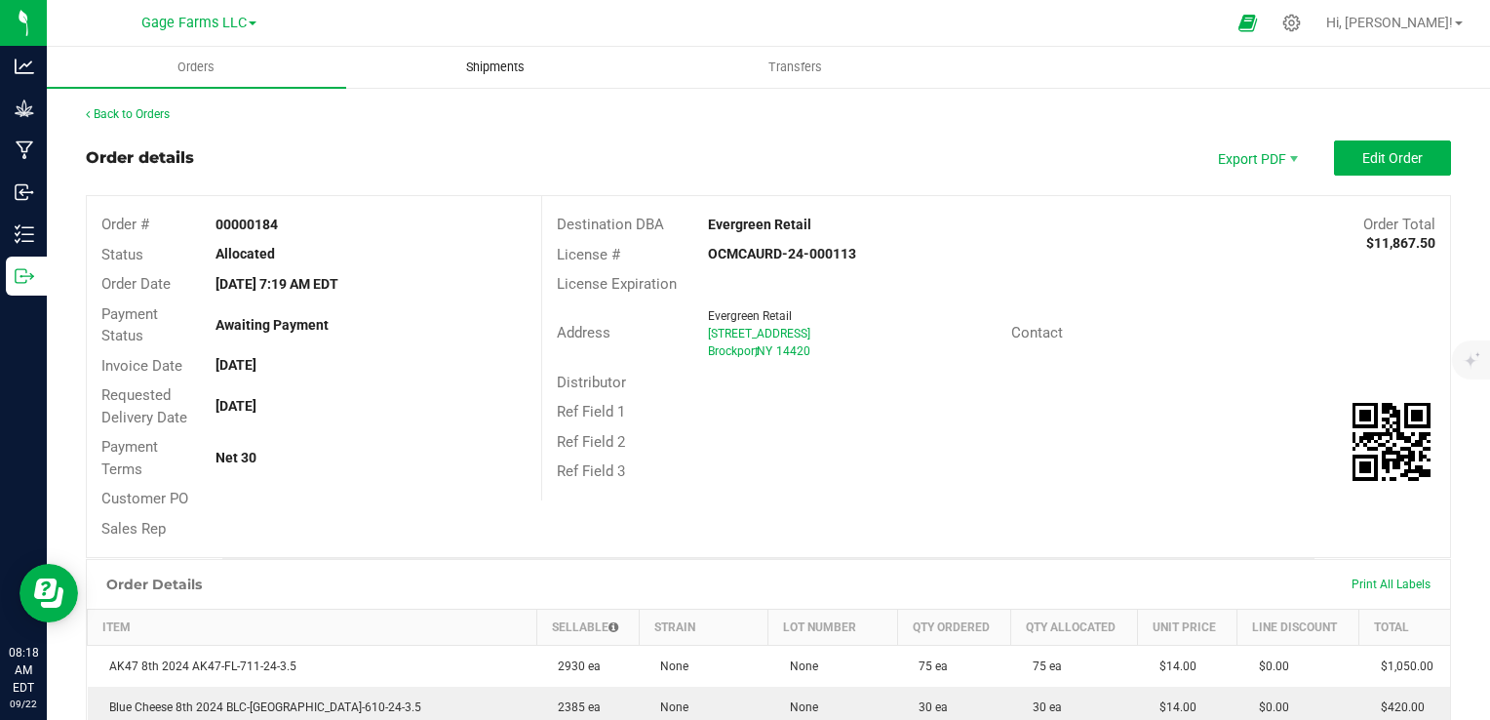
click at [491, 82] on uib-tab-heading "Shipments" at bounding box center [495, 67] width 297 height 39
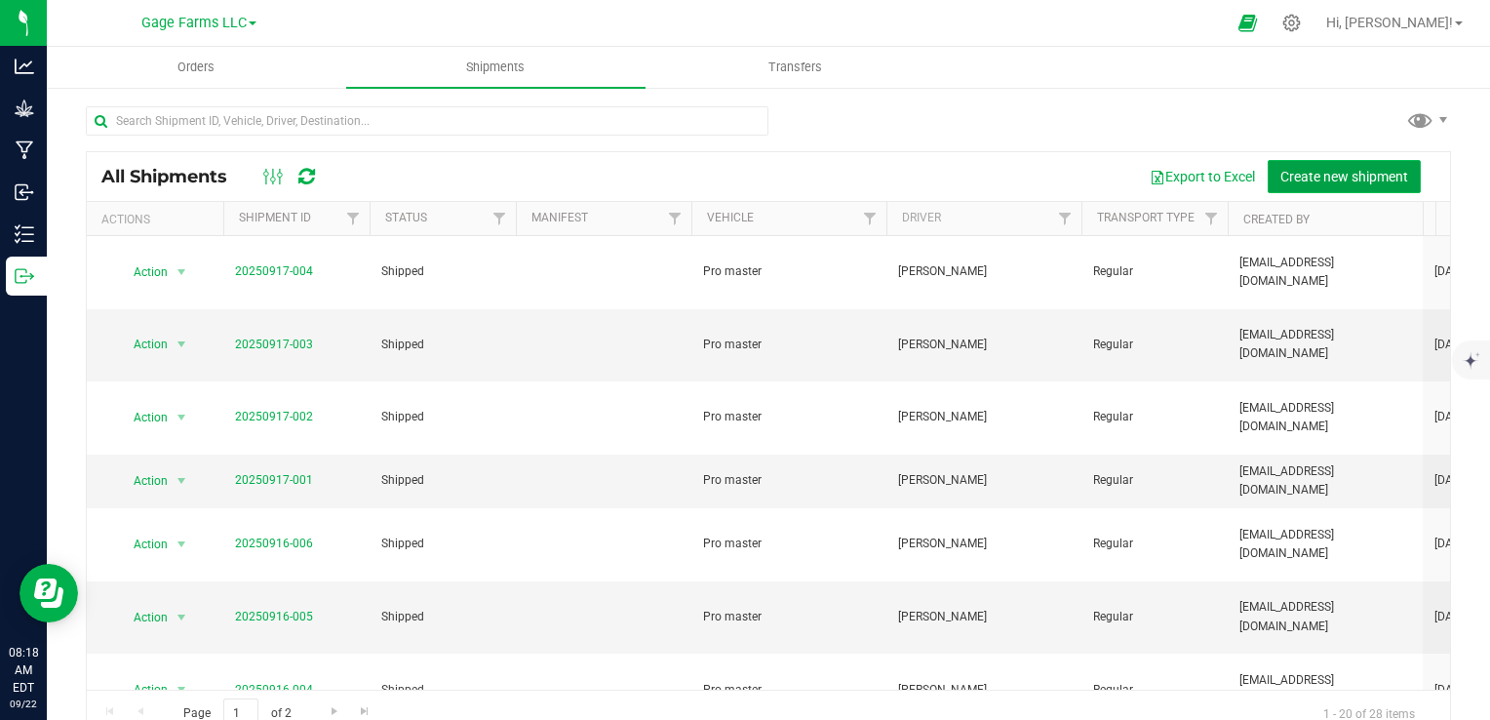
click at [1284, 163] on button "Create new shipment" at bounding box center [1344, 176] width 153 height 33
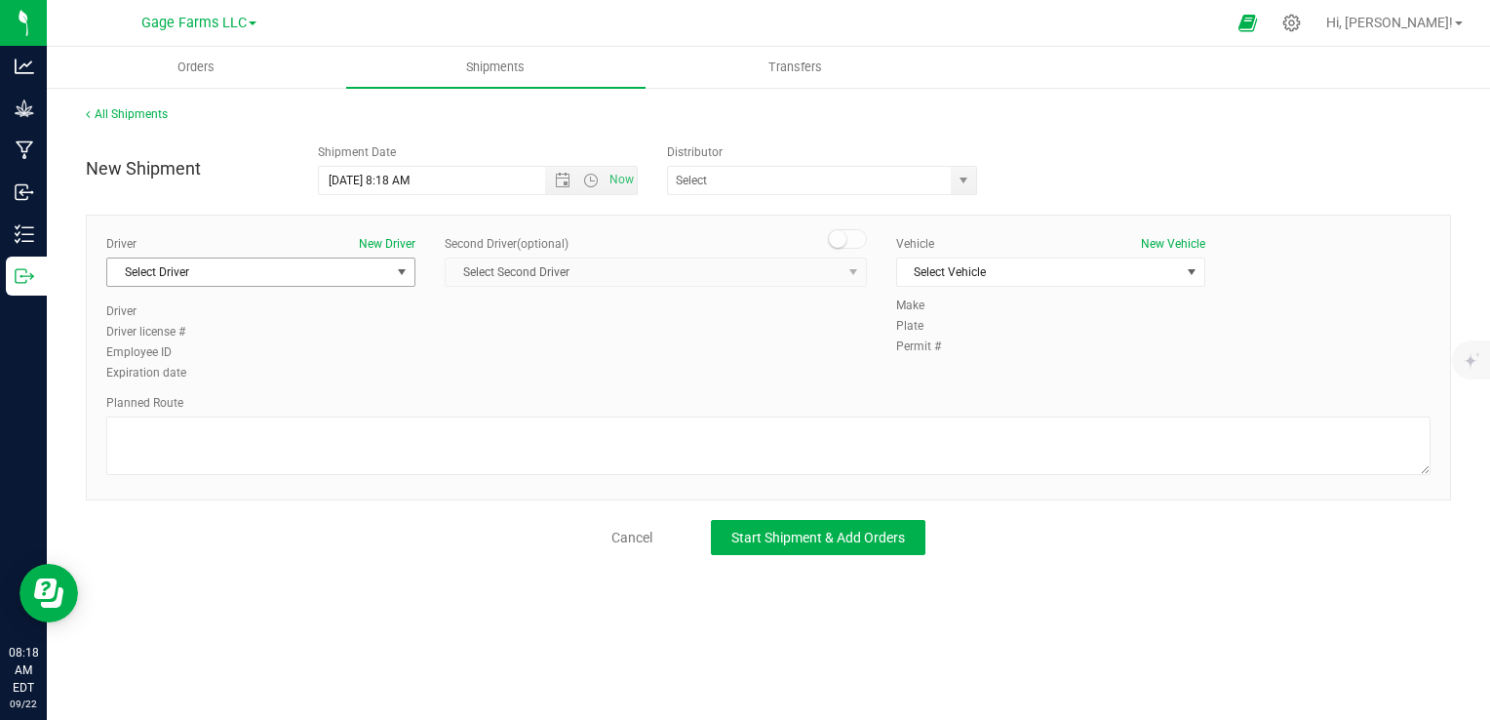
click at [401, 272] on span "select" at bounding box center [402, 272] width 16 height 16
click at [397, 240] on button "New Driver" at bounding box center [387, 244] width 57 height 18
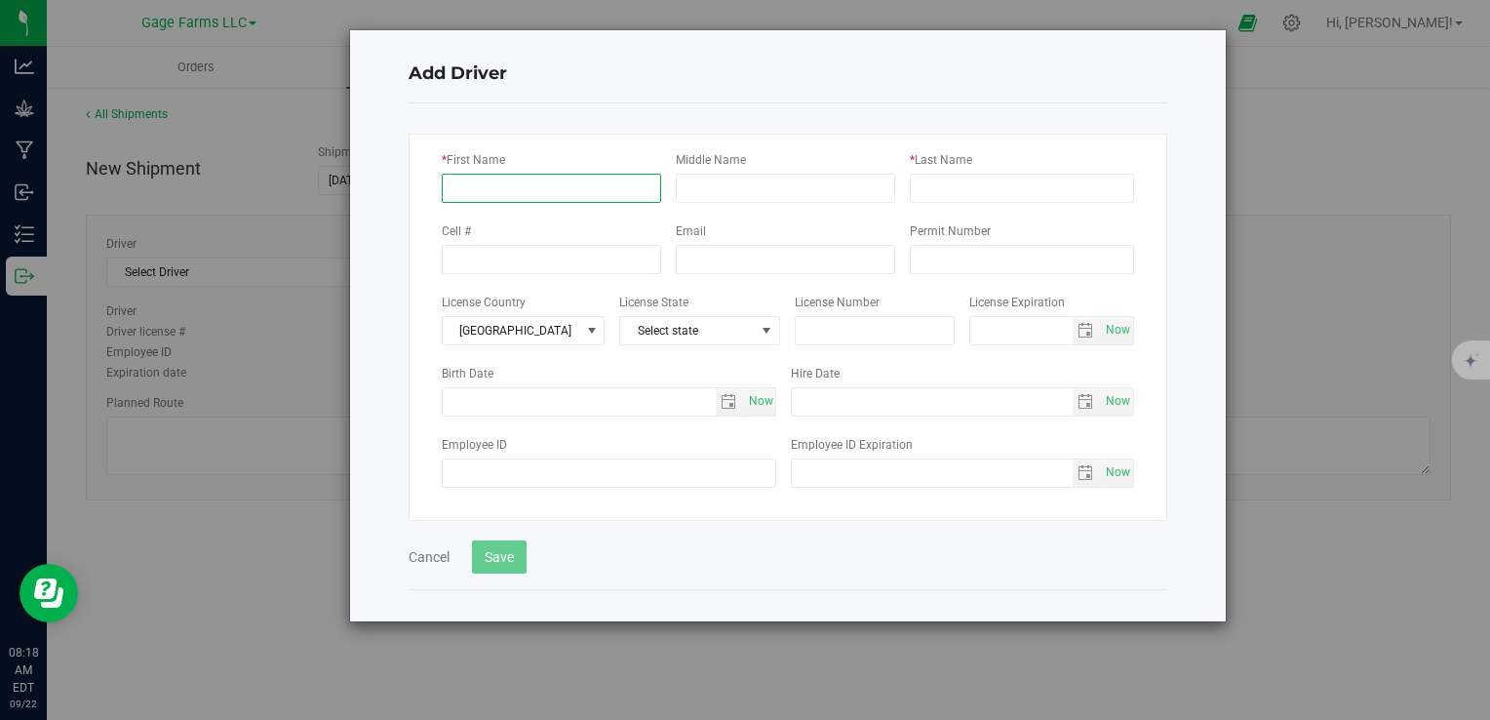
click at [635, 185] on input "* First Name" at bounding box center [551, 188] width 219 height 29
type input "[PERSON_NAME]"
type input "Gage"
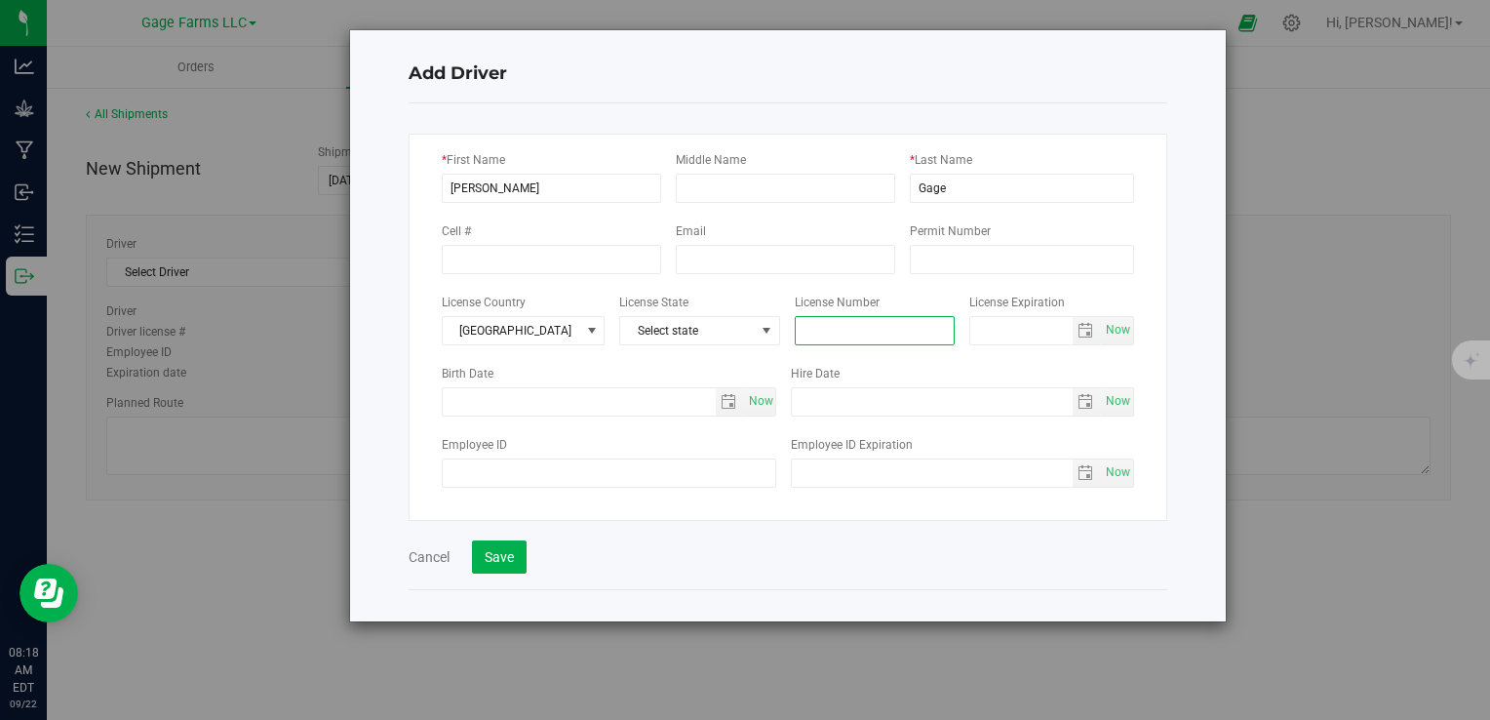
click at [875, 334] on input "text" at bounding box center [875, 330] width 161 height 29
type input "6"
type input "863 639 415"
click at [658, 334] on span "Select state" at bounding box center [687, 330] width 135 height 27
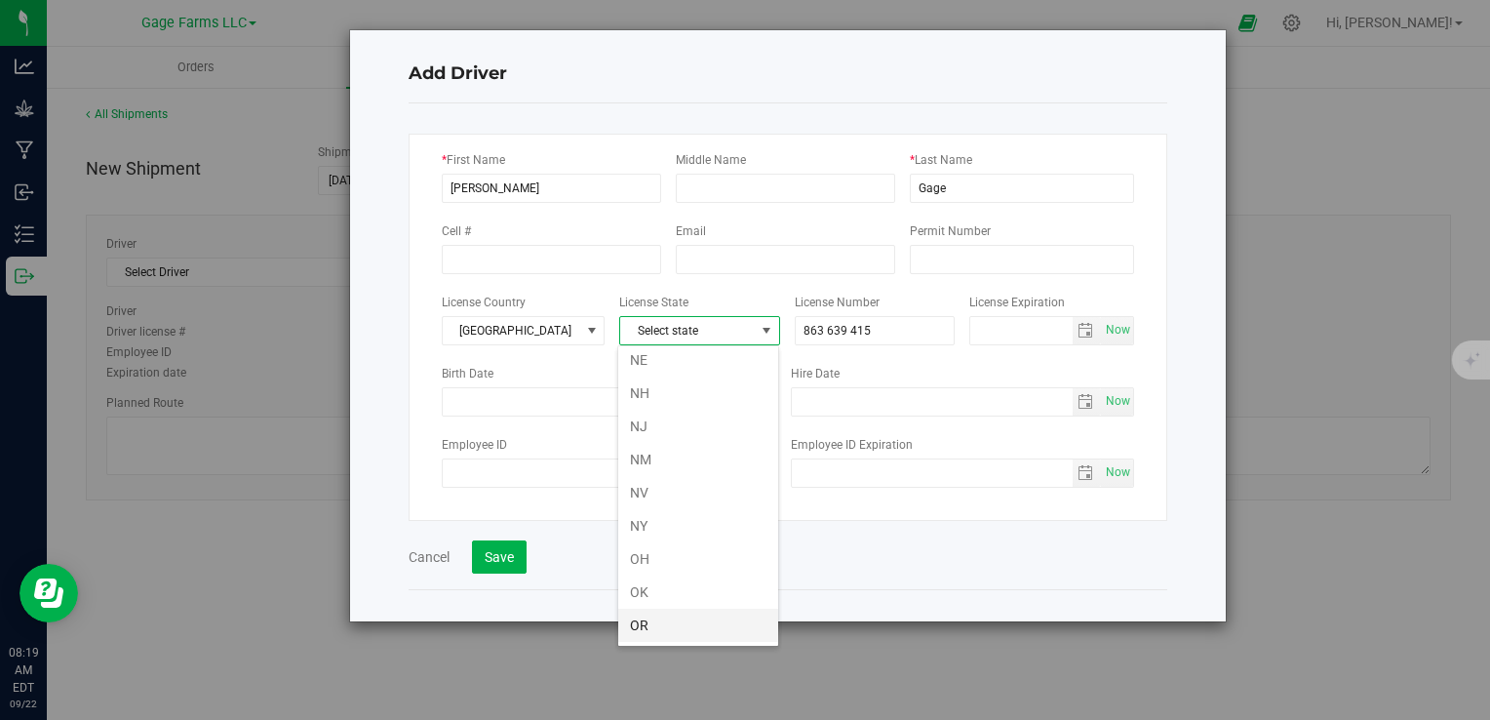
scroll to position [975, 0]
click at [658, 509] on li "NY" at bounding box center [698, 517] width 160 height 33
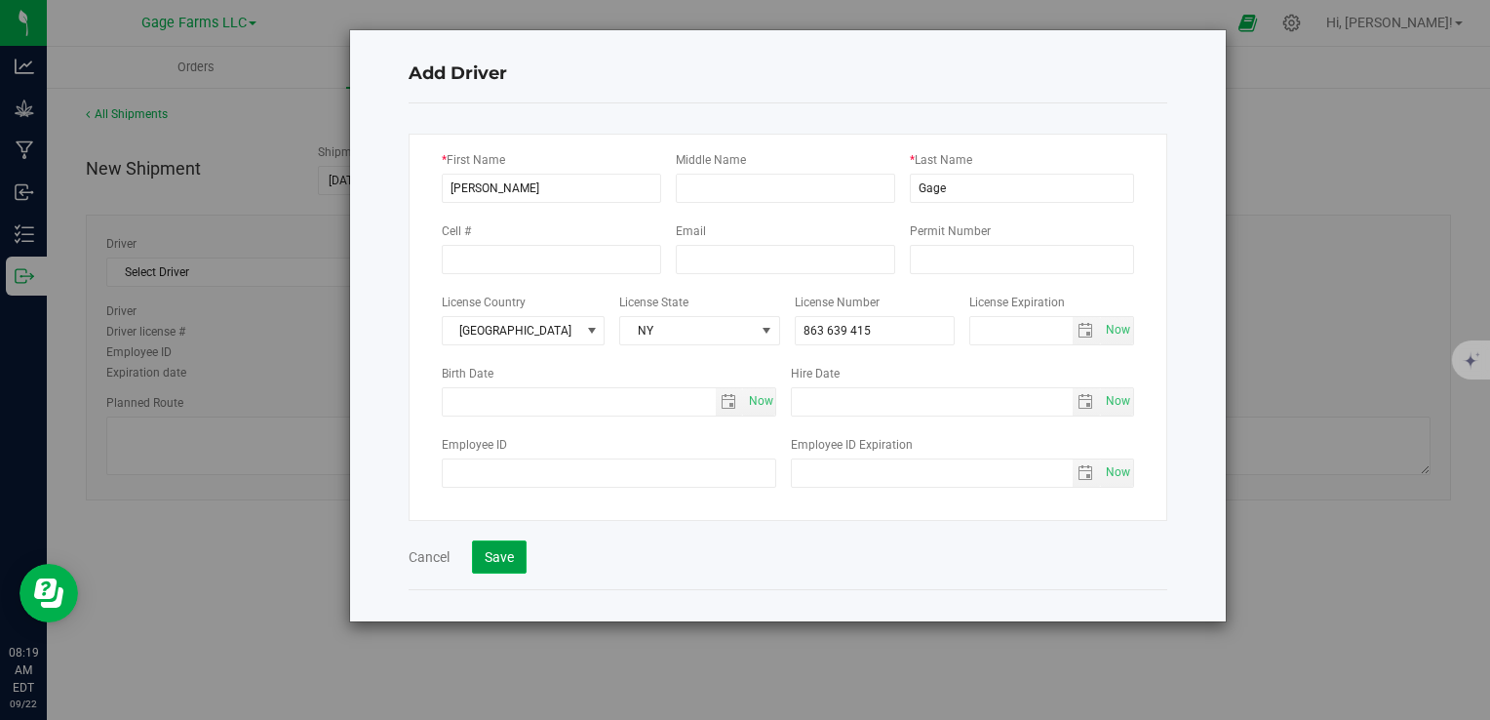
click at [516, 558] on button "Save" at bounding box center [499, 556] width 55 height 33
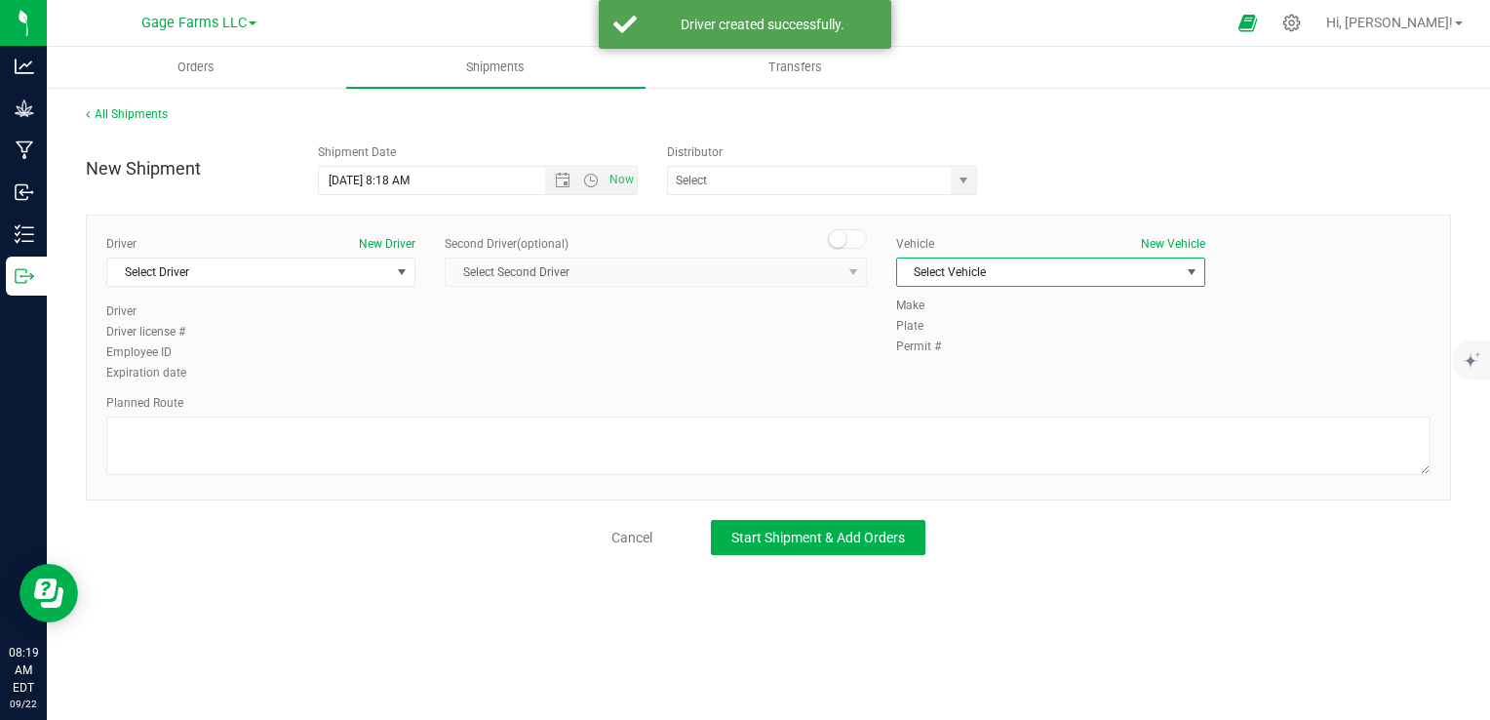
click at [1014, 270] on span "Select Vehicle" at bounding box center [1038, 271] width 283 height 27
drag, startPoint x: 995, startPoint y: 302, endPoint x: 983, endPoint y: 309, distance: 13.5
click at [995, 302] on li "Pro master" at bounding box center [1050, 305] width 307 height 29
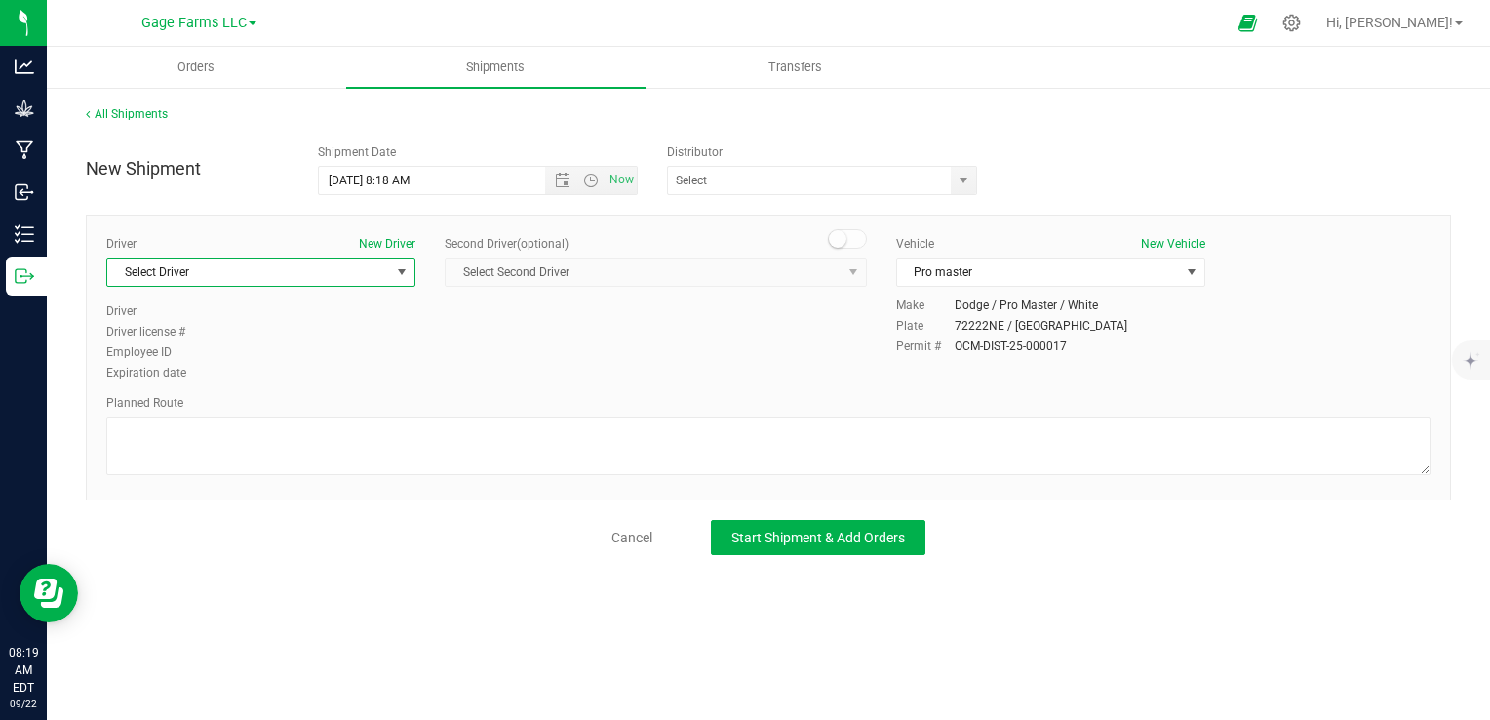
click at [398, 271] on span "select" at bounding box center [402, 272] width 16 height 16
click at [377, 244] on button "New Driver" at bounding box center [387, 244] width 57 height 18
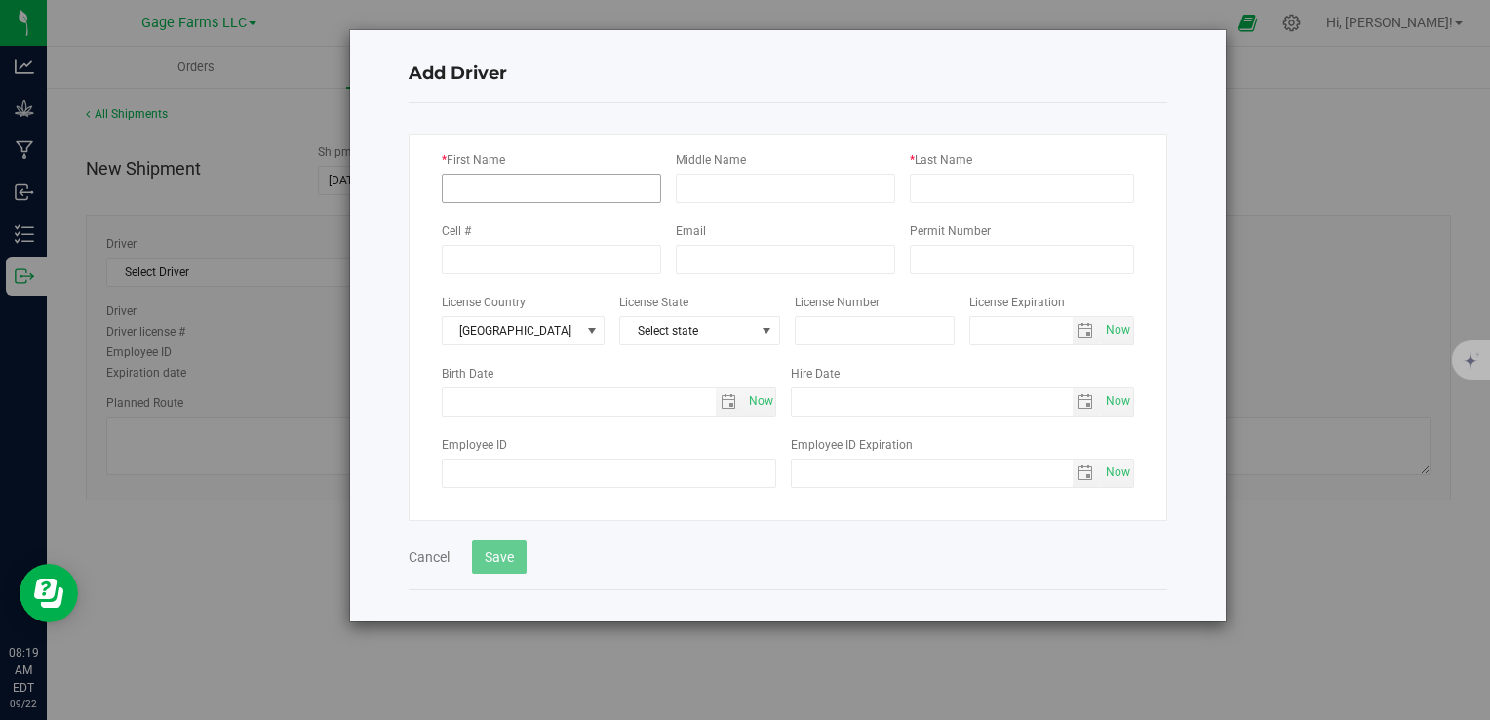
click at [610, 204] on div "* First Name Middle Name * Last Name Cell # Email Permit Number License Country…" at bounding box center [788, 327] width 759 height 387
click at [612, 194] on input "* First Name" at bounding box center [551, 188] width 219 height 29
type input "[PERSON_NAME]"
type input "Gage"
click at [698, 332] on span "Select state" at bounding box center [687, 330] width 135 height 27
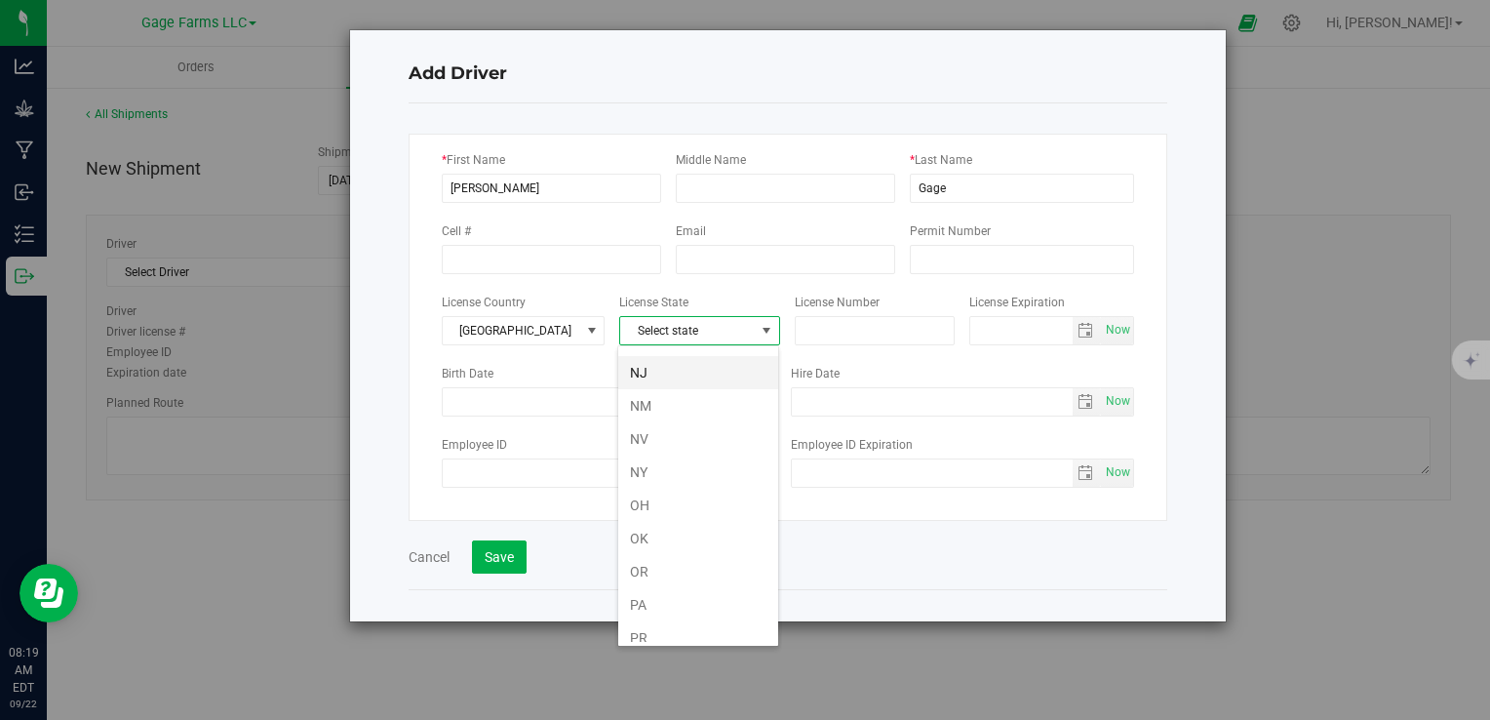
scroll to position [826, 0]
click at [288, 490] on div "Add Driver * First Name Liz Middle Name * Last Name Gage Cell # Email Permit Nu…" at bounding box center [753, 325] width 948 height 593
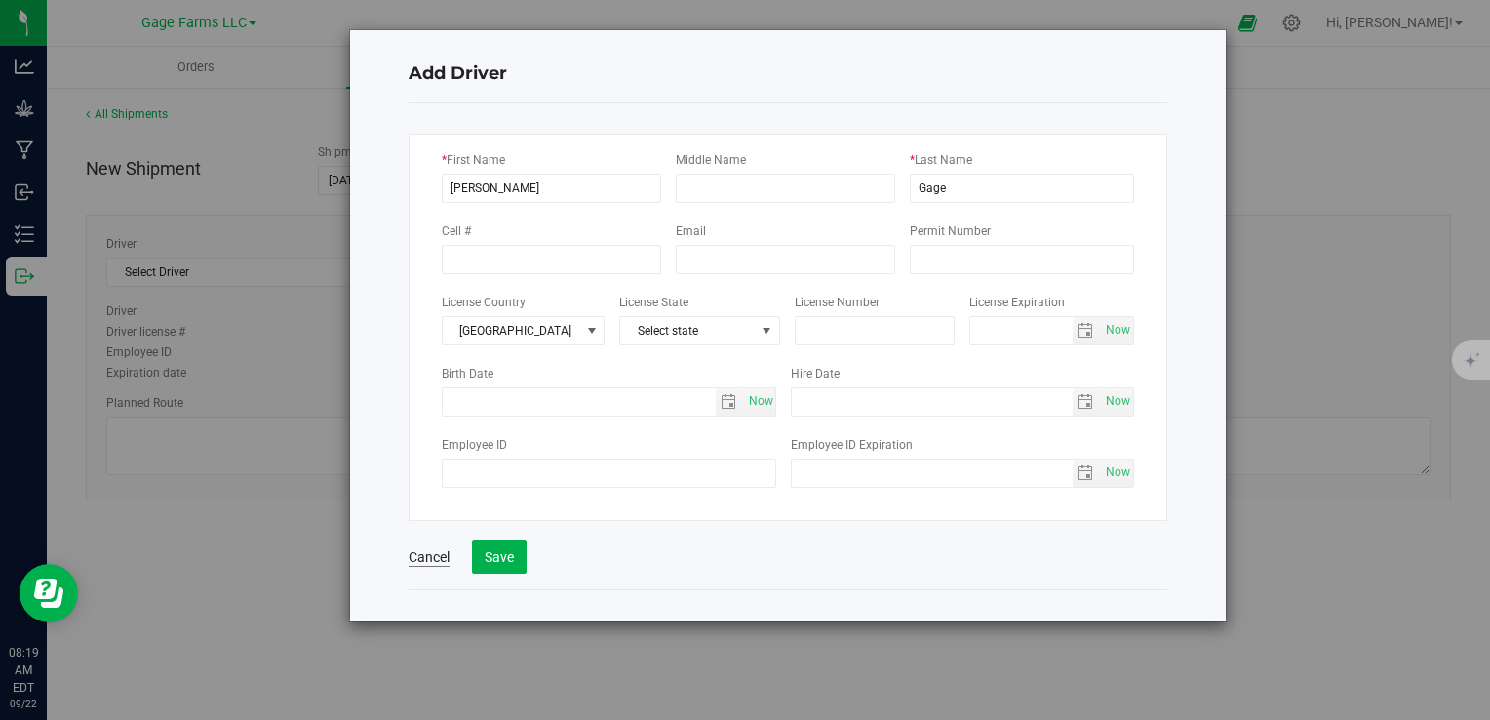
click at [415, 559] on button "Cancel" at bounding box center [429, 557] width 41 height 20
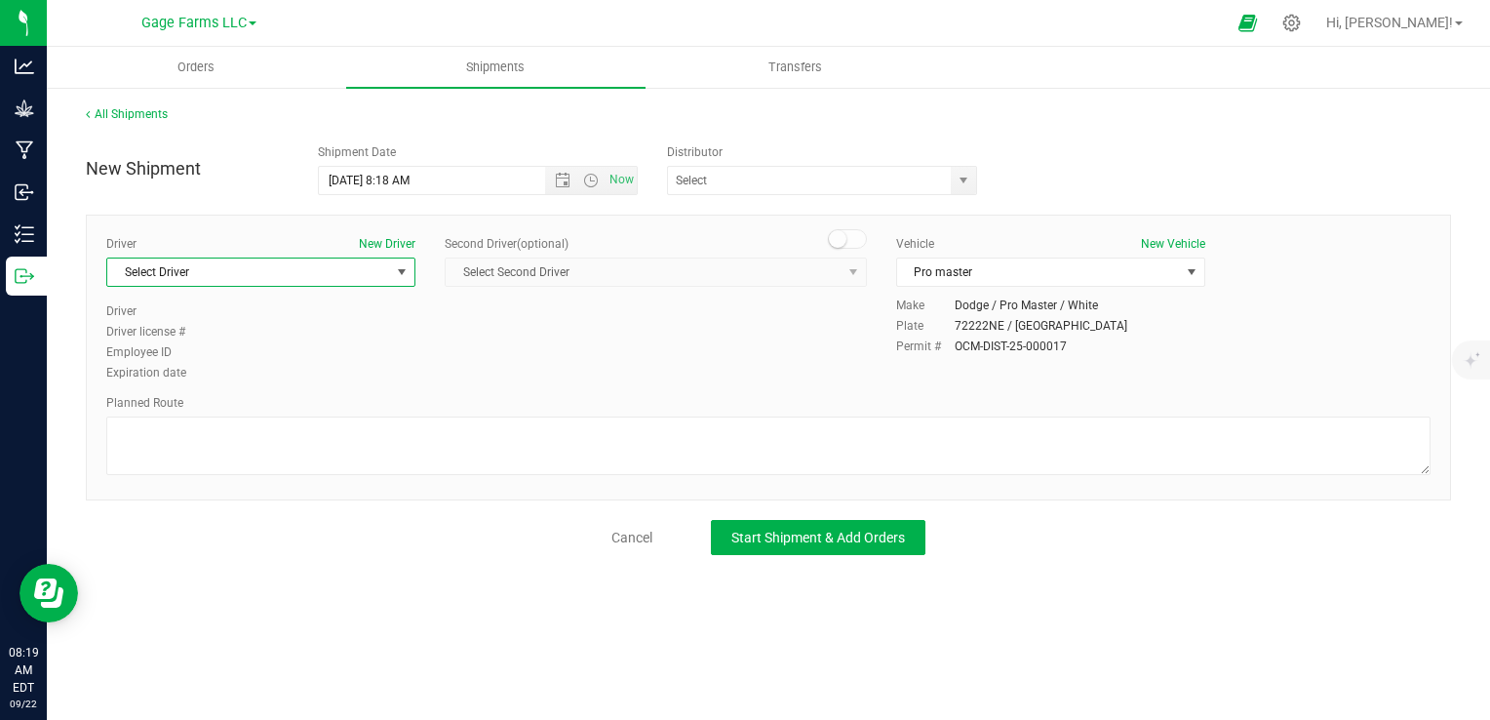
click at [408, 278] on span "select" at bounding box center [402, 272] width 16 height 16
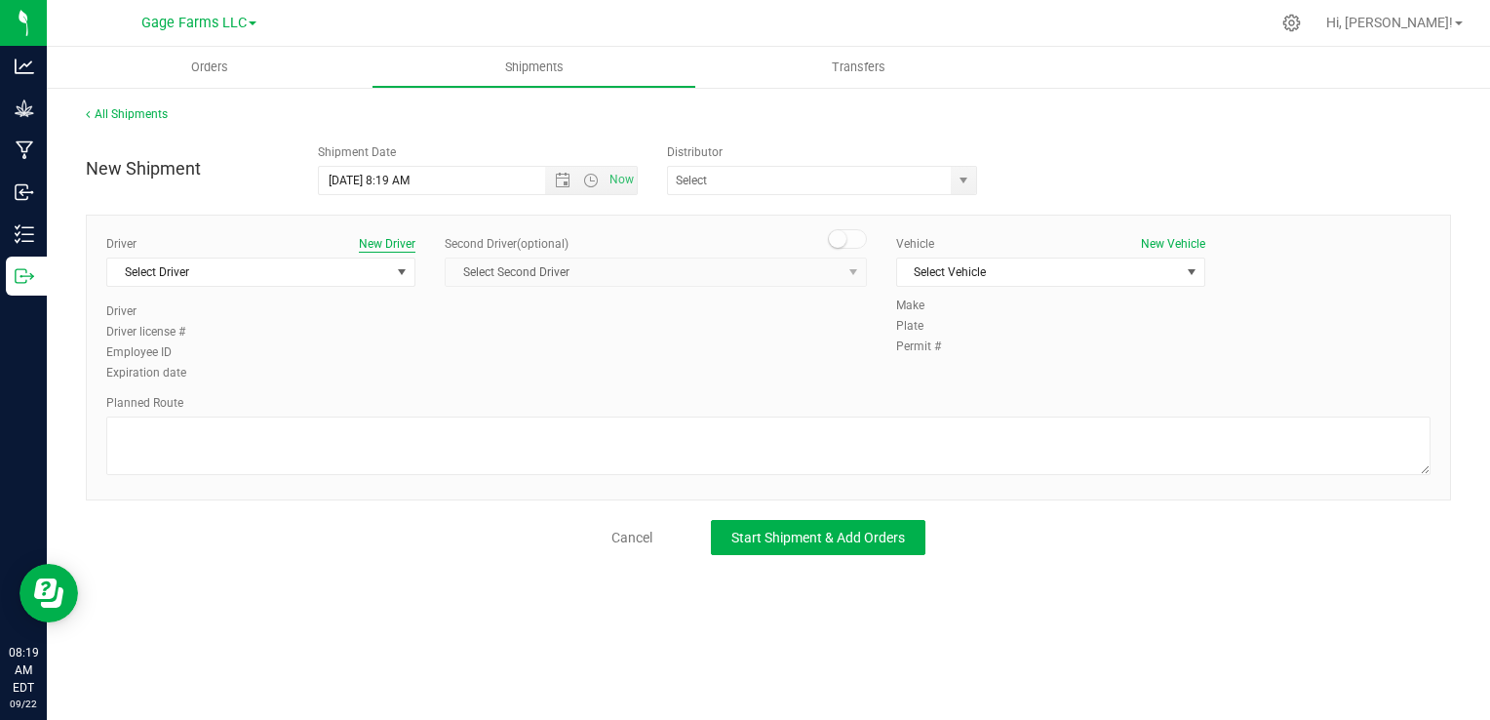
click at [406, 239] on button "New Driver" at bounding box center [387, 244] width 57 height 18
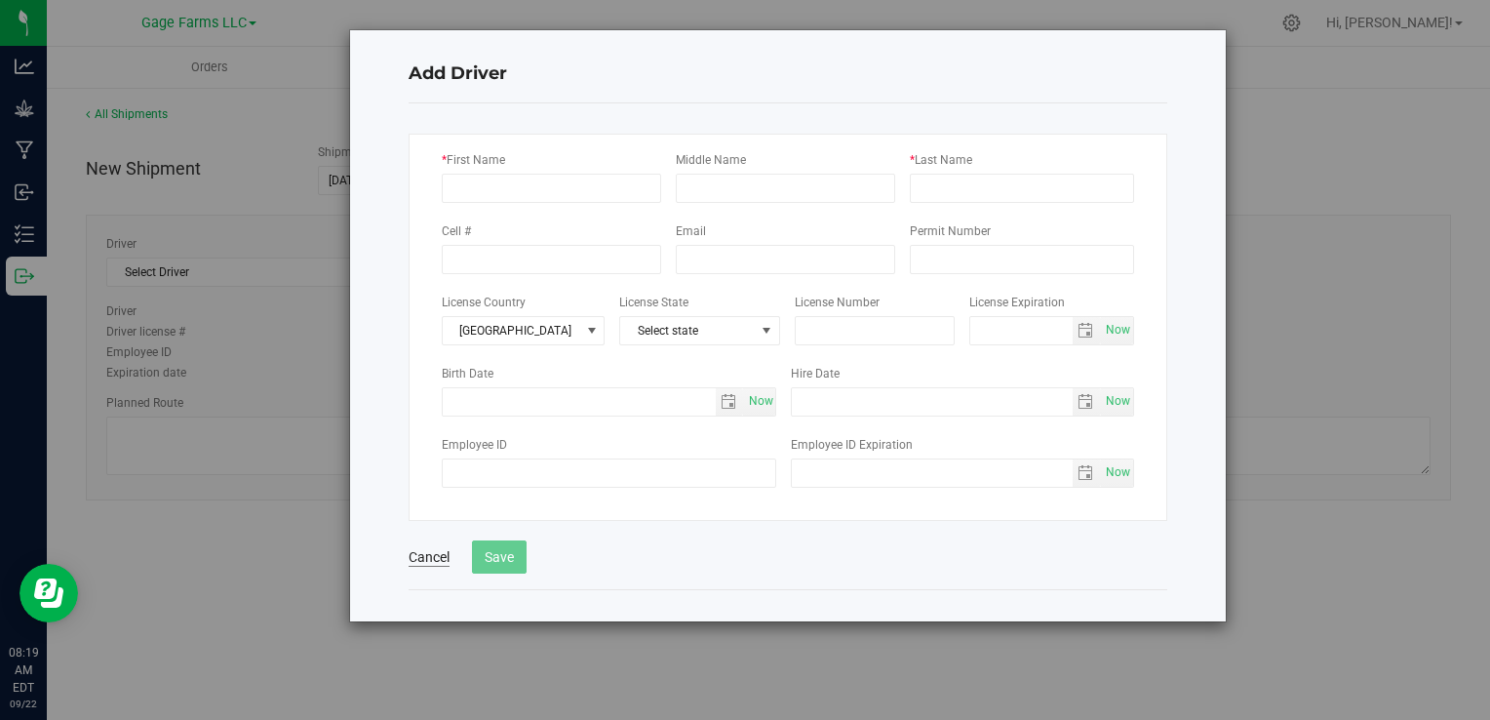
click at [416, 561] on button "Cancel" at bounding box center [429, 557] width 41 height 20
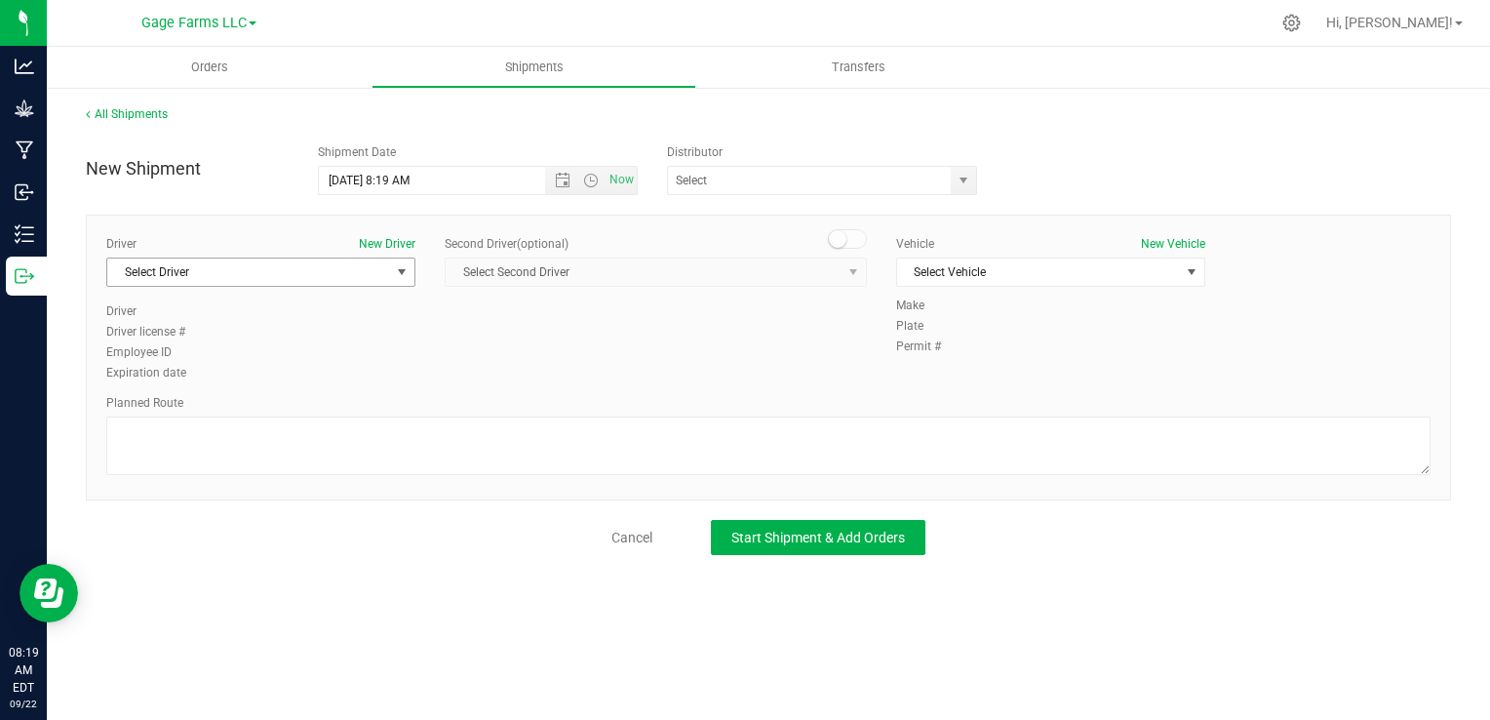
click at [321, 280] on span "Select Driver" at bounding box center [248, 271] width 283 height 27
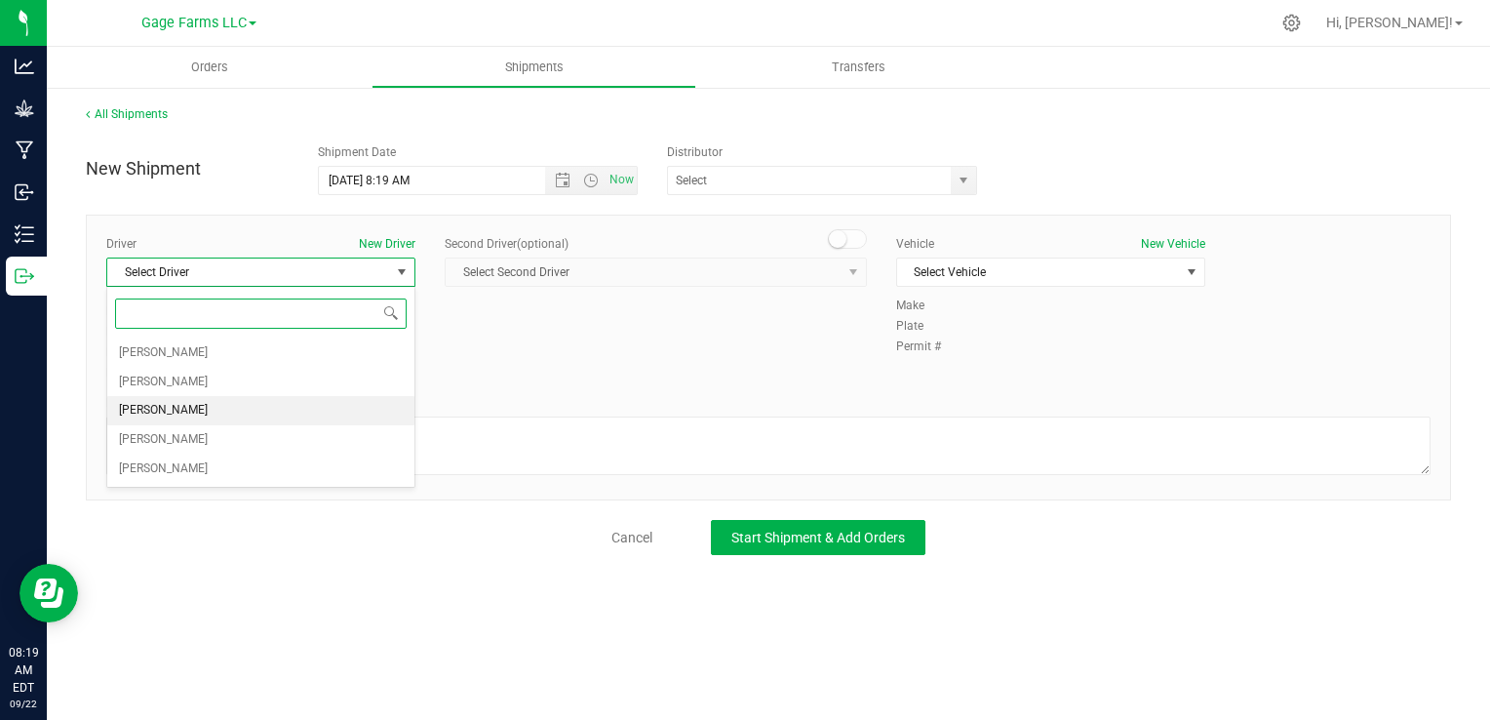
click at [193, 419] on li "Liz Gage" at bounding box center [260, 410] width 307 height 29
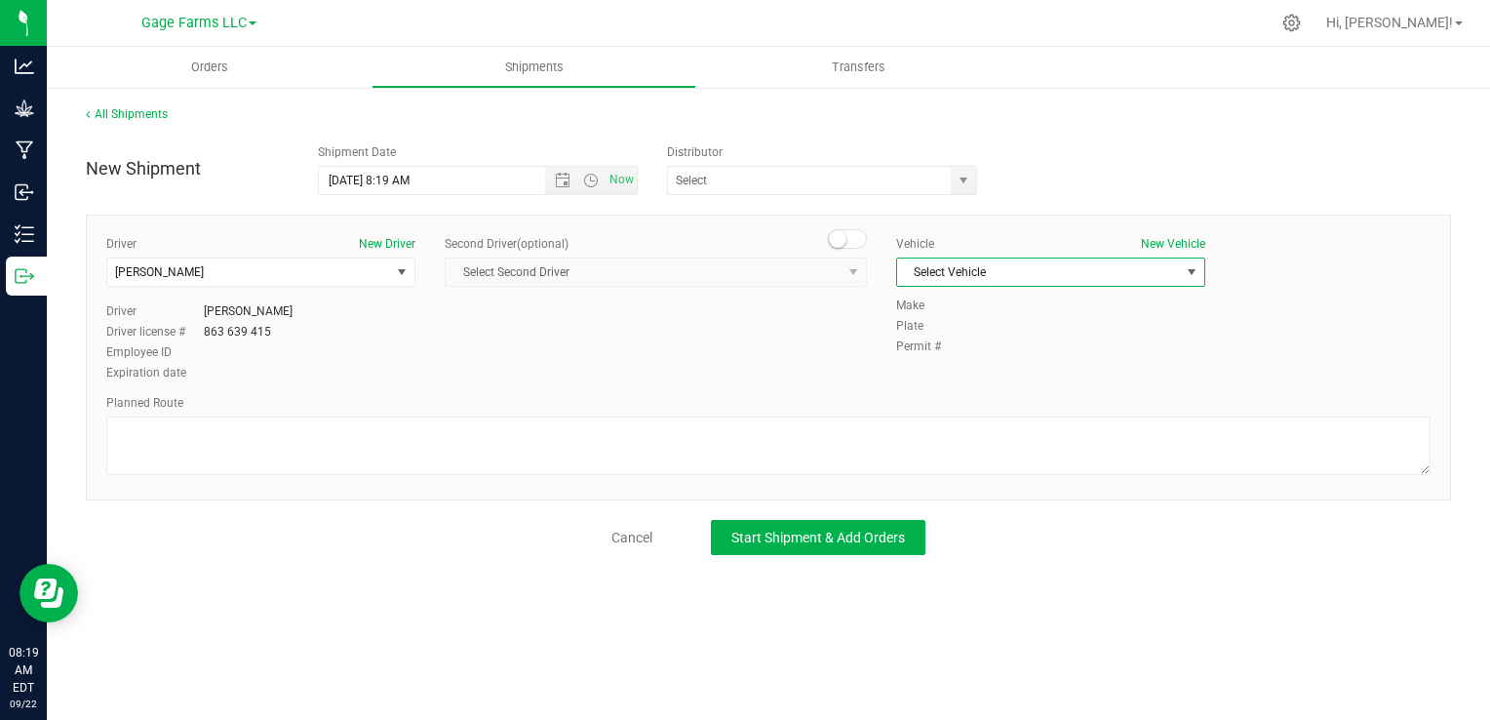
click at [1151, 263] on span "Select Vehicle" at bounding box center [1038, 271] width 283 height 27
click at [1020, 304] on li "Pro master" at bounding box center [1050, 305] width 307 height 29
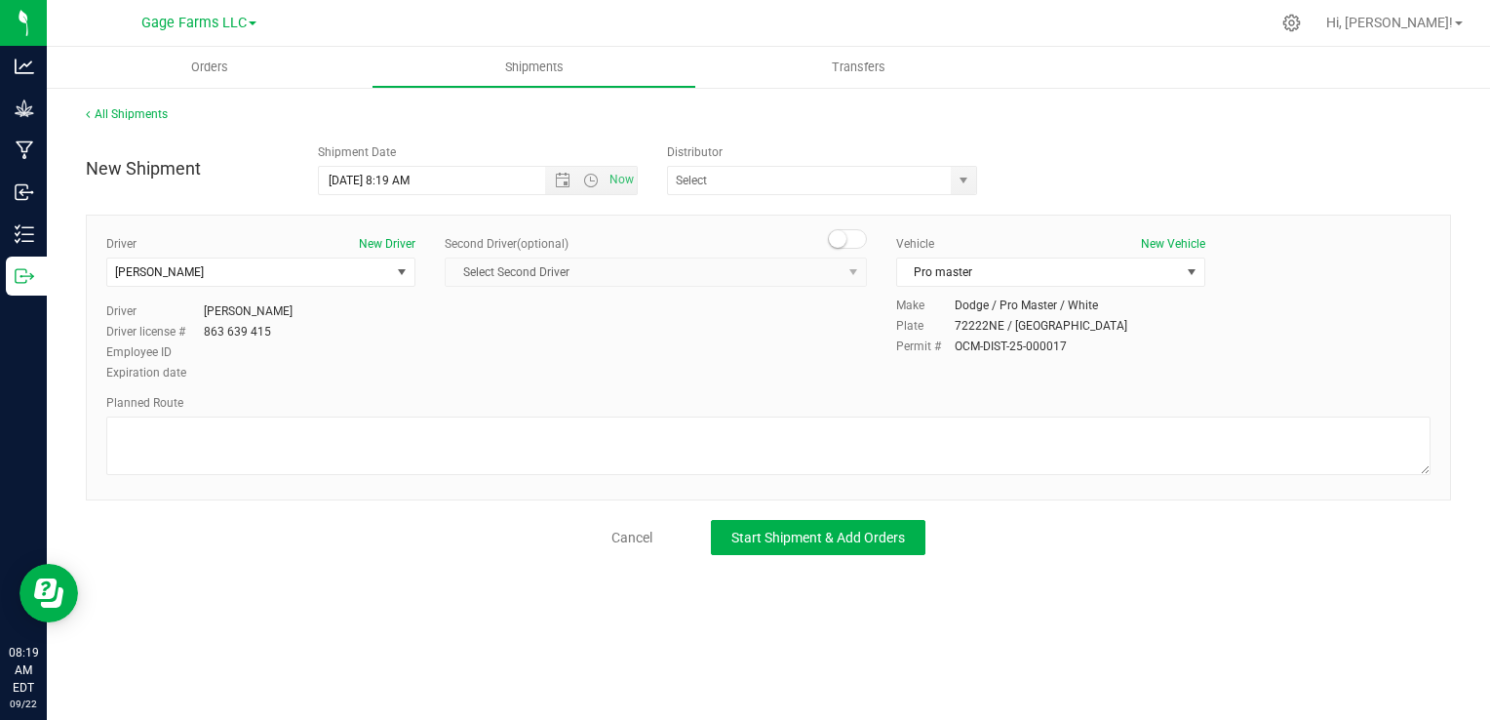
click at [601, 286] on div "Second Driver (optional) Select Second Driver Select Second Driver Dan Gage Jam…" at bounding box center [656, 268] width 422 height 67
click at [586, 272] on span "Select Second Driver Select Second Driver Dan Gage Jamie Gage Liz Gage Jeremy J…" at bounding box center [656, 271] width 422 height 29
click at [854, 240] on span at bounding box center [847, 239] width 39 height 20
click at [853, 259] on span "select" at bounding box center [854, 271] width 24 height 27
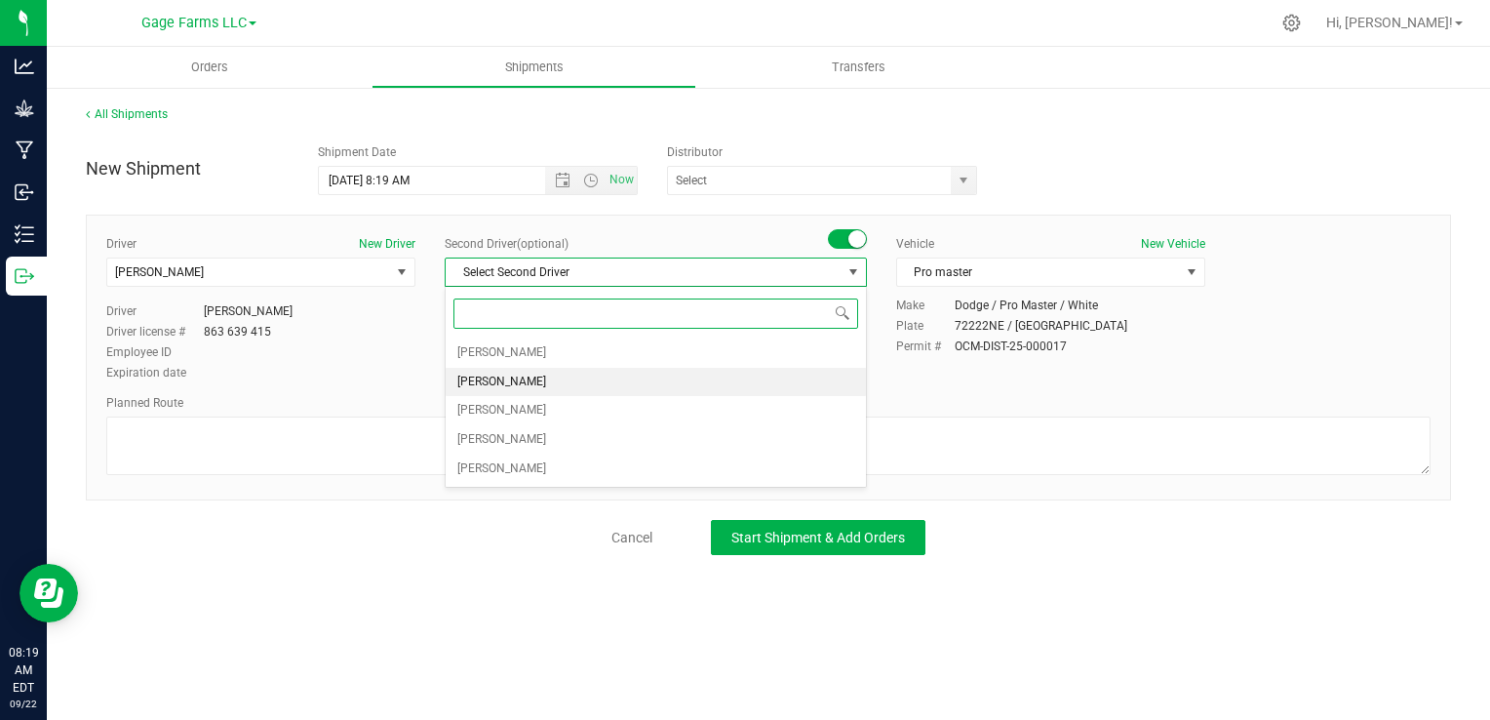
click at [545, 368] on li "[PERSON_NAME]" at bounding box center [656, 382] width 420 height 29
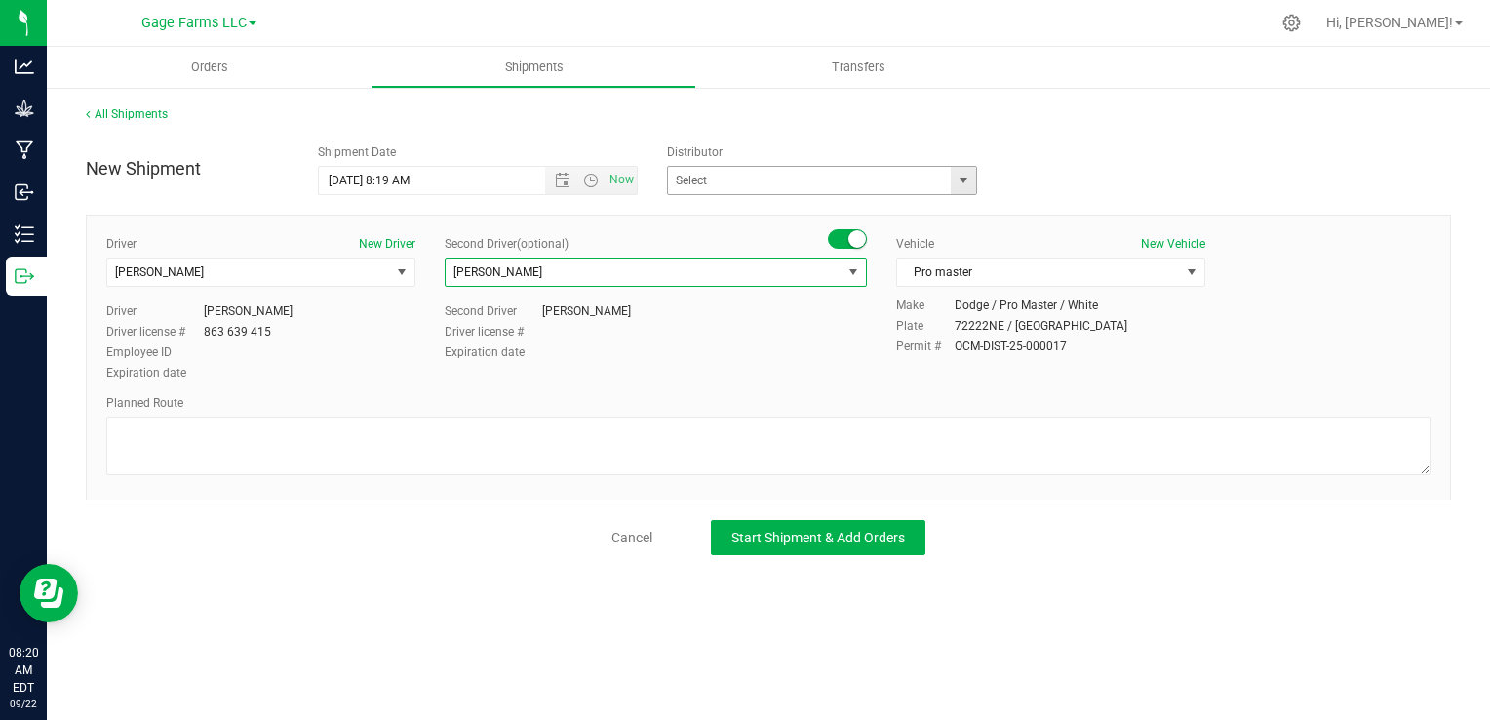
click at [973, 177] on span "select" at bounding box center [963, 180] width 24 height 27
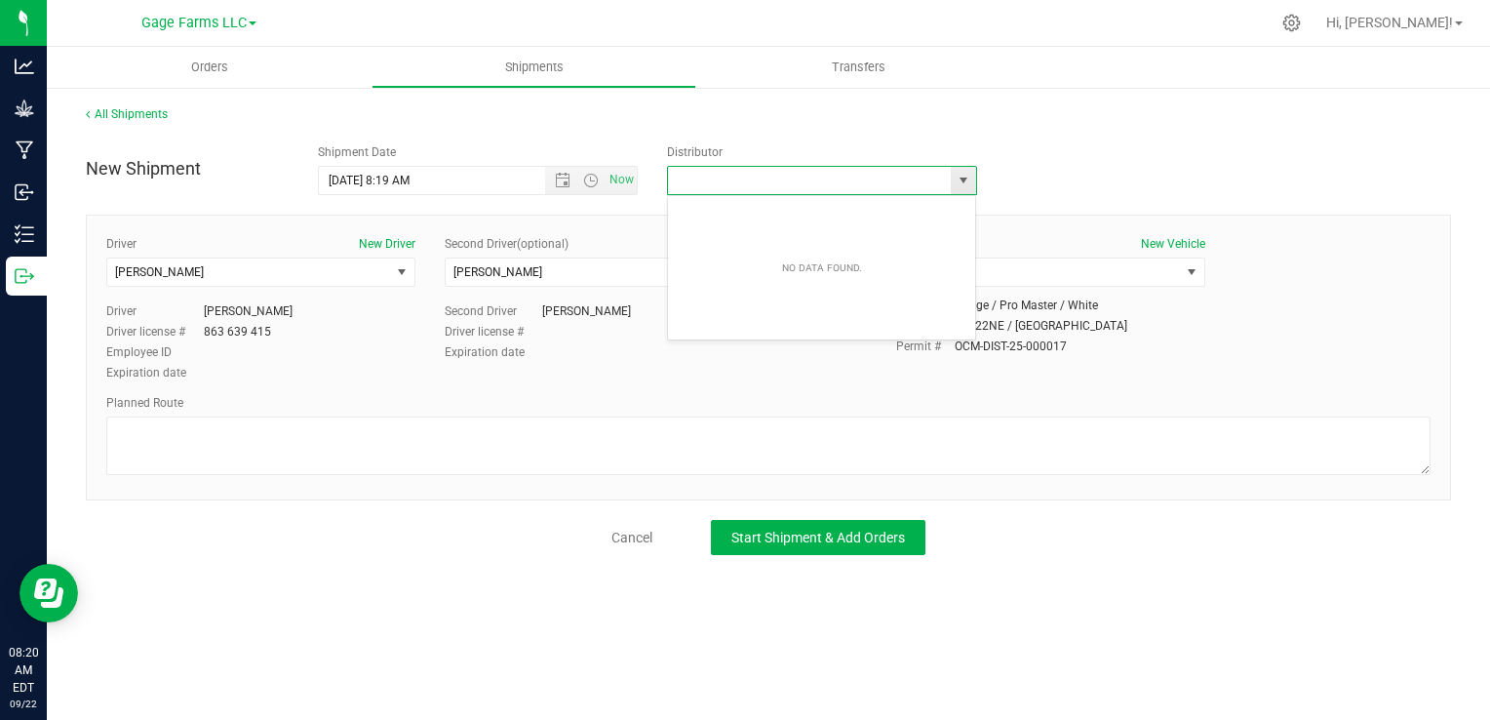
click at [973, 177] on span "select" at bounding box center [963, 180] width 24 height 27
click at [629, 178] on span "Now" at bounding box center [621, 180] width 33 height 28
type input "9/22/2025 8:20 AM"
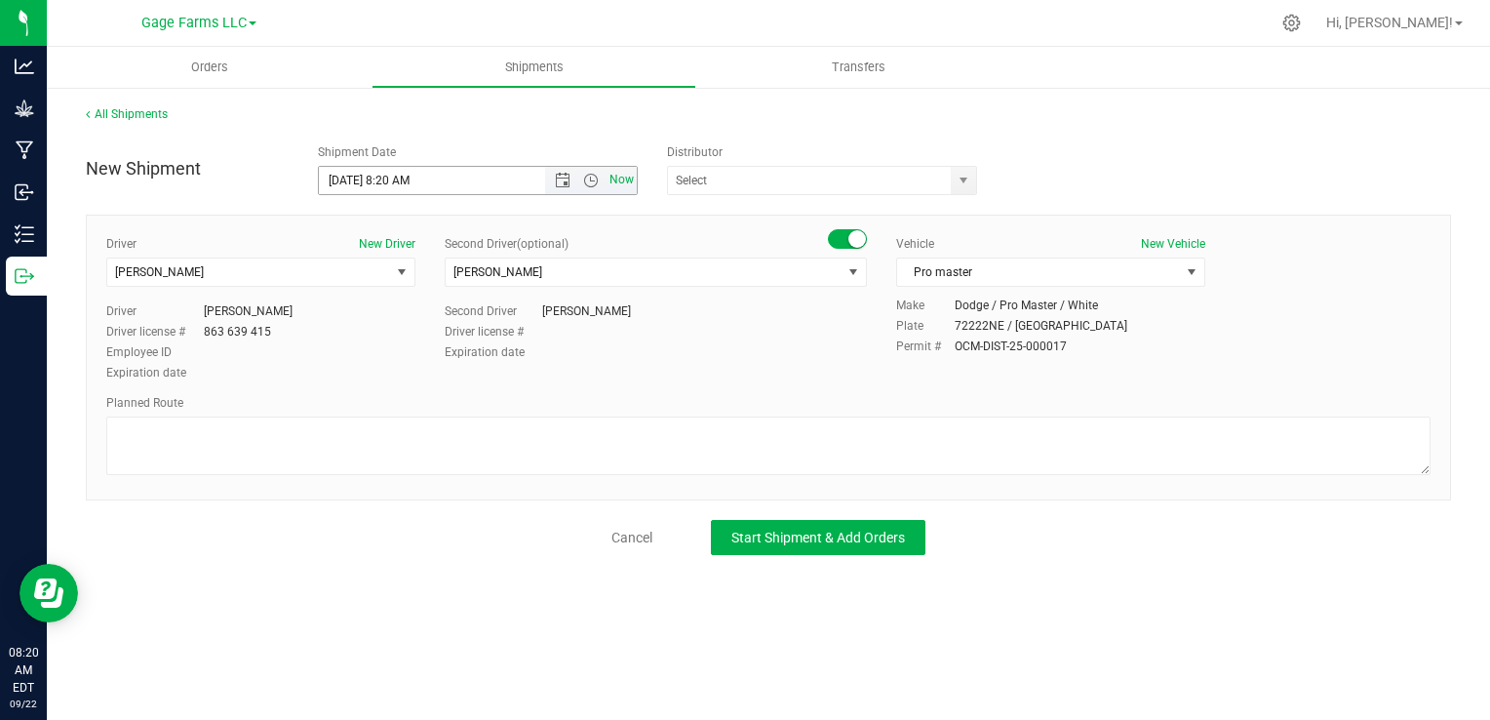
click at [625, 183] on span "Now" at bounding box center [621, 180] width 33 height 28
click at [739, 524] on button "Start Shipment & Add Orders" at bounding box center [818, 537] width 215 height 35
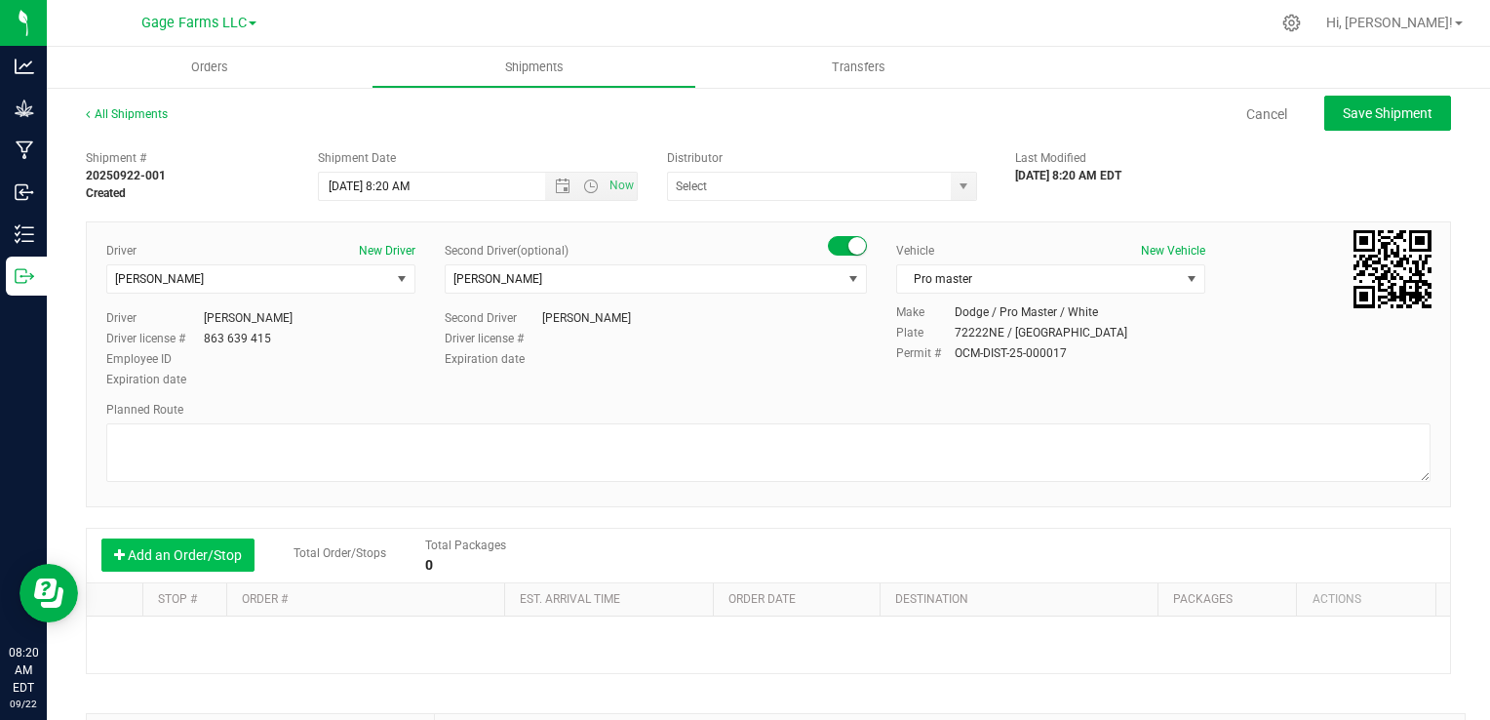
click at [207, 566] on button "Add an Order/Stop" at bounding box center [177, 554] width 153 height 33
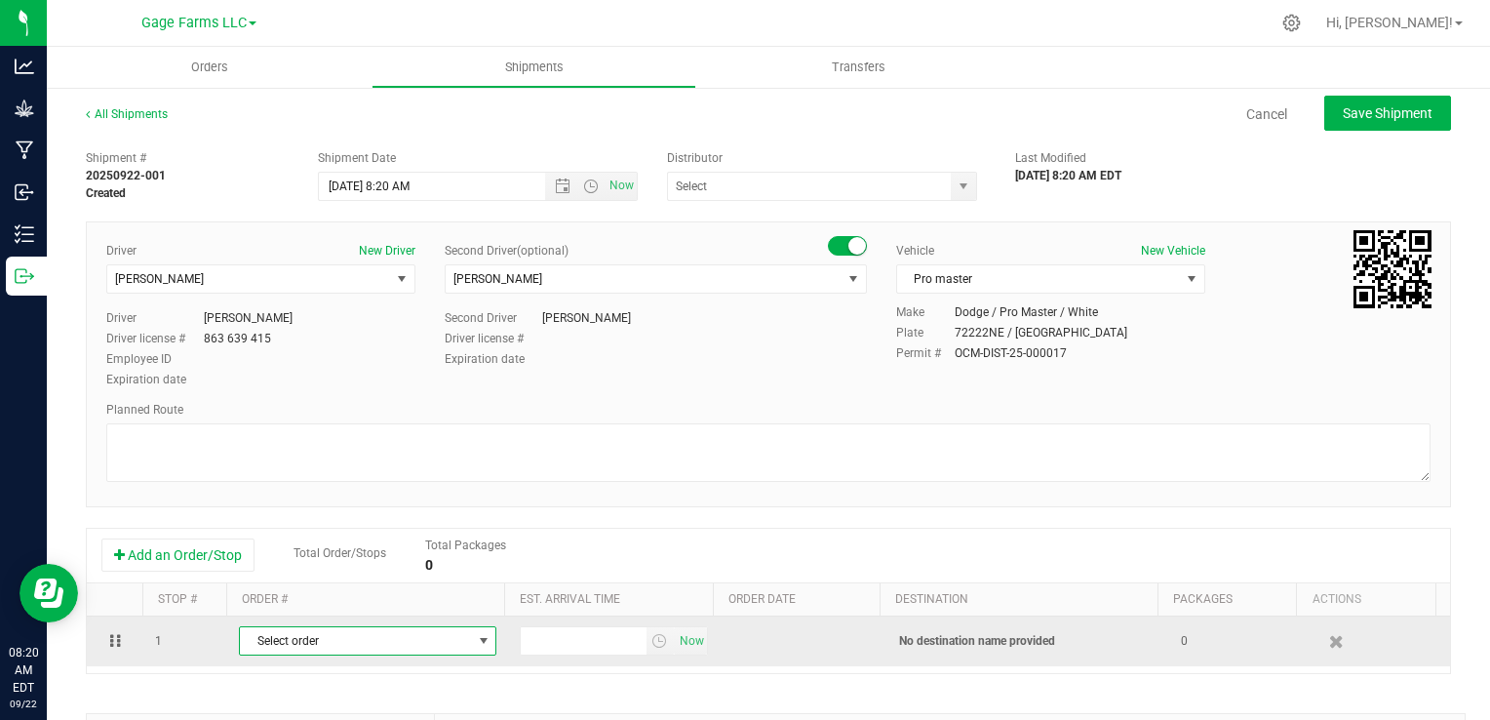
click at [355, 643] on span "Select order" at bounding box center [355, 640] width 231 height 27
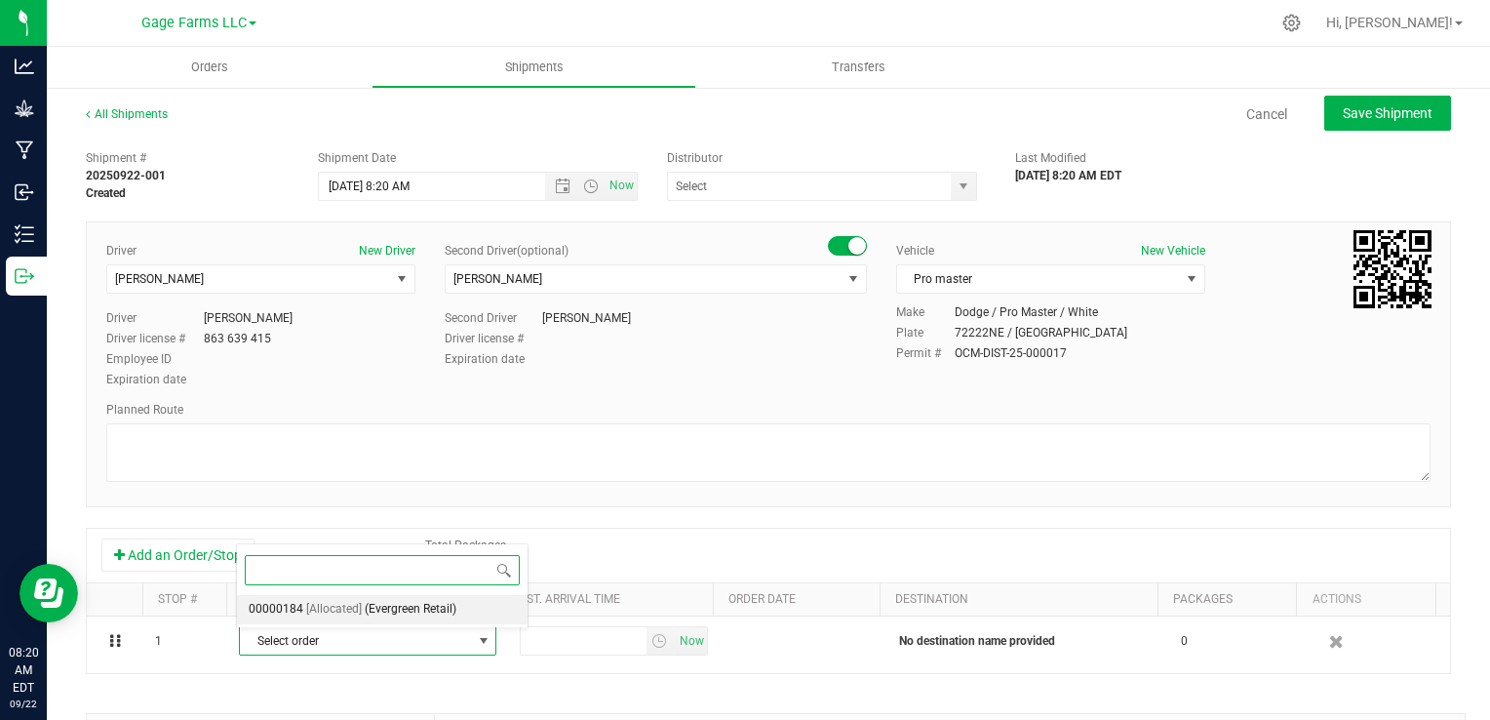
click at [346, 618] on span "[Allocated]" at bounding box center [334, 609] width 56 height 25
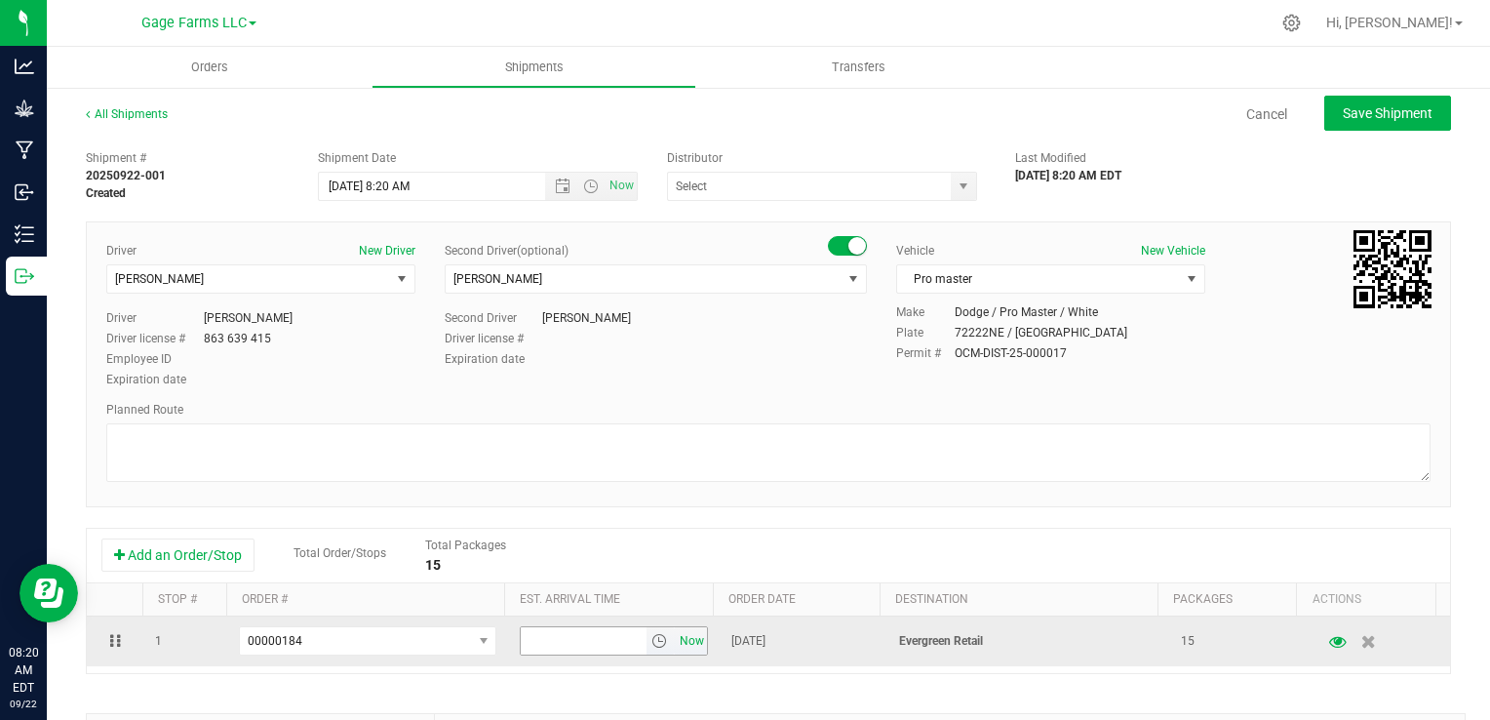
click at [679, 641] on span "Now" at bounding box center [691, 641] width 33 height 28
click at [676, 641] on span "Now" at bounding box center [691, 641] width 33 height 28
click at [568, 647] on input "8:20 AM" at bounding box center [583, 640] width 125 height 27
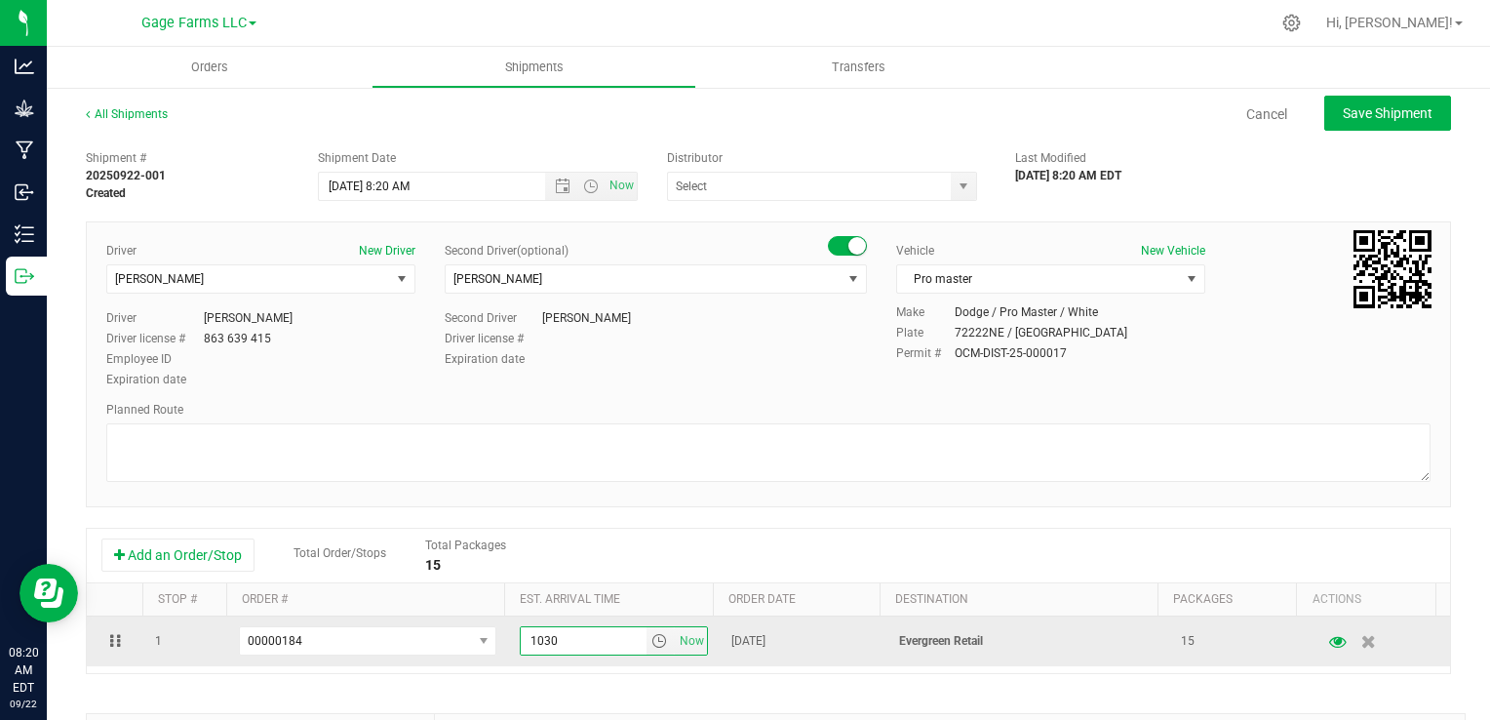
type input "1030"
click at [835, 646] on td "[DATE]" at bounding box center [804, 641] width 169 height 50
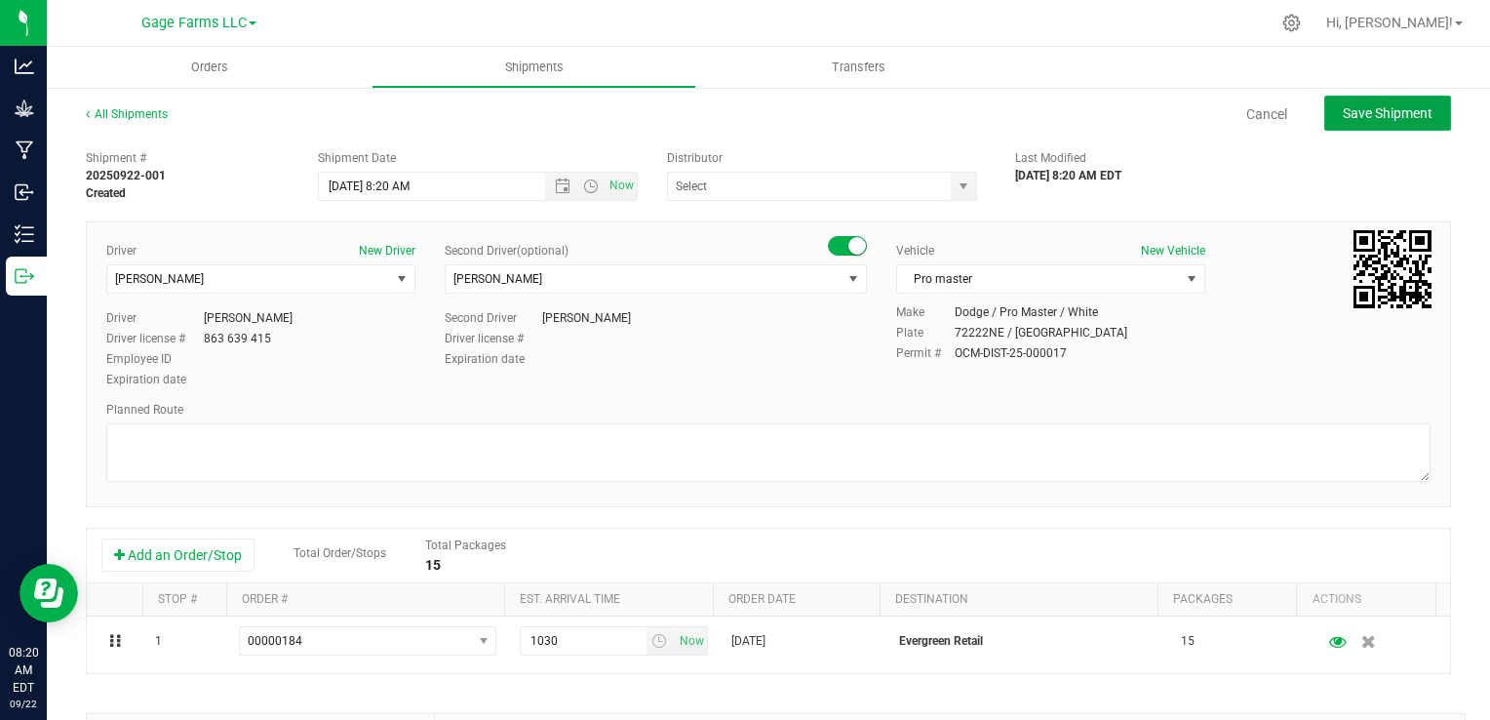
click at [1376, 110] on span "Save Shipment" at bounding box center [1388, 113] width 90 height 16
type input "9/22/2025 12:20 PM"
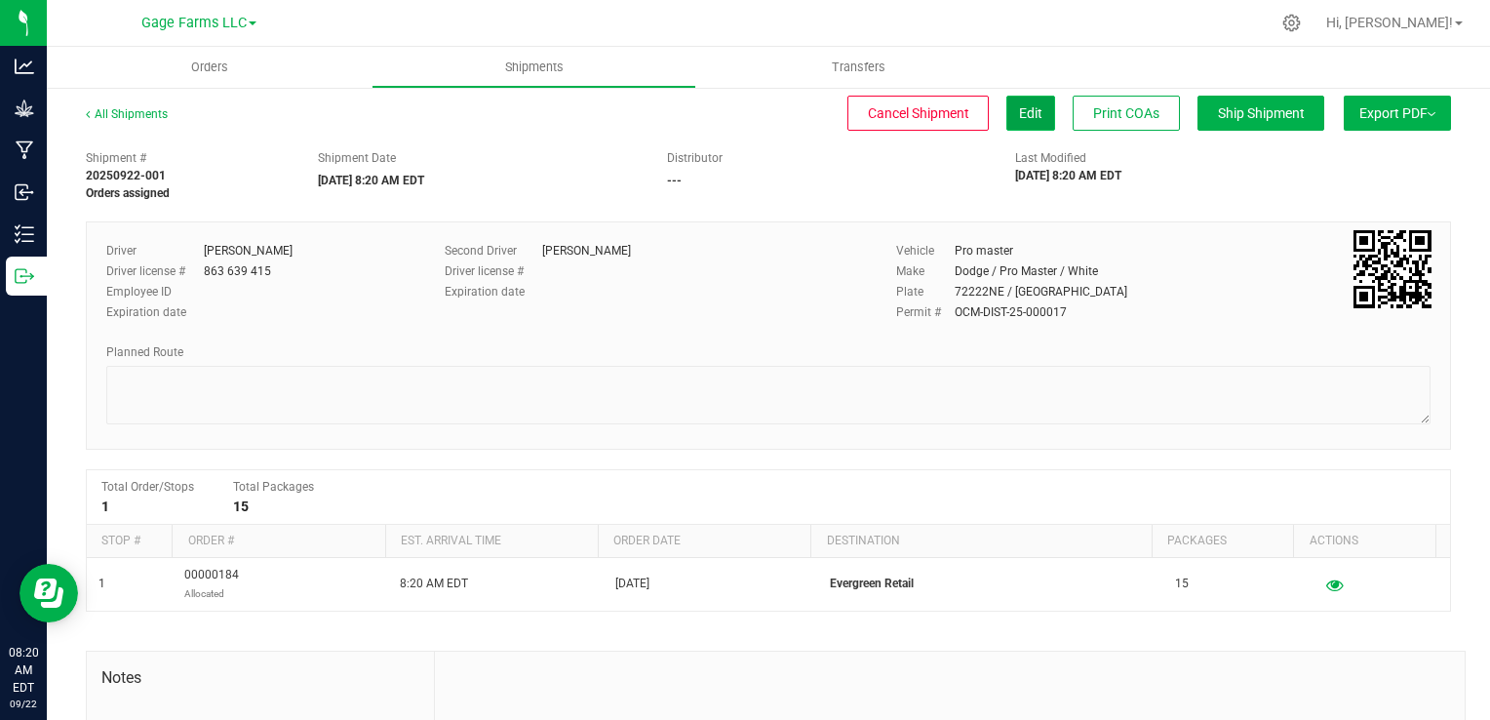
click at [1019, 119] on span "Edit" at bounding box center [1030, 113] width 23 height 16
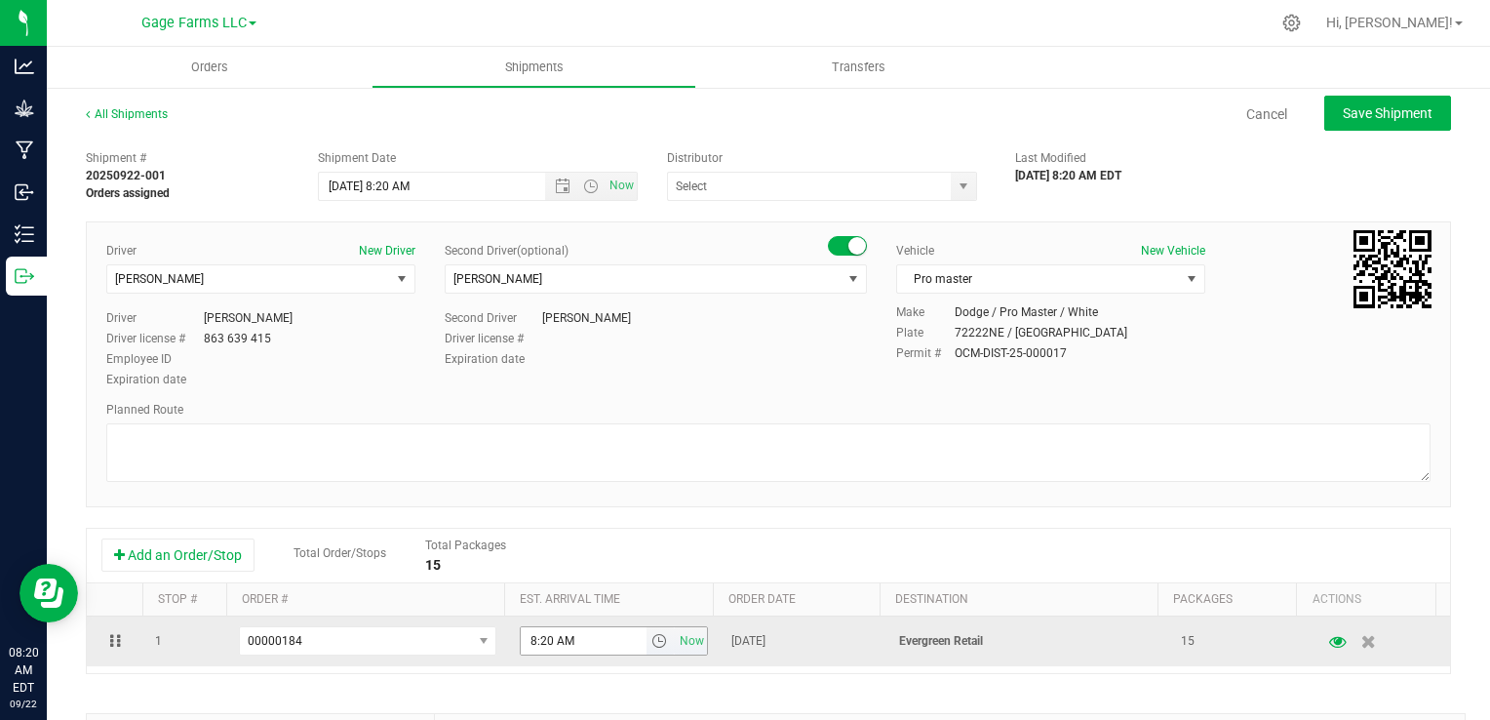
click at [651, 635] on span "select" at bounding box center [659, 641] width 16 height 16
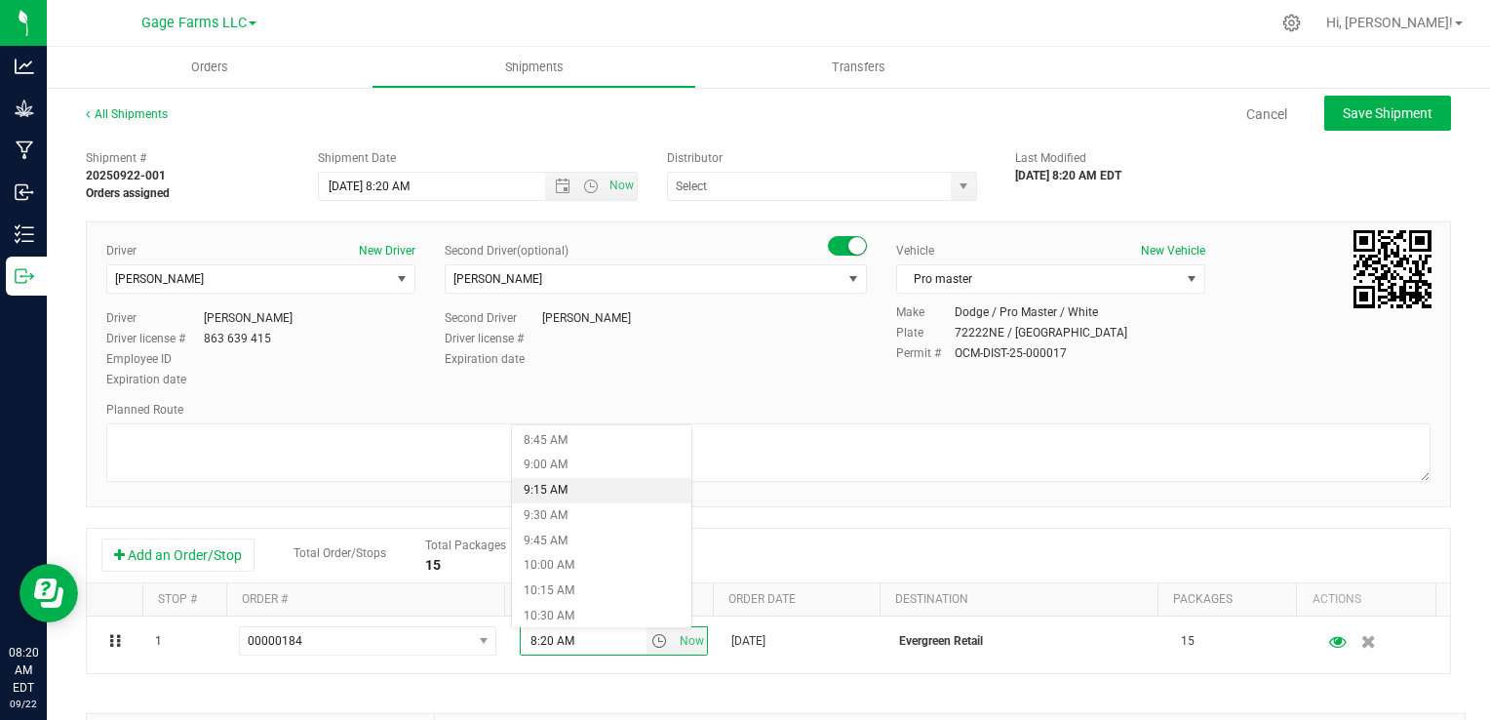
scroll to position [975, 0]
click at [566, 527] on li "10:30 AM" at bounding box center [601, 518] width 179 height 25
type input "10:30 AM"
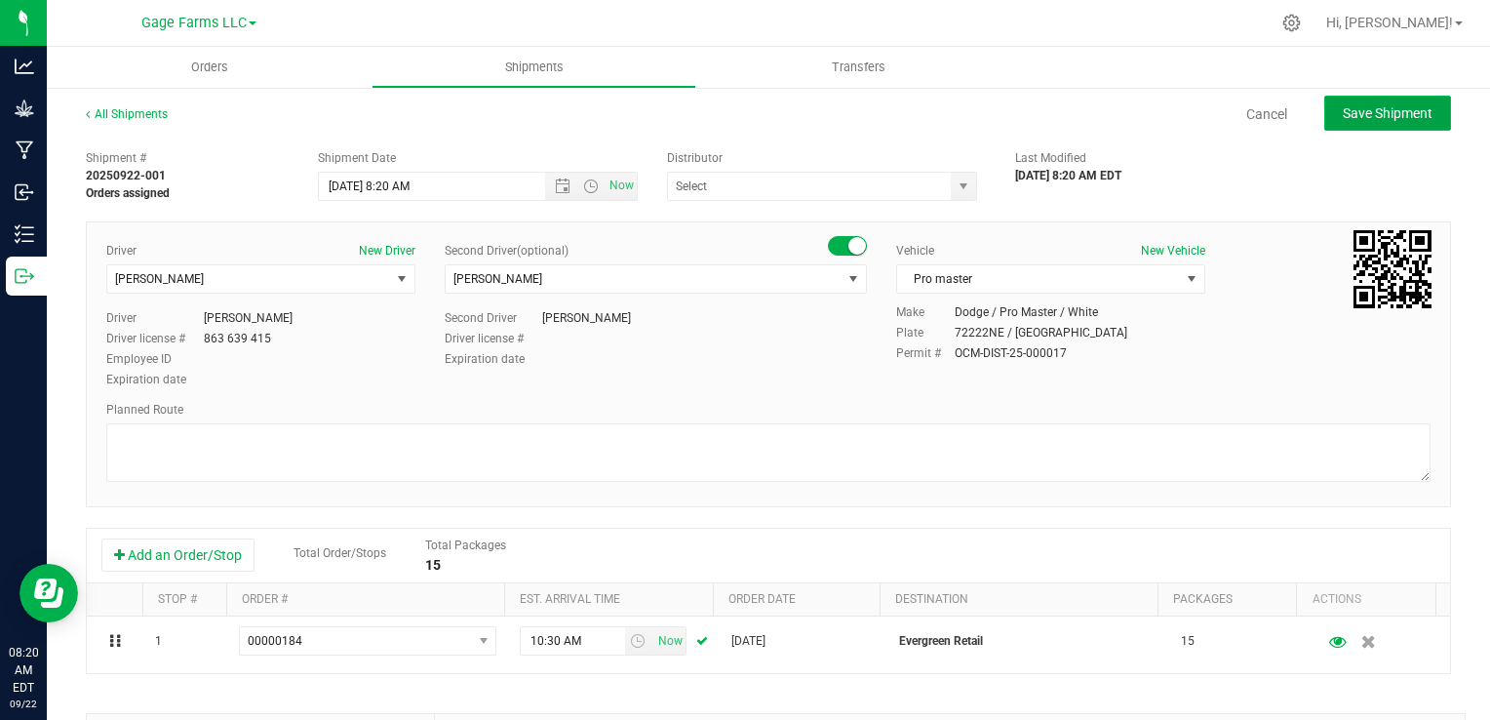
click at [1373, 114] on span "Save Shipment" at bounding box center [1388, 113] width 90 height 16
type input "9/22/2025 12:20 PM"
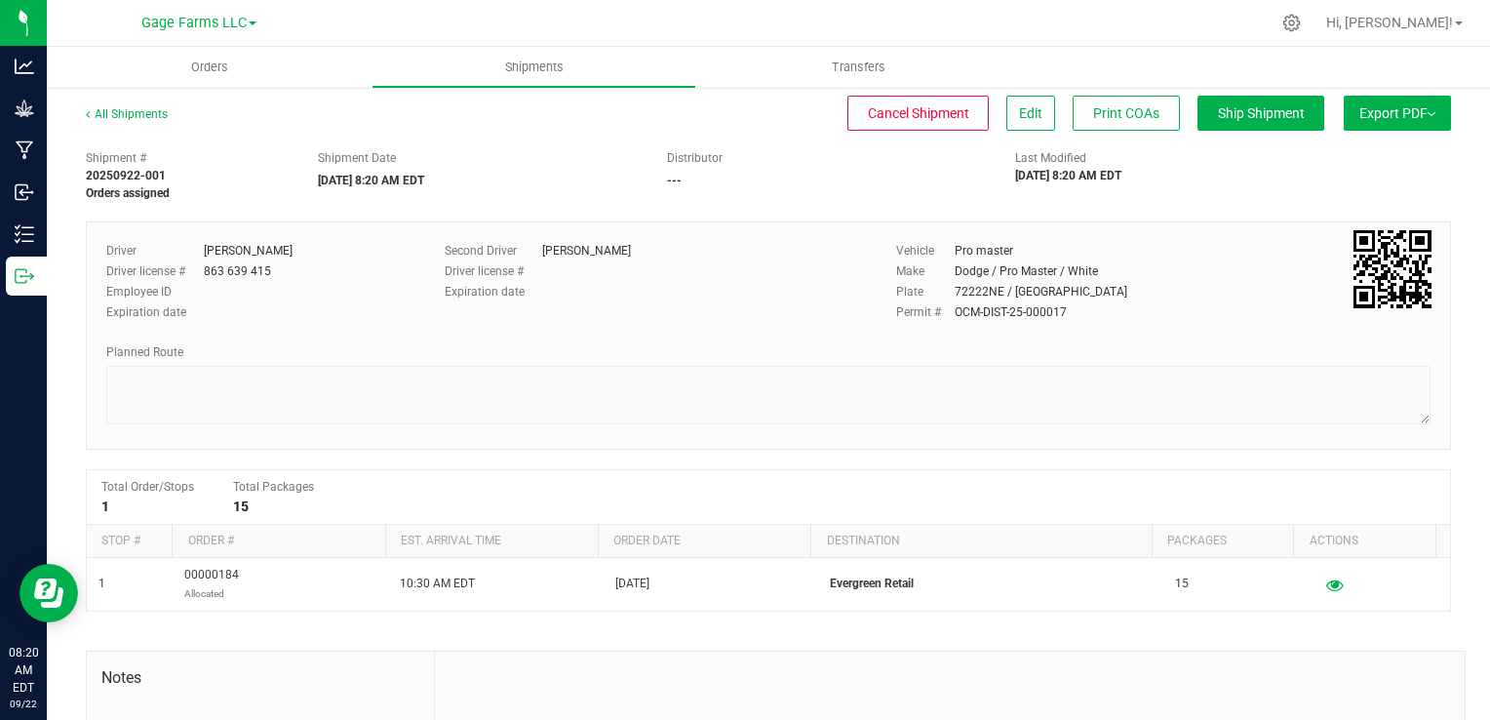
click at [1373, 114] on span "Export PDF" at bounding box center [1397, 113] width 76 height 16
click at [1361, 146] on li "Manifest by Package ID" at bounding box center [1391, 155] width 197 height 29
click at [1359, 117] on span "Export PDF" at bounding box center [1397, 113] width 76 height 16
click at [1350, 185] on span "Manifest by Lot" at bounding box center [1347, 185] width 81 height 14
